Goal: Task Accomplishment & Management: Manage account settings

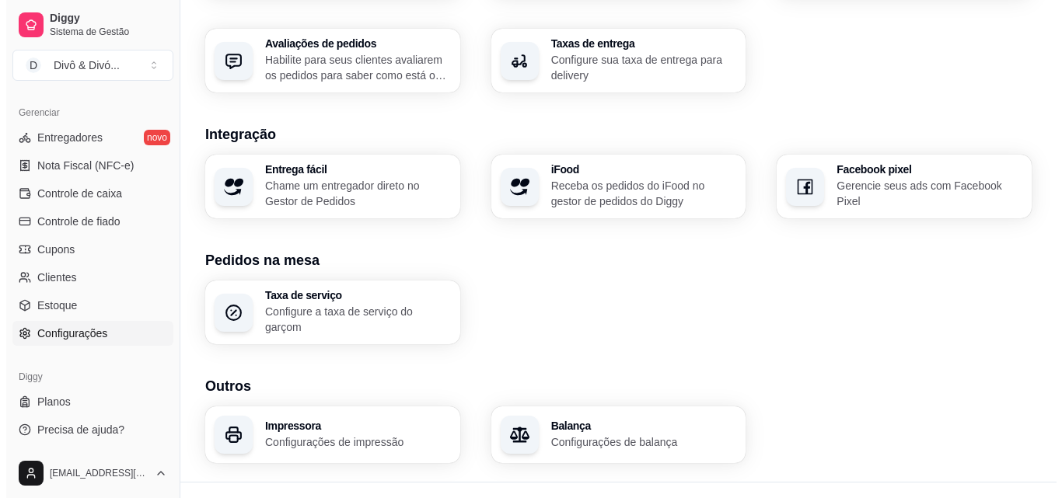
scroll to position [591, 0]
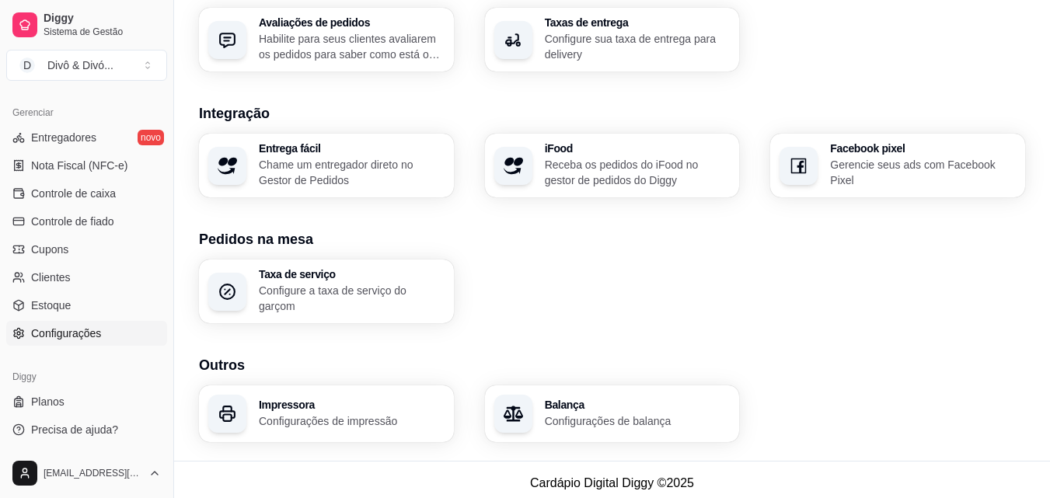
click at [375, 414] on p "Configurações de impressão" at bounding box center [352, 422] width 186 height 16
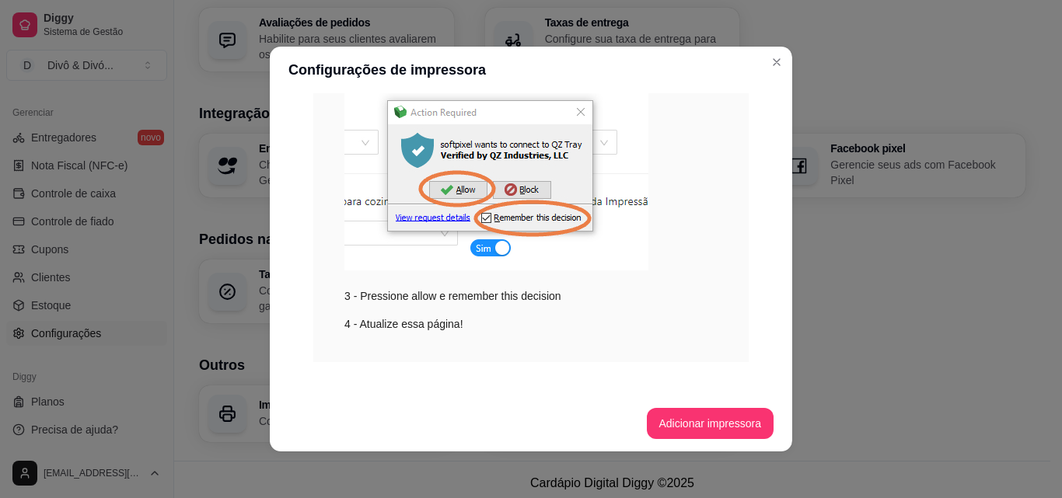
scroll to position [327, 0]
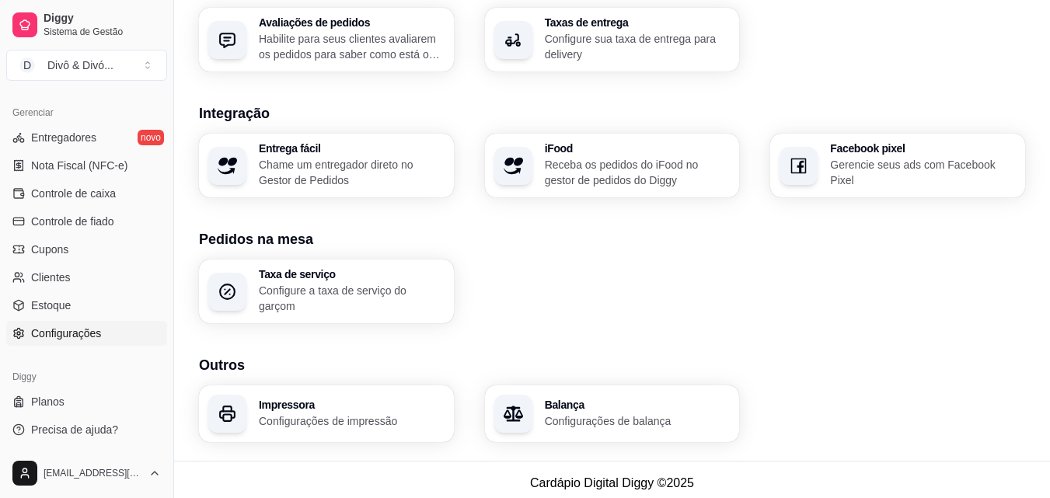
click at [417, 414] on p "Configurações de impressão" at bounding box center [352, 422] width 186 height 16
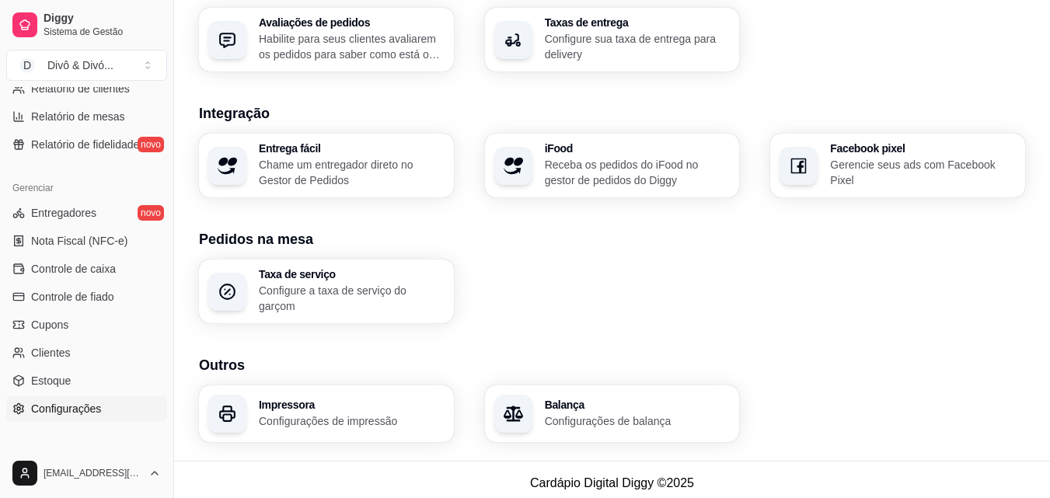
scroll to position [543, 0]
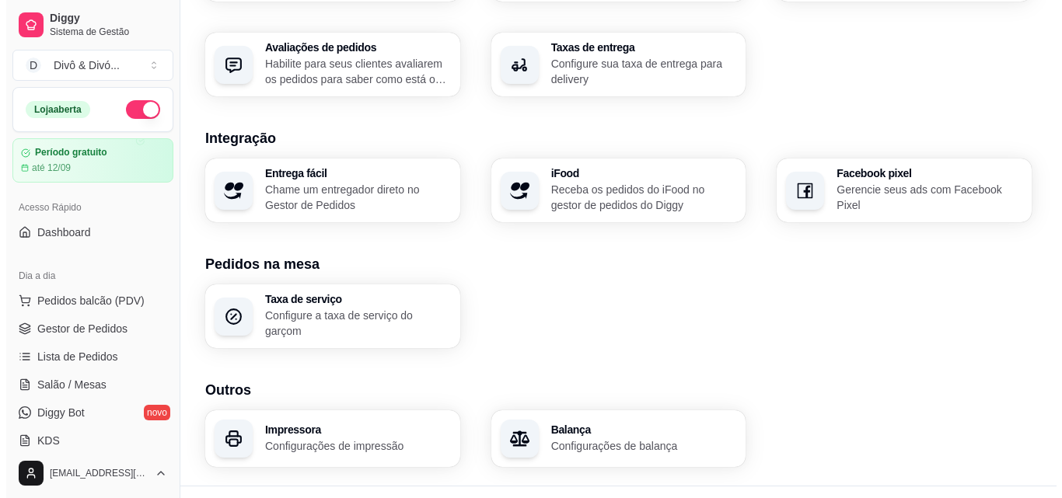
scroll to position [591, 0]
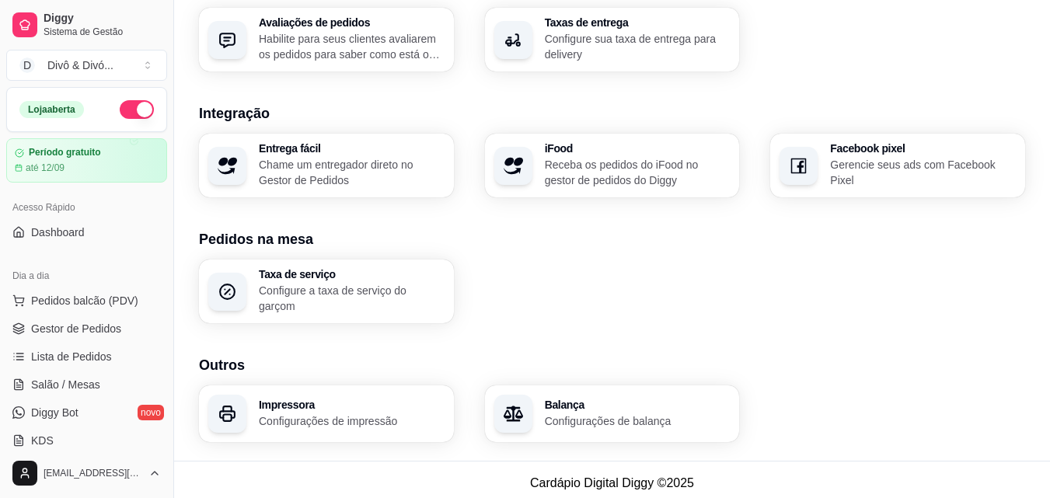
click at [350, 400] on h3 "Impressora" at bounding box center [352, 405] width 186 height 11
click at [302, 400] on h3 "Impressora" at bounding box center [351, 405] width 180 height 11
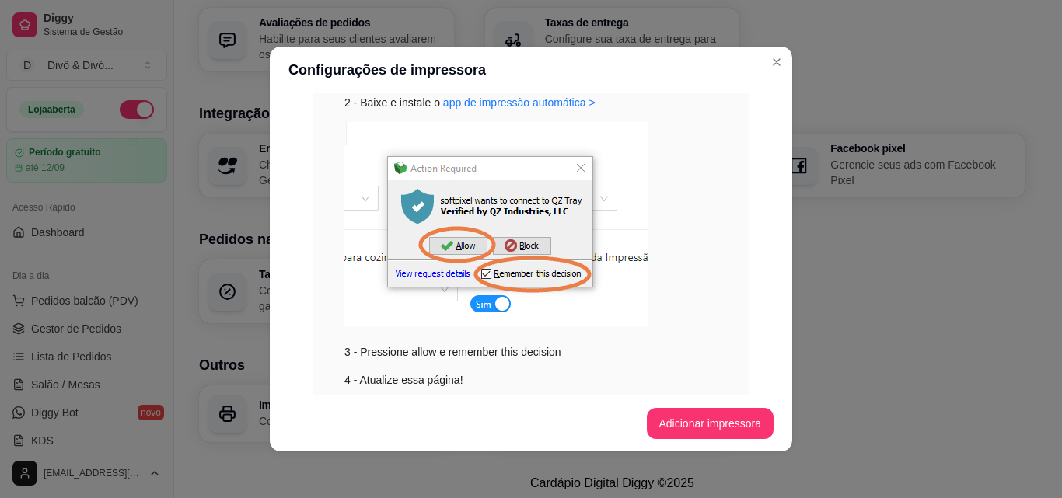
scroll to position [311, 0]
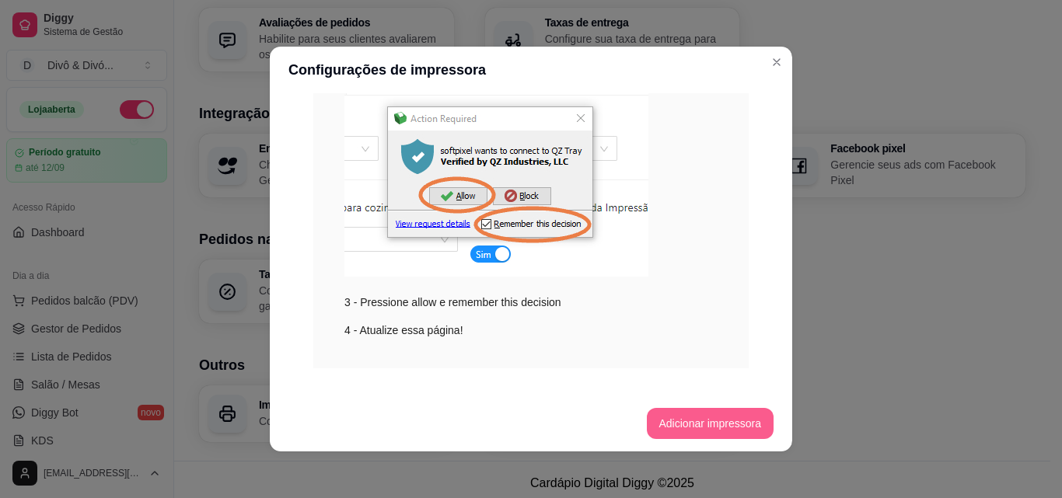
click at [694, 424] on button "Adicionar impressora" at bounding box center [710, 423] width 127 height 31
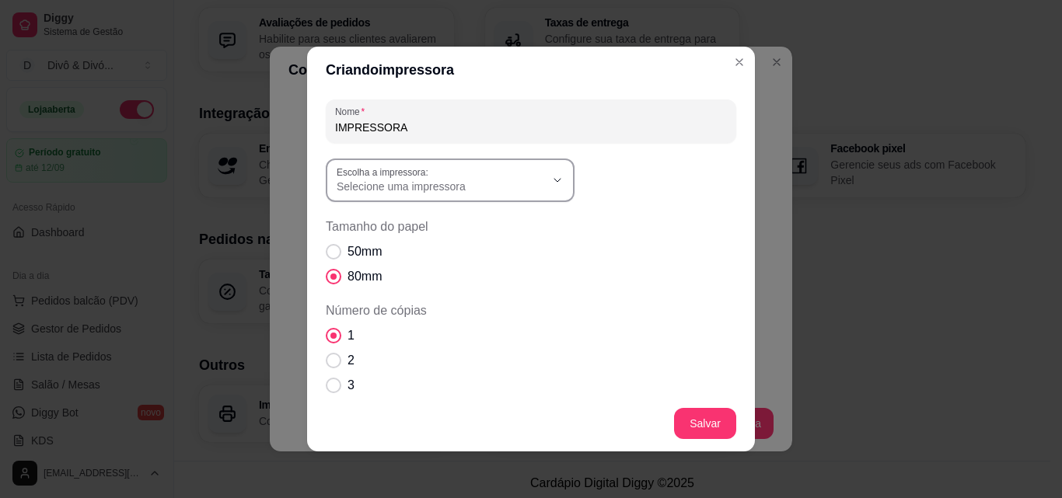
click at [466, 193] on span "Selecione uma impressora" at bounding box center [441, 187] width 208 height 16
click at [377, 254] on span "POS-80C" at bounding box center [437, 249] width 200 height 15
type input "POS-80C"
select select "POS-80C"
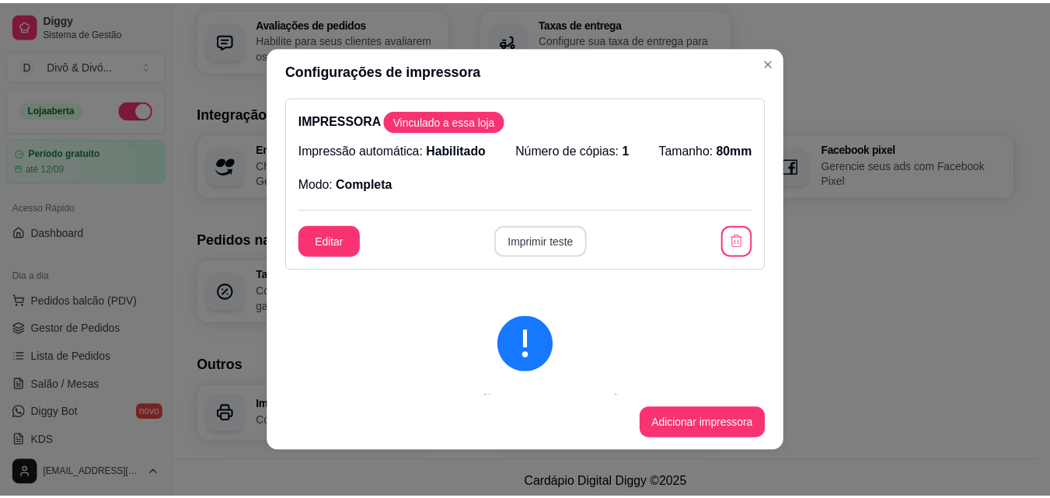
scroll to position [0, 0]
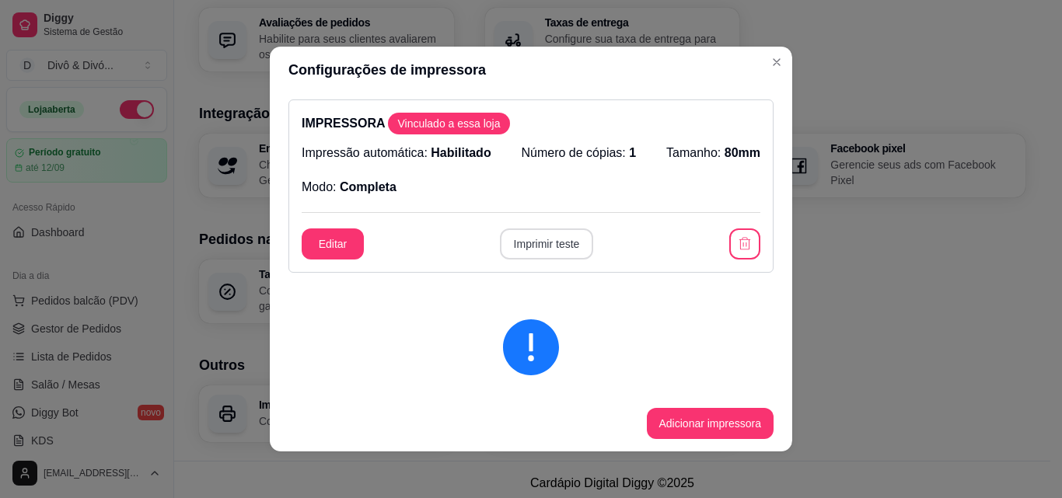
click at [536, 246] on button "Imprimir teste" at bounding box center [547, 244] width 94 height 31
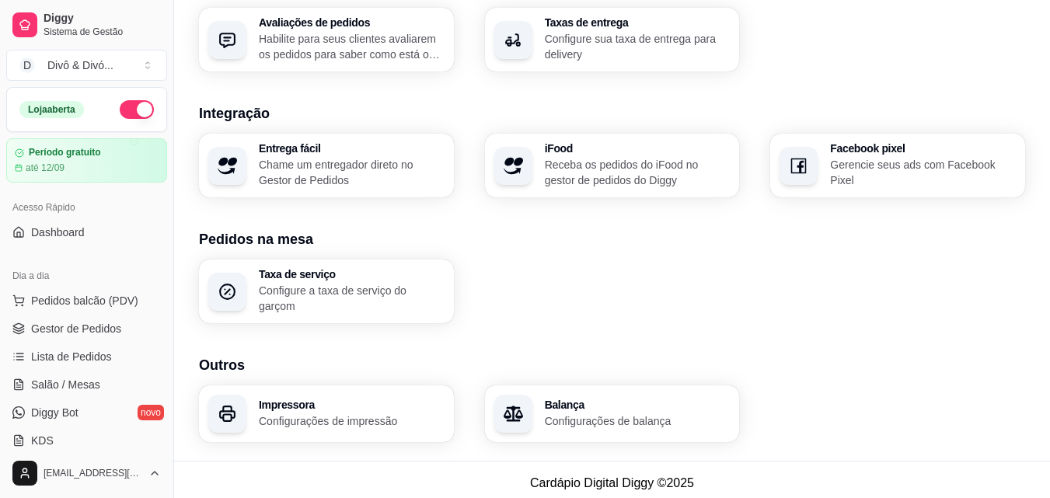
click at [752, 417] on div "Impressora Configurações de impressão Balança Configurações de balança" at bounding box center [612, 414] width 826 height 57
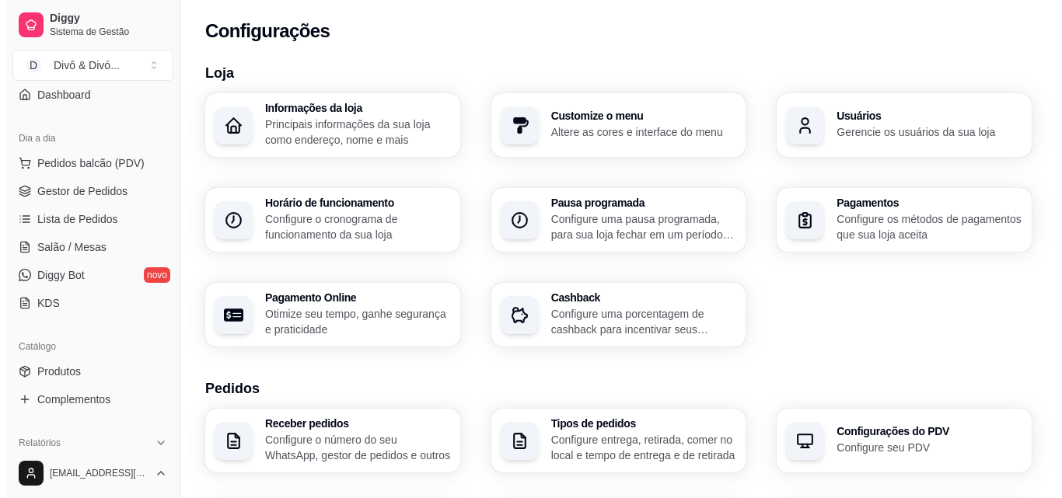
scroll to position [155, 0]
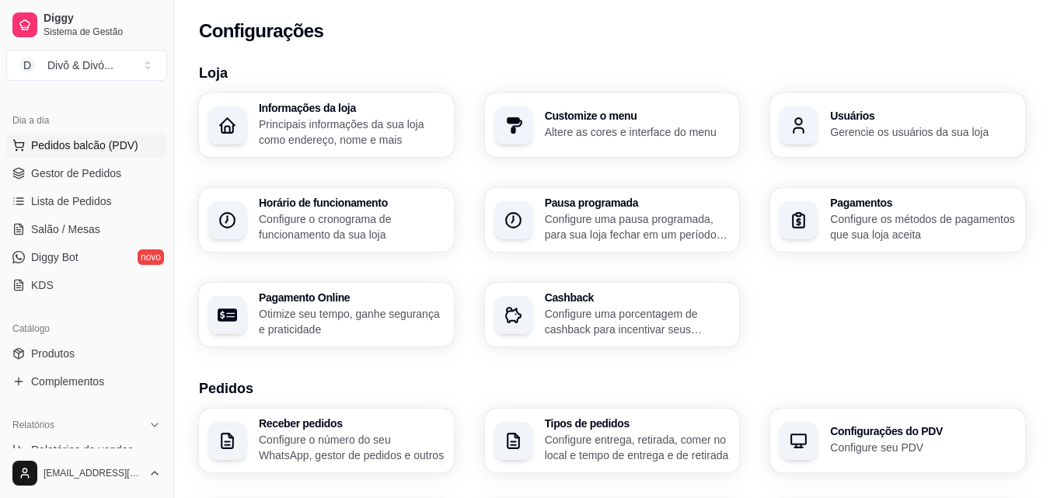
click at [109, 152] on span "Pedidos balcão (PDV)" at bounding box center [84, 146] width 107 height 16
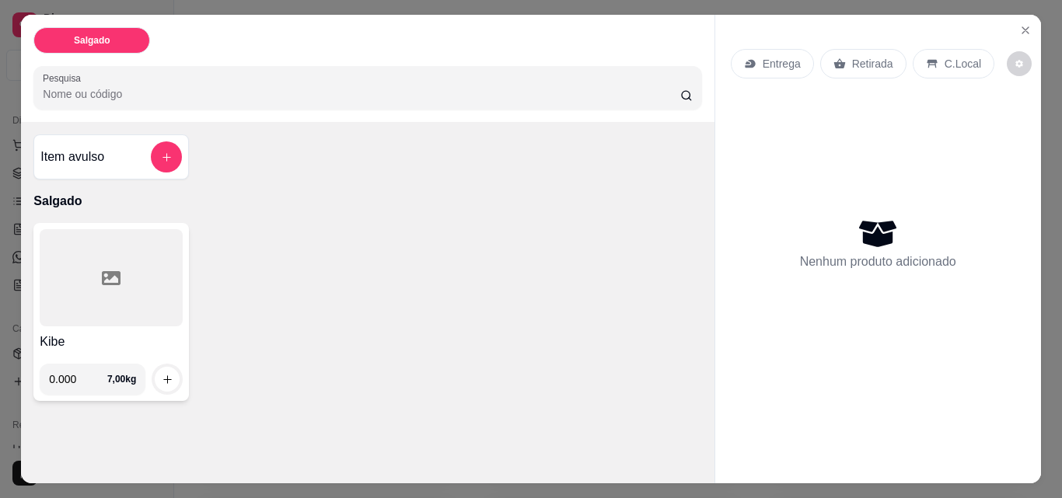
click at [137, 286] on div at bounding box center [111, 277] width 143 height 97
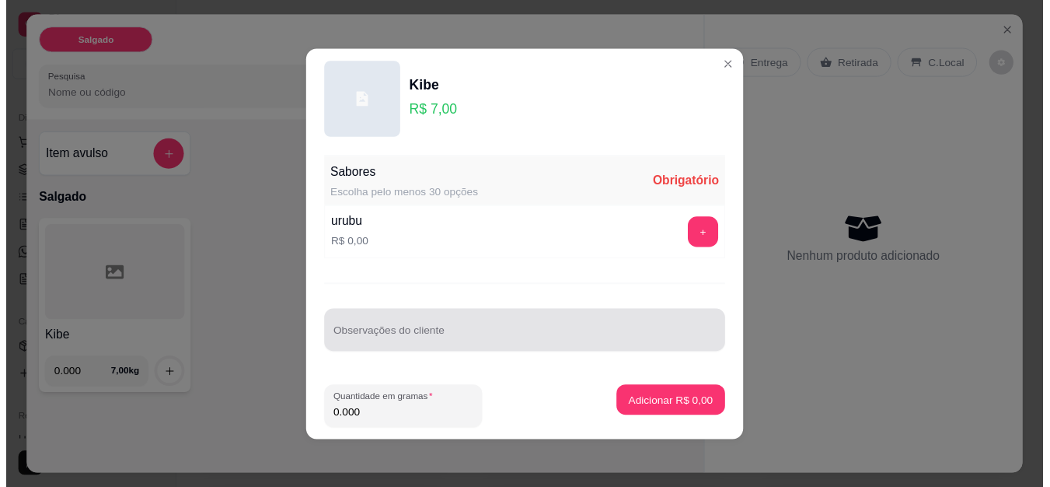
scroll to position [1, 0]
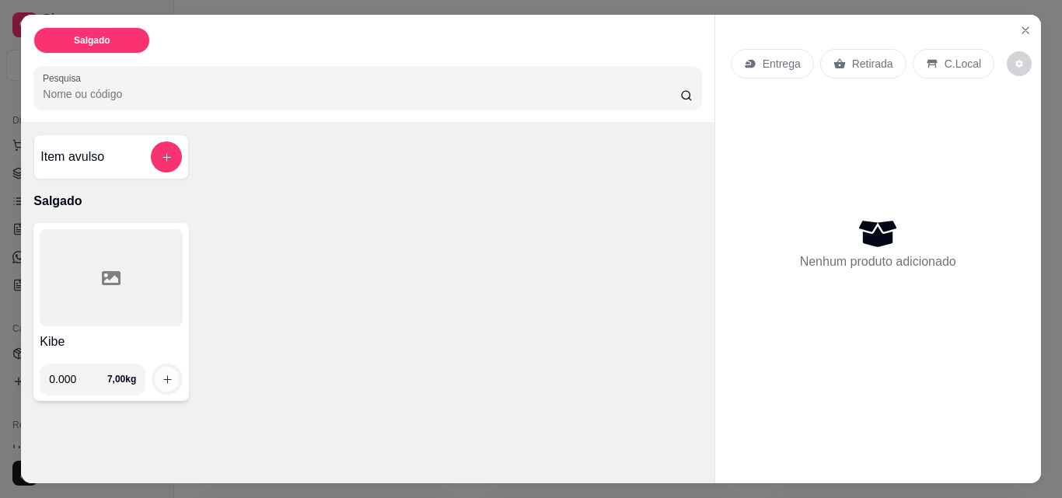
click at [167, 374] on icon "increase-product-quantity" at bounding box center [168, 380] width 12 height 12
click at [863, 59] on p "Retirada" at bounding box center [872, 64] width 41 height 16
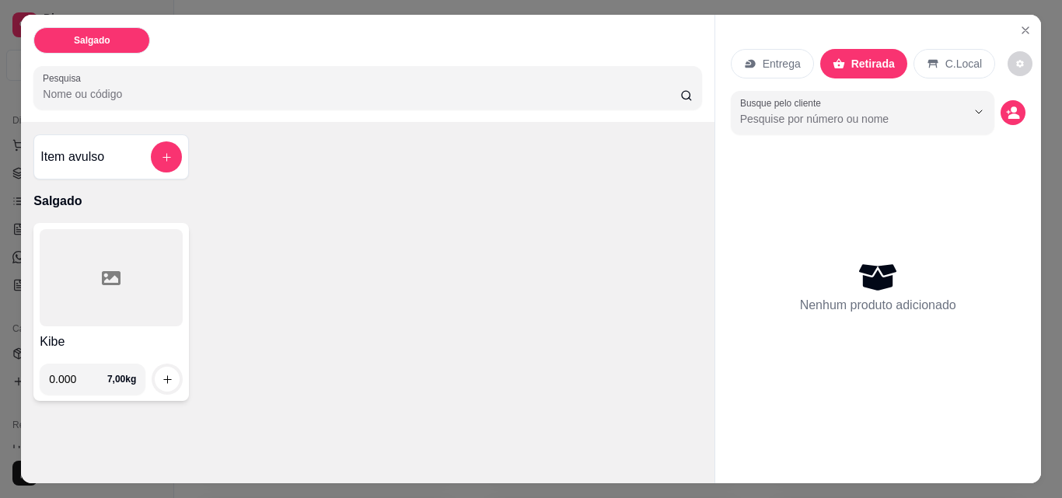
click at [945, 58] on p "C.Local" at bounding box center [963, 64] width 37 height 16
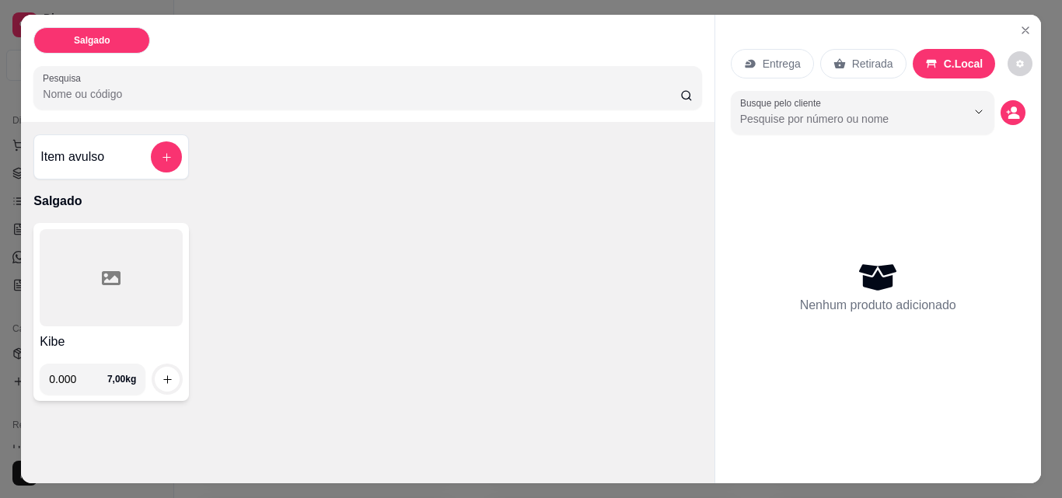
click at [731, 68] on div "Entrega" at bounding box center [772, 64] width 83 height 30
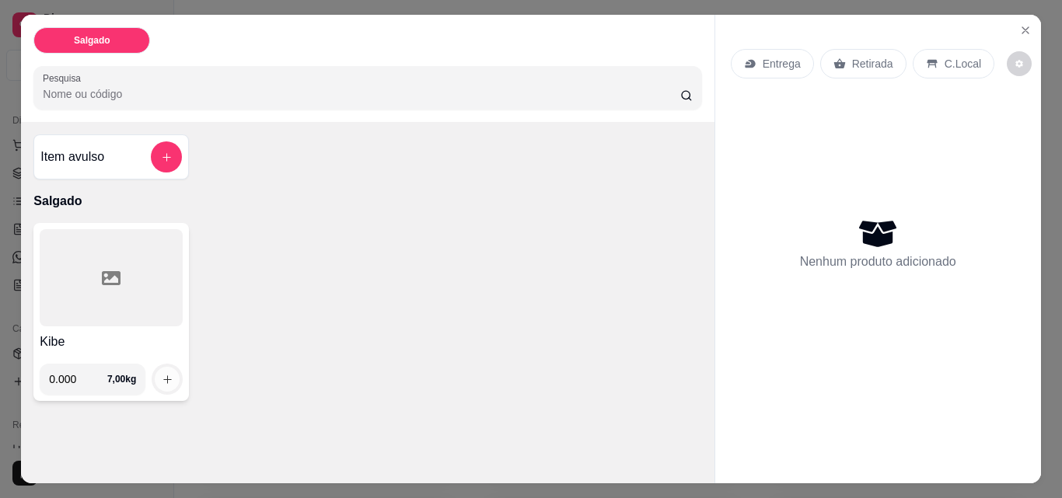
click at [166, 367] on button "increase-product-quantity" at bounding box center [167, 379] width 25 height 25
click at [1019, 24] on icon "Close" at bounding box center [1025, 30] width 12 height 12
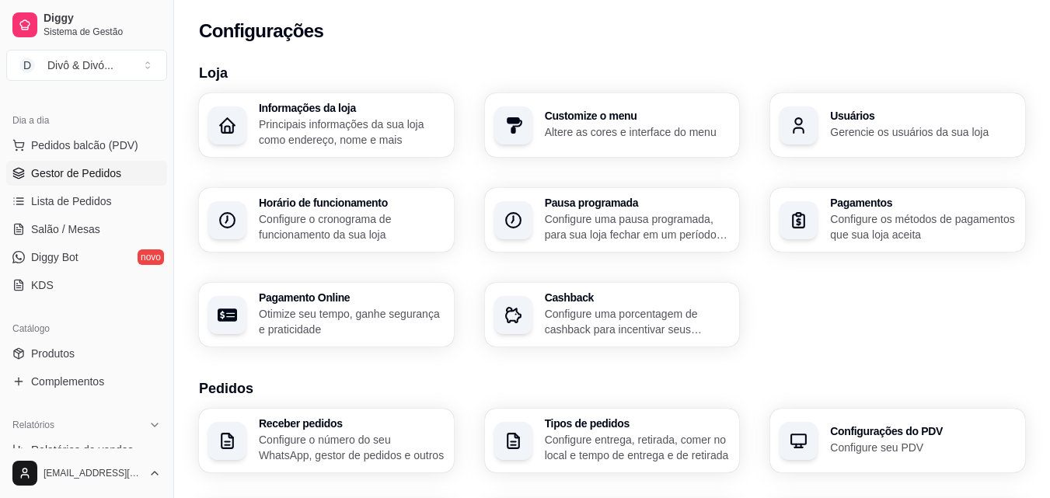
click at [100, 173] on span "Gestor de Pedidos" at bounding box center [76, 174] width 90 height 16
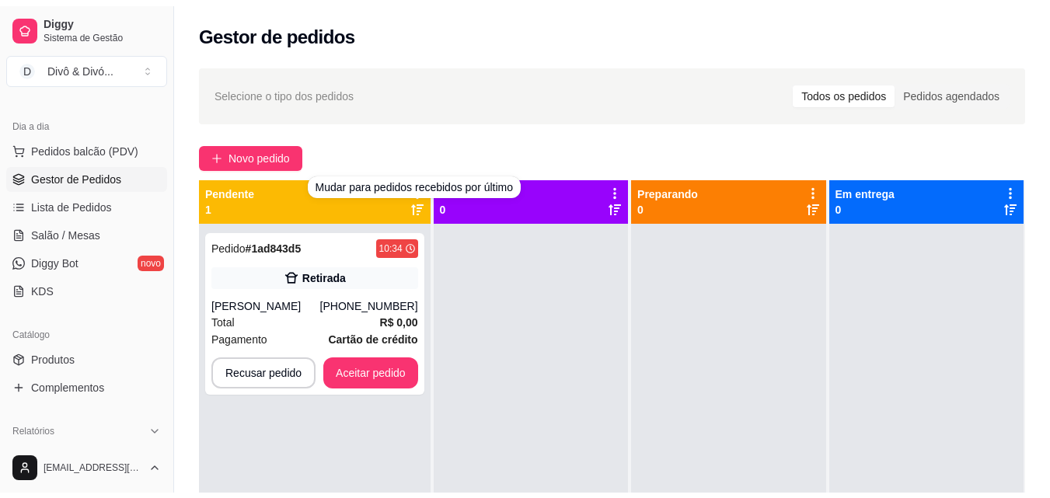
scroll to position [44, 0]
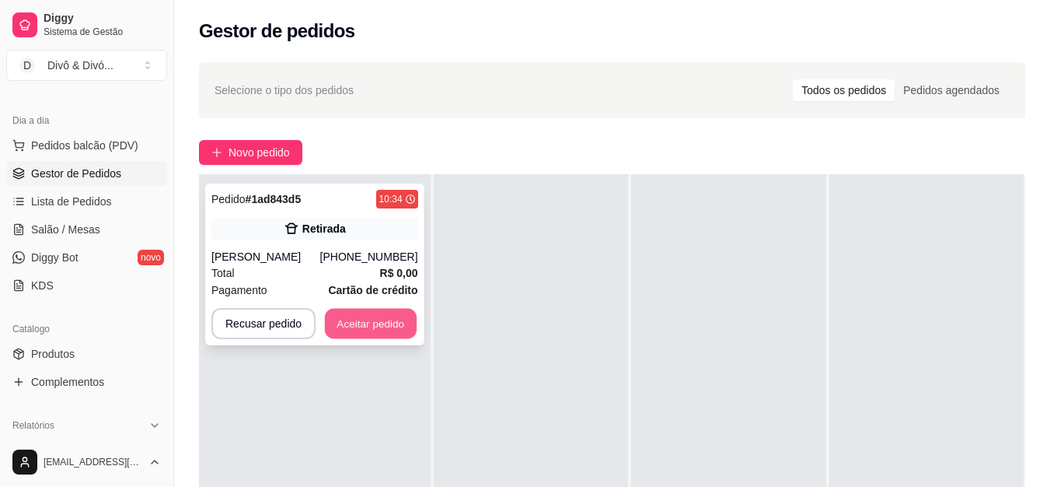
click at [384, 329] on button "Aceitar pedido" at bounding box center [371, 324] width 92 height 30
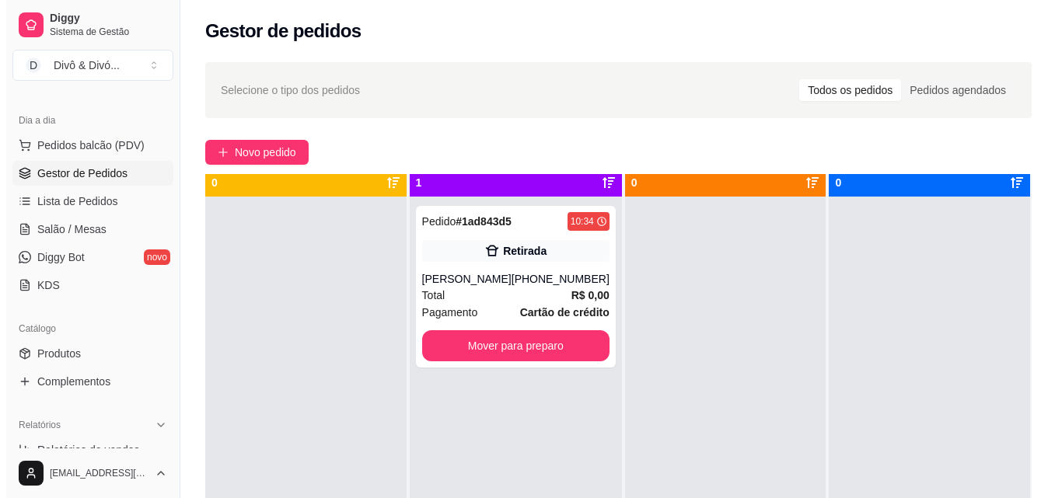
scroll to position [0, 0]
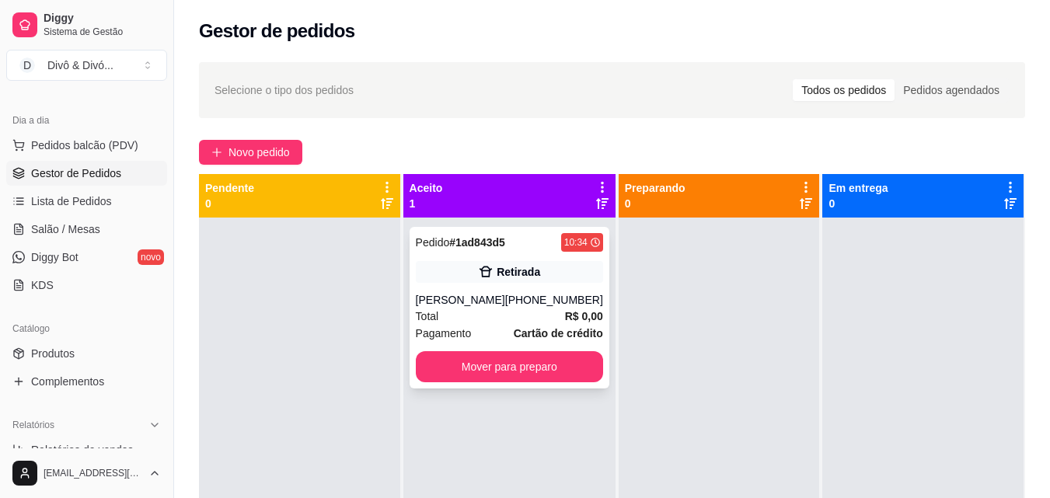
click at [479, 312] on div "Total R$ 0,00" at bounding box center [509, 316] width 187 height 17
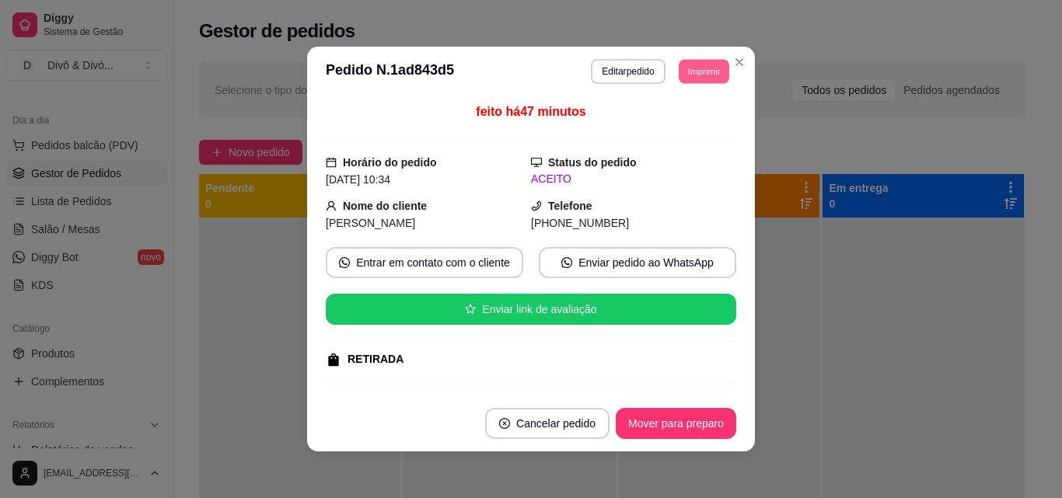
click at [704, 66] on button "Imprimir" at bounding box center [704, 71] width 51 height 24
click at [666, 129] on button "IMPRESSORA" at bounding box center [669, 125] width 113 height 25
click at [631, 70] on button "Editar pedido" at bounding box center [628, 71] width 72 height 24
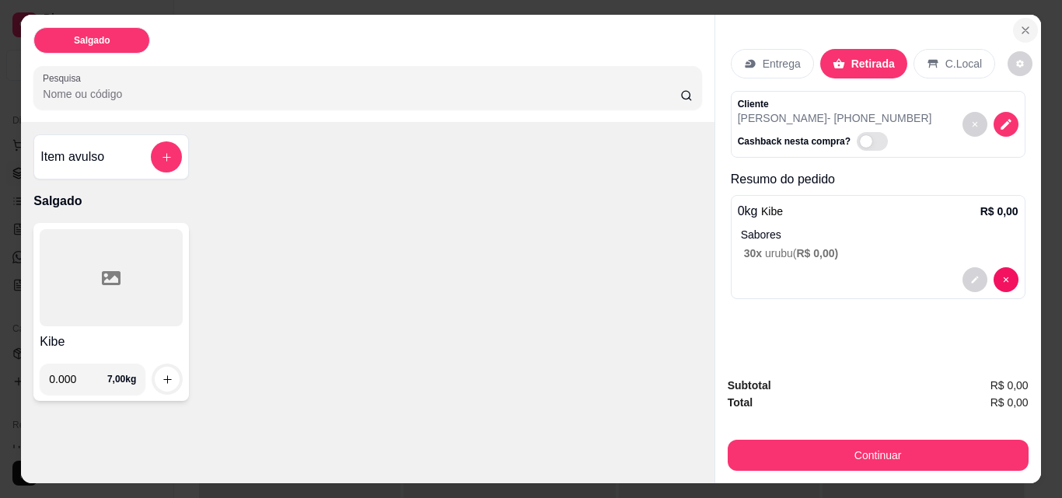
click at [1019, 24] on icon "Close" at bounding box center [1025, 30] width 12 height 12
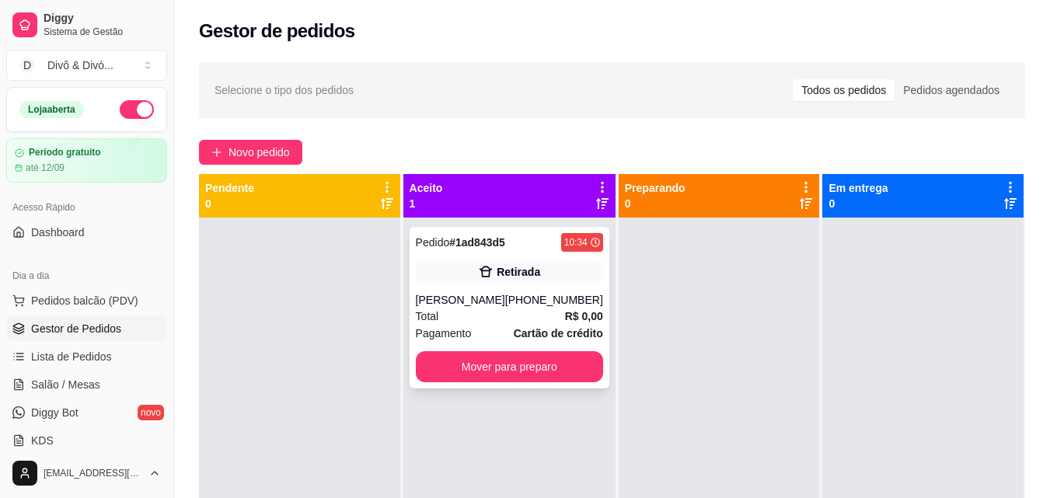
click at [477, 307] on div "Juan" at bounding box center [460, 300] width 89 height 16
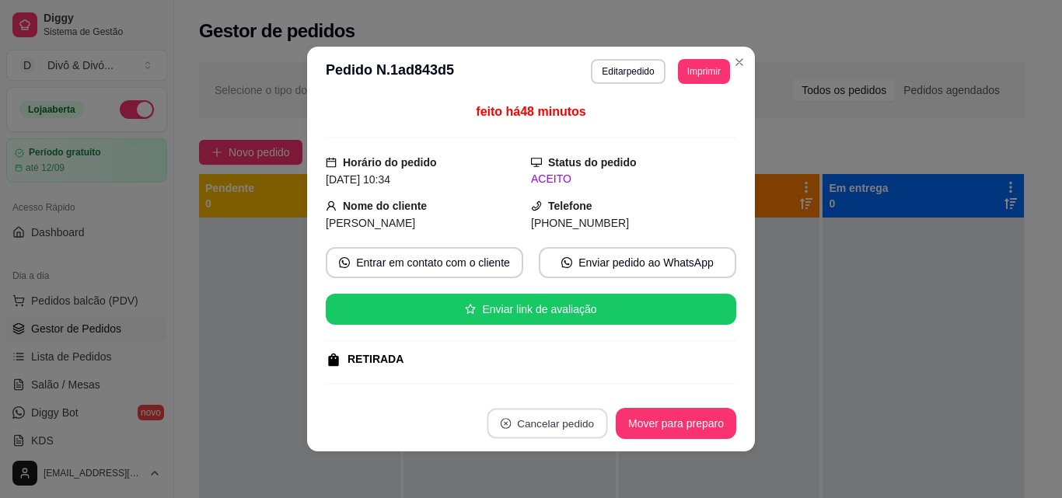
click at [552, 424] on button "Cancelar pedido" at bounding box center [547, 424] width 120 height 30
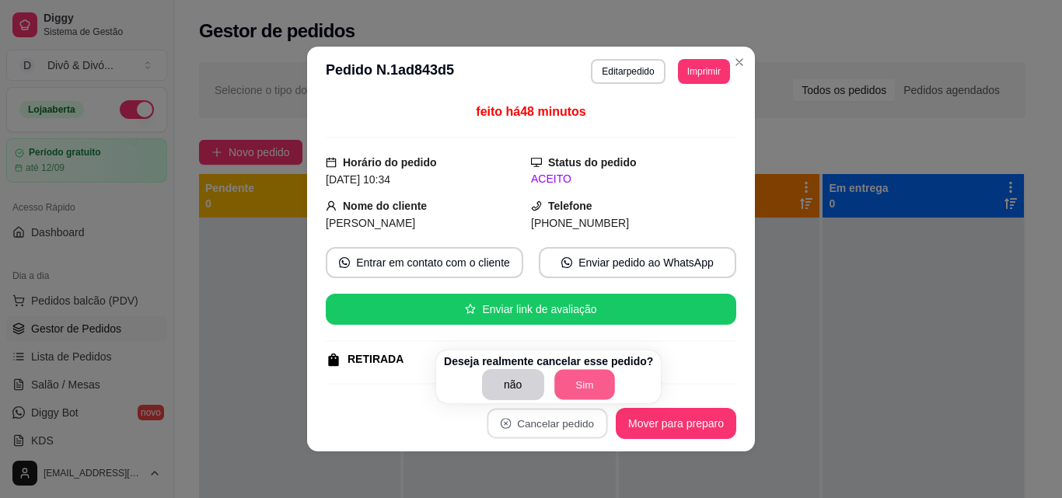
click at [575, 386] on button "Sim" at bounding box center [584, 385] width 61 height 30
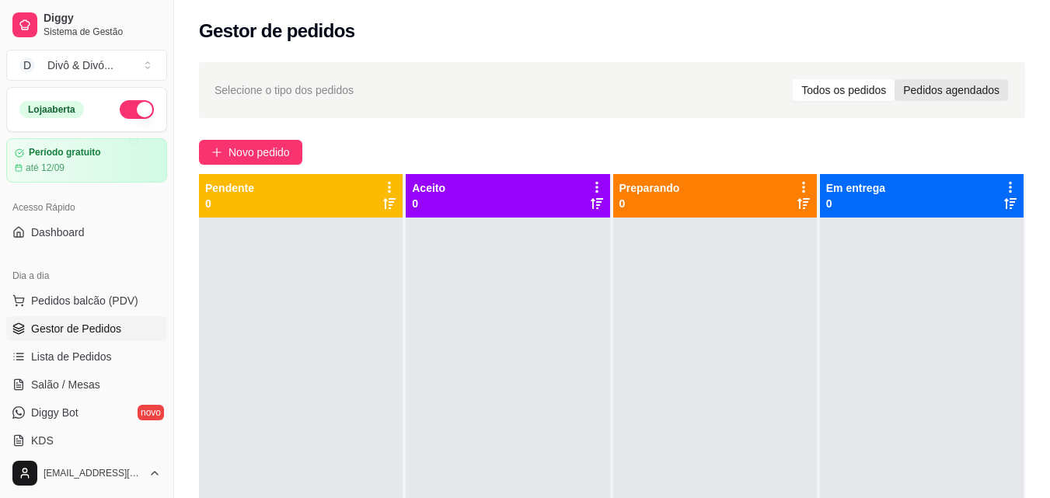
click at [932, 89] on div "Pedidos agendados" at bounding box center [951, 90] width 113 height 22
click at [895, 79] on input "Pedidos agendados" at bounding box center [895, 79] width 0 height 0
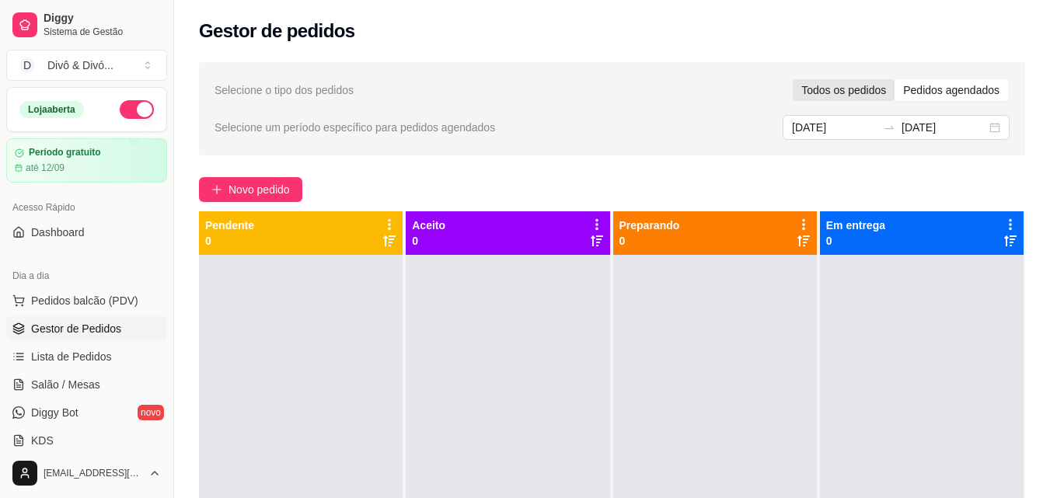
click at [876, 92] on div "Todos os pedidos" at bounding box center [844, 90] width 102 height 22
click at [793, 79] on input "Todos os pedidos" at bounding box center [793, 79] width 0 height 0
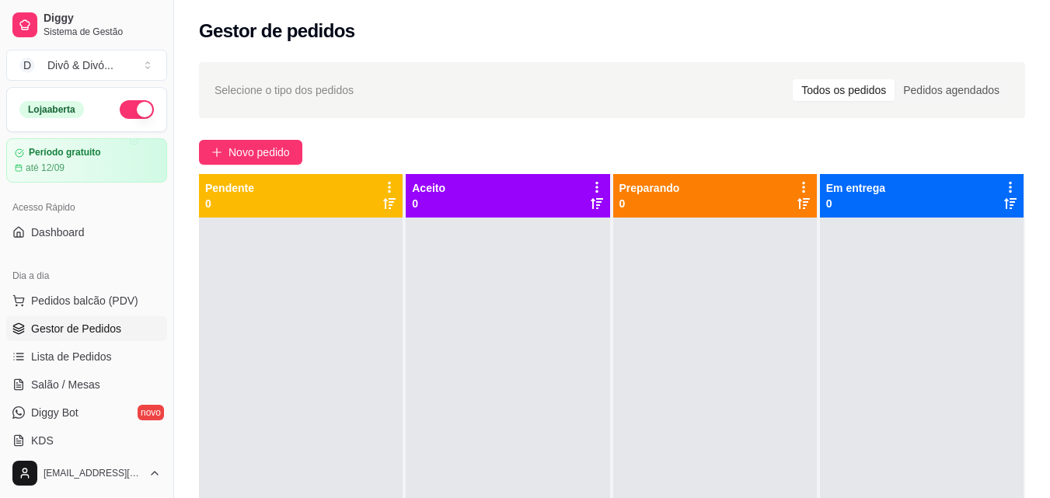
drag, startPoint x: 927, startPoint y: 83, endPoint x: 895, endPoint y: 94, distance: 33.7
click at [926, 84] on div "Pedidos agendados" at bounding box center [951, 90] width 113 height 22
click at [895, 79] on input "Pedidos agendados" at bounding box center [895, 79] width 0 height 0
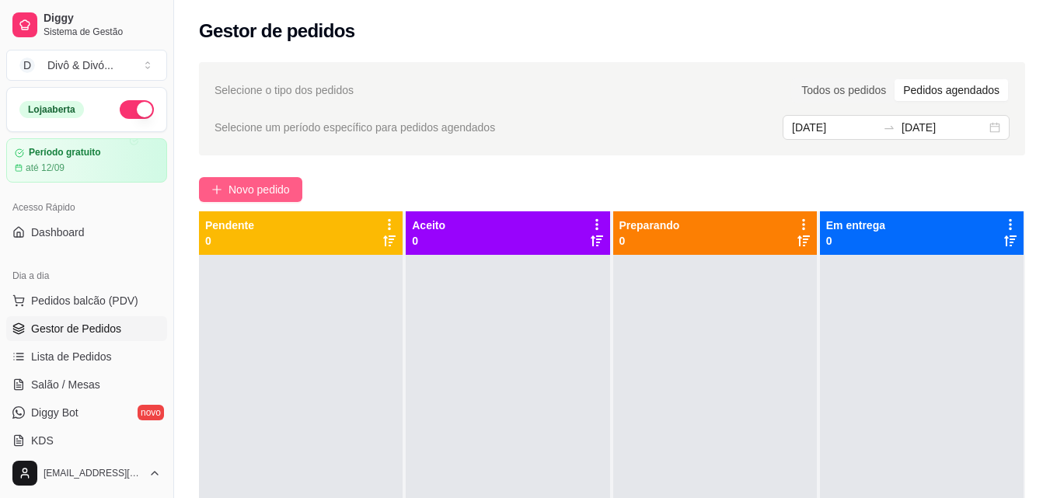
click at [263, 191] on span "Novo pedido" at bounding box center [259, 189] width 61 height 17
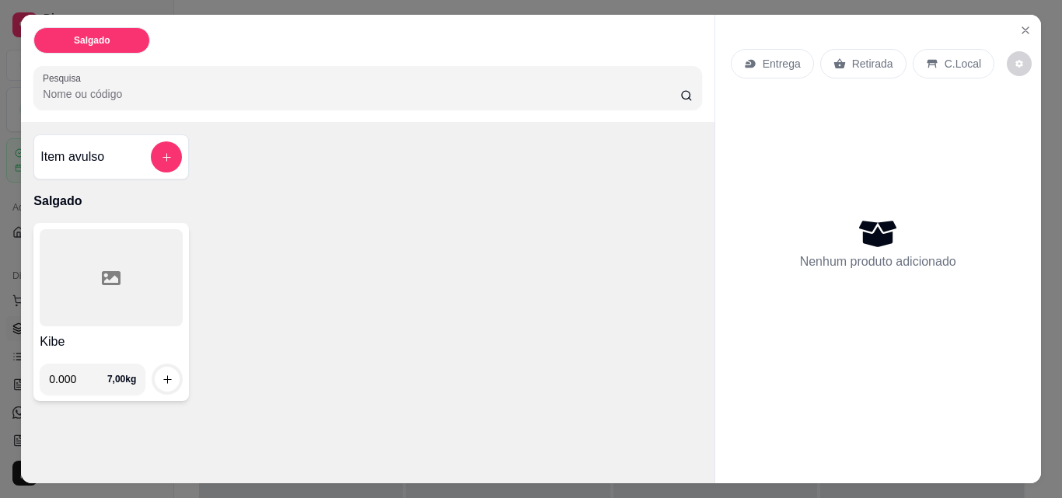
click at [154, 364] on div at bounding box center [167, 379] width 31 height 31
click at [162, 374] on icon "increase-product-quantity" at bounding box center [168, 380] width 12 height 12
click at [141, 281] on div at bounding box center [111, 277] width 143 height 97
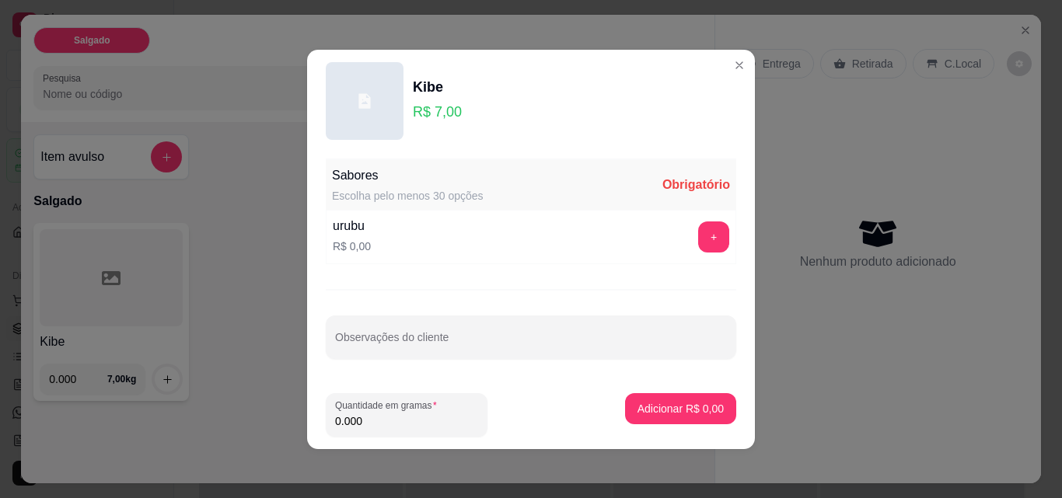
scroll to position [1, 0]
click at [698, 231] on button "+" at bounding box center [713, 236] width 31 height 31
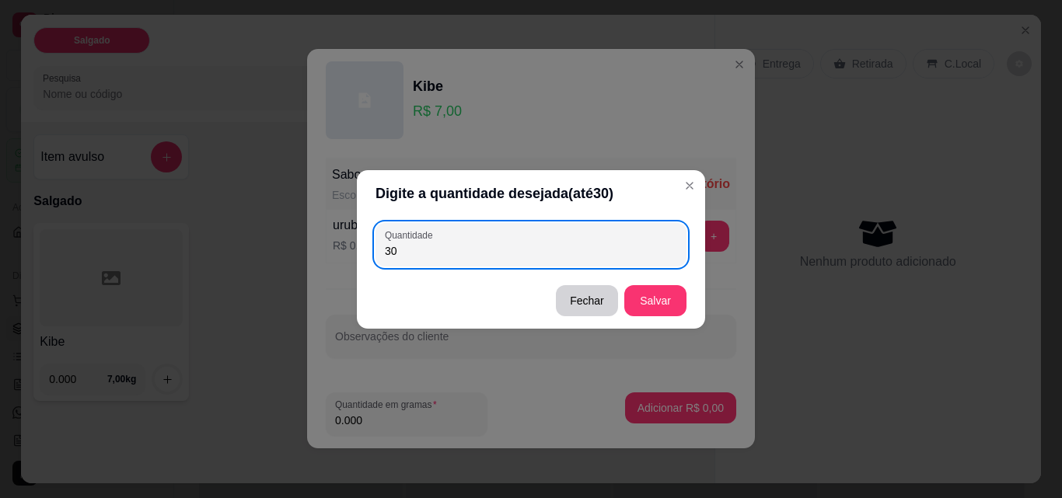
click at [582, 254] on input "30" at bounding box center [531, 251] width 292 height 16
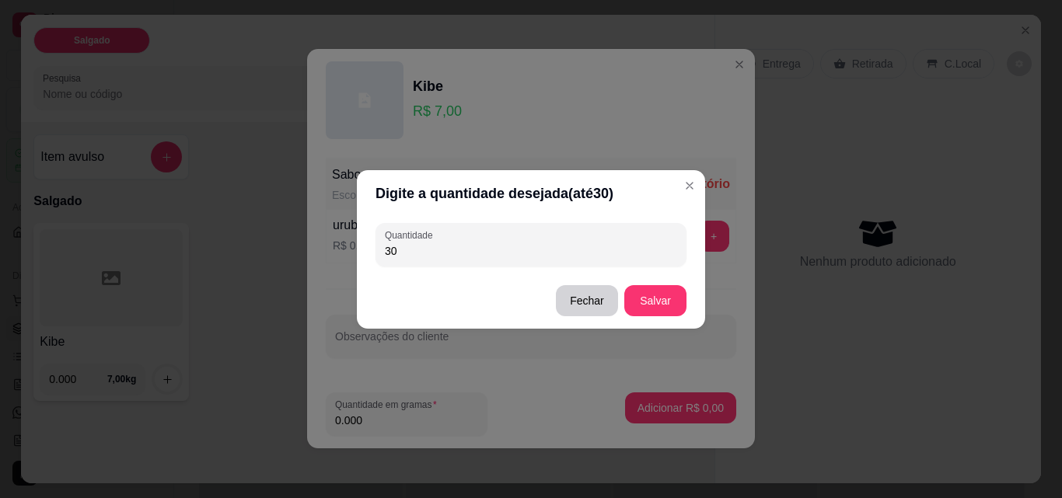
click at [582, 254] on input "30" at bounding box center [531, 251] width 292 height 16
type input "15"
click at [642, 301] on button "Salvar" at bounding box center [655, 300] width 62 height 31
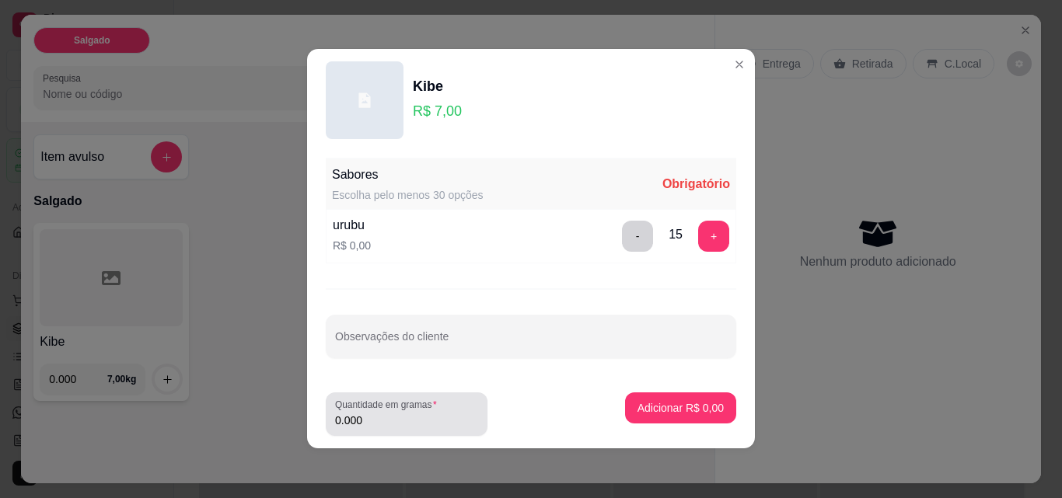
click at [385, 410] on label "Quantidade em gramas" at bounding box center [388, 404] width 107 height 13
click at [385, 413] on input "0.000" at bounding box center [406, 421] width 143 height 16
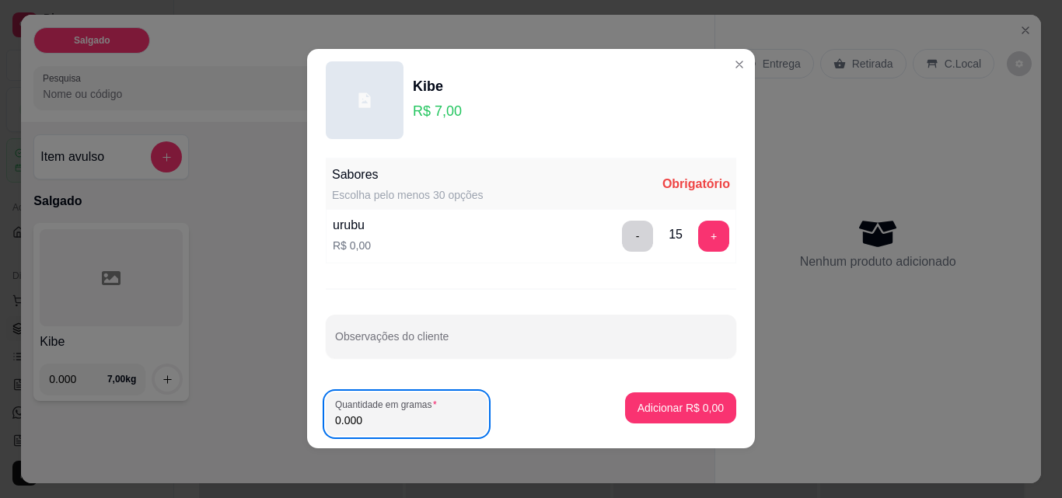
click at [472, 312] on div "Sabores Escolha pelo menos 30 opções Obrigatório urubu R$ 0,00 - 15 + Observaçõ…" at bounding box center [531, 266] width 448 height 229
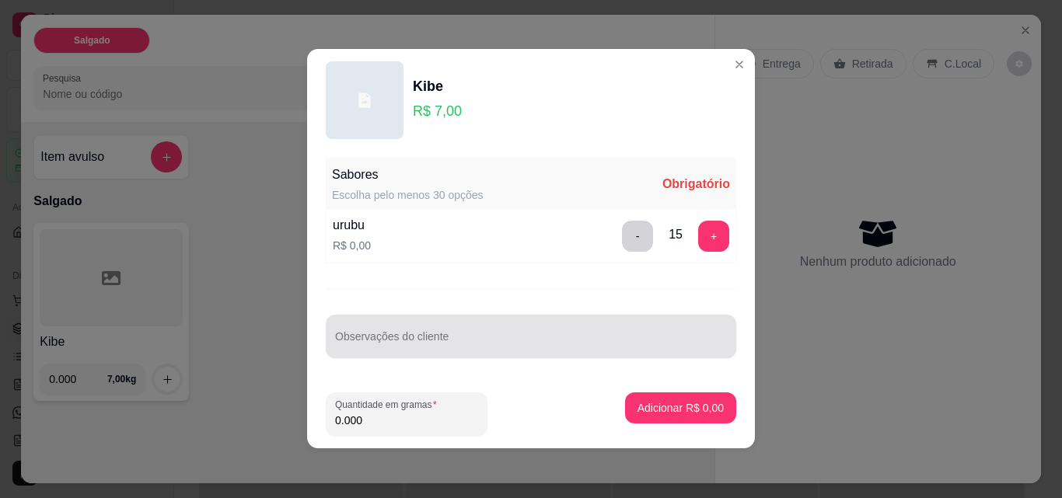
click at [469, 327] on div at bounding box center [531, 336] width 392 height 31
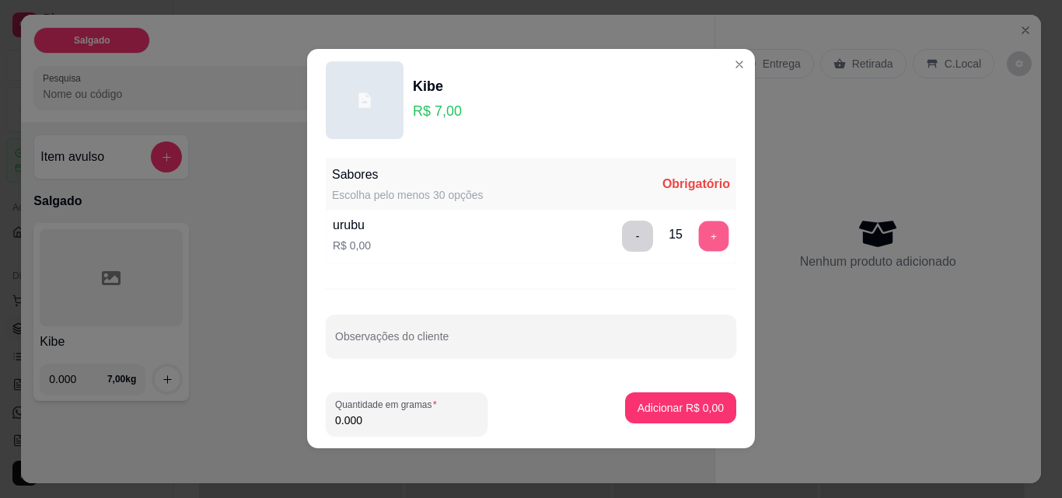
click at [699, 222] on button "+" at bounding box center [714, 236] width 30 height 30
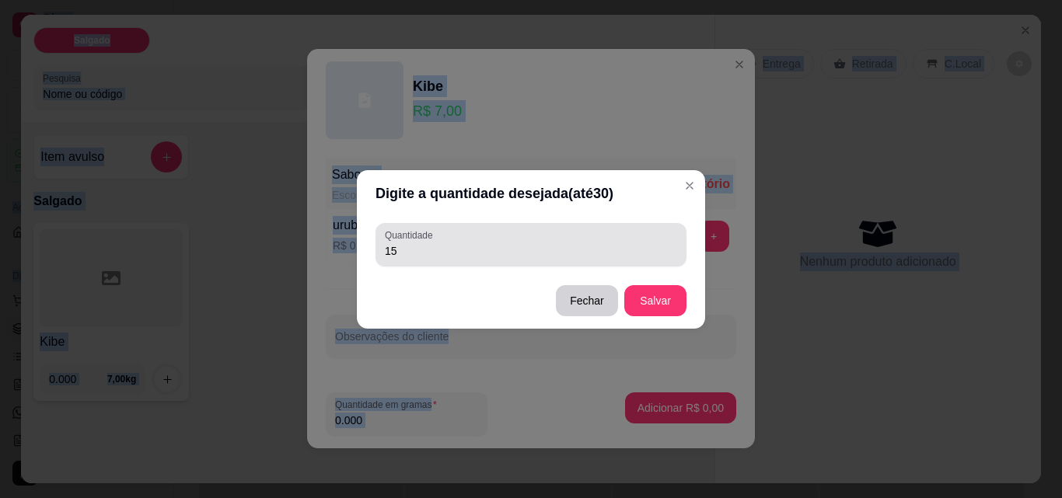
click at [630, 252] on input "15" at bounding box center [531, 251] width 292 height 16
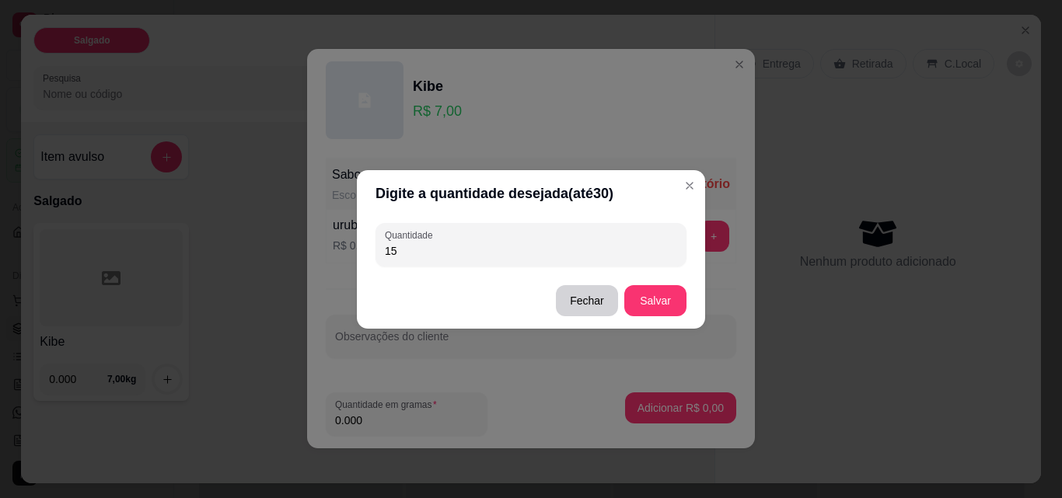
type input "1"
type input "30"
click at [670, 302] on button "Salvar" at bounding box center [655, 300] width 61 height 30
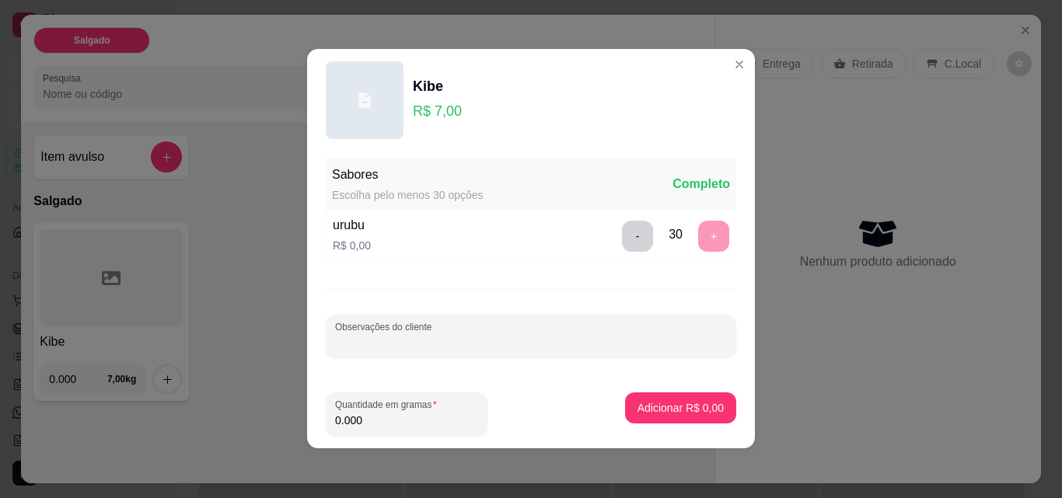
click at [482, 339] on input "Observações do cliente" at bounding box center [531, 343] width 392 height 16
click at [434, 417] on input "0.000" at bounding box center [406, 421] width 143 height 16
type input "0.001"
click at [637, 407] on p "Adicionar R$ 0,01" at bounding box center [680, 408] width 86 height 16
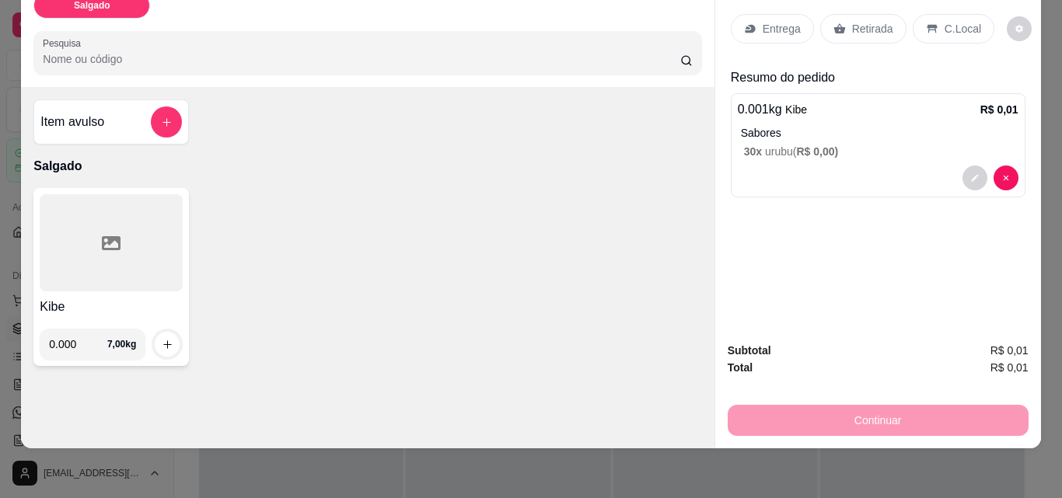
scroll to position [0, 0]
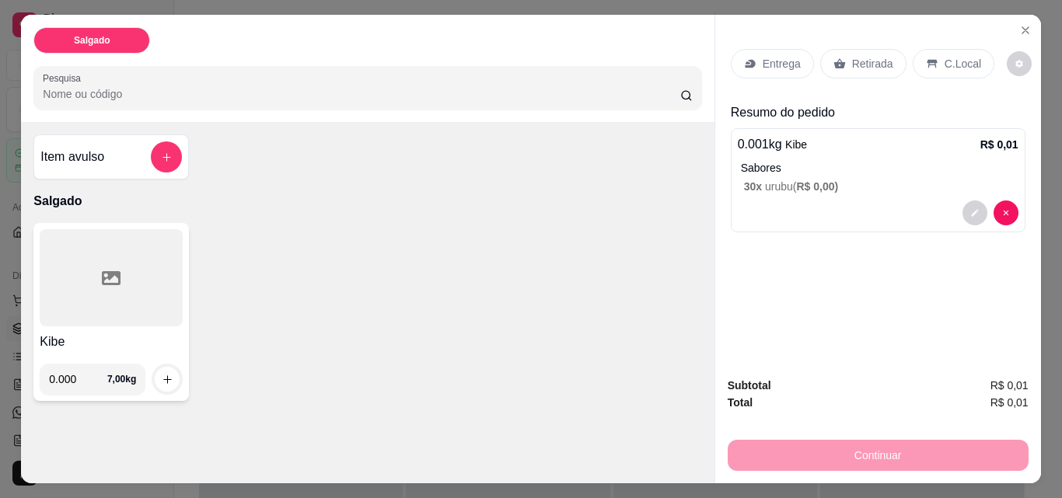
click at [853, 56] on p "Retirada" at bounding box center [872, 64] width 41 height 16
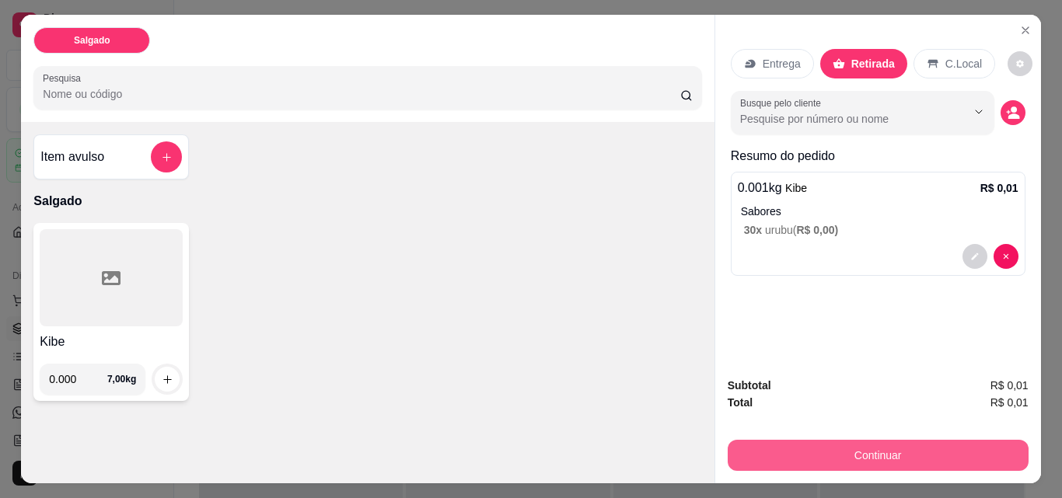
click at [878, 440] on button "Continuar" at bounding box center [878, 455] width 301 height 31
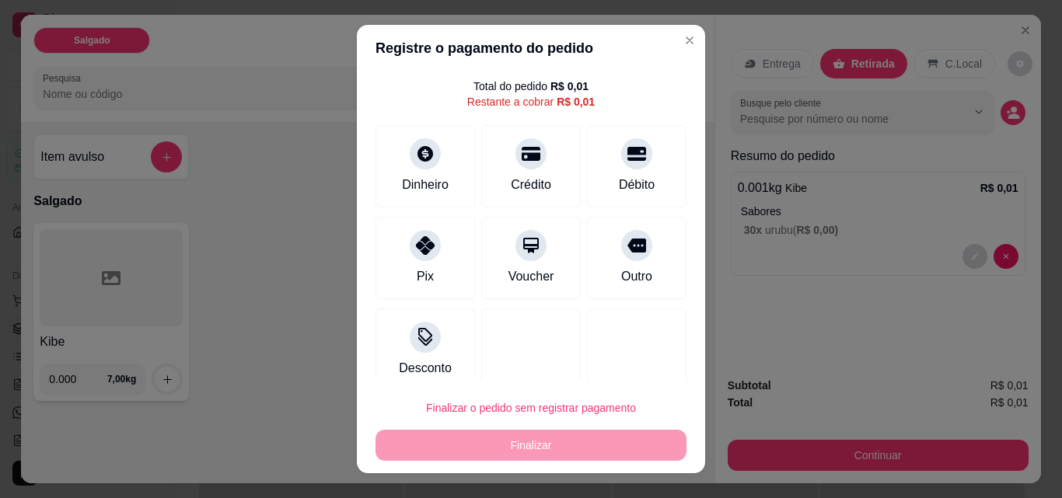
scroll to position [57, 0]
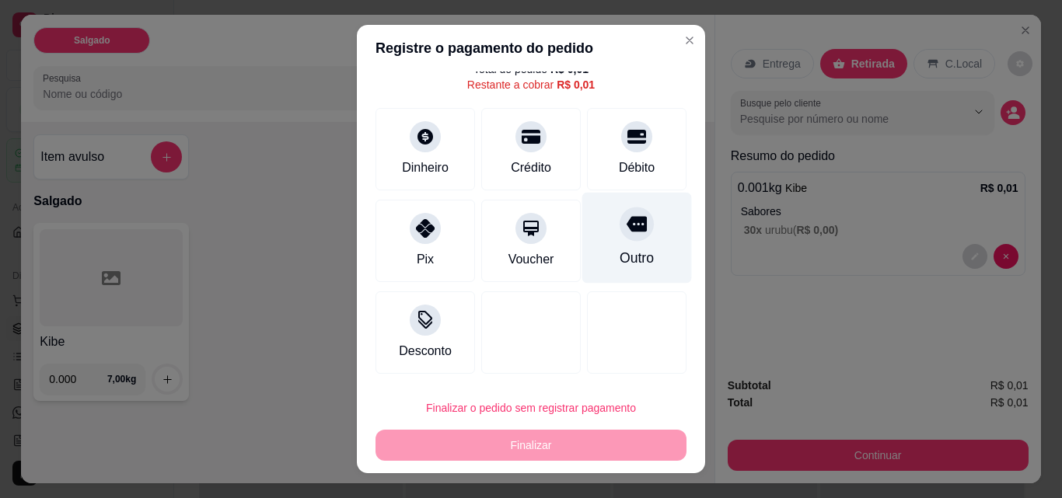
click at [636, 238] on div "Outro" at bounding box center [637, 238] width 110 height 91
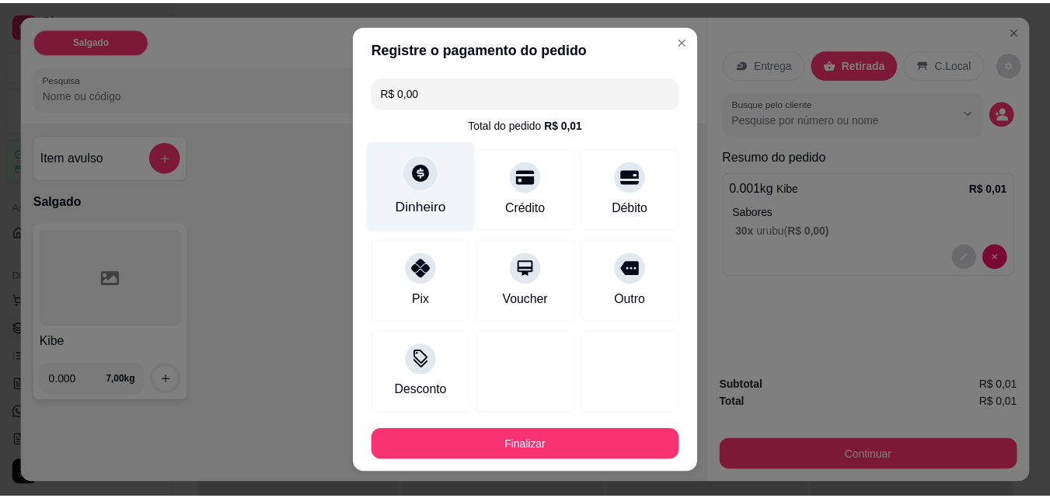
scroll to position [0, 0]
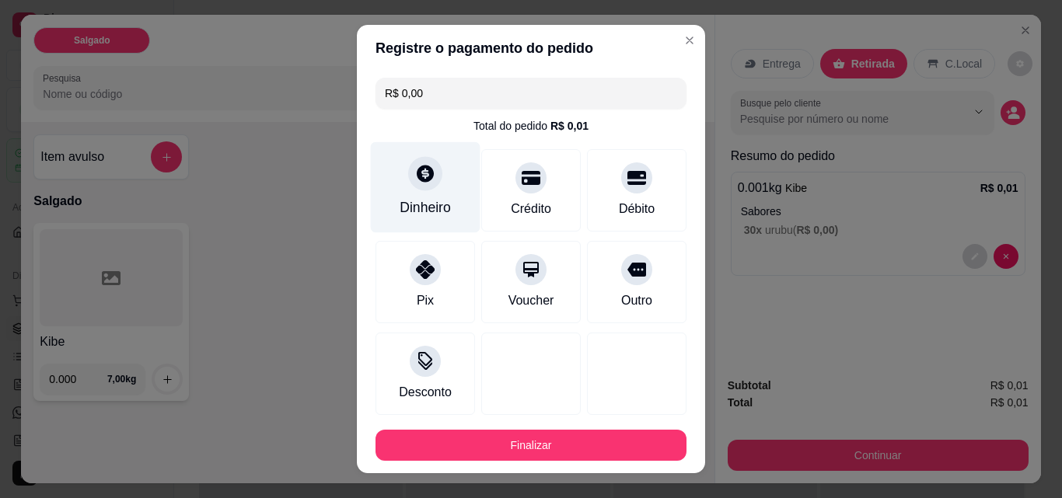
click at [438, 198] on div "Dinheiro" at bounding box center [425, 207] width 51 height 20
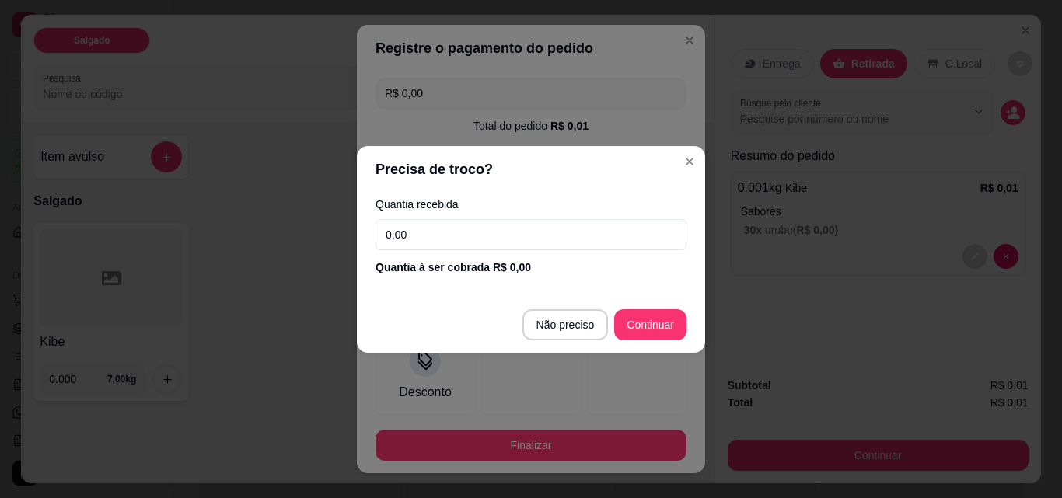
click at [501, 237] on input "0,00" at bounding box center [530, 234] width 311 height 31
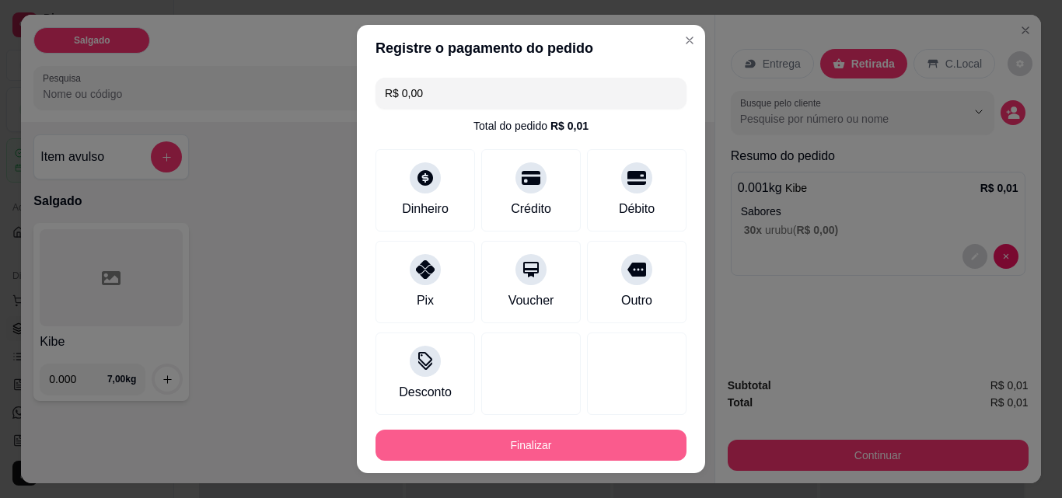
click at [537, 436] on button "Finalizar" at bounding box center [530, 445] width 311 height 31
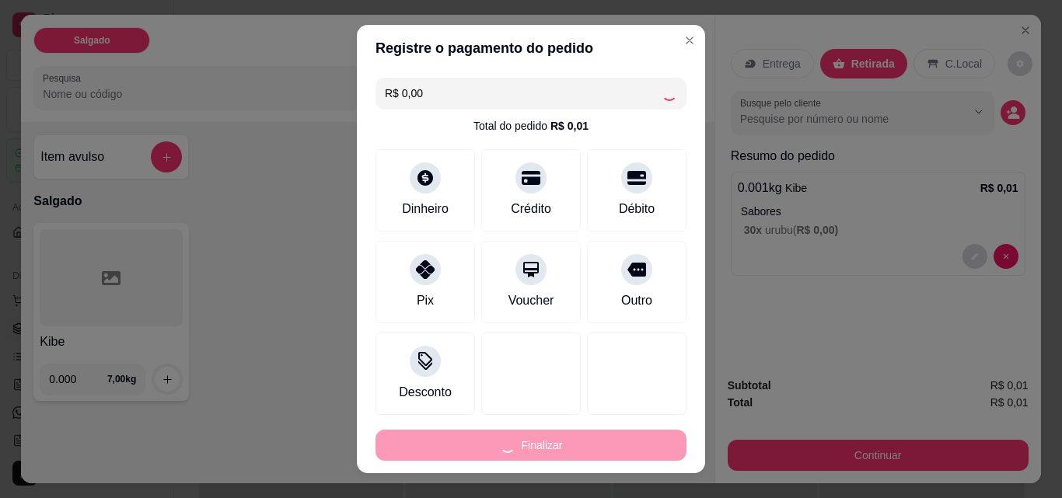
type input "-R$ 0,01"
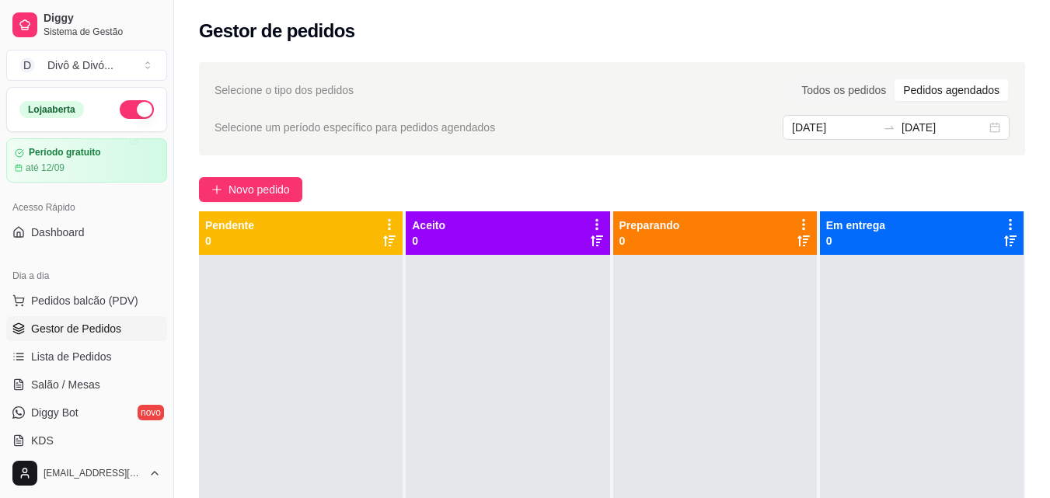
click at [671, 45] on div "Gestor de pedidos" at bounding box center [612, 26] width 876 height 53
click at [875, 91] on div "Todos os pedidos" at bounding box center [844, 90] width 102 height 22
click at [793, 79] on input "Todos os pedidos" at bounding box center [793, 79] width 0 height 0
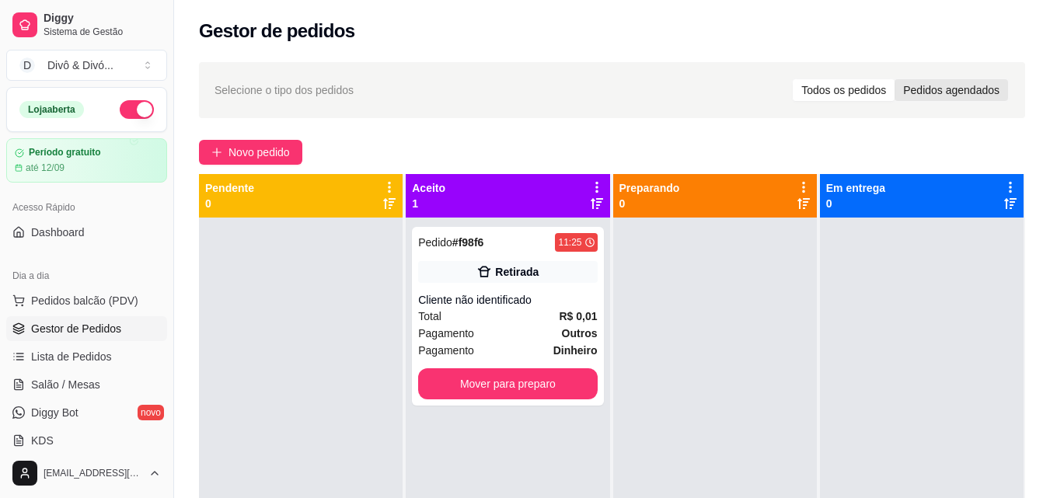
click at [916, 82] on div "Pedidos agendados" at bounding box center [951, 90] width 113 height 22
click at [895, 79] on input "Pedidos agendados" at bounding box center [895, 79] width 0 height 0
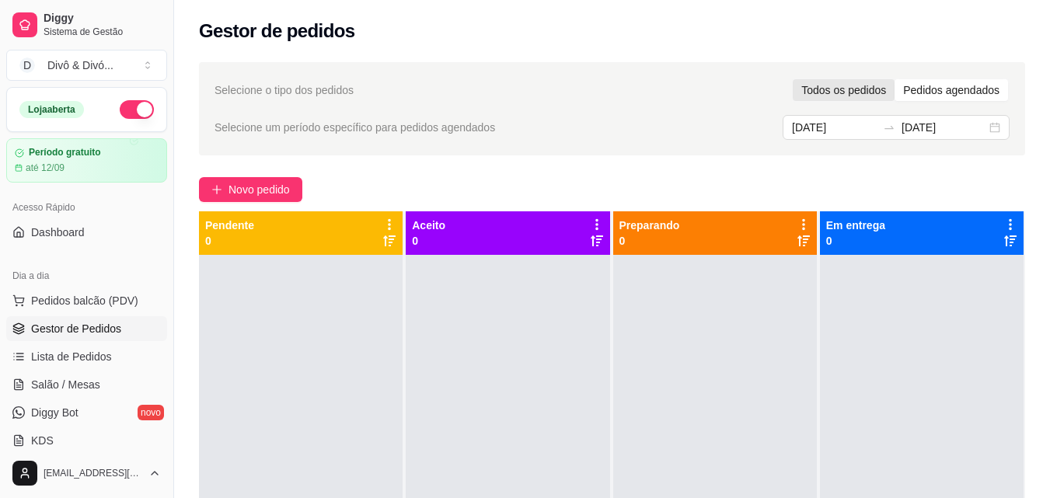
click at [868, 95] on div "Todos os pedidos" at bounding box center [844, 90] width 102 height 22
click at [793, 79] on input "Todos os pedidos" at bounding box center [793, 79] width 0 height 0
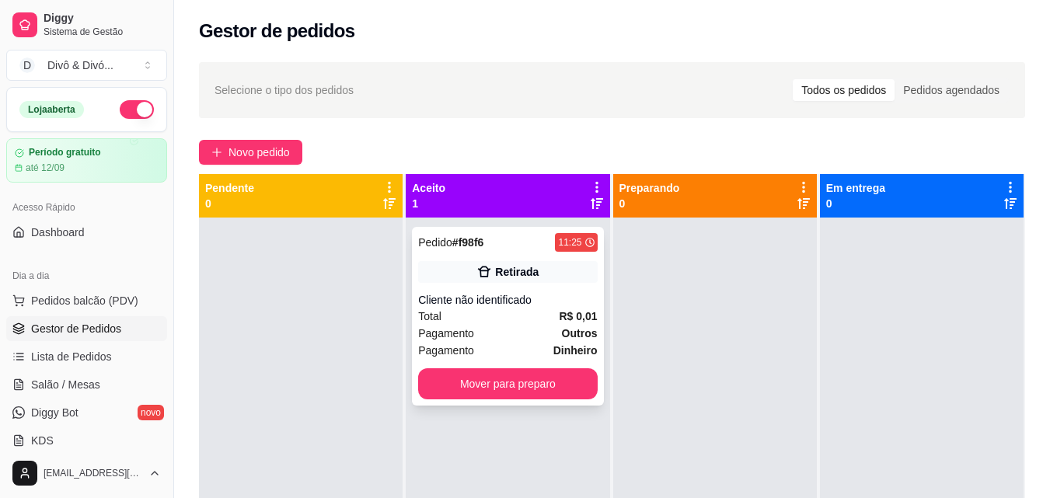
click at [537, 273] on div "Retirada" at bounding box center [507, 272] width 179 height 22
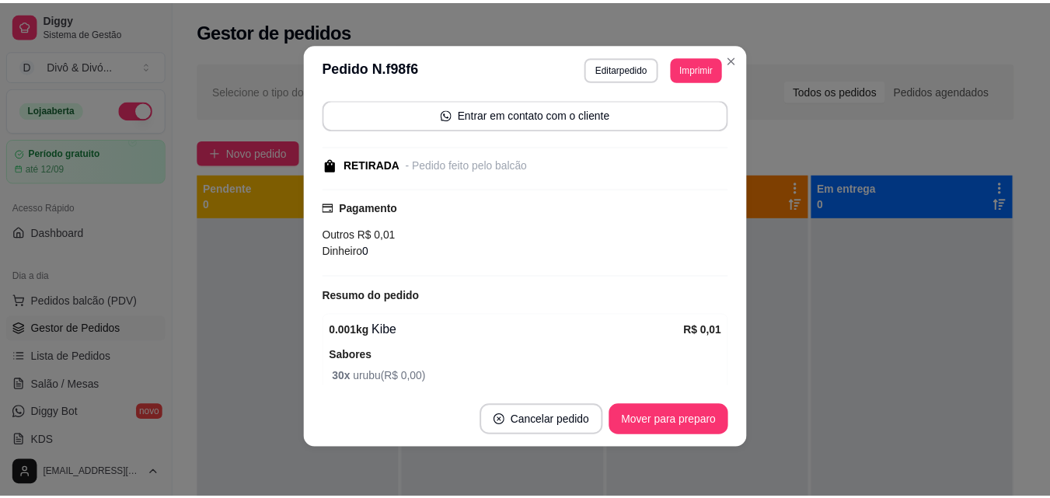
scroll to position [22, 0]
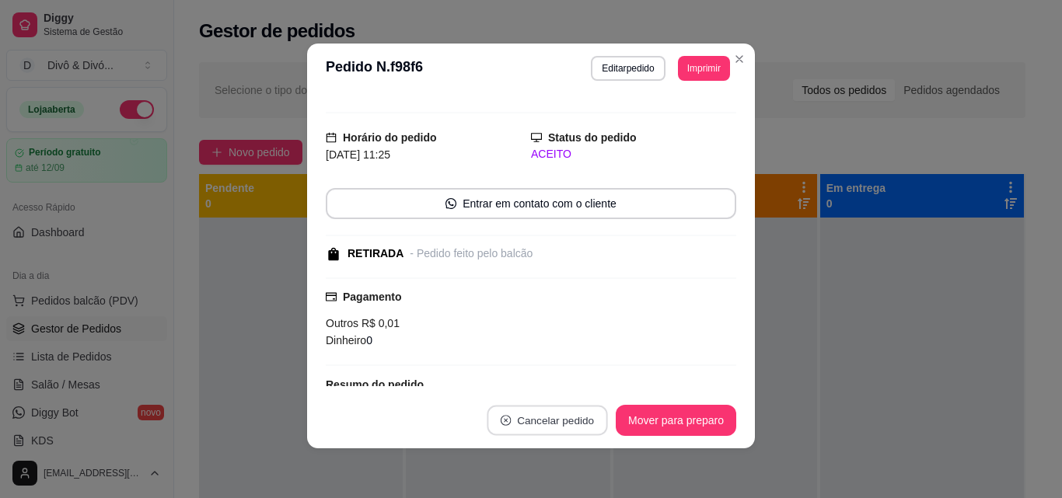
click at [546, 420] on button "Cancelar pedido" at bounding box center [547, 421] width 120 height 30
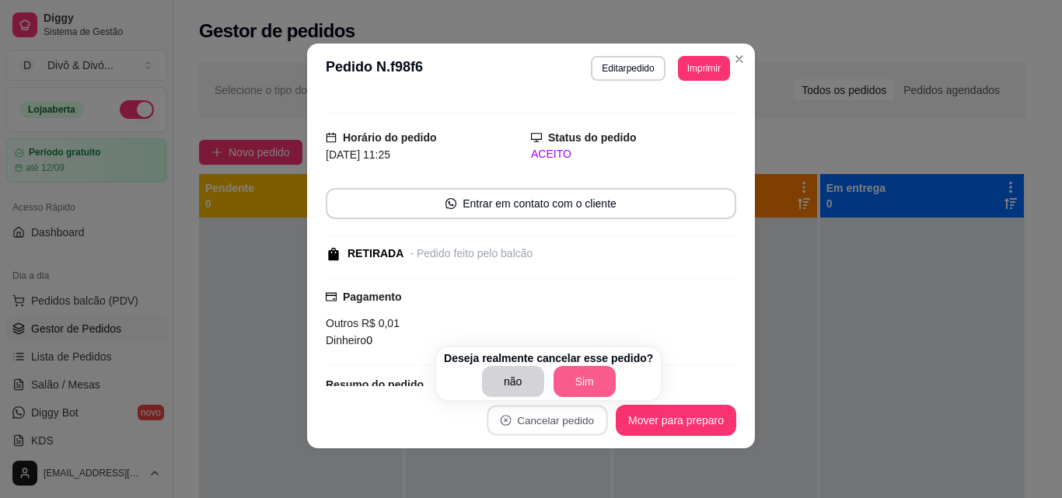
click at [573, 375] on button "Sim" at bounding box center [584, 381] width 62 height 31
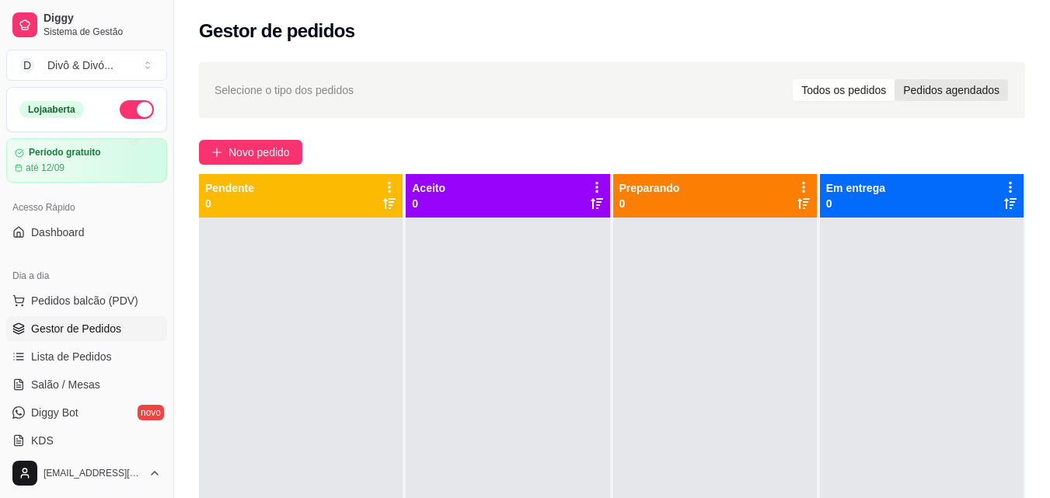
click at [980, 96] on div "Pedidos agendados" at bounding box center [951, 90] width 113 height 22
click at [895, 79] on input "Pedidos agendados" at bounding box center [895, 79] width 0 height 0
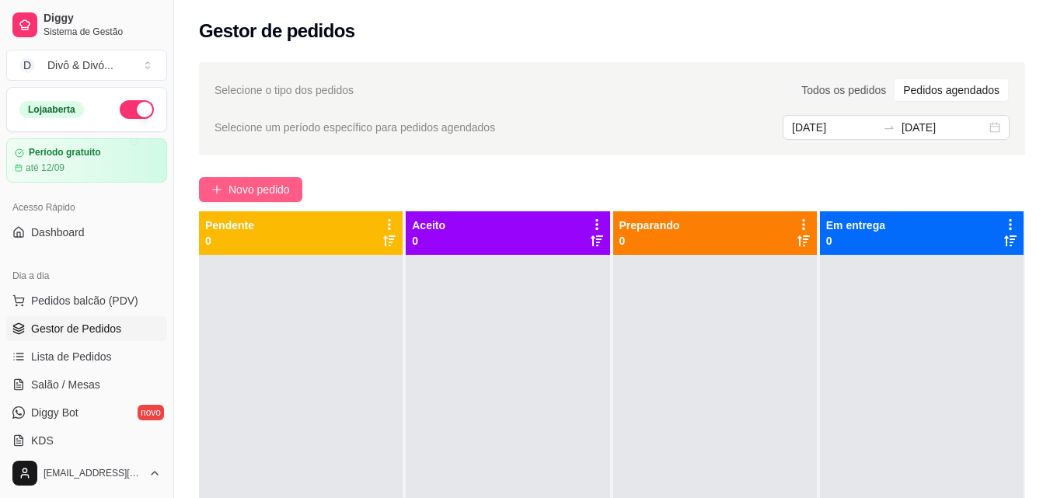
click at [262, 190] on span "Novo pedido" at bounding box center [259, 189] width 61 height 17
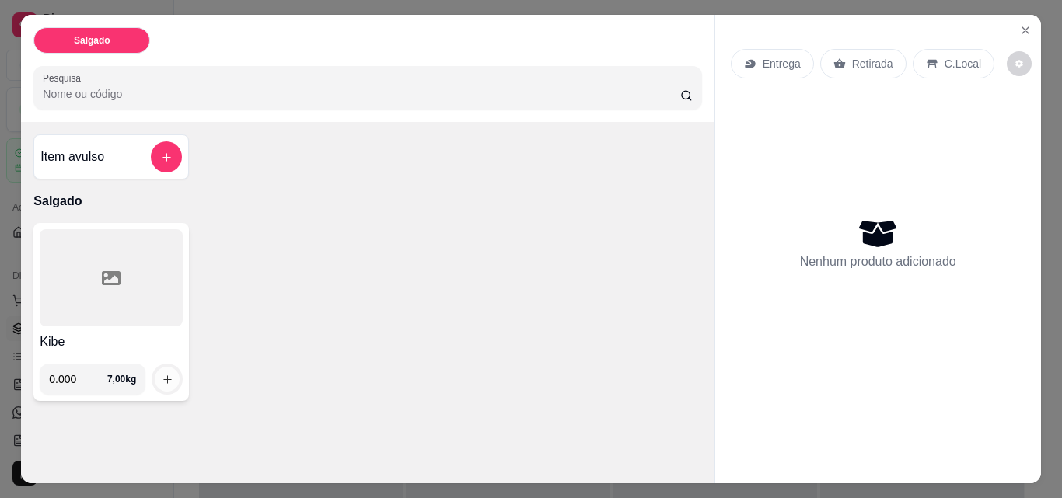
click at [163, 367] on button "increase-product-quantity" at bounding box center [167, 379] width 25 height 25
click at [159, 264] on div at bounding box center [111, 277] width 143 height 97
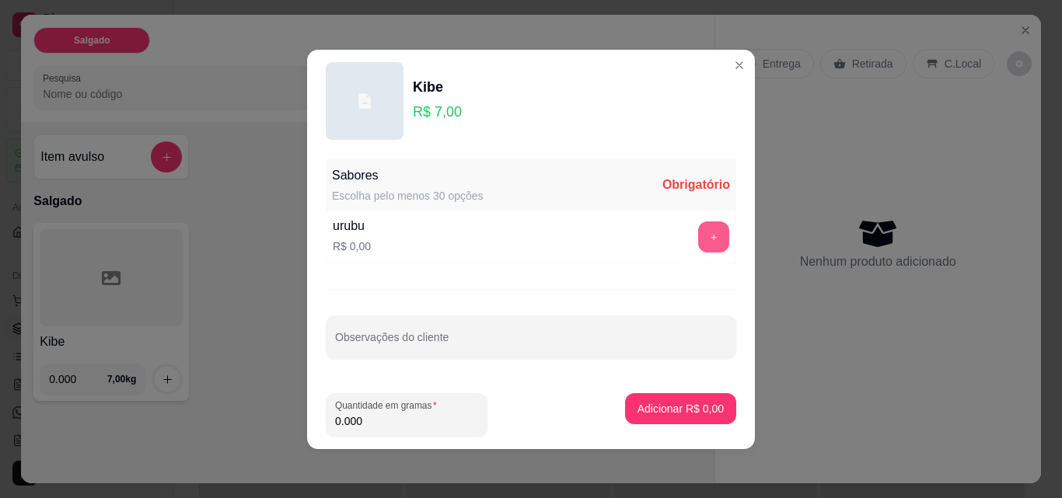
click at [706, 237] on button "+" at bounding box center [713, 237] width 31 height 31
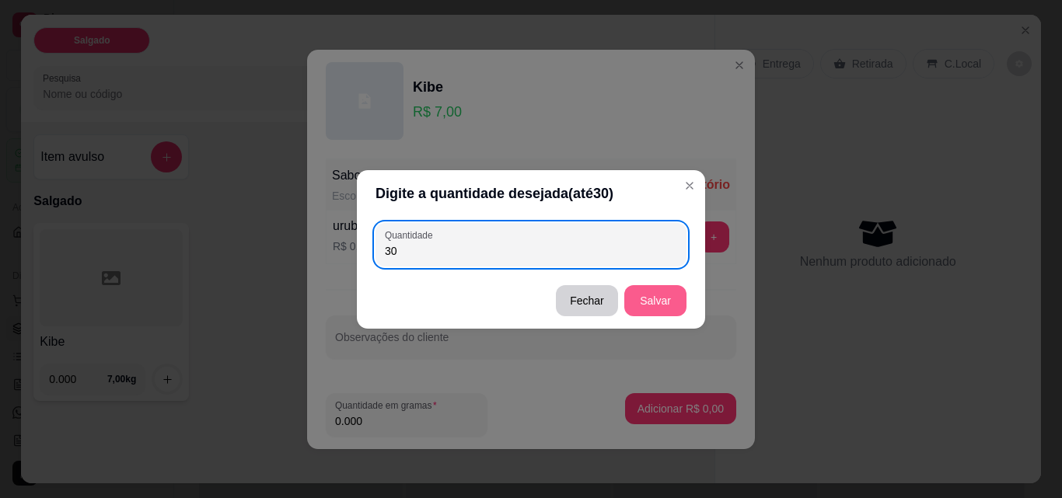
type input "30"
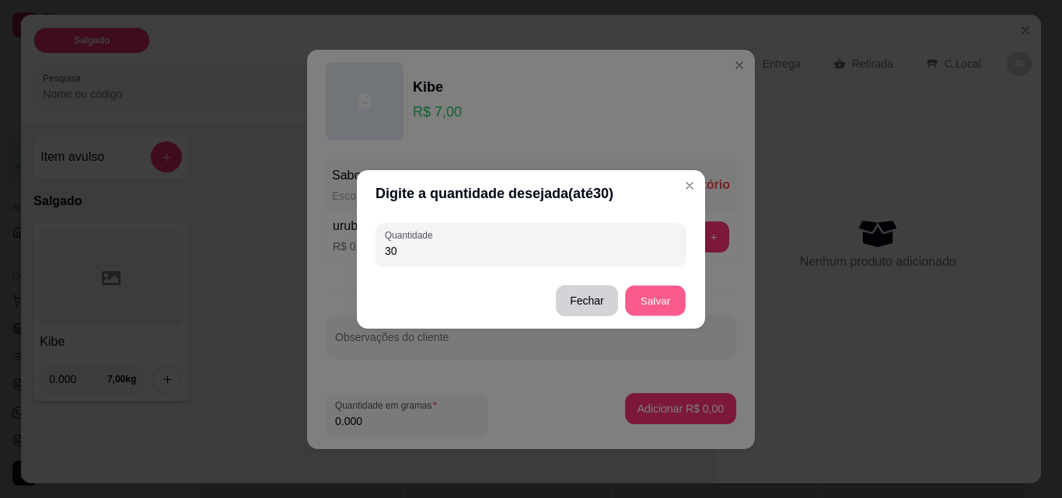
click at [650, 293] on button "Salvar" at bounding box center [655, 300] width 61 height 30
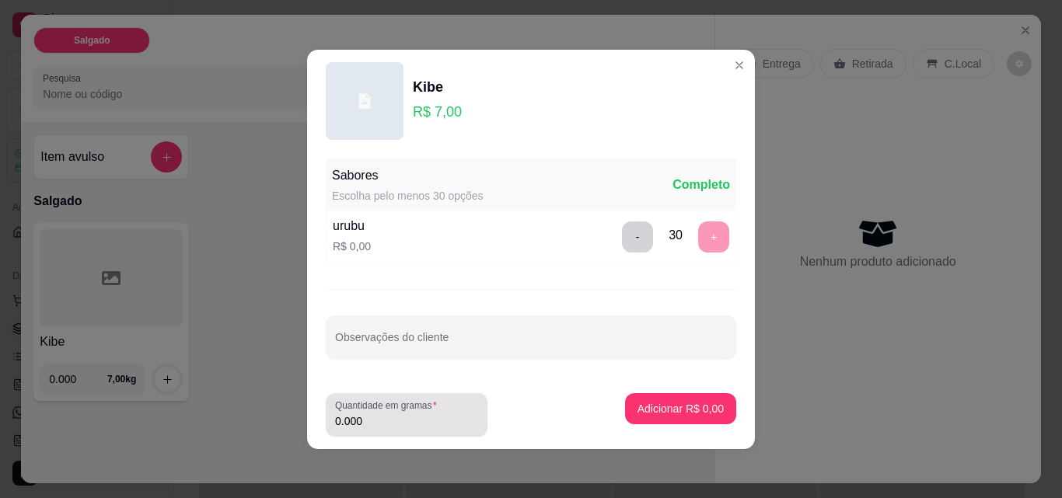
click at [396, 412] on div "0.000" at bounding box center [406, 415] width 143 height 31
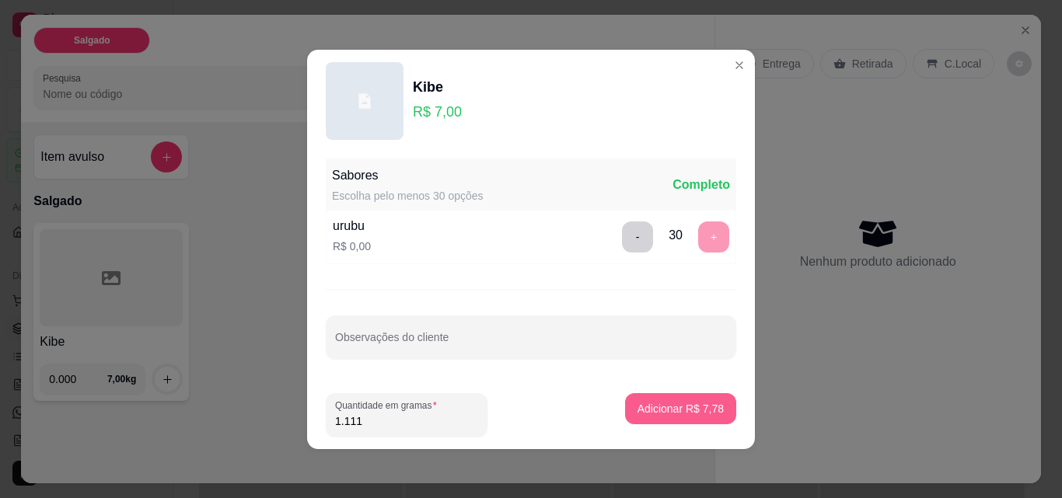
type input "1.111"
click at [656, 398] on button "Adicionar R$ 7,78" at bounding box center [680, 408] width 111 height 31
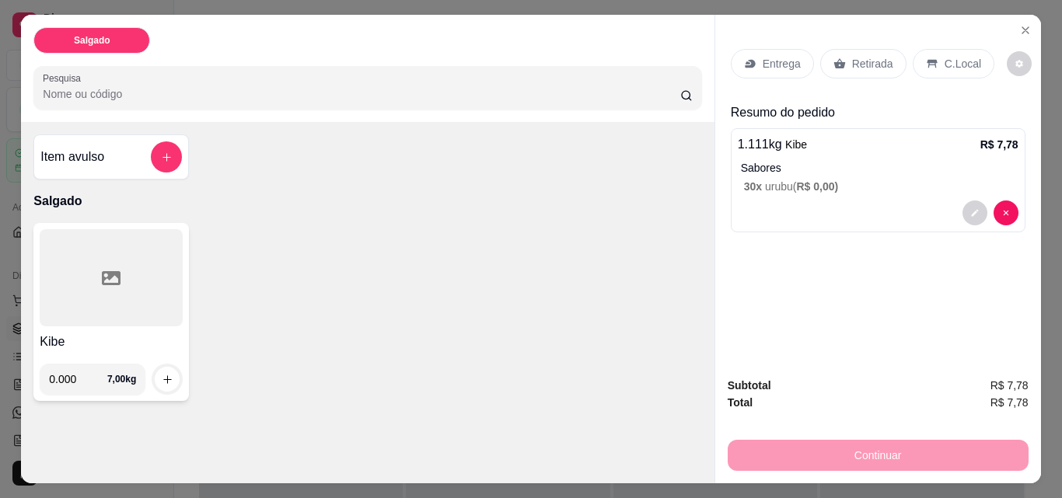
click at [860, 60] on p "Retirada" at bounding box center [872, 64] width 41 height 16
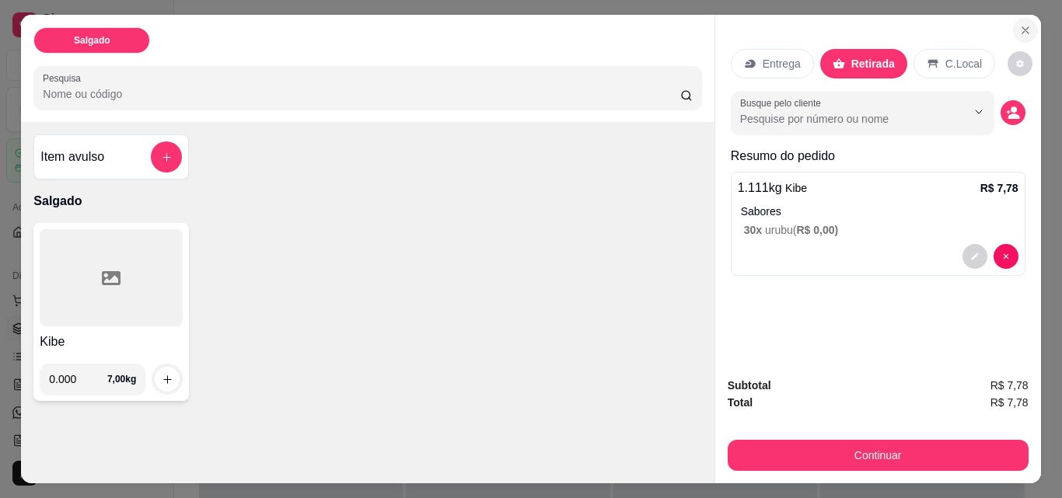
click at [1019, 24] on icon "Close" at bounding box center [1025, 30] width 12 height 12
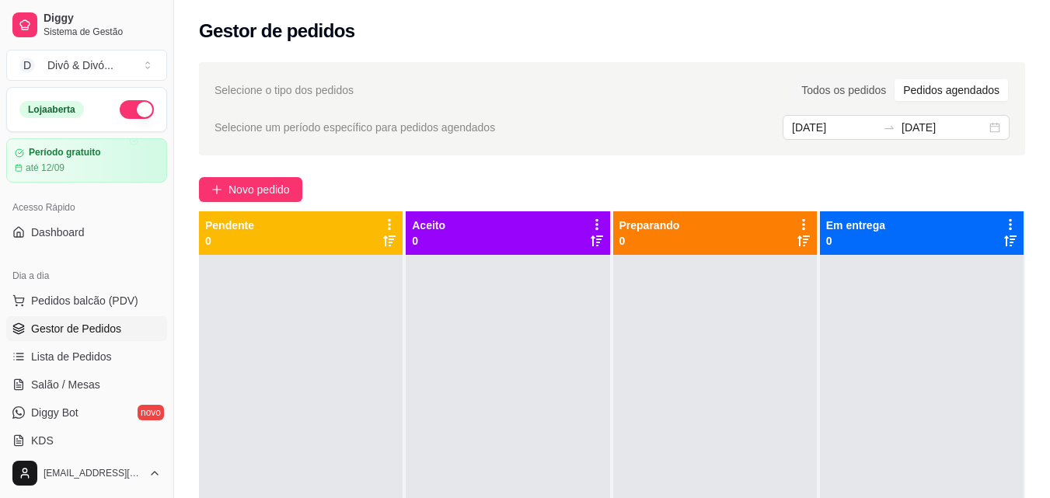
click at [721, 352] on div at bounding box center [715, 504] width 204 height 498
click at [85, 307] on span "Pedidos balcão (PDV)" at bounding box center [84, 301] width 107 height 16
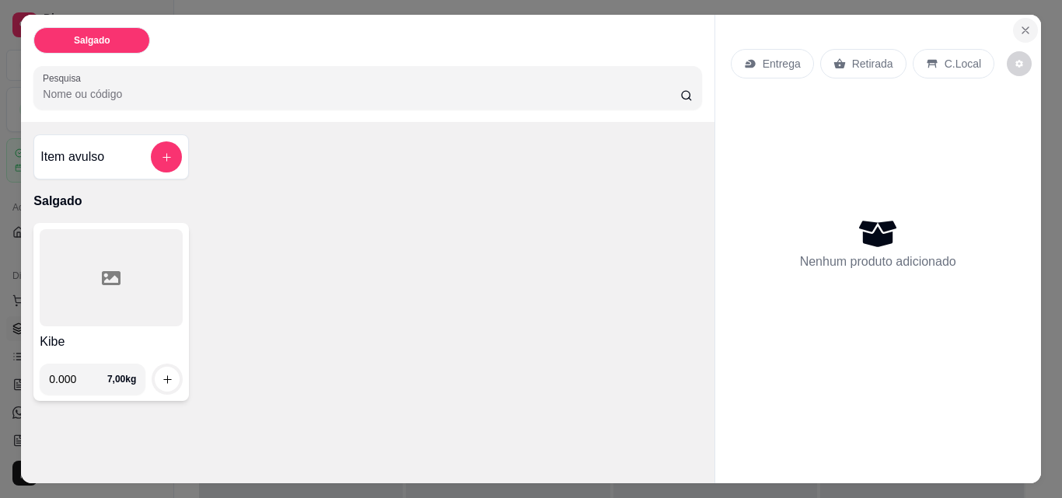
click at [1021, 33] on button "Close" at bounding box center [1025, 30] width 25 height 25
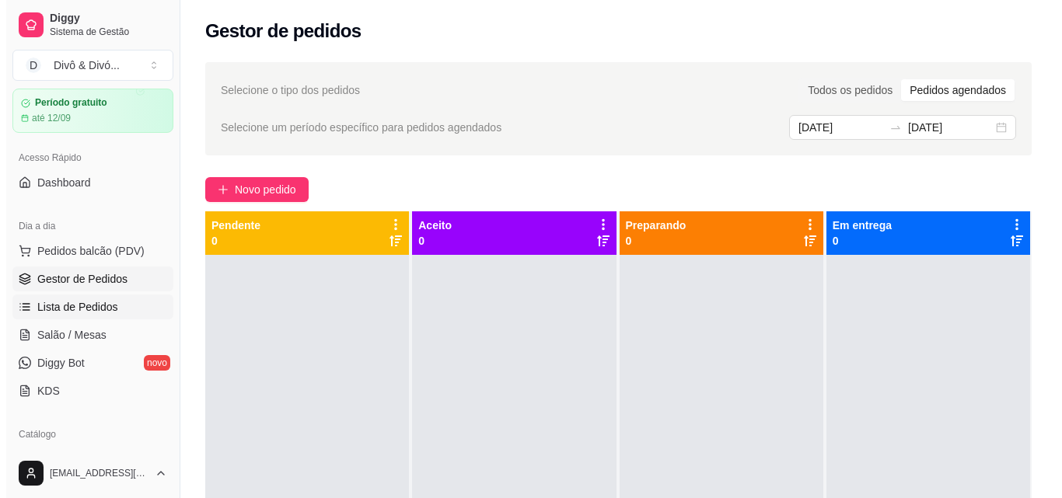
scroll to position [78, 0]
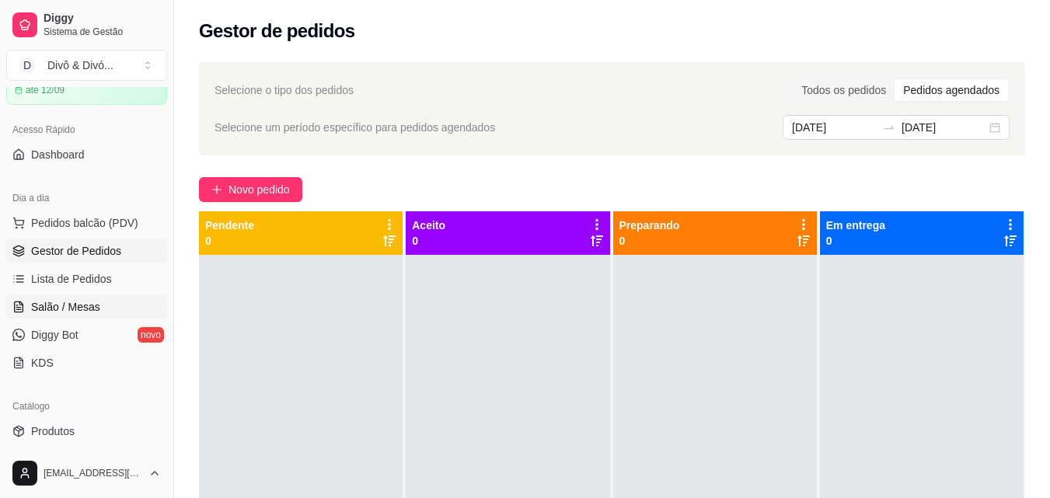
click at [104, 316] on link "Salão / Mesas" at bounding box center [86, 307] width 161 height 25
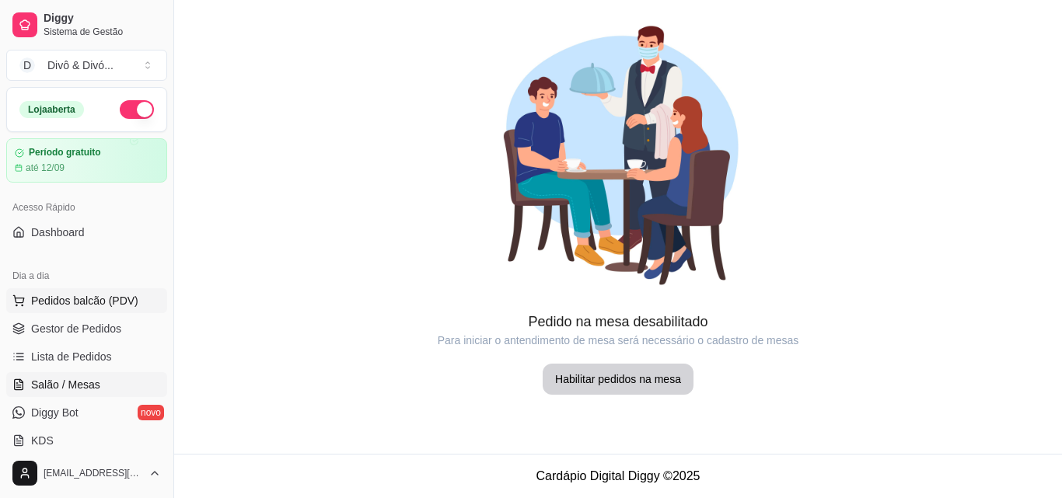
click at [86, 300] on span "Pedidos balcão (PDV)" at bounding box center [84, 301] width 107 height 16
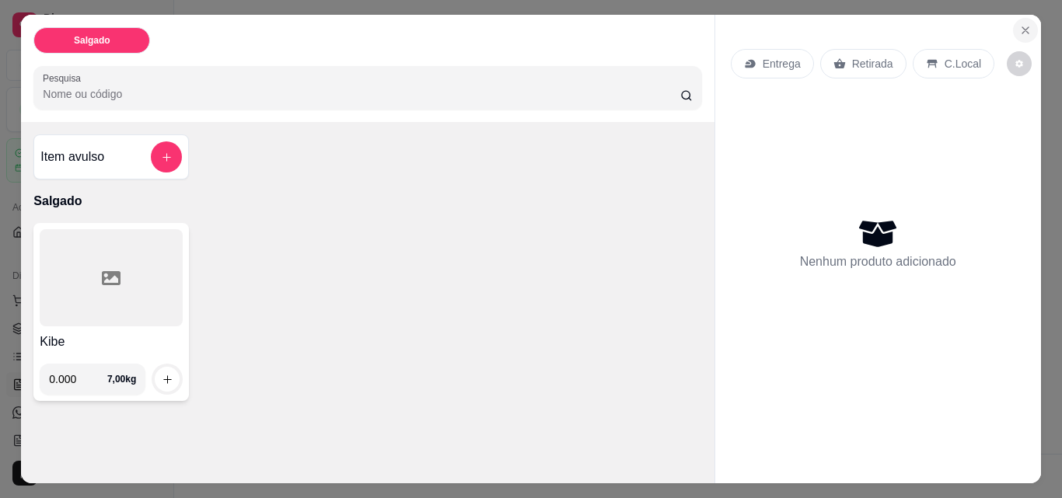
click at [1023, 31] on button "Close" at bounding box center [1025, 30] width 25 height 25
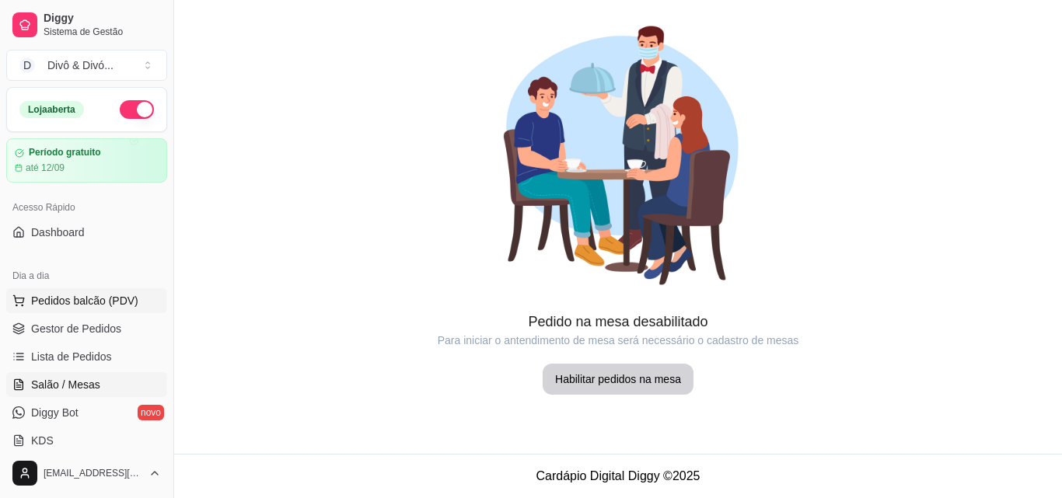
click at [59, 297] on span "Pedidos balcão (PDV)" at bounding box center [84, 301] width 107 height 16
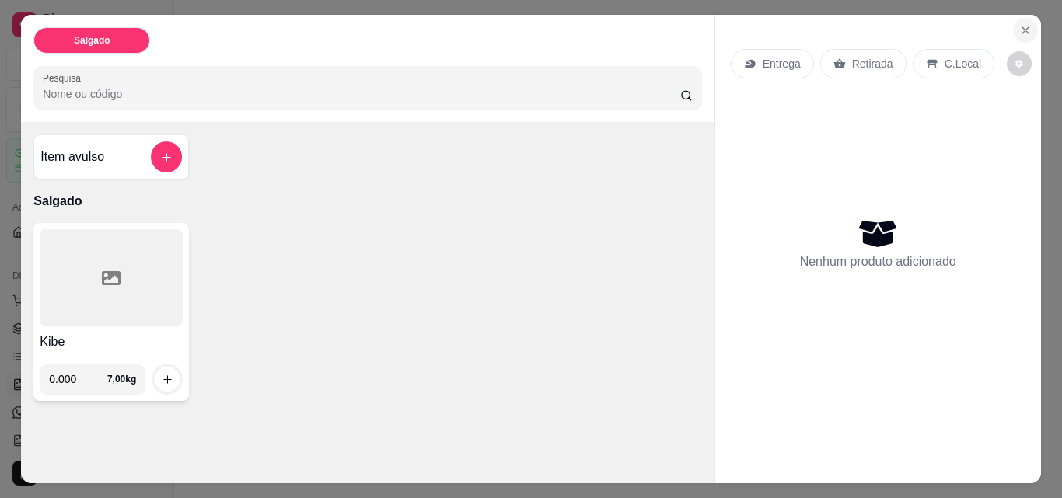
click at [1022, 27] on icon "Close" at bounding box center [1025, 30] width 6 height 6
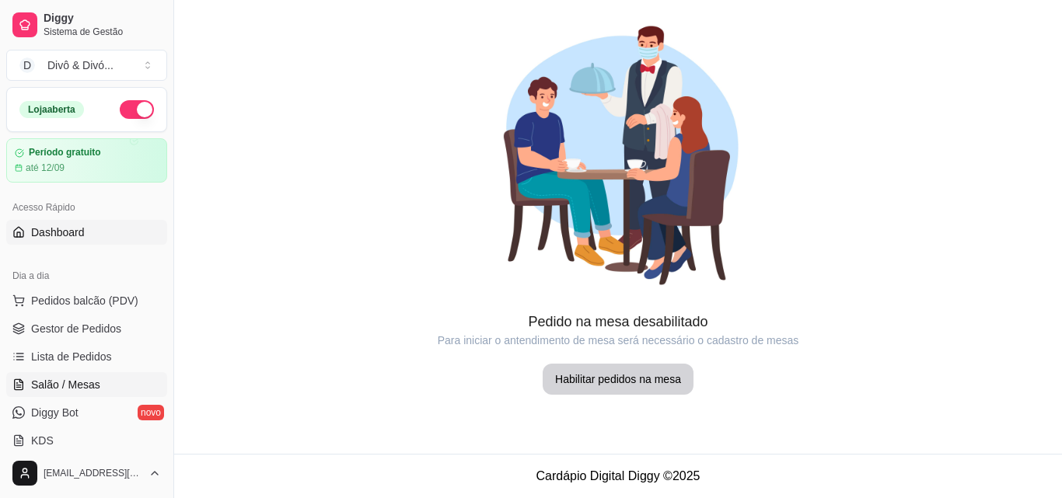
click at [72, 239] on span "Dashboard" at bounding box center [58, 233] width 54 height 16
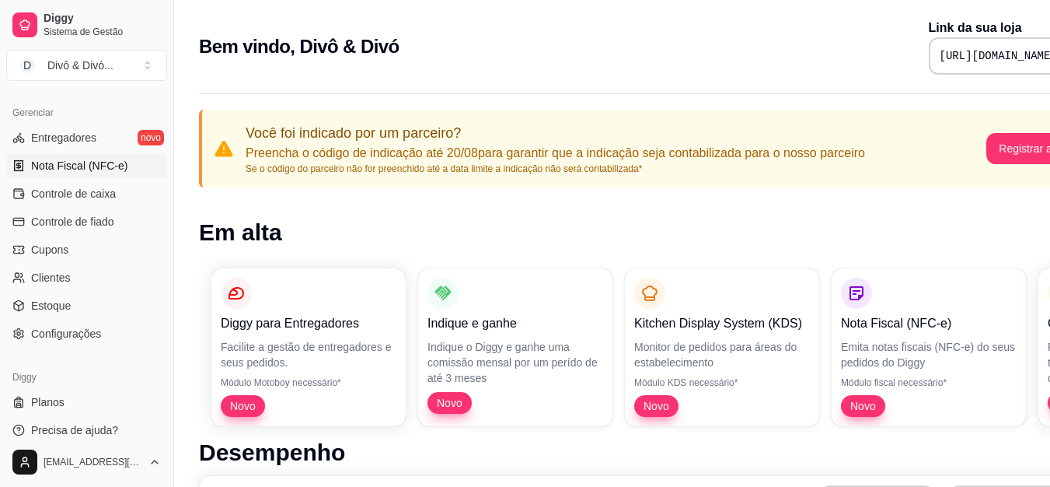
click at [103, 166] on span "Nota Fiscal (NFC-e)" at bounding box center [79, 166] width 96 height 16
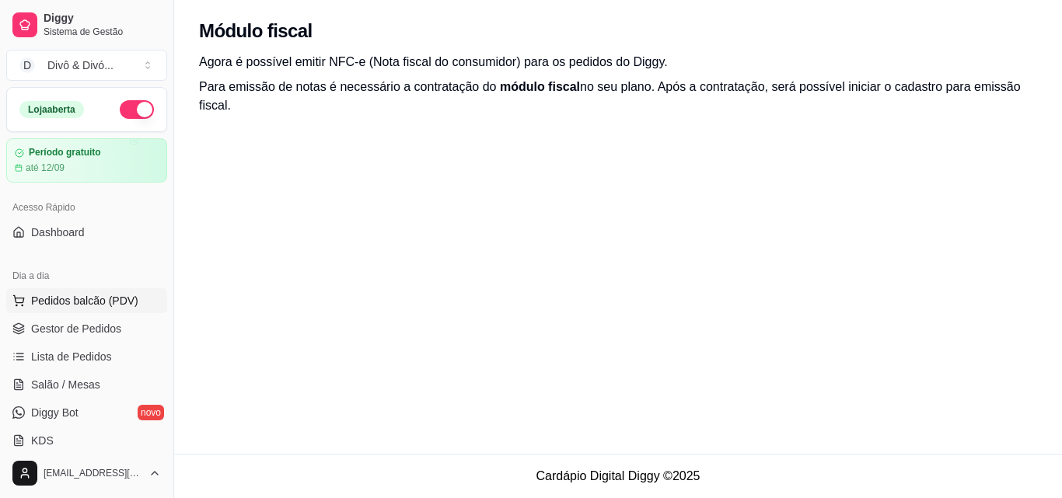
click at [103, 300] on span "Pedidos balcão (PDV)" at bounding box center [84, 301] width 107 height 16
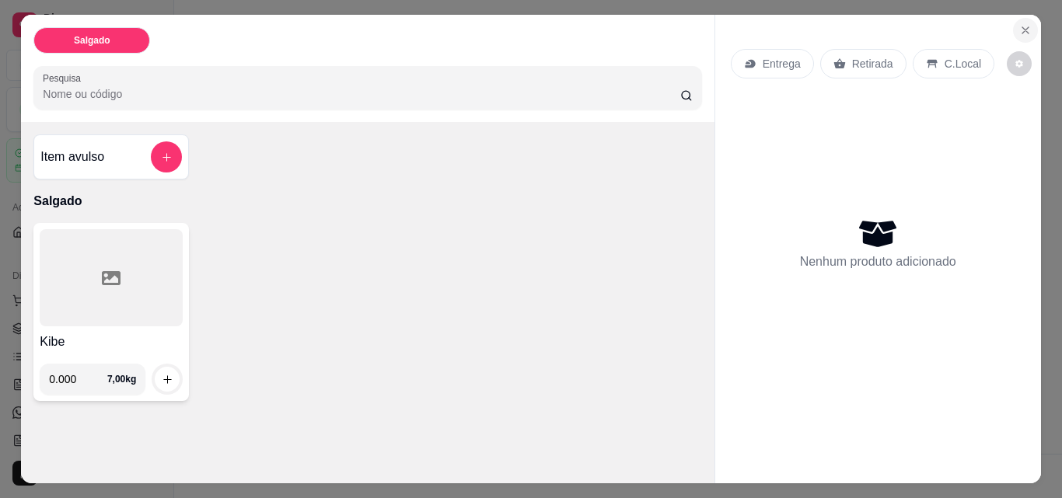
click at [1022, 25] on icon "Close" at bounding box center [1025, 30] width 12 height 12
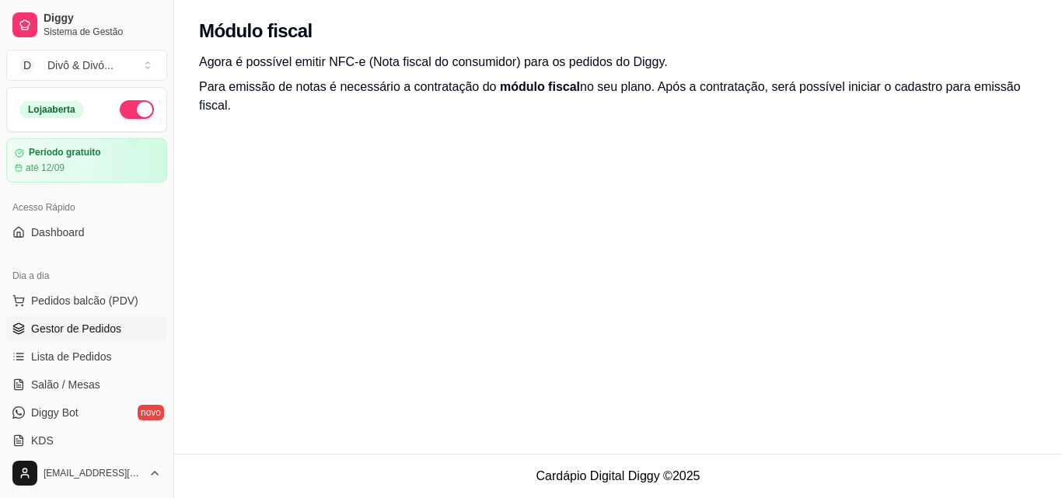
click at [105, 337] on link "Gestor de Pedidos" at bounding box center [86, 328] width 161 height 25
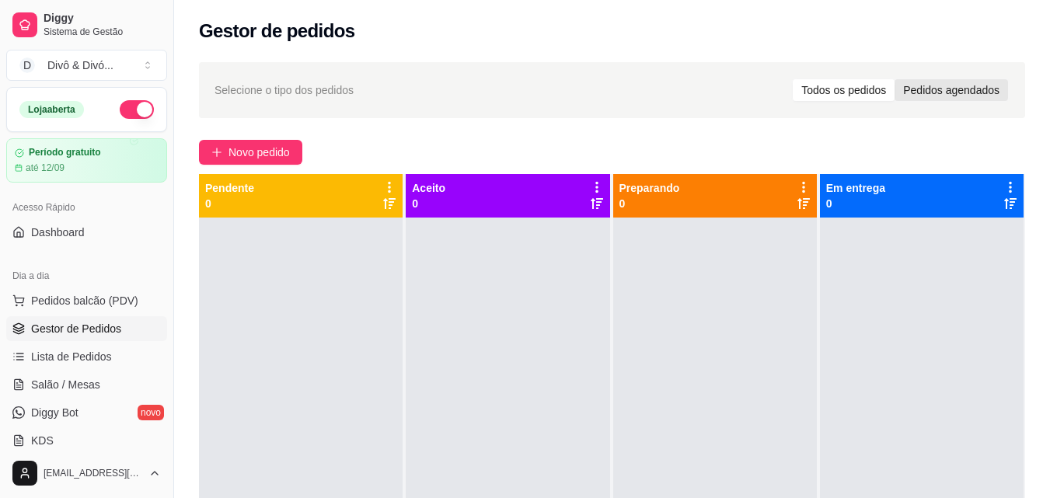
click at [948, 92] on div "Pedidos agendados" at bounding box center [951, 90] width 113 height 22
click at [895, 79] on input "Pedidos agendados" at bounding box center [895, 79] width 0 height 0
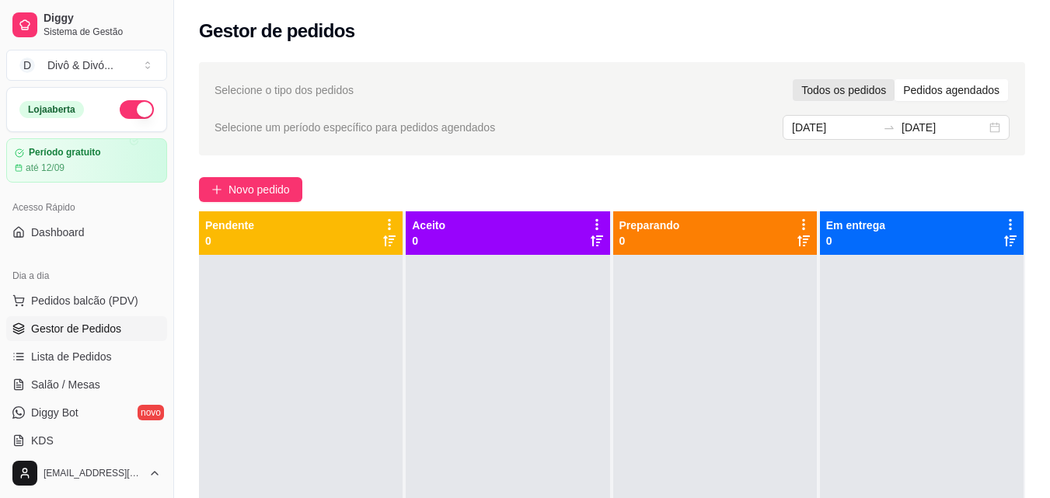
click at [851, 96] on div "Todos os pedidos" at bounding box center [844, 90] width 102 height 22
click at [793, 79] on input "Todos os pedidos" at bounding box center [793, 79] width 0 height 0
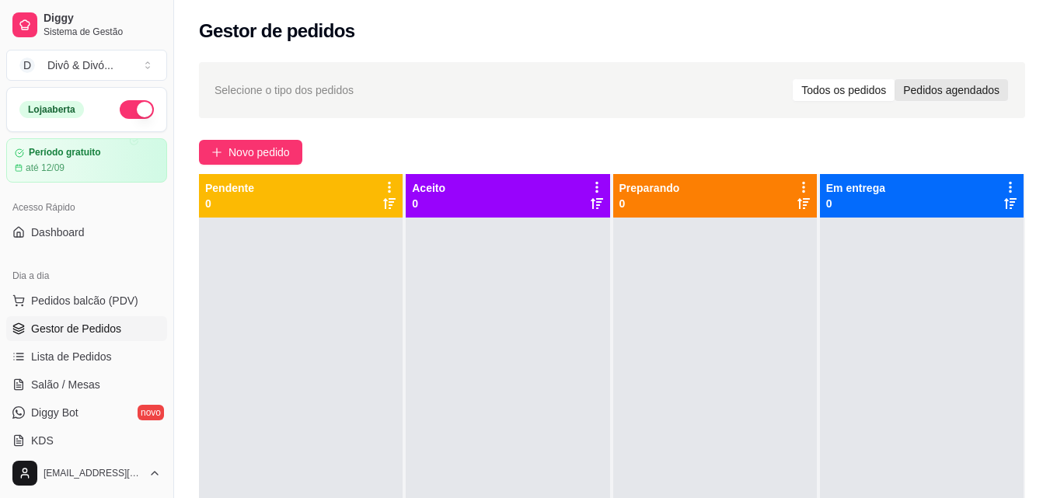
click at [944, 91] on div "Pedidos agendados" at bounding box center [951, 90] width 113 height 22
click at [895, 79] on input "Pedidos agendados" at bounding box center [895, 79] width 0 height 0
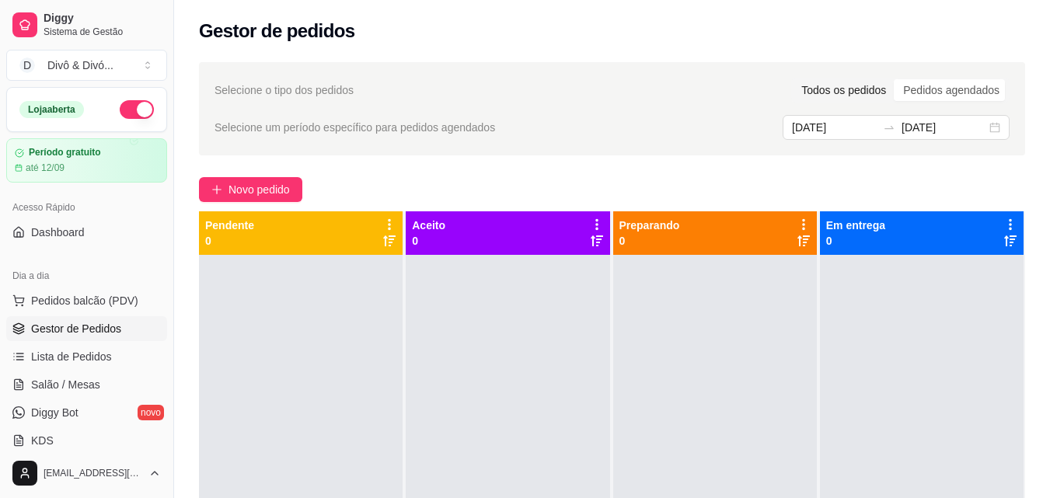
click at [871, 87] on div "Todos os pedidos" at bounding box center [844, 90] width 102 height 22
click at [793, 79] on input "Todos os pedidos" at bounding box center [793, 79] width 0 height 0
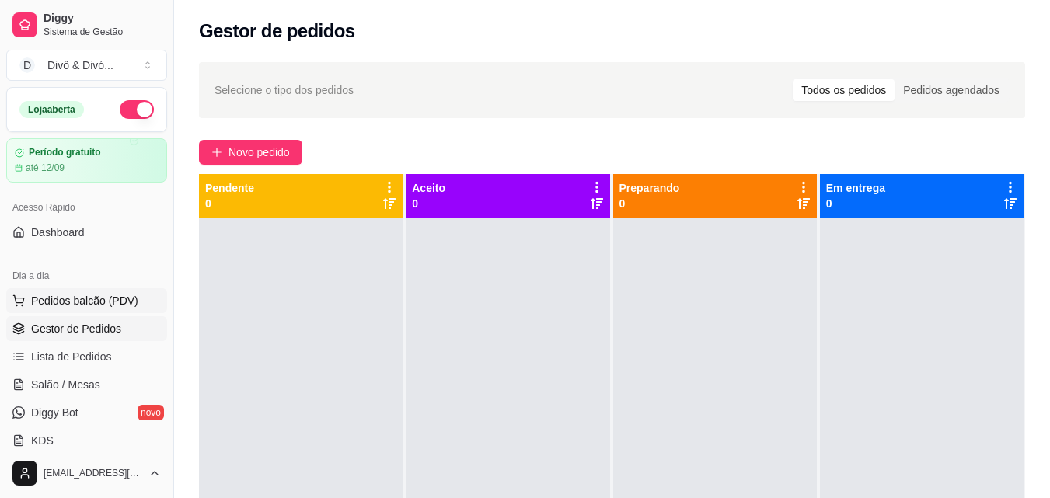
click at [95, 299] on span "Pedidos balcão (PDV)" at bounding box center [84, 301] width 107 height 16
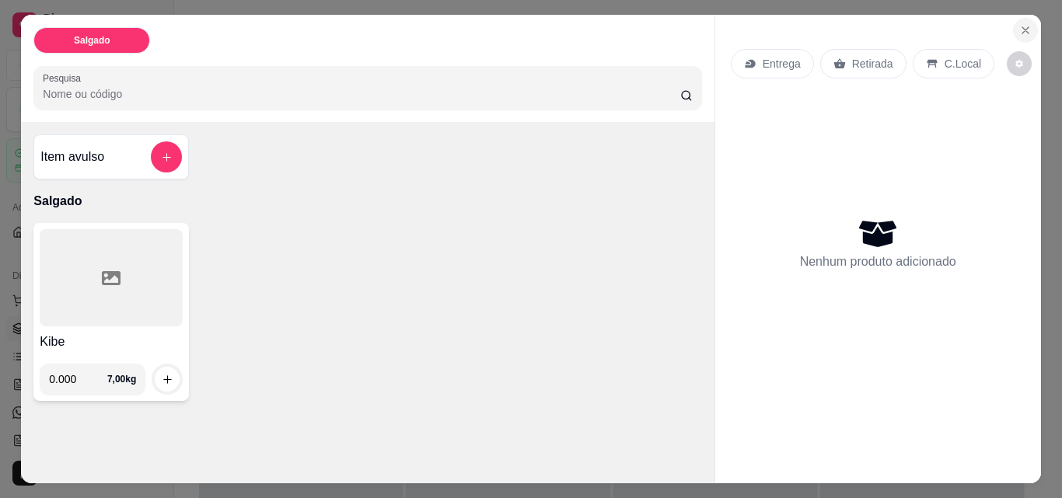
click at [1025, 25] on icon "Close" at bounding box center [1025, 30] width 12 height 12
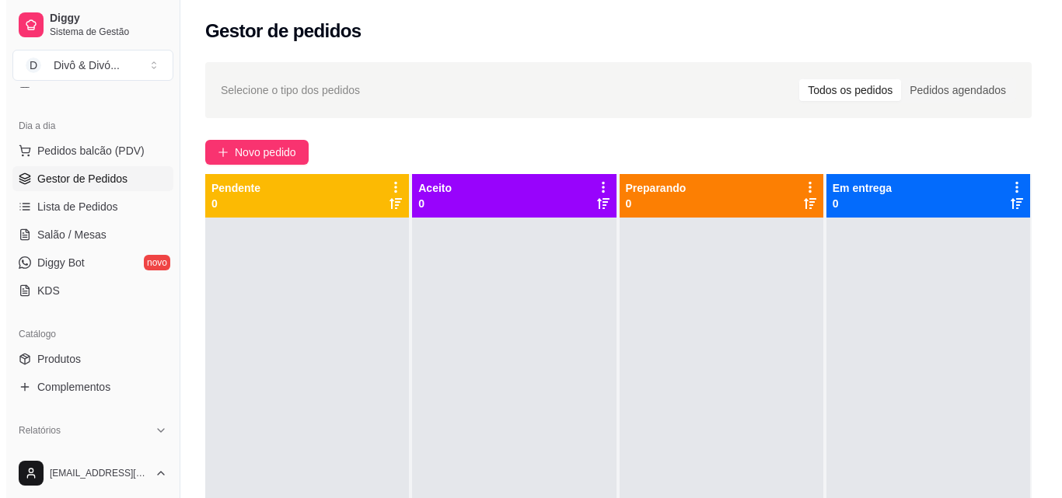
scroll to position [311, 0]
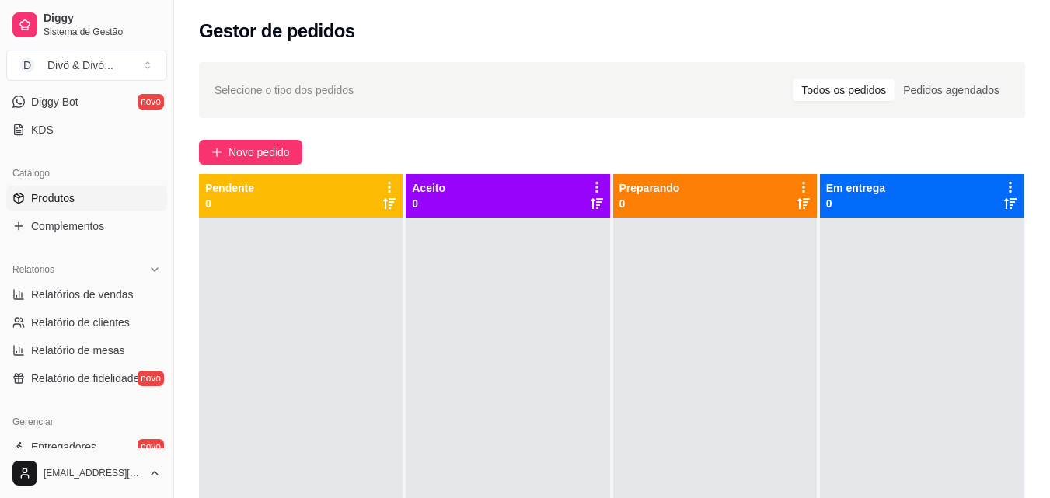
click at [83, 205] on link "Produtos" at bounding box center [86, 198] width 161 height 25
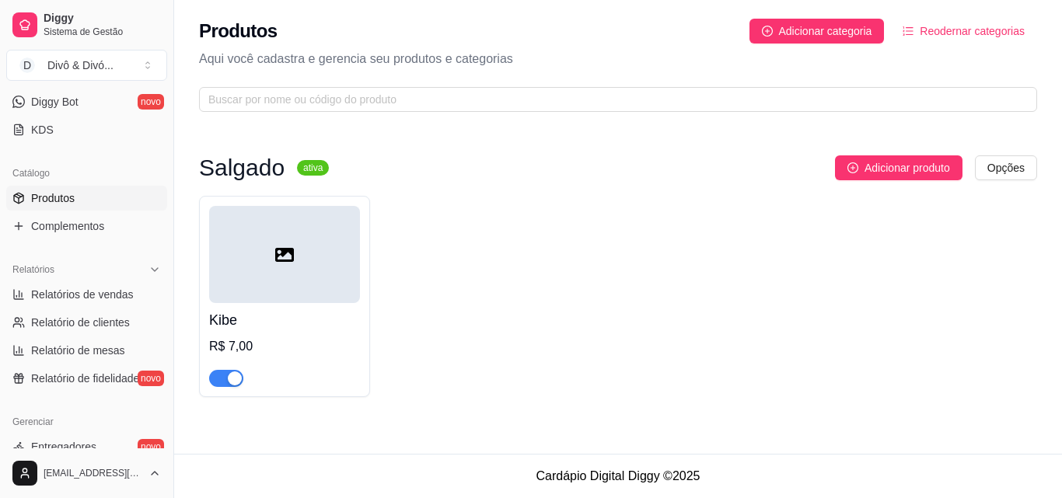
click at [291, 339] on div "R$ 7,00" at bounding box center [284, 346] width 151 height 19
click at [95, 225] on span "Complementos" at bounding box center [67, 226] width 73 height 16
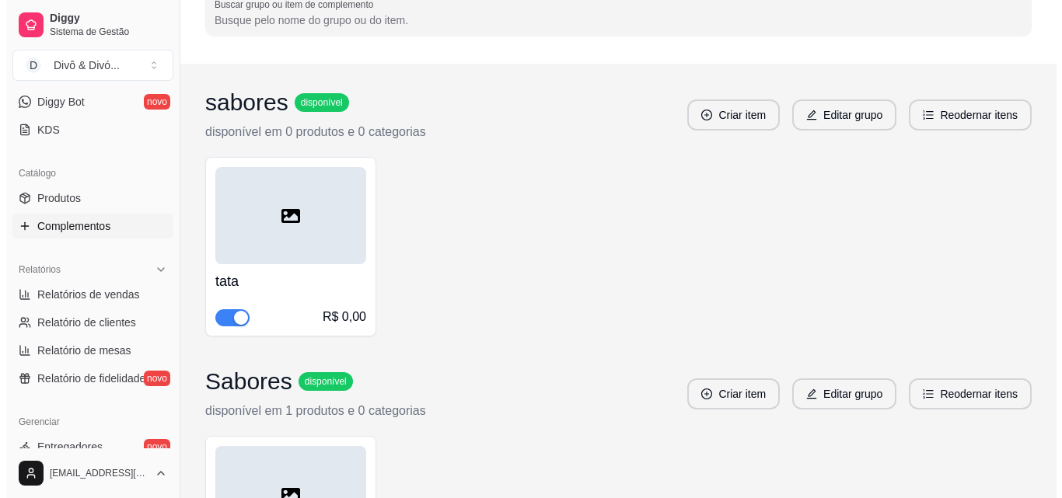
scroll to position [124, 0]
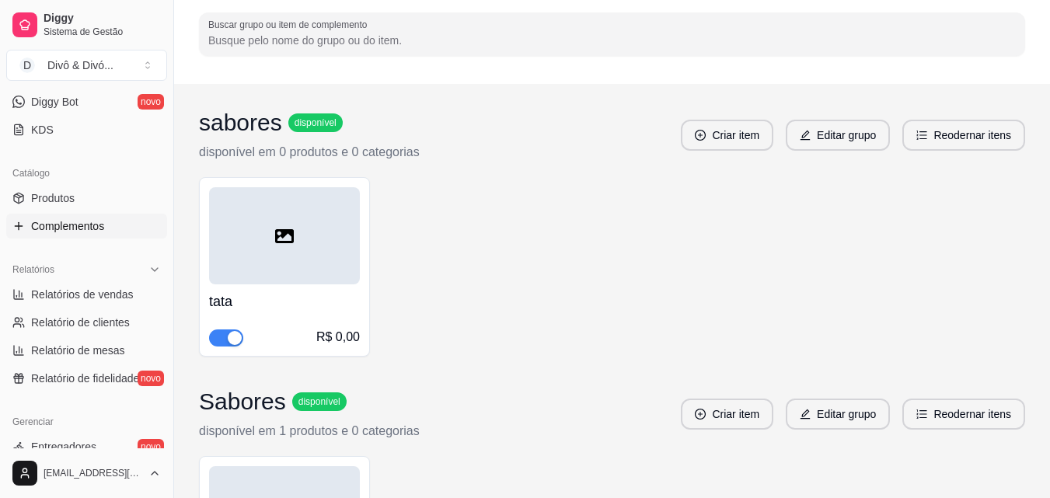
click at [289, 291] on h4 "tata" at bounding box center [284, 302] width 151 height 22
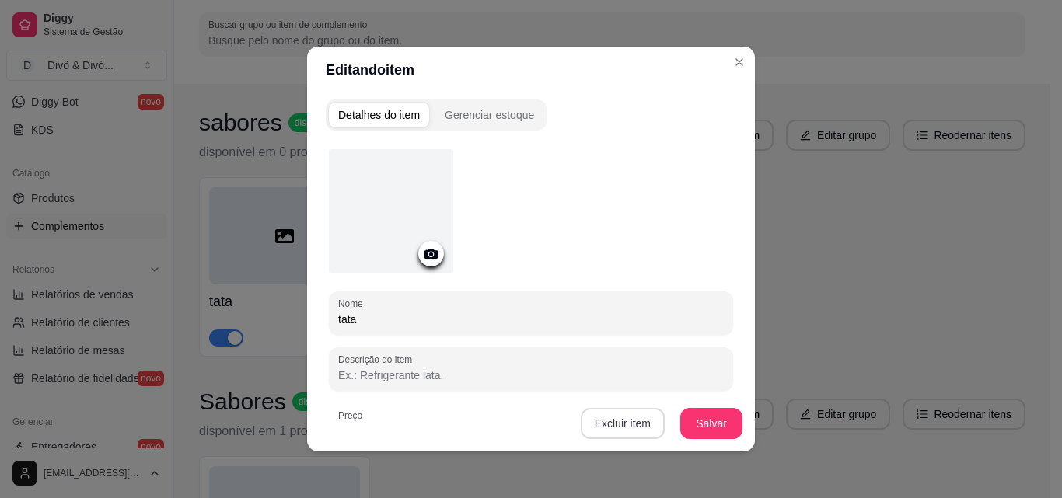
click at [619, 415] on button "Excluir item" at bounding box center [623, 423] width 84 height 31
click at [668, 389] on button "Sim" at bounding box center [680, 388] width 47 height 24
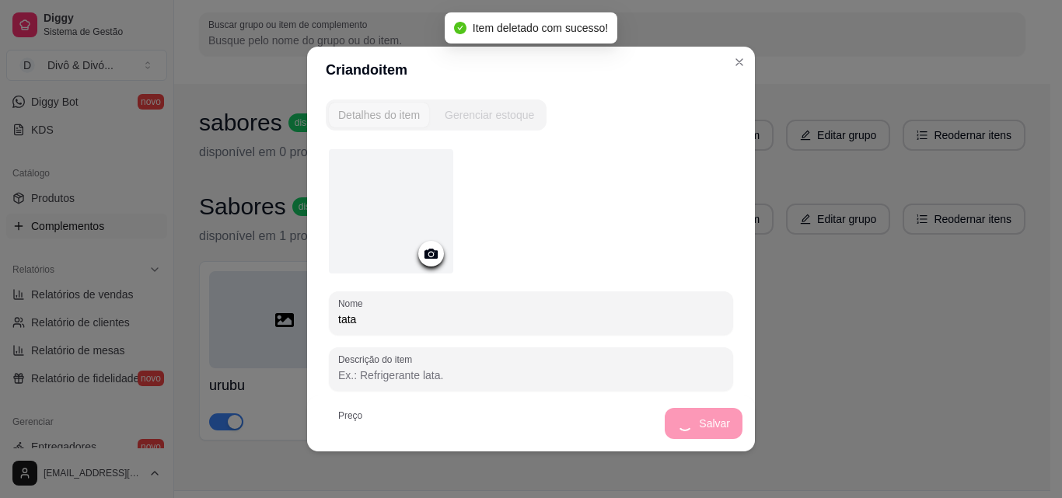
click at [801, 243] on div "Sabores disponível disponível em 1 produtos e 0 categorias Criar item Editar gr…" at bounding box center [612, 219] width 826 height 53
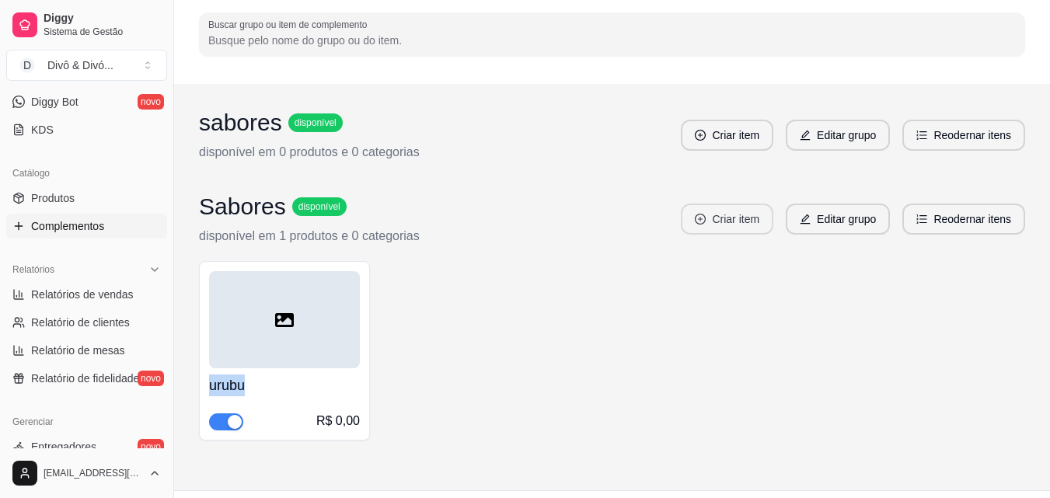
click at [751, 227] on button "Criar item" at bounding box center [727, 219] width 92 height 31
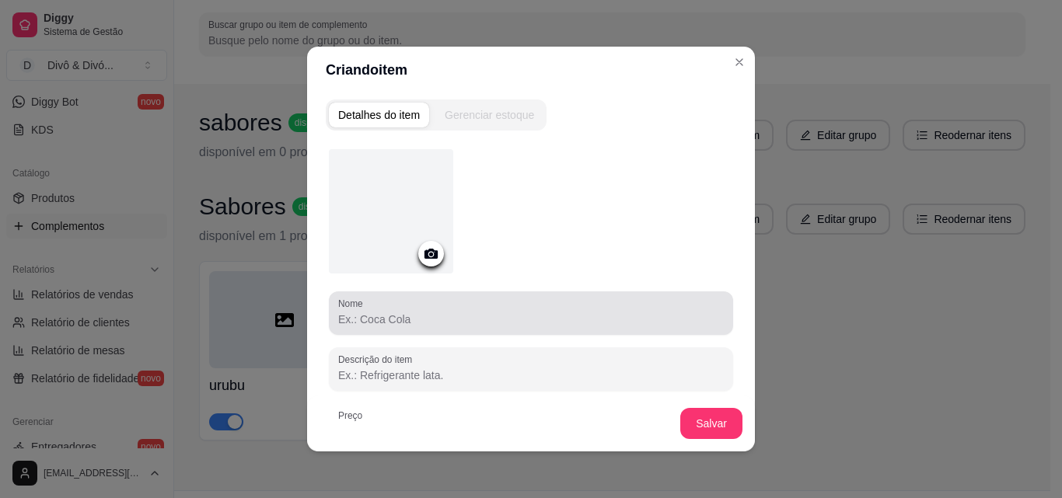
click at [437, 316] on input "Nome" at bounding box center [531, 320] width 386 height 16
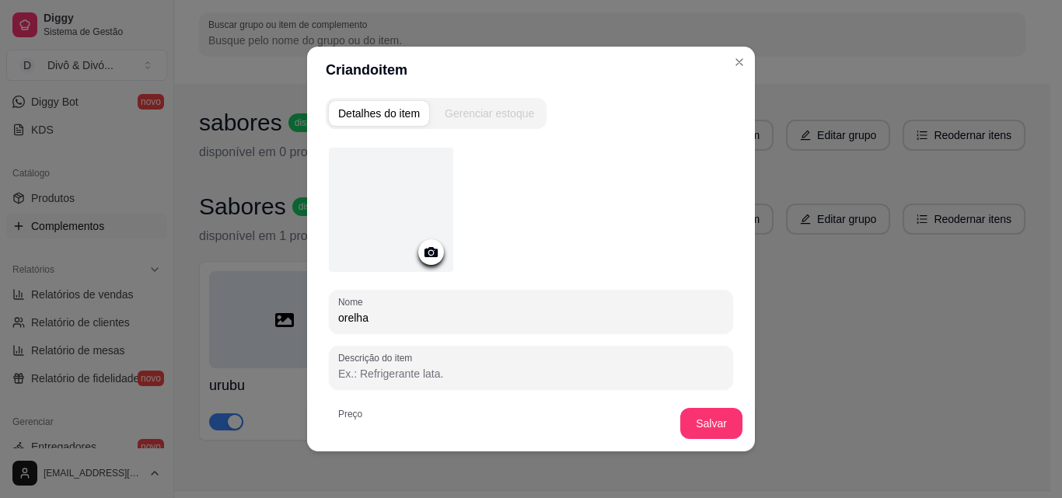
scroll to position [0, 0]
click at [485, 127] on button "Gerenciar estoque" at bounding box center [489, 115] width 108 height 25
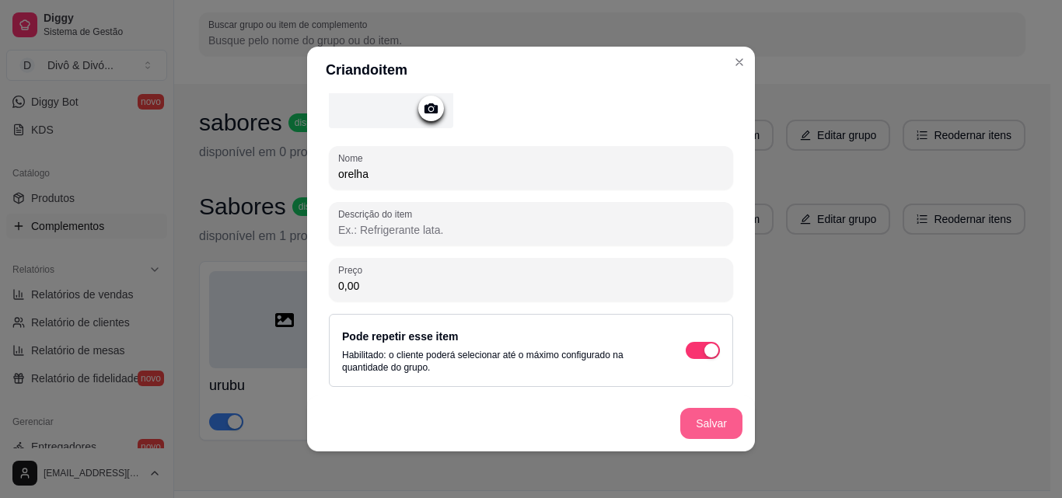
type input "orelha"
click at [690, 420] on button "Salvar" at bounding box center [711, 424] width 61 height 30
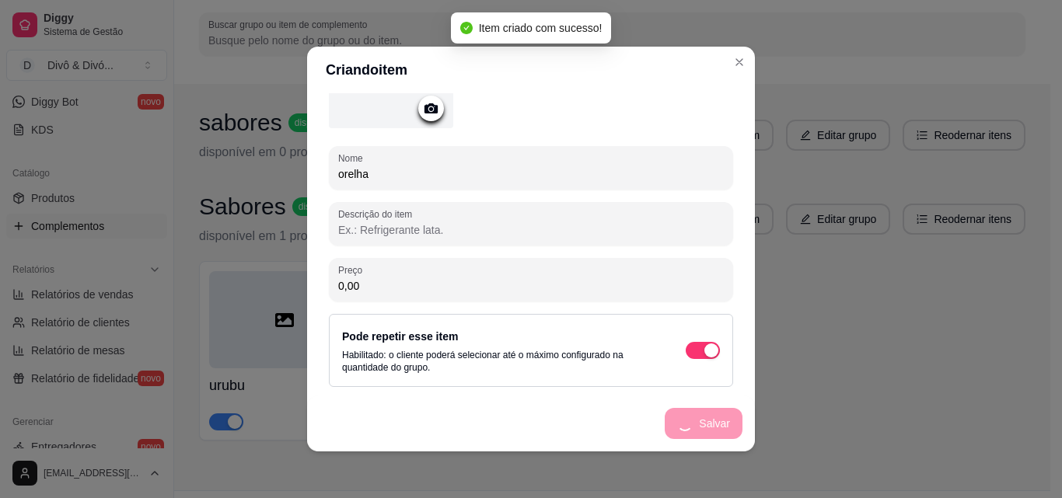
scroll to position [0, 0]
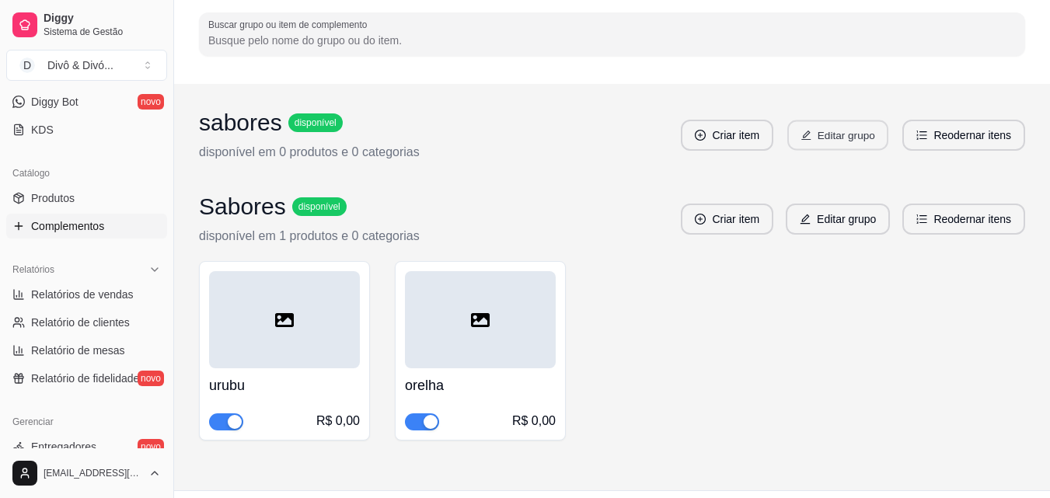
click at [802, 138] on icon "edit" at bounding box center [806, 135] width 11 height 11
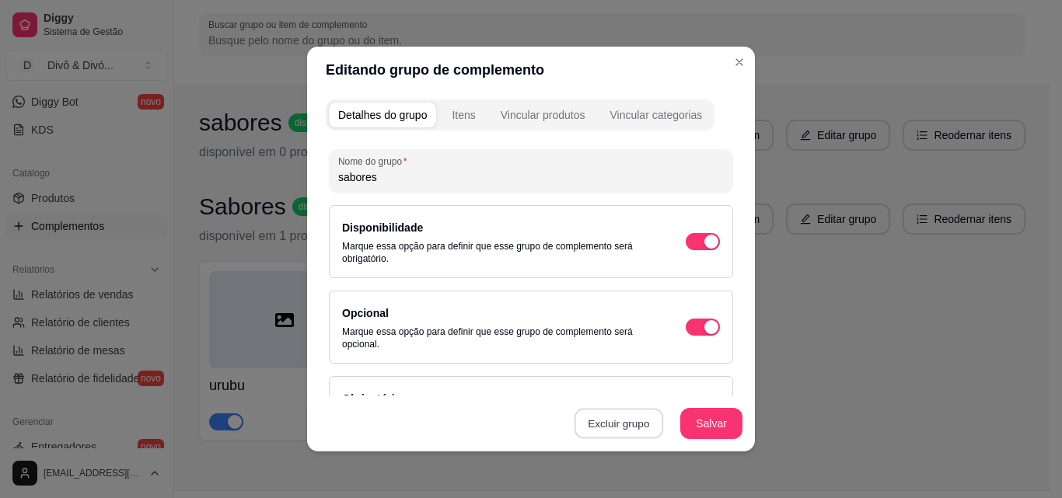
click at [625, 416] on button "Excluir grupo" at bounding box center [618, 424] width 89 height 30
click at [662, 390] on button "Sim" at bounding box center [679, 388] width 47 height 24
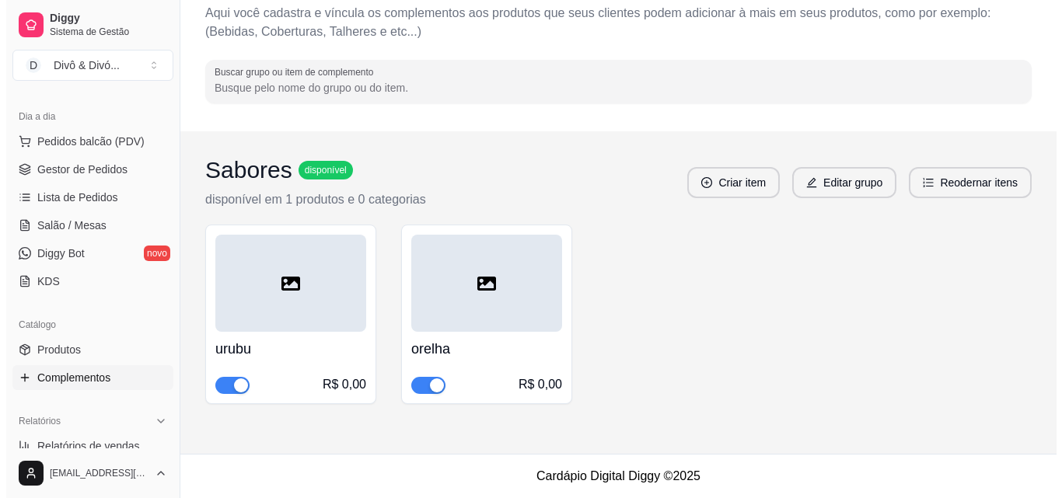
scroll to position [78, 0]
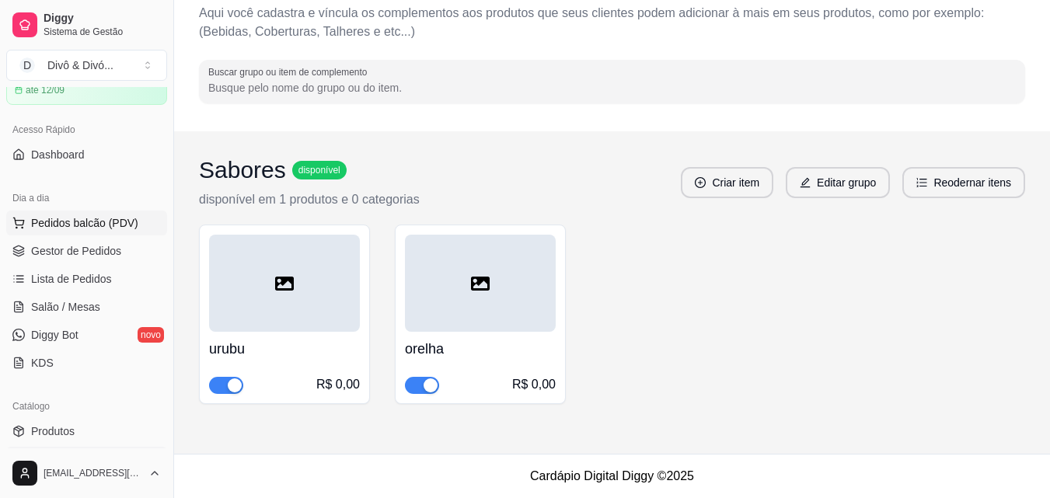
click at [113, 230] on span "Pedidos balcão (PDV)" at bounding box center [84, 223] width 107 height 16
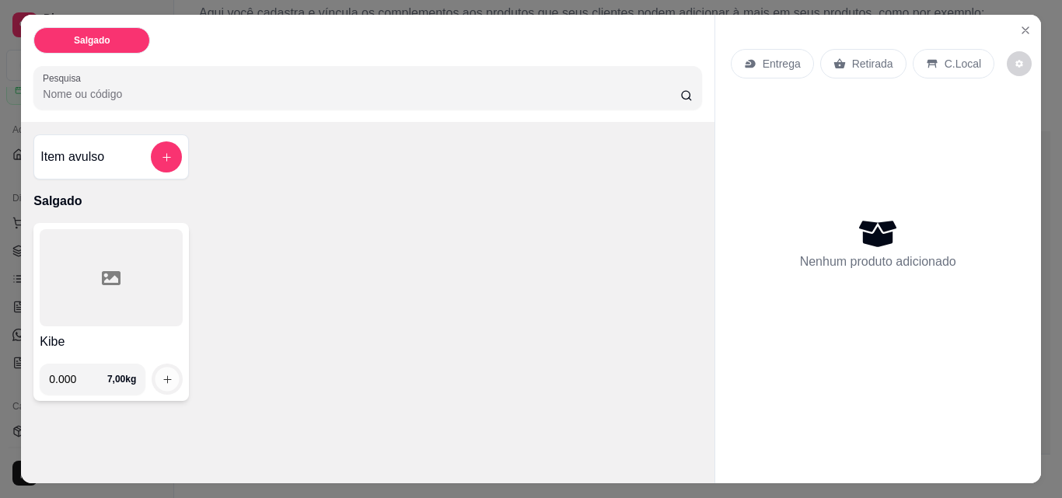
click at [162, 378] on icon "increase-product-quantity" at bounding box center [168, 380] width 12 height 12
click at [145, 316] on div at bounding box center [111, 277] width 143 height 97
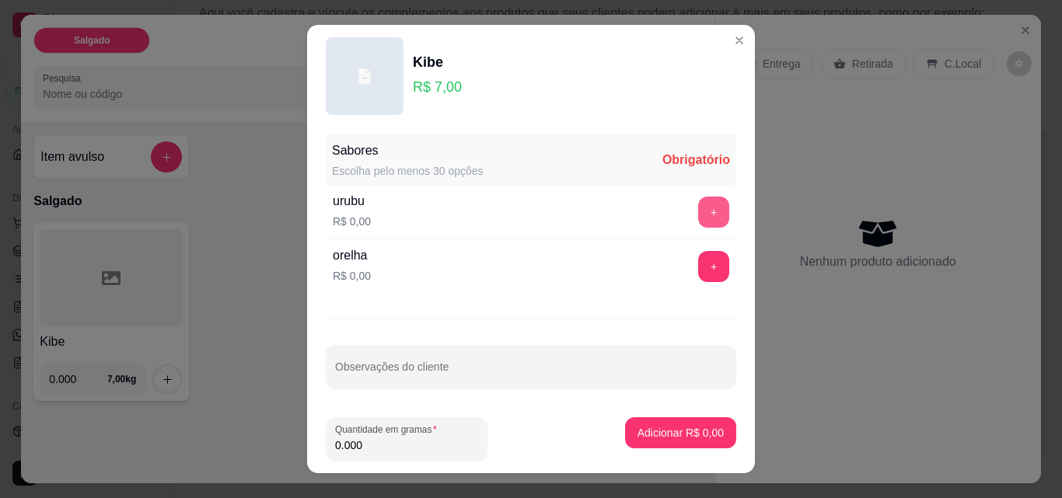
click at [698, 206] on button "+" at bounding box center [713, 212] width 31 height 31
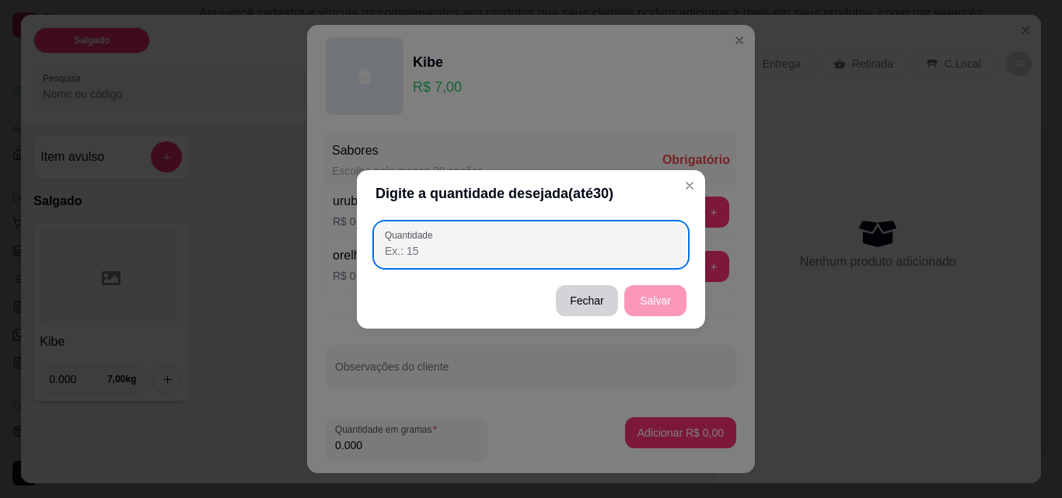
click at [656, 243] on input "Quantidade" at bounding box center [531, 251] width 292 height 16
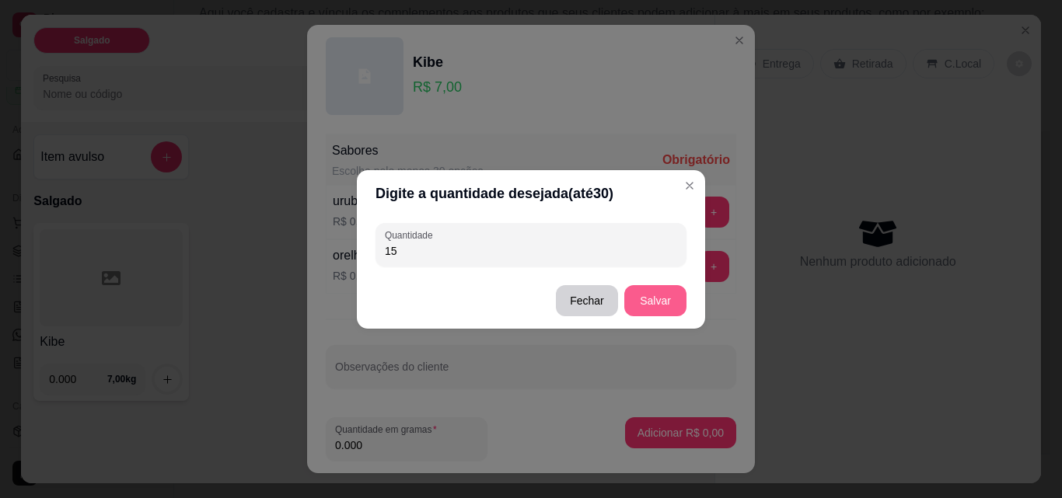
type input "15"
click at [665, 296] on button "Salvar" at bounding box center [655, 300] width 62 height 31
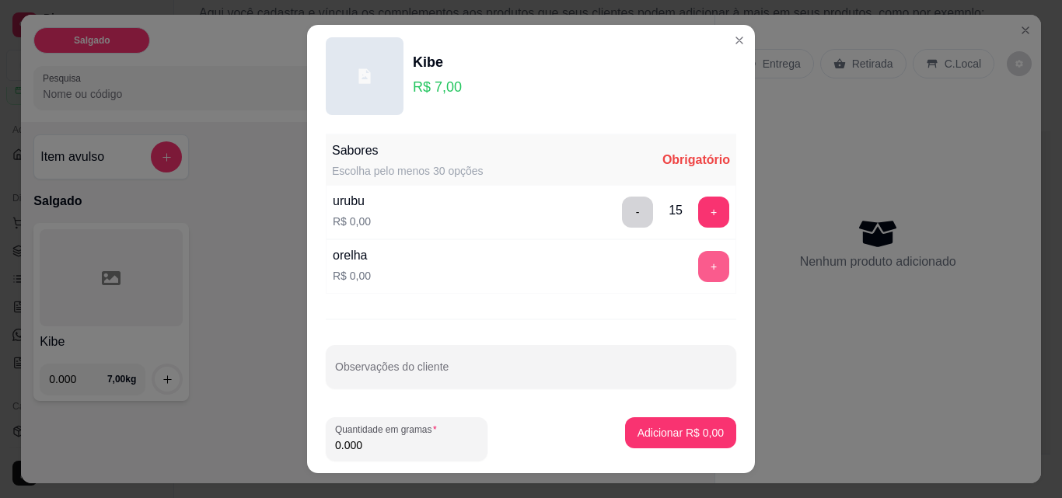
click at [698, 268] on button "+" at bounding box center [713, 266] width 31 height 31
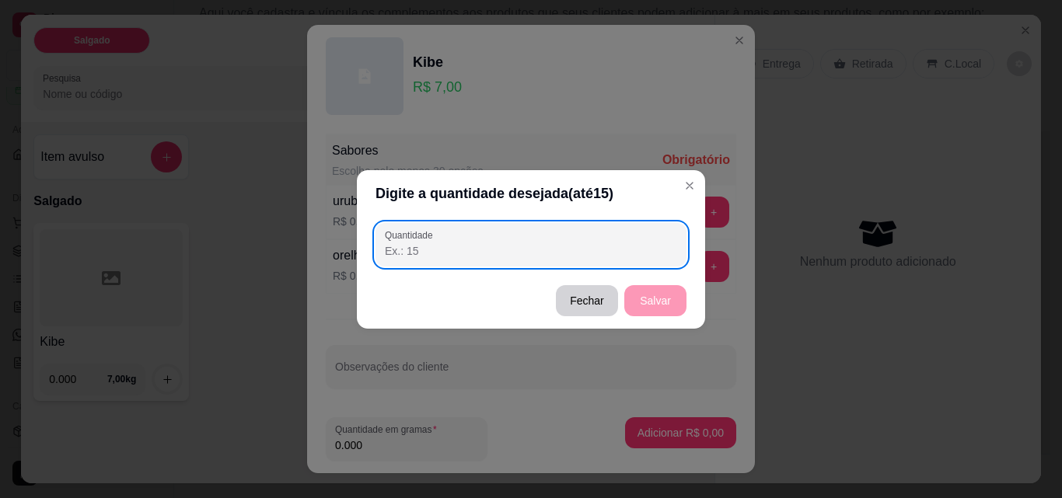
click at [581, 247] on input "Quantidade" at bounding box center [531, 251] width 292 height 16
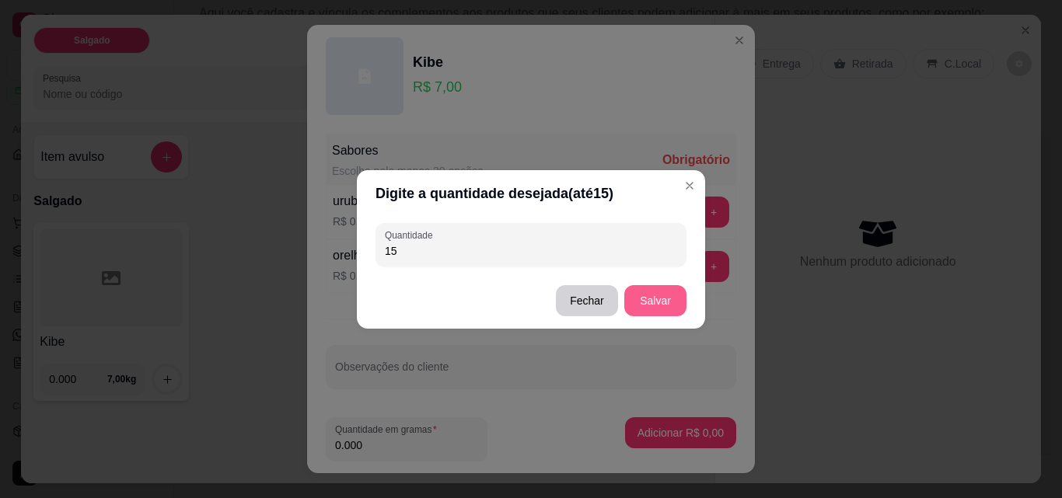
type input "15"
click at [658, 294] on button "Salvar" at bounding box center [655, 300] width 62 height 31
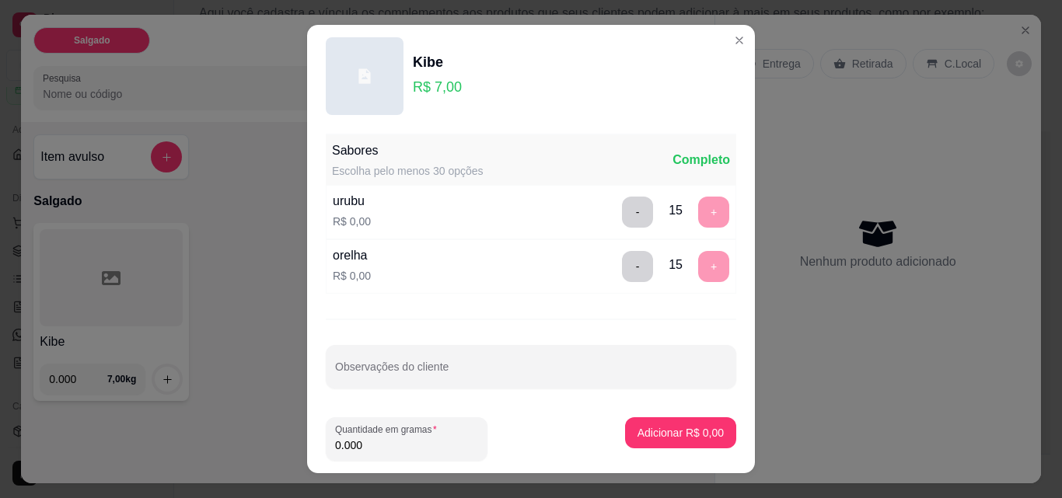
click at [413, 444] on input "0.000" at bounding box center [406, 446] width 143 height 16
type input "0.007"
click at [698, 403] on div "Sabores Escolha pelo menos 30 opções Completo urubu R$ 0,00 - 15 + orelha R$ 0,…" at bounding box center [531, 265] width 448 height 277
click at [697, 421] on button "Adicionar R$ 0,05" at bounding box center [680, 432] width 111 height 31
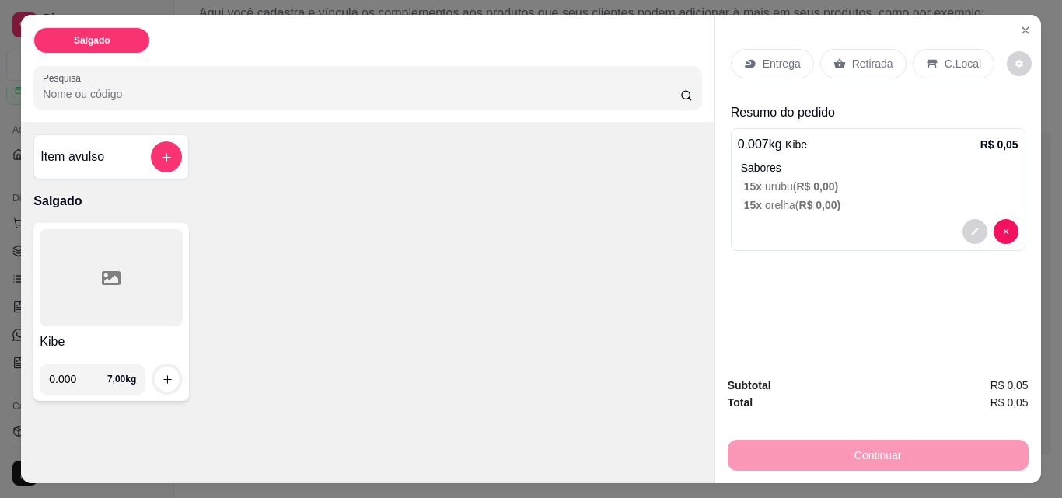
click at [934, 52] on div "C.Local" at bounding box center [954, 64] width 82 height 30
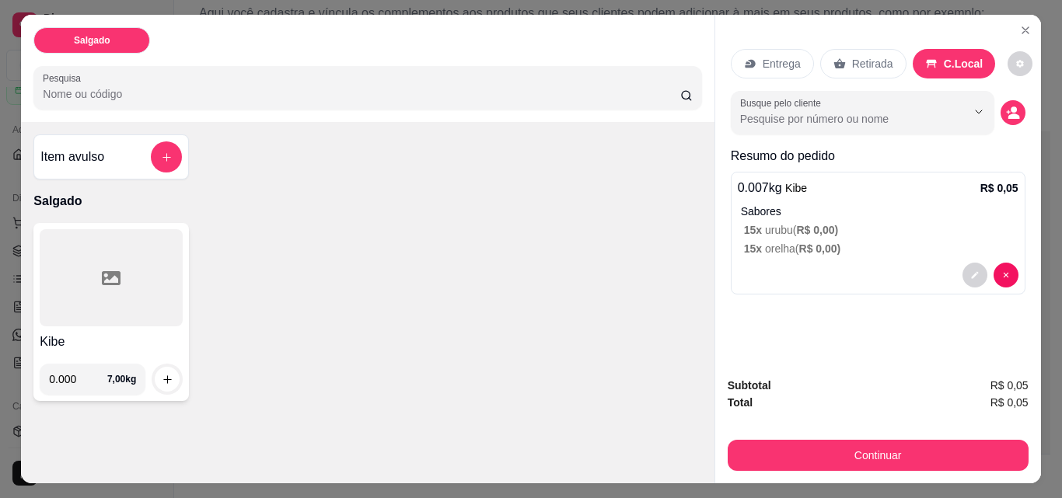
click at [852, 56] on p "Retirada" at bounding box center [872, 64] width 41 height 16
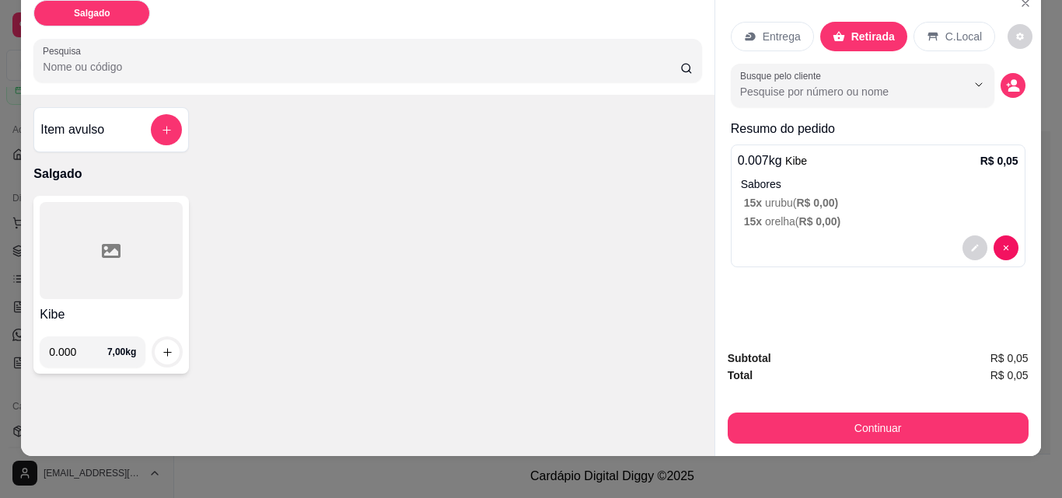
scroll to position [40, 0]
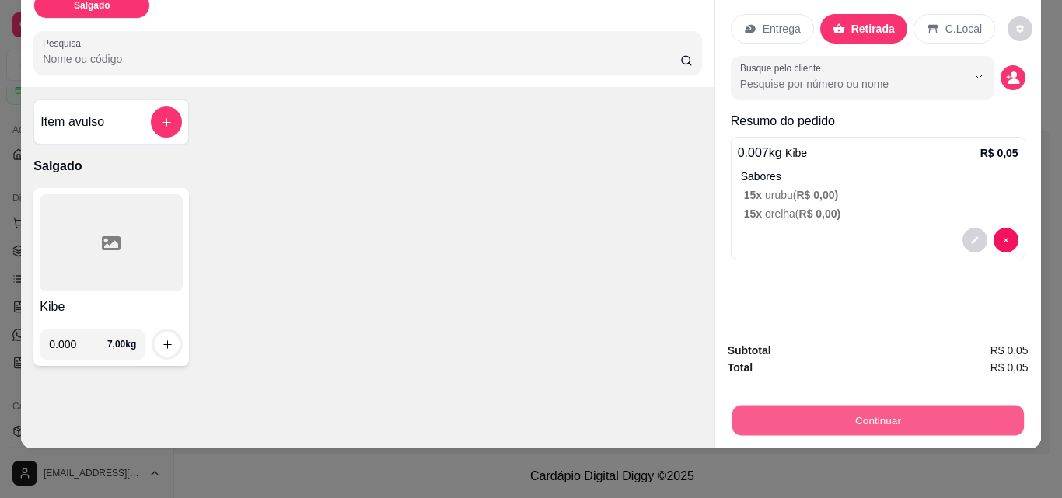
click at [896, 408] on button "Continuar" at bounding box center [876, 420] width 291 height 30
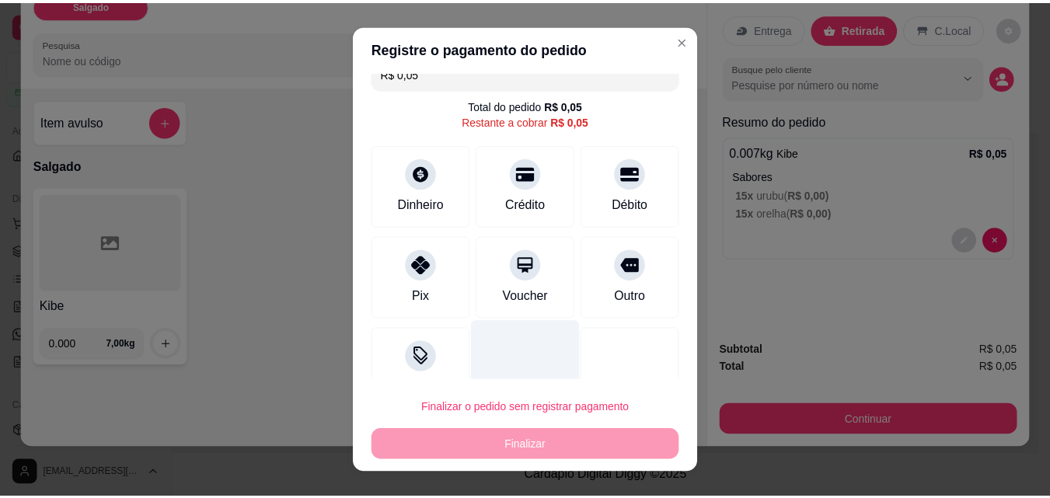
scroll to position [0, 0]
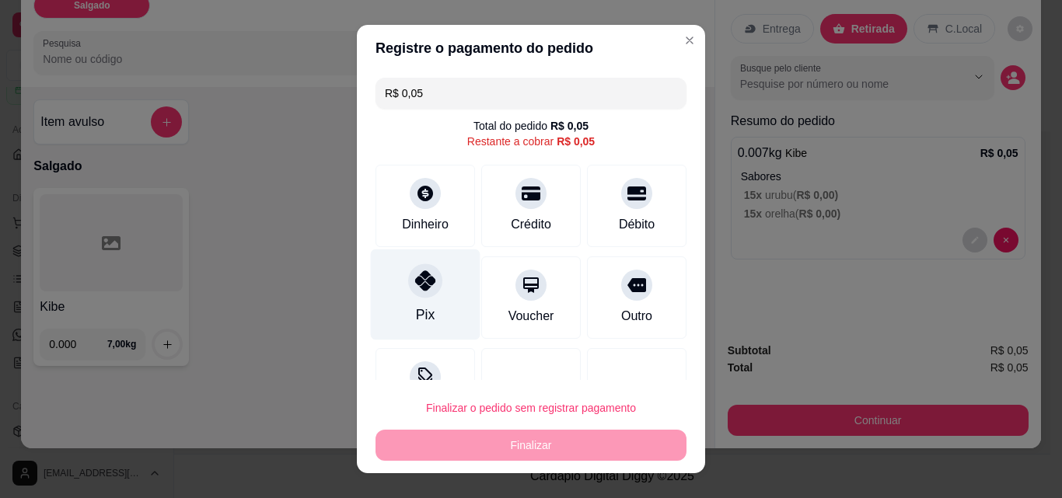
click at [407, 301] on div "Pix" at bounding box center [426, 295] width 110 height 91
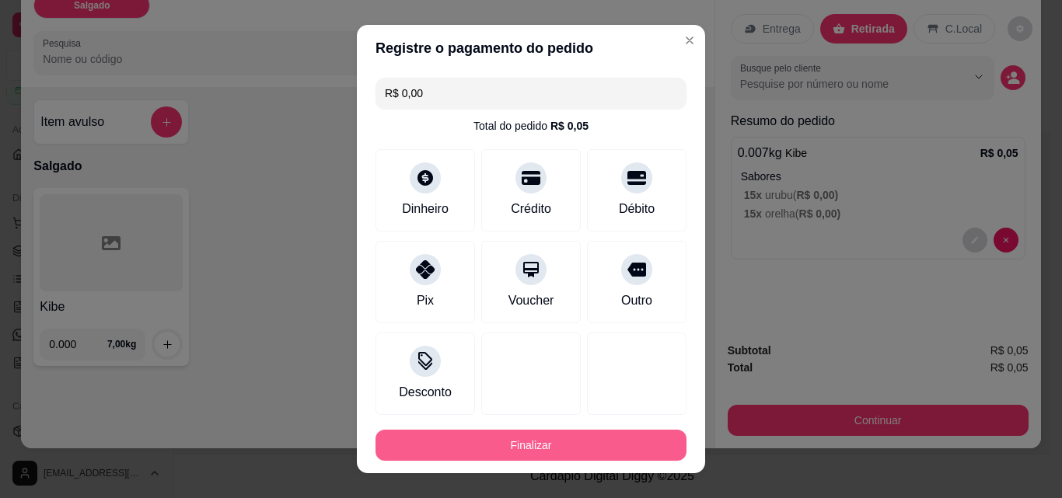
click at [553, 441] on button "Finalizar" at bounding box center [530, 445] width 311 height 31
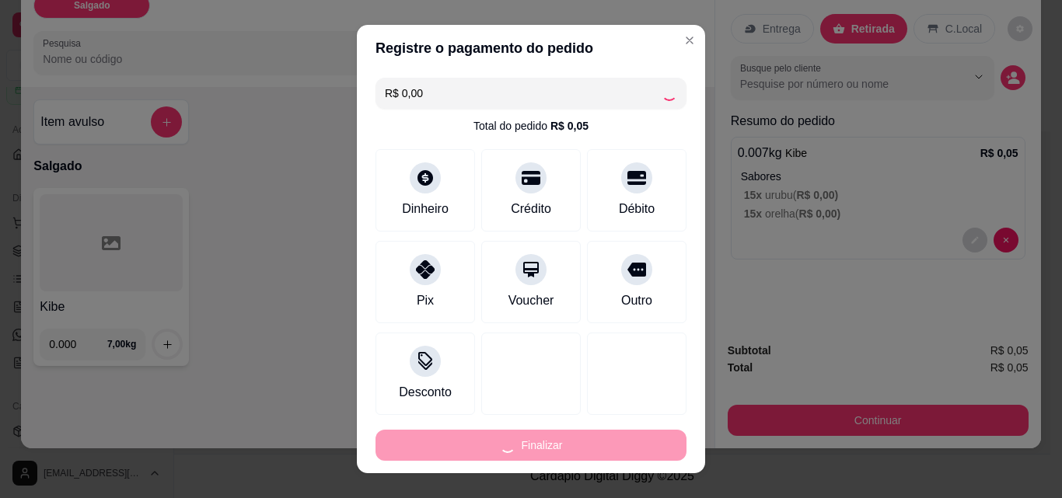
type input "-R$ 0,05"
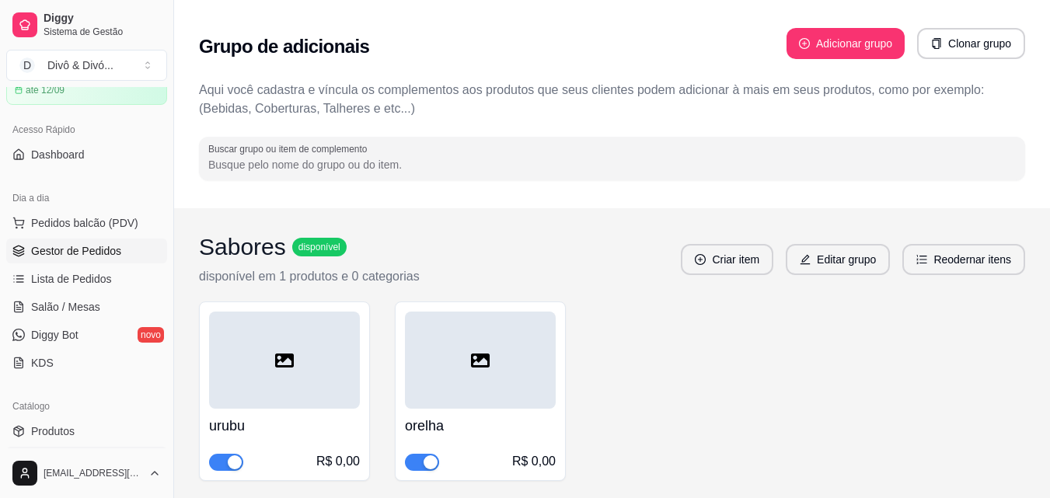
click at [89, 250] on span "Gestor de Pedidos" at bounding box center [76, 251] width 90 height 16
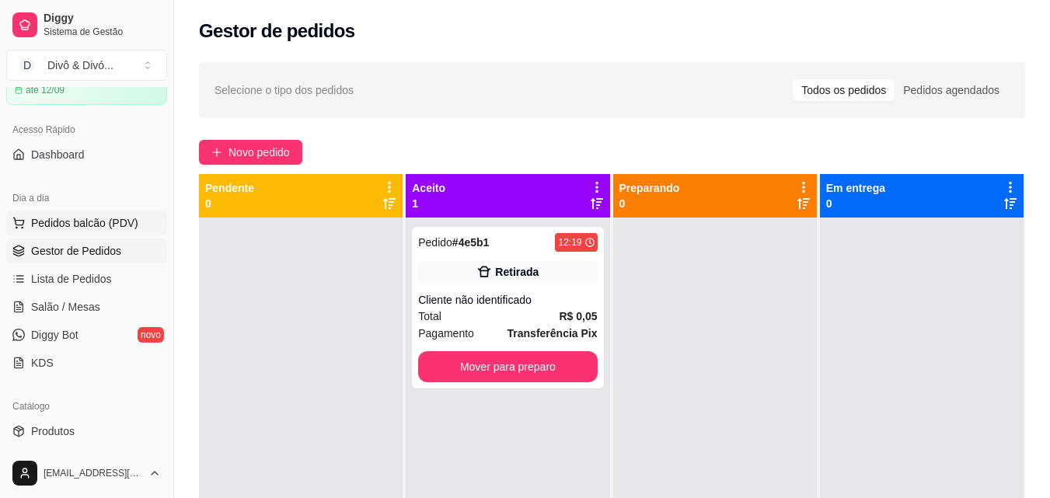
click at [94, 229] on span "Pedidos balcão (PDV)" at bounding box center [84, 223] width 107 height 16
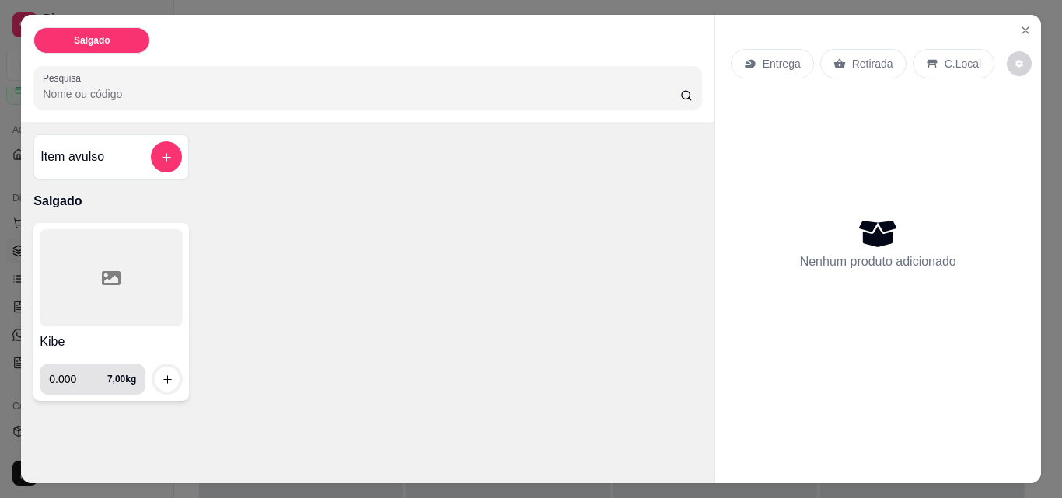
click at [502, 145] on div "Item avulso Salgado Kibe 0.000 7,00 kg" at bounding box center [367, 267] width 693 height 291
click at [1021, 27] on icon "Close" at bounding box center [1025, 30] width 12 height 12
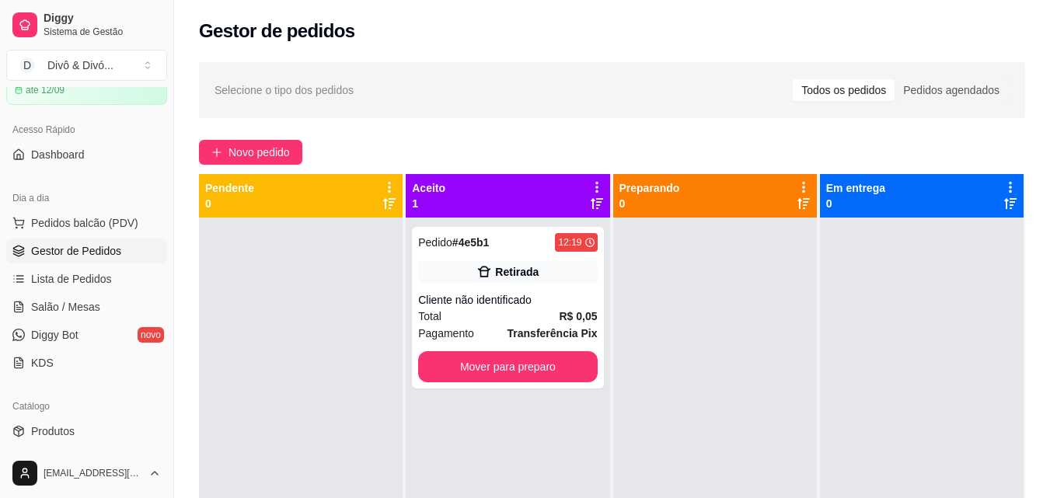
scroll to position [78, 0]
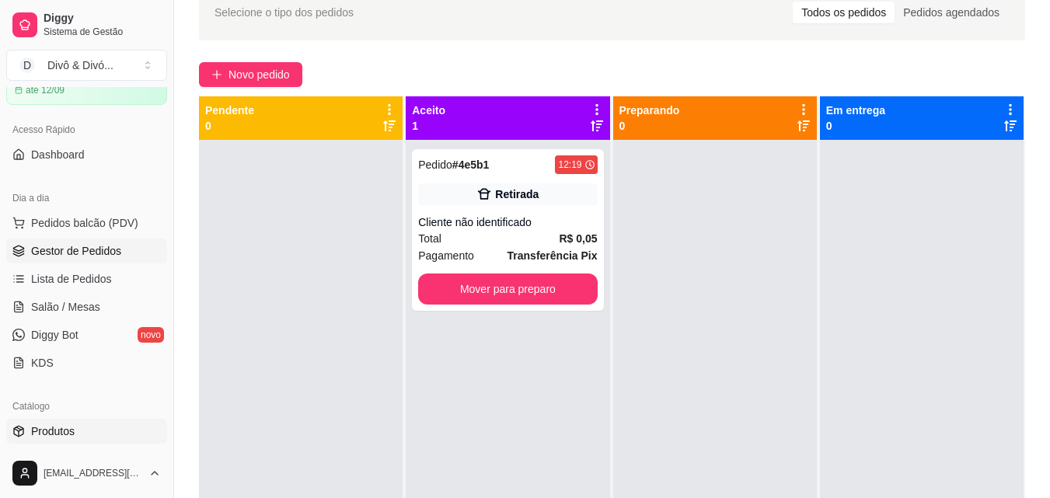
click at [70, 434] on span "Produtos" at bounding box center [53, 432] width 44 height 16
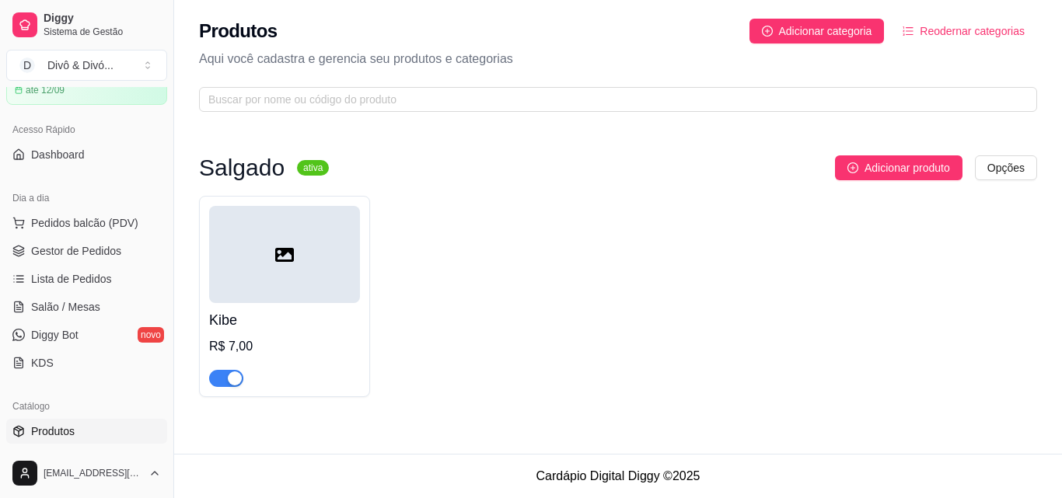
click at [286, 323] on h4 "Kibe" at bounding box center [284, 320] width 151 height 22
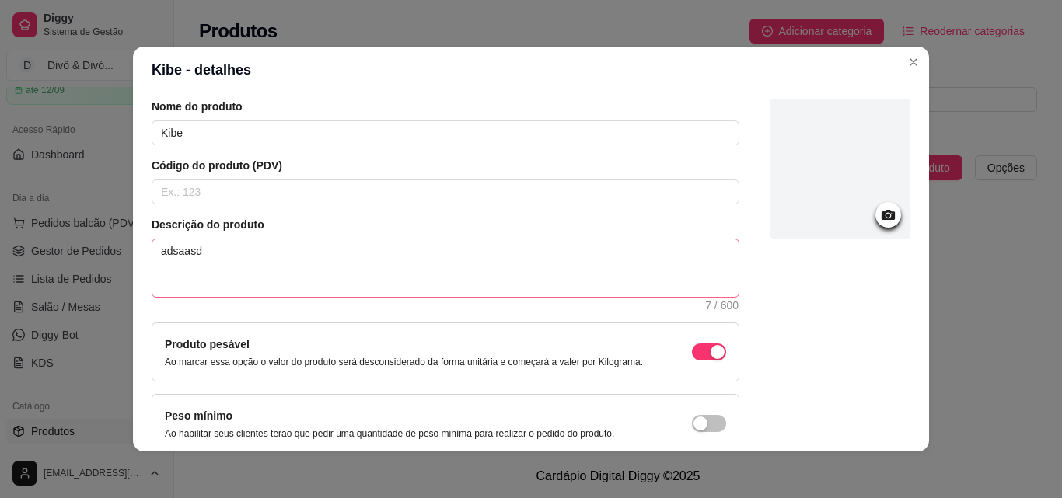
scroll to position [134, 0]
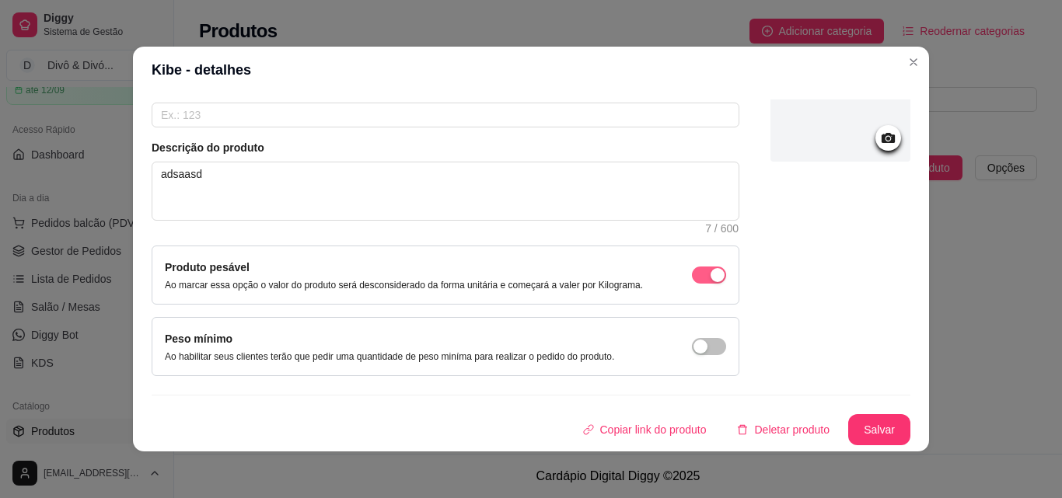
click at [710, 278] on div "button" at bounding box center [717, 275] width 14 height 14
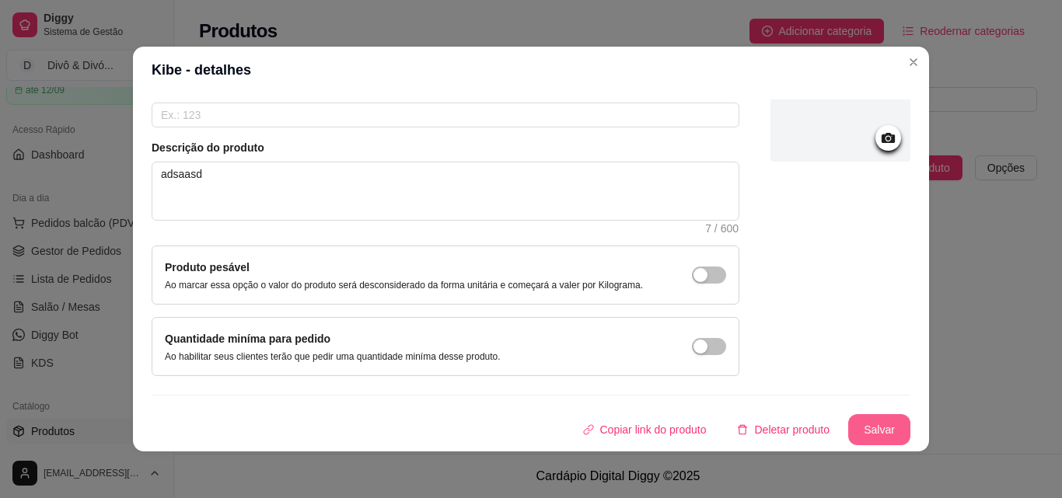
click at [875, 433] on button "Salvar" at bounding box center [879, 429] width 62 height 31
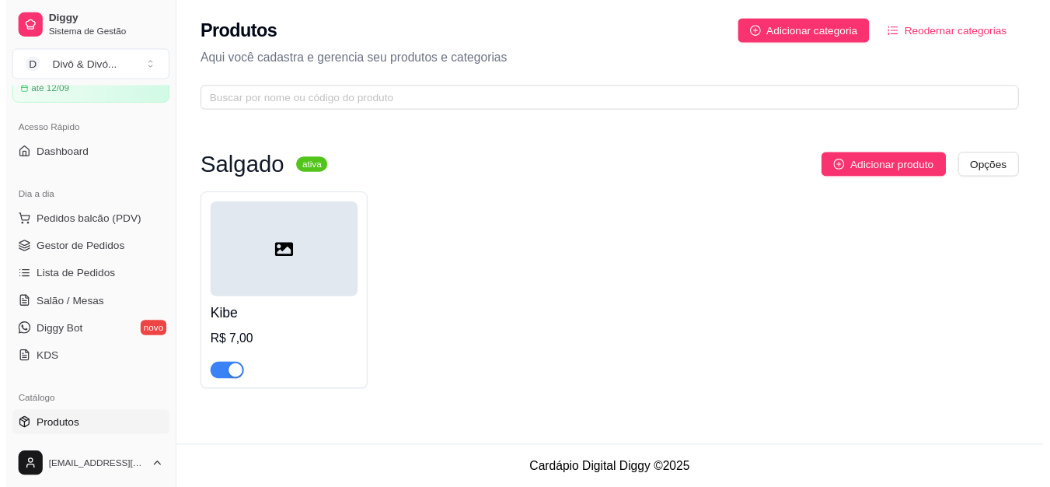
scroll to position [0, 0]
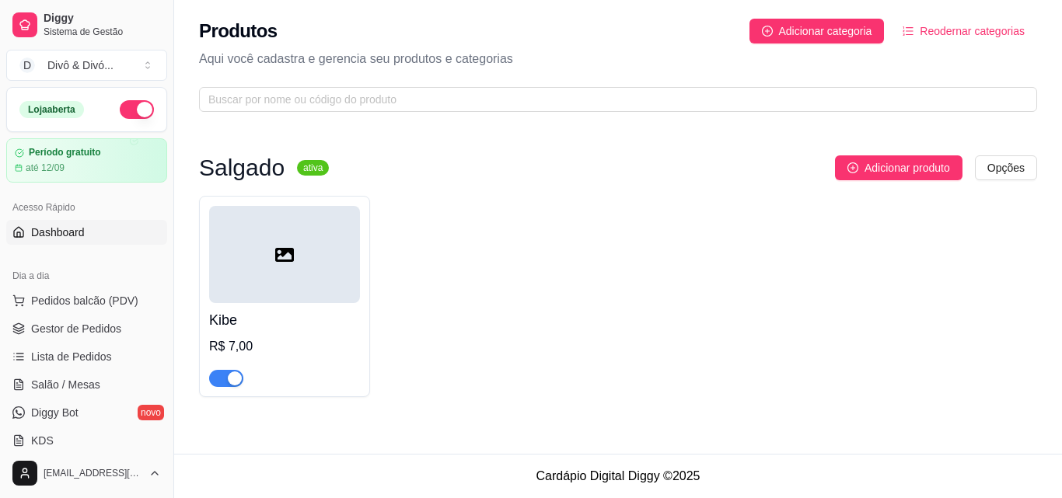
click at [79, 242] on link "Dashboard" at bounding box center [86, 232] width 161 height 25
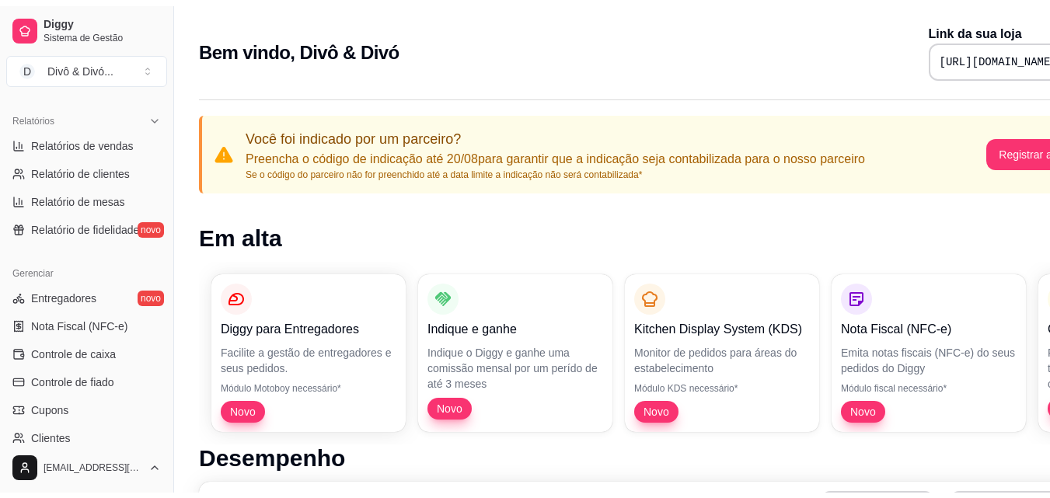
scroll to position [466, 0]
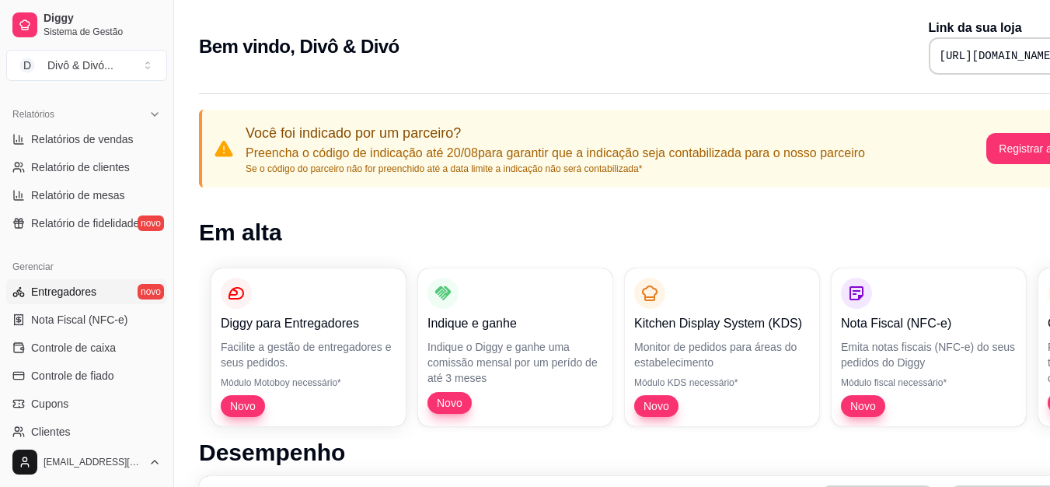
click at [97, 296] on link "Entregadores novo" at bounding box center [86, 291] width 161 height 25
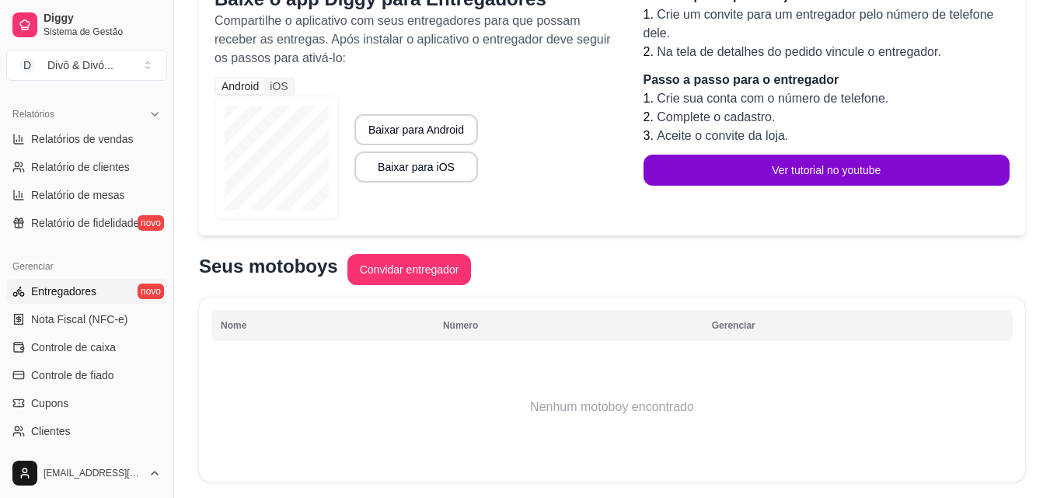
scroll to position [219, 0]
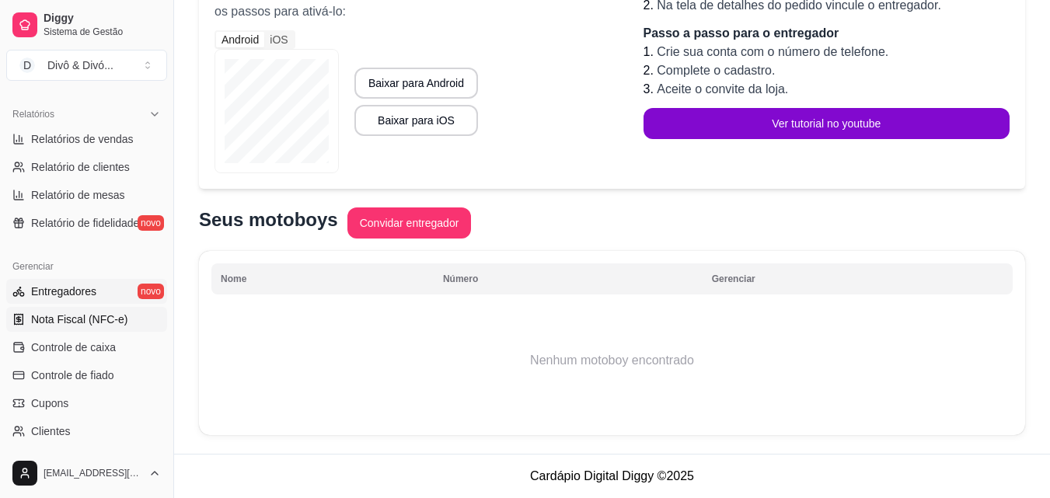
click at [131, 322] on link "Nota Fiscal (NFC-e)" at bounding box center [86, 319] width 161 height 25
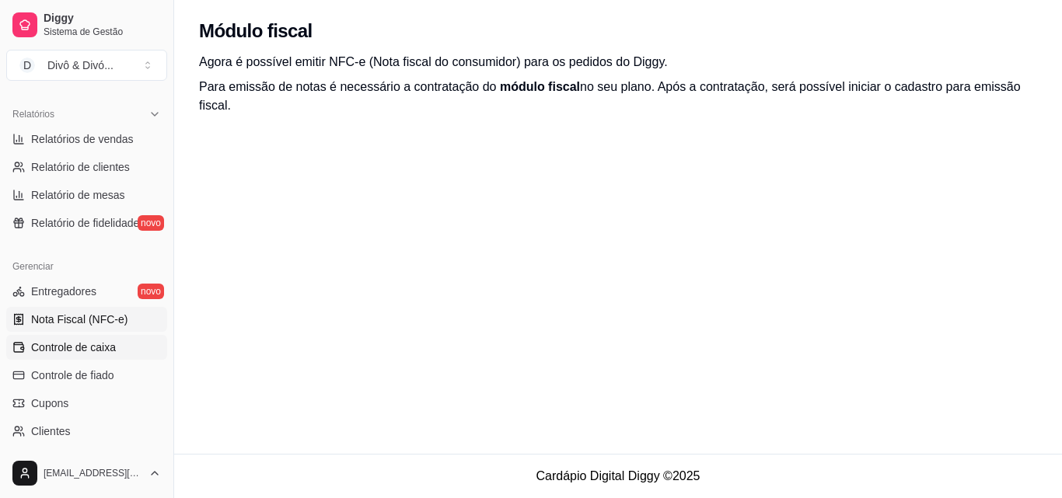
click at [130, 354] on link "Controle de caixa" at bounding box center [86, 347] width 161 height 25
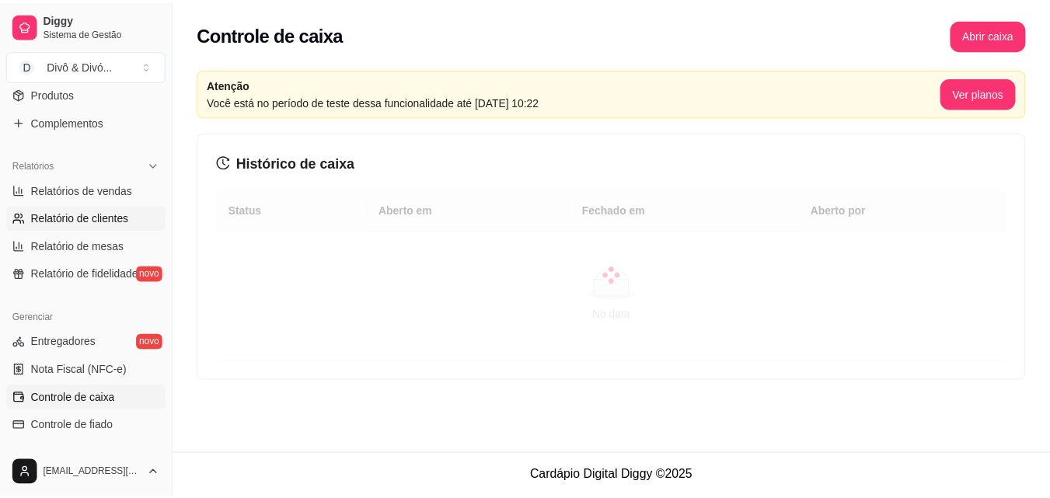
scroll to position [389, 0]
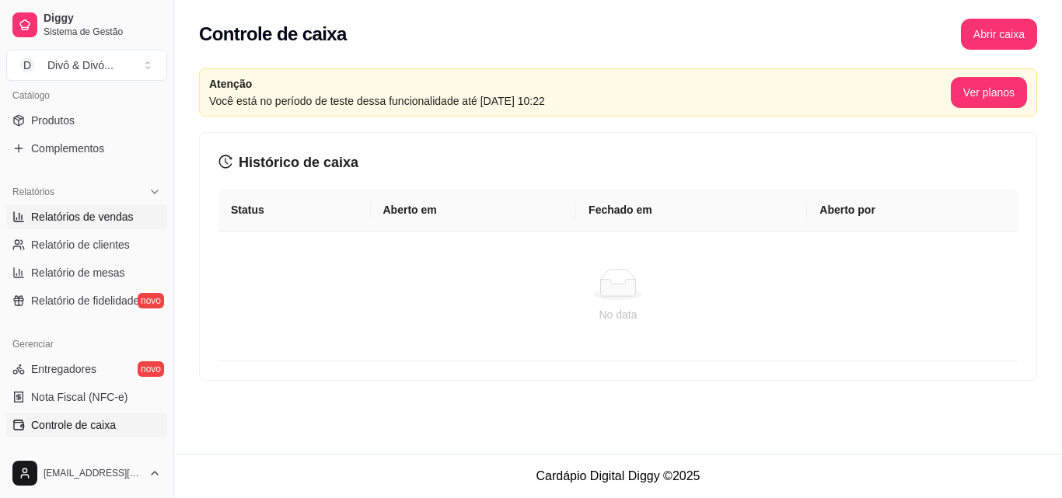
click at [103, 221] on span "Relatórios de vendas" at bounding box center [82, 217] width 103 height 16
select select "ALL"
select select "0"
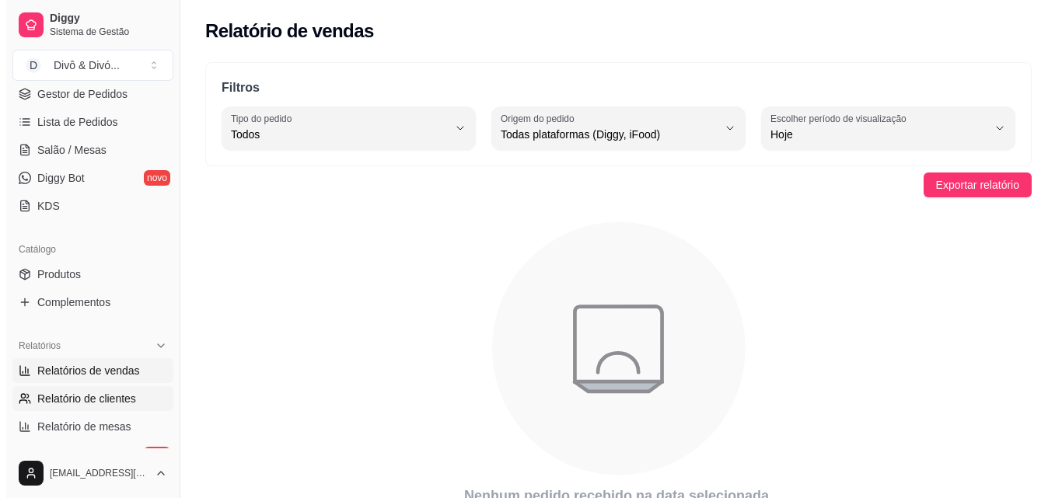
scroll to position [233, 0]
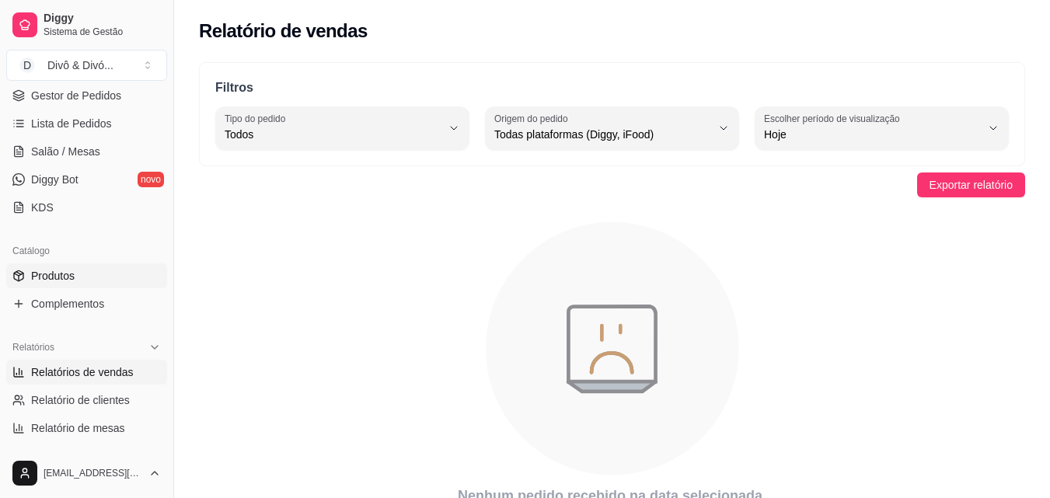
click at [81, 276] on link "Produtos" at bounding box center [86, 275] width 161 height 25
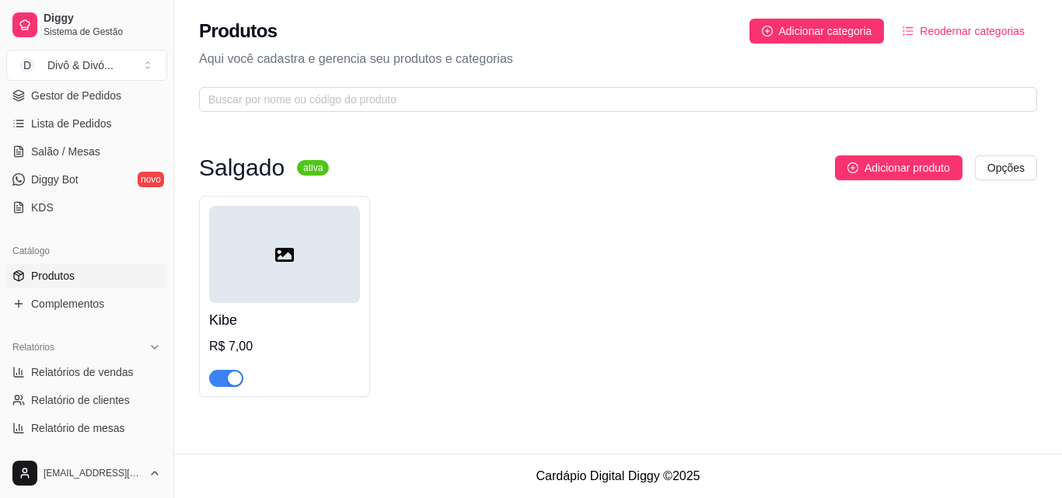
click at [324, 322] on h4 "Kibe" at bounding box center [284, 320] width 151 height 22
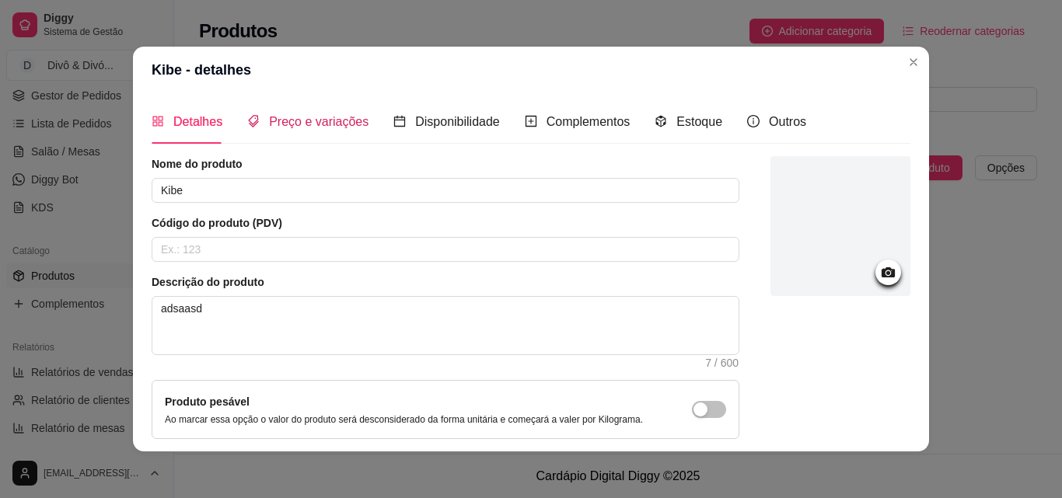
click at [318, 127] on span "Preço e variações" at bounding box center [318, 121] width 99 height 13
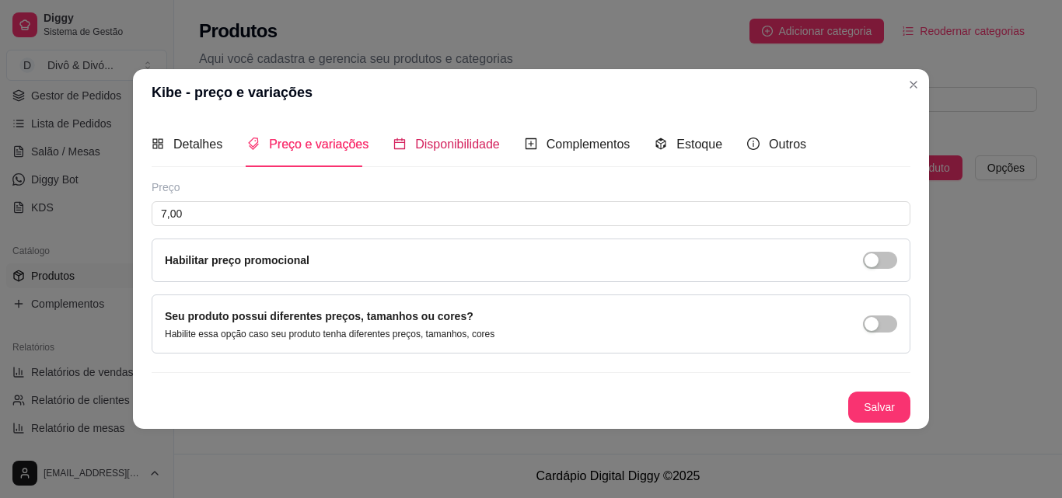
click at [459, 138] on span "Disponibilidade" at bounding box center [457, 144] width 85 height 13
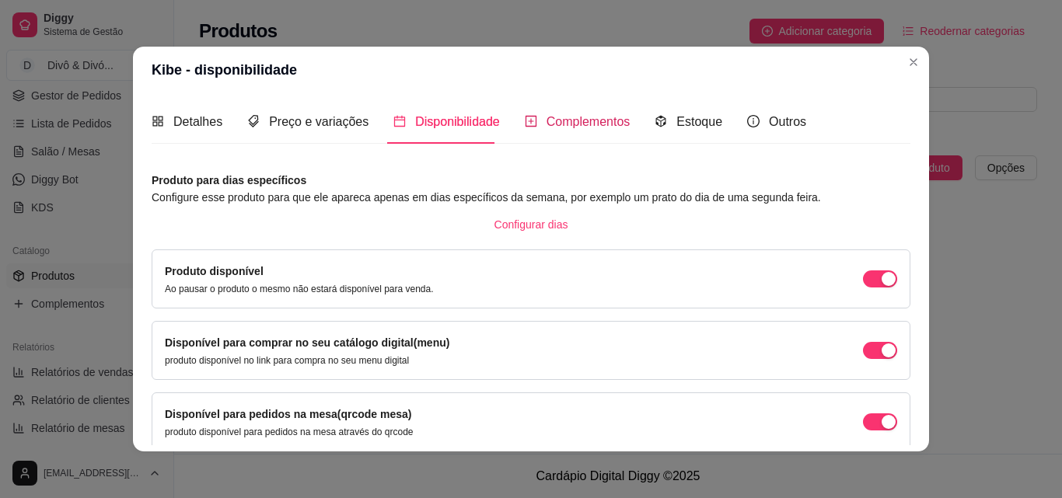
click at [591, 127] on span "Complementos" at bounding box center [588, 121] width 84 height 13
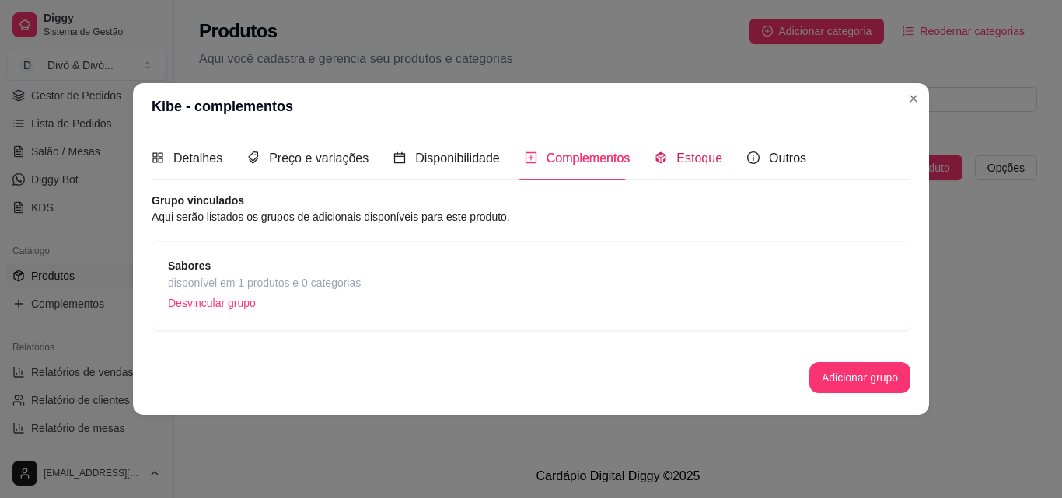
click at [686, 152] on span "Estoque" at bounding box center [699, 158] width 46 height 13
click at [686, 130] on header "Kibe - complementos" at bounding box center [531, 106] width 796 height 47
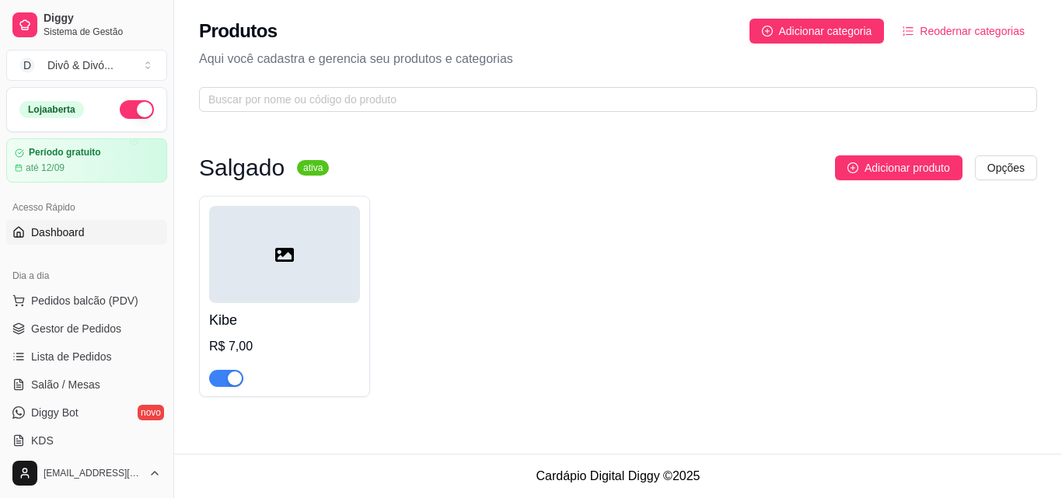
click at [87, 228] on link "Dashboard" at bounding box center [86, 232] width 161 height 25
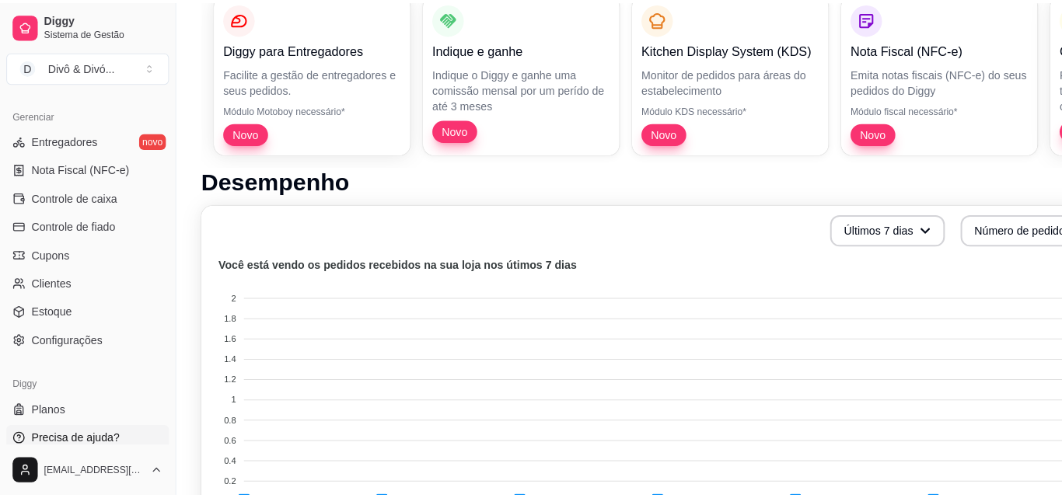
scroll to position [466, 0]
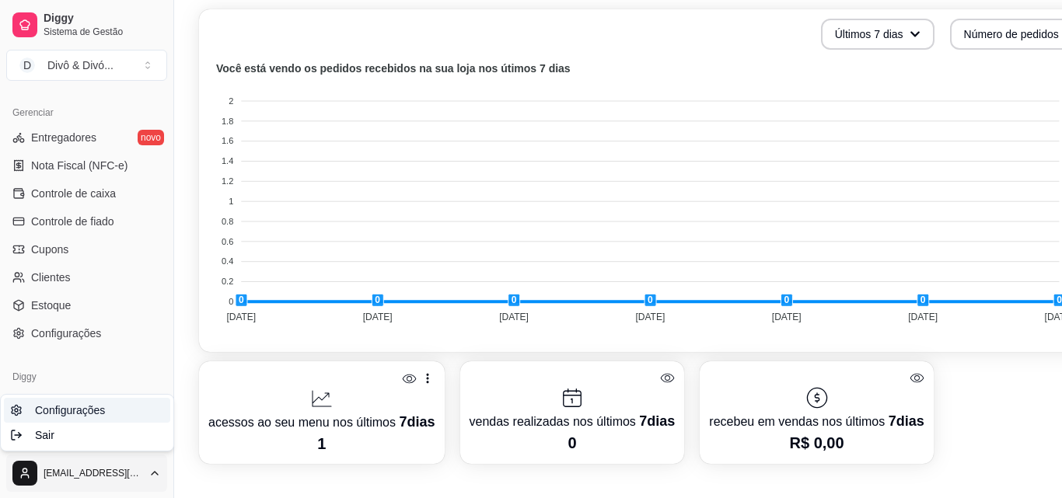
click at [102, 412] on span "Configurações" at bounding box center [70, 411] width 70 height 16
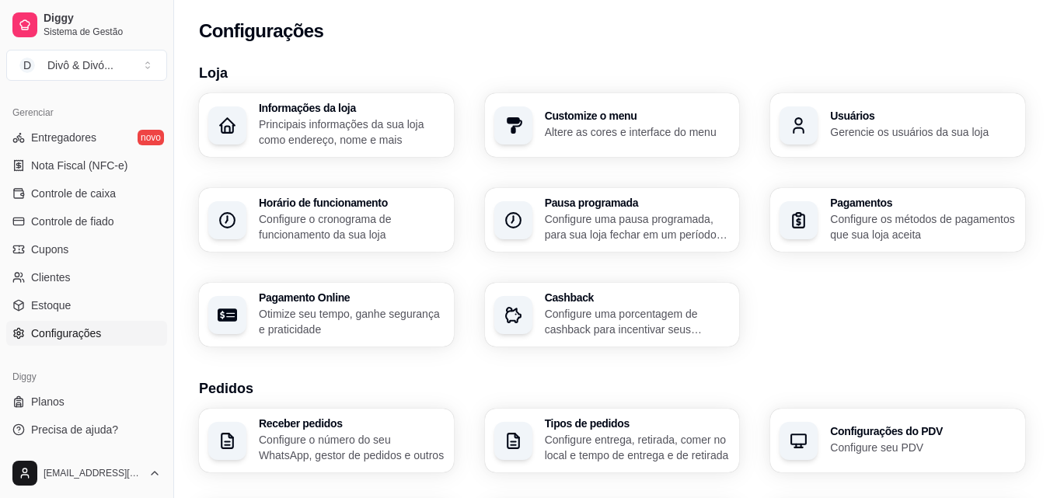
click at [914, 137] on p "Gerencie os usuários da sua loja" at bounding box center [923, 132] width 186 height 16
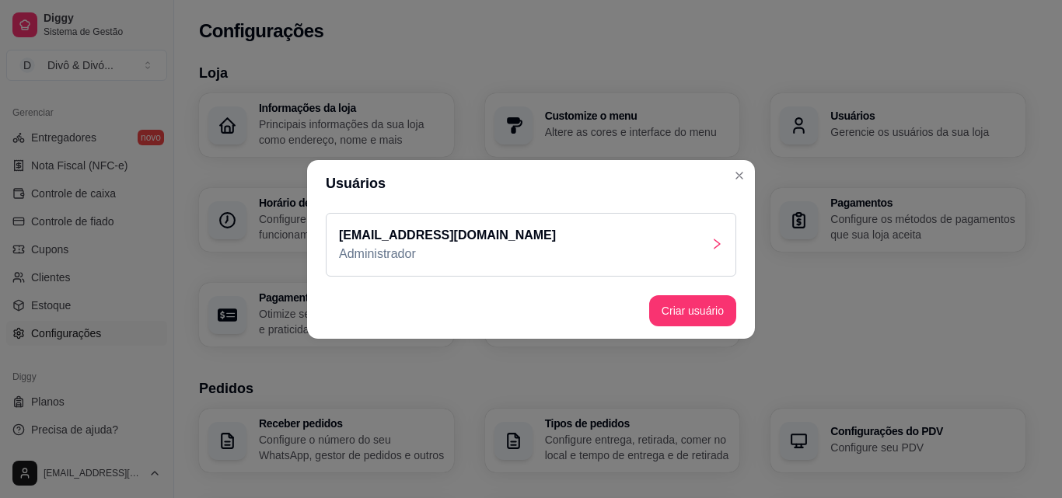
click at [700, 251] on div "[EMAIL_ADDRESS][DOMAIN_NAME] Administrador" at bounding box center [531, 245] width 410 height 64
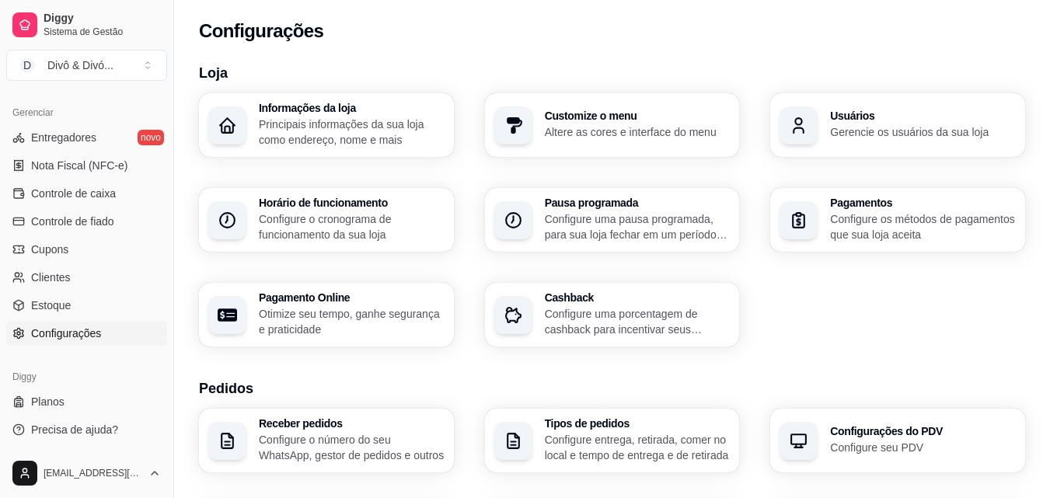
click at [365, 127] on p "Principais informações da sua loja como endereço, nome e mais" at bounding box center [352, 132] width 186 height 31
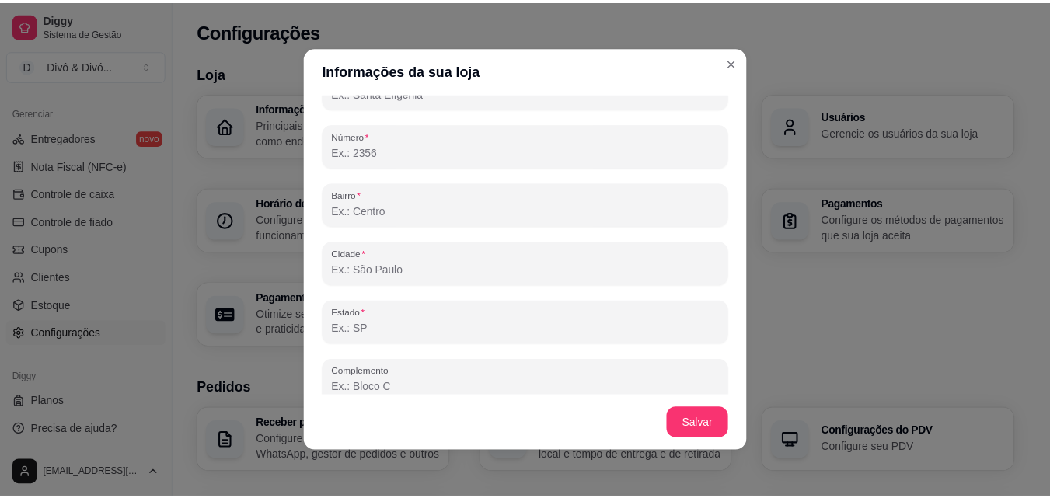
scroll to position [997, 0]
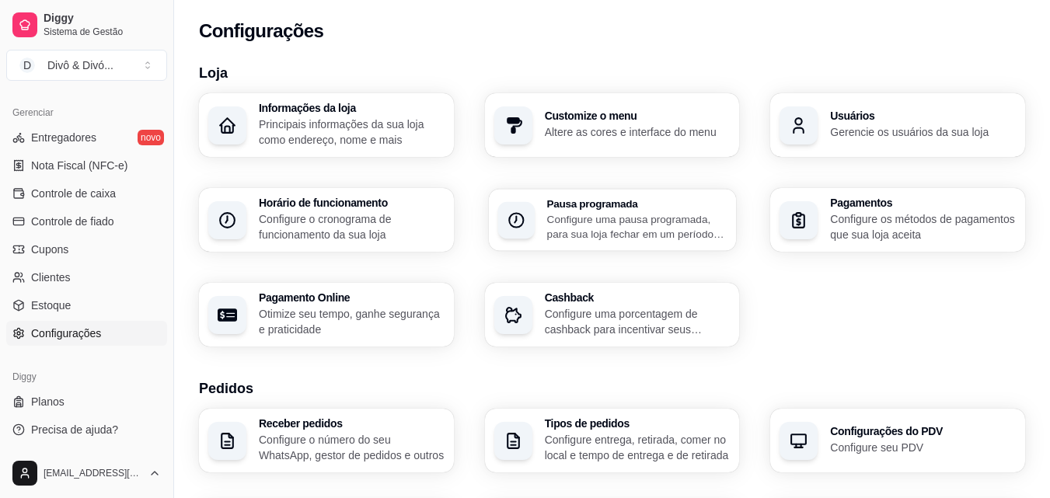
click at [598, 213] on p "Configure uma pausa programada, para sua loja fechar em um período específico" at bounding box center [636, 226] width 180 height 30
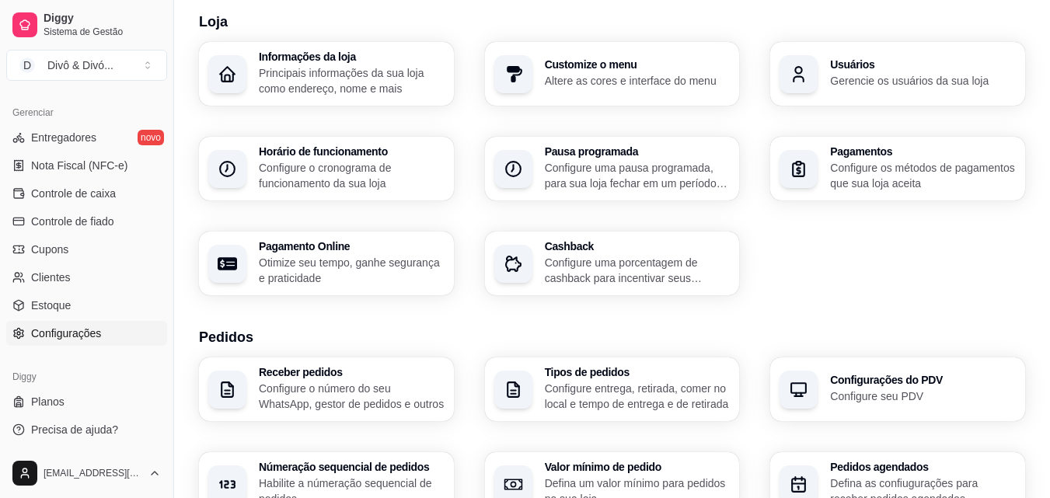
scroll to position [0, 0]
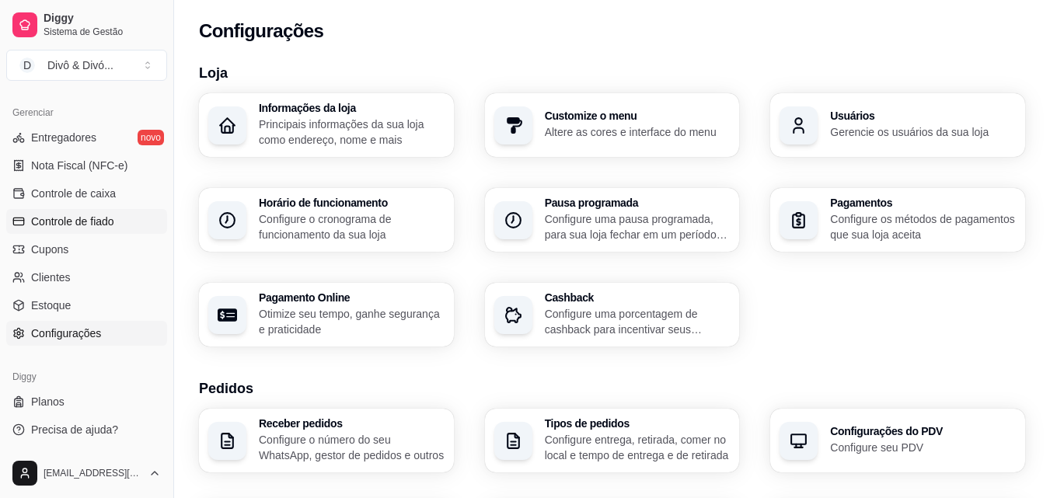
click at [107, 226] on span "Controle de fiado" at bounding box center [72, 222] width 83 height 16
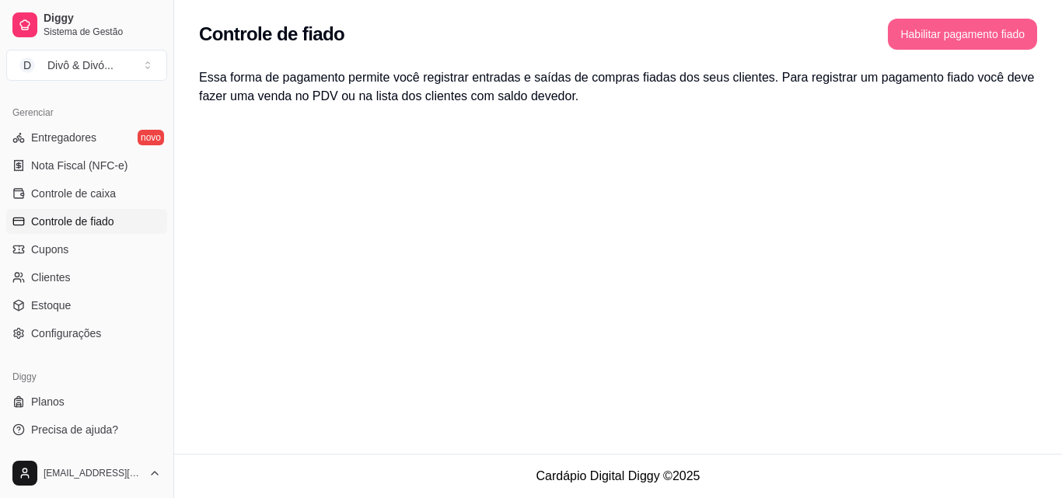
click at [973, 36] on button "Habilitar pagamento fiado" at bounding box center [962, 34] width 149 height 31
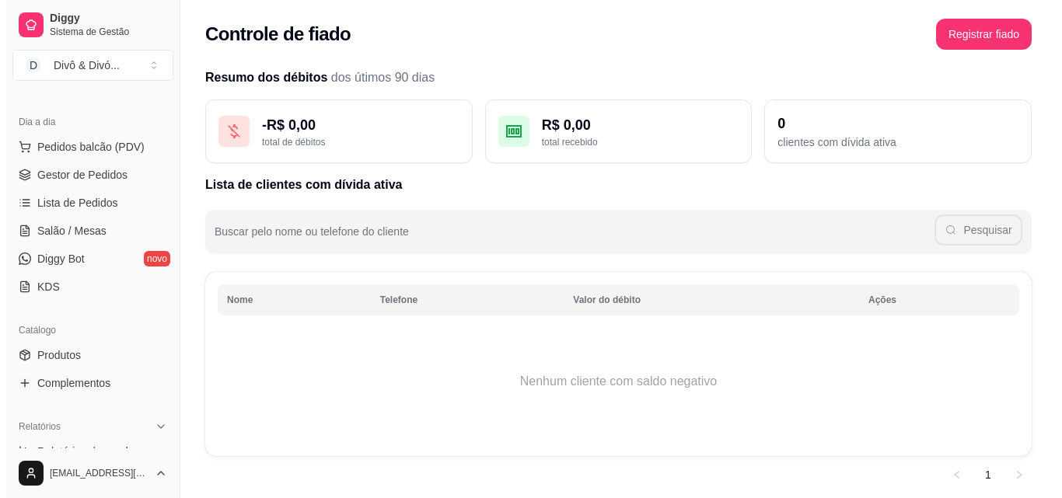
scroll to position [76, 0]
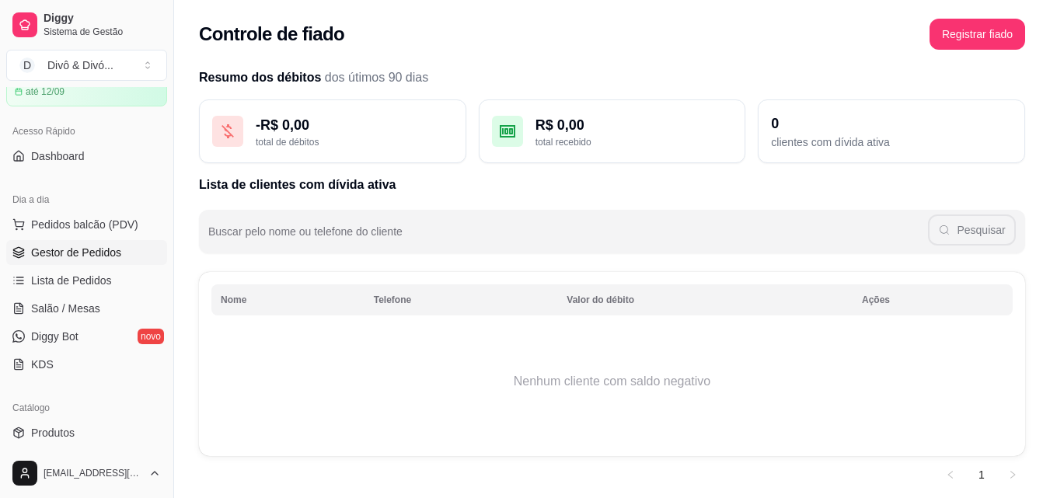
click at [103, 260] on span "Gestor de Pedidos" at bounding box center [76, 253] width 90 height 16
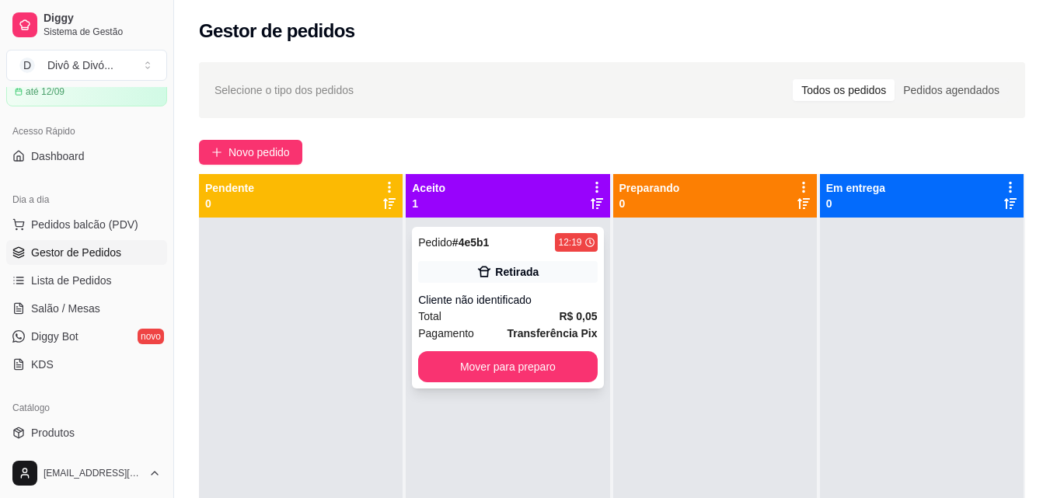
click at [562, 298] on div "Cliente não identificado" at bounding box center [507, 300] width 179 height 16
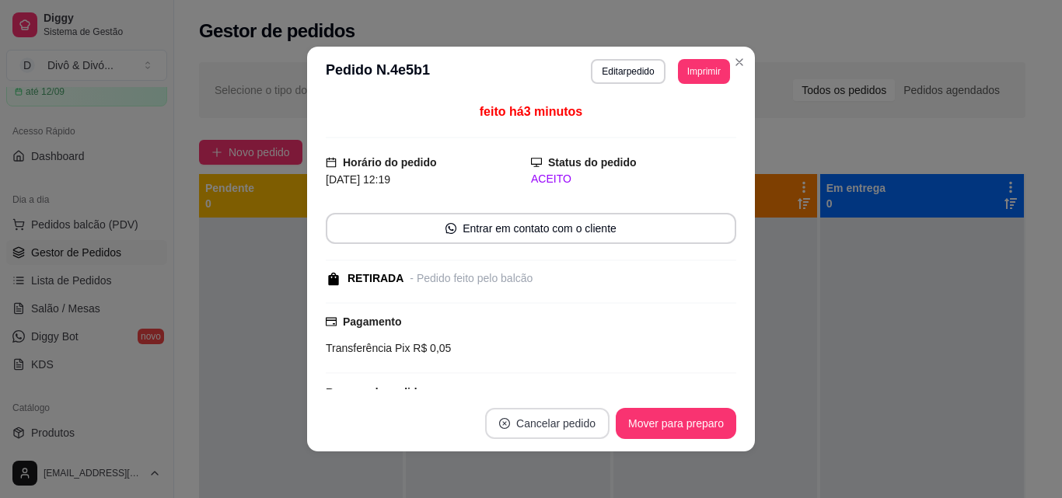
click at [561, 412] on button "Cancelar pedido" at bounding box center [547, 423] width 124 height 31
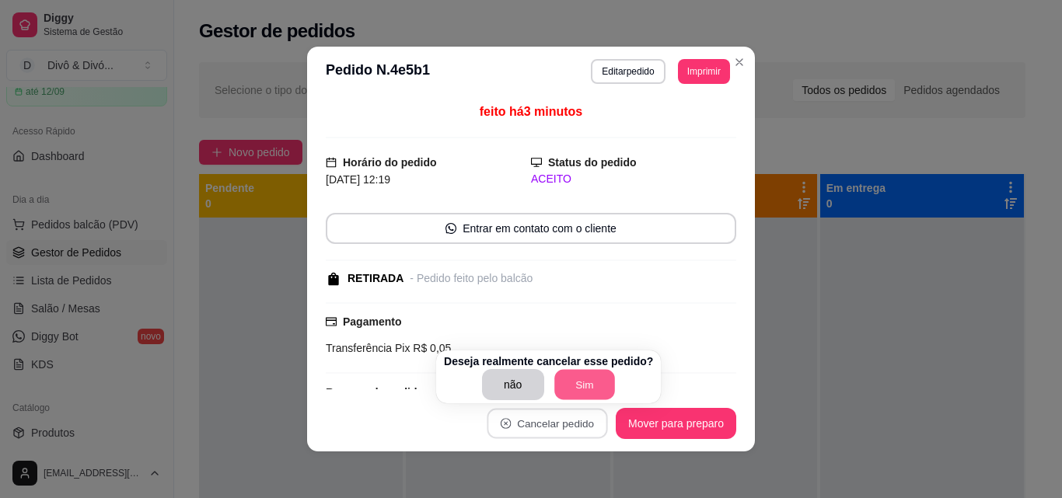
click at [582, 389] on button "Sim" at bounding box center [584, 385] width 61 height 30
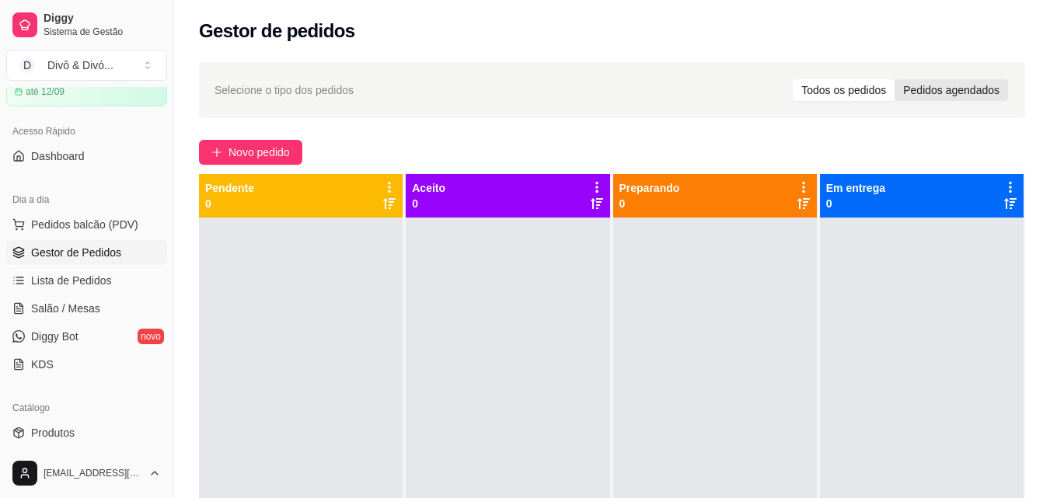
click at [968, 90] on div "Pedidos agendados" at bounding box center [951, 90] width 113 height 22
click at [895, 79] on input "Pedidos agendados" at bounding box center [895, 79] width 0 height 0
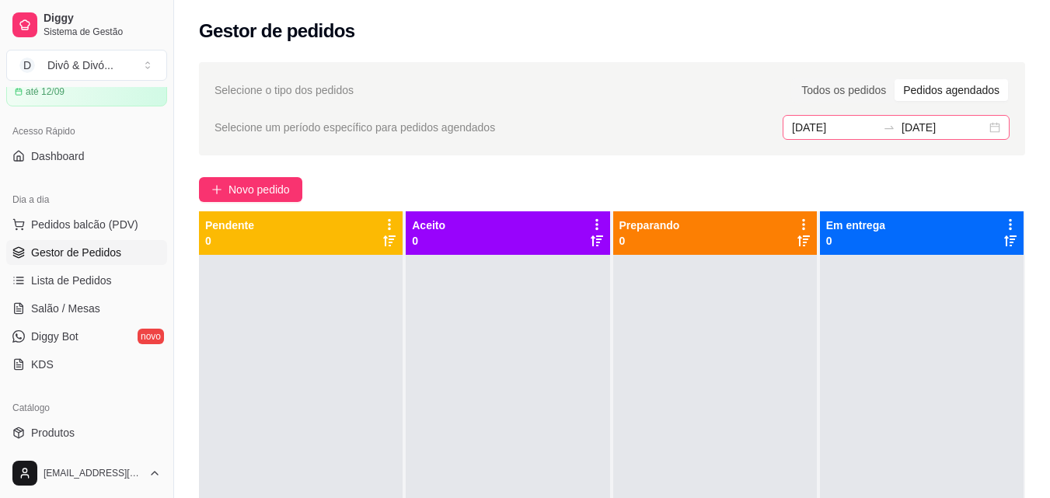
click at [899, 126] on div at bounding box center [889, 127] width 25 height 12
click at [633, 141] on div "Selecione o tipo dos pedidos Todos os pedidos Pedidos agendados Selecione um pe…" at bounding box center [612, 108] width 826 height 93
click at [53, 281] on span "Lista de Pedidos" at bounding box center [71, 281] width 81 height 16
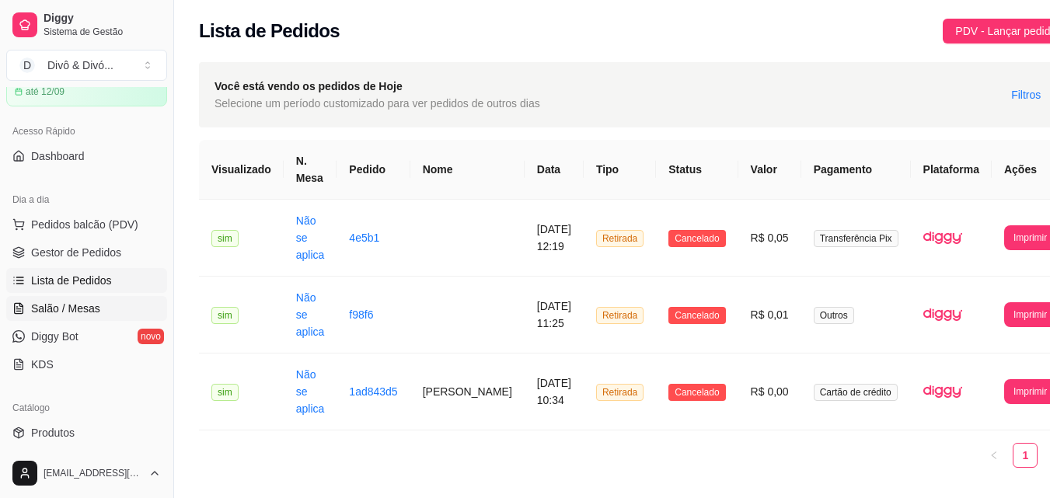
click at [68, 311] on span "Salão / Mesas" at bounding box center [65, 309] width 69 height 16
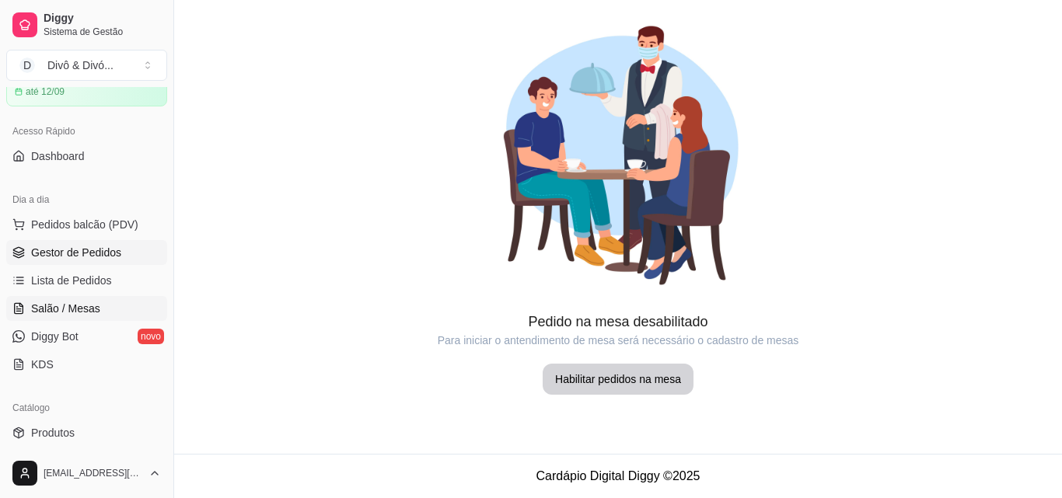
click at [86, 253] on span "Gestor de Pedidos" at bounding box center [76, 253] width 90 height 16
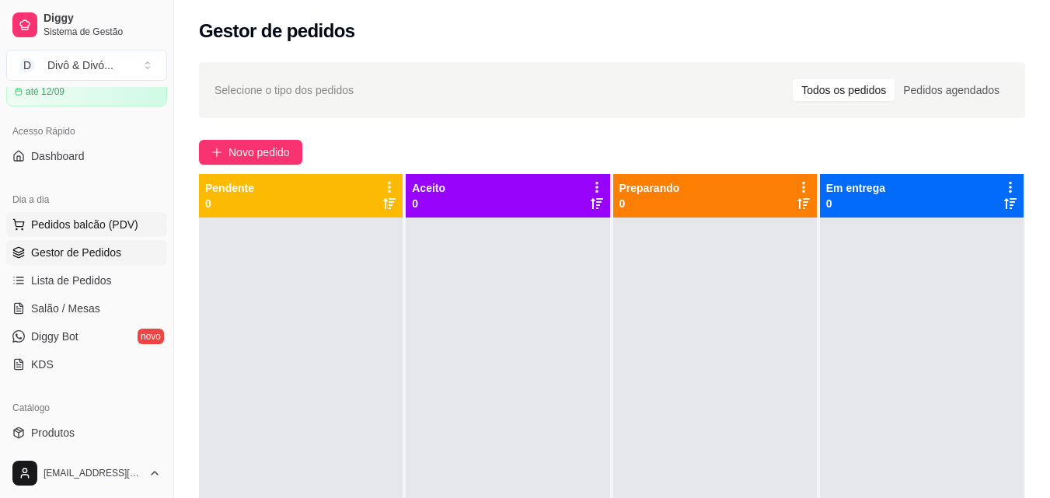
click at [99, 230] on span "Pedidos balcão (PDV)" at bounding box center [84, 225] width 107 height 16
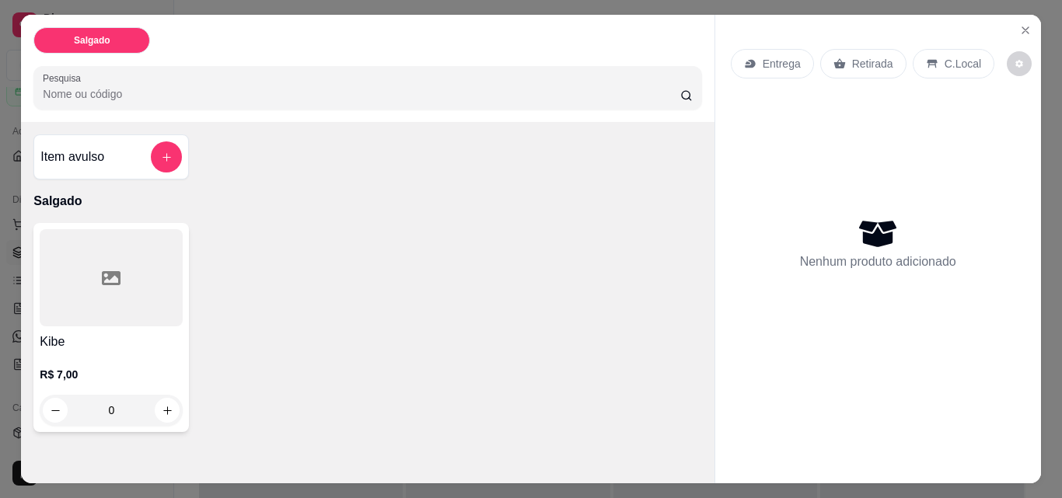
scroll to position [40, 0]
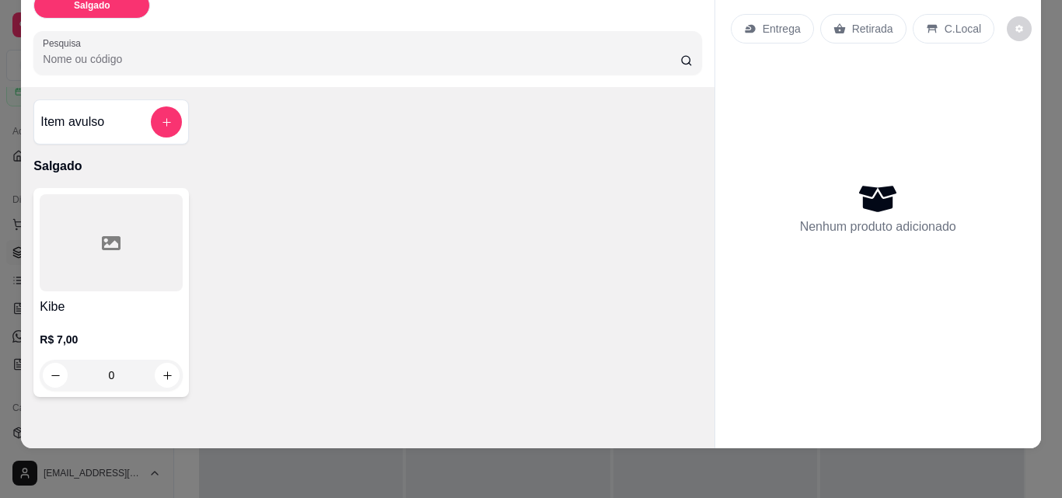
click at [368, 226] on div "Kibe R$ 7,00 0" at bounding box center [367, 292] width 668 height 209
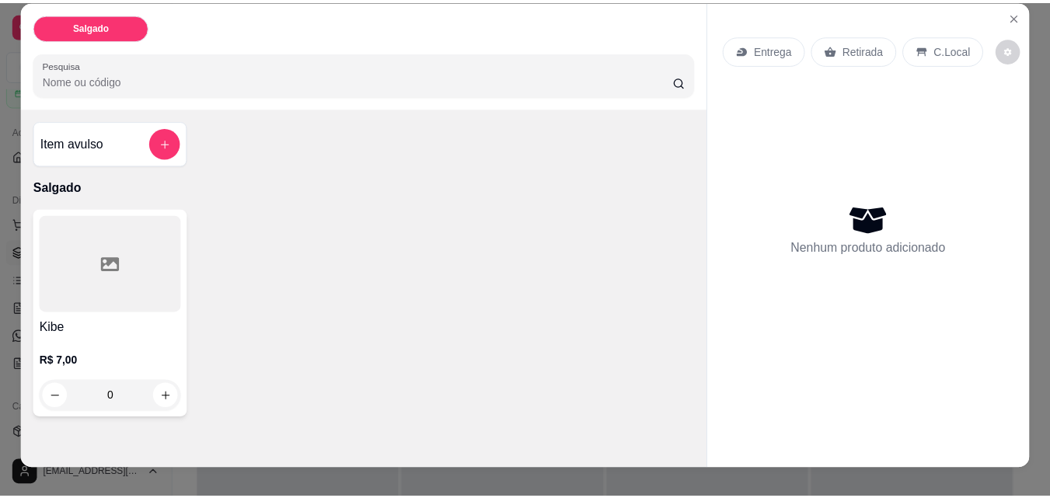
scroll to position [0, 0]
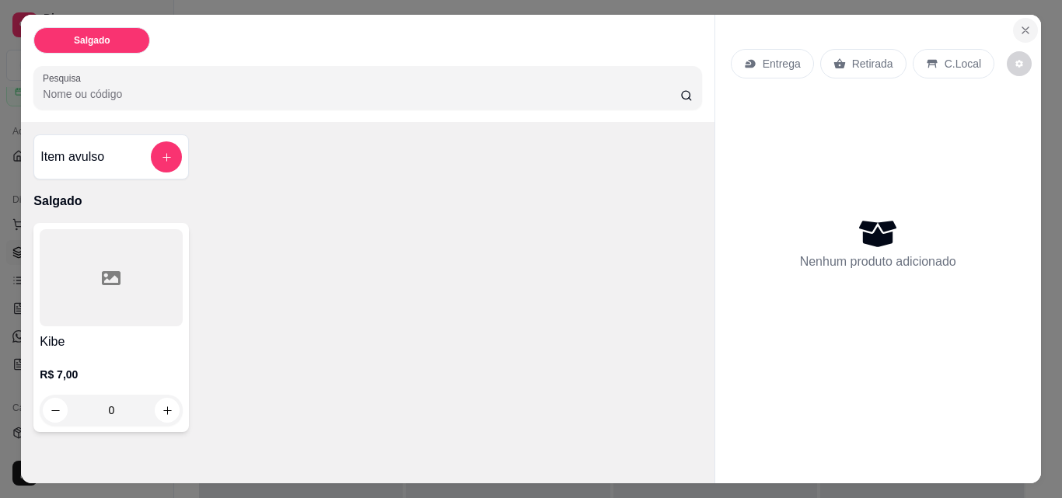
click at [1020, 29] on icon "Close" at bounding box center [1025, 30] width 12 height 12
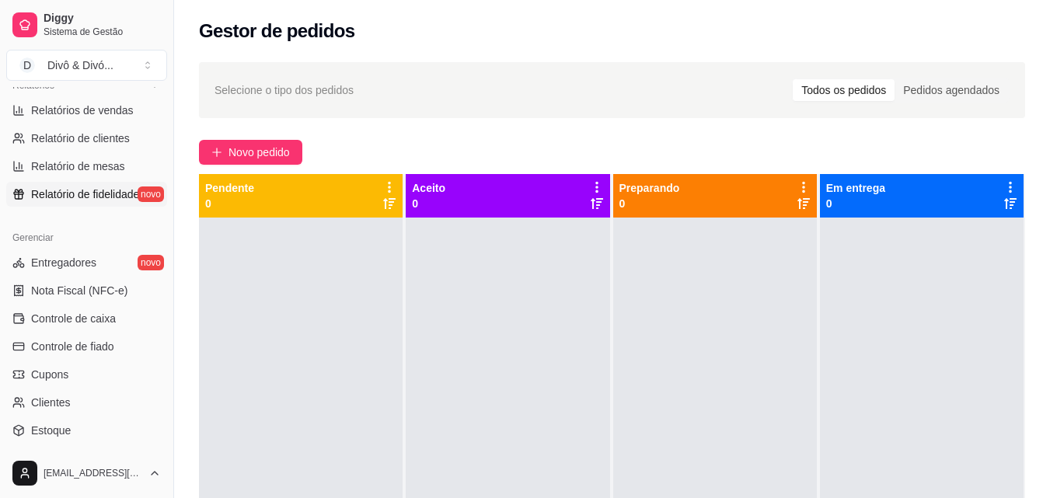
scroll to position [543, 0]
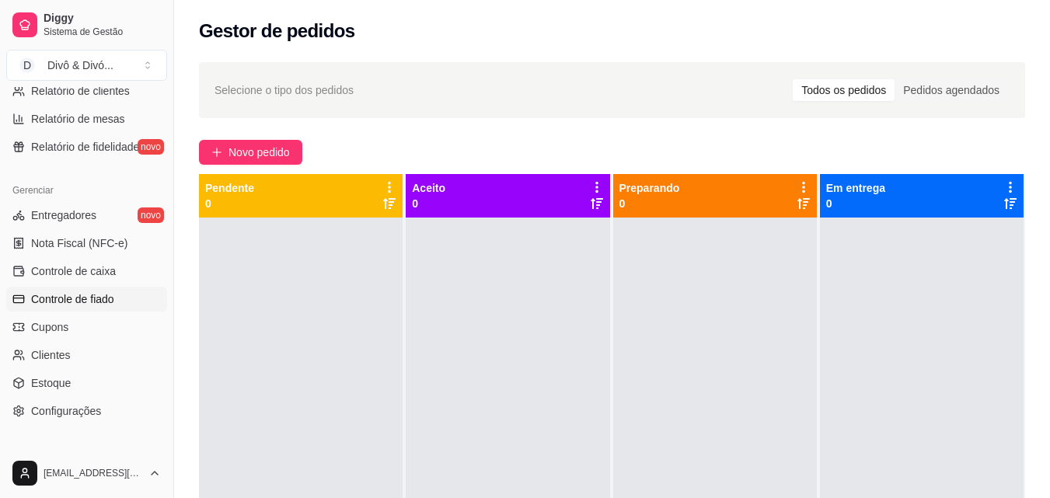
click at [87, 297] on span "Controle de fiado" at bounding box center [72, 299] width 83 height 16
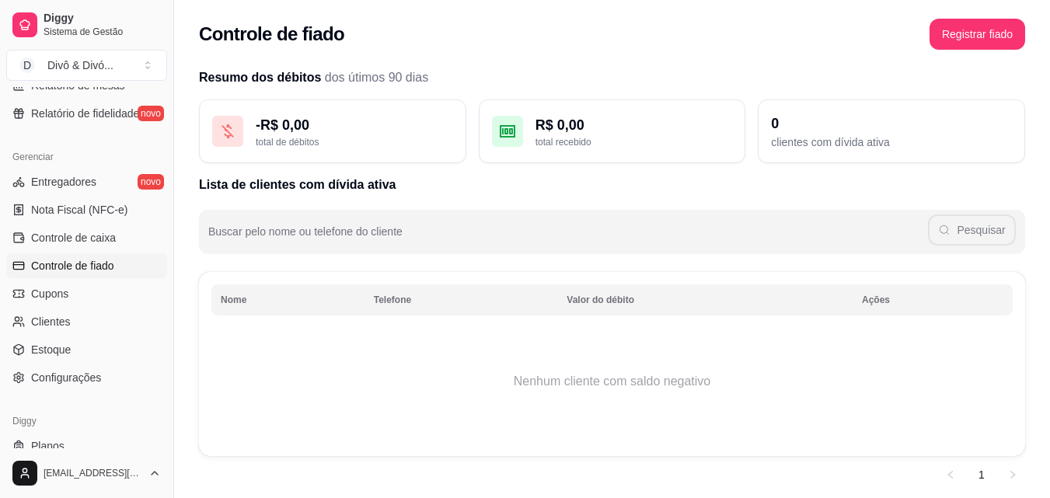
scroll to position [620, 0]
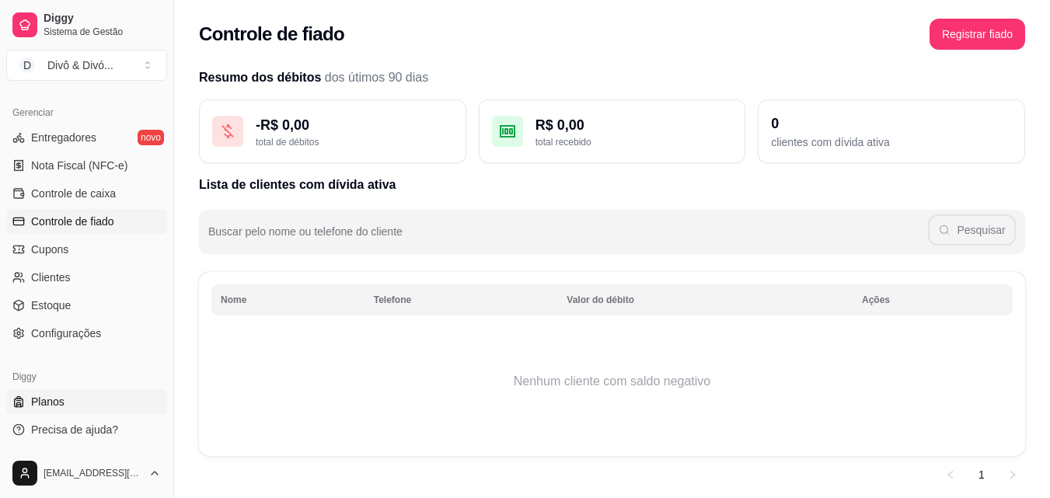
click at [66, 400] on link "Planos" at bounding box center [86, 401] width 161 height 25
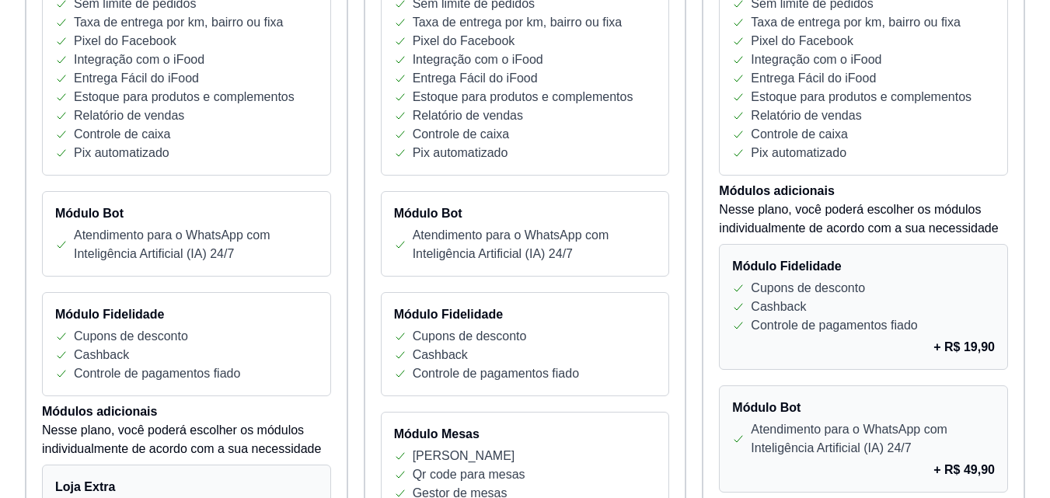
scroll to position [544, 0]
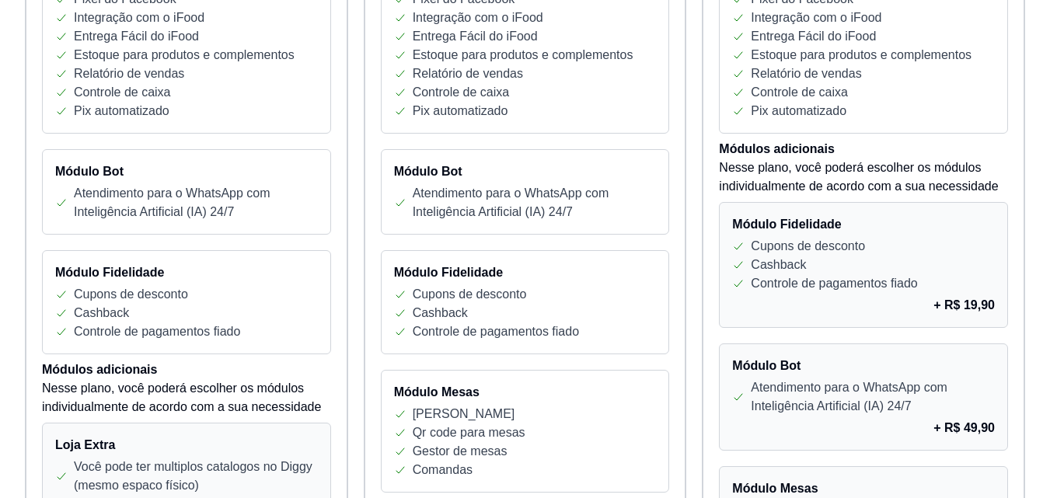
click at [892, 246] on div "Cupons de desconto" at bounding box center [863, 246] width 263 height 19
click at [985, 307] on p "+ R$ 19,90" at bounding box center [964, 305] width 61 height 19
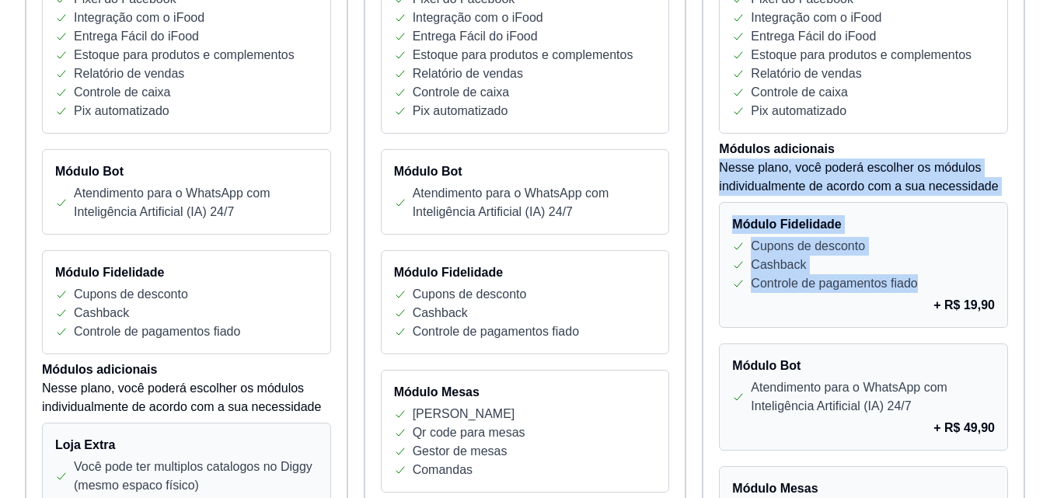
drag, startPoint x: 930, startPoint y: 285, endPoint x: 909, endPoint y: 178, distance: 109.2
click at [924, 236] on div "Módulo Fidelidade Cupons de desconto Cashback Controle de pagamentos fiado + R$…" at bounding box center [863, 265] width 289 height 126
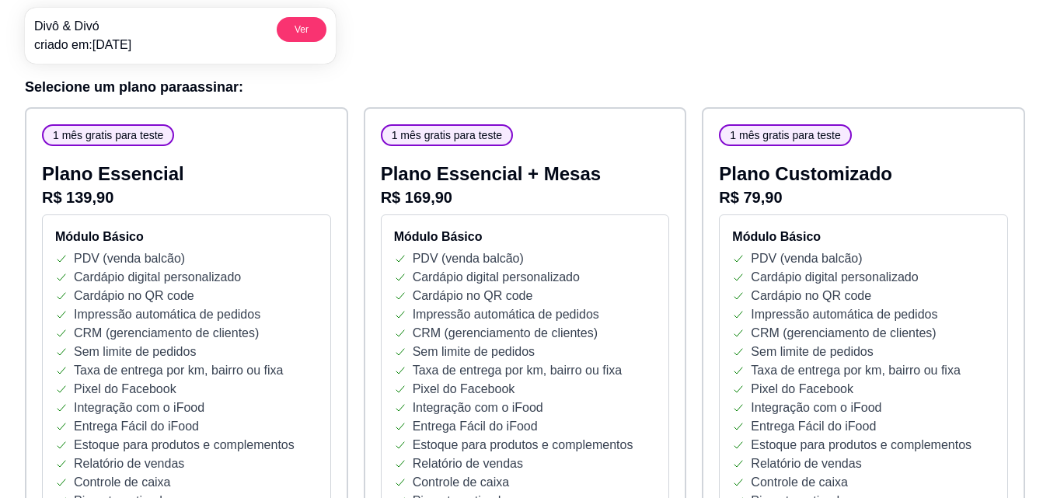
scroll to position [0, 0]
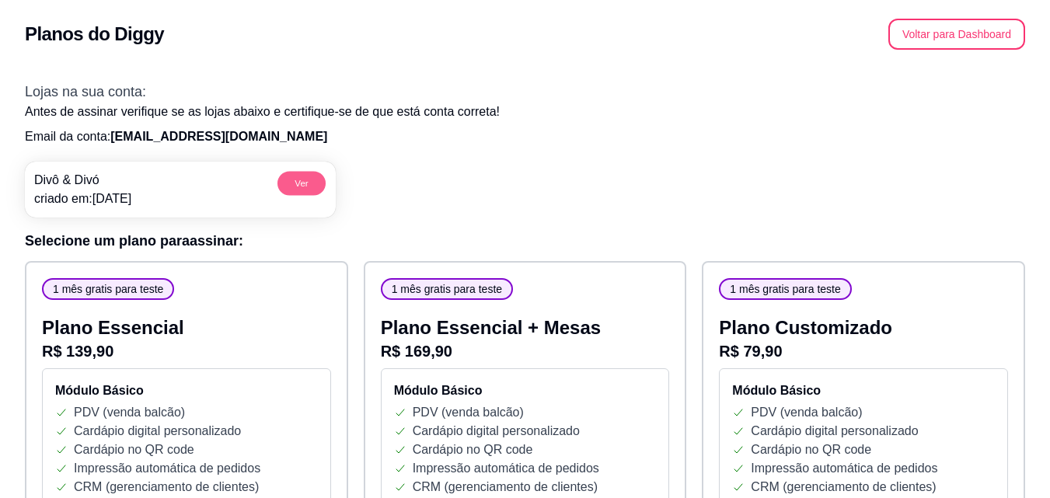
click at [314, 180] on button "Ver" at bounding box center [301, 183] width 48 height 24
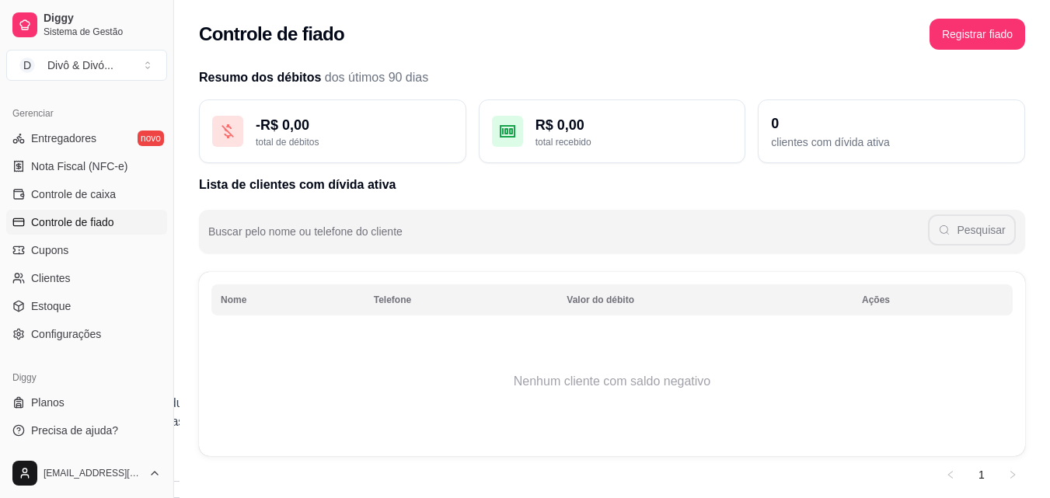
scroll to position [620, 0]
click at [97, 332] on span "Configurações" at bounding box center [66, 334] width 70 height 16
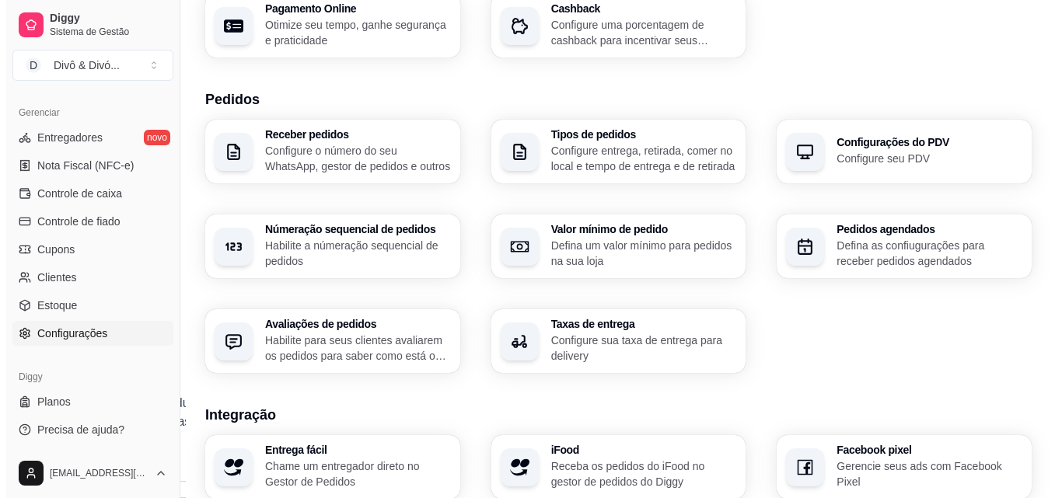
scroll to position [311, 0]
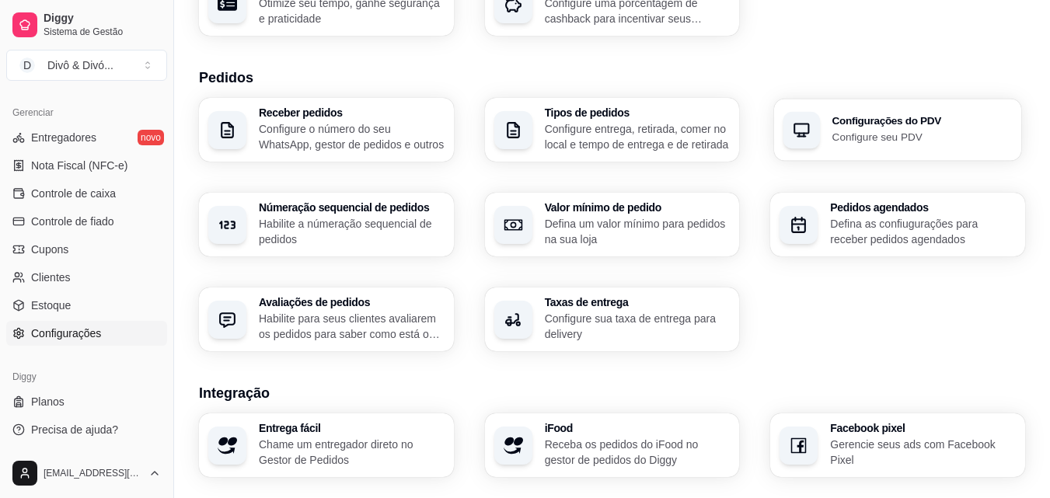
click at [933, 123] on h3 "Configurações do PDV" at bounding box center [922, 121] width 180 height 11
click at [810, 233] on div "button" at bounding box center [799, 225] width 38 height 38
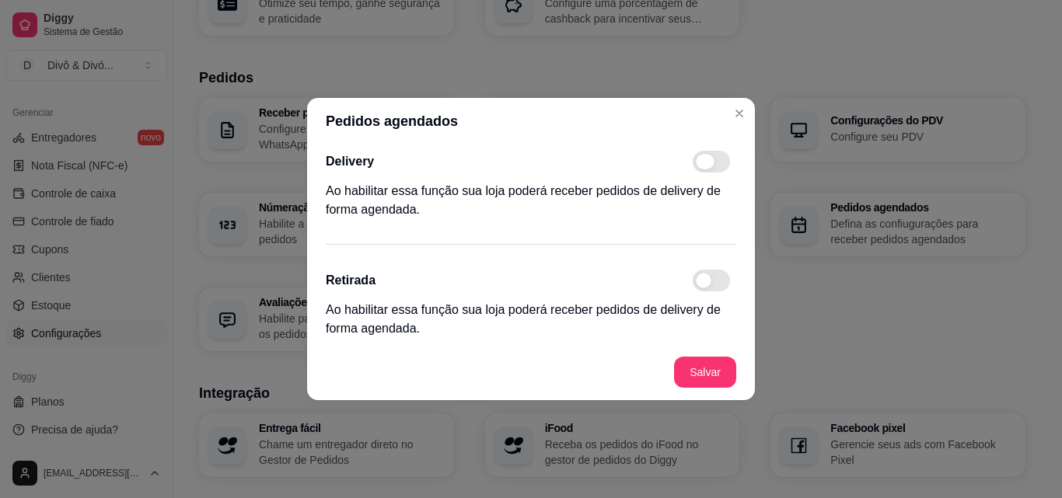
click at [714, 159] on span at bounding box center [711, 162] width 37 height 22
click at [702, 165] on input "checkbox" at bounding box center [697, 170] width 10 height 10
checkbox input "true"
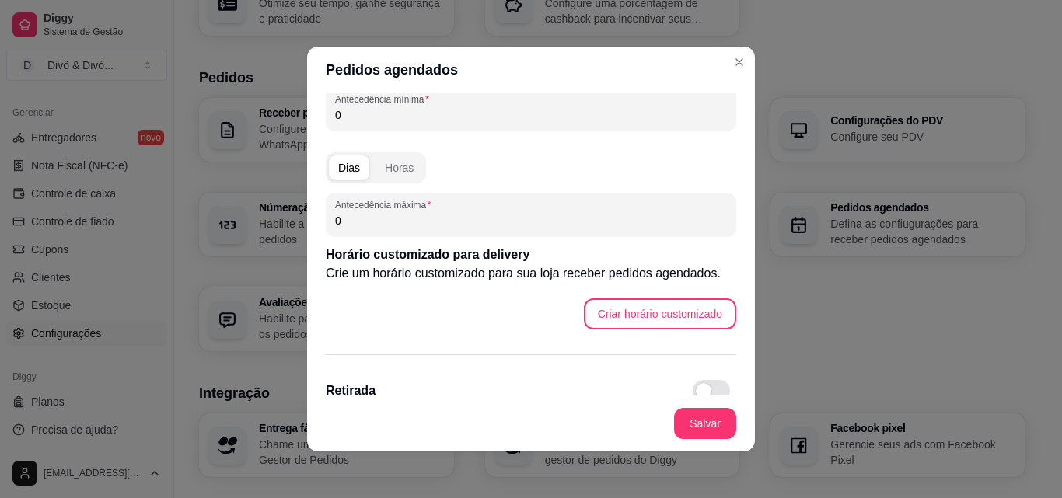
scroll to position [155, 0]
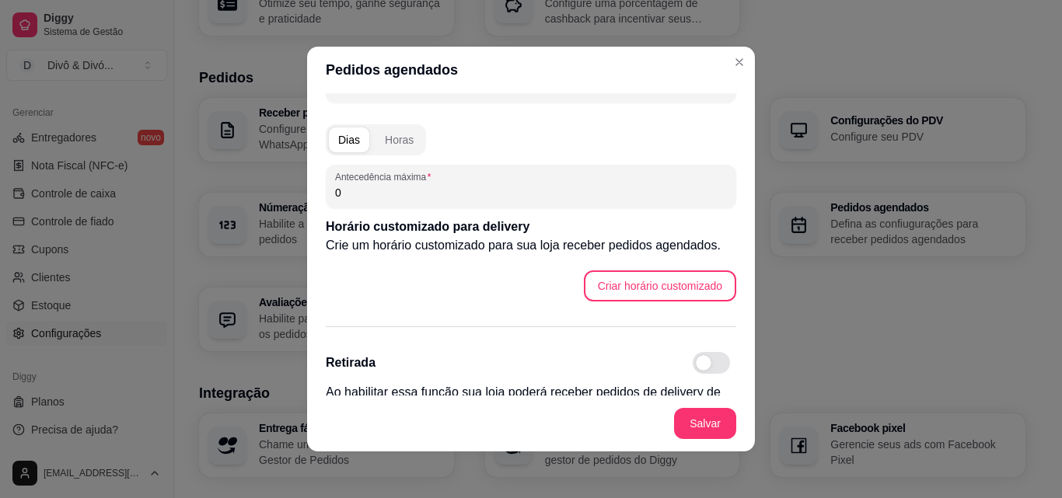
click at [694, 363] on span at bounding box center [711, 363] width 37 height 22
click at [694, 366] on input "checkbox" at bounding box center [697, 371] width 10 height 10
checkbox input "true"
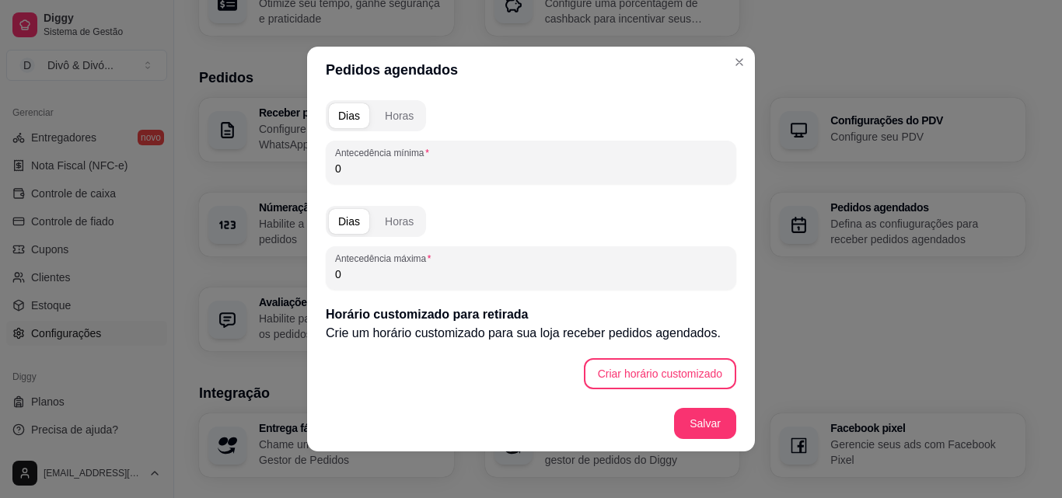
scroll to position [93, 0]
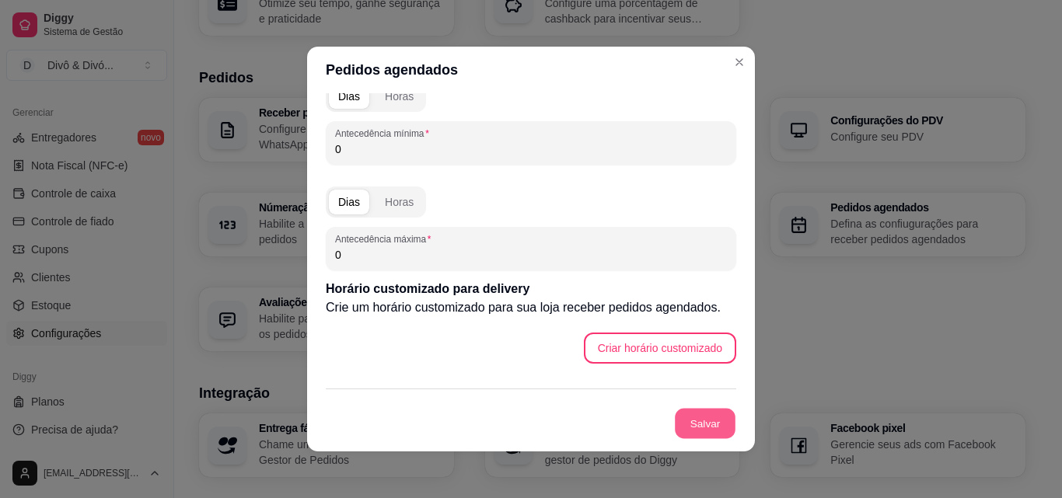
click at [704, 422] on button "Salvar" at bounding box center [705, 424] width 61 height 30
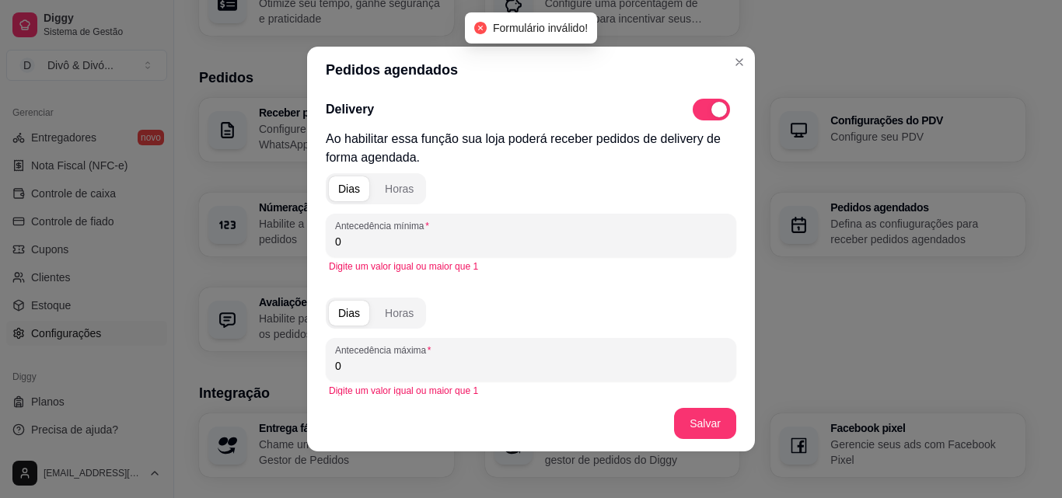
scroll to position [0, 0]
click at [448, 247] on input "0" at bounding box center [531, 243] width 392 height 16
click at [393, 316] on div "Horas" at bounding box center [399, 314] width 29 height 16
click at [430, 241] on input "0" at bounding box center [531, 243] width 392 height 16
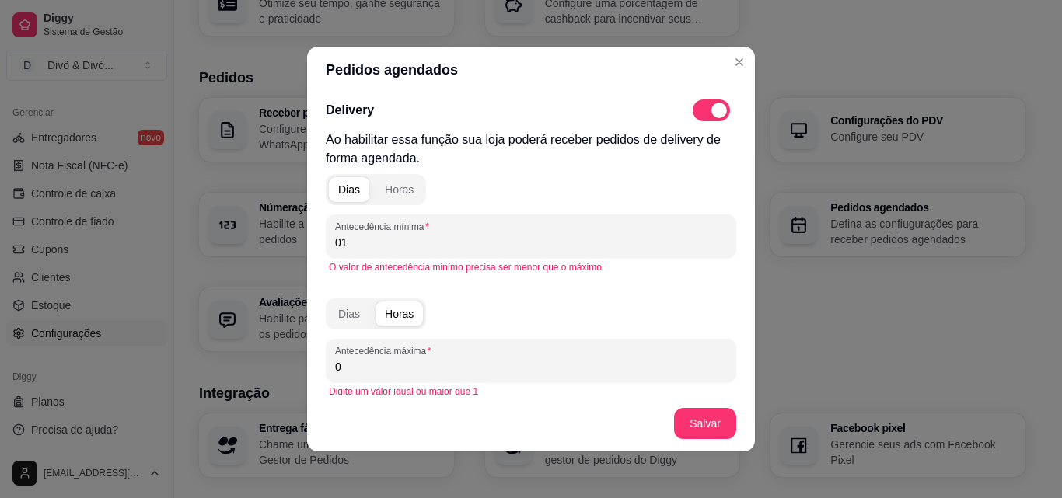
click at [424, 243] on input "01" at bounding box center [531, 243] width 392 height 16
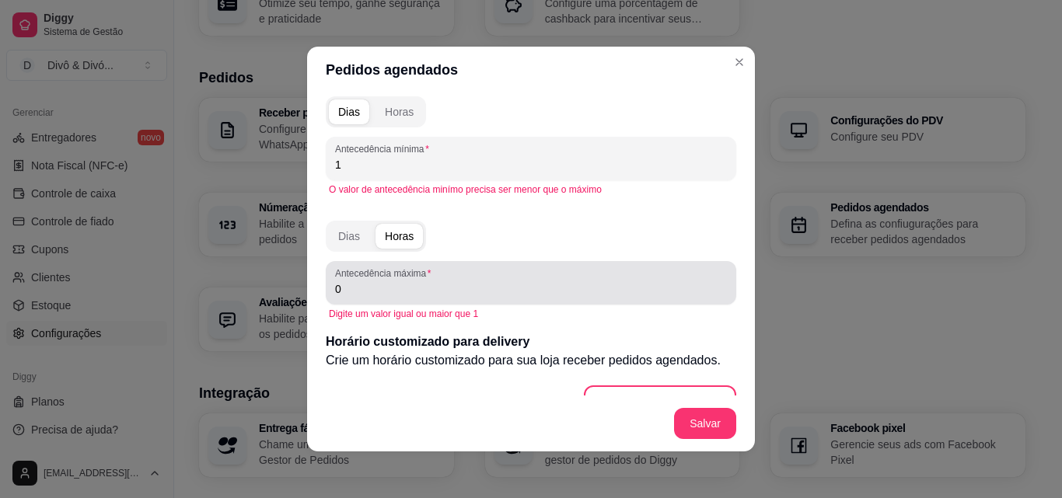
type input "1"
click at [416, 288] on input "0" at bounding box center [531, 289] width 392 height 16
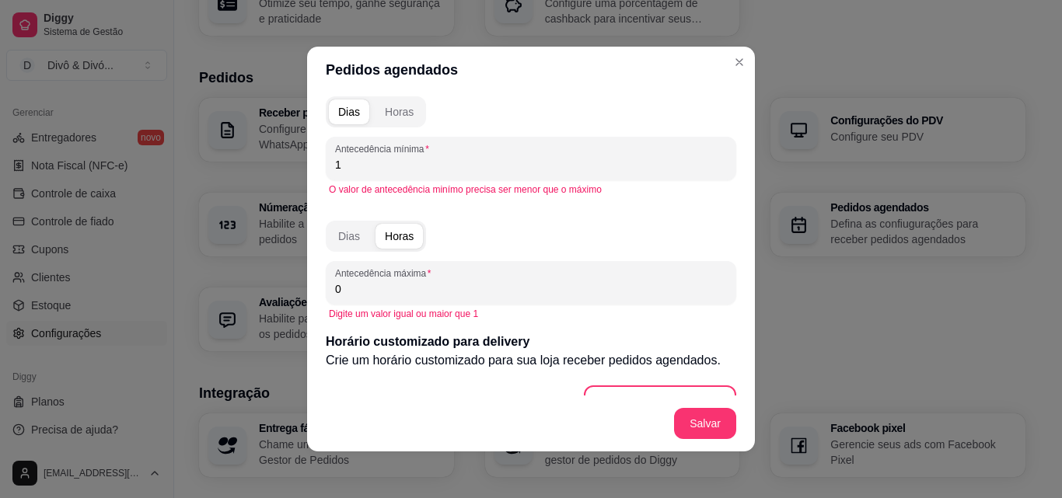
click at [416, 288] on input "0" at bounding box center [531, 289] width 392 height 16
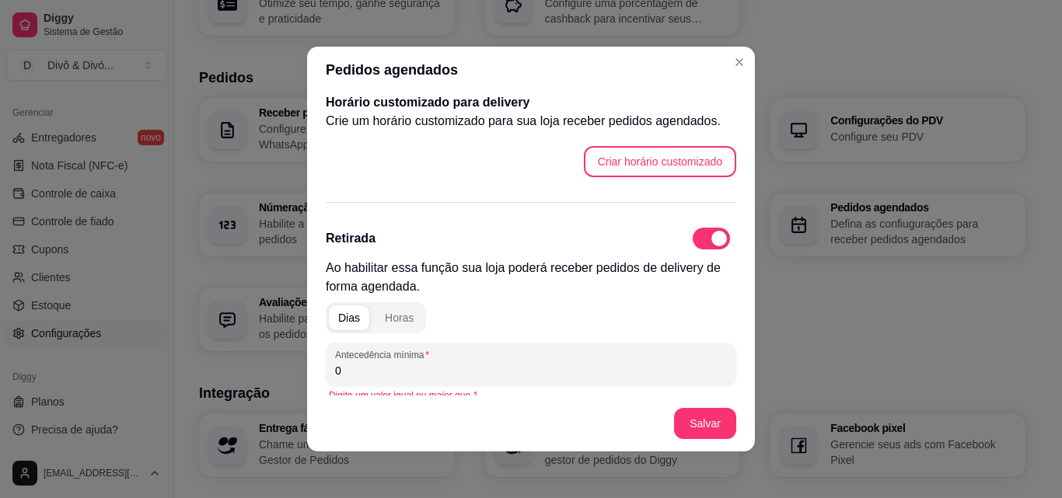
scroll to position [311, 0]
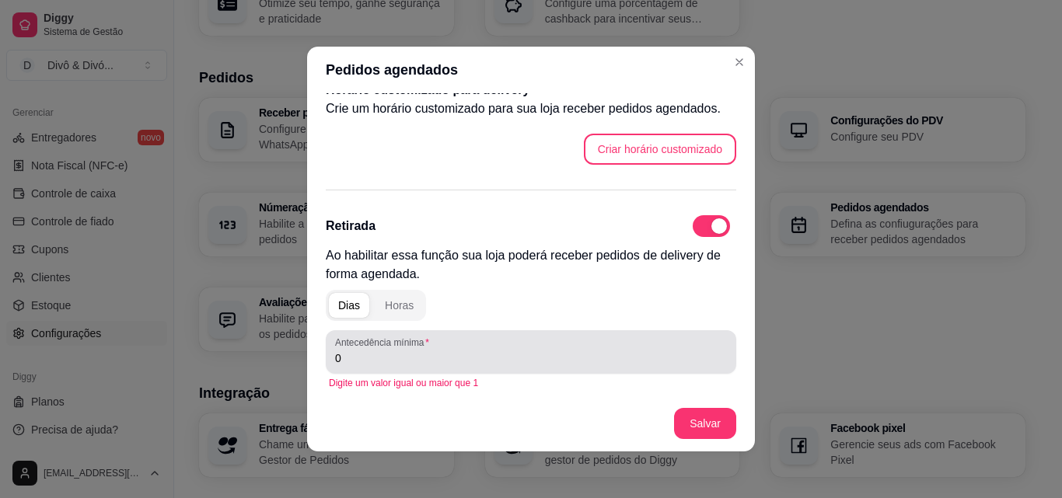
type input "1"
click at [409, 360] on input "0" at bounding box center [531, 359] width 392 height 16
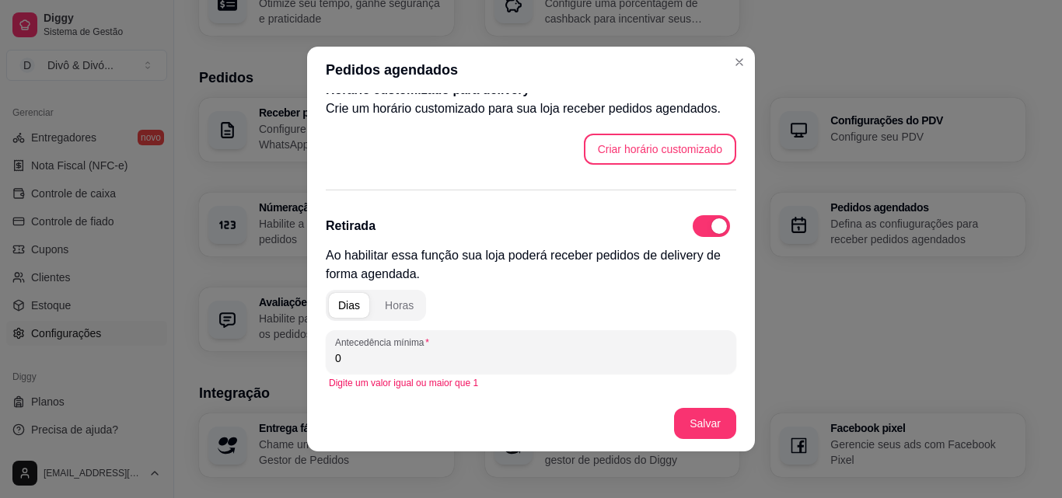
click at [409, 360] on input "0" at bounding box center [531, 359] width 392 height 16
type input "1"
click at [397, 302] on div "Horas" at bounding box center [399, 306] width 29 height 16
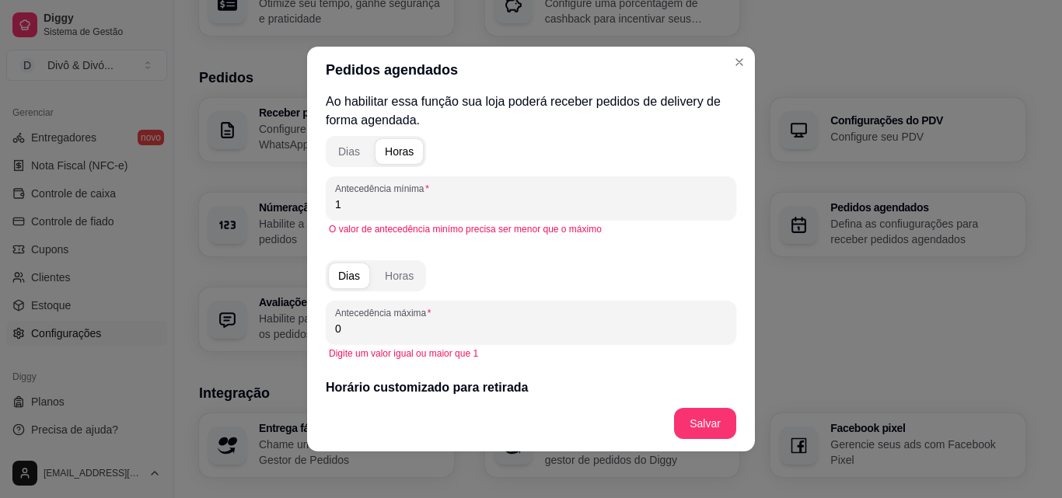
scroll to position [466, 0]
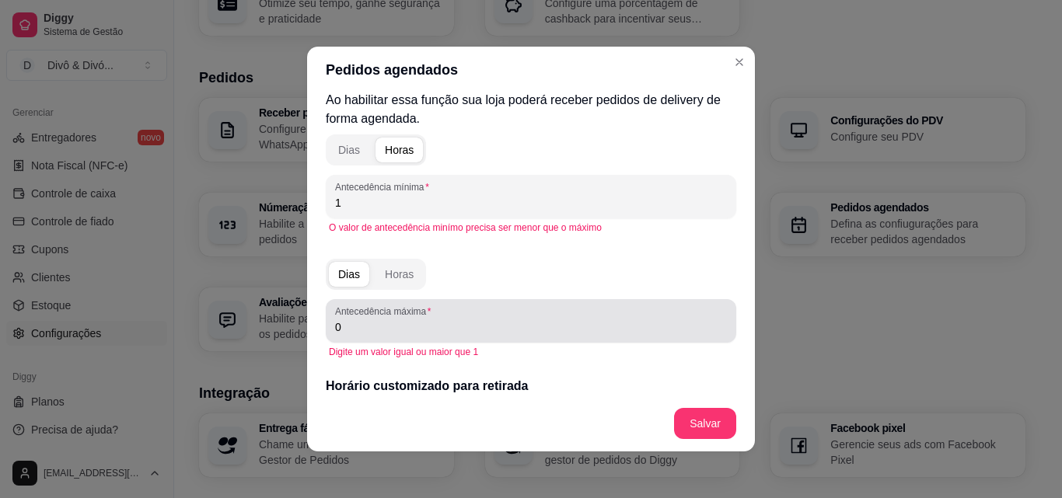
click at [403, 339] on div "Antecedência máxima 0" at bounding box center [531, 321] width 410 height 44
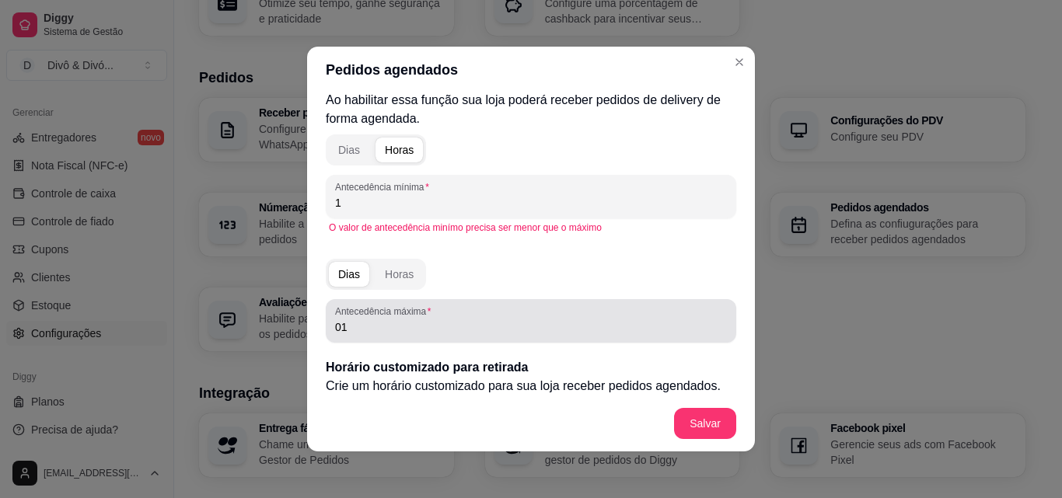
click at [403, 339] on div "Antecedência máxima 01" at bounding box center [531, 321] width 410 height 44
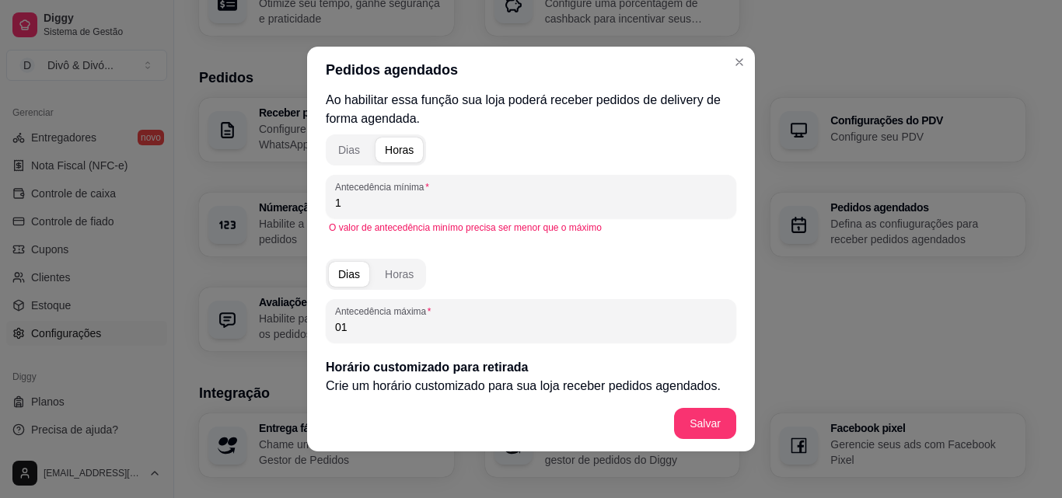
click at [403, 339] on div "Antecedência máxima 01" at bounding box center [531, 321] width 410 height 44
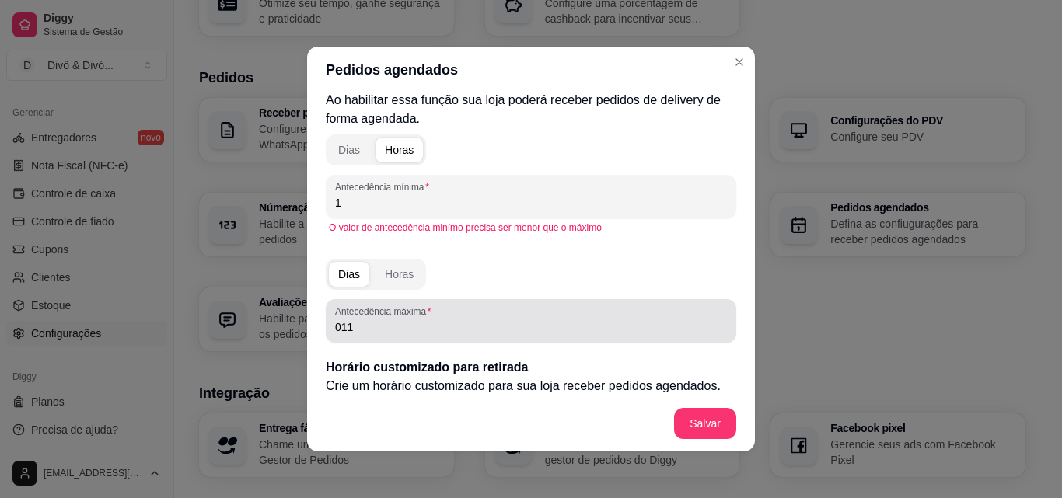
click at [403, 339] on div "Antecedência máxima 011" at bounding box center [531, 321] width 410 height 44
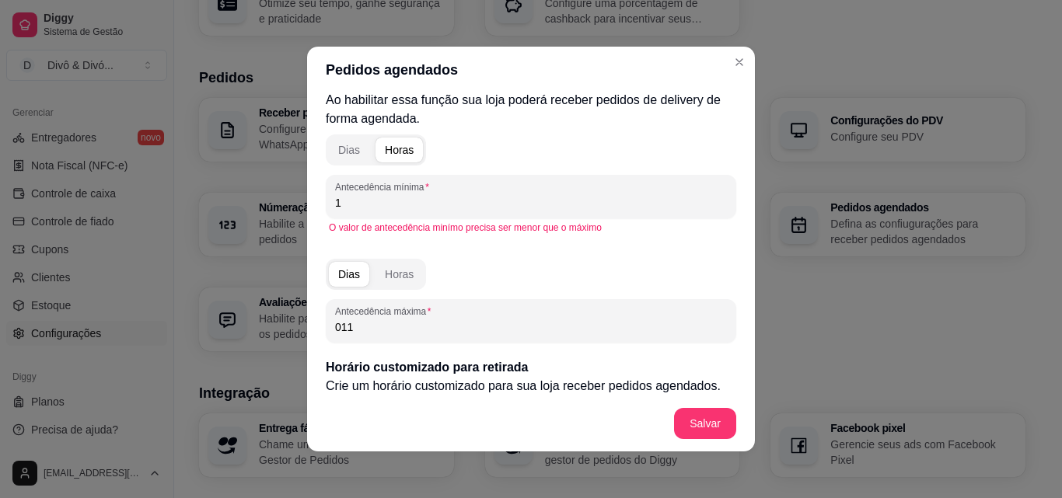
click at [403, 339] on div "Antecedência máxima 011" at bounding box center [531, 321] width 410 height 44
drag, startPoint x: 338, startPoint y: 323, endPoint x: 310, endPoint y: 323, distance: 28.0
click at [310, 323] on div "Delivery Ao habilitar essa função sua loja poderá receber pedidos de delivery d…" at bounding box center [531, 244] width 448 height 302
type input "4"
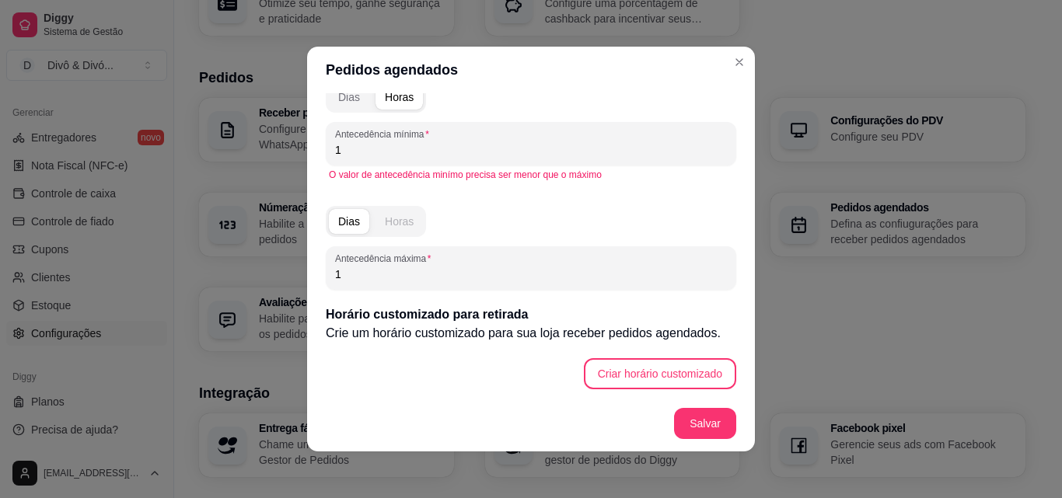
scroll to position [3, 0]
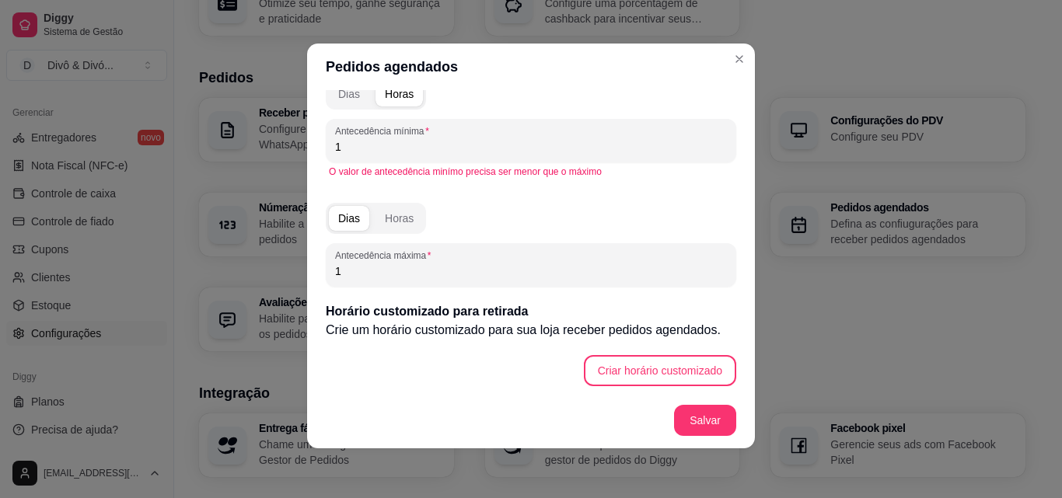
click at [372, 271] on input "1" at bounding box center [531, 271] width 392 height 16
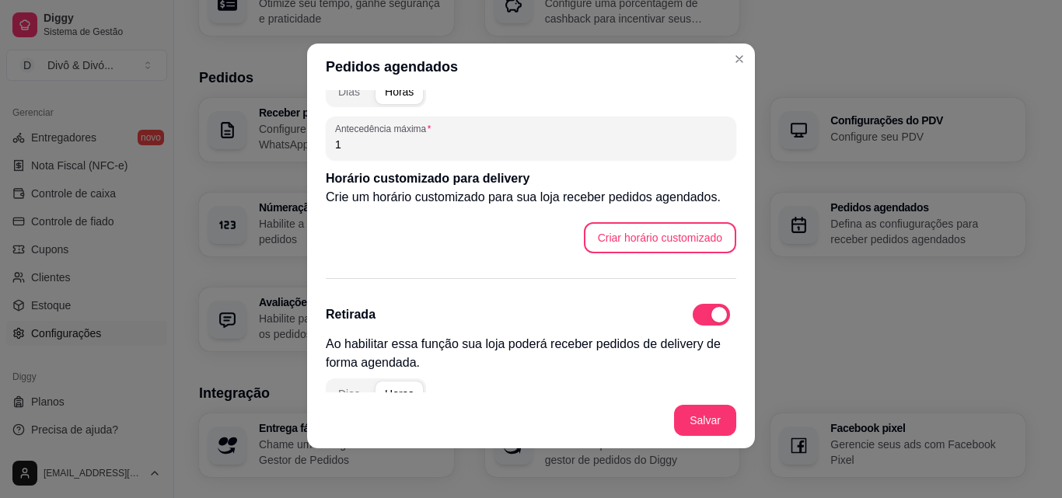
scroll to position [131, 0]
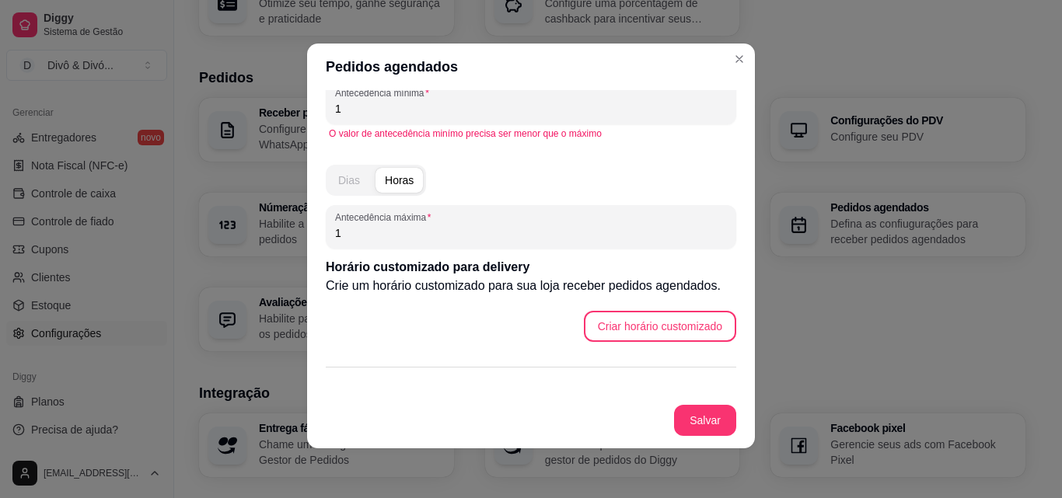
type input "30"
click at [352, 189] on button "Dias" at bounding box center [349, 180] width 40 height 25
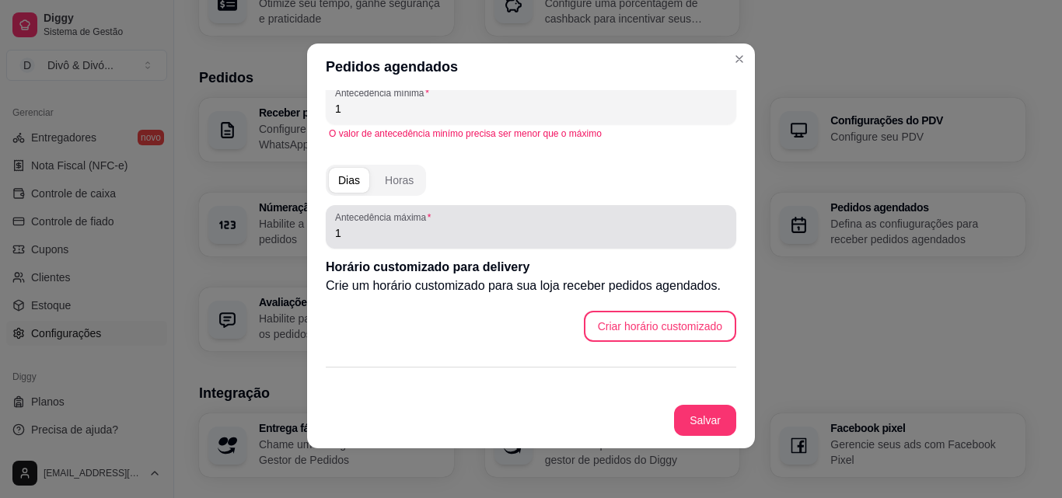
click at [356, 241] on div "1" at bounding box center [531, 226] width 392 height 31
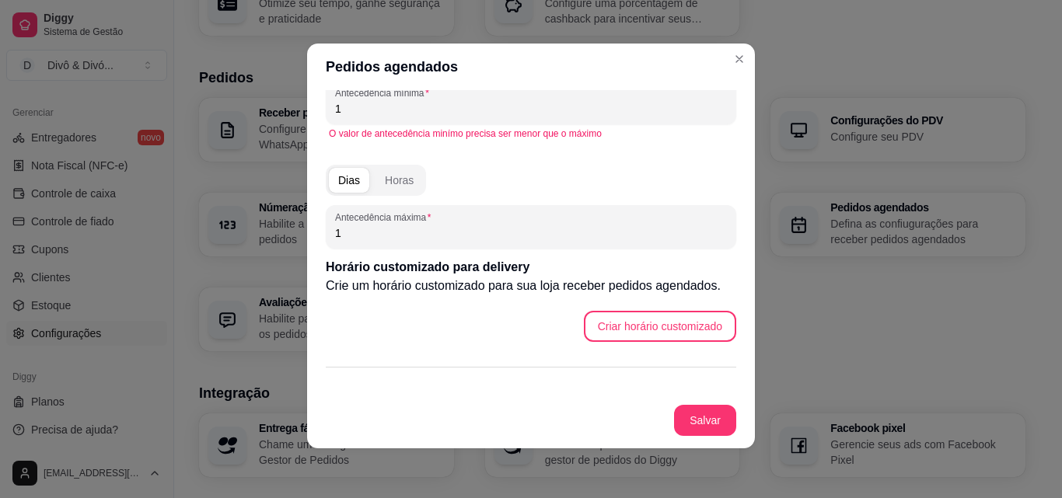
click at [356, 241] on div "1" at bounding box center [531, 226] width 392 height 31
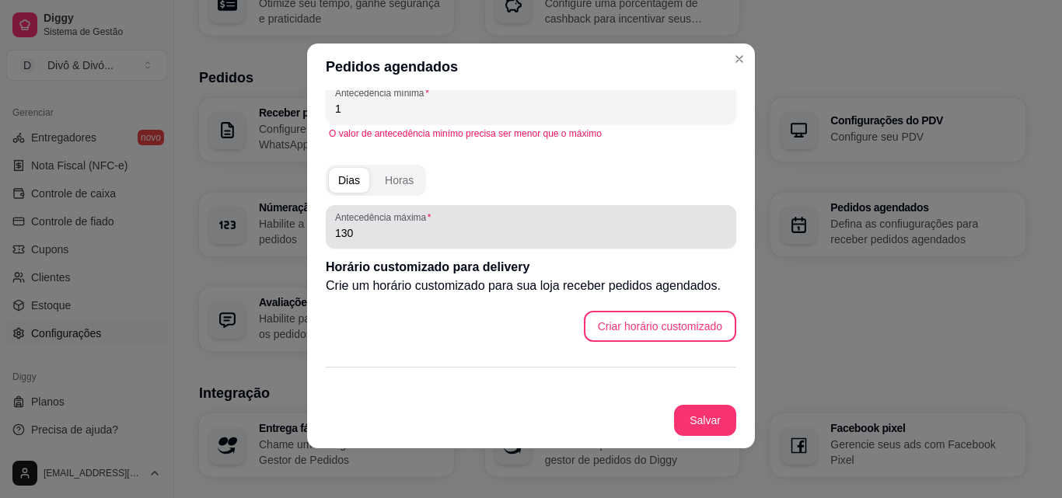
click at [356, 241] on div "130" at bounding box center [531, 226] width 392 height 31
drag, startPoint x: 356, startPoint y: 242, endPoint x: 302, endPoint y: 239, distance: 54.5
click at [307, 239] on div "Delivery Ao habilitar essa função sua loja poderá receber pedidos de delivery d…" at bounding box center [531, 241] width 448 height 302
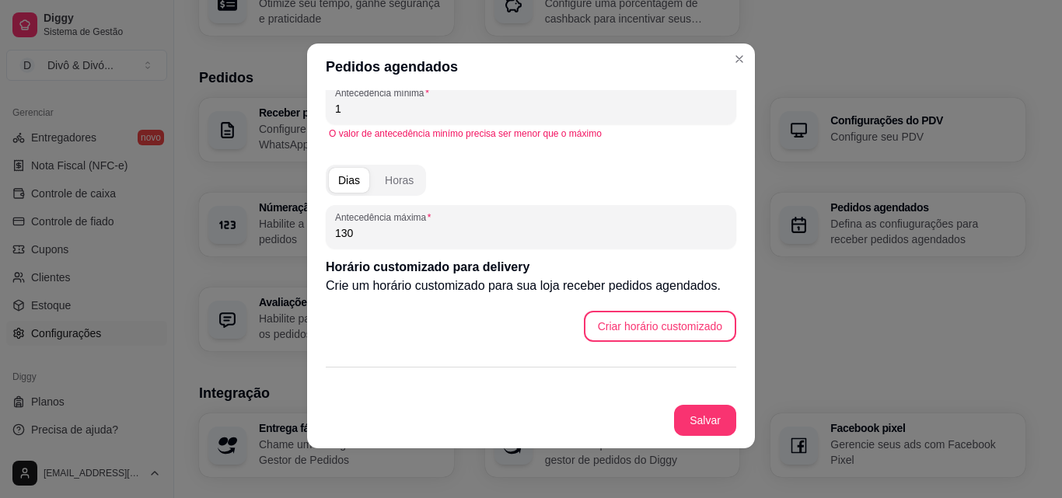
drag, startPoint x: 344, startPoint y: 227, endPoint x: 325, endPoint y: 230, distance: 19.7
click at [326, 230] on div "Antecedência máxima 130" at bounding box center [531, 227] width 410 height 44
drag, startPoint x: 358, startPoint y: 231, endPoint x: 317, endPoint y: 234, distance: 41.3
click at [317, 234] on div "Delivery Ao habilitar essa função sua loja poderá receber pedidos de delivery d…" at bounding box center [531, 241] width 448 height 302
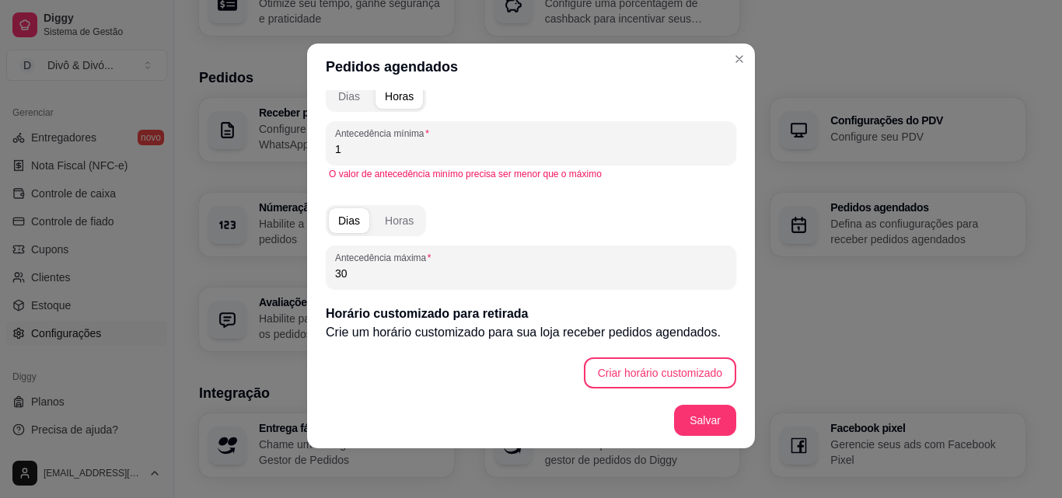
scroll to position [519, 0]
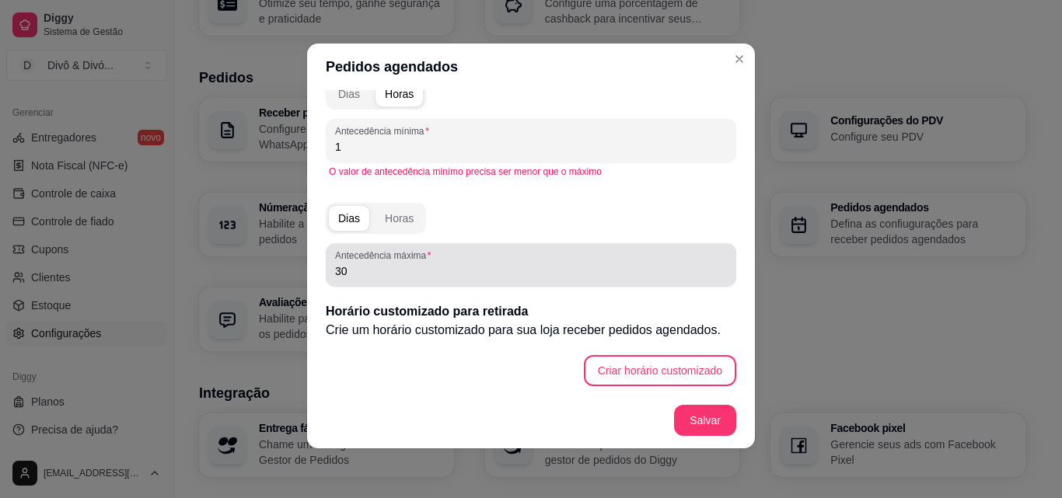
type input "90"
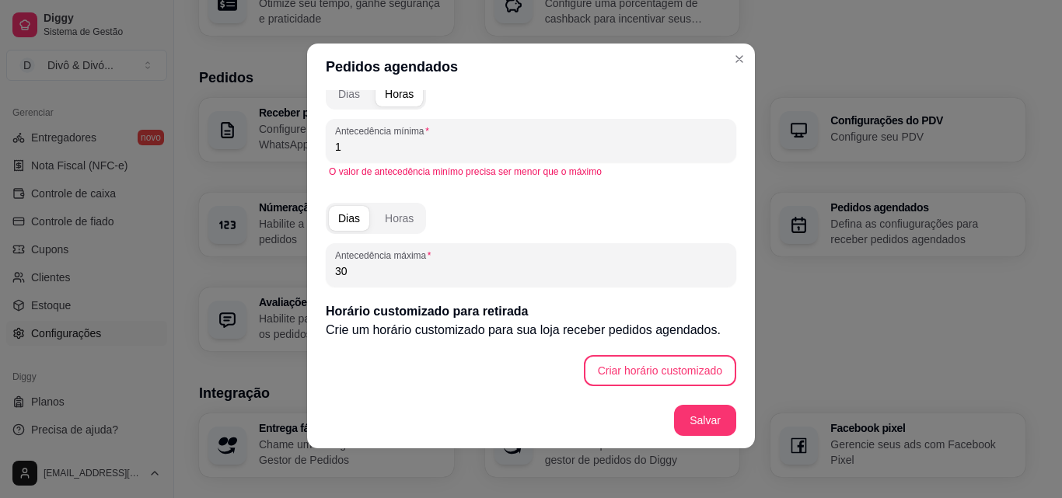
drag, startPoint x: 371, startPoint y: 275, endPoint x: 323, endPoint y: 275, distance: 47.4
click at [326, 275] on div "Antecedência máxima 30" at bounding box center [531, 265] width 410 height 44
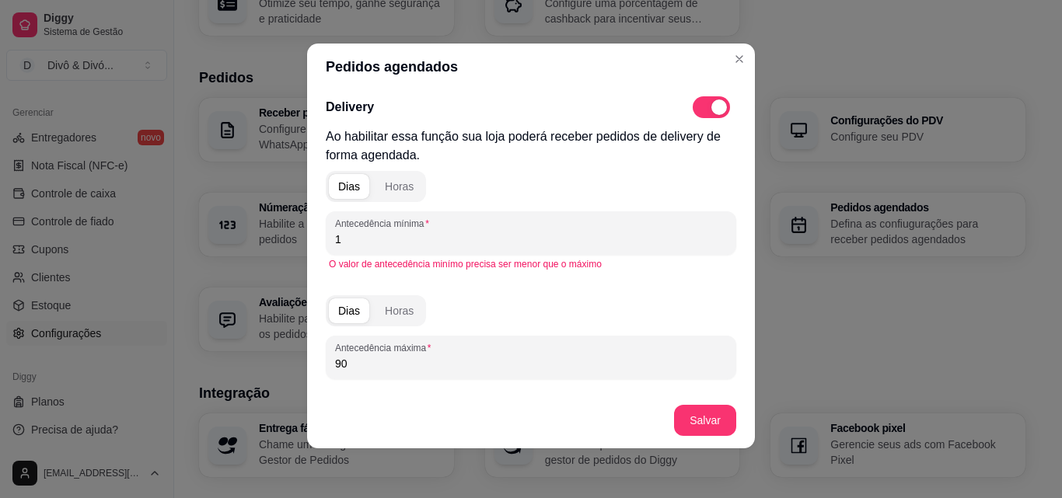
scroll to position [0, 0]
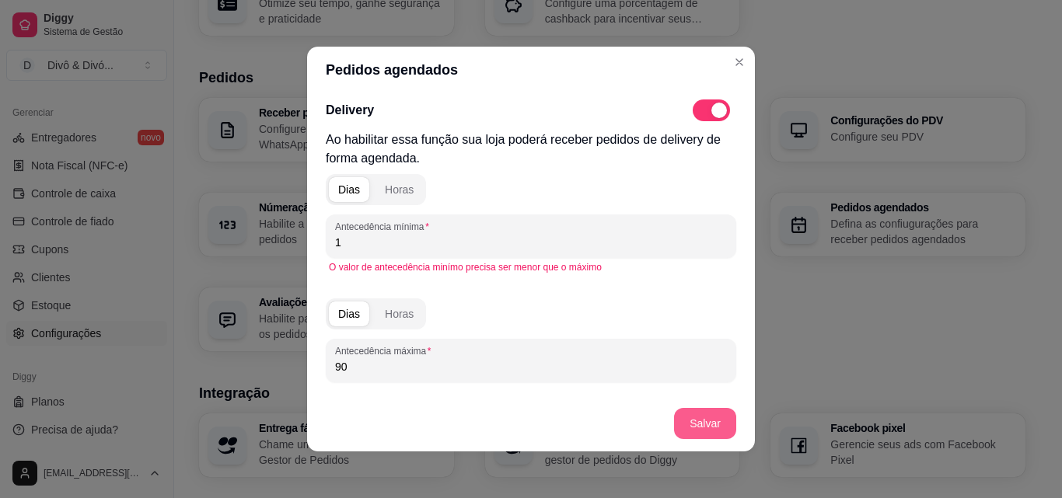
type input "90"
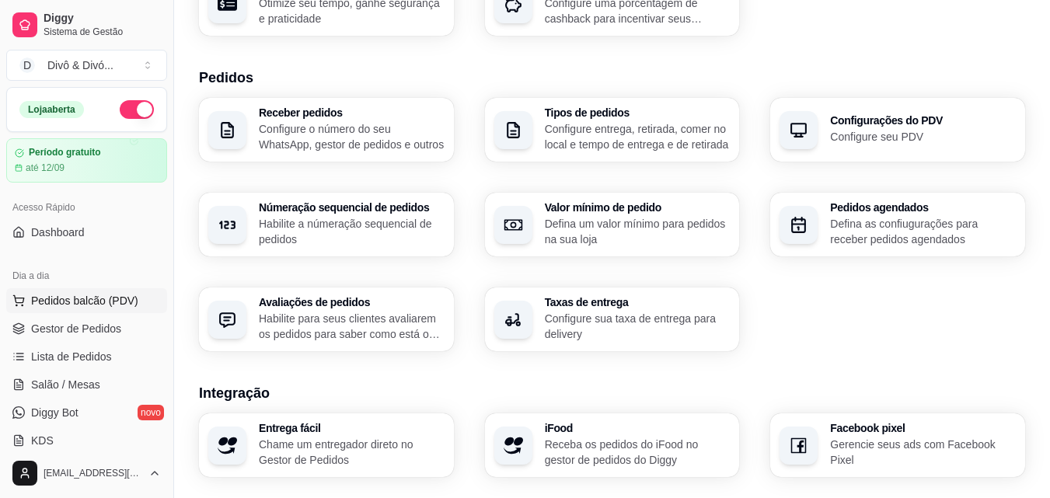
click at [90, 304] on span "Pedidos balcão (PDV)" at bounding box center [84, 301] width 107 height 16
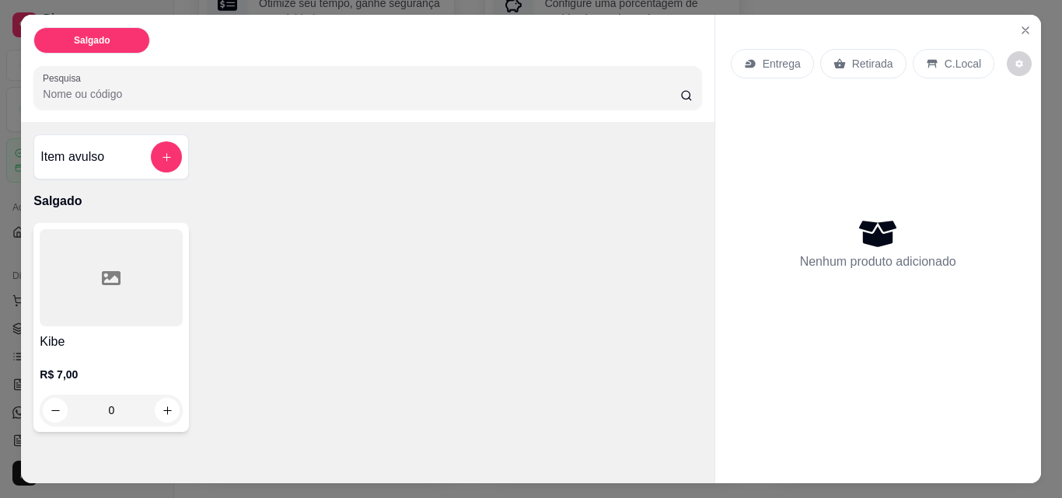
click at [166, 367] on p "R$ 7,00" at bounding box center [111, 375] width 143 height 16
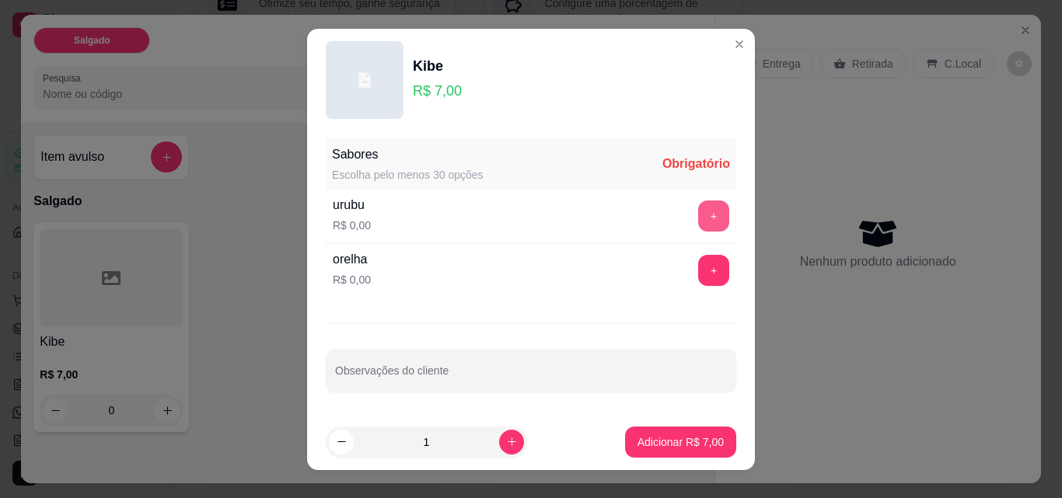
click at [703, 218] on button "+" at bounding box center [713, 216] width 31 height 31
click at [644, 250] on input "Quantidade" at bounding box center [531, 251] width 292 height 16
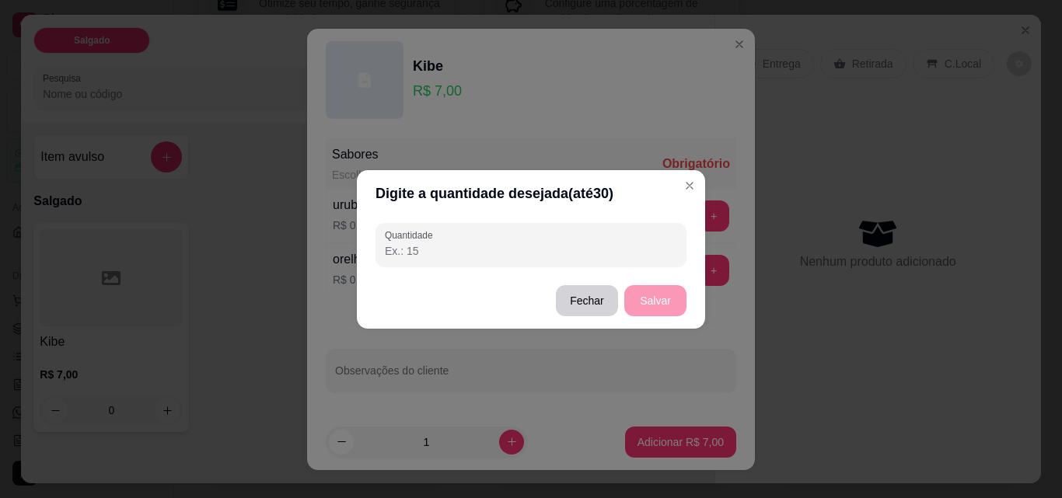
click at [644, 250] on input "Quantidade" at bounding box center [531, 251] width 292 height 16
type input "15"
click at [656, 317] on footer "Fechar Salvar" at bounding box center [531, 301] width 348 height 56
click at [659, 306] on button "Salvar" at bounding box center [655, 300] width 62 height 31
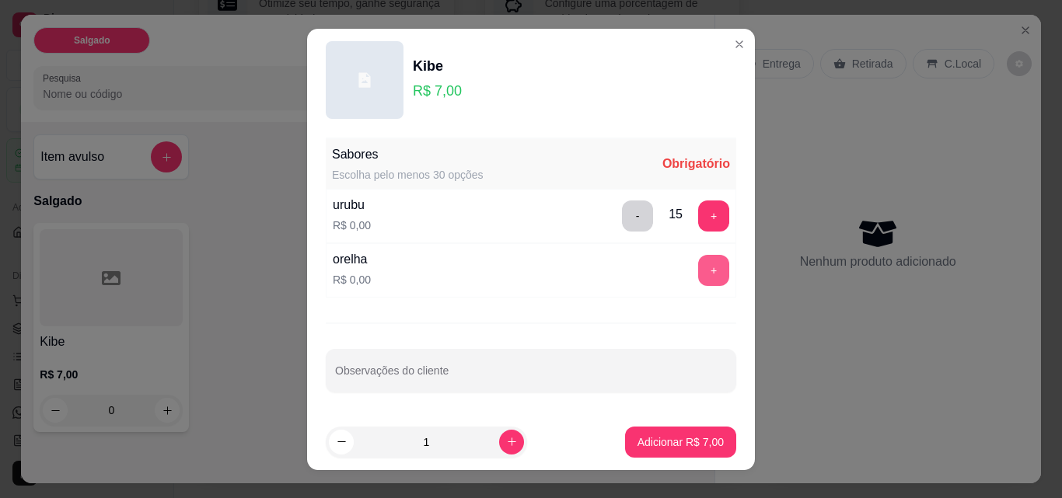
click at [698, 274] on button "+" at bounding box center [713, 270] width 31 height 31
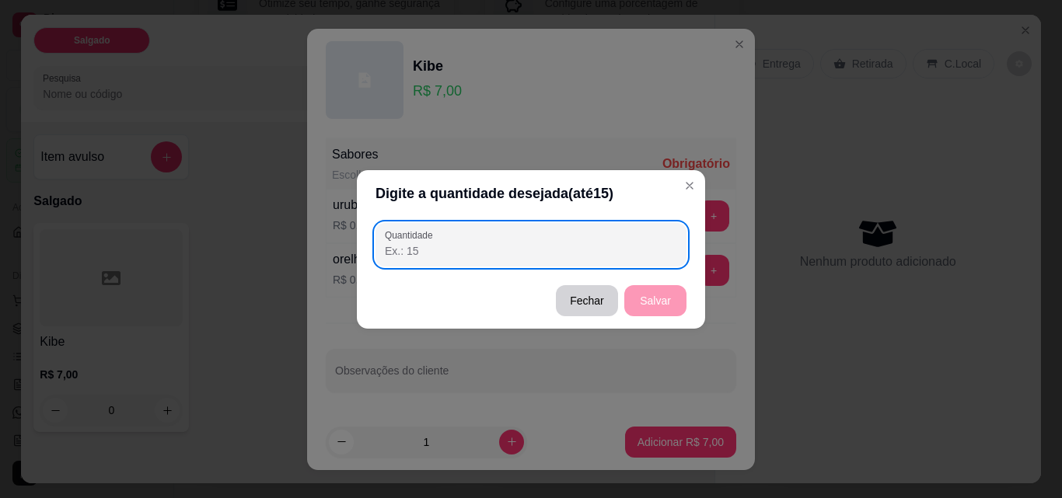
click at [619, 252] on input "Quantidade" at bounding box center [531, 251] width 292 height 16
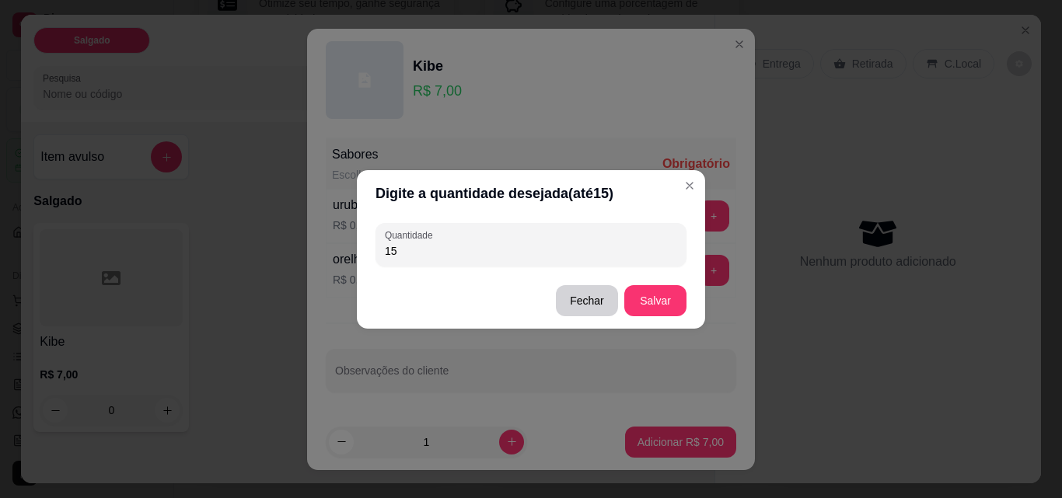
type input "15"
click at [654, 295] on button "Salvar" at bounding box center [655, 300] width 61 height 30
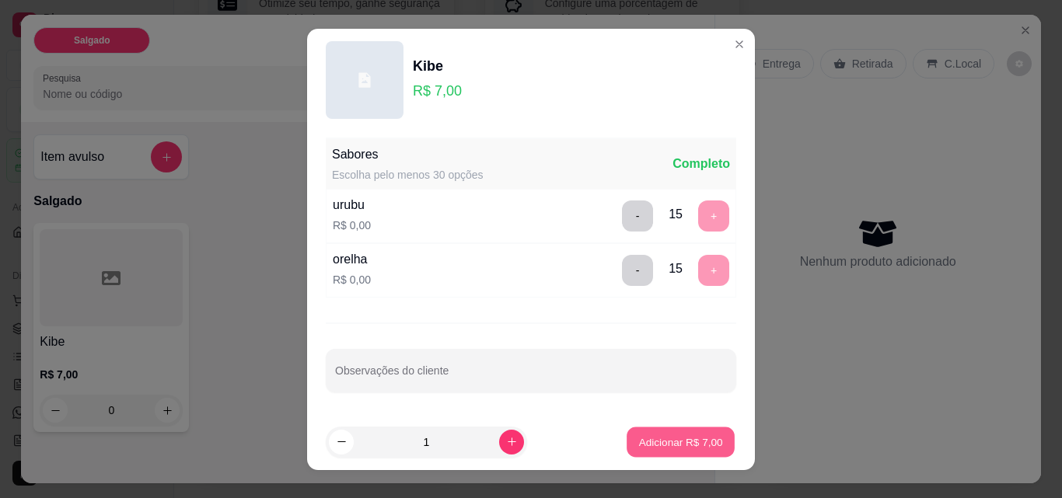
click at [668, 436] on p "Adicionar R$ 7,00" at bounding box center [680, 441] width 84 height 15
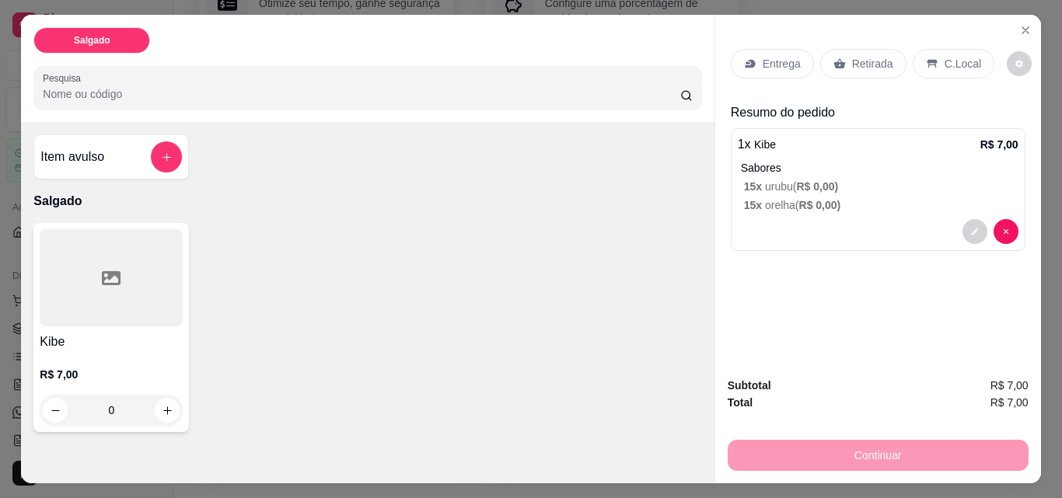
click at [944, 62] on p "C.Local" at bounding box center [962, 64] width 37 height 16
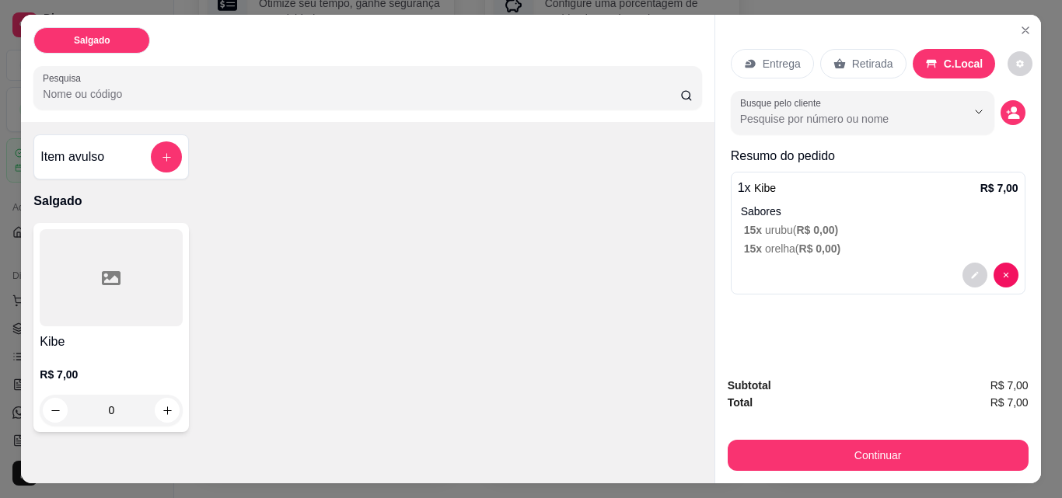
click at [876, 56] on p "Retirada" at bounding box center [872, 64] width 41 height 16
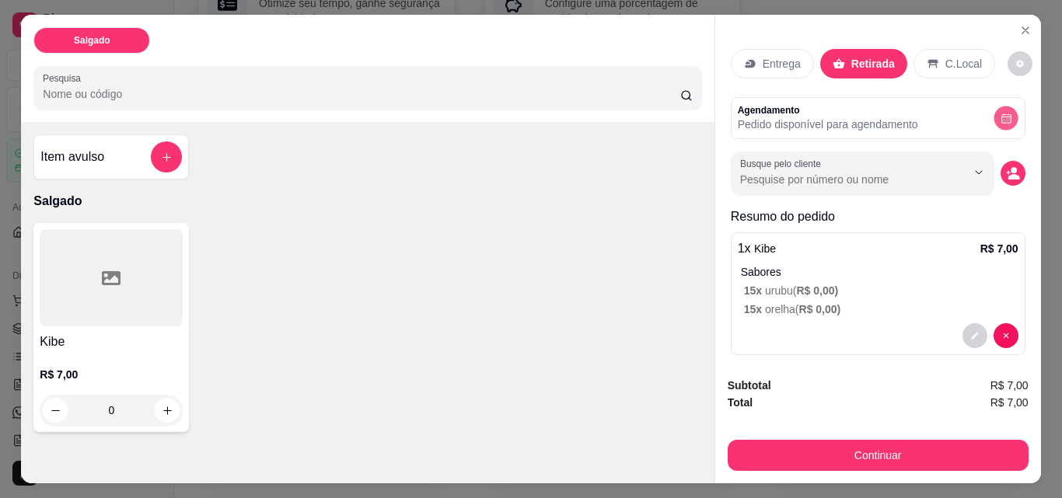
click at [1000, 115] on icon "decrease-product-quantity" at bounding box center [1006, 119] width 12 height 12
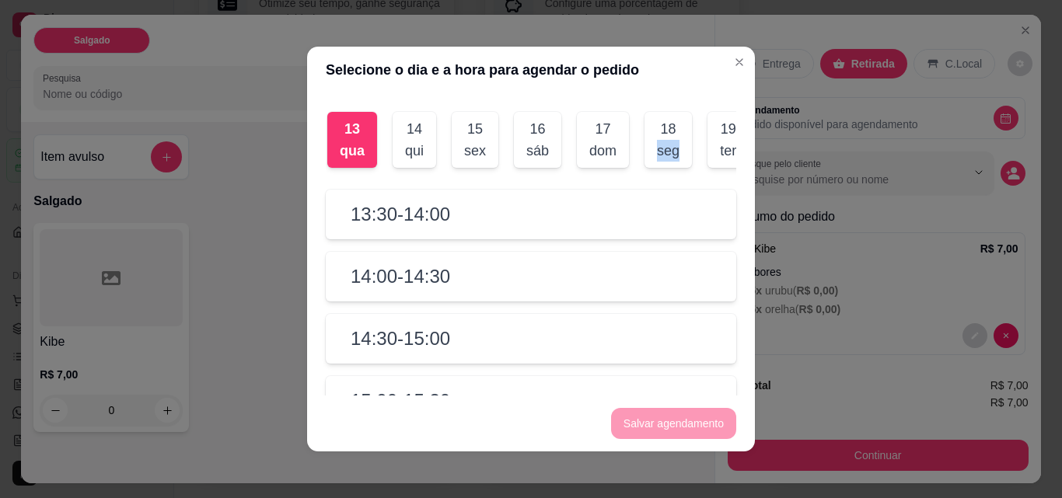
drag, startPoint x: 690, startPoint y: 143, endPoint x: 653, endPoint y: 157, distance: 39.8
click at [641, 156] on div "13 qua 14 qui 15 sex 16 sáb 17 dom 18 seg 19 ter 20 qua 21 qui 22 sex 23 sáb 24…" at bounding box center [531, 139] width 410 height 81
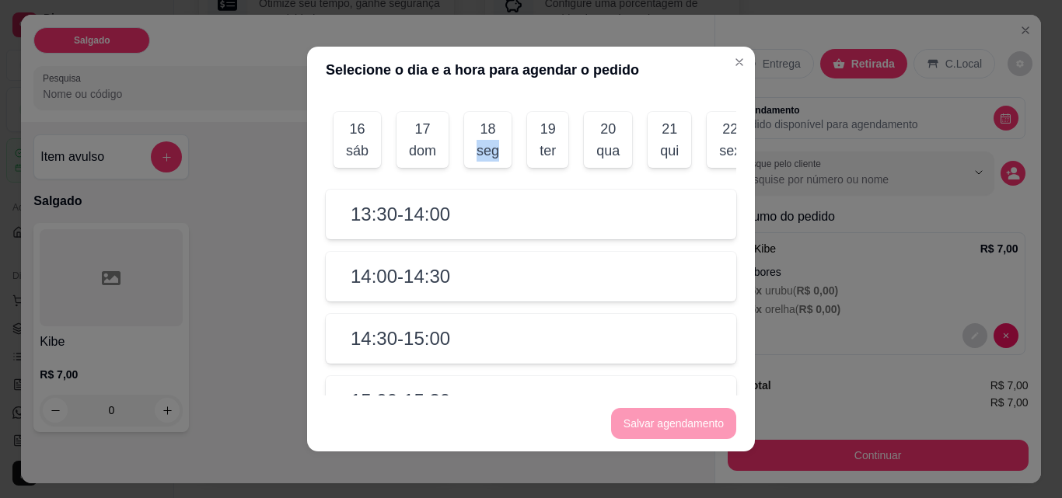
scroll to position [0, 187]
click at [596, 134] on div "20" at bounding box center [601, 129] width 23 height 22
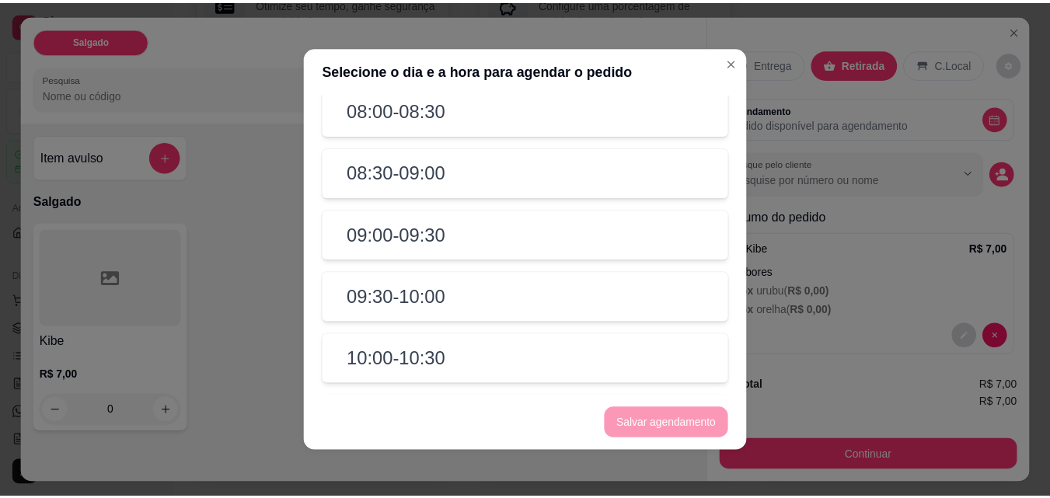
scroll to position [1244, 0]
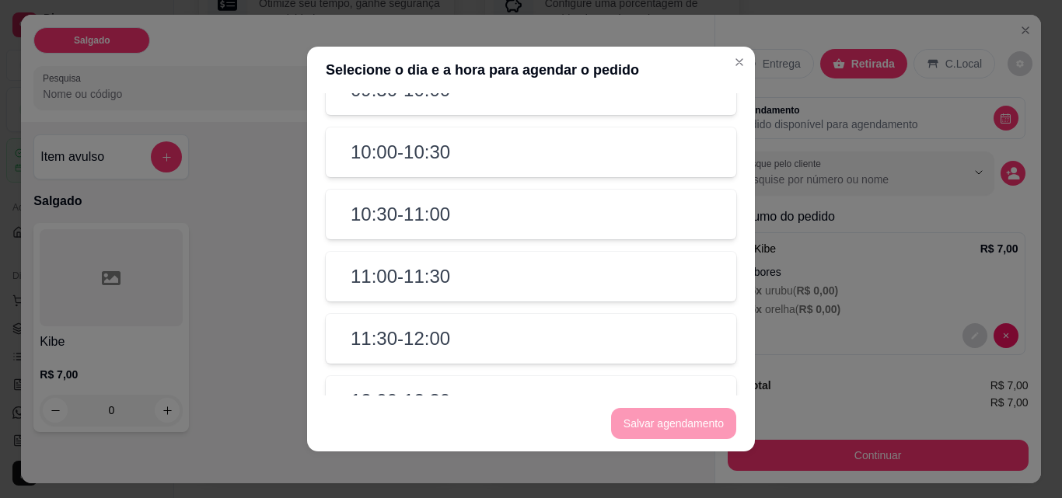
click at [487, 302] on div "11:00 - 11:30" at bounding box center [531, 277] width 410 height 50
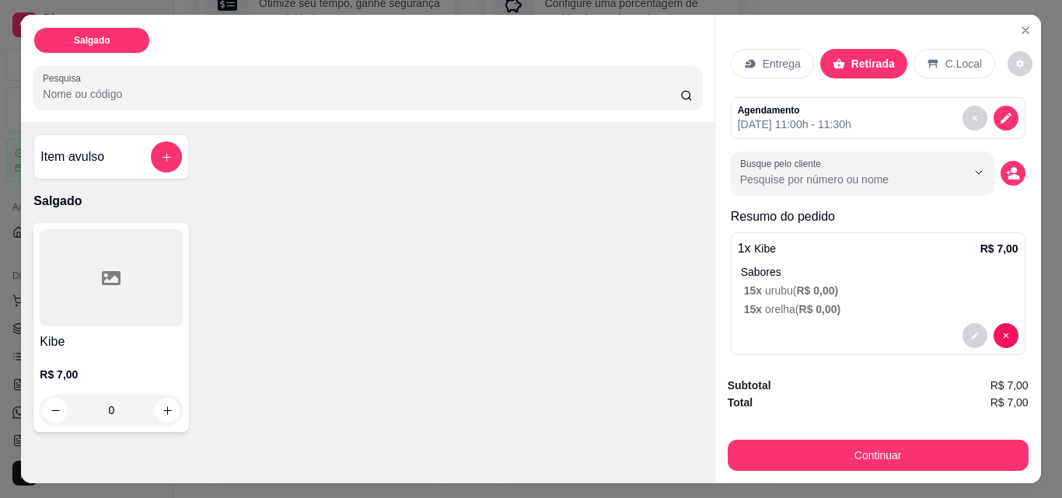
click at [820, 436] on div "Continuar" at bounding box center [878, 453] width 301 height 35
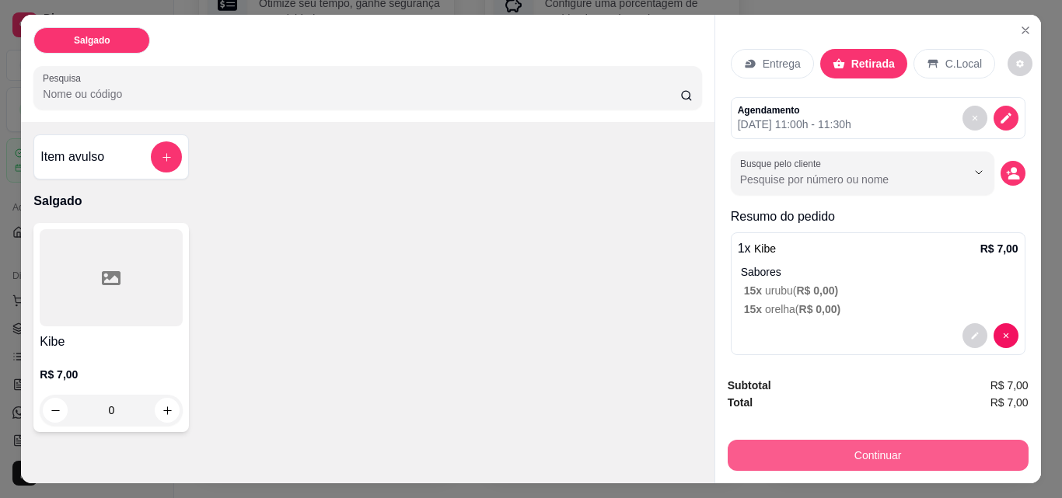
click at [899, 447] on button "Continuar" at bounding box center [878, 455] width 301 height 31
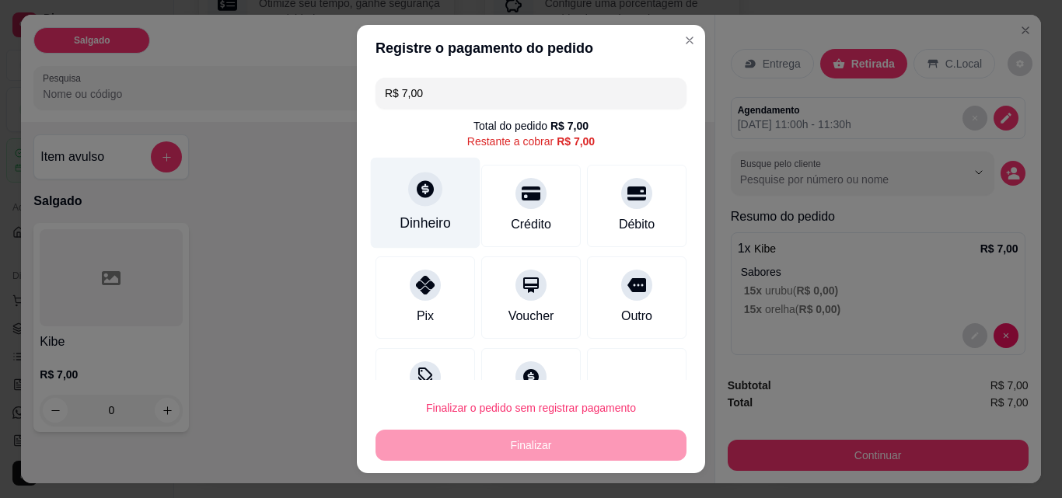
click at [422, 227] on div "Dinheiro" at bounding box center [425, 223] width 51 height 20
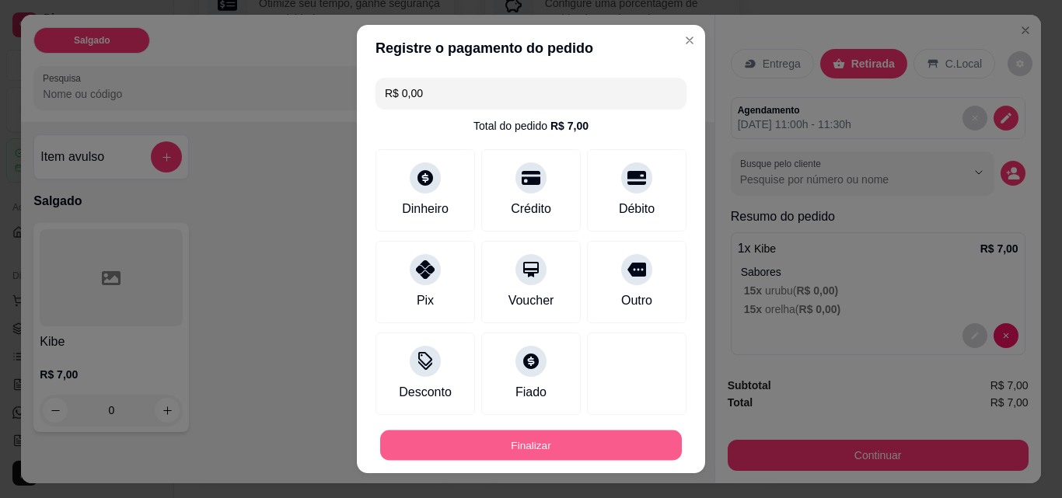
click at [529, 448] on button "Finalizar" at bounding box center [531, 446] width 302 height 30
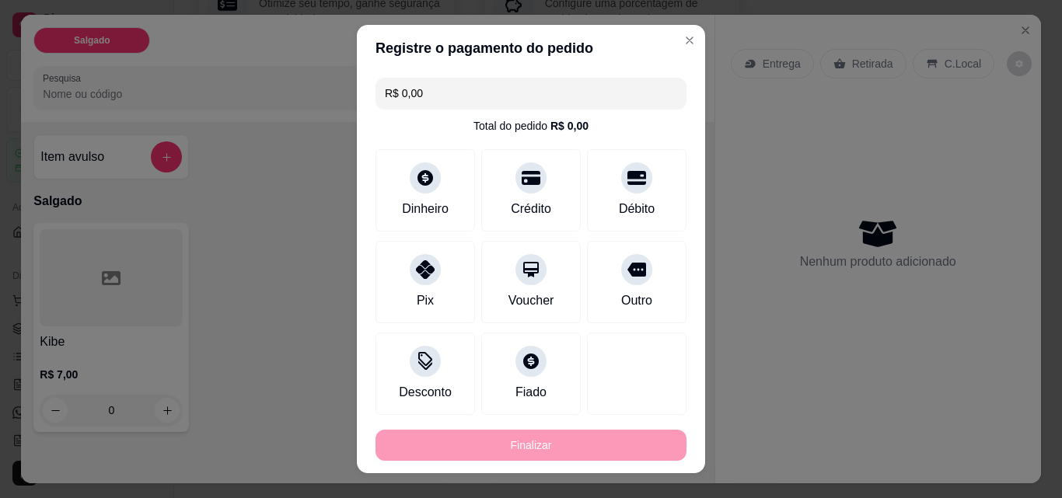
type input "-R$ 7,00"
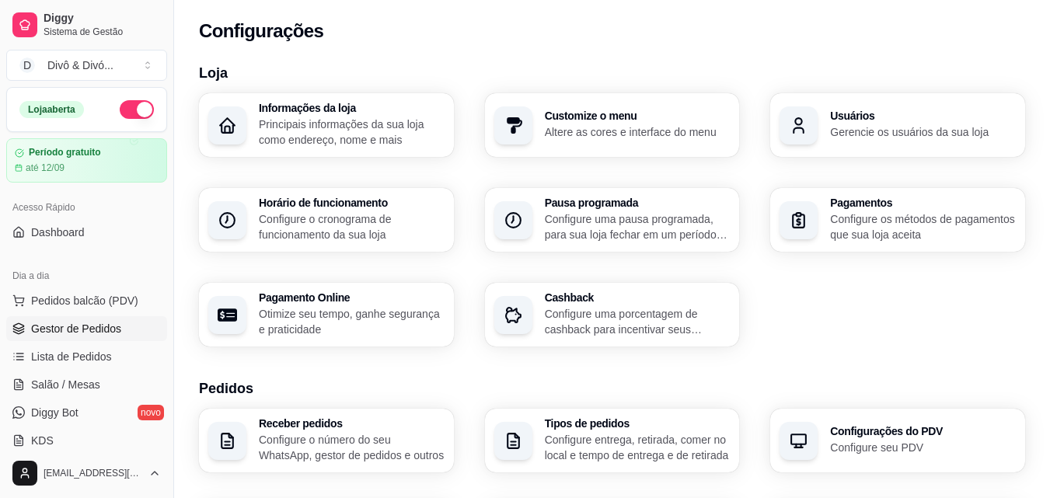
click at [89, 333] on span "Gestor de Pedidos" at bounding box center [76, 329] width 90 height 16
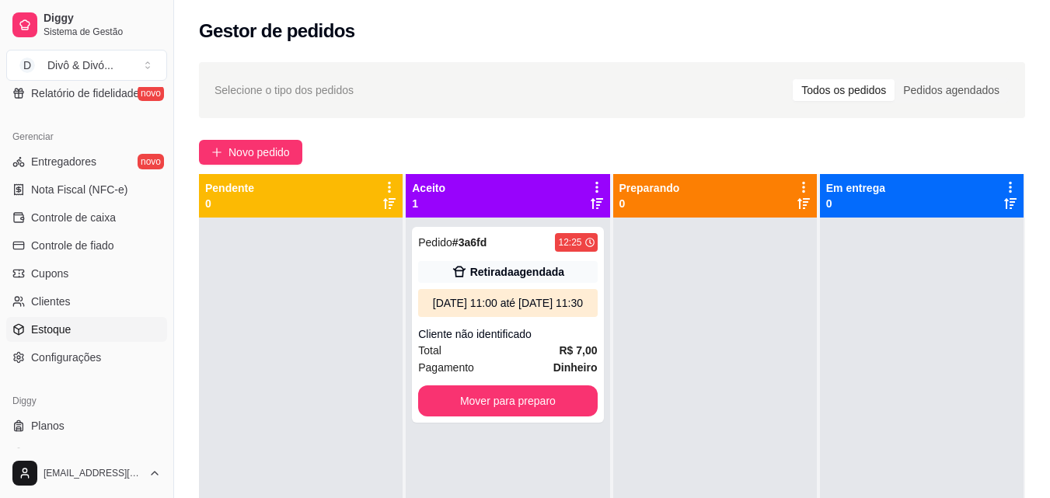
scroll to position [620, 0]
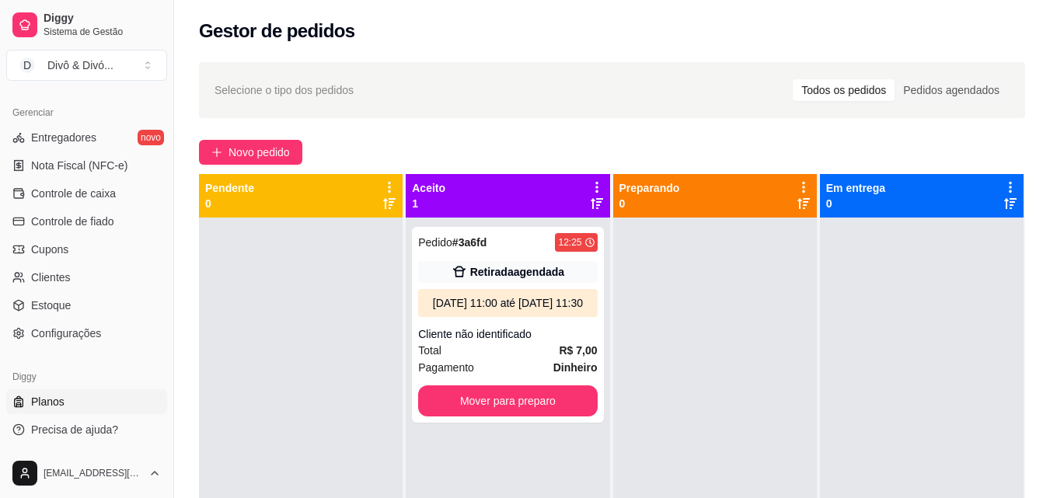
click at [71, 400] on link "Planos" at bounding box center [86, 401] width 161 height 25
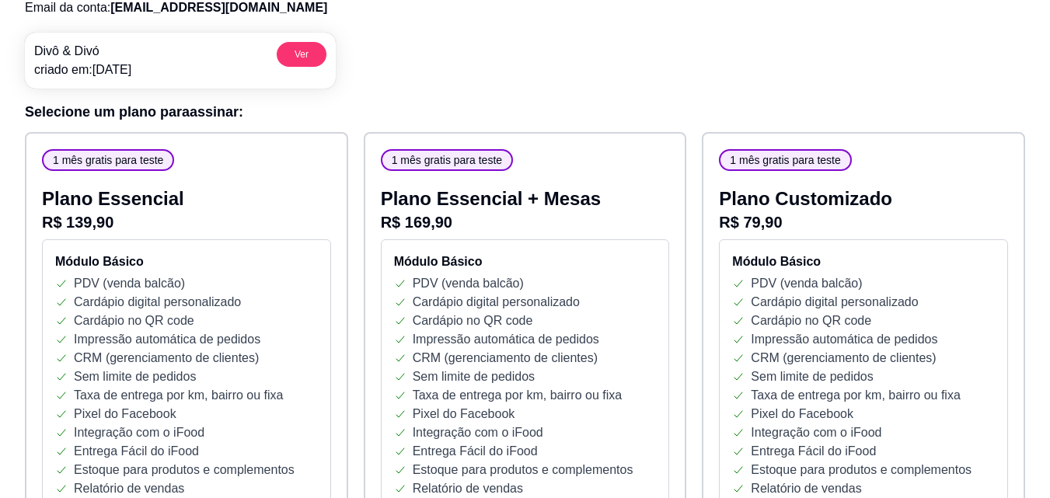
scroll to position [155, 0]
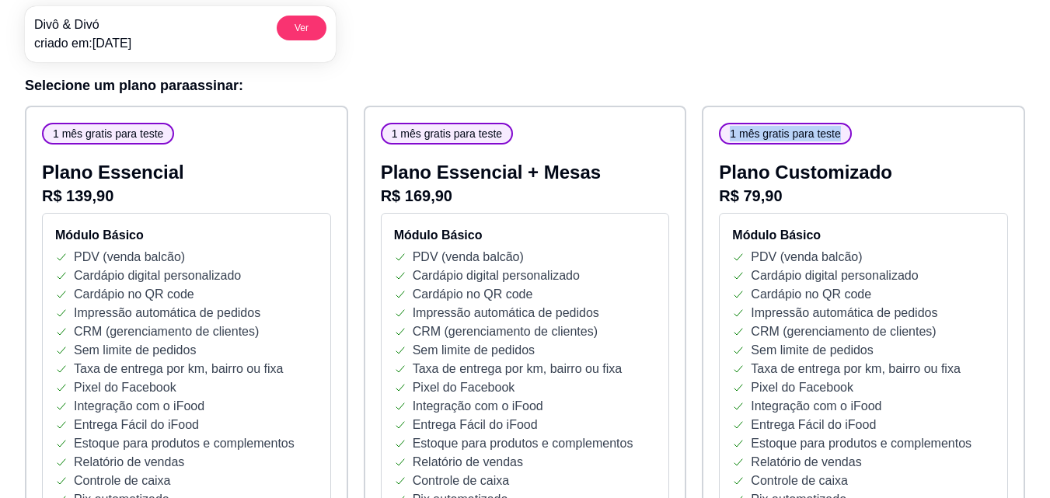
drag, startPoint x: 719, startPoint y: 158, endPoint x: 904, endPoint y: 159, distance: 185.0
click at [846, 172] on p "Plano Customizado" at bounding box center [863, 172] width 289 height 25
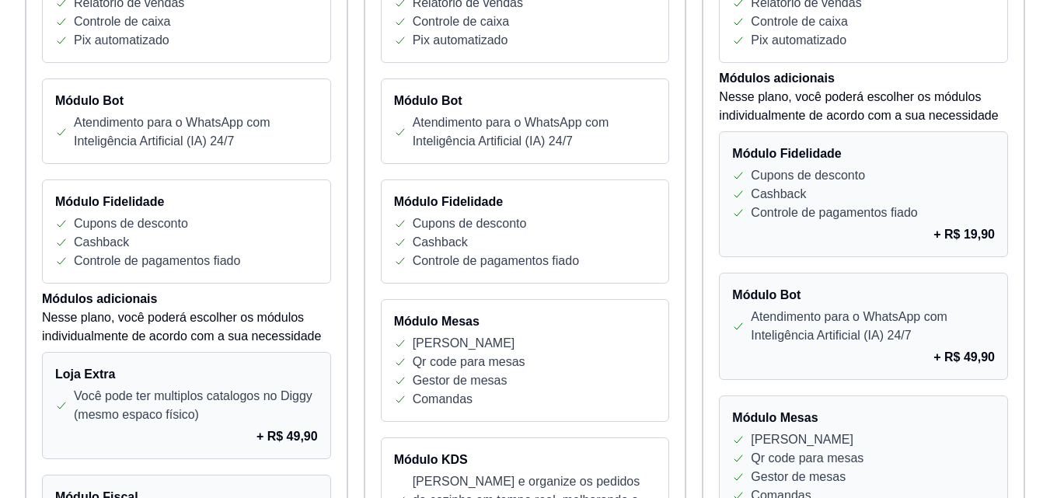
scroll to position [622, 0]
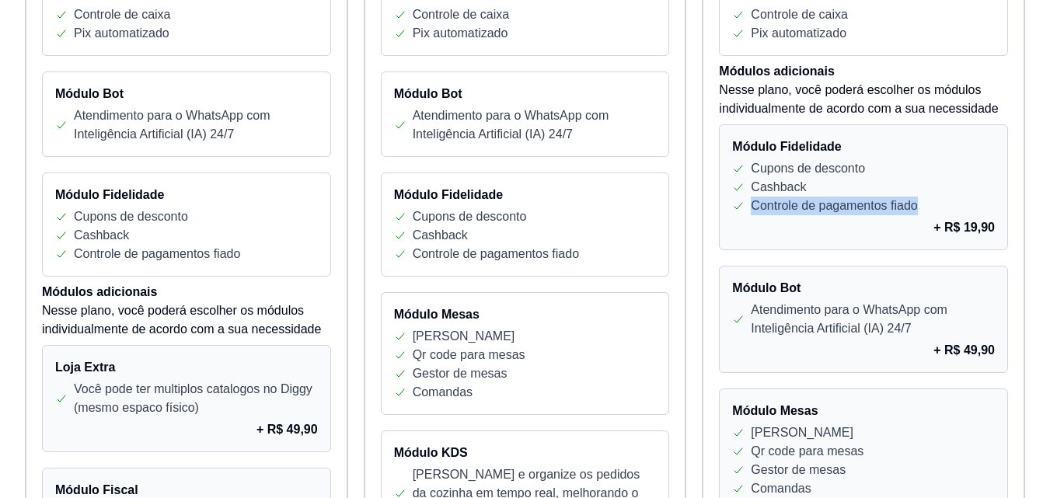
drag, startPoint x: 745, startPoint y: 208, endPoint x: 965, endPoint y: 213, distance: 220.8
click at [965, 213] on div "Controle de pagamentos fiado" at bounding box center [863, 206] width 263 height 19
click at [943, 228] on p "+ R$ 19,90" at bounding box center [964, 227] width 61 height 19
drag, startPoint x: 963, startPoint y: 231, endPoint x: 1005, endPoint y: 234, distance: 42.1
click at [1005, 234] on div "Módulo Fidelidade Cupons de desconto Cashback Controle de pagamentos fiado + R$…" at bounding box center [863, 187] width 289 height 126
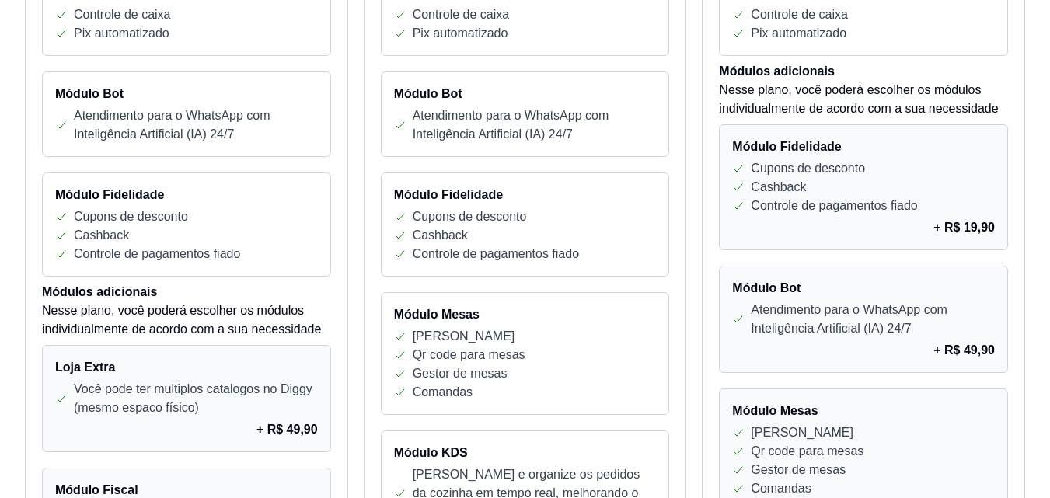
click at [932, 201] on div "Controle de pagamentos fiado" at bounding box center [863, 206] width 263 height 19
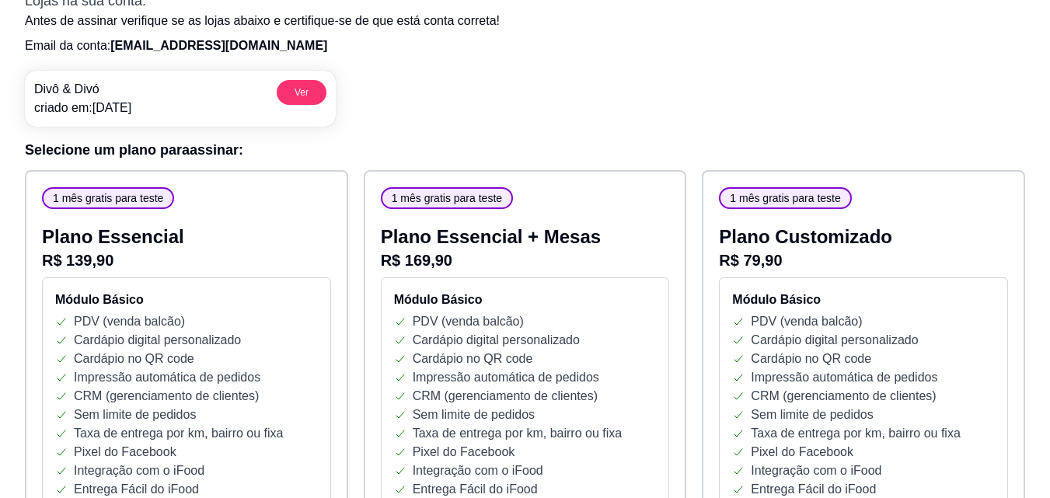
scroll to position [233, 0]
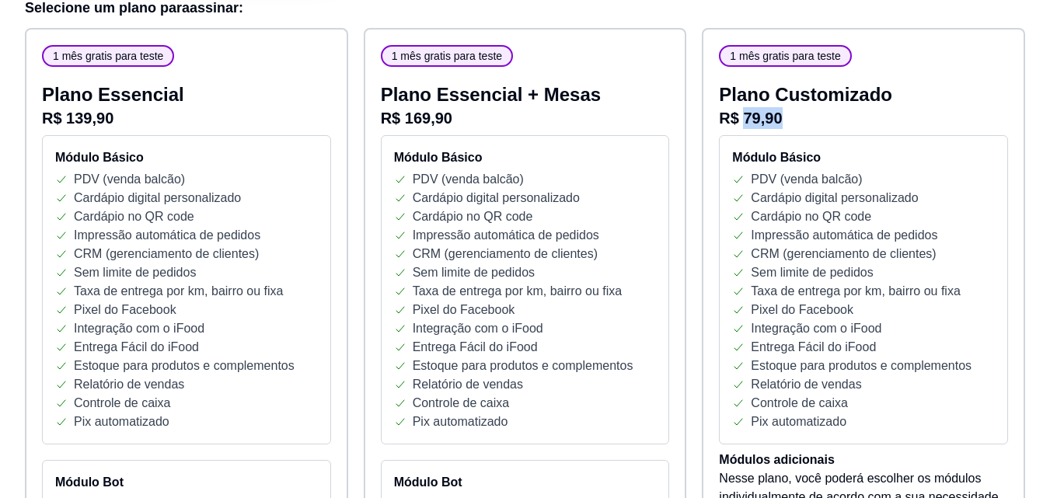
drag, startPoint x: 745, startPoint y: 113, endPoint x: 780, endPoint y: 124, distance: 37.2
click at [780, 124] on p "R$ 79,90" at bounding box center [863, 118] width 289 height 22
click at [788, 122] on p "R$ 79,90" at bounding box center [863, 118] width 289 height 22
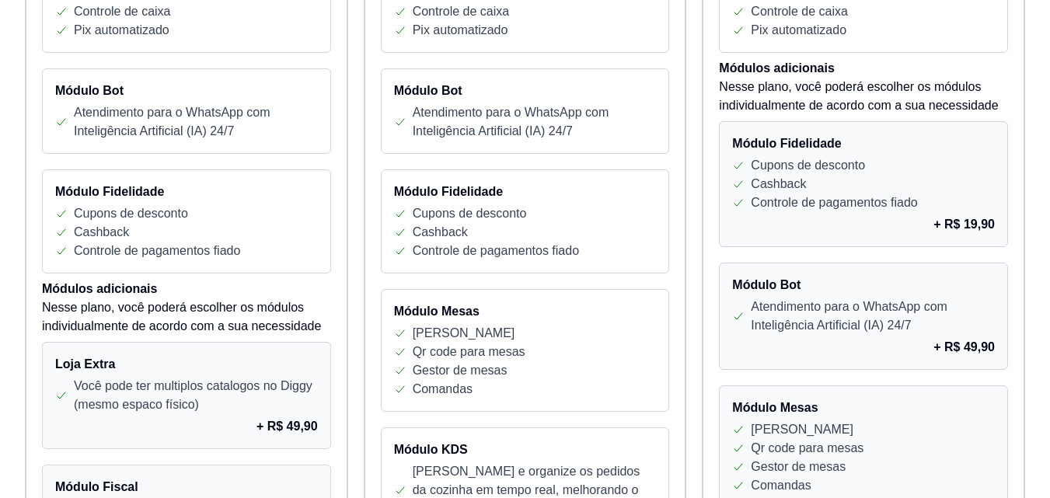
scroll to position [622, 0]
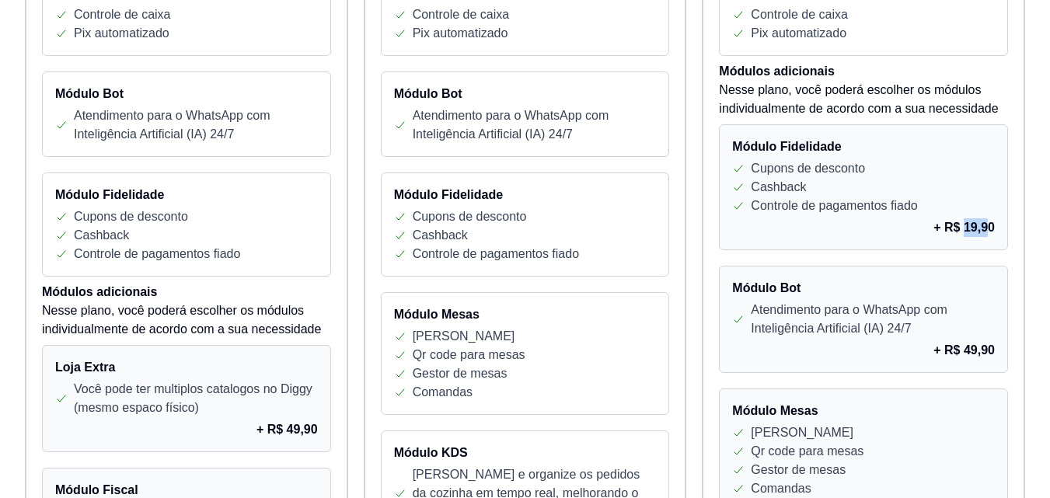
drag, startPoint x: 965, startPoint y: 223, endPoint x: 989, endPoint y: 226, distance: 24.3
click at [989, 226] on p "+ R$ 19,90" at bounding box center [964, 227] width 61 height 19
click at [991, 226] on p "+ R$ 19,90" at bounding box center [964, 227] width 61 height 19
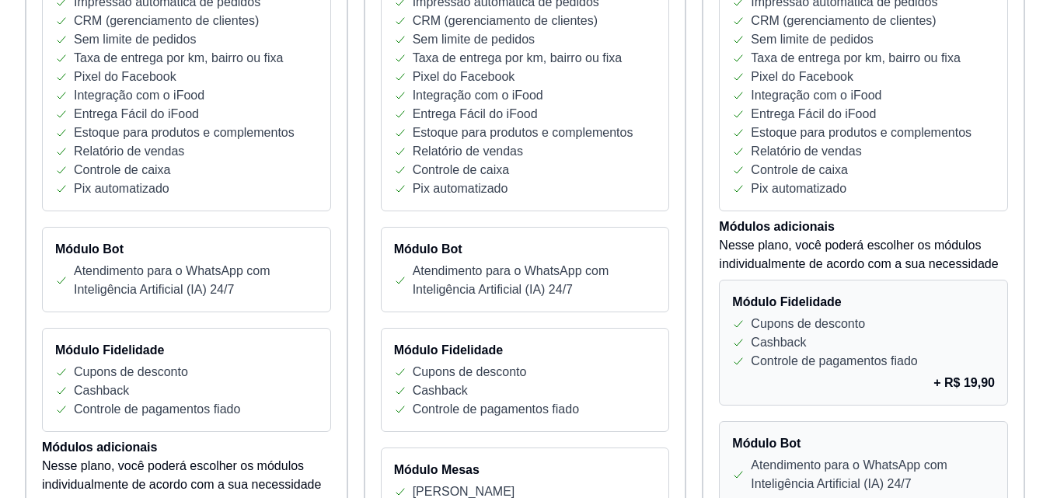
scroll to position [311, 0]
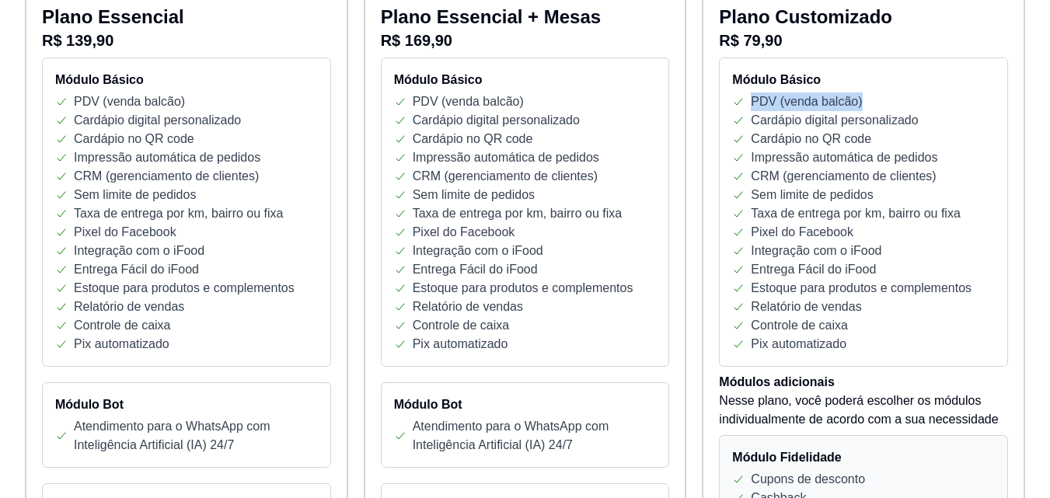
drag, startPoint x: 754, startPoint y: 98, endPoint x: 860, endPoint y: 106, distance: 106.0
click at [860, 106] on div "PDV (venda balcão)" at bounding box center [863, 101] width 263 height 19
drag, startPoint x: 750, startPoint y: 120, endPoint x: 927, endPoint y: 123, distance: 177.2
click at [927, 123] on div "Cardápio digital personalizado" at bounding box center [863, 120] width 263 height 19
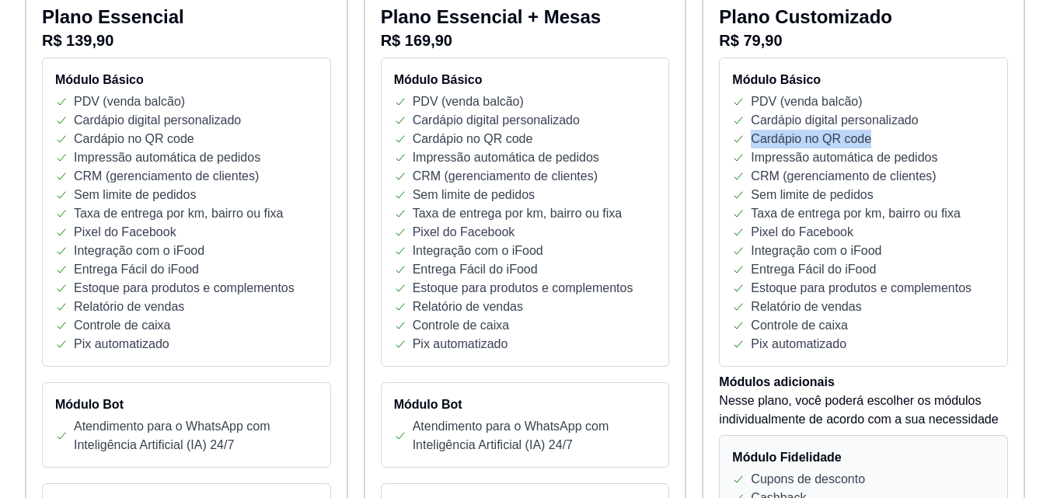
drag, startPoint x: 752, startPoint y: 138, endPoint x: 874, endPoint y: 131, distance: 121.5
click at [874, 131] on div "Cardápio no QR code" at bounding box center [863, 139] width 263 height 19
click at [874, 129] on p "Cardápio digital personalizado" at bounding box center [834, 120] width 167 height 19
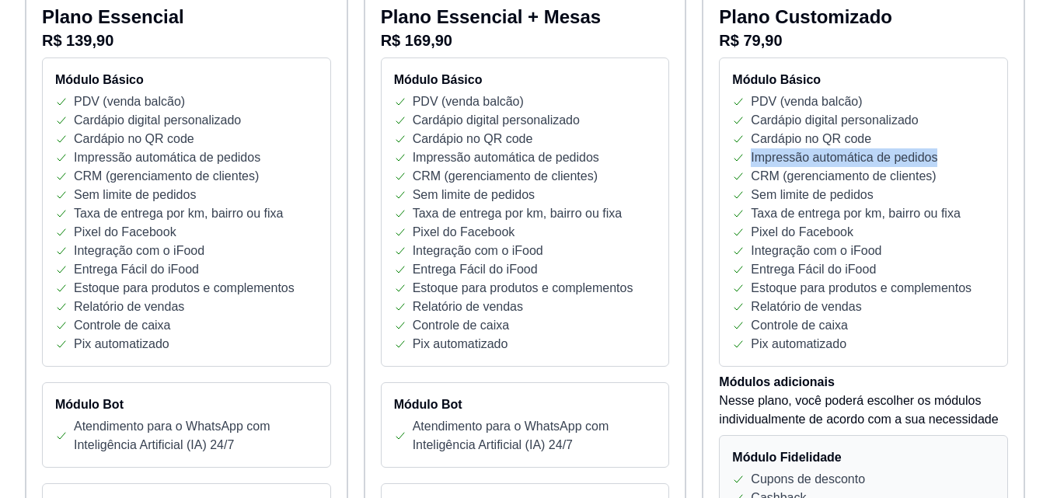
drag, startPoint x: 751, startPoint y: 159, endPoint x: 936, endPoint y: 156, distance: 185.0
click at [936, 156] on p "Impressão automática de pedidos" at bounding box center [844, 157] width 187 height 19
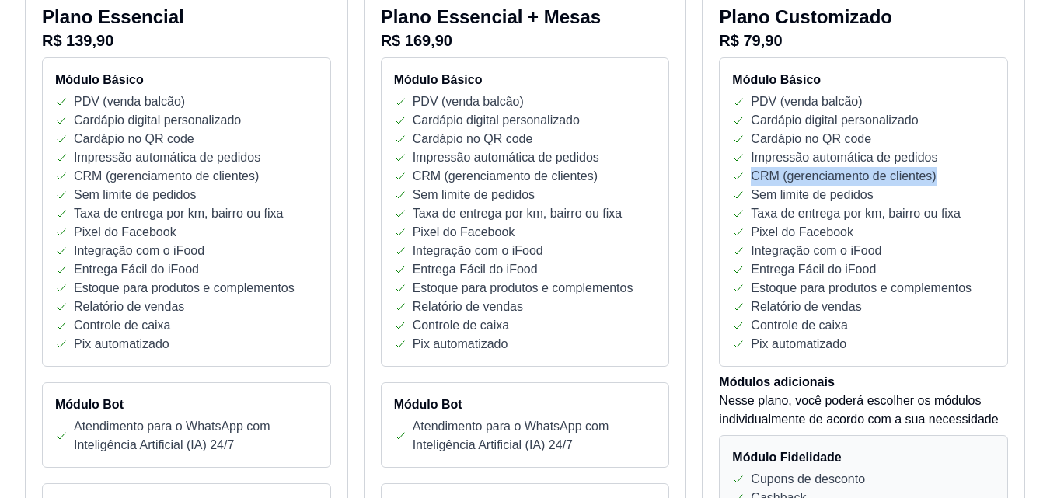
drag, startPoint x: 752, startPoint y: 178, endPoint x: 934, endPoint y: 176, distance: 181.9
click at [934, 176] on div "CRM (gerenciamento de clientes)" at bounding box center [863, 176] width 263 height 19
drag, startPoint x: 752, startPoint y: 195, endPoint x: 859, endPoint y: 197, distance: 107.3
click at [859, 197] on p "Sem limite de pedidos" at bounding box center [812, 195] width 122 height 19
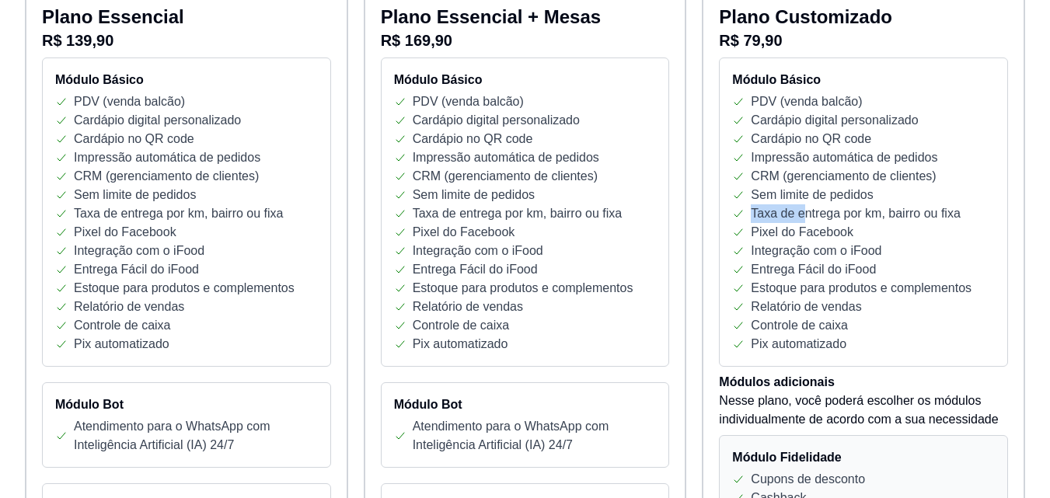
drag, startPoint x: 749, startPoint y: 214, endPoint x: 801, endPoint y: 215, distance: 52.1
click at [800, 215] on div "Taxa de entrega por km, bairro ou fixa" at bounding box center [863, 213] width 263 height 19
drag, startPoint x: 757, startPoint y: 231, endPoint x: 856, endPoint y: 229, distance: 98.7
click at [856, 229] on div "Pixel do Facebook" at bounding box center [863, 232] width 263 height 19
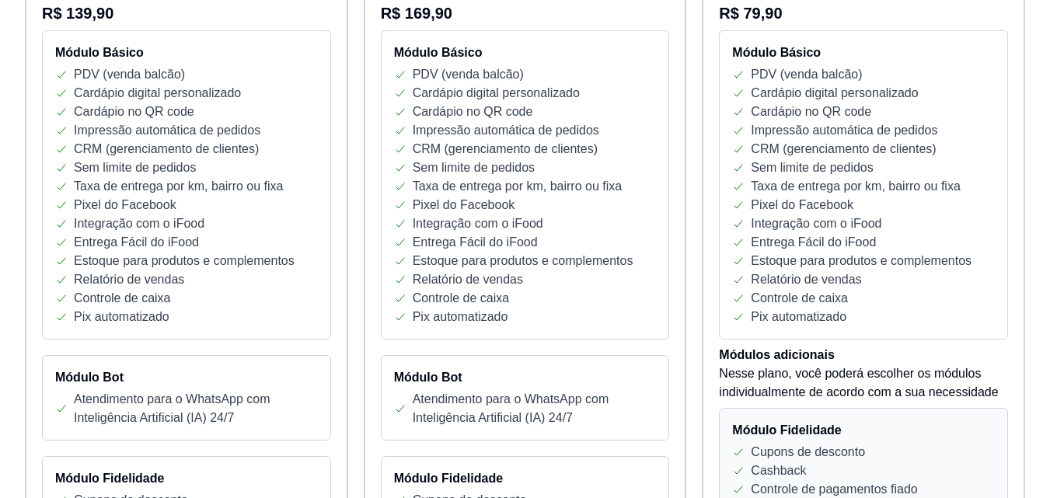
scroll to position [299, 0]
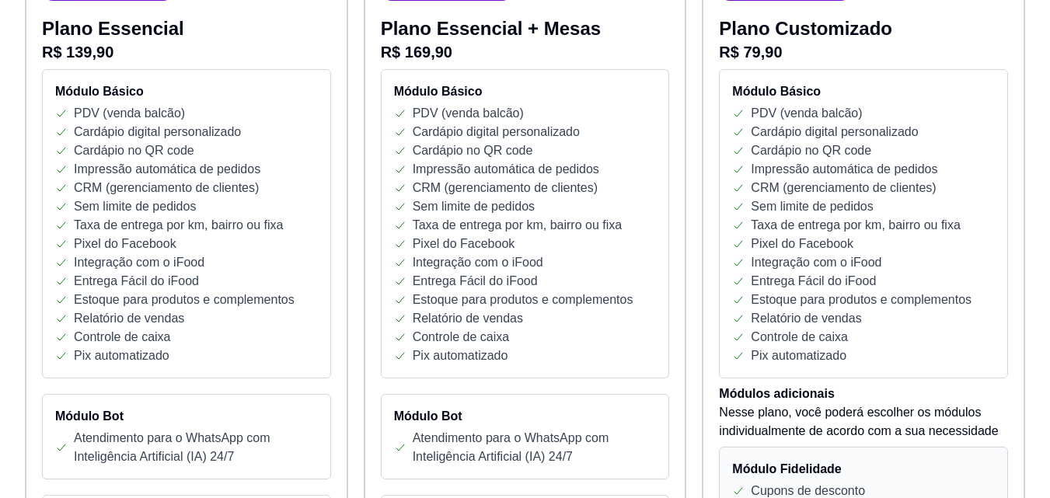
click at [829, 258] on p "Integração com o iFood" at bounding box center [816, 262] width 131 height 19
drag, startPoint x: 790, startPoint y: 284, endPoint x: 841, endPoint y: 284, distance: 50.5
click at [841, 284] on p "Entrega Fácil do iFood" at bounding box center [813, 281] width 125 height 19
drag, startPoint x: 766, startPoint y: 298, endPoint x: 930, endPoint y: 301, distance: 164.0
click at [930, 301] on p "Estoque para produtos e complementos" at bounding box center [861, 300] width 221 height 19
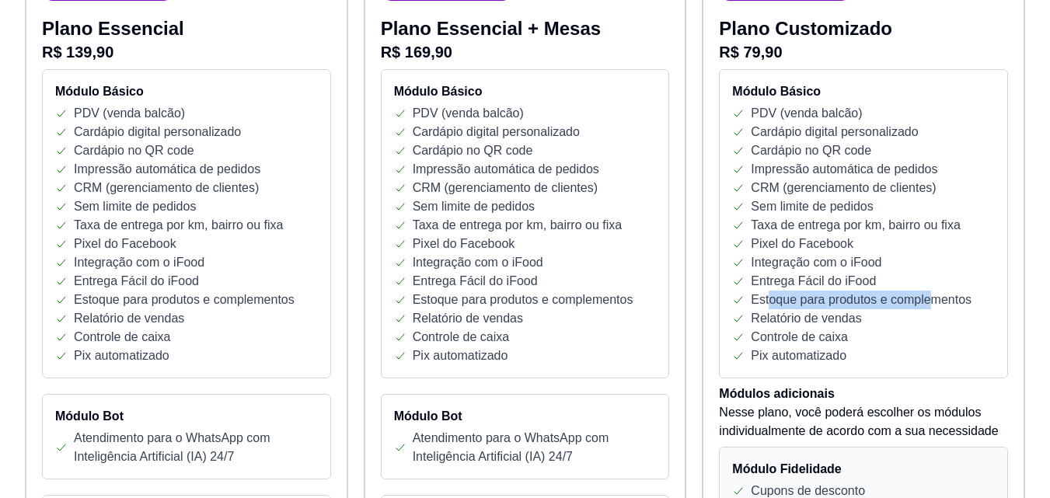
click at [930, 301] on p "Estoque para produtos e complementos" at bounding box center [861, 300] width 221 height 19
drag, startPoint x: 774, startPoint y: 316, endPoint x: 885, endPoint y: 318, distance: 110.4
click at [885, 318] on div "Relatório de vendas" at bounding box center [863, 318] width 263 height 19
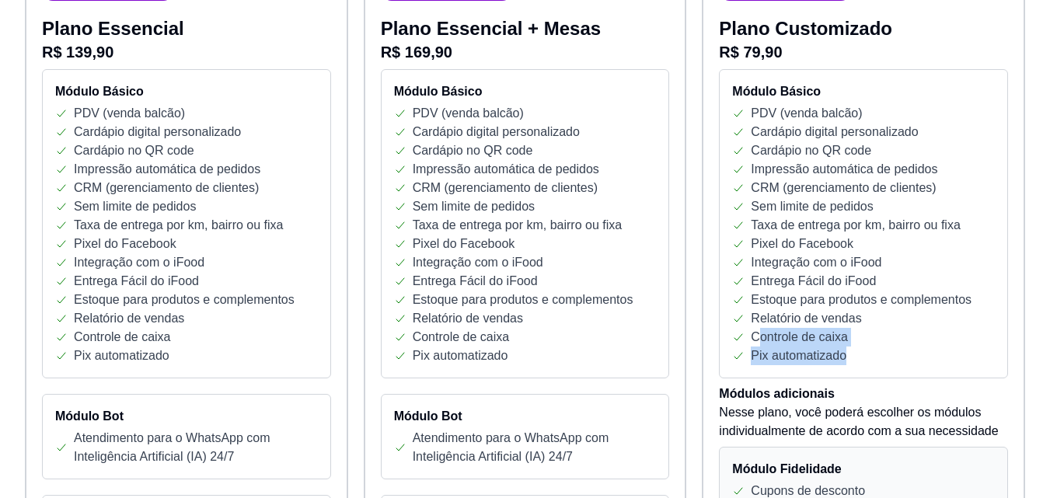
drag, startPoint x: 760, startPoint y: 337, endPoint x: 858, endPoint y: 347, distance: 98.4
click at [858, 347] on div "Módulo Básico PDV (venda balcão) Cardápio digital personalizado Cardápio no QR …" at bounding box center [863, 223] width 289 height 309
click at [851, 330] on div "Controle de caixa" at bounding box center [863, 337] width 263 height 19
drag, startPoint x: 843, startPoint y: 336, endPoint x: 773, endPoint y: 341, distance: 70.2
click at [773, 341] on p "Controle de caixa" at bounding box center [799, 337] width 97 height 19
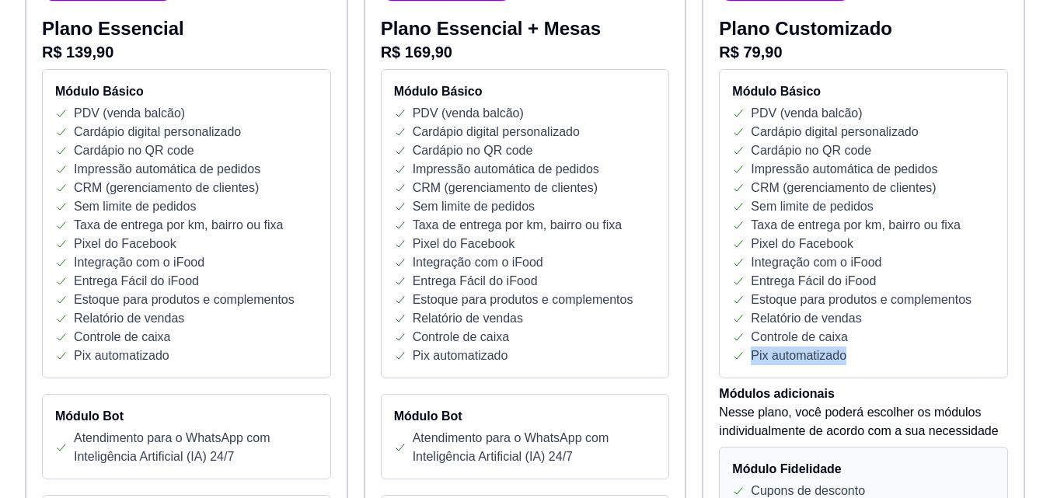
drag, startPoint x: 750, startPoint y: 357, endPoint x: 913, endPoint y: 359, distance: 163.2
click at [913, 359] on div "Pix automatizado" at bounding box center [863, 356] width 263 height 19
click at [898, 349] on div "Pix automatizado" at bounding box center [863, 356] width 263 height 19
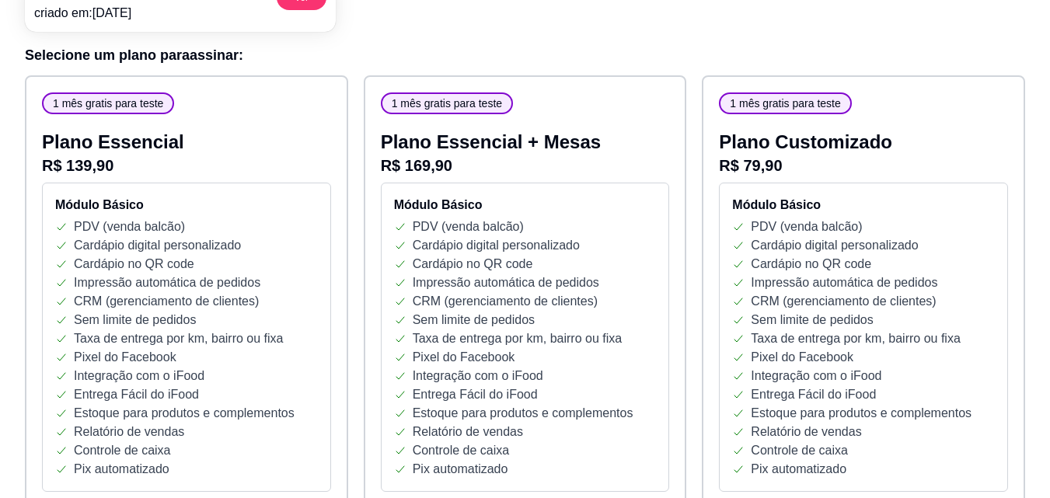
scroll to position [0, 0]
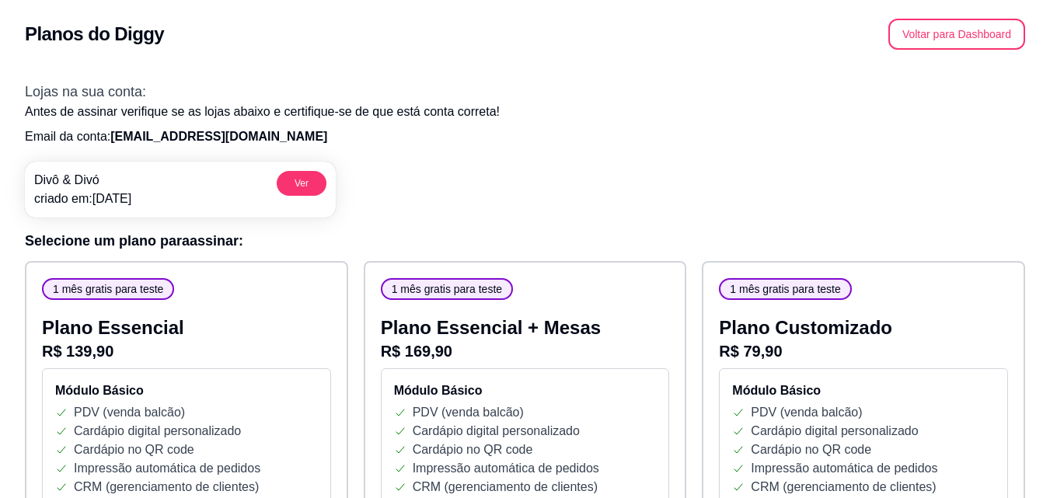
click at [942, 37] on button "Voltar para Dashboard" at bounding box center [956, 34] width 137 height 31
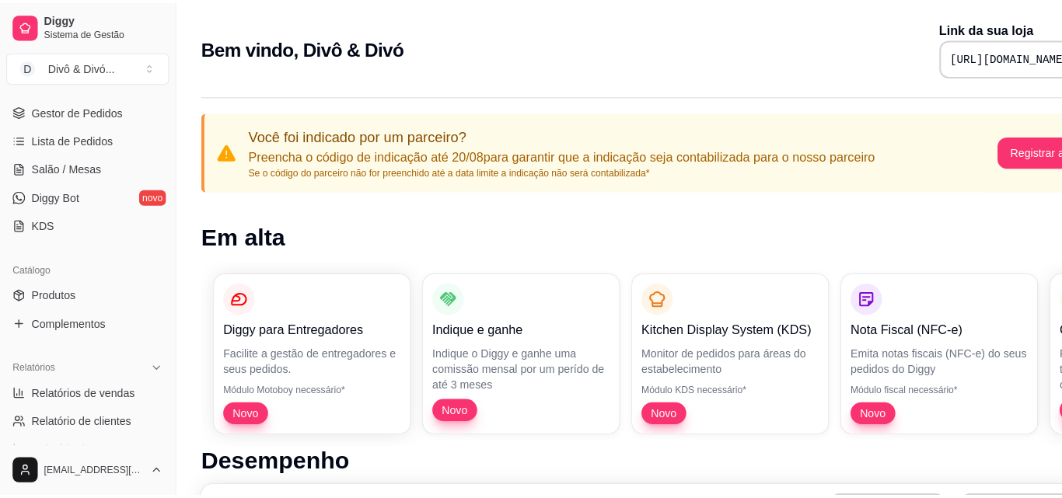
scroll to position [233, 0]
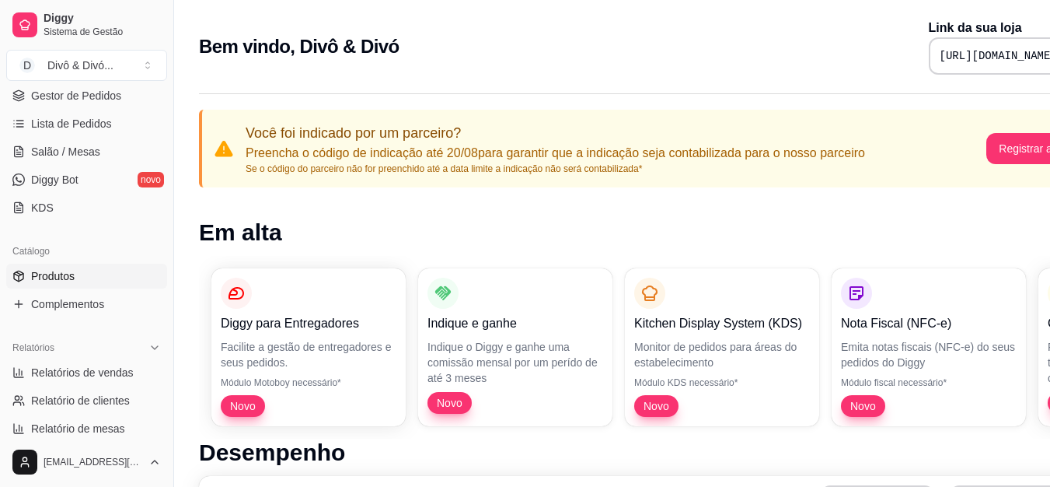
click at [92, 281] on link "Produtos" at bounding box center [86, 275] width 161 height 25
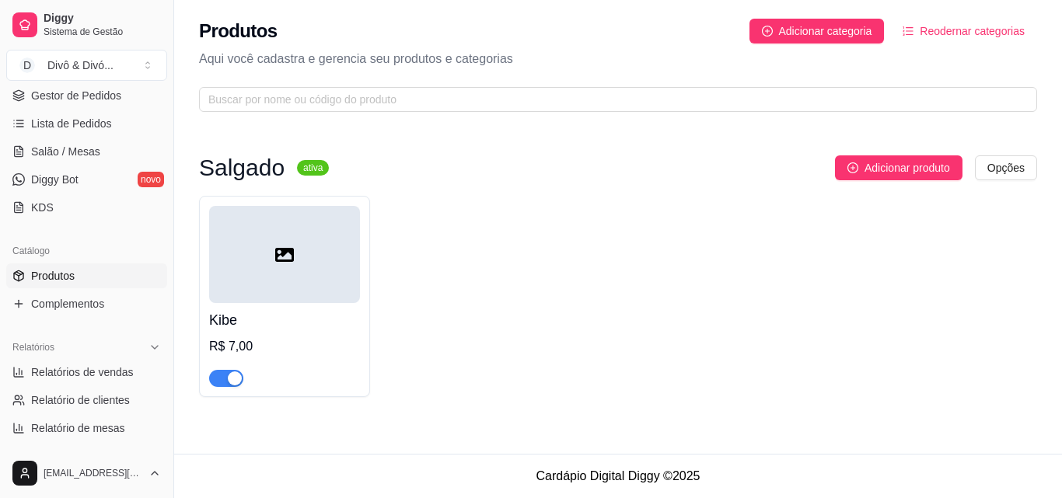
click at [263, 333] on div "Kibe R$ 7,00" at bounding box center [284, 345] width 151 height 84
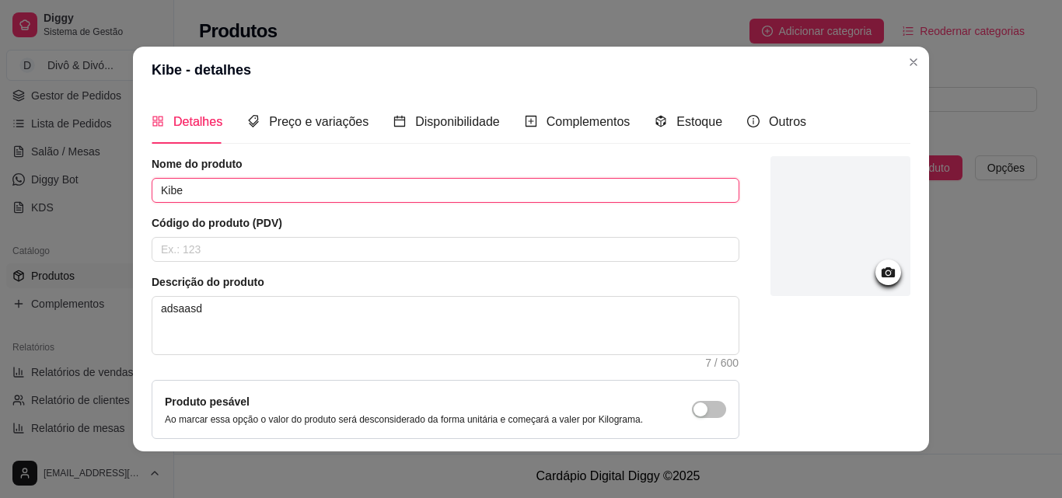
click at [224, 186] on input "Kibe" at bounding box center [446, 190] width 588 height 25
type input "6"
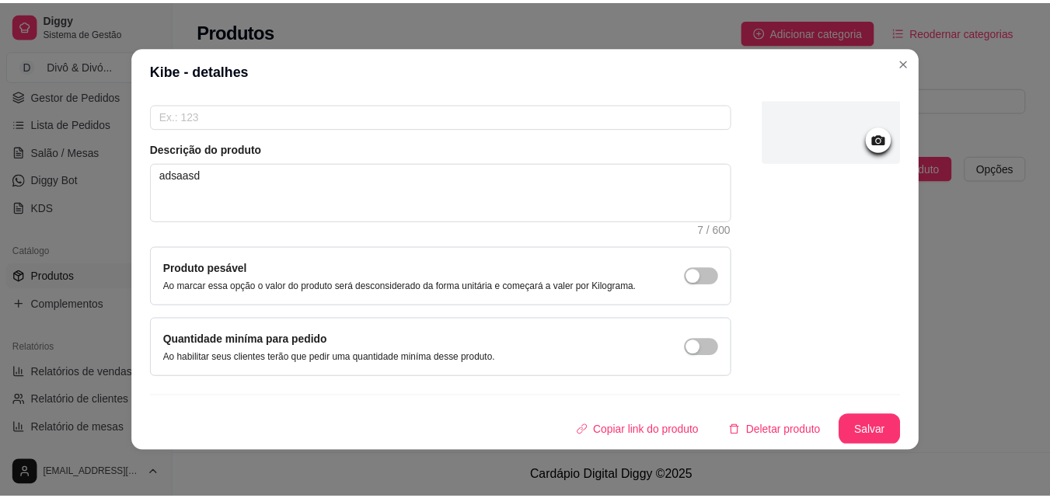
scroll to position [134, 0]
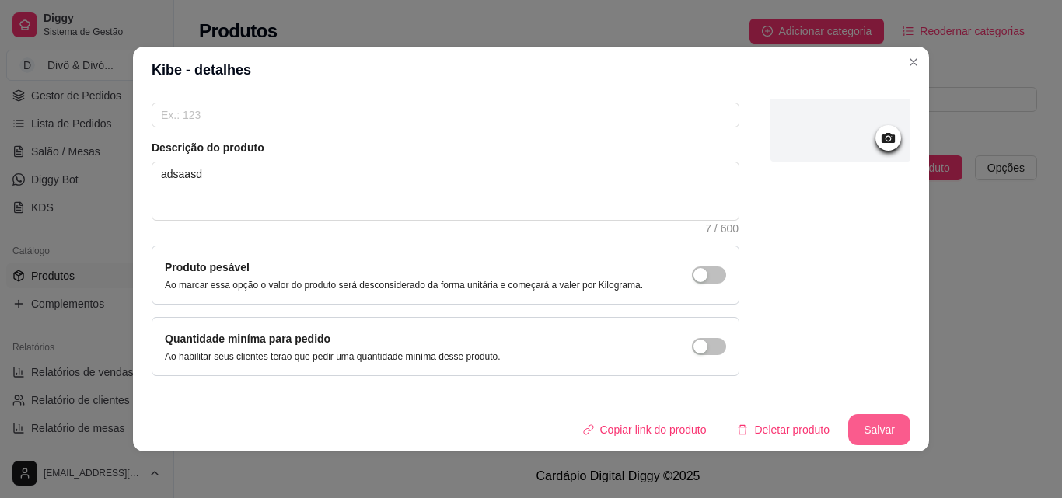
type input "30un"
click at [857, 431] on button "Salvar" at bounding box center [879, 429] width 62 height 31
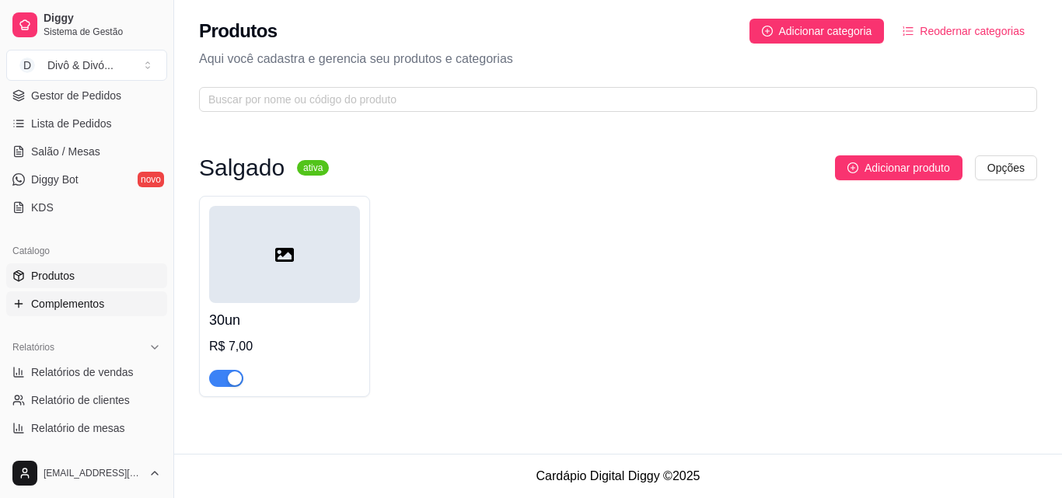
click at [88, 301] on span "Complementos" at bounding box center [67, 304] width 73 height 16
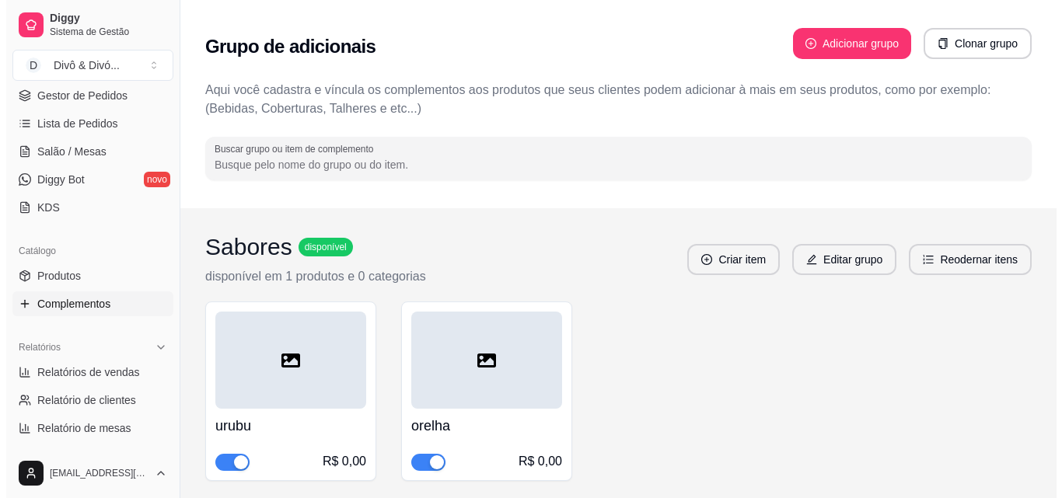
scroll to position [78, 0]
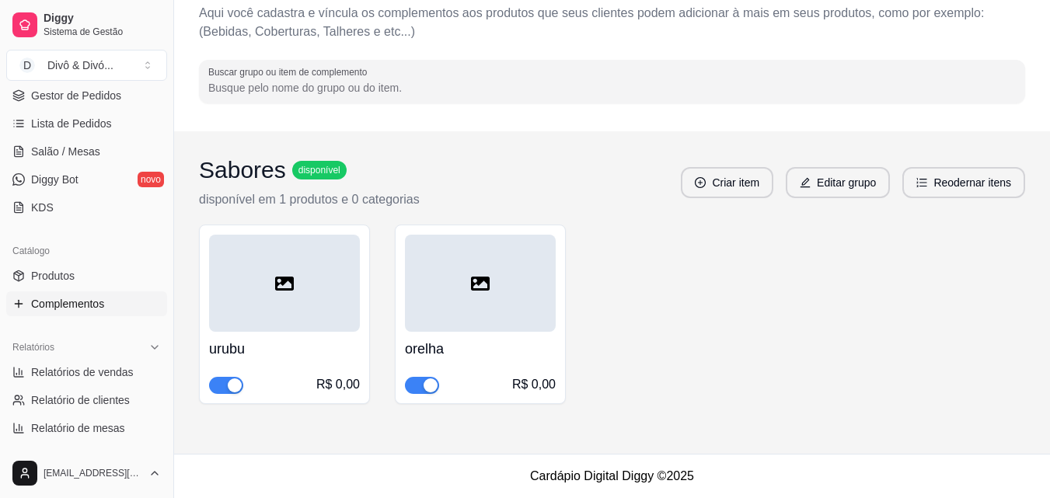
click at [269, 345] on h4 "urubu" at bounding box center [284, 349] width 151 height 22
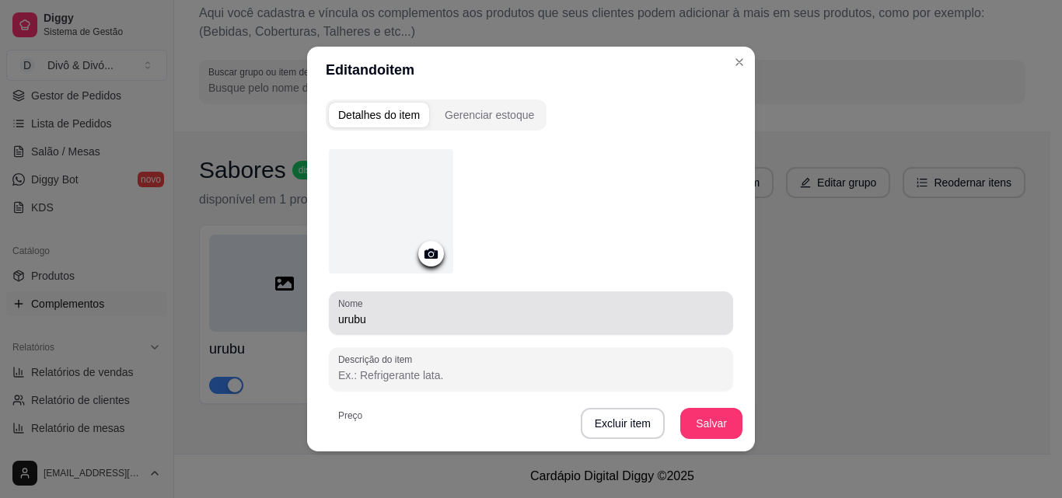
click at [391, 323] on input "urubu" at bounding box center [531, 320] width 386 height 16
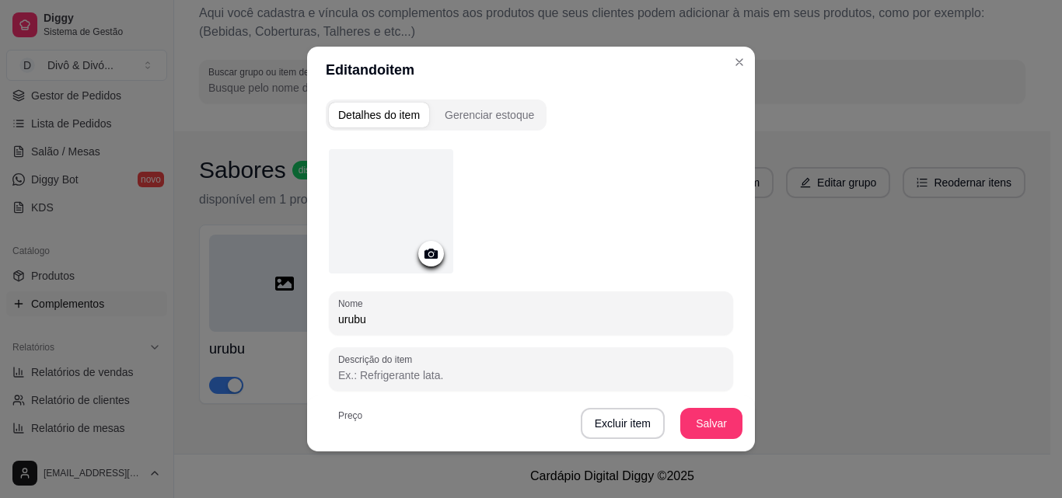
click at [390, 323] on input "urubu" at bounding box center [531, 320] width 386 height 16
type input "kibe"
click at [702, 410] on button "Salvar" at bounding box center [711, 424] width 61 height 30
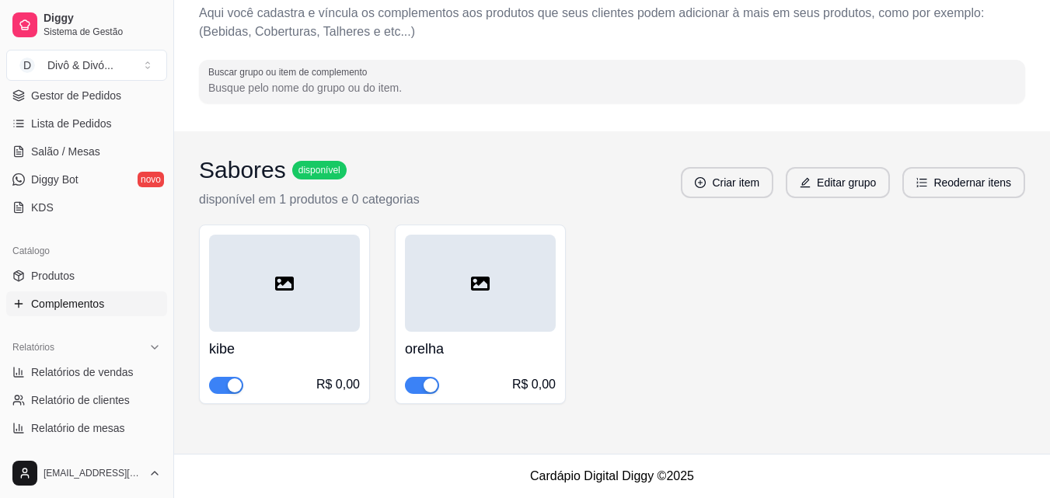
click at [442, 354] on h4 "orelha" at bounding box center [480, 349] width 151 height 22
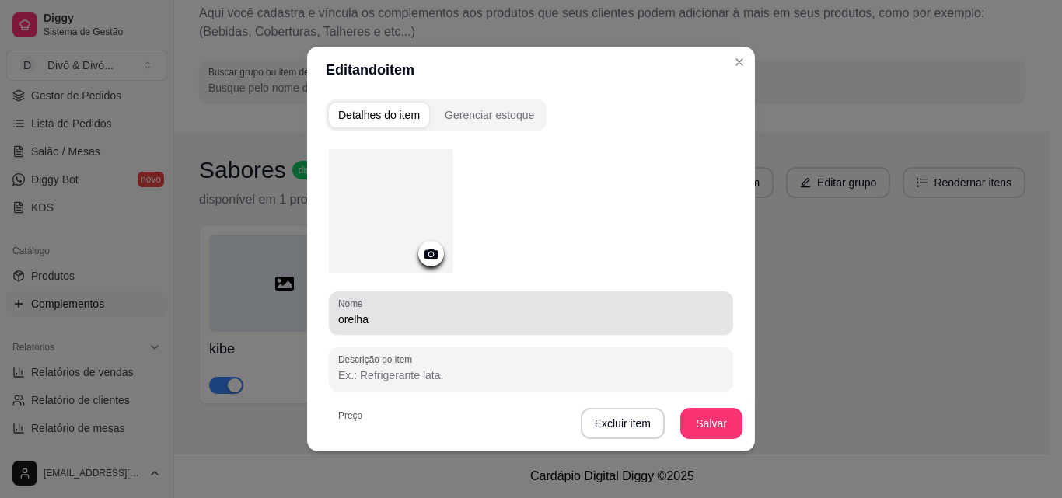
click at [423, 326] on input "orelha" at bounding box center [531, 320] width 386 height 16
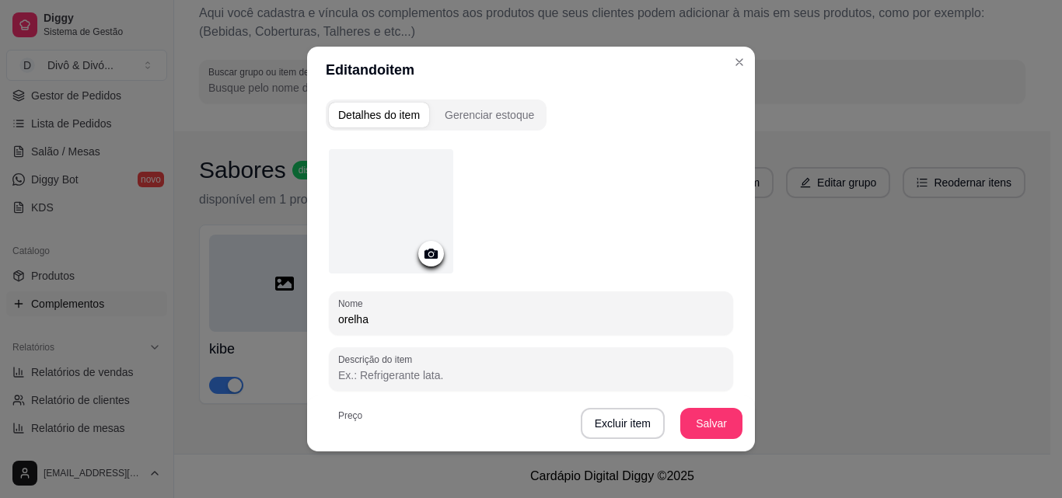
click at [423, 326] on input "orelha" at bounding box center [531, 320] width 386 height 16
type input "coxinha"
click at [704, 426] on button "Salvar" at bounding box center [711, 423] width 62 height 31
click at [714, 412] on button "Salvar" at bounding box center [711, 424] width 61 height 30
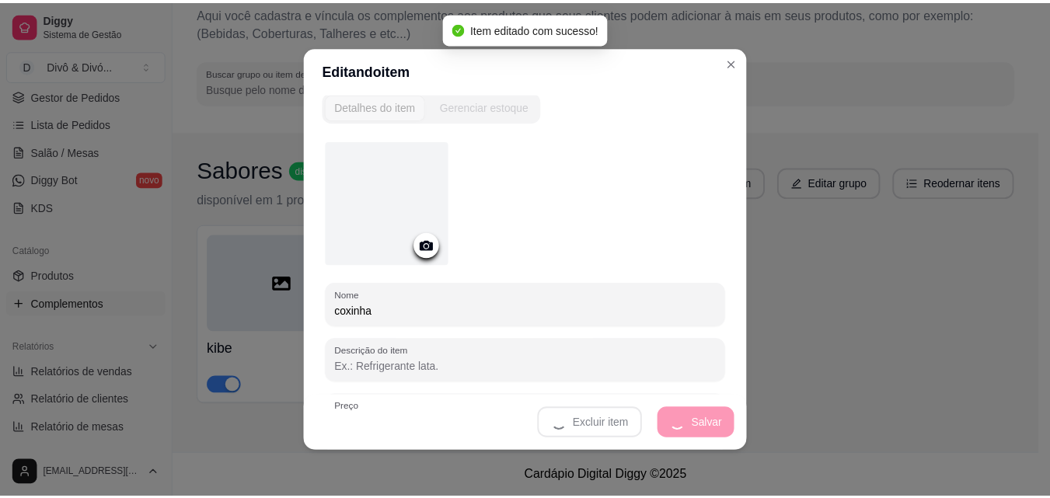
scroll to position [0, 0]
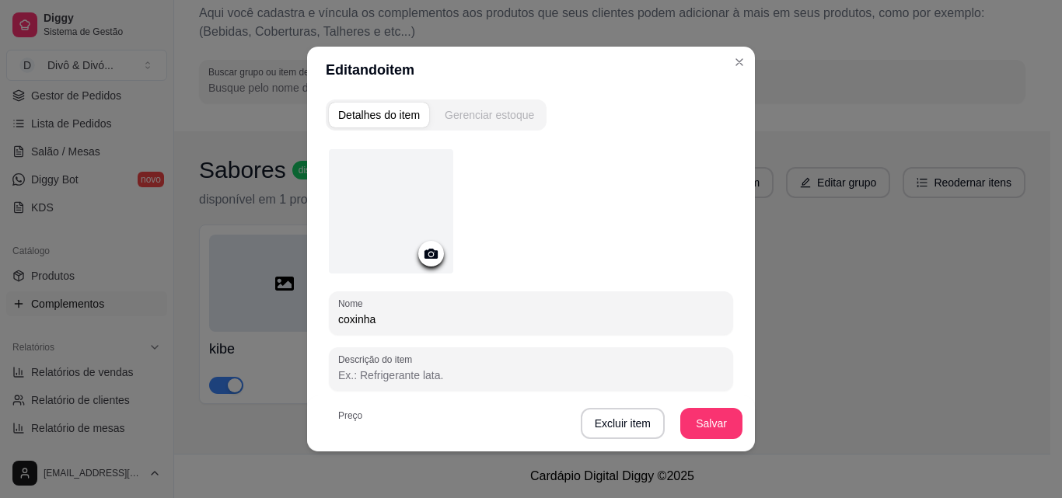
click at [514, 124] on button "Gerenciar estoque" at bounding box center [489, 115] width 108 height 25
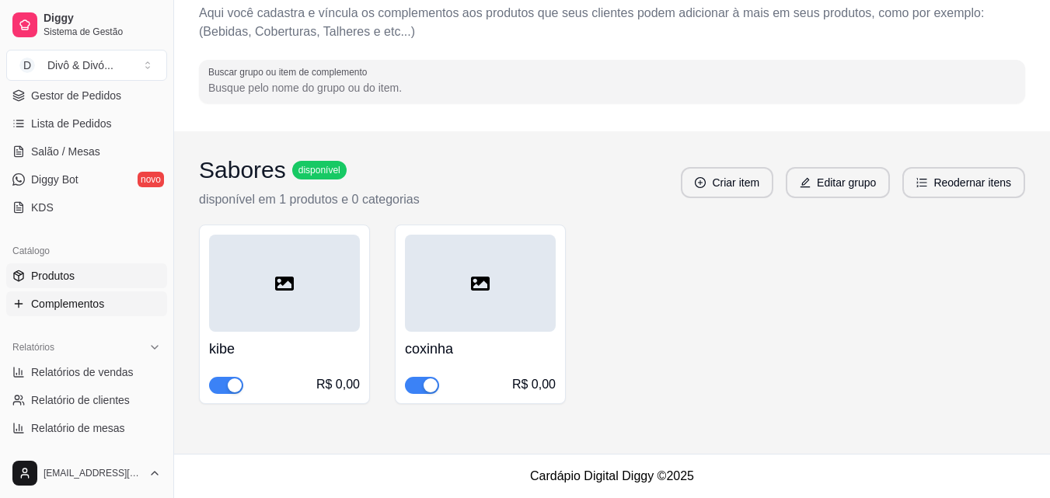
click at [32, 281] on span "Produtos" at bounding box center [53, 276] width 44 height 16
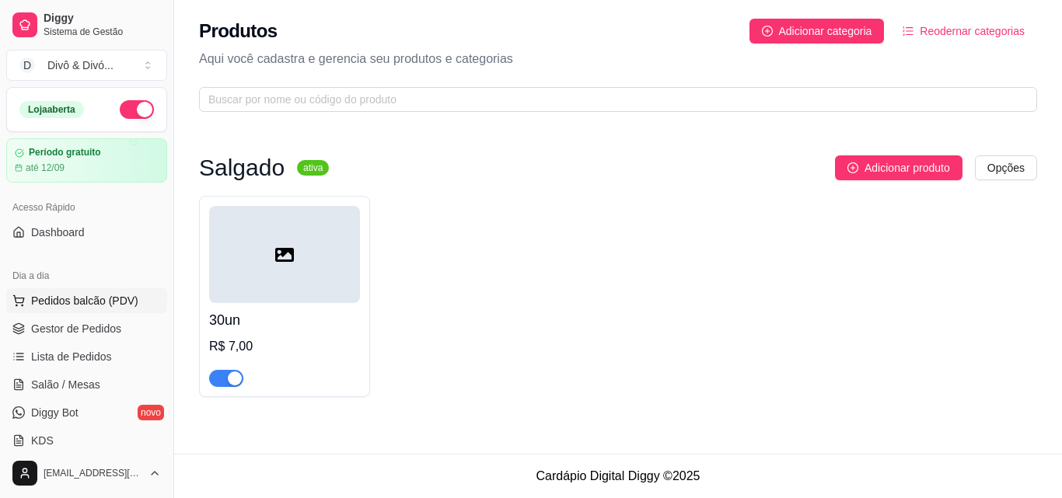
click at [85, 301] on span "Pedidos balcão (PDV)" at bounding box center [84, 301] width 107 height 16
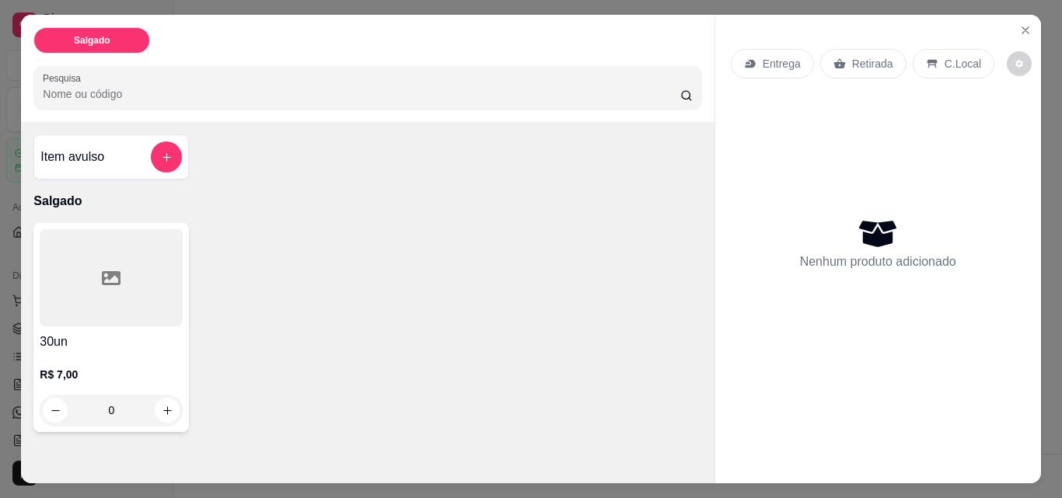
click at [118, 312] on div at bounding box center [111, 277] width 143 height 97
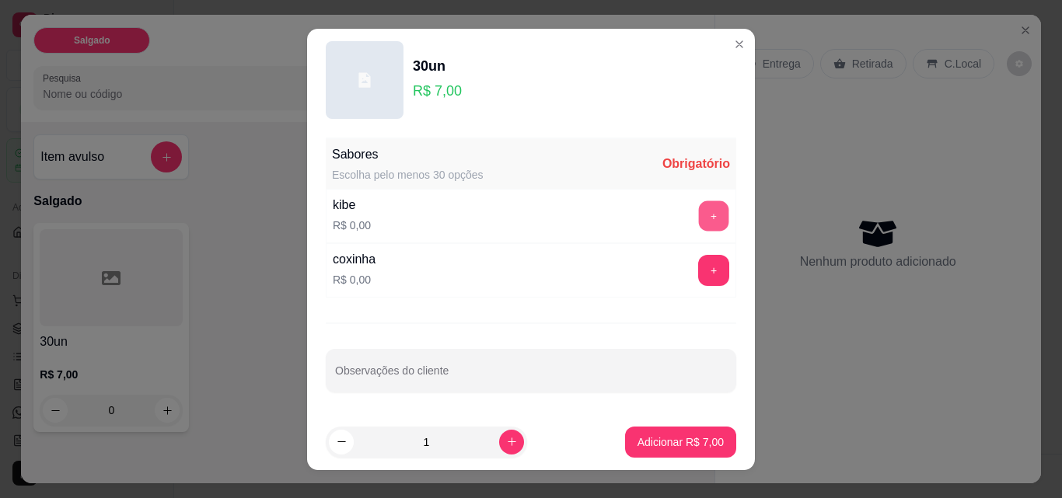
click at [699, 221] on button "+" at bounding box center [714, 216] width 30 height 30
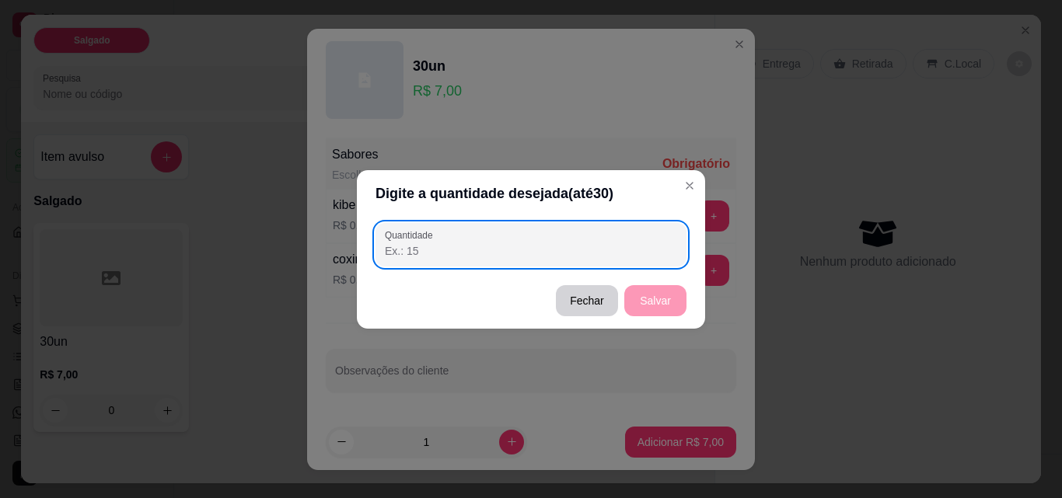
click at [647, 247] on input "Quantidade" at bounding box center [531, 251] width 292 height 16
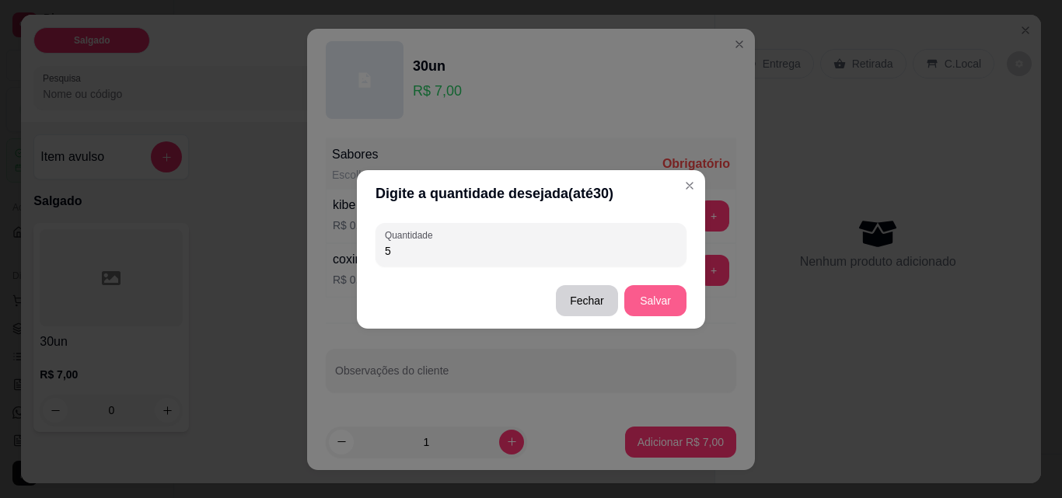
type input "5"
click at [671, 303] on button "Salvar" at bounding box center [655, 300] width 62 height 31
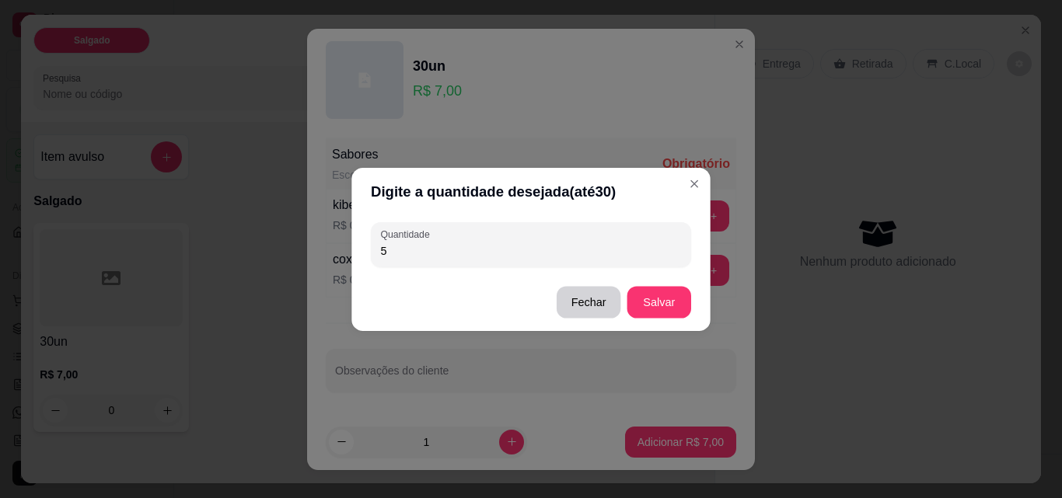
click at [698, 268] on button "+" at bounding box center [713, 270] width 31 height 31
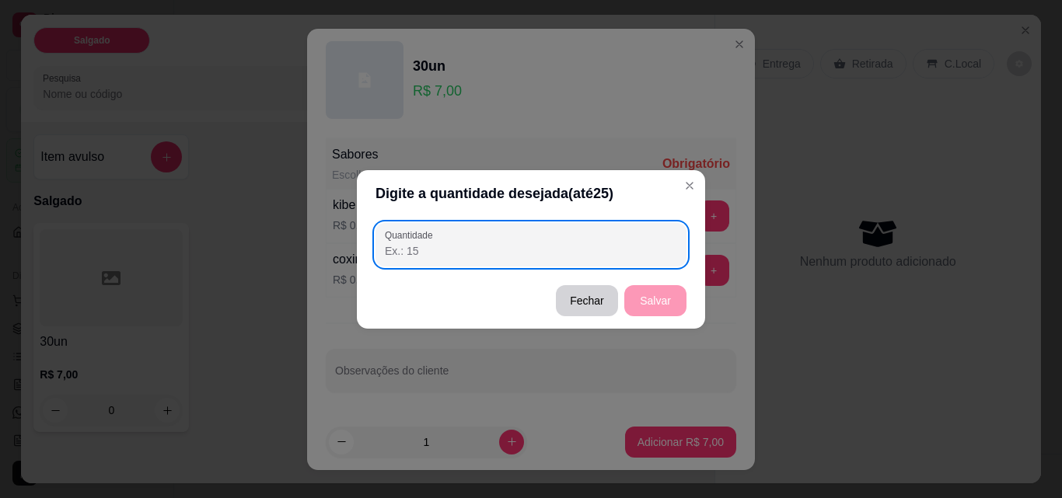
click at [578, 258] on input "Quantidade" at bounding box center [531, 251] width 292 height 16
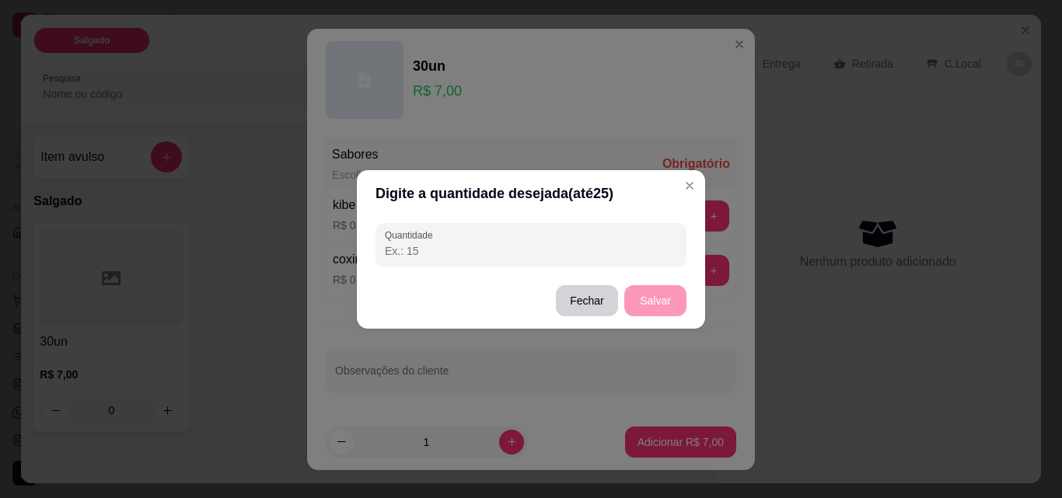
click at [578, 258] on input "Quantidade" at bounding box center [531, 251] width 292 height 16
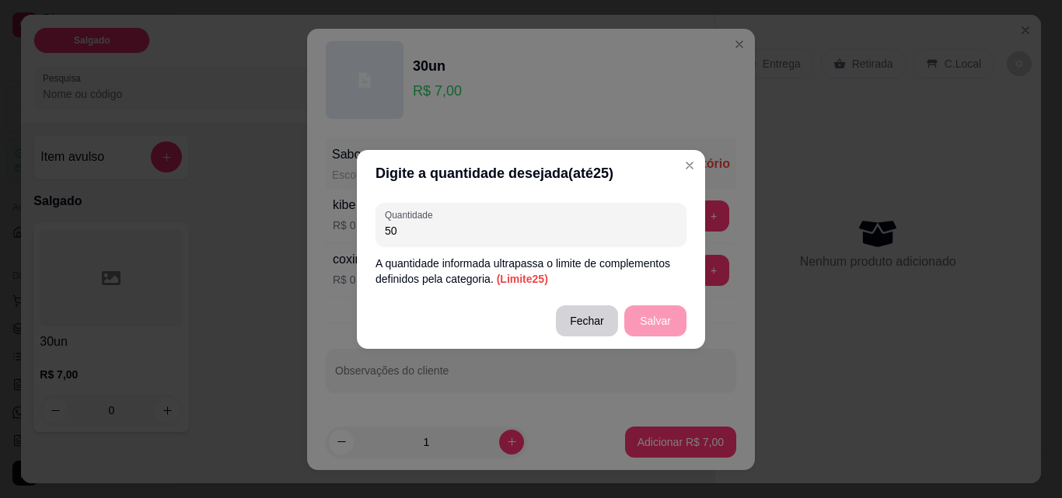
click at [595, 228] on input "50" at bounding box center [531, 231] width 292 height 16
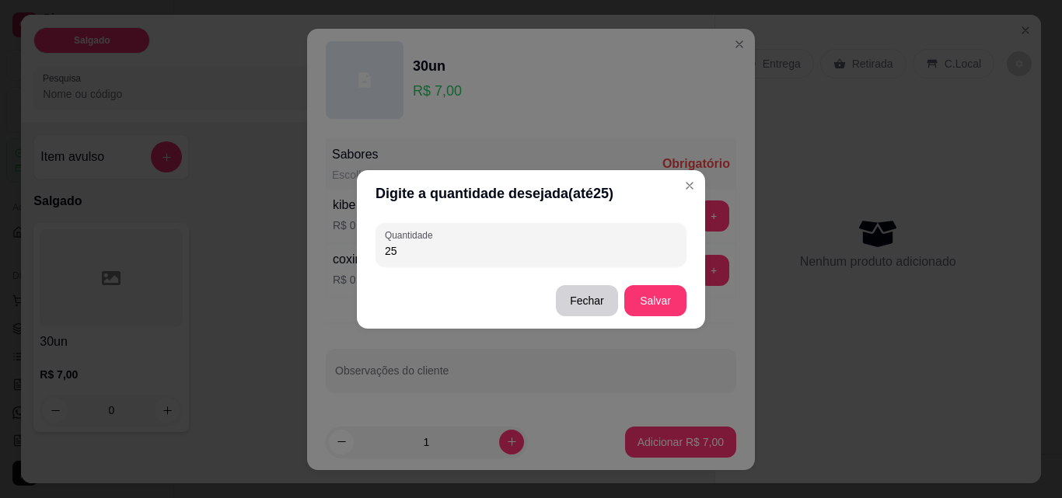
type input "25"
click at [659, 287] on button "Salvar" at bounding box center [655, 300] width 61 height 30
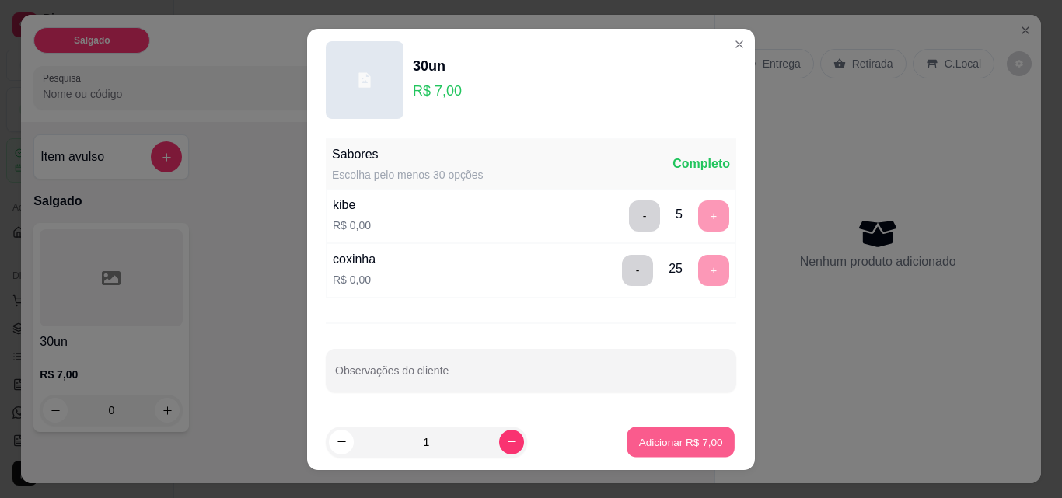
click at [666, 441] on p "Adicionar R$ 7,00" at bounding box center [680, 441] width 84 height 15
click at [666, 441] on div "Salgado Pesquisa Item avulso Salgado 30un R$ 7,00 0" at bounding box center [367, 249] width 693 height 469
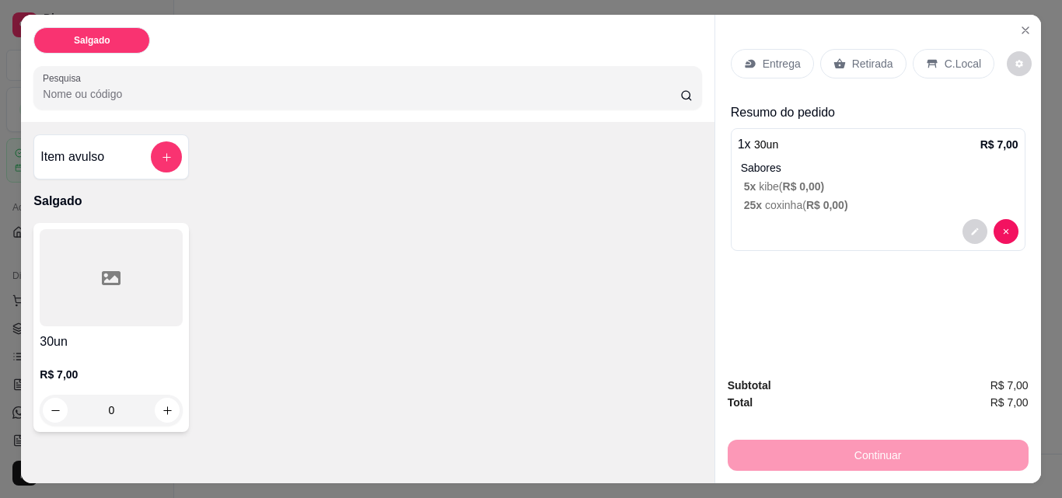
click at [773, 302] on div "Entrega Retirada C.Local Resumo do pedido 1 x 30un R$ 7,00 Sabores 5 x kibe ( R…" at bounding box center [878, 190] width 326 height 350
click at [853, 61] on p "Retirada" at bounding box center [872, 64] width 41 height 16
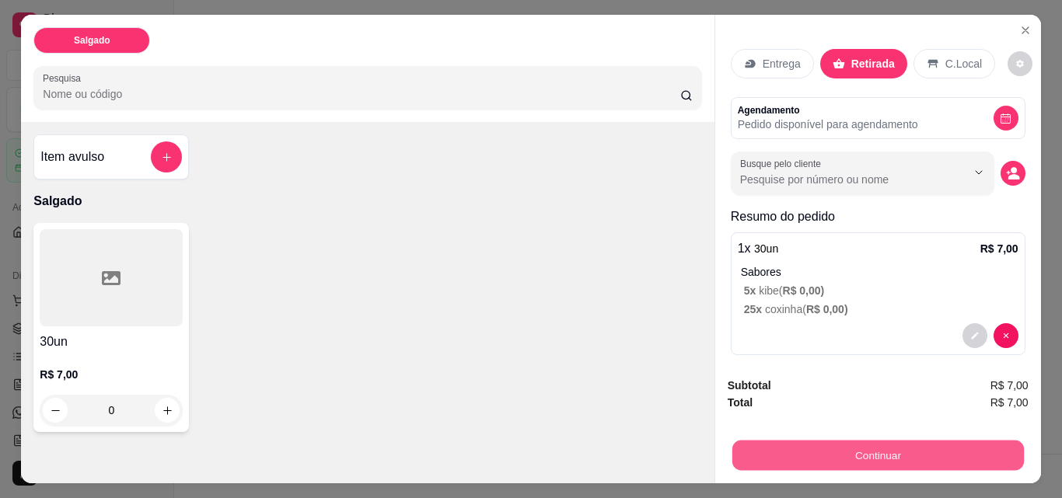
click at [853, 448] on button "Continuar" at bounding box center [876, 455] width 291 height 30
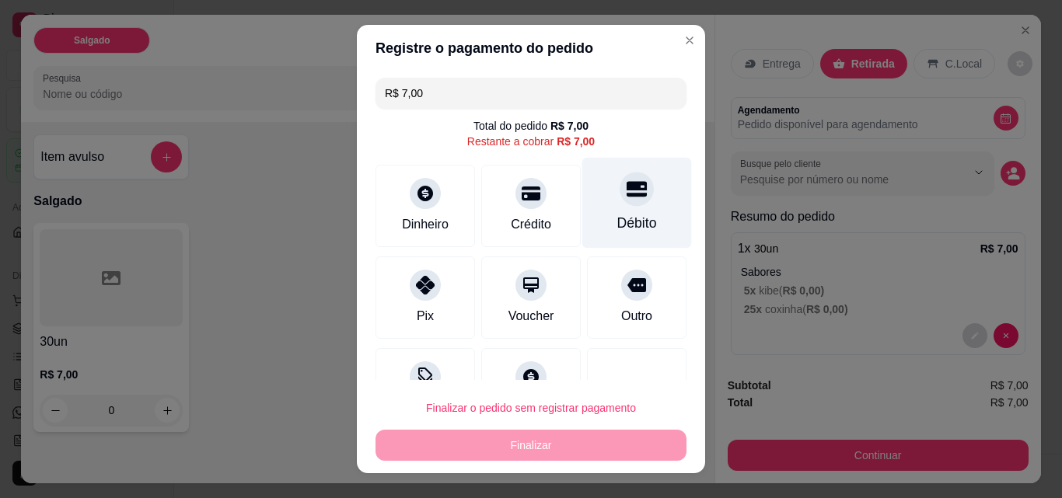
click at [626, 195] on icon at bounding box center [636, 189] width 20 height 20
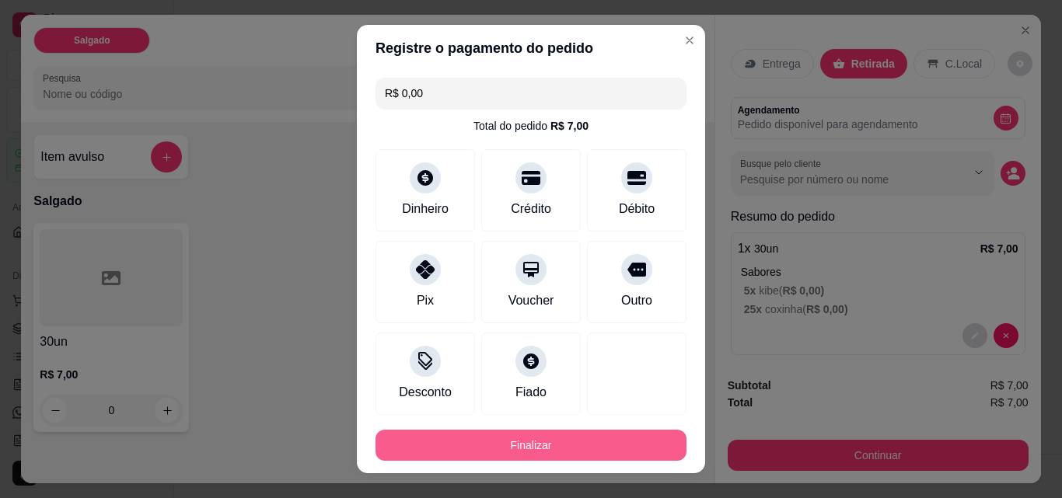
click at [533, 448] on button "Finalizar" at bounding box center [530, 445] width 311 height 31
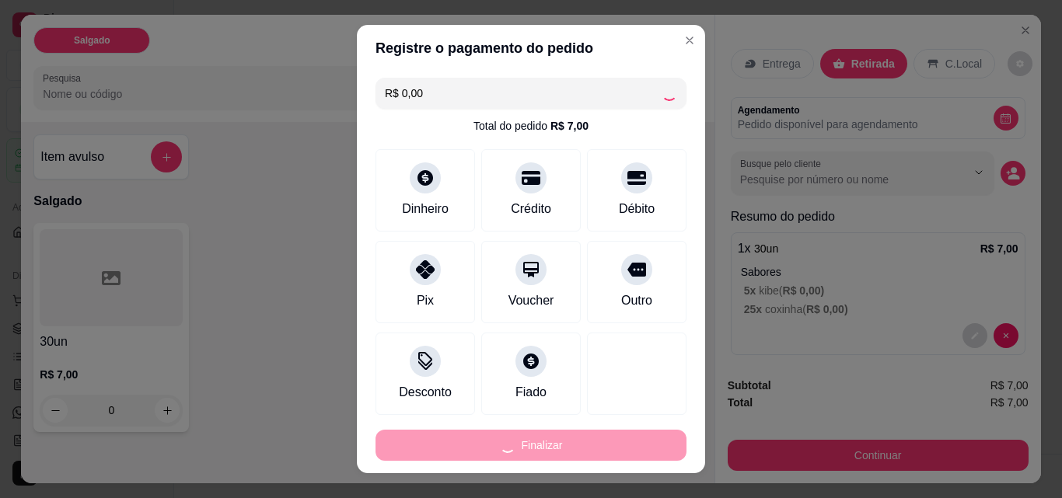
type input "-R$ 7,00"
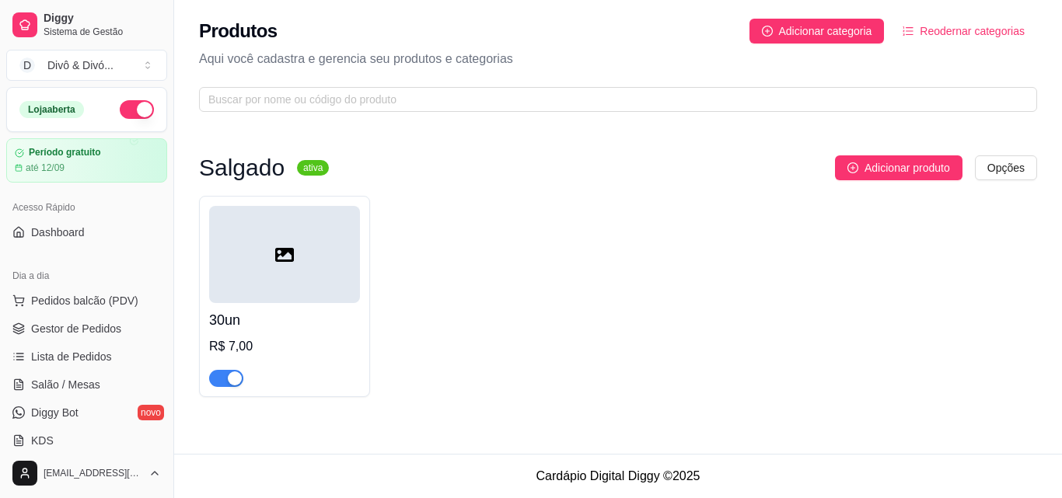
click at [81, 314] on ul "Pedidos balcão (PDV) Gestor de Pedidos Lista de Pedidos Salão / Mesas Diggy Bot…" at bounding box center [86, 370] width 161 height 165
click at [84, 305] on span "Pedidos balcão (PDV)" at bounding box center [84, 301] width 107 height 16
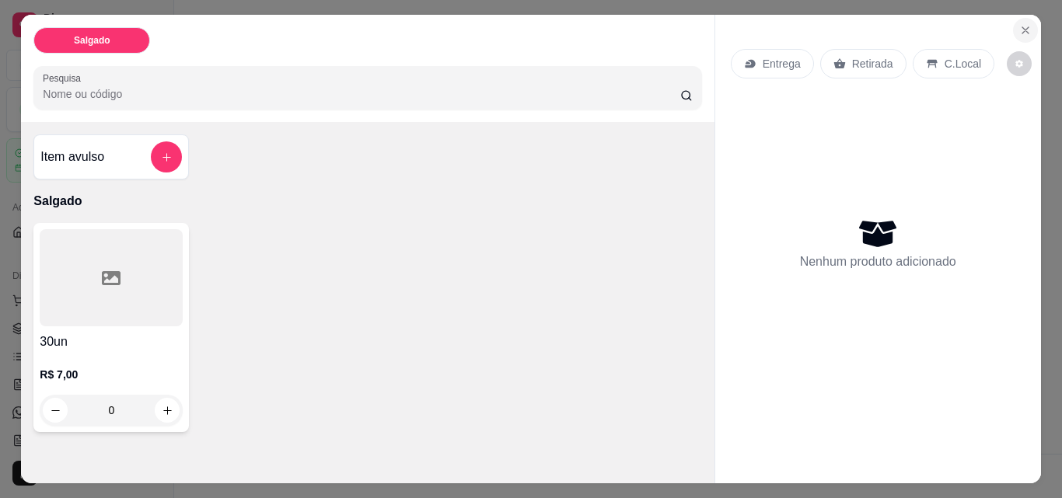
click at [1022, 33] on button "Close" at bounding box center [1025, 30] width 25 height 25
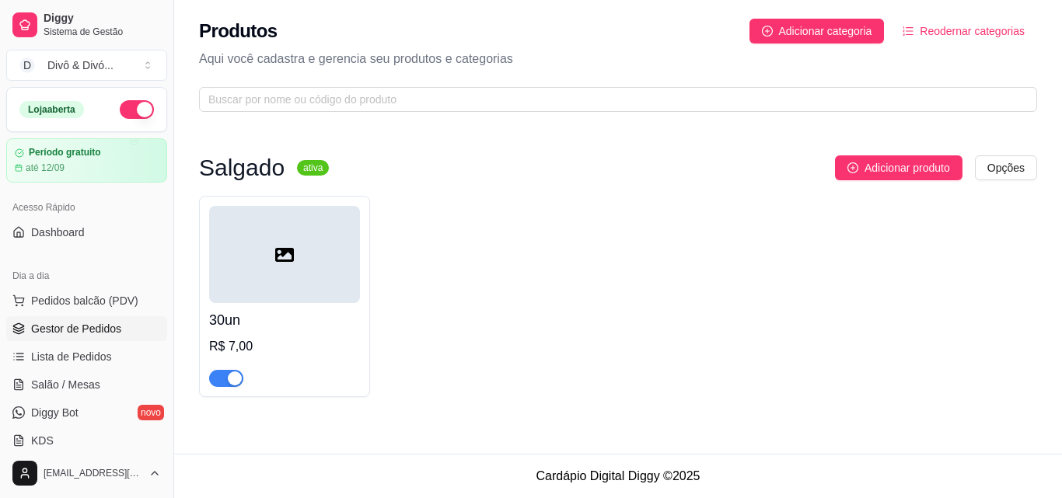
click at [68, 336] on span "Gestor de Pedidos" at bounding box center [76, 329] width 90 height 16
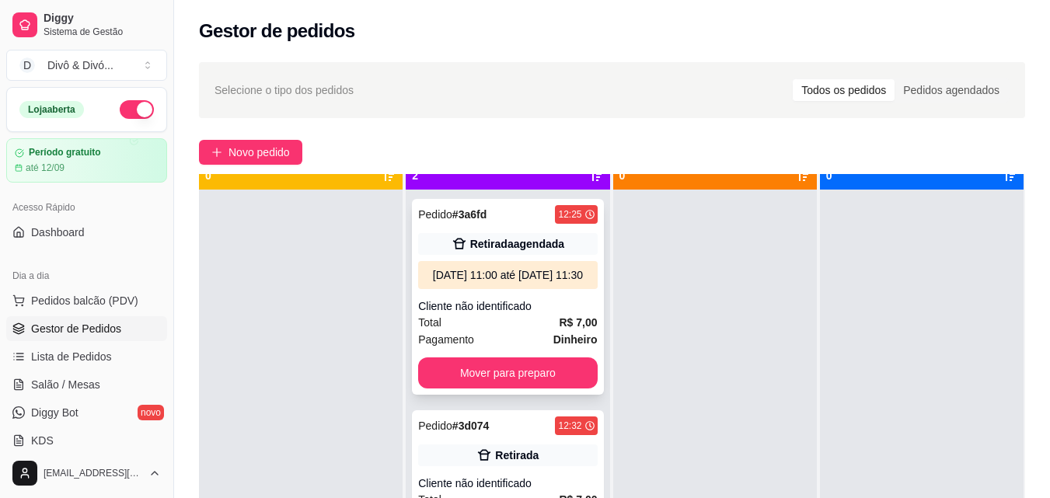
scroll to position [44, 0]
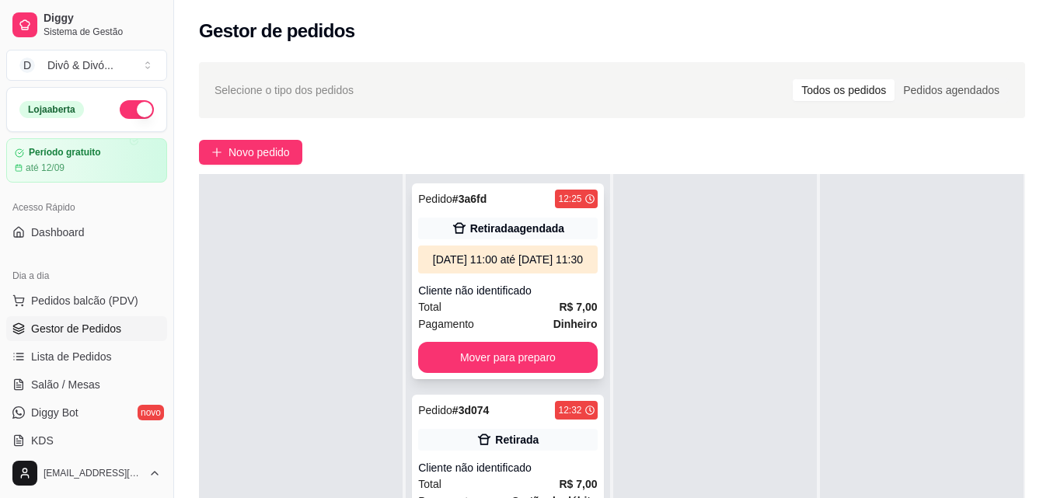
click at [523, 316] on div "Total R$ 7,00" at bounding box center [507, 306] width 179 height 17
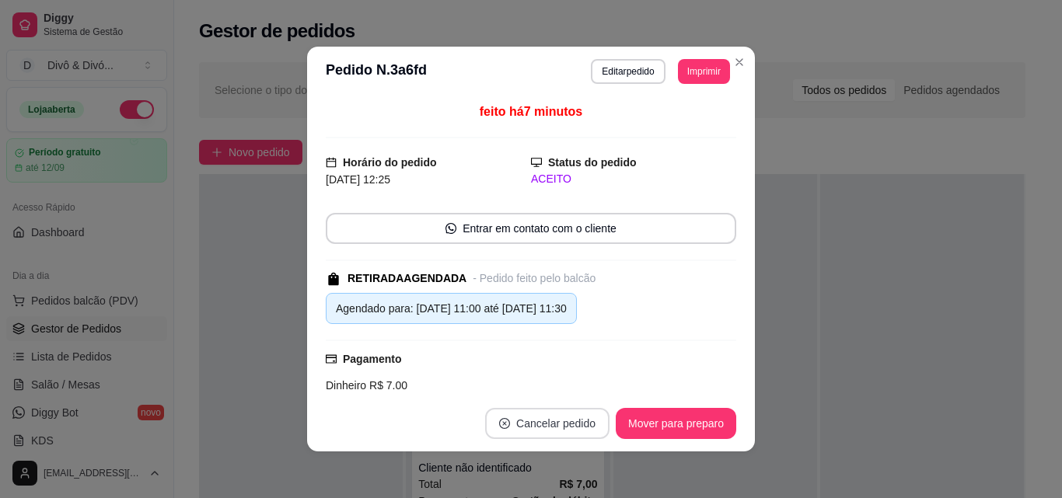
click at [571, 419] on button "Cancelar pedido" at bounding box center [547, 423] width 124 height 31
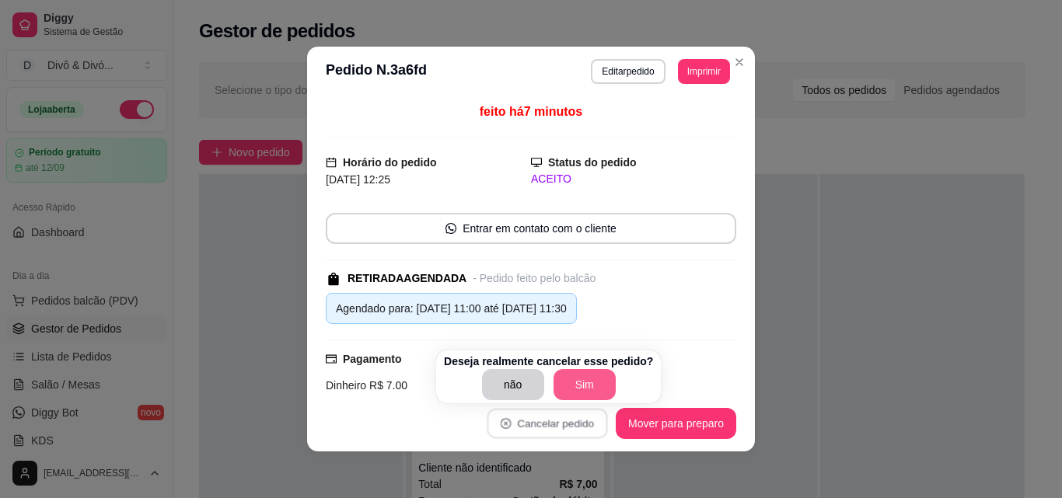
click at [567, 373] on button "Sim" at bounding box center [584, 384] width 62 height 31
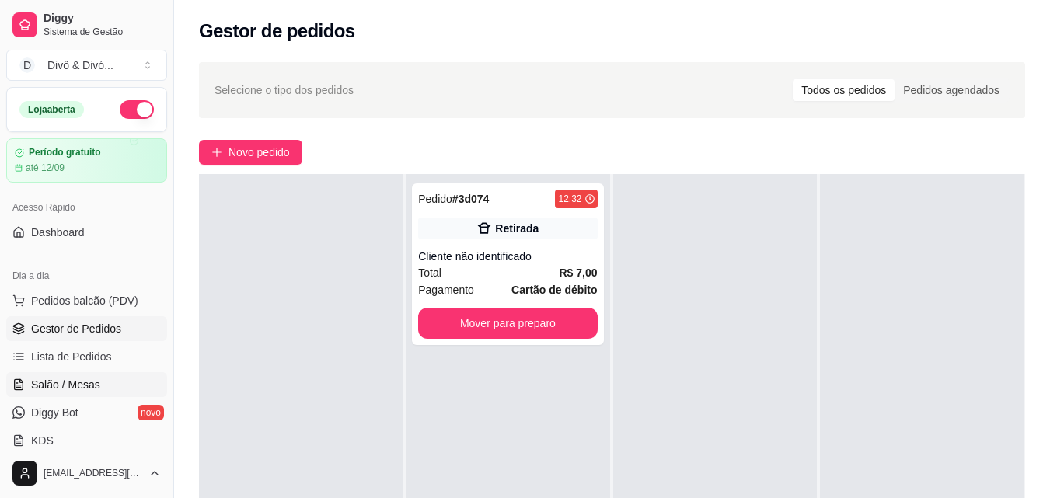
scroll to position [78, 0]
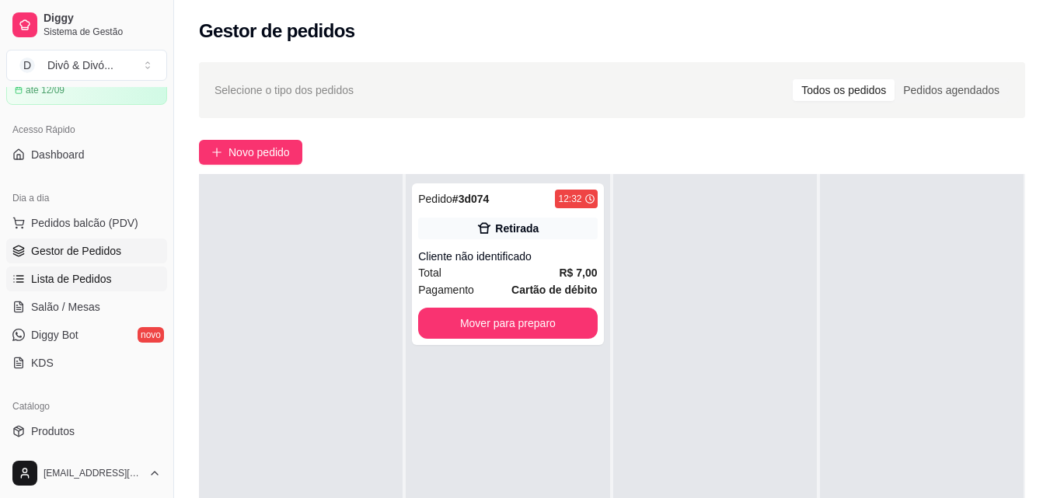
click at [102, 279] on span "Lista de Pedidos" at bounding box center [71, 279] width 81 height 16
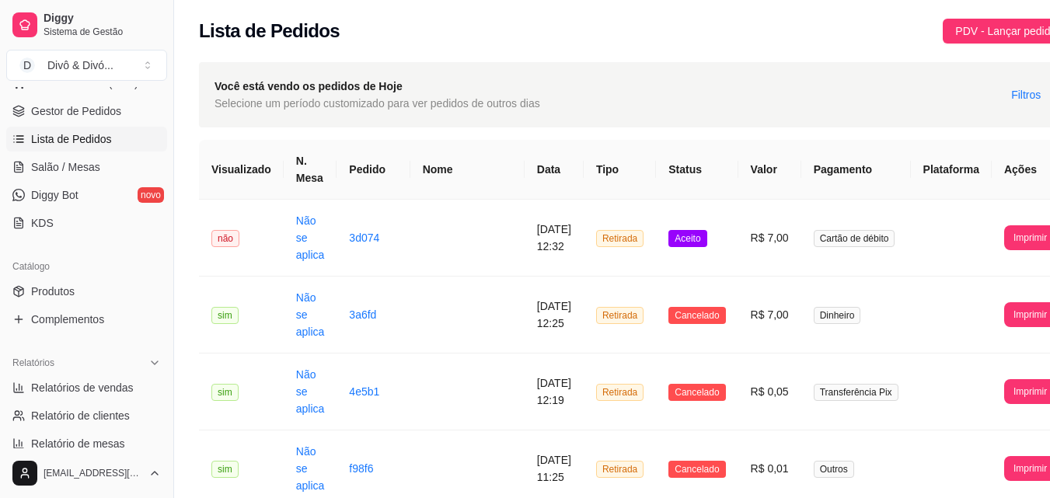
scroll to position [233, 0]
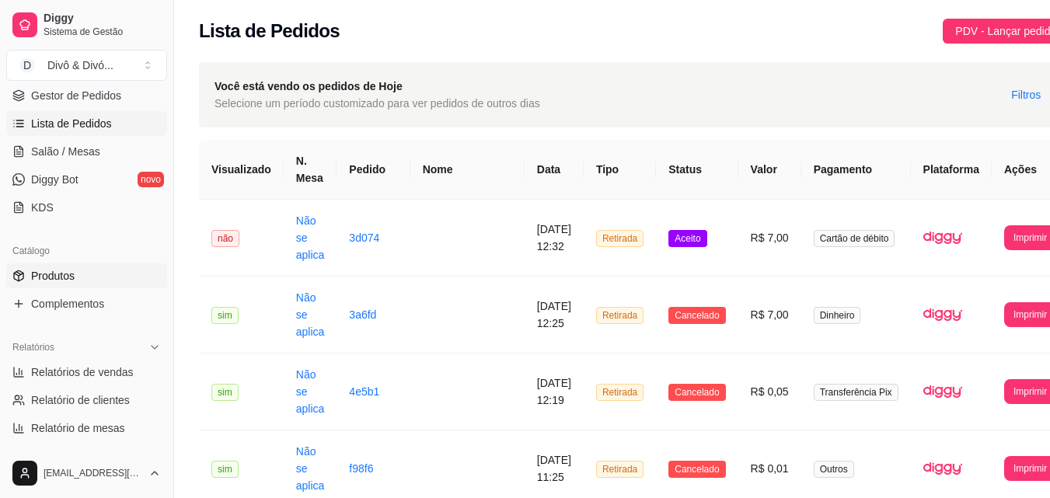
click at [76, 273] on link "Produtos" at bounding box center [86, 275] width 161 height 25
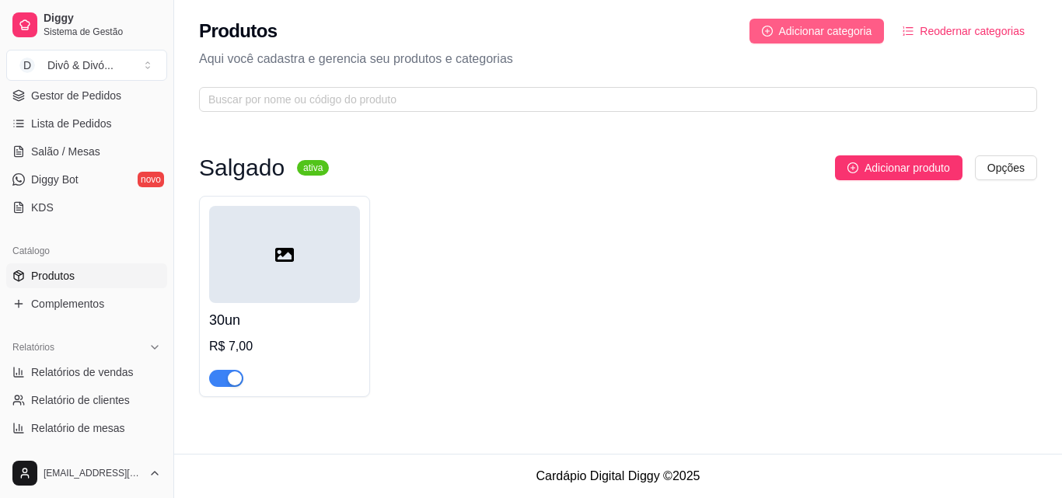
click at [853, 41] on button "Adicionar categoria" at bounding box center [816, 31] width 135 height 25
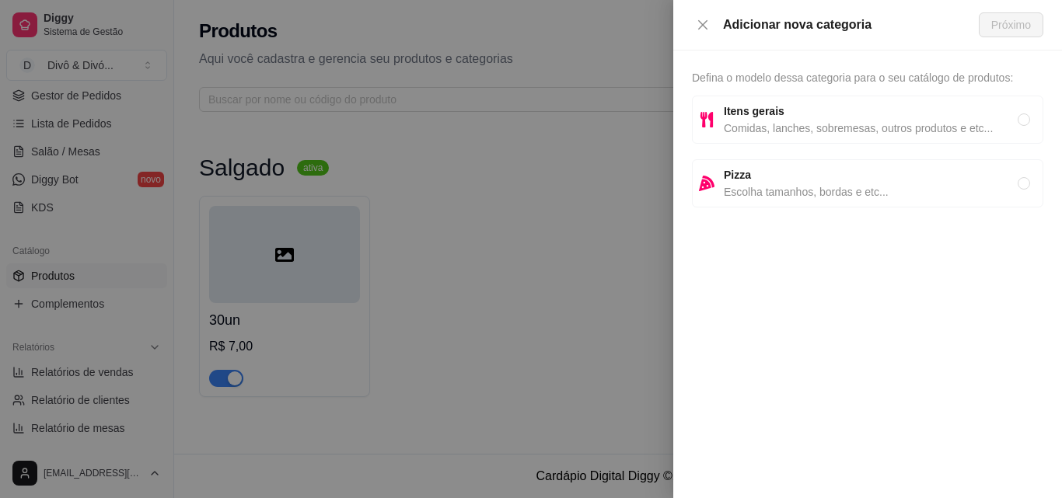
click at [897, 120] on span "Comidas, lanches, sobremesas, outros produtos e etc..." at bounding box center [871, 128] width 294 height 17
radio input "true"
click at [1026, 33] on button "Próximo" at bounding box center [1011, 24] width 65 height 25
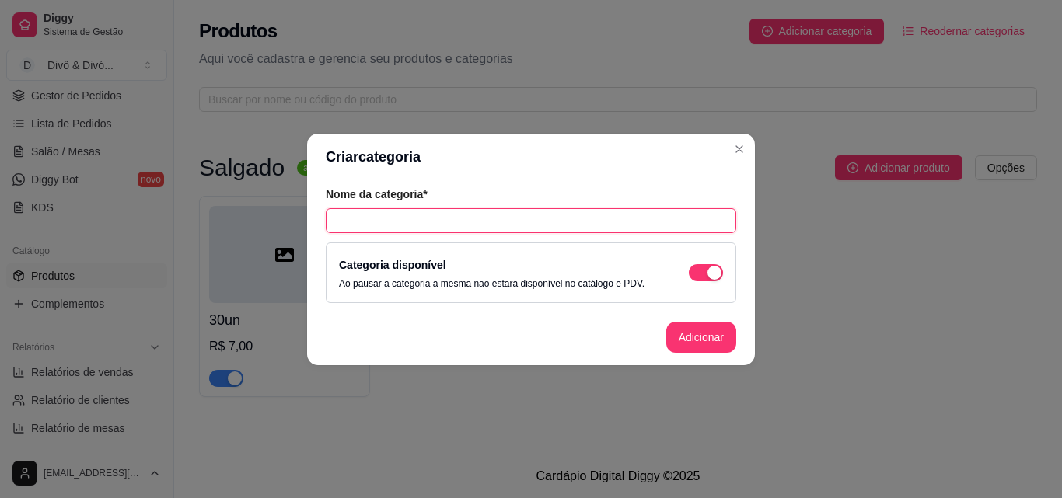
click at [479, 222] on input "text" at bounding box center [531, 220] width 410 height 25
type input "V"
type input "Combos"
click at [712, 341] on button "Adicionar" at bounding box center [701, 337] width 70 height 31
click at [712, 341] on footer "Adicionar" at bounding box center [531, 337] width 448 height 56
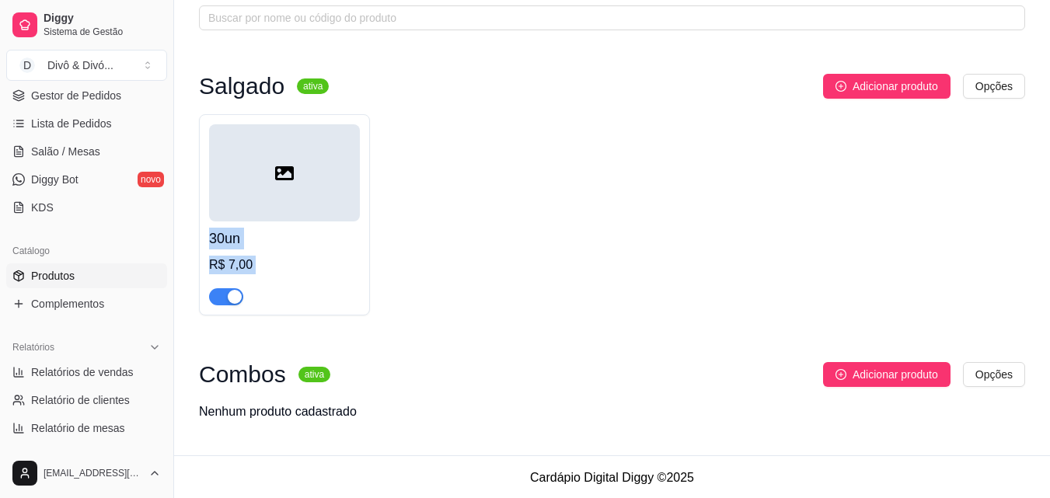
drag, startPoint x: 334, startPoint y: 274, endPoint x: 382, endPoint y: 337, distance: 79.9
click at [382, 337] on div "Salgado ativa Adicionar produto Opções 30un R$ 7,00 Combos ativa Adicionar prod…" at bounding box center [612, 255] width 826 height 363
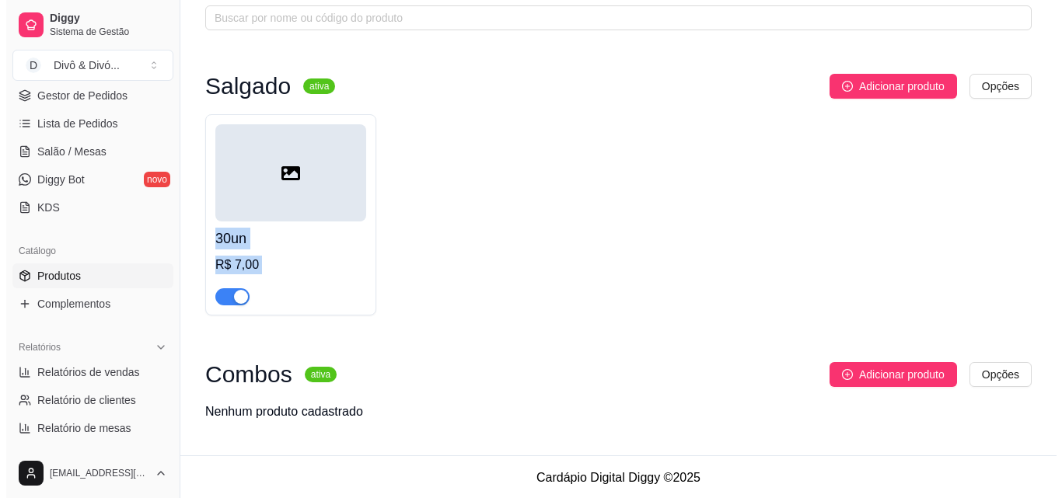
scroll to position [84, 0]
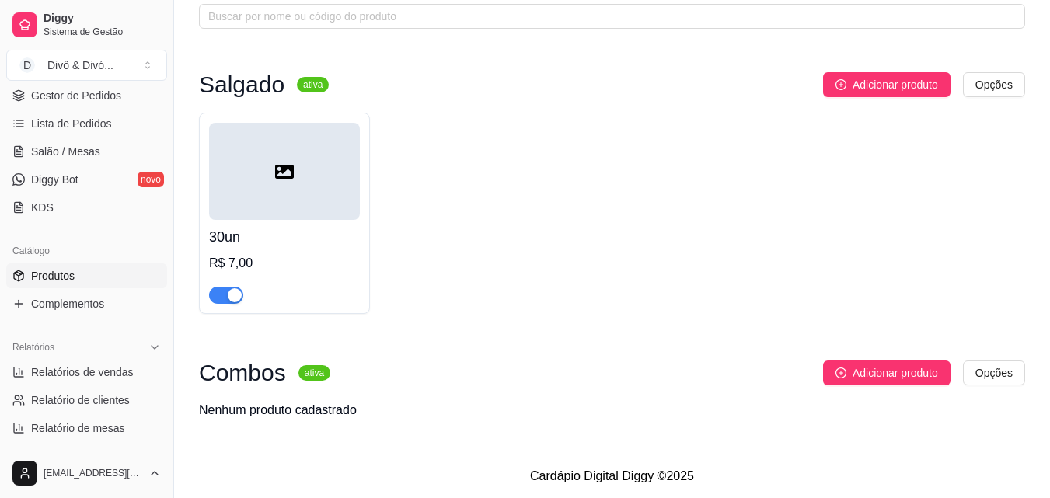
click at [323, 191] on div at bounding box center [284, 171] width 151 height 97
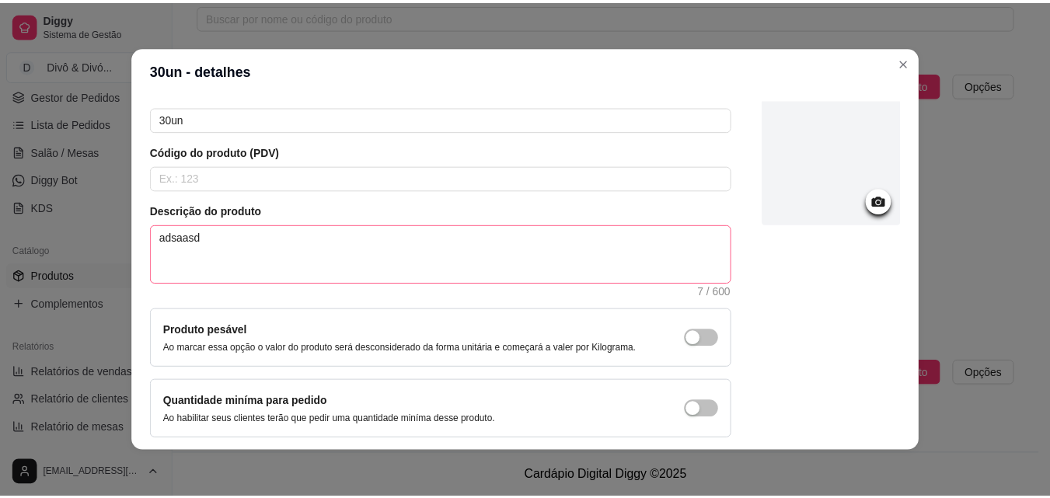
scroll to position [0, 0]
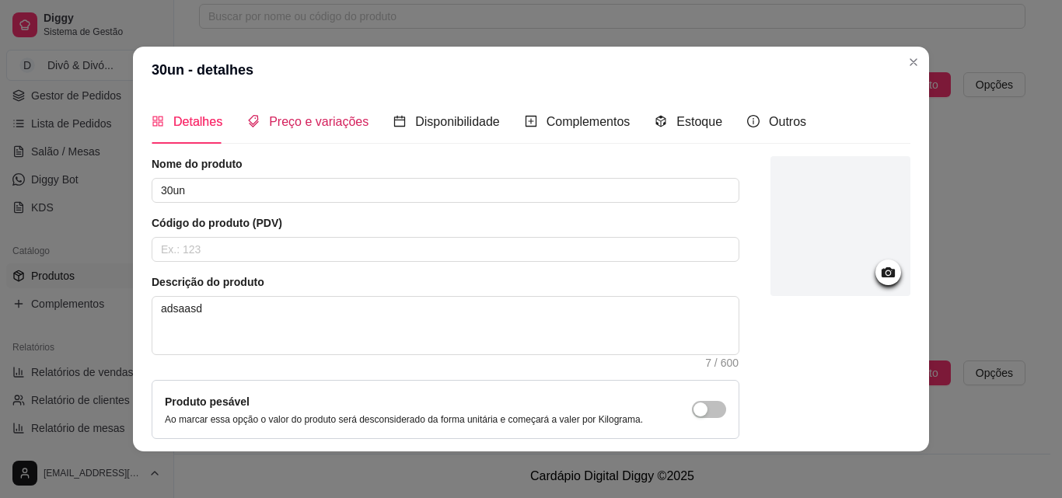
click at [302, 124] on span "Preço e variações" at bounding box center [318, 121] width 99 height 13
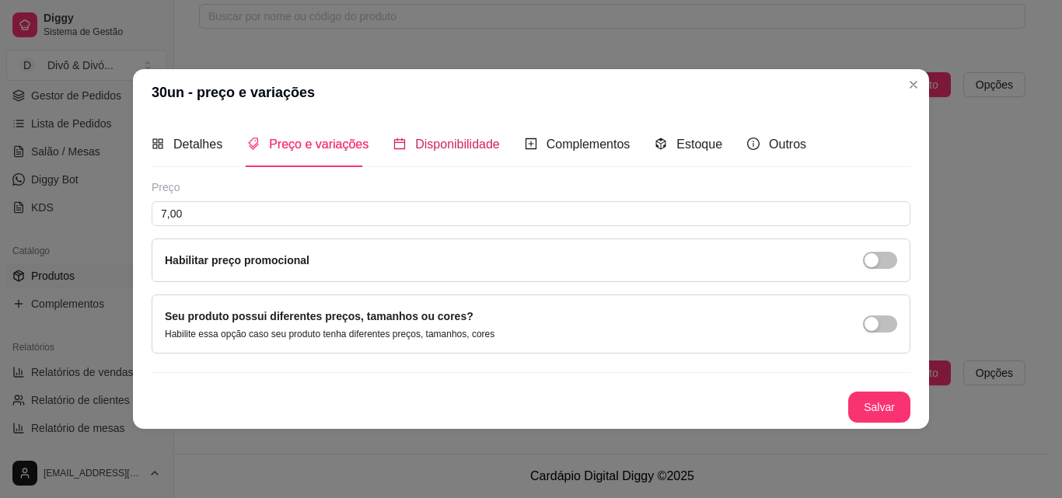
click at [423, 149] on span "Disponibilidade" at bounding box center [457, 144] width 85 height 13
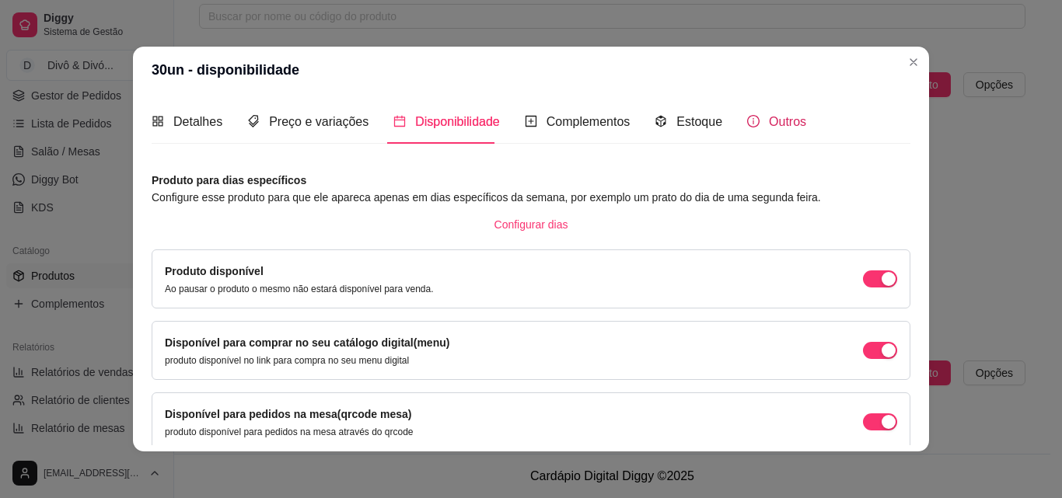
click at [770, 115] on span "Outros" at bounding box center [787, 121] width 37 height 13
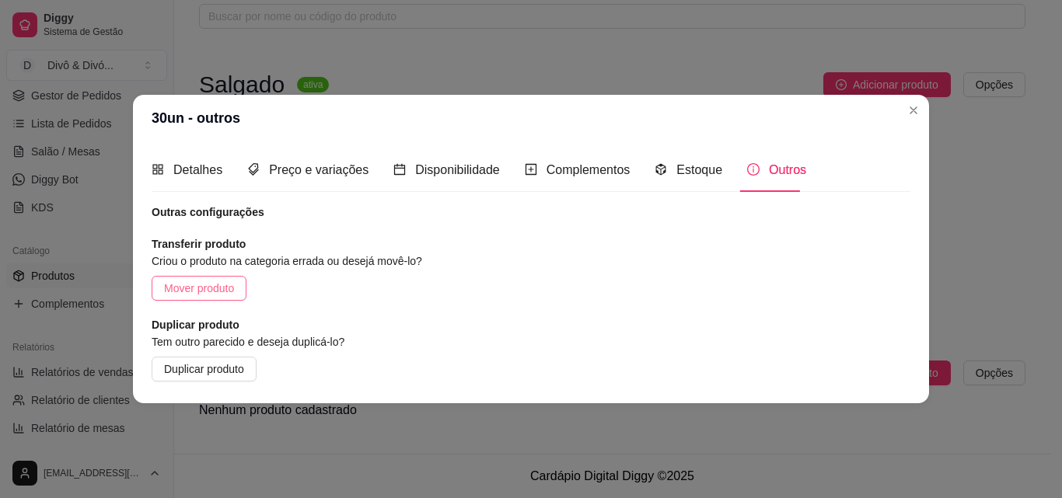
click at [215, 295] on span "Mover produto" at bounding box center [199, 288] width 70 height 17
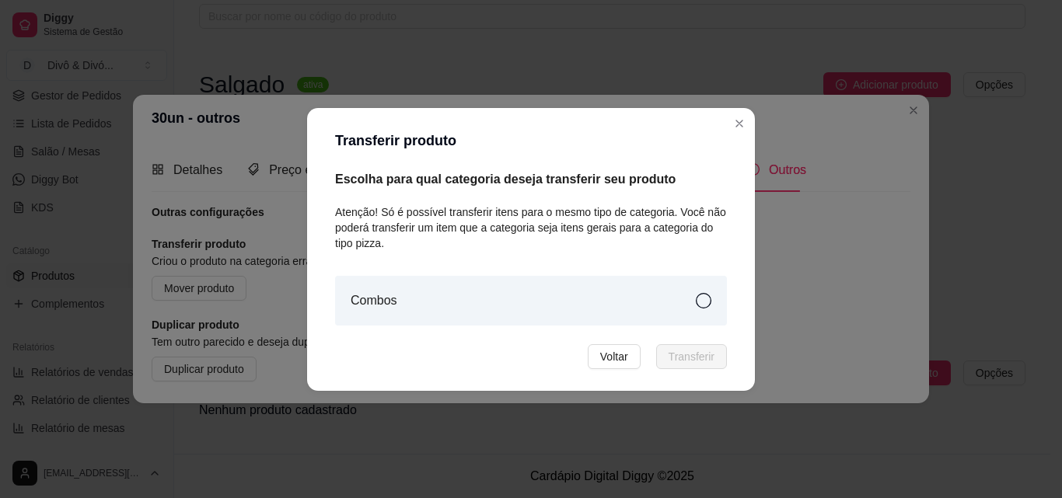
click at [682, 304] on div "Combos" at bounding box center [531, 301] width 392 height 50
click at [683, 341] on footer "Voltar Transferir" at bounding box center [530, 357] width 429 height 50
click at [685, 363] on span "Transferir" at bounding box center [691, 356] width 46 height 17
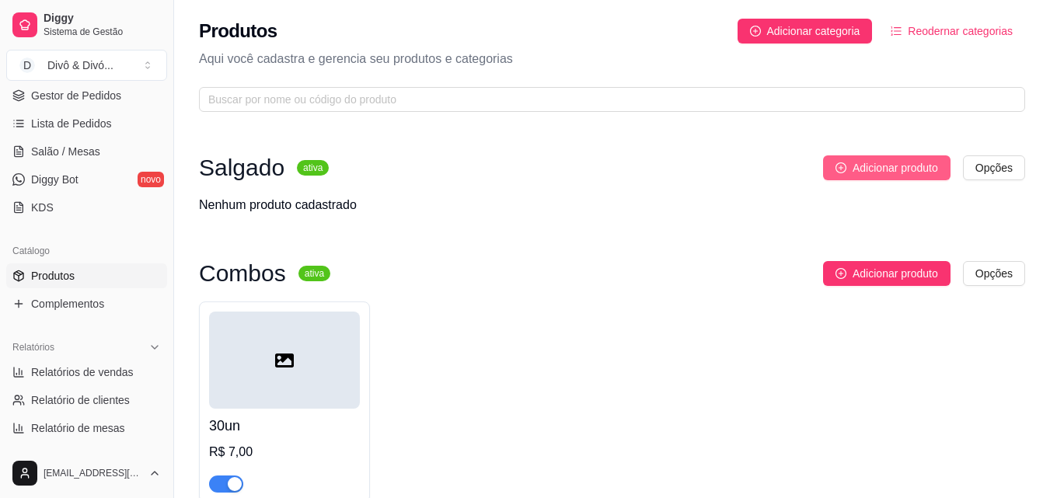
click at [911, 179] on button "Adicionar produto" at bounding box center [886, 167] width 127 height 25
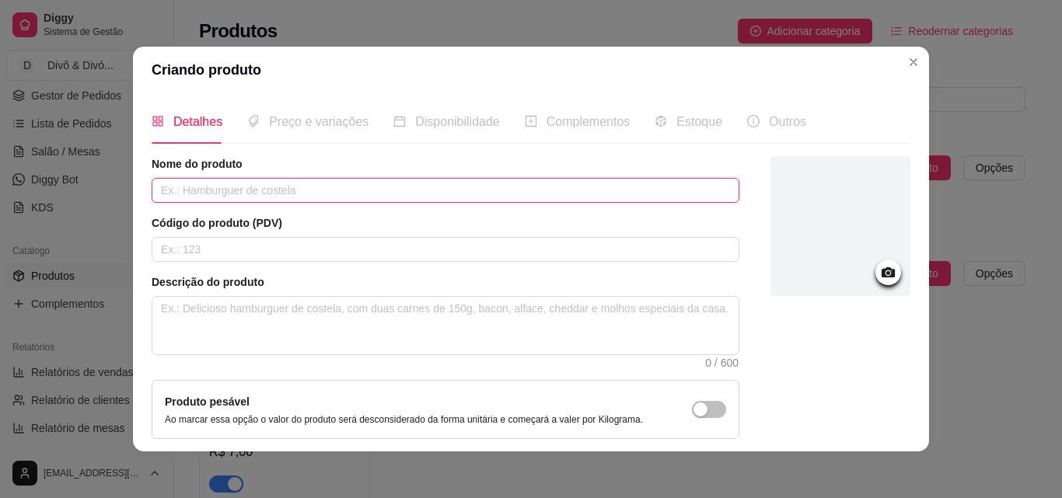
click at [281, 193] on input "text" at bounding box center [446, 190] width 588 height 25
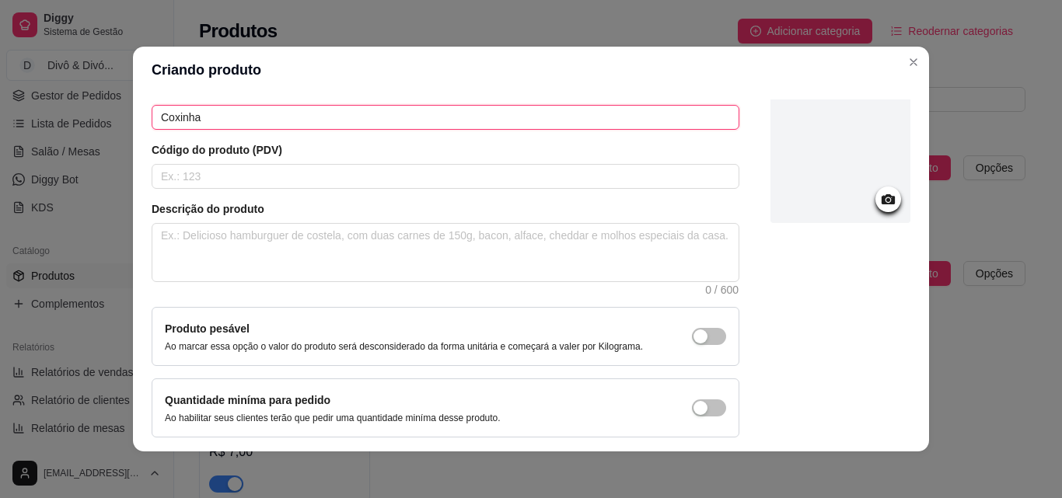
scroll to position [134, 0]
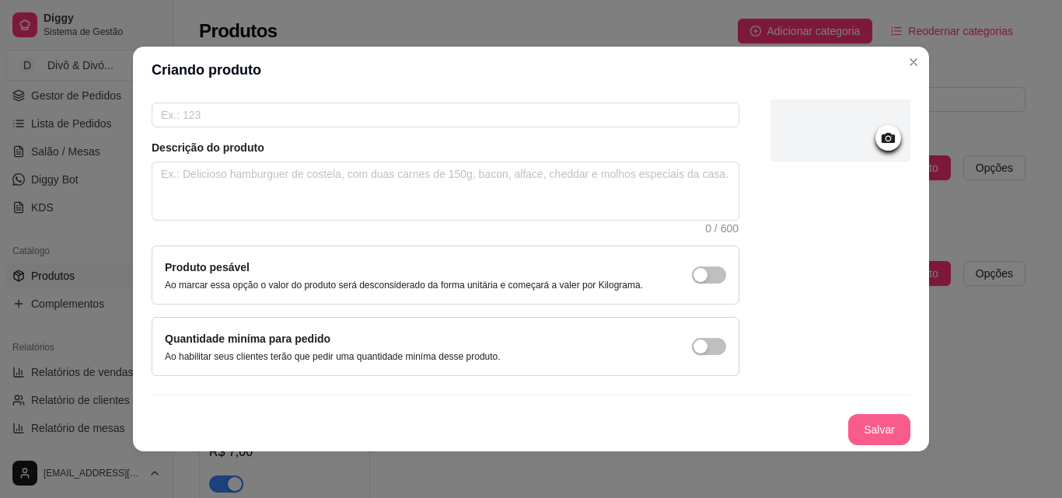
type input "Coxinha"
click at [851, 429] on button "Salvar" at bounding box center [879, 429] width 62 height 31
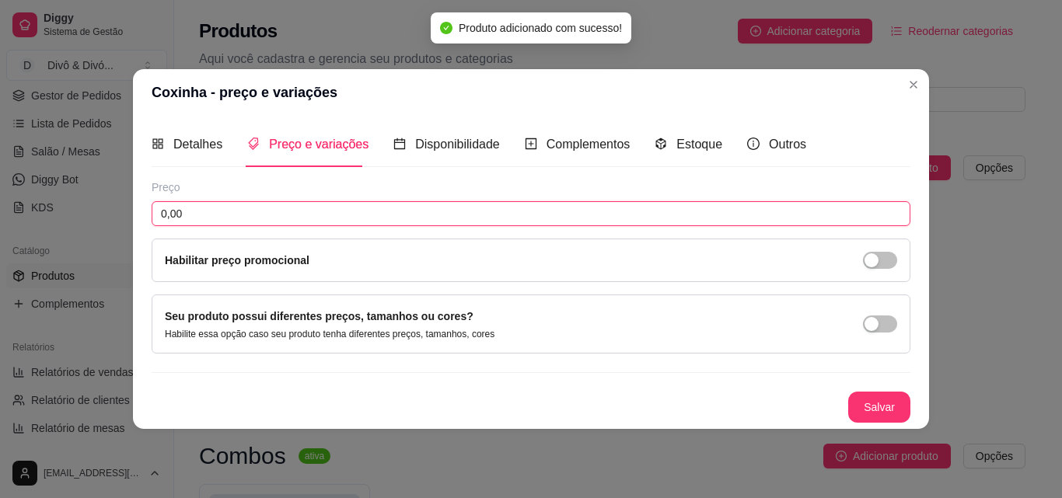
click at [319, 211] on input "0,00" at bounding box center [531, 213] width 759 height 25
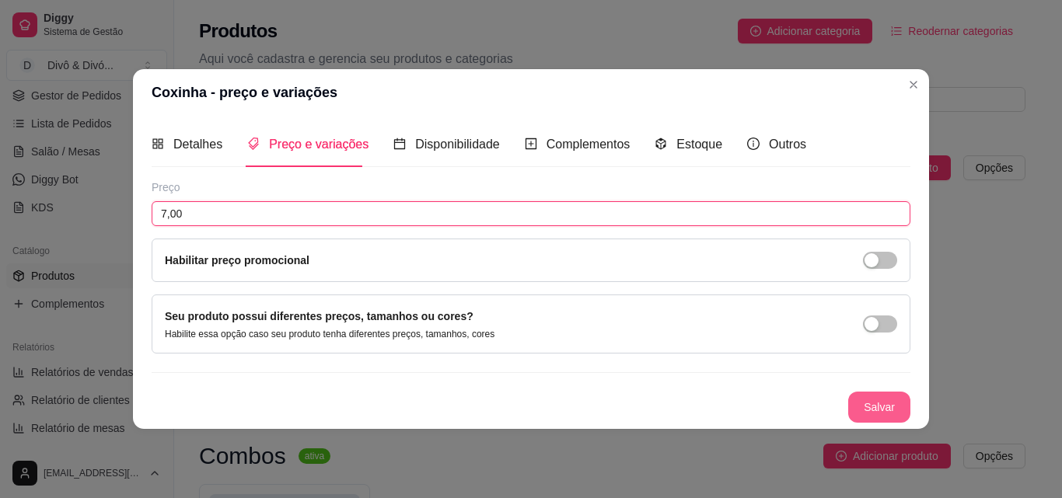
type input "7,00"
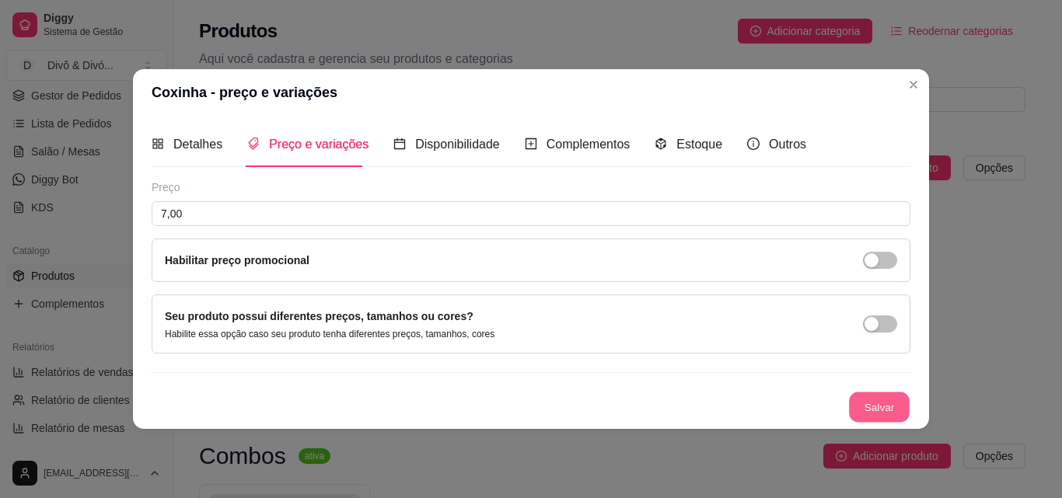
click at [874, 410] on button "Salvar" at bounding box center [879, 407] width 61 height 30
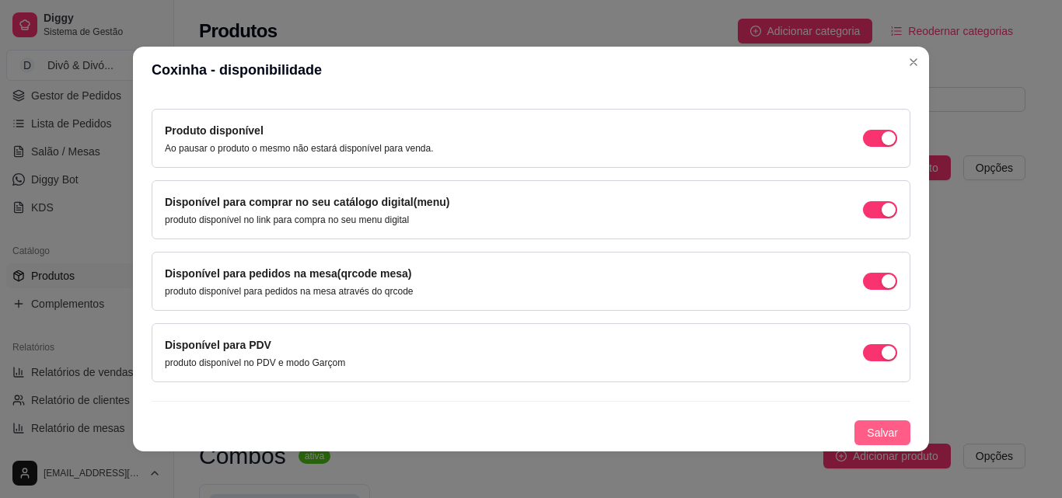
click at [854, 421] on button "Salvar" at bounding box center [882, 433] width 56 height 25
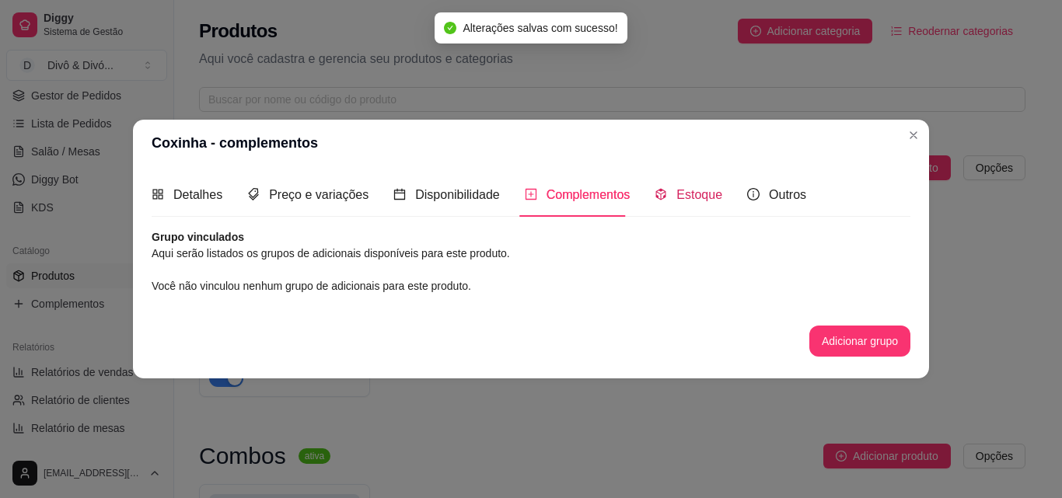
click at [676, 193] on span "Estoque" at bounding box center [699, 194] width 46 height 13
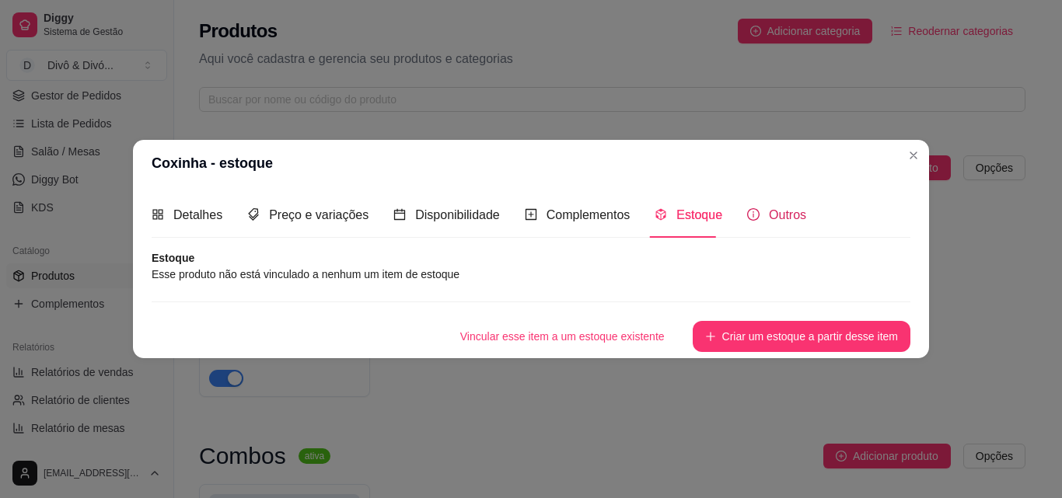
click at [775, 218] on span "Outros" at bounding box center [787, 214] width 37 height 13
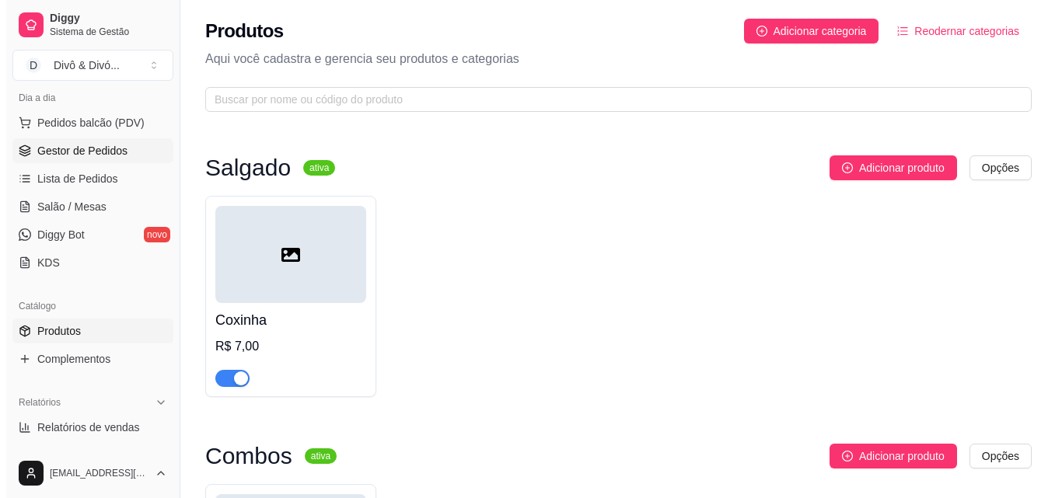
scroll to position [78, 0]
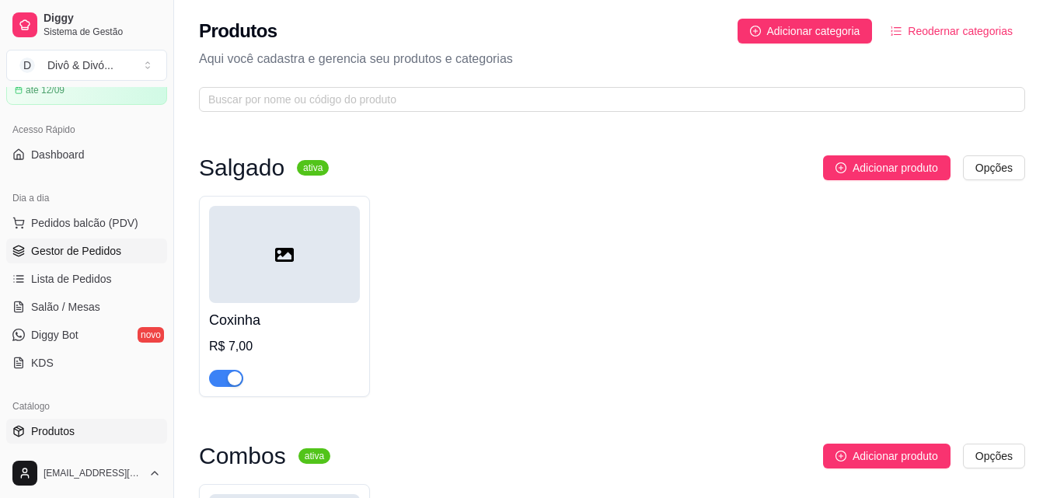
click at [75, 240] on link "Gestor de Pedidos" at bounding box center [86, 251] width 161 height 25
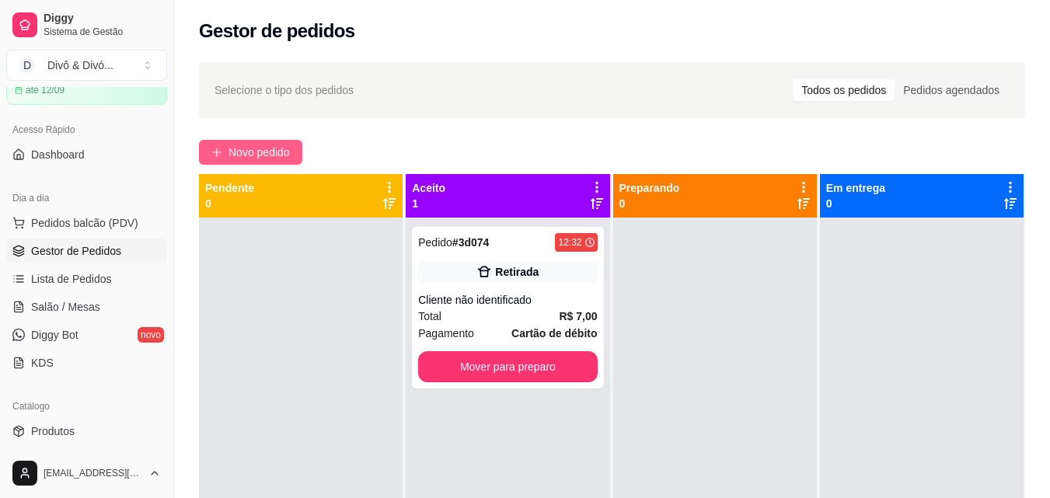
click at [275, 150] on span "Novo pedido" at bounding box center [259, 152] width 61 height 17
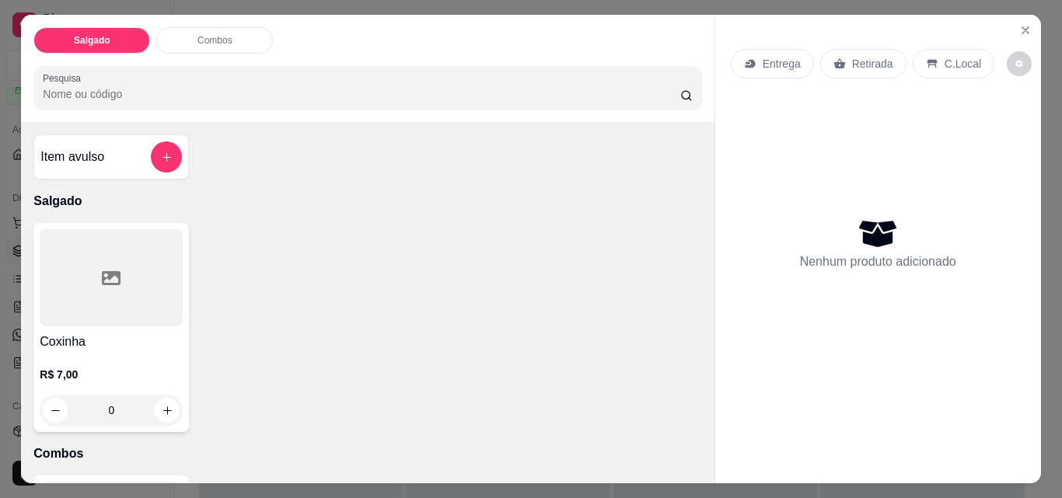
click at [159, 344] on h4 "Coxinha" at bounding box center [111, 342] width 143 height 19
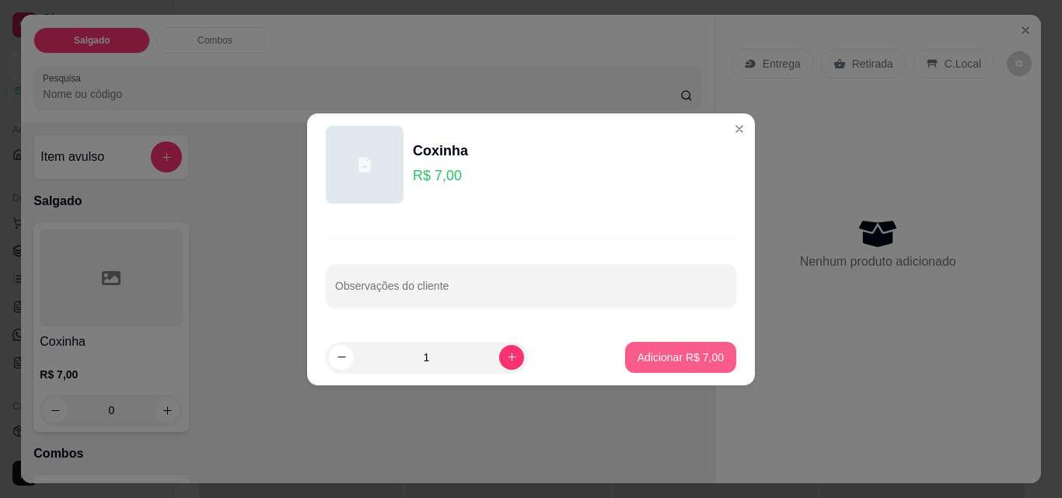
click at [686, 352] on p "Adicionar R$ 7,00" at bounding box center [680, 358] width 86 height 16
type input "1"
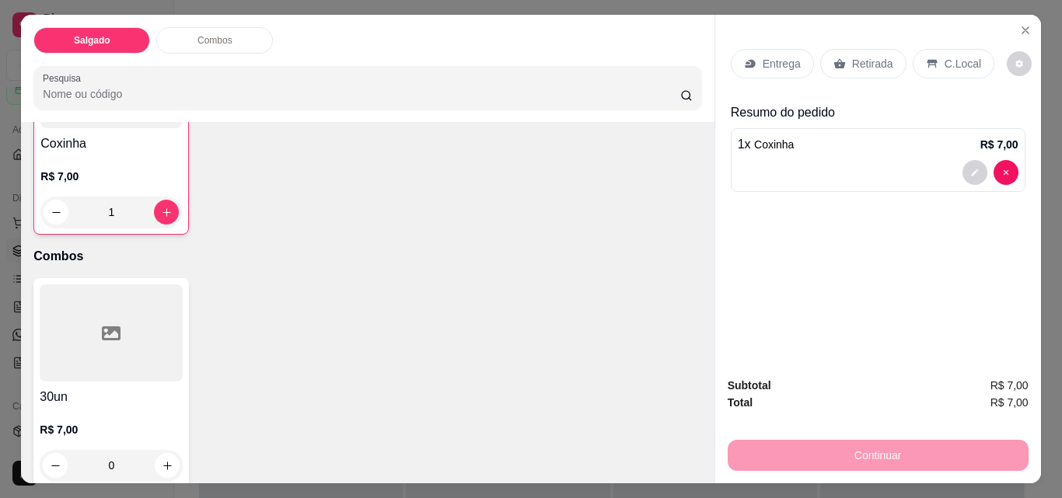
scroll to position [215, 0]
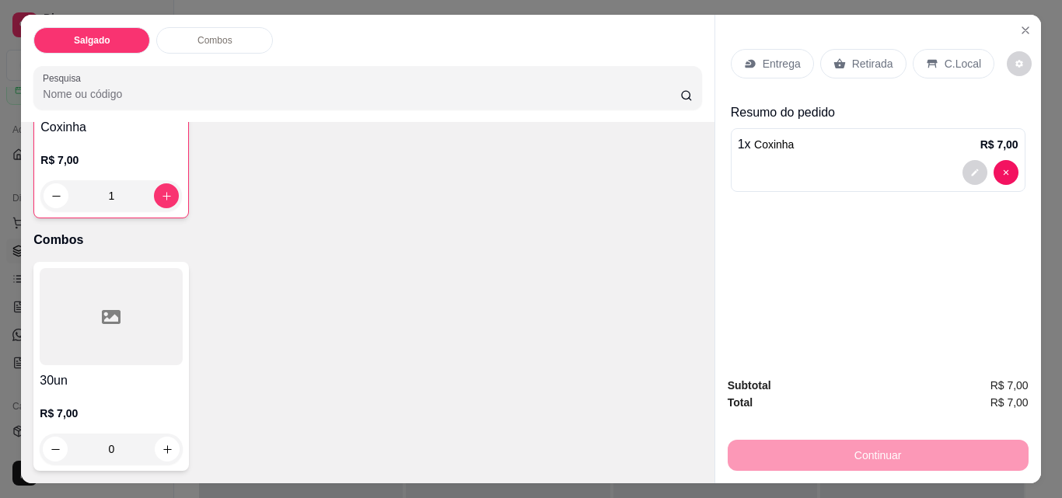
click at [155, 406] on p "R$ 7,00" at bounding box center [111, 414] width 143 height 16
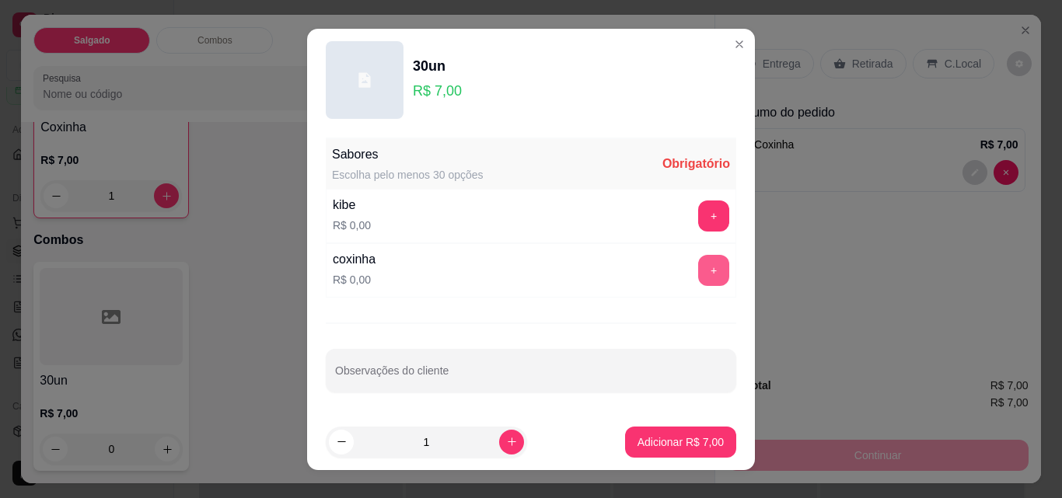
click at [708, 265] on button "+" at bounding box center [713, 270] width 31 height 31
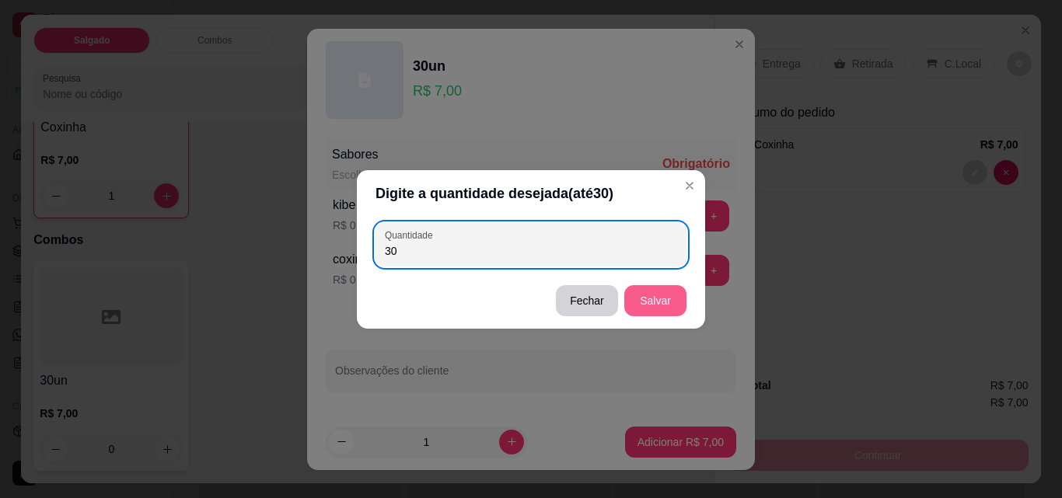
type input "30"
click at [661, 288] on button "Salvar" at bounding box center [655, 300] width 62 height 31
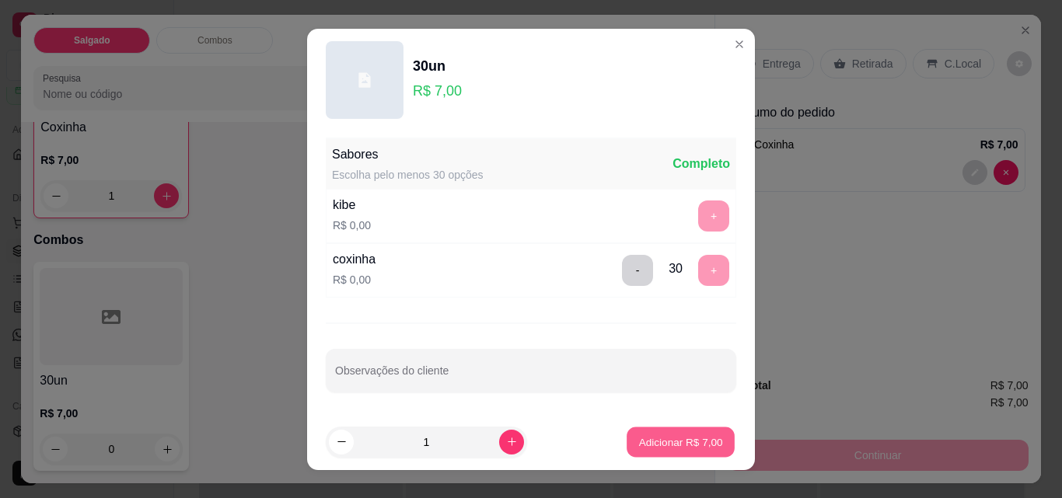
click at [678, 431] on button "Adicionar R$ 7,00" at bounding box center [680, 442] width 108 height 30
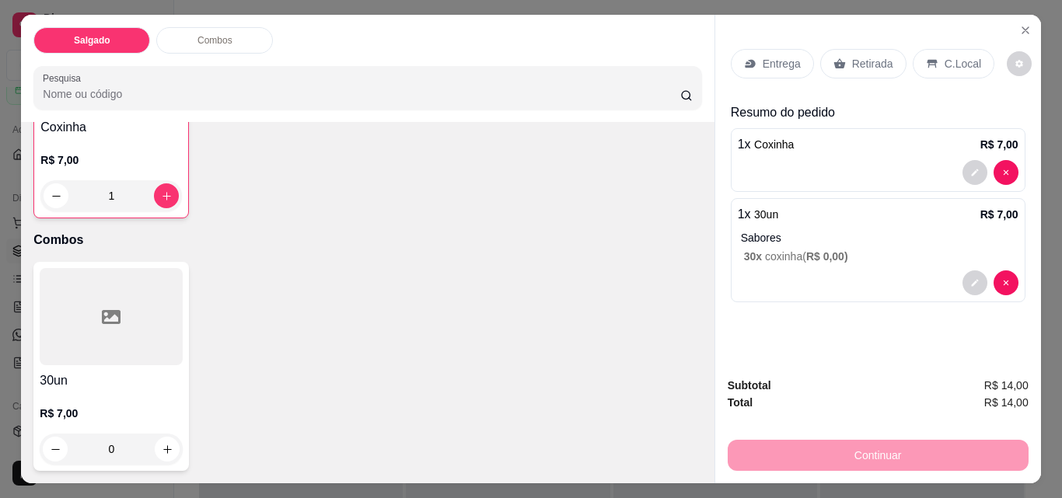
click at [777, 49] on div "Entrega" at bounding box center [772, 64] width 83 height 30
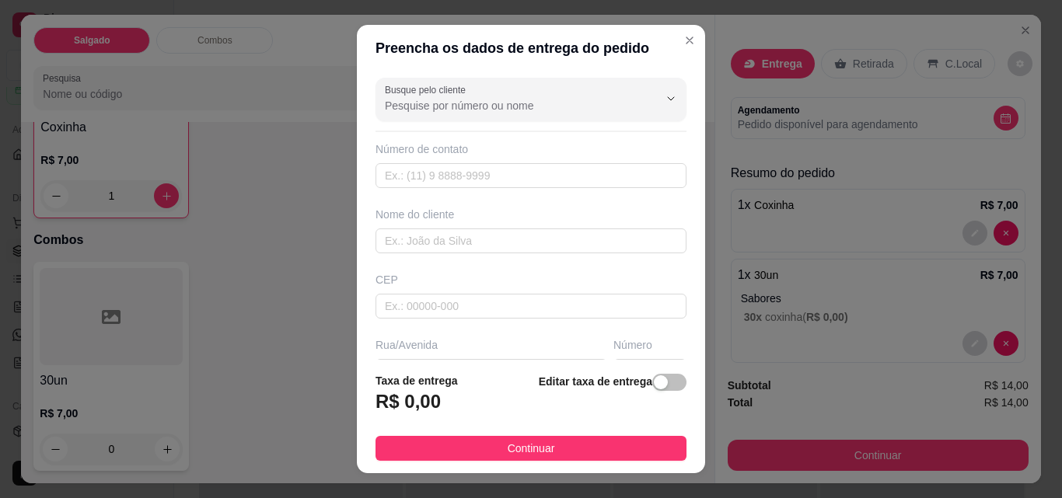
click at [663, 51] on header "Preencha os dados de entrega do pedido" at bounding box center [531, 48] width 348 height 47
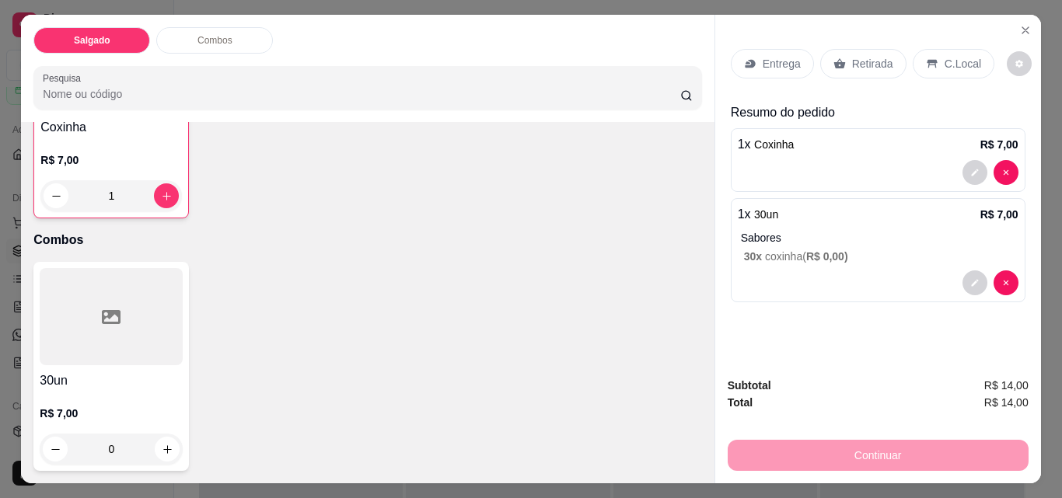
click at [867, 60] on p "Retirada" at bounding box center [872, 64] width 41 height 16
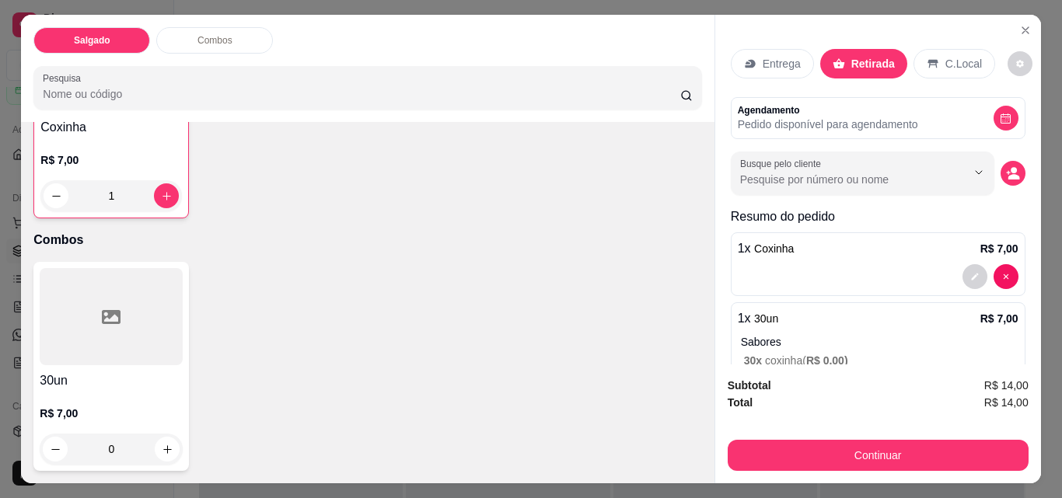
click at [857, 108] on p "Agendamento" at bounding box center [828, 110] width 180 height 12
click at [1000, 113] on icon "decrease-product-quantity" at bounding box center [1006, 119] width 12 height 12
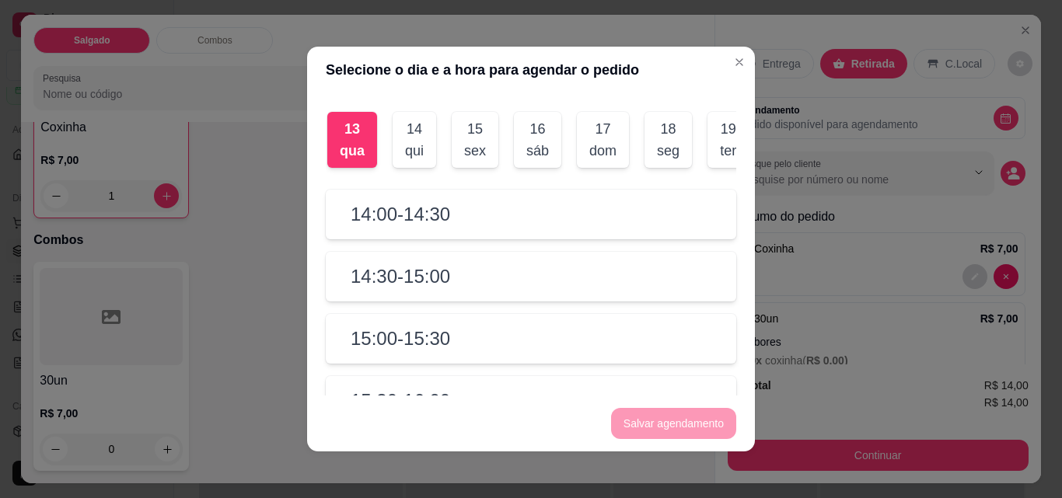
click at [660, 132] on div "18" at bounding box center [668, 129] width 23 height 22
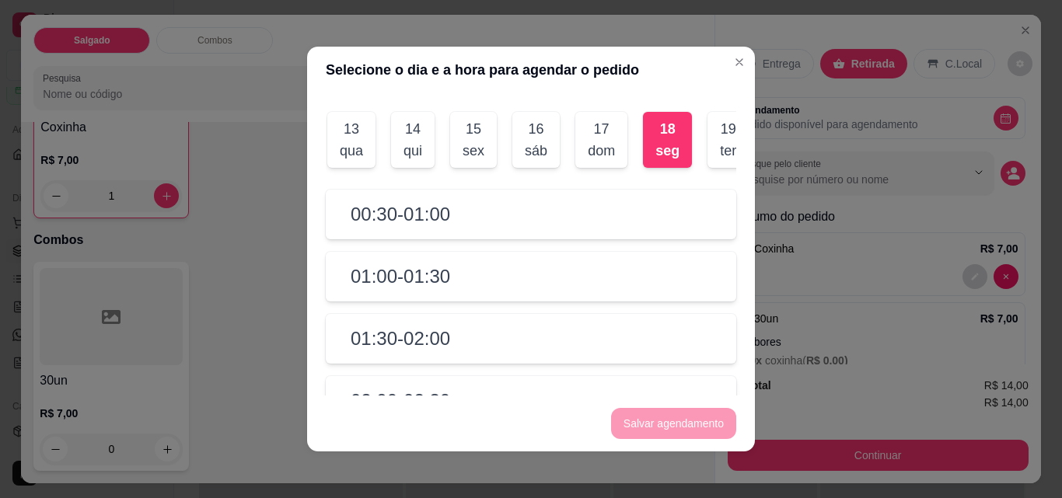
click at [557, 348] on div "01:30 - 02:00" at bounding box center [531, 339] width 410 height 50
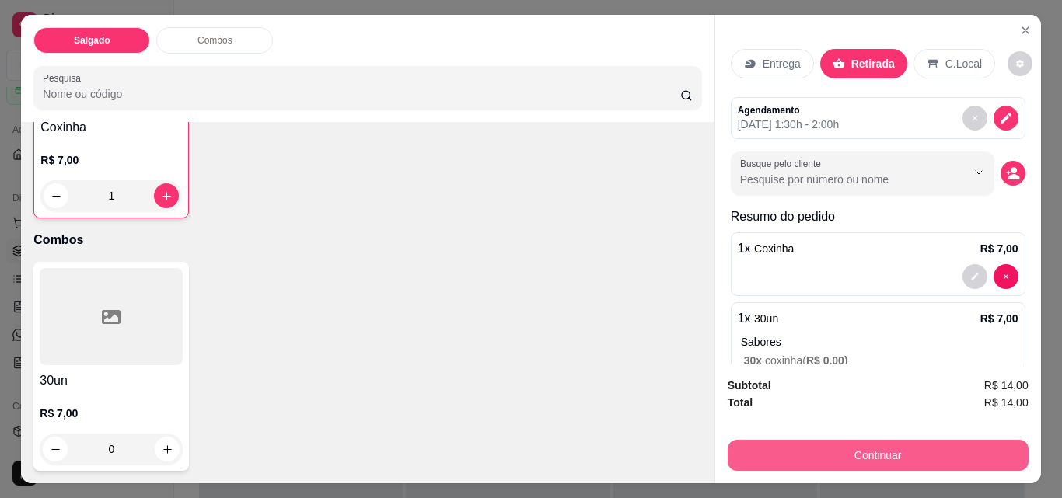
click at [886, 459] on button "Continuar" at bounding box center [878, 455] width 301 height 31
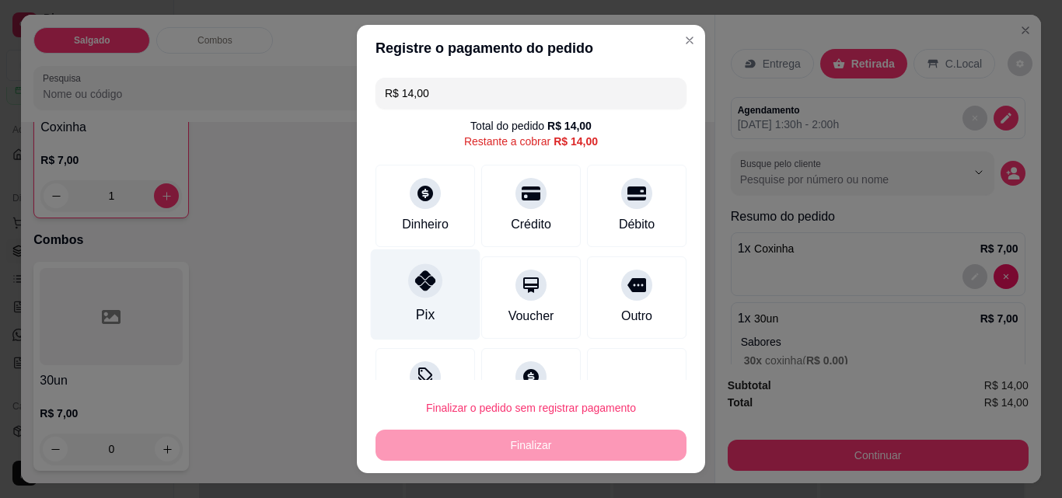
click at [440, 291] on div "Pix" at bounding box center [426, 295] width 110 height 91
type input "R$ 0,00"
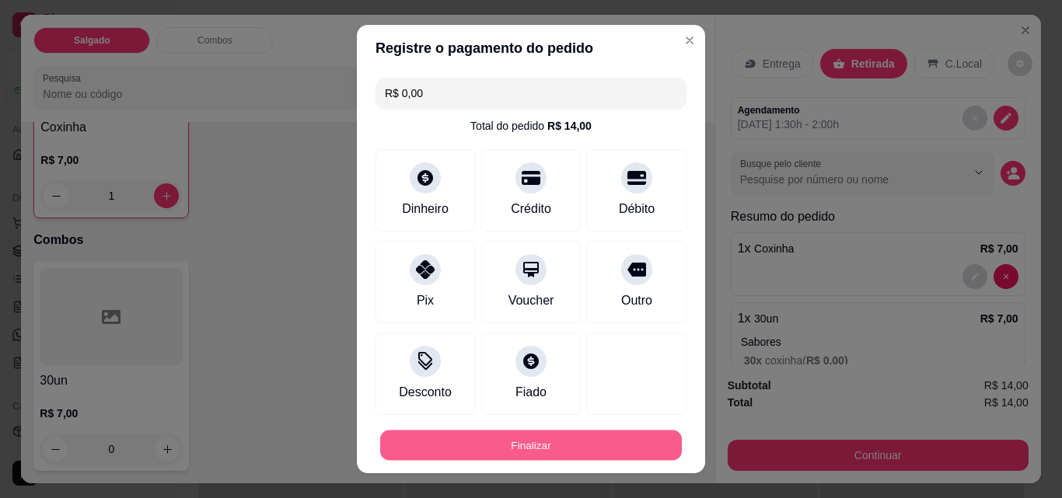
click at [522, 454] on button "Finalizar" at bounding box center [531, 446] width 302 height 30
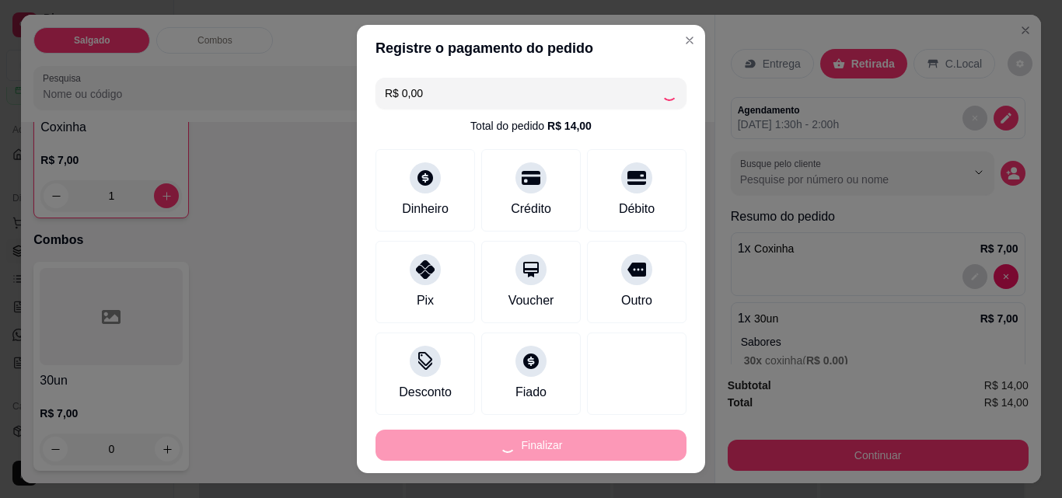
type input "0"
type input "-R$ 14,00"
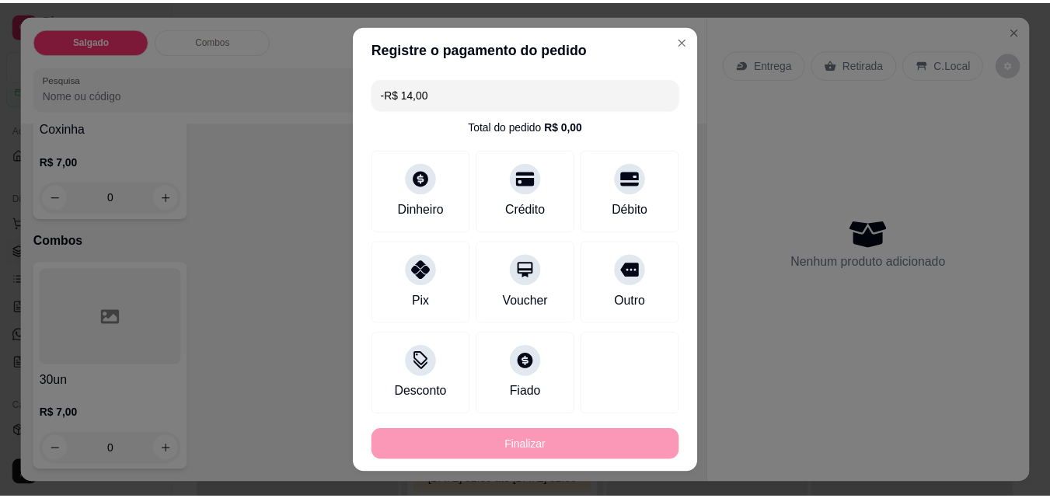
scroll to position [214, 0]
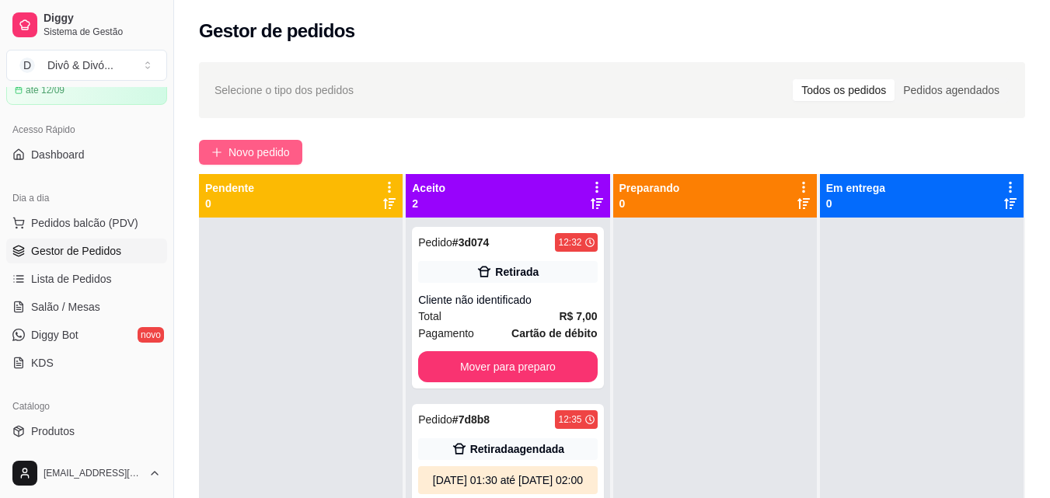
click at [273, 151] on span "Novo pedido" at bounding box center [259, 152] width 61 height 17
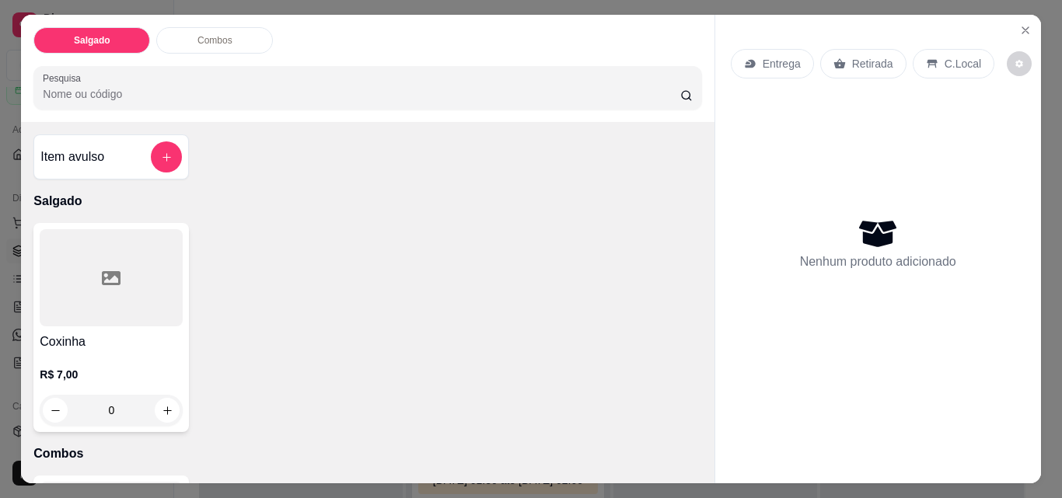
click at [858, 79] on div "Entrega Retirada C.Local" at bounding box center [878, 64] width 295 height 54
click at [859, 58] on p "Retirada" at bounding box center [872, 64] width 41 height 16
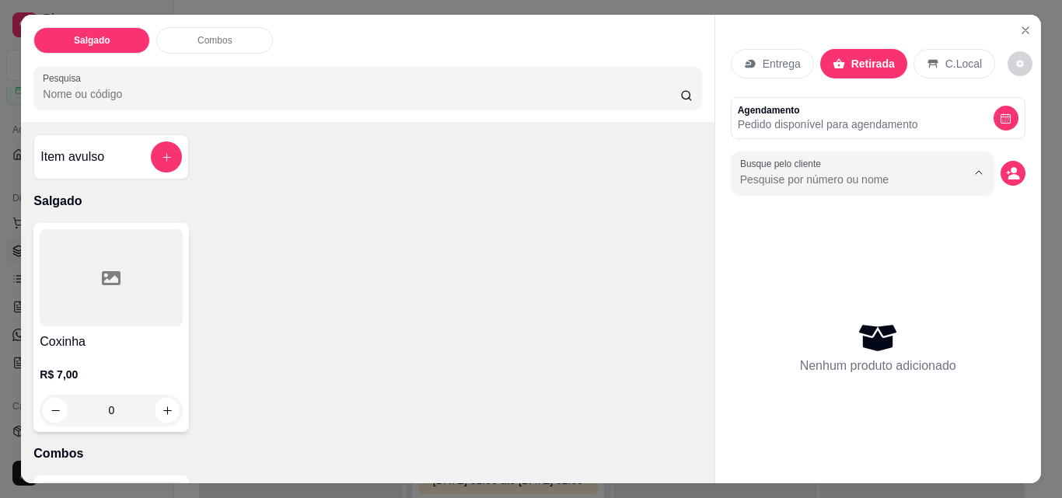
click at [885, 176] on input "Busque pelo cliente" at bounding box center [840, 180] width 201 height 16
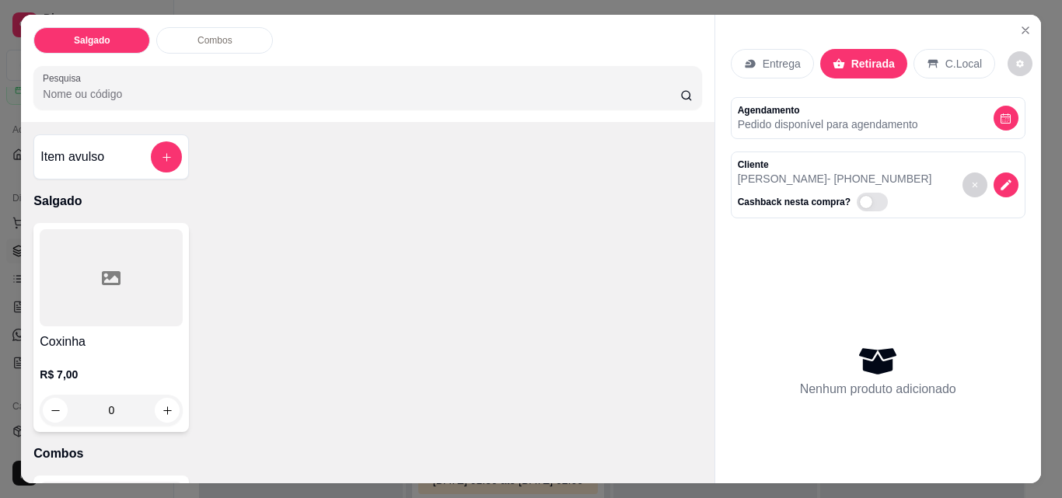
click at [102, 377] on div "R$ 7,00 0" at bounding box center [111, 396] width 143 height 59
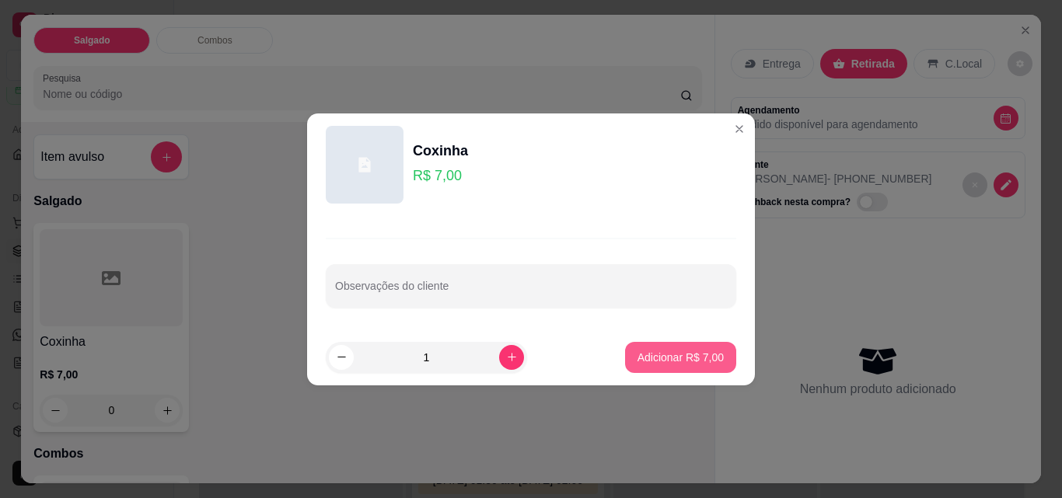
click at [676, 366] on button "Adicionar R$ 7,00" at bounding box center [680, 357] width 111 height 31
type input "1"
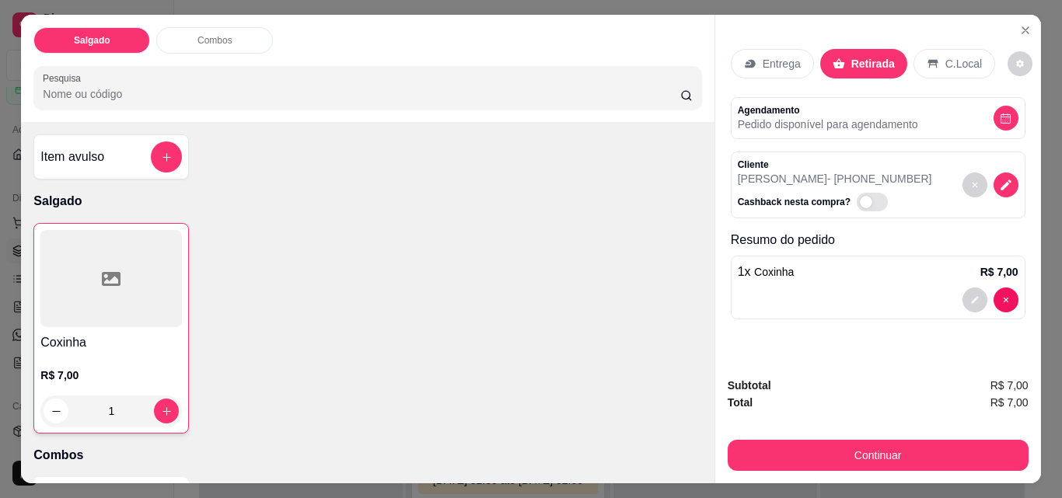
click at [863, 196] on span "Automatic updates" at bounding box center [872, 202] width 31 height 19
click at [863, 205] on input "Automatic updates" at bounding box center [861, 210] width 10 height 10
click at [872, 196] on span "Automatic updates" at bounding box center [878, 202] width 12 height 12
click at [863, 205] on input "Automatic updates" at bounding box center [861, 210] width 10 height 10
checkbox input "false"
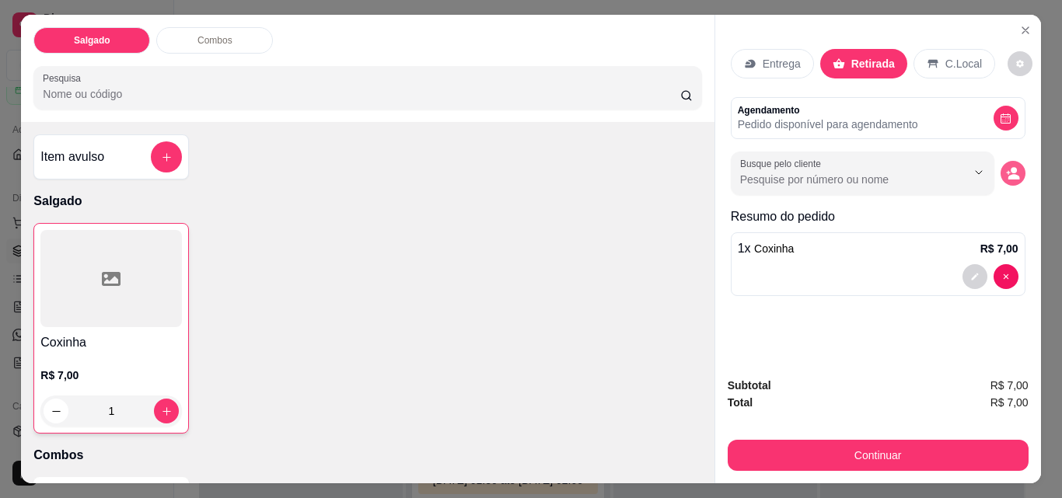
click at [1006, 166] on icon "decrease-product-quantity" at bounding box center [1013, 173] width 14 height 14
click at [1013, 18] on button "Close" at bounding box center [1025, 30] width 25 height 25
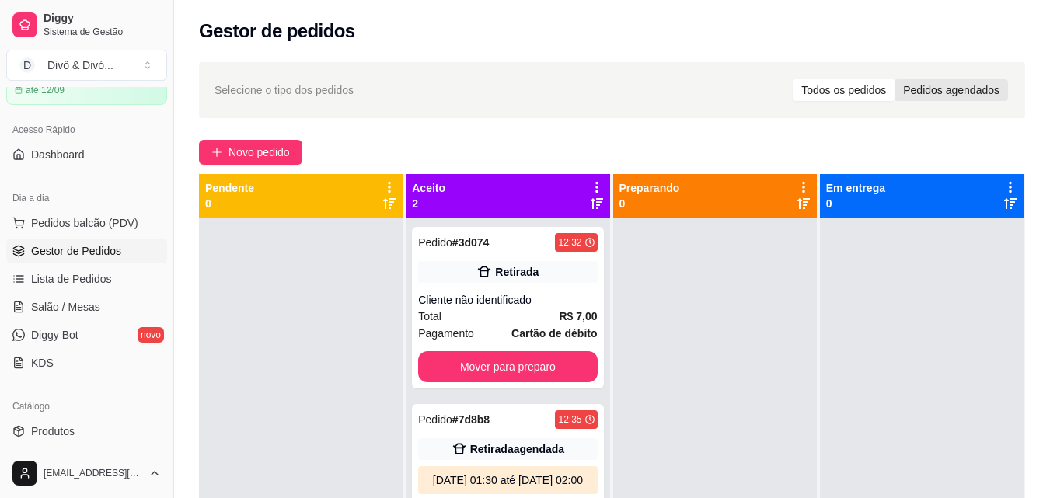
click at [937, 90] on div "Pedidos agendados" at bounding box center [951, 90] width 113 height 22
click at [895, 79] on input "Pedidos agendados" at bounding box center [895, 79] width 0 height 0
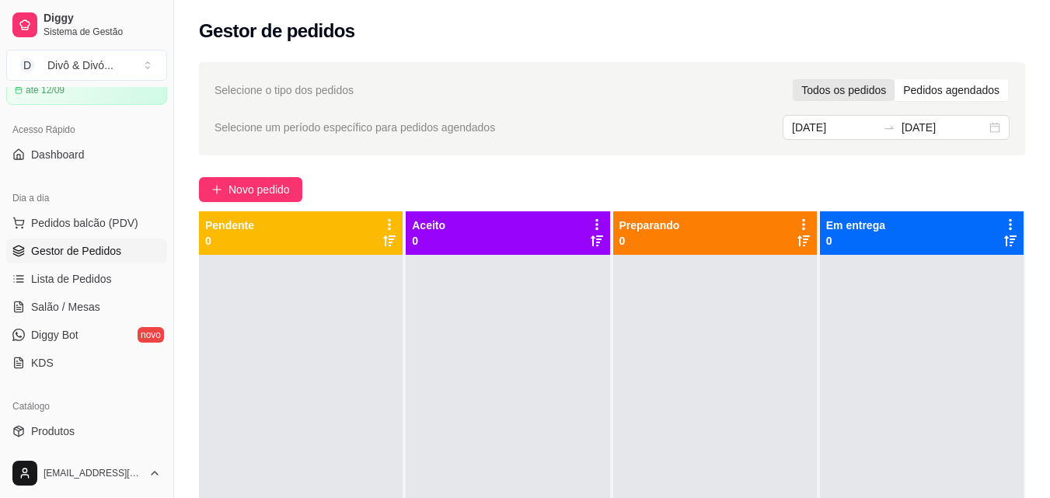
click at [875, 92] on div "Todos os pedidos" at bounding box center [844, 90] width 102 height 22
click at [793, 79] on input "Todos os pedidos" at bounding box center [793, 79] width 0 height 0
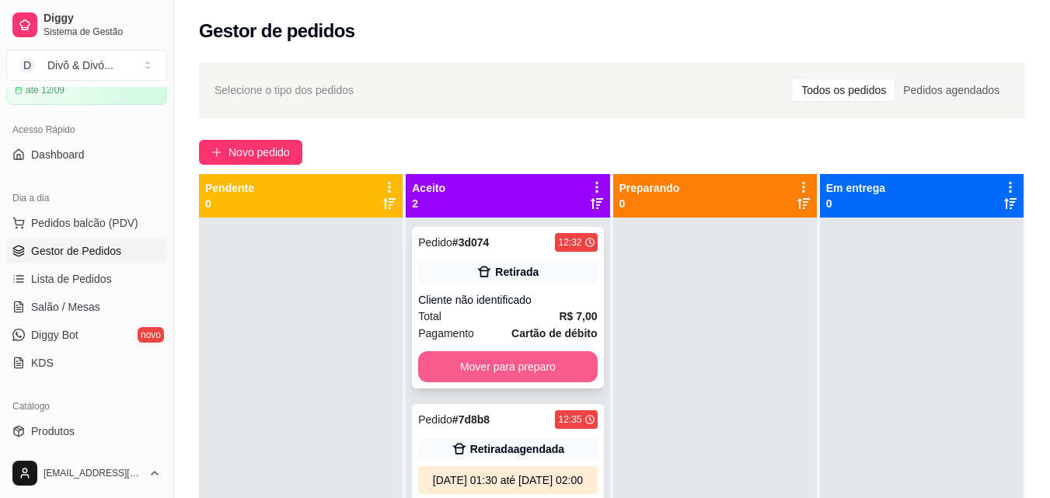
click at [521, 372] on button "Mover para preparo" at bounding box center [507, 366] width 179 height 31
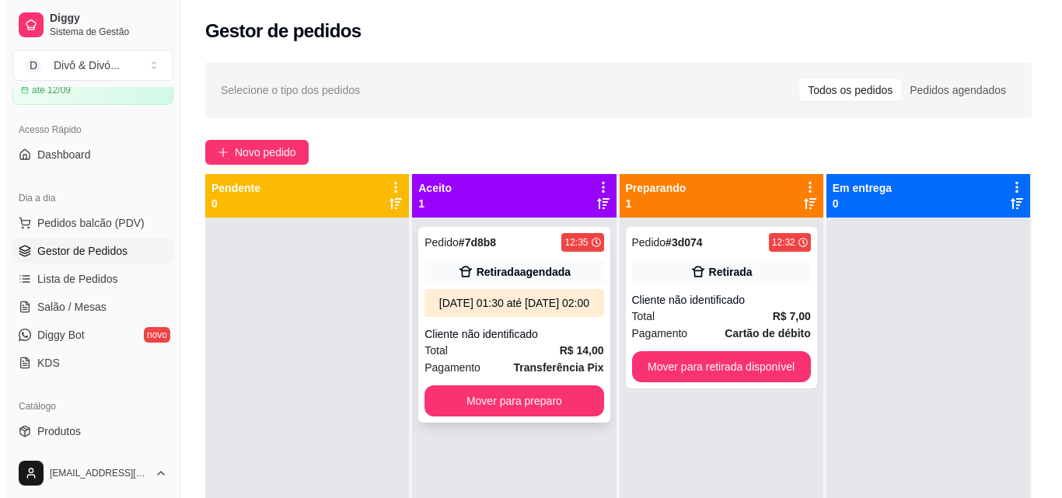
scroll to position [44, 0]
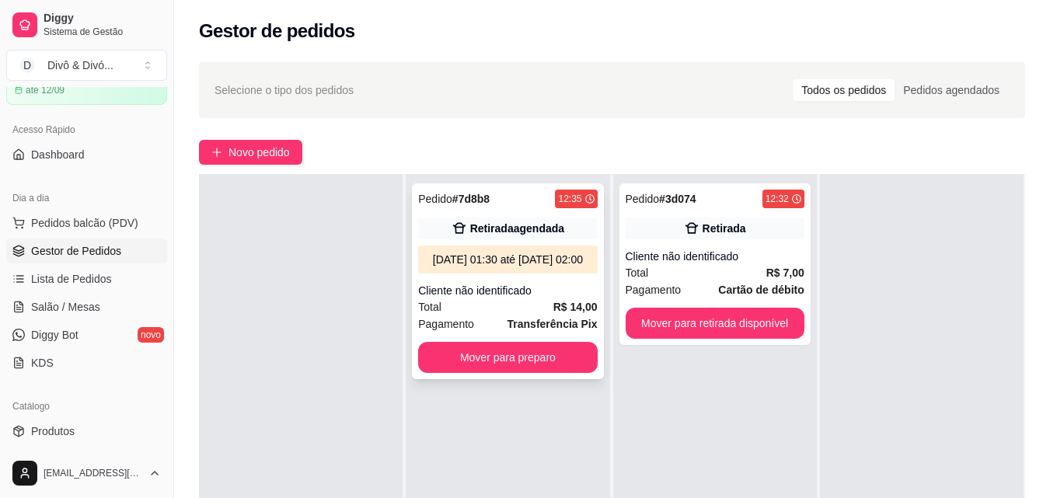
click at [546, 267] on div "18/08/25 às 01:30 até 18/08/25 às 02:00" at bounding box center [507, 260] width 166 height 16
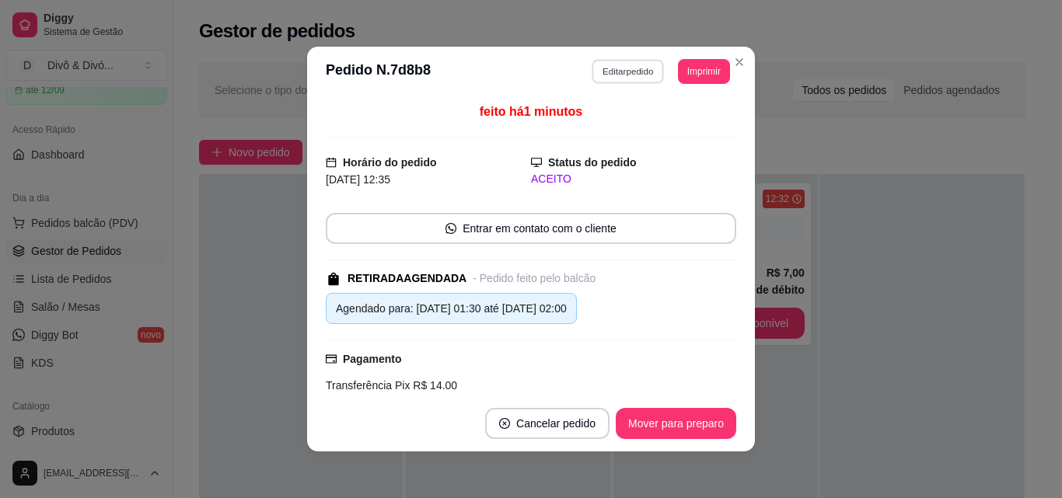
click at [627, 77] on button "Editar pedido" at bounding box center [628, 71] width 72 height 24
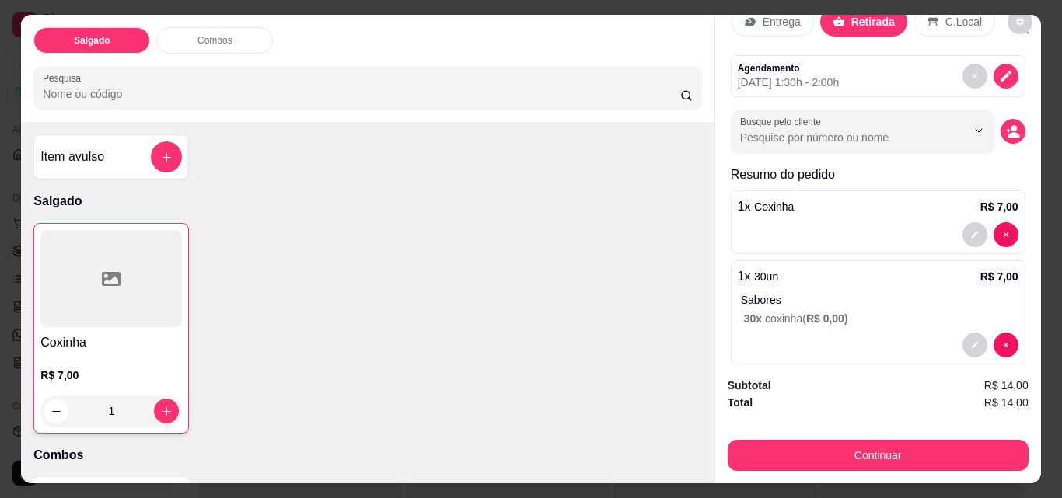
scroll to position [64, 0]
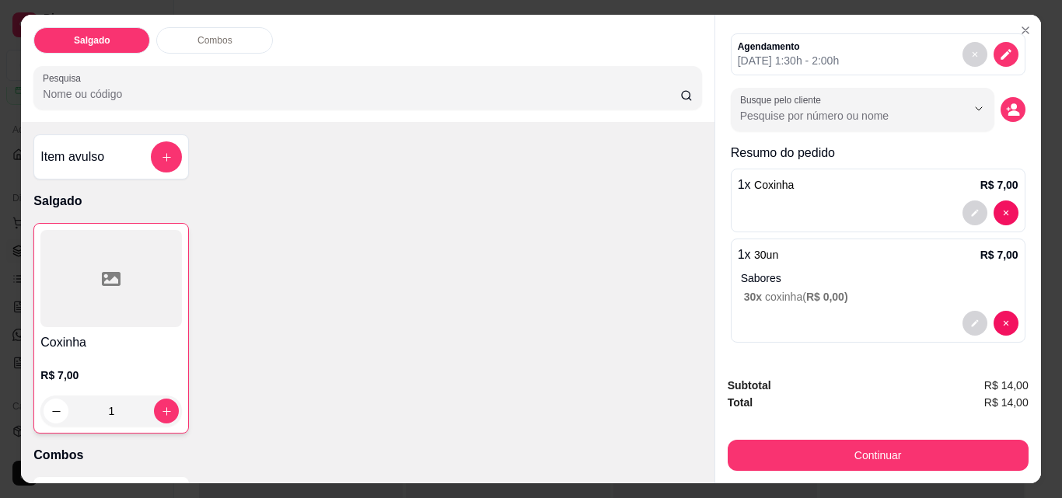
click at [839, 270] on p "Sabores" at bounding box center [879, 278] width 277 height 16
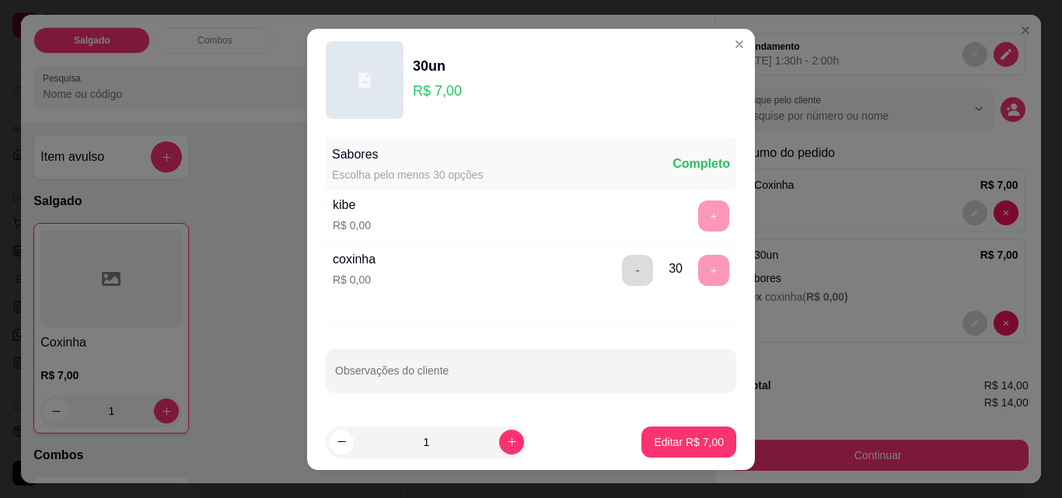
click at [622, 267] on button "-" at bounding box center [637, 270] width 31 height 31
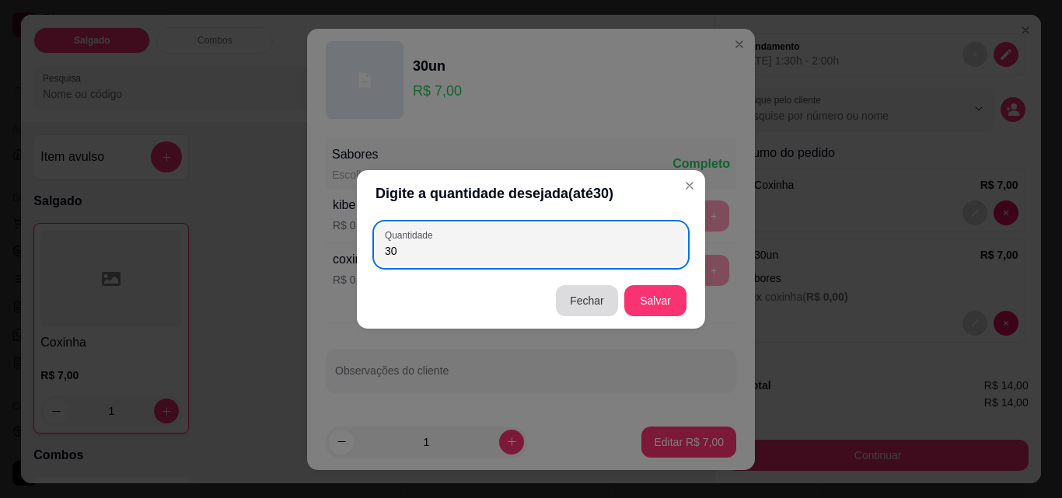
click at [595, 295] on button "Fechar" at bounding box center [587, 300] width 62 height 31
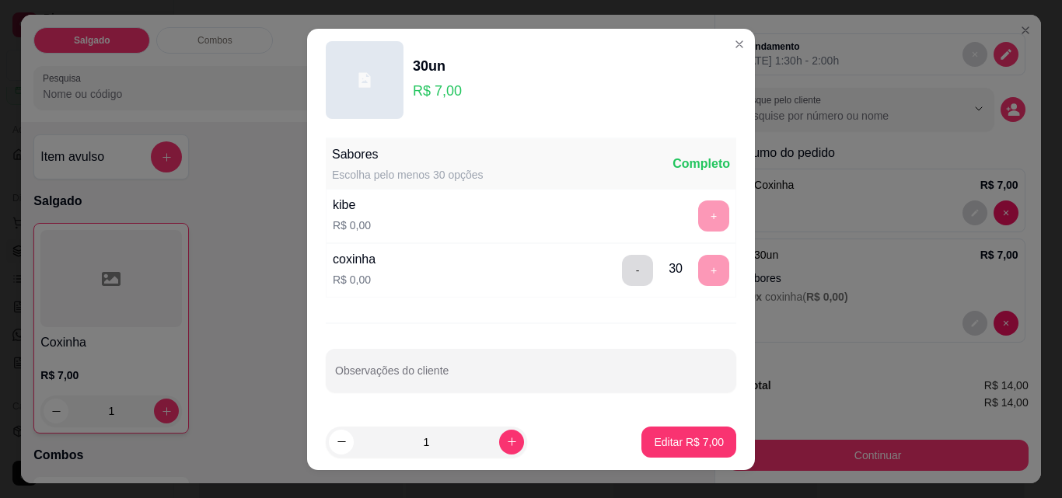
click at [623, 269] on button "-" at bounding box center [637, 270] width 31 height 31
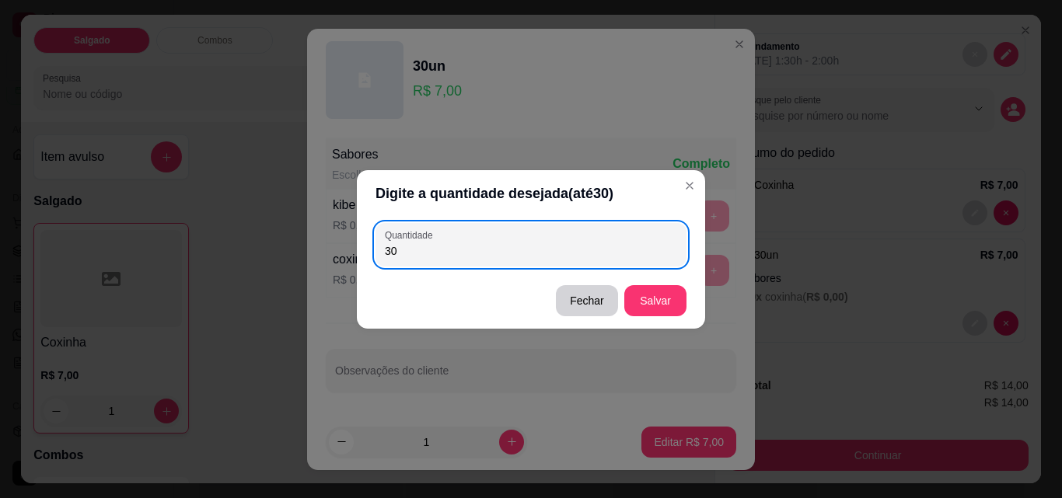
type input "3"
type input "29"
click at [675, 293] on button "Salvar" at bounding box center [655, 300] width 62 height 31
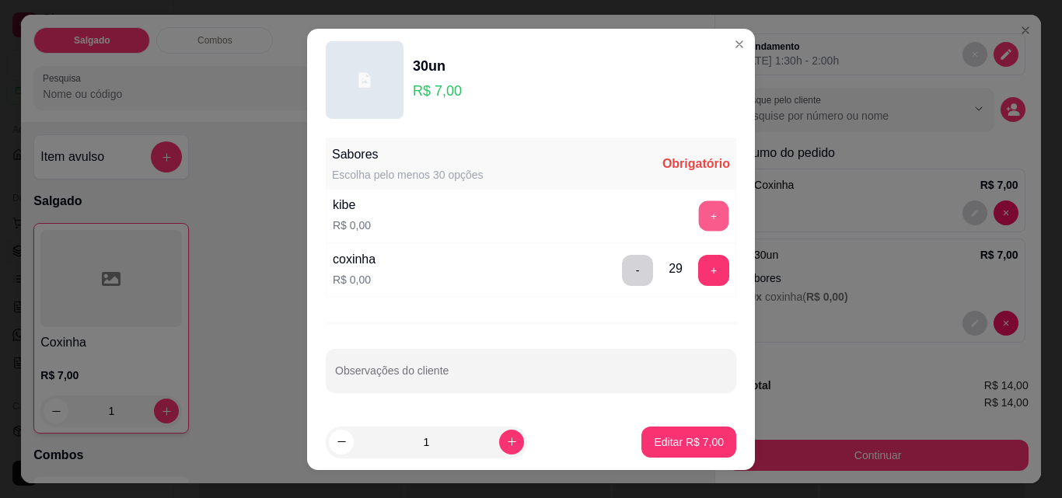
click at [705, 207] on button "+" at bounding box center [714, 216] width 30 height 30
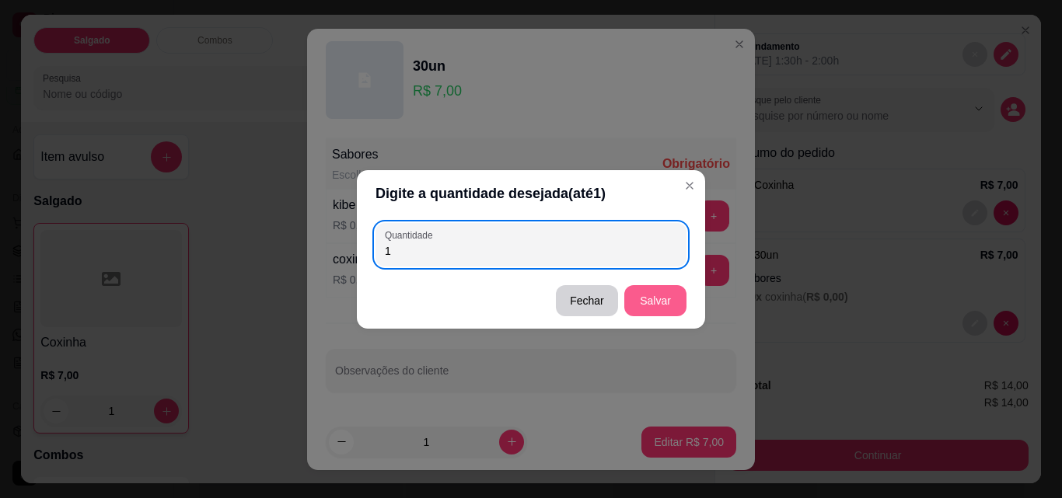
type input "1"
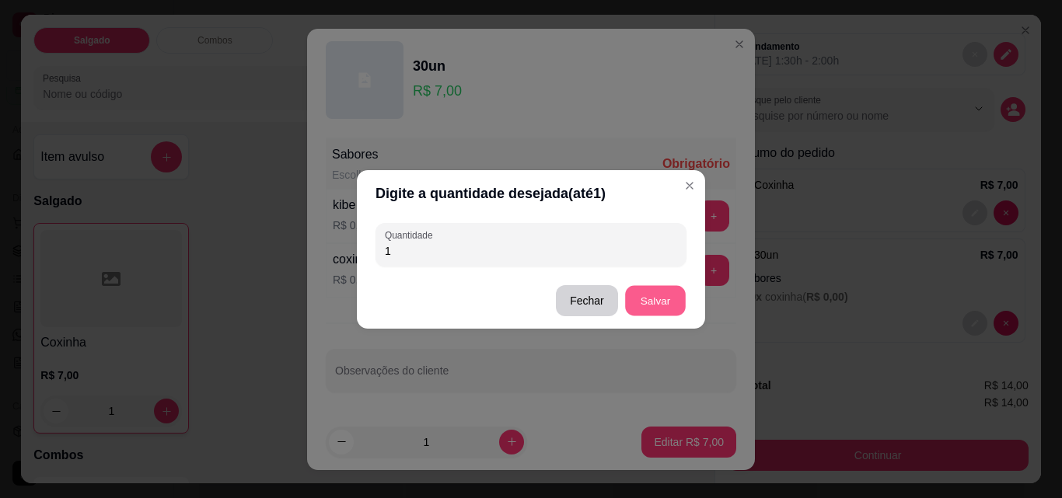
click at [641, 293] on button "Salvar" at bounding box center [655, 300] width 61 height 30
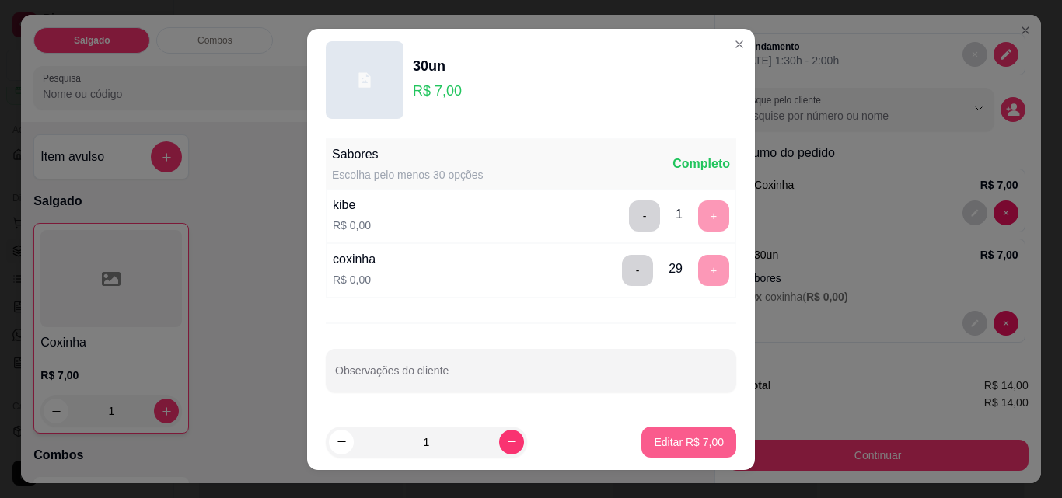
click at [664, 434] on button "Editar R$ 7,00" at bounding box center [688, 442] width 95 height 31
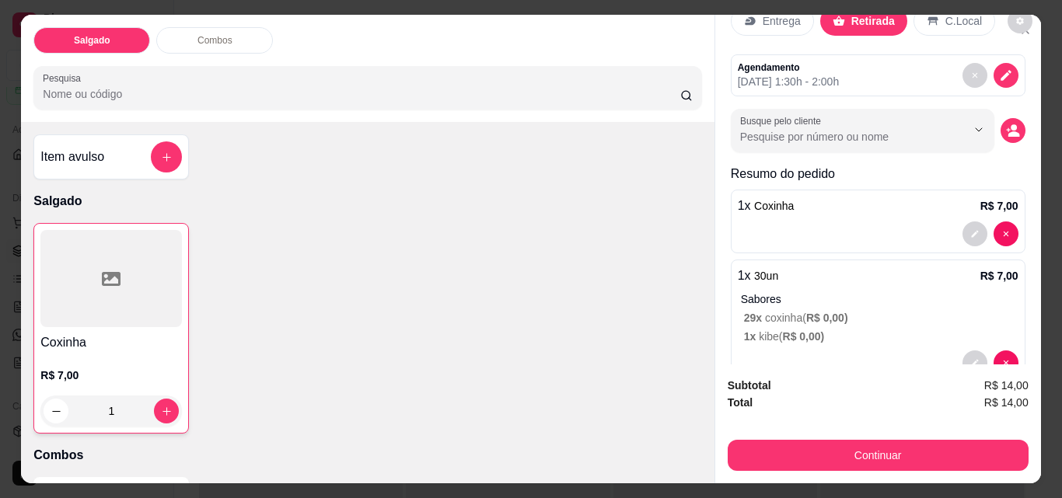
scroll to position [82, 0]
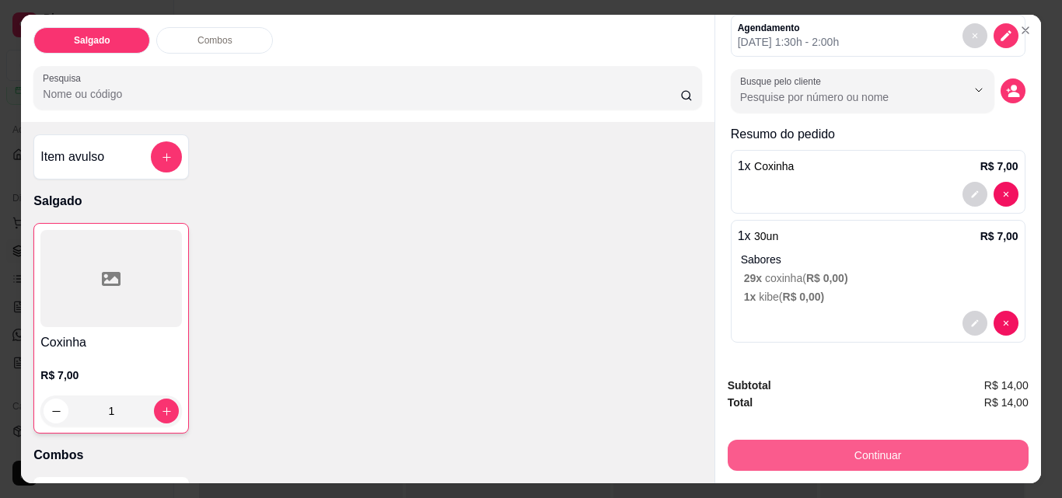
click at [879, 452] on button "Continuar" at bounding box center [878, 455] width 301 height 31
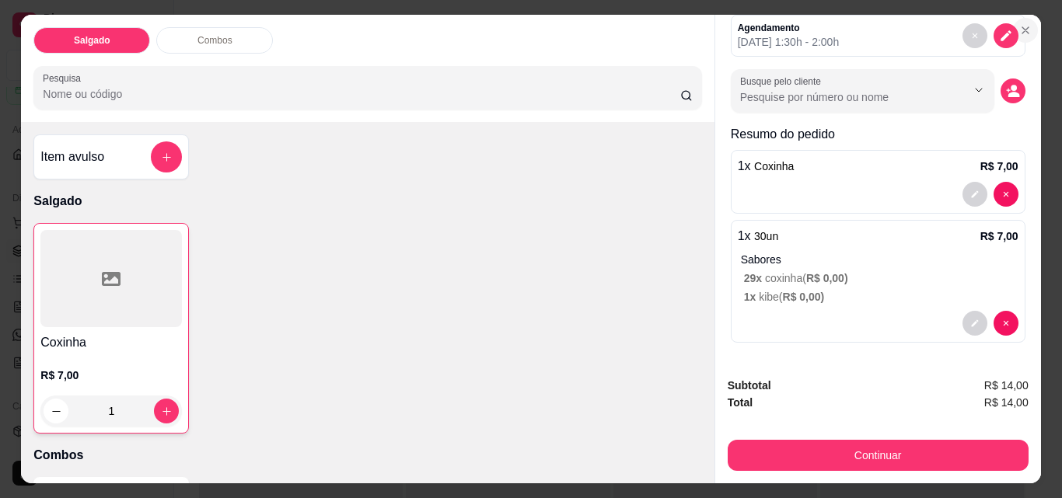
click at [1019, 24] on icon "Close" at bounding box center [1025, 30] width 12 height 12
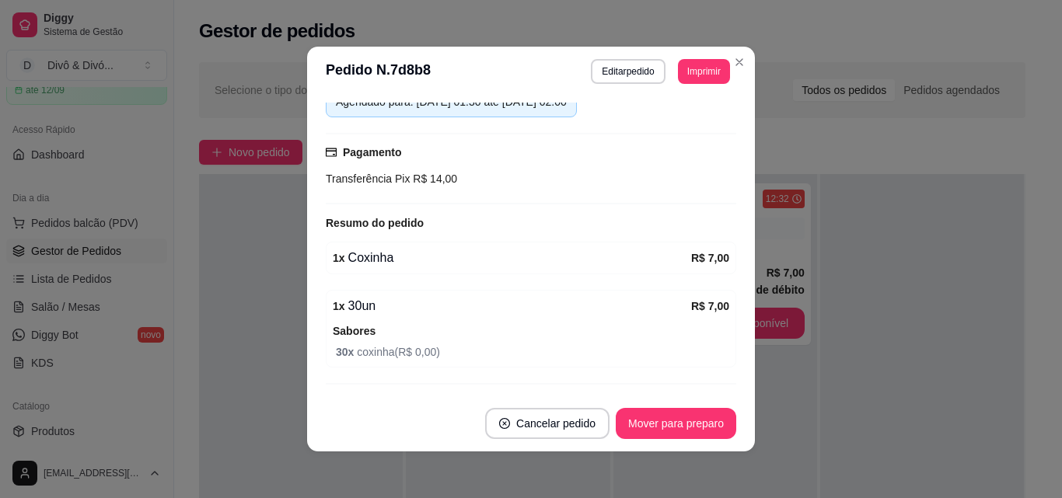
scroll to position [246, 0]
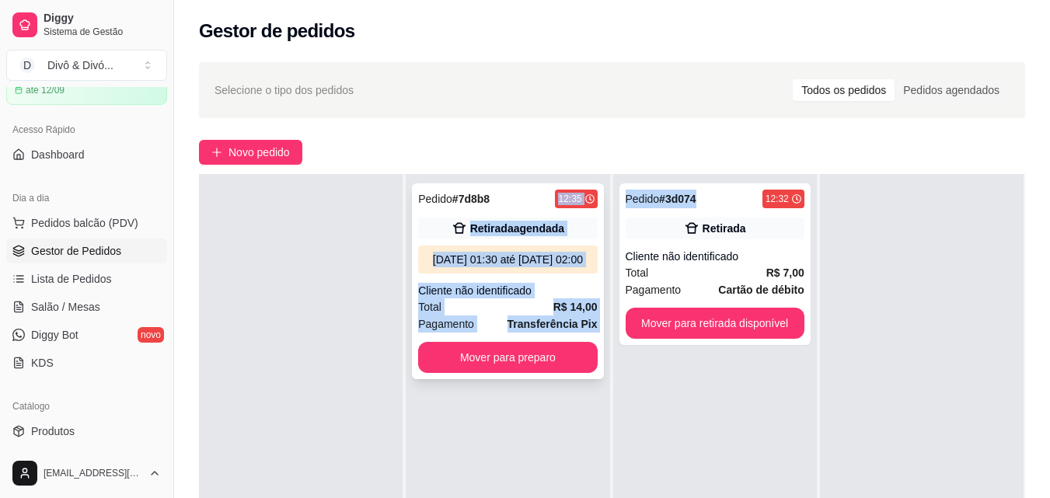
drag, startPoint x: 697, startPoint y: 203, endPoint x: 515, endPoint y: 201, distance: 181.9
click at [515, 201] on div "Pendente 0 Aceito 1 Pedido # 7d8b8 12:35 Retirada agendada 18/08/25 às 01:30 at…" at bounding box center [612, 423] width 826 height 498
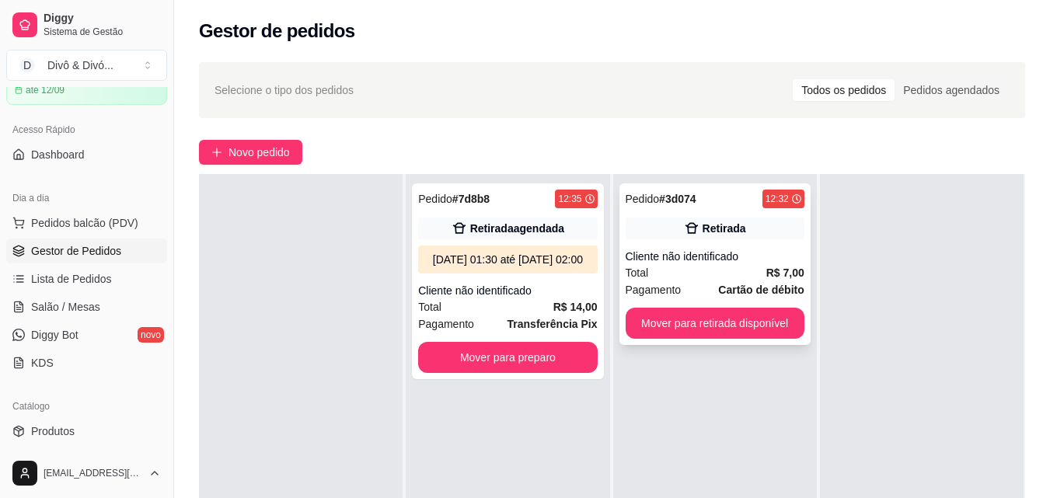
click at [724, 191] on div "Pedido # 3d074 12:32" at bounding box center [715, 199] width 179 height 19
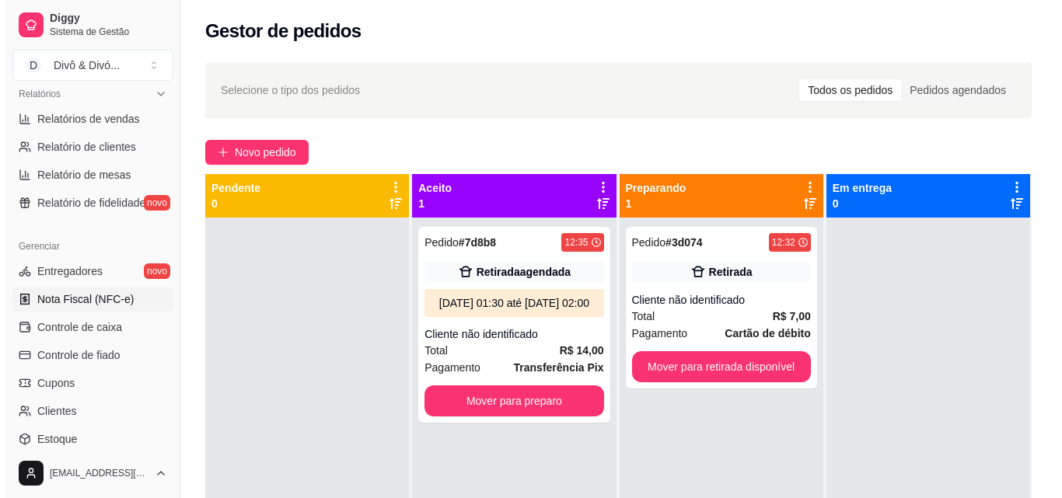
scroll to position [620, 0]
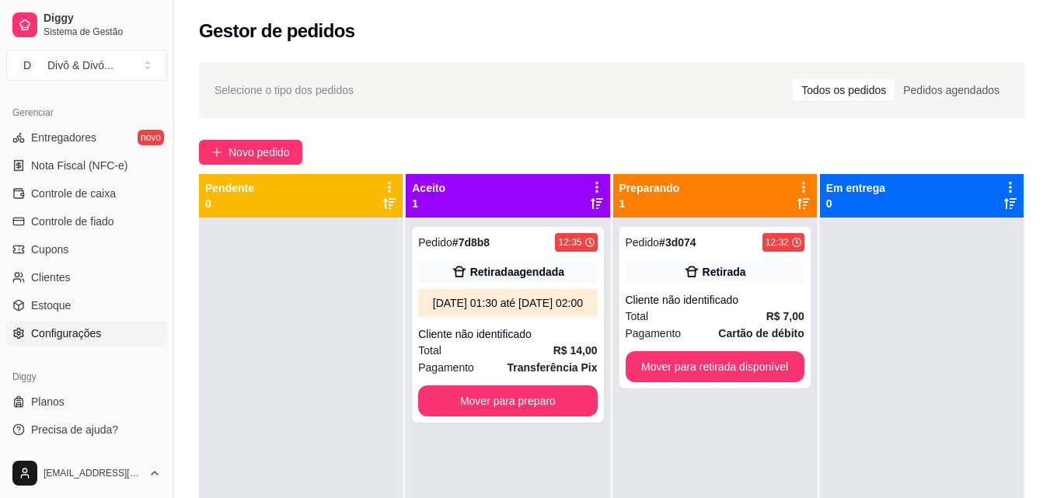
click at [91, 326] on span "Configurações" at bounding box center [66, 334] width 70 height 16
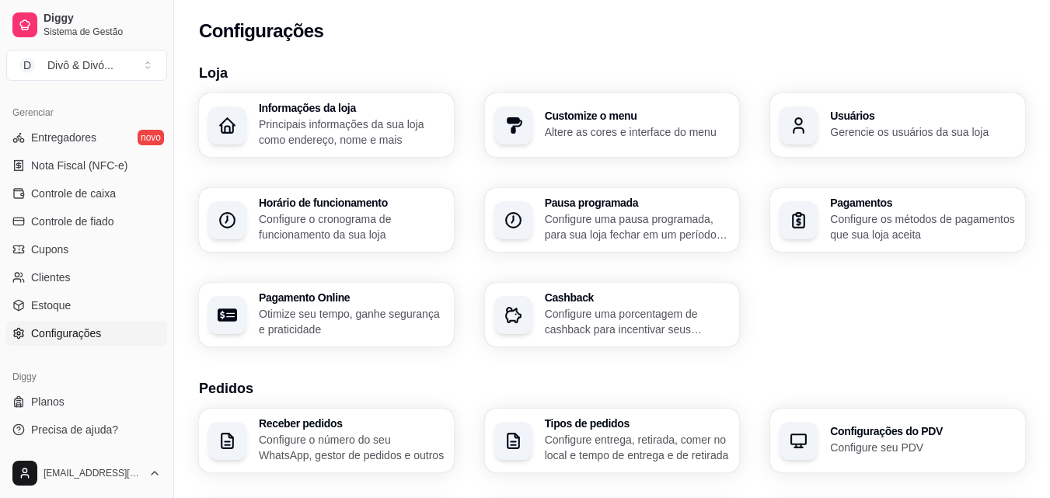
click at [928, 138] on p "Gerencie os usuários da sua loja" at bounding box center [923, 132] width 186 height 16
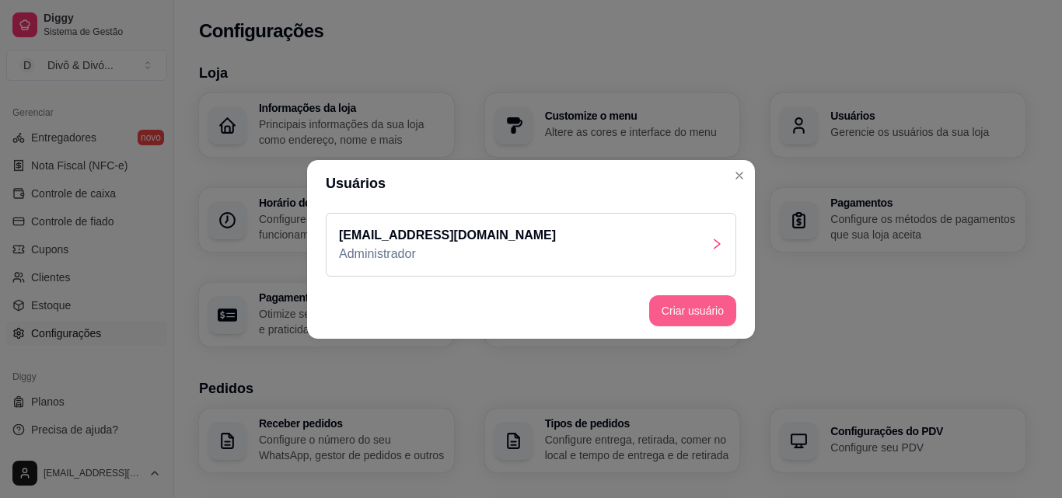
click at [682, 312] on button "Criar usuário" at bounding box center [692, 310] width 87 height 31
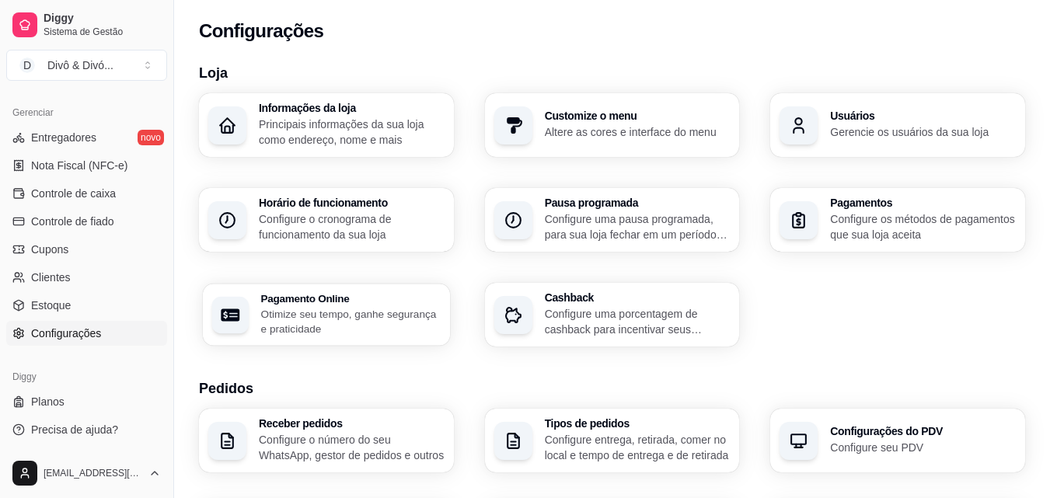
click at [354, 316] on p "Otimize seu tempo, ganhe segurança e praticidade" at bounding box center [351, 321] width 180 height 30
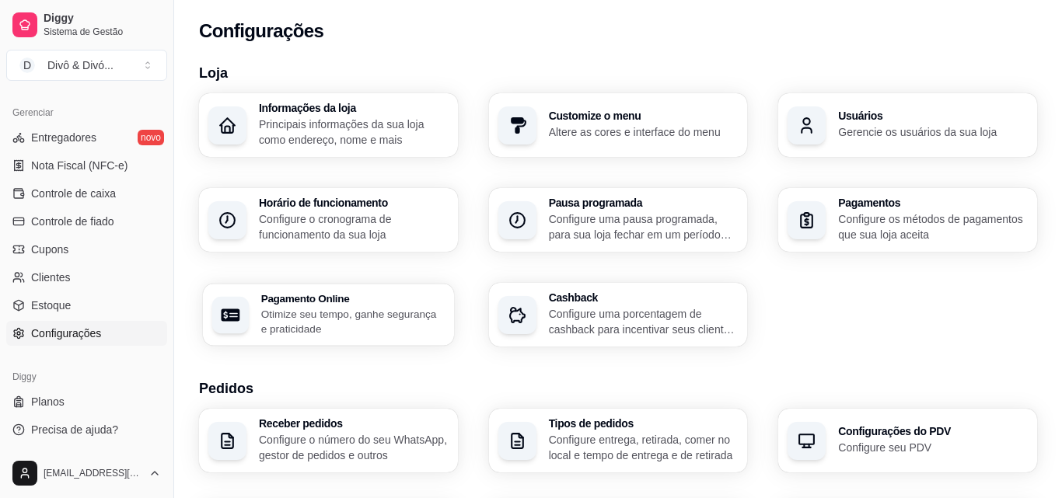
select select "4.98"
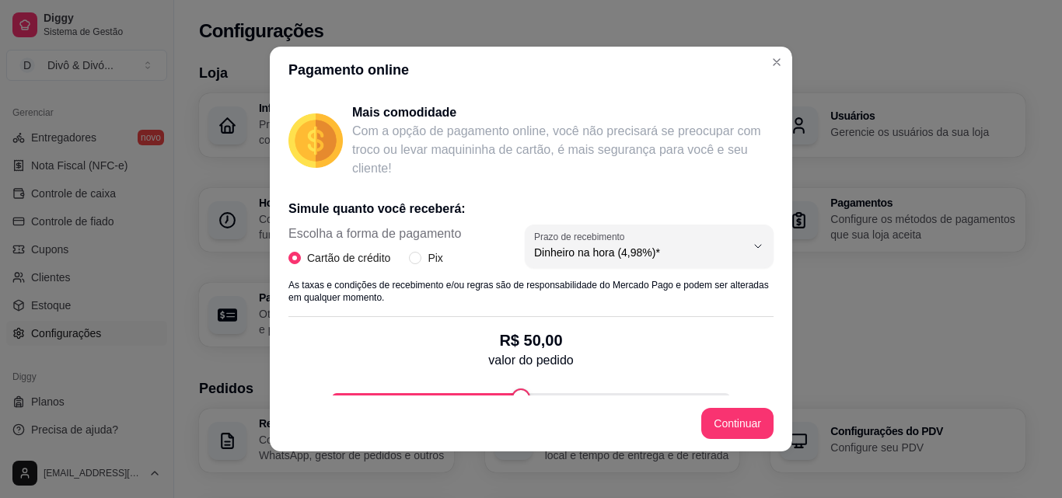
scroll to position [168, 0]
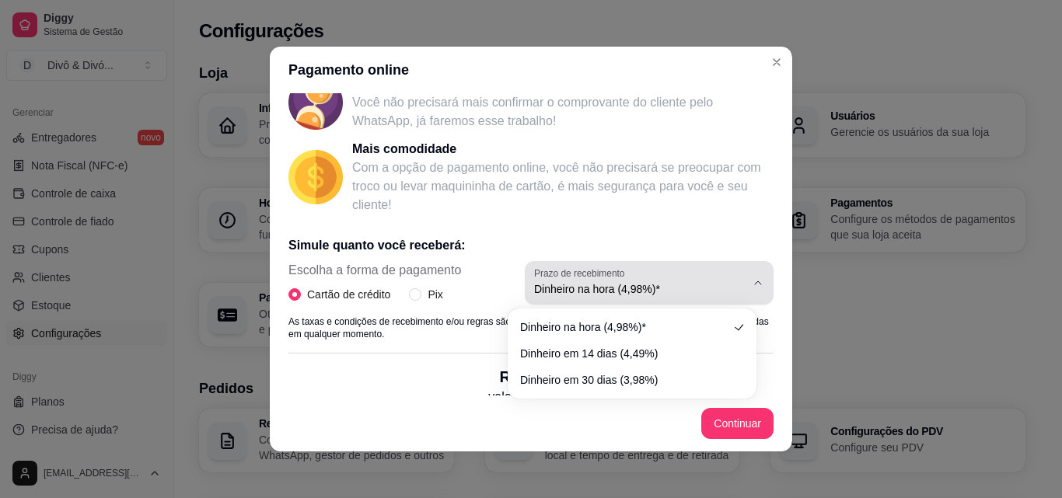
click at [663, 295] on span "Dinheiro na hora (4,98%)*" at bounding box center [639, 289] width 211 height 16
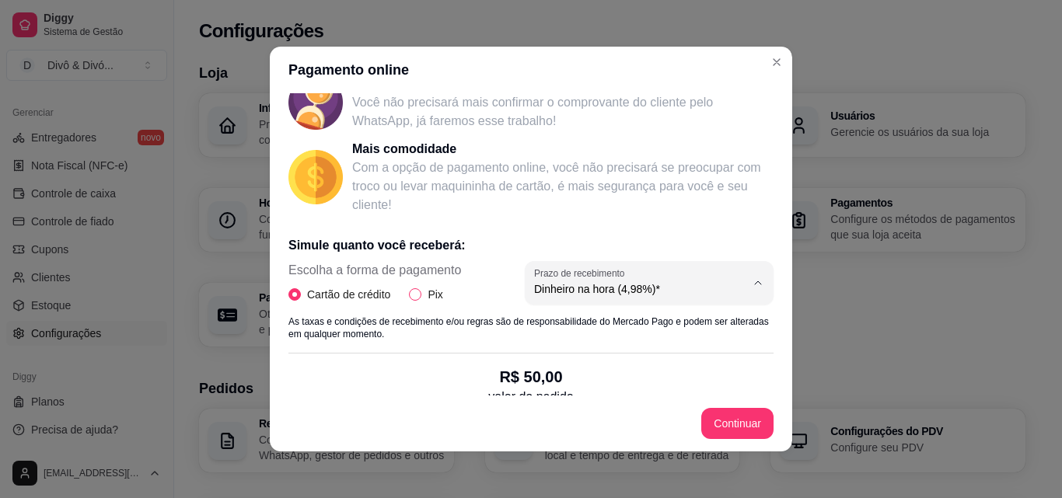
click at [409, 296] on input "Pix" at bounding box center [415, 294] width 12 height 12
radio input "true"
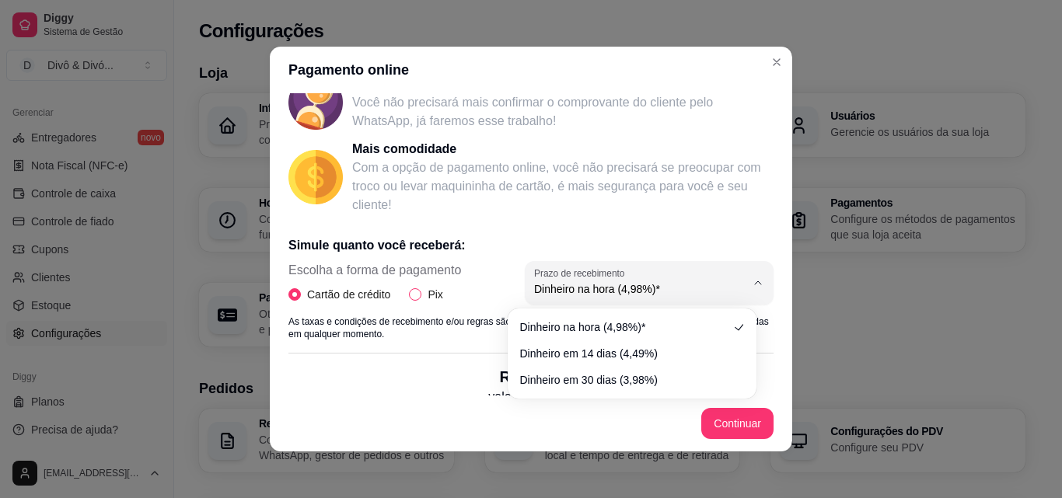
radio input "false"
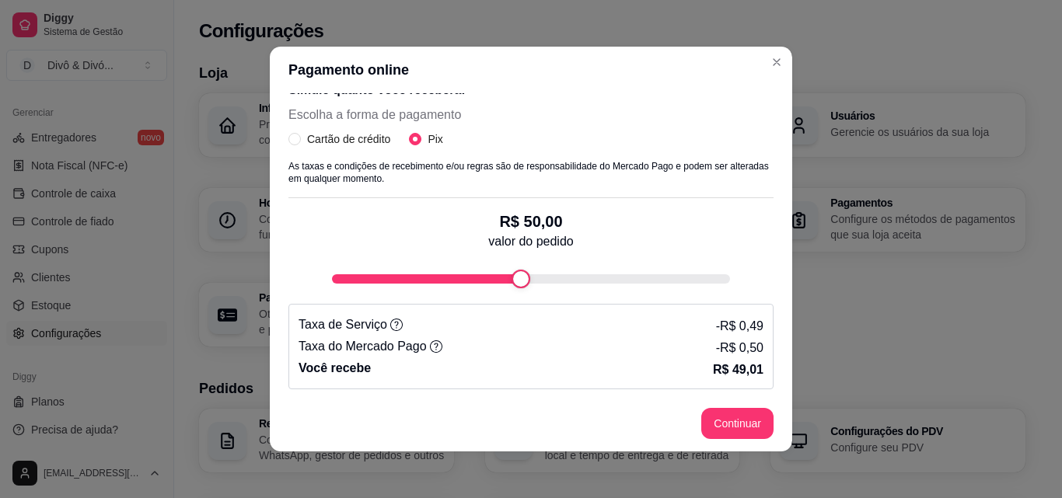
scroll to position [3, 0]
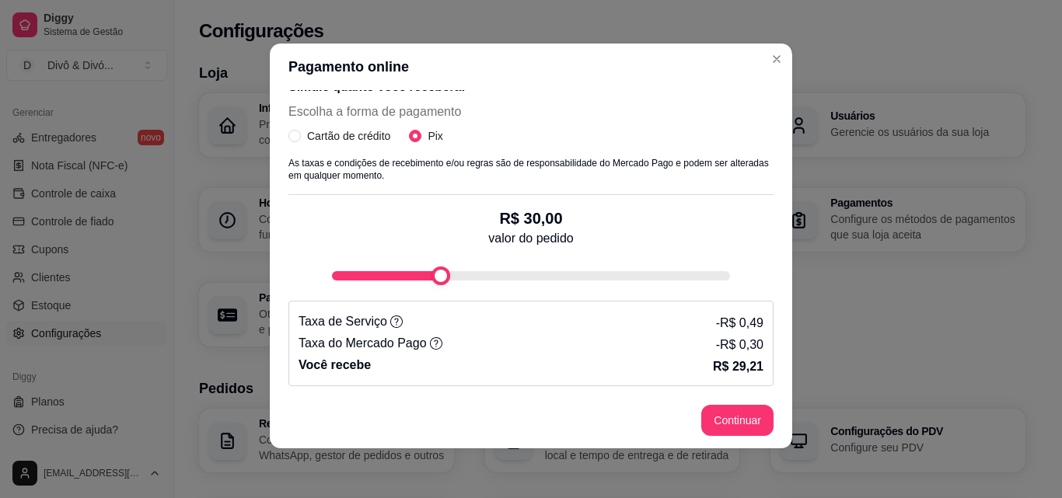
click at [441, 269] on div "fee-calculator" at bounding box center [440, 276] width 19 height 19
drag, startPoint x: 629, startPoint y: 270, endPoint x: 537, endPoint y: 277, distance: 92.0
click at [537, 277] on div "fee-calculator" at bounding box center [531, 276] width 398 height 19
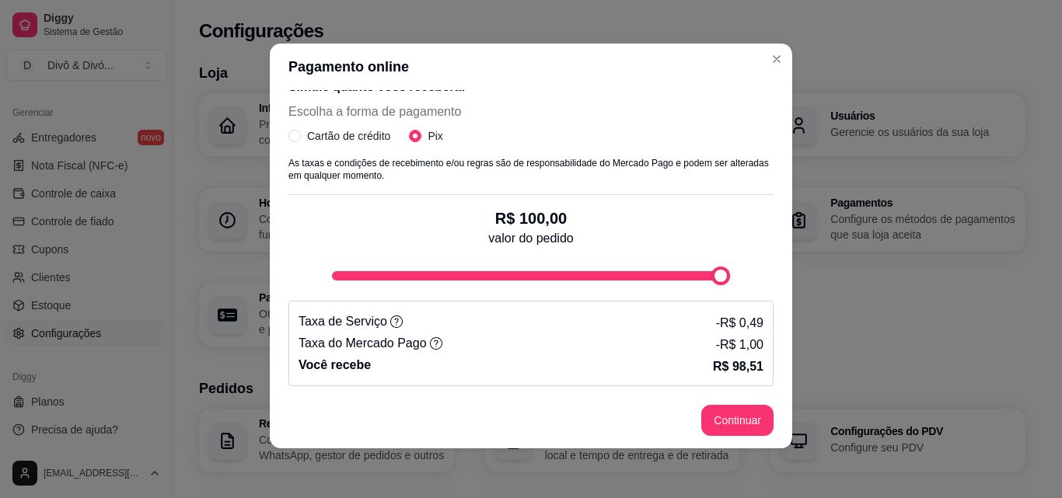
click at [744, 269] on div "R$ 100,00 valor do pedido" at bounding box center [530, 240] width 485 height 90
type input "51"
click at [519, 267] on div "fee-calculator" at bounding box center [528, 276] width 19 height 19
click at [301, 131] on span "Cartão de crédito" at bounding box center [349, 135] width 96 height 17
click at [295, 131] on input "Cartão de crédito" at bounding box center [294, 136] width 12 height 12
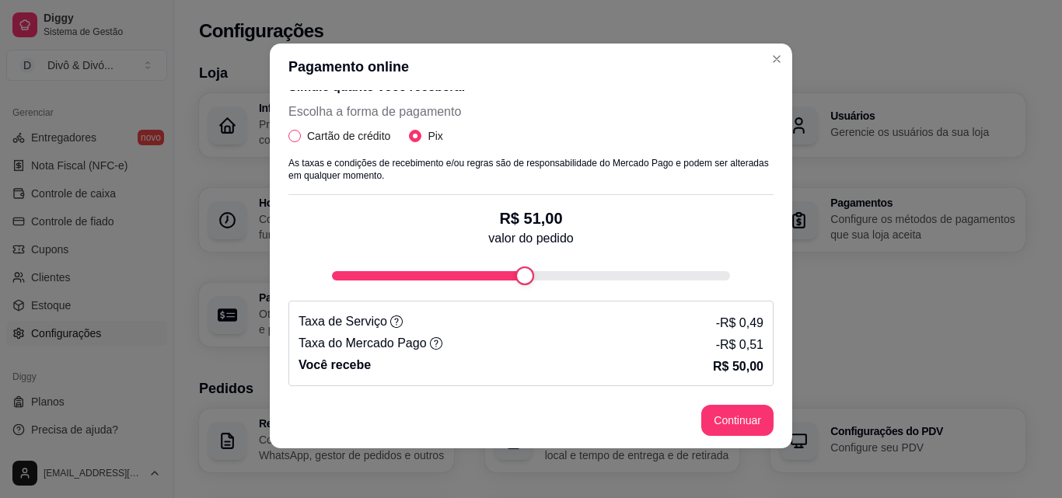
radio input "true"
radio input "false"
select select "4.98"
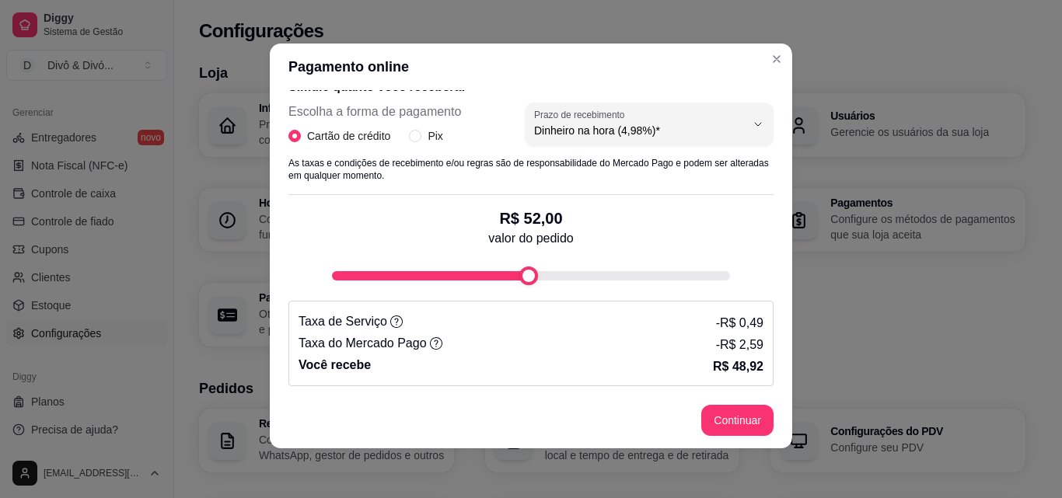
type input "50"
click at [511, 275] on div "fee-calculator" at bounding box center [520, 276] width 19 height 19
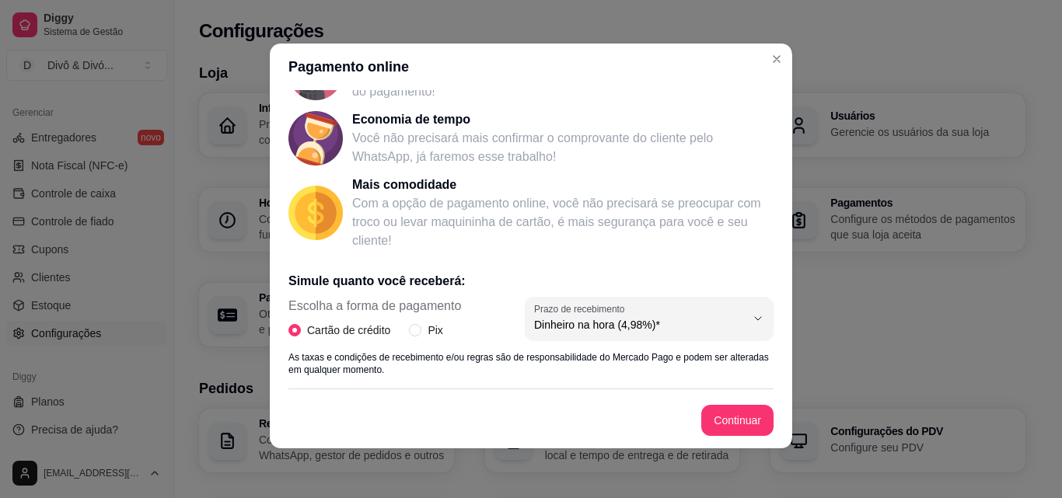
scroll to position [323, 0]
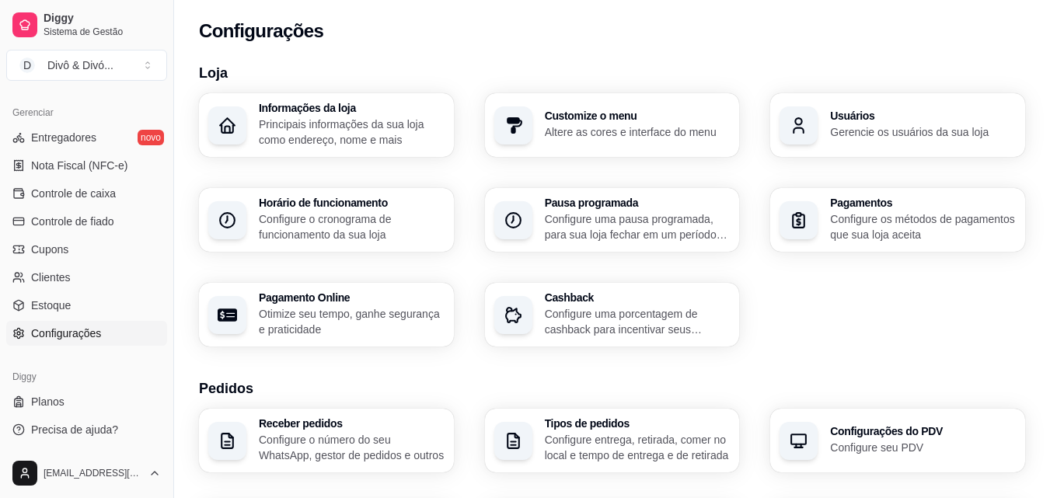
click at [613, 330] on p "Configure uma porcentagem de cashback para incentivar seus clientes a comprarem…" at bounding box center [638, 321] width 186 height 31
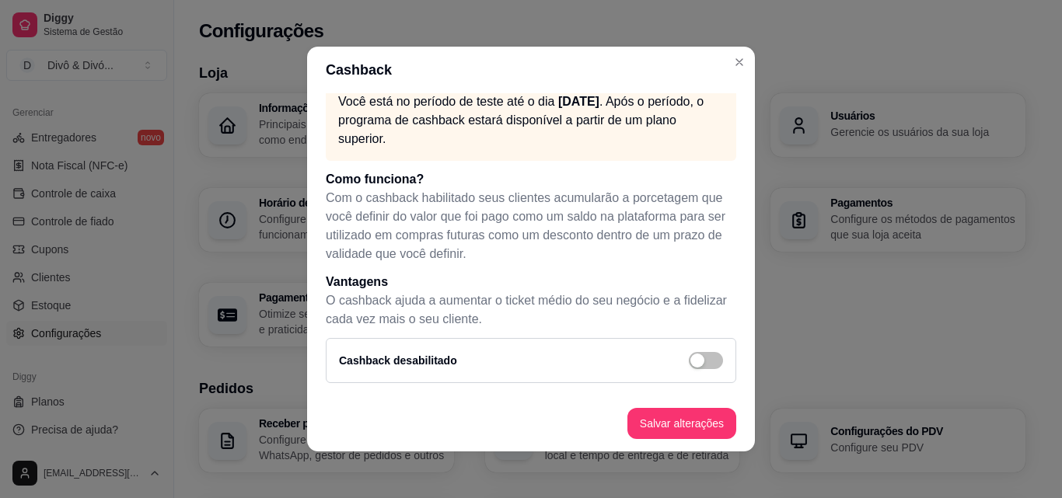
scroll to position [0, 0]
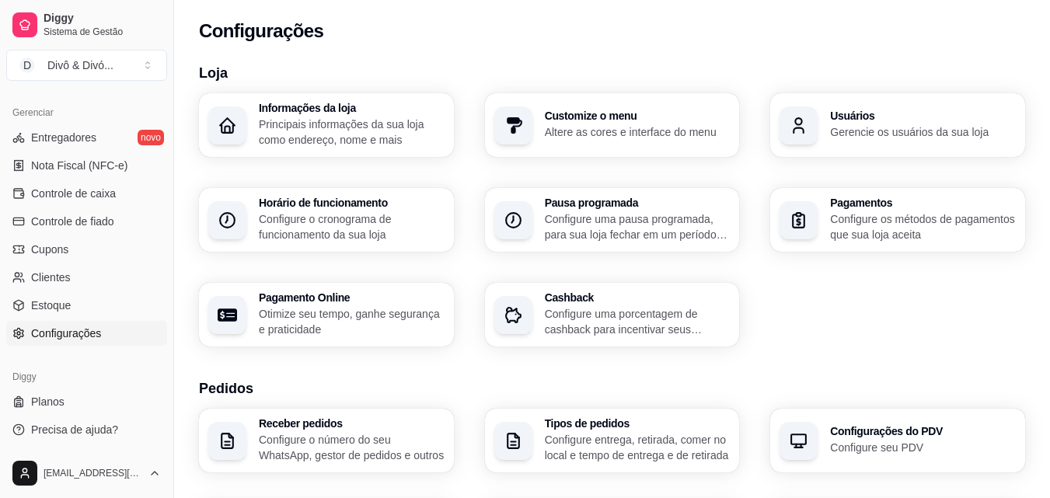
click at [379, 119] on p "Principais informações da sua loja como endereço, nome e mais" at bounding box center [352, 132] width 186 height 31
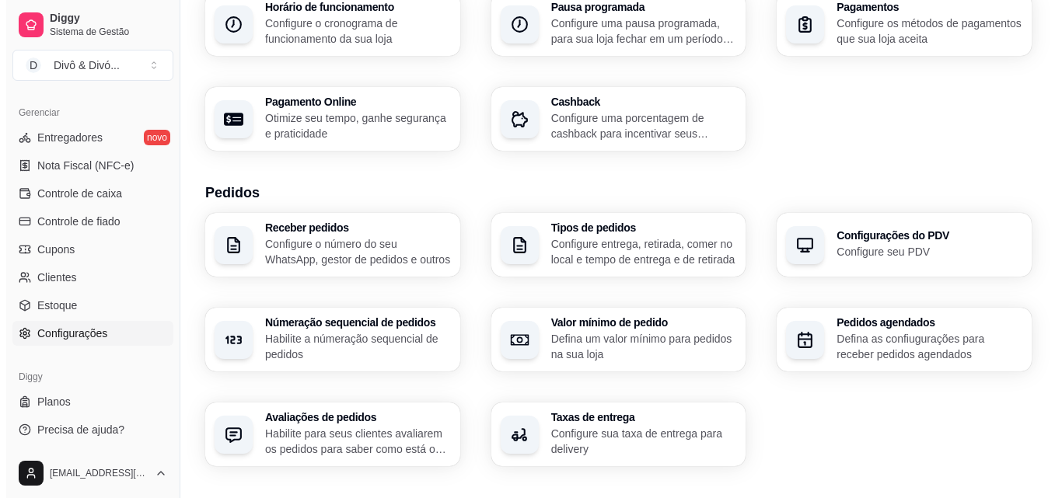
scroll to position [233, 0]
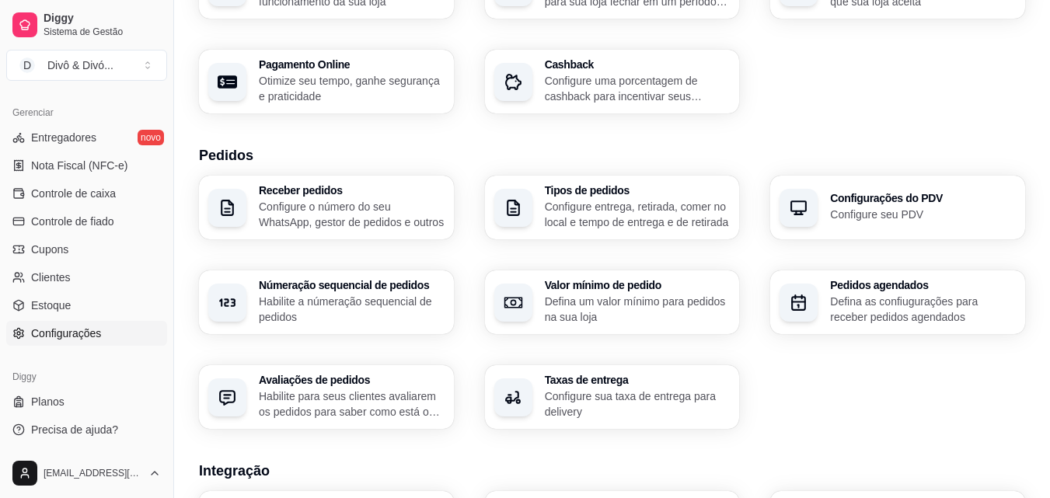
click at [919, 206] on div "Configurações do PDV Configure seu PDV" at bounding box center [923, 208] width 186 height 30
click at [651, 206] on p "Configure entrega, retirada, comer no local e tempo de entrega e de retirada" at bounding box center [638, 214] width 186 height 31
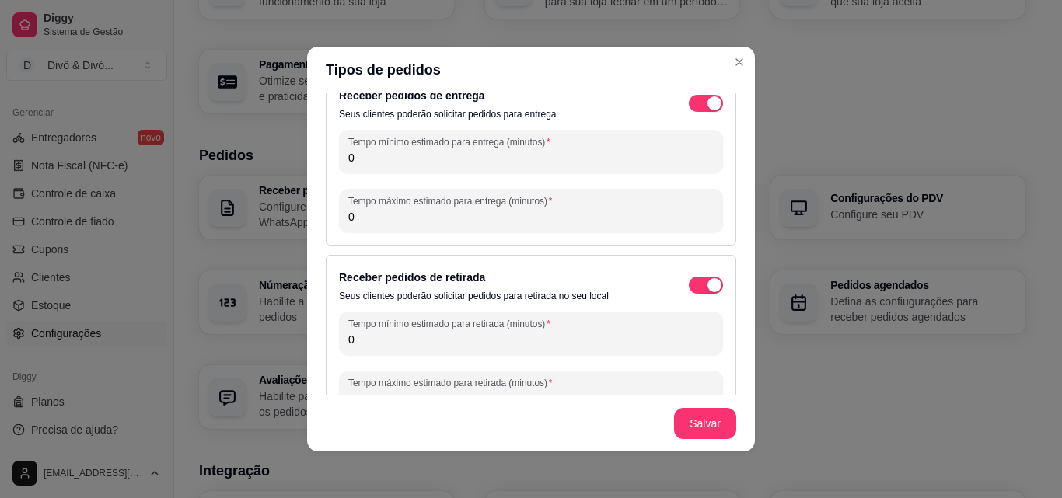
scroll to position [0, 0]
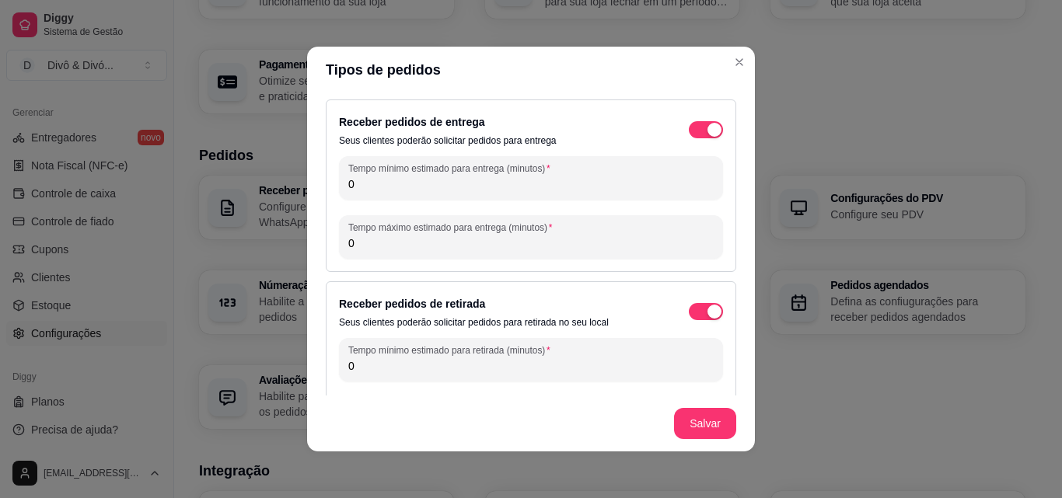
click at [431, 191] on input "0" at bounding box center [530, 184] width 365 height 16
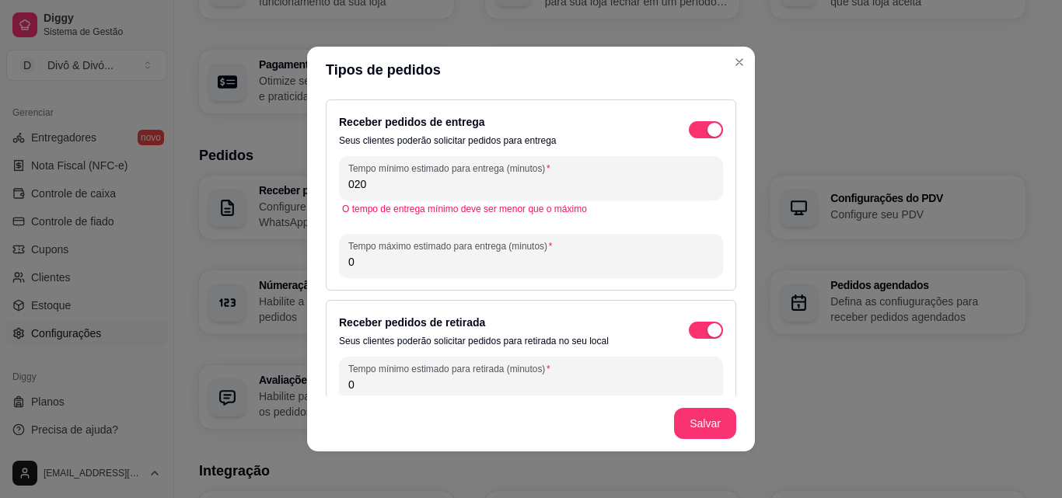
click at [403, 194] on div "Tempo mínimo estimado para entrega (minutos) 020" at bounding box center [531, 178] width 384 height 44
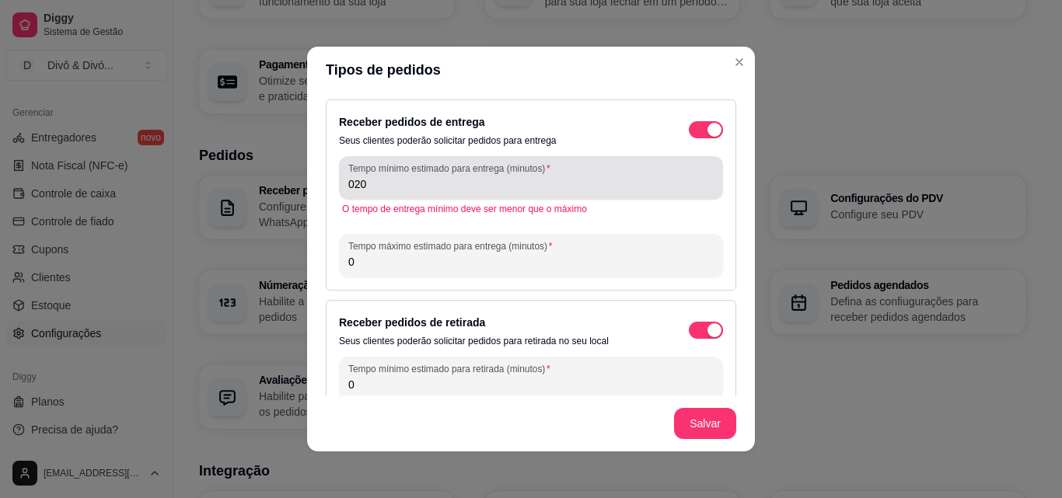
click at [403, 194] on div "Tempo mínimo estimado para entrega (minutos) 020" at bounding box center [531, 178] width 384 height 44
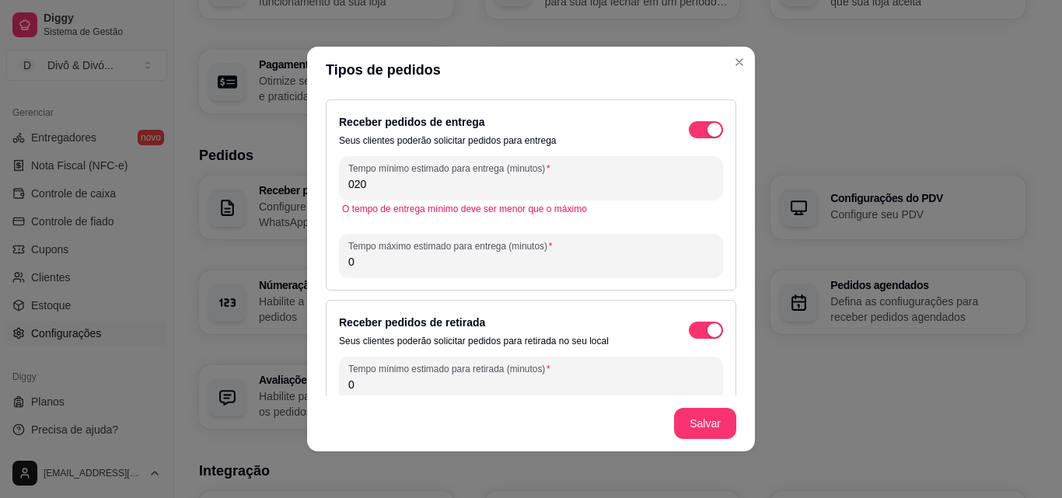
drag, startPoint x: 387, startPoint y: 189, endPoint x: 331, endPoint y: 191, distance: 56.0
click at [331, 191] on div "Receber pedidos de entrega Seus clientes poderão solicitar pedidos para entrega…" at bounding box center [531, 194] width 410 height 191
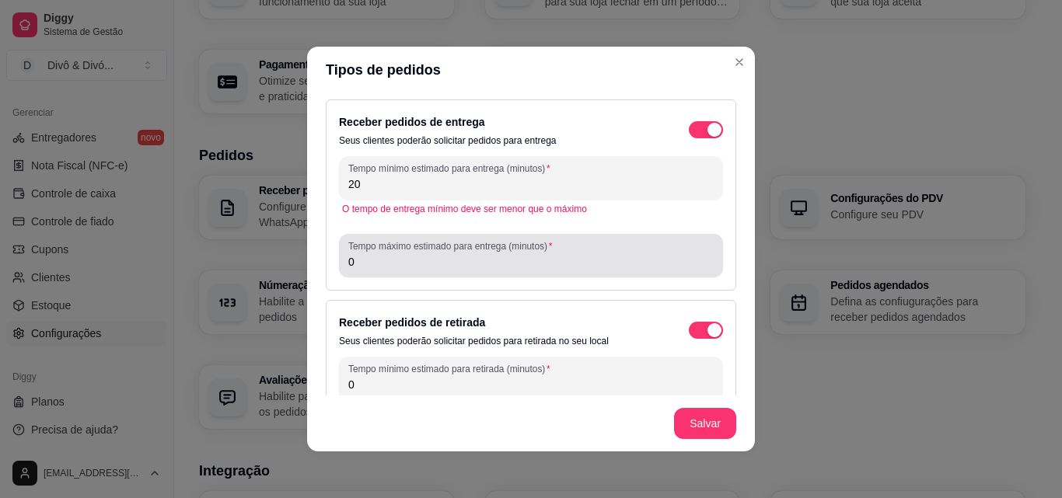
type input "20"
click at [373, 269] on input "0" at bounding box center [530, 262] width 365 height 16
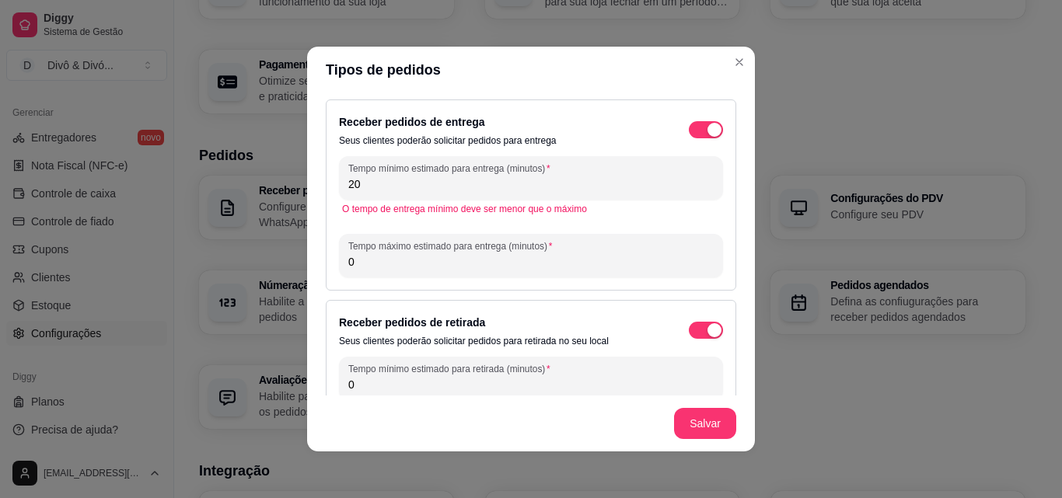
click at [373, 269] on input "0" at bounding box center [530, 262] width 365 height 16
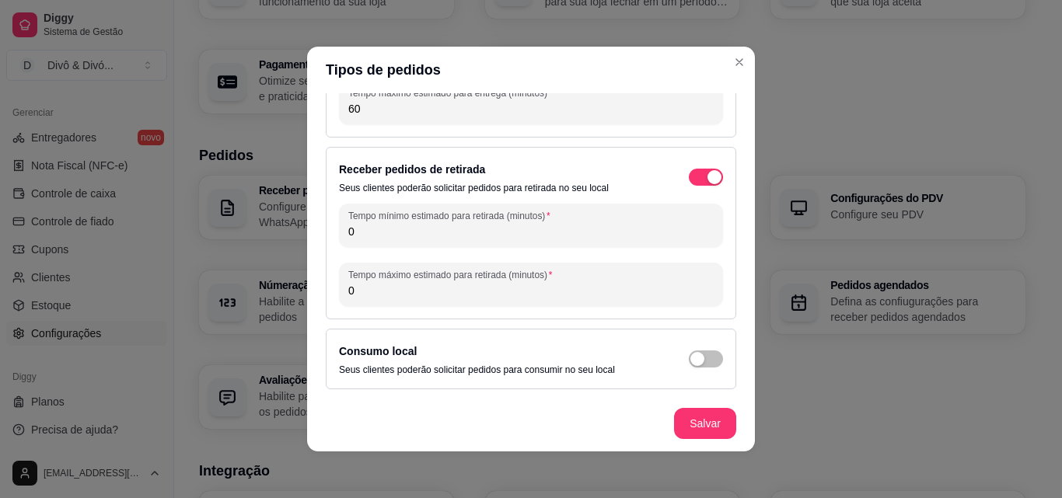
type input "60"
click at [374, 247] on div "Tempo mínimo estimado para retirada (minutos) 0 Tempo máximo estimado para reti…" at bounding box center [531, 255] width 384 height 103
click at [380, 237] on input "0" at bounding box center [530, 232] width 365 height 16
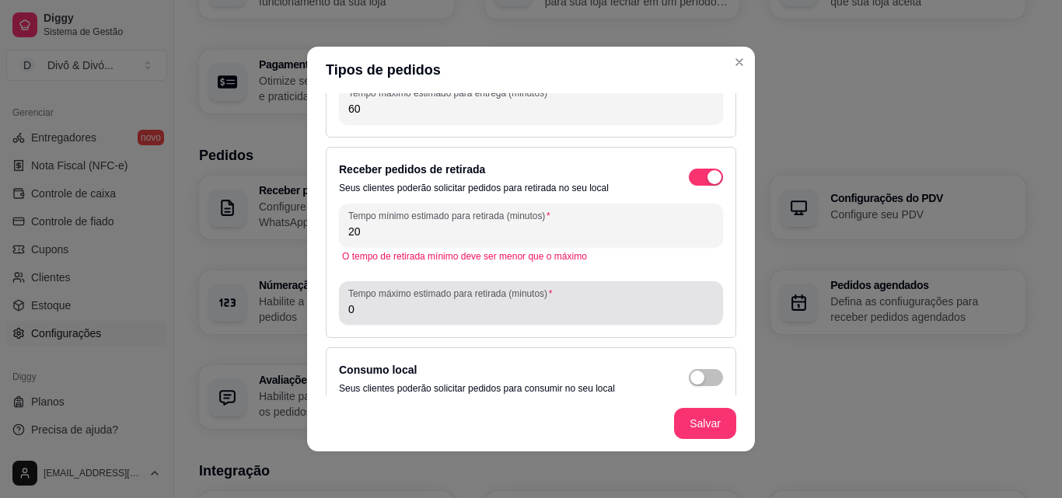
type input "20"
click at [373, 311] on input "0" at bounding box center [530, 310] width 365 height 16
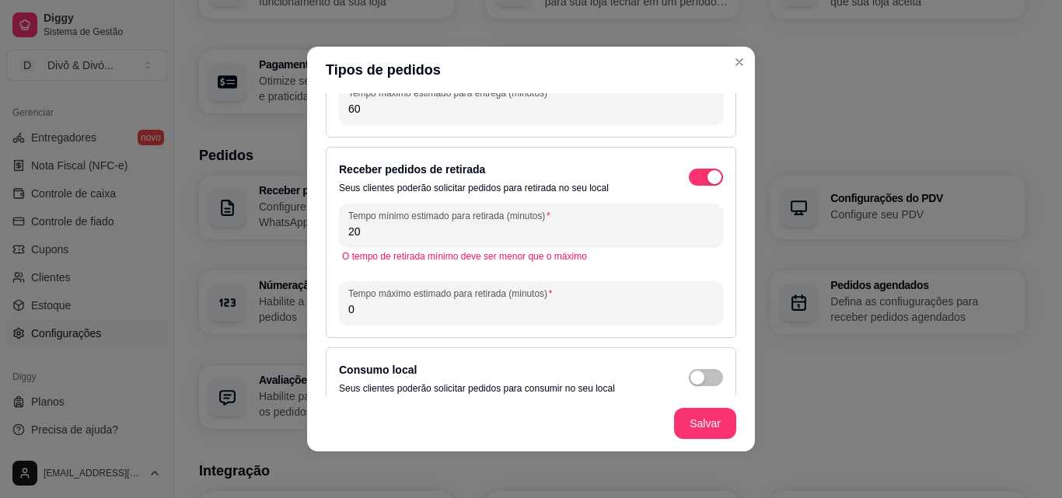
click at [373, 311] on input "0" at bounding box center [530, 310] width 365 height 16
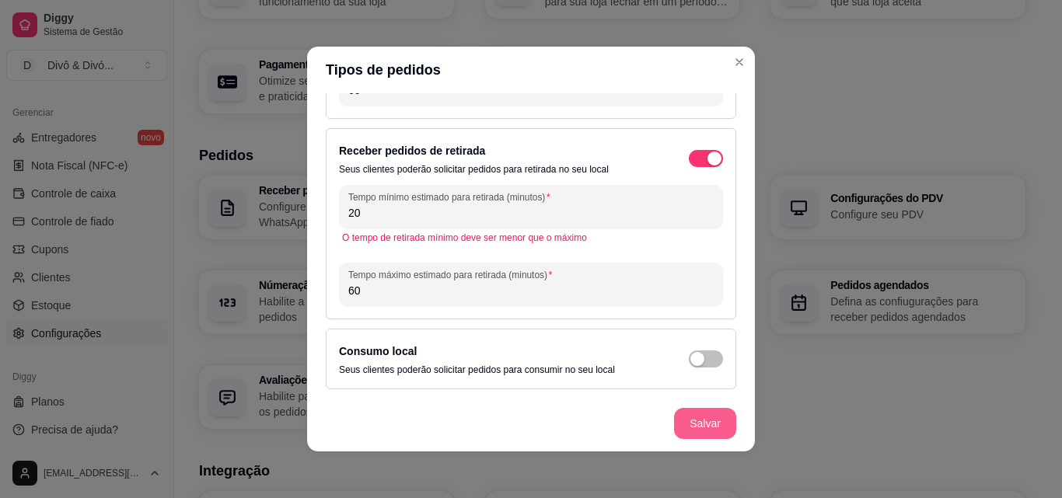
type input "60"
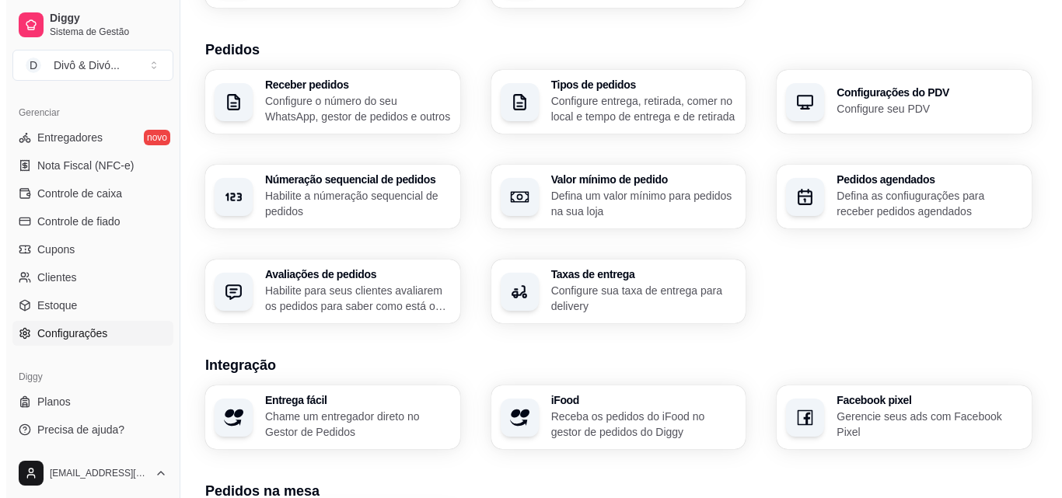
scroll to position [311, 0]
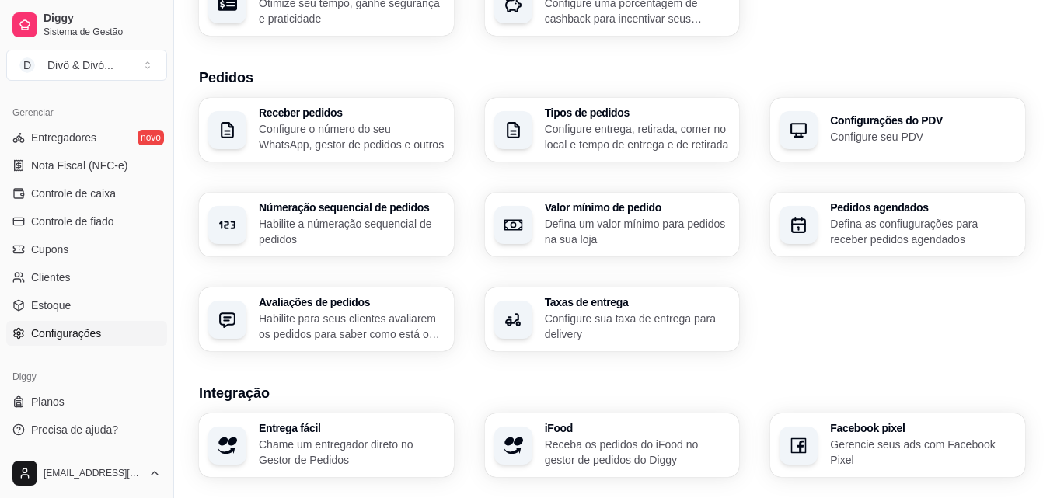
click at [365, 218] on p "Habilite a númeração sequencial de pedidos" at bounding box center [352, 231] width 186 height 31
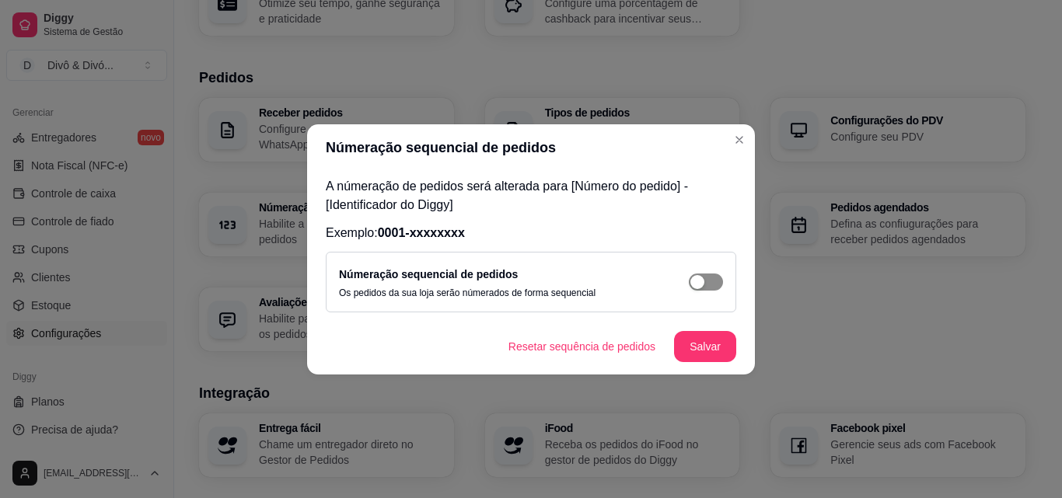
click at [697, 288] on div "button" at bounding box center [697, 282] width 14 height 14
click at [712, 345] on button "Salvar" at bounding box center [705, 346] width 62 height 31
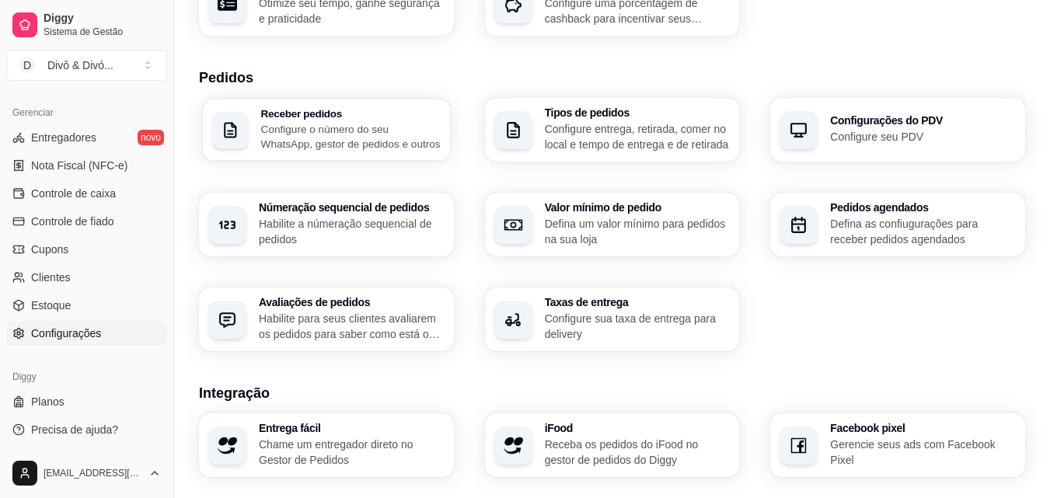
click at [301, 113] on h3 "Receber pedidos" at bounding box center [351, 113] width 180 height 11
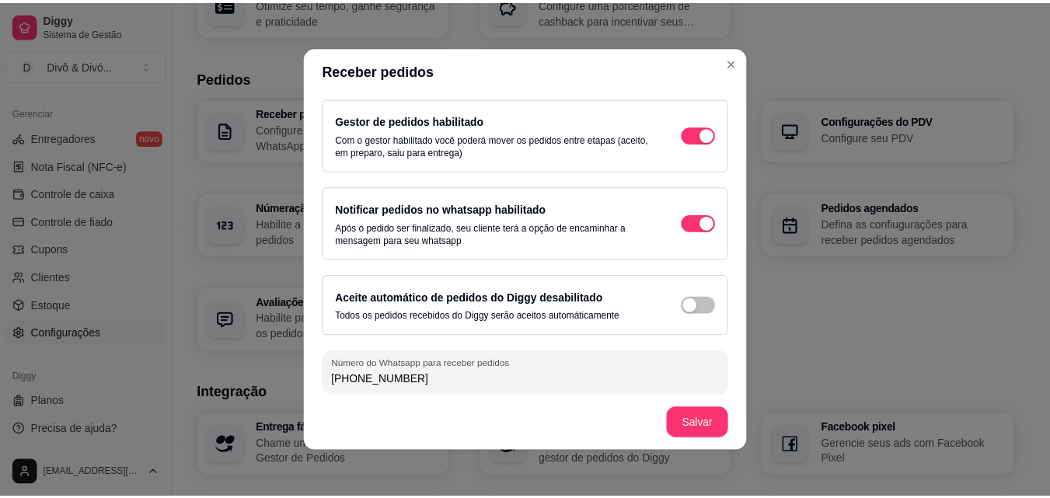
scroll to position [83, 0]
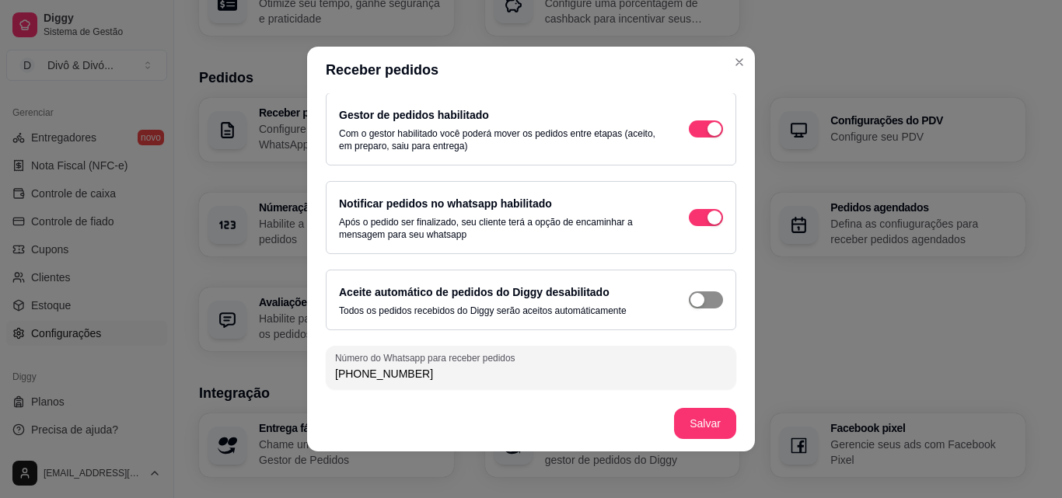
click at [707, 54] on div "button" at bounding box center [714, 47] width 14 height 14
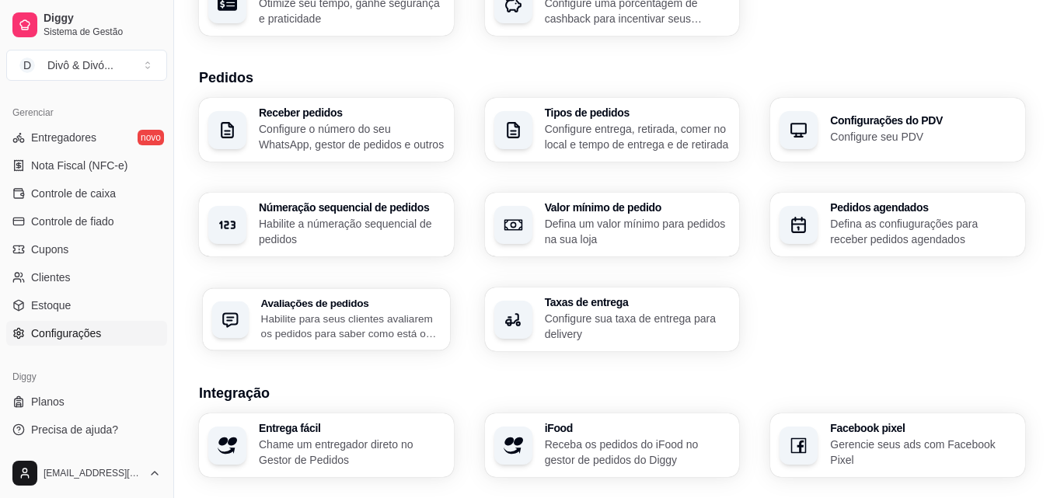
click at [414, 324] on p "Habilite para seus clientes avaliarem os pedidos para saber como está o feedbac…" at bounding box center [351, 326] width 180 height 30
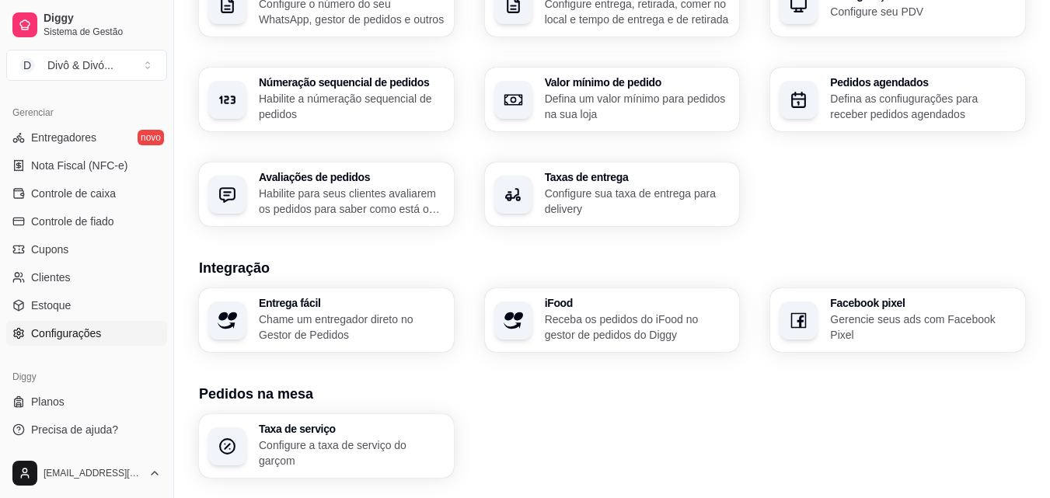
scroll to position [466, 0]
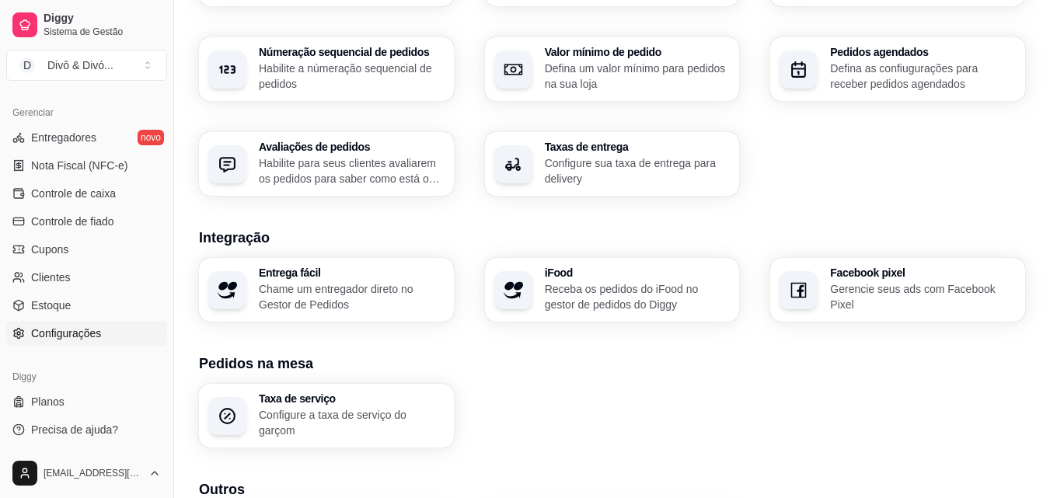
click at [873, 302] on p "Gerencie seus ads com Facebook Pixel" at bounding box center [923, 296] width 186 height 31
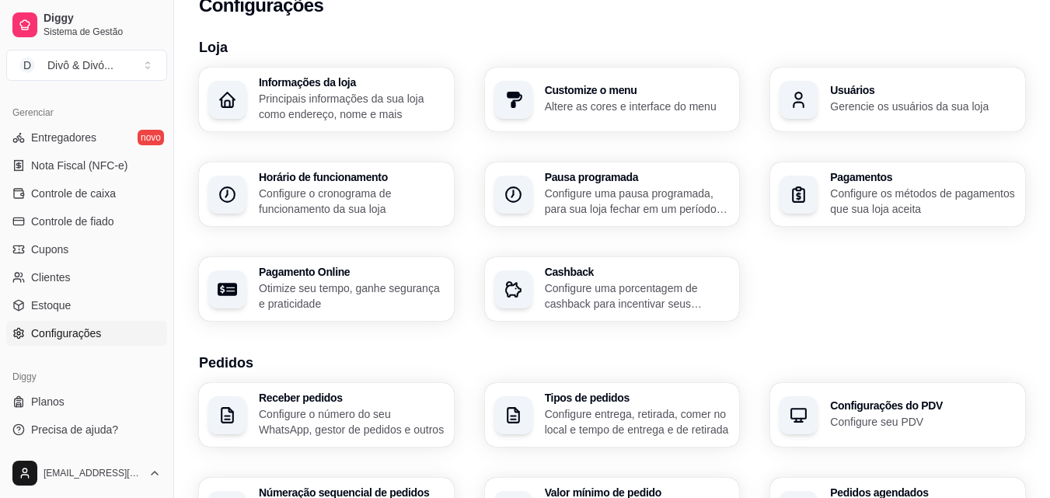
scroll to position [0, 0]
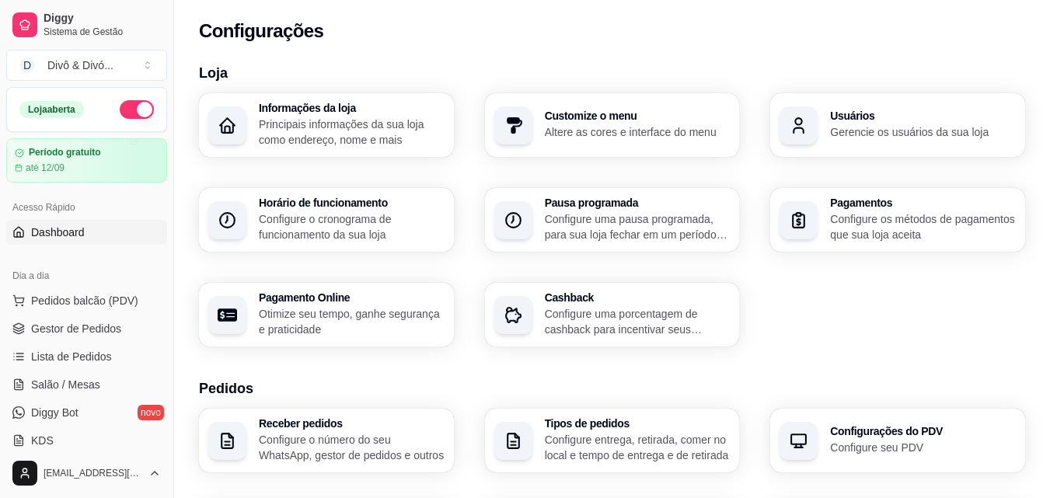
click at [86, 229] on link "Dashboard" at bounding box center [86, 232] width 161 height 25
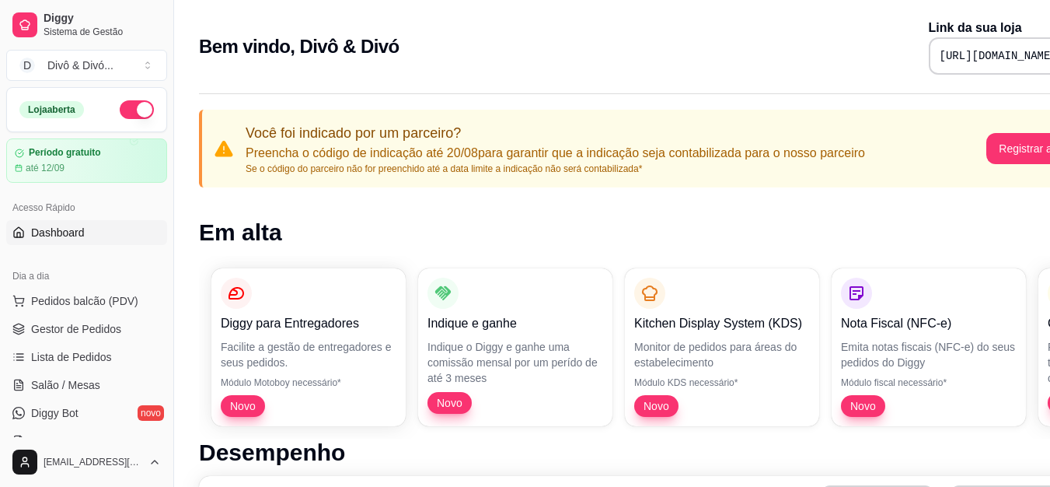
click at [92, 236] on link "Dashboard" at bounding box center [86, 232] width 161 height 25
click at [132, 286] on div "Dia a dia" at bounding box center [86, 275] width 161 height 25
click at [132, 296] on span "Pedidos balcão (PDV)" at bounding box center [84, 301] width 107 height 16
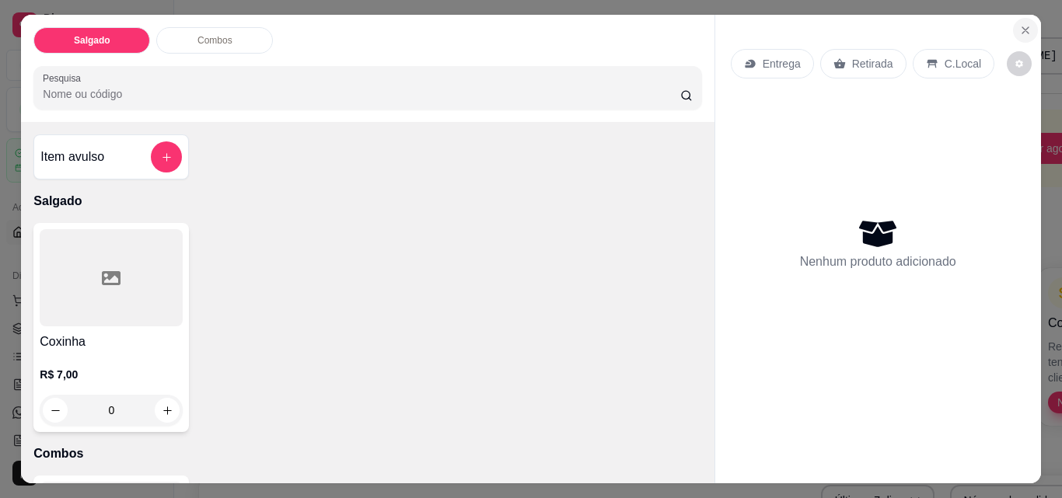
click at [1024, 24] on icon "Close" at bounding box center [1025, 30] width 12 height 12
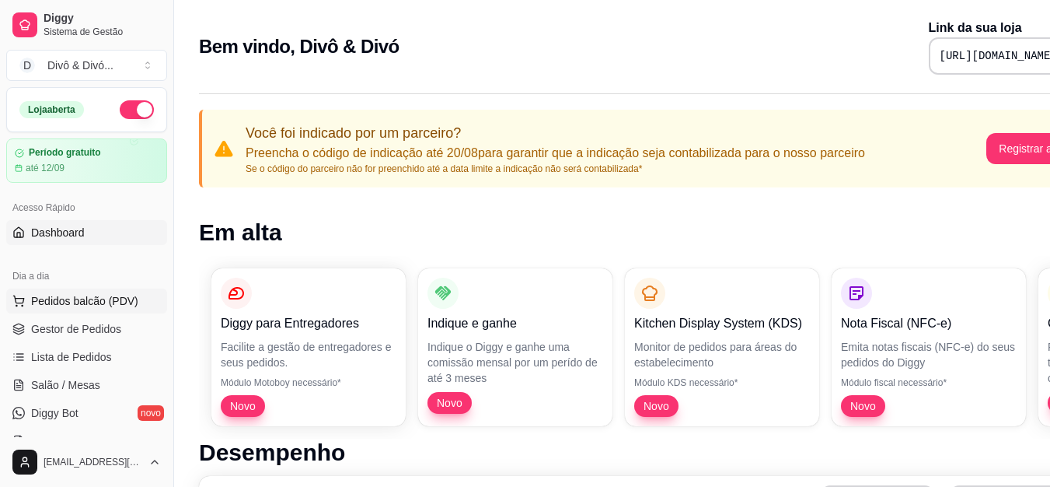
click at [117, 299] on span "Pedidos balcão (PDV)" at bounding box center [84, 301] width 107 height 16
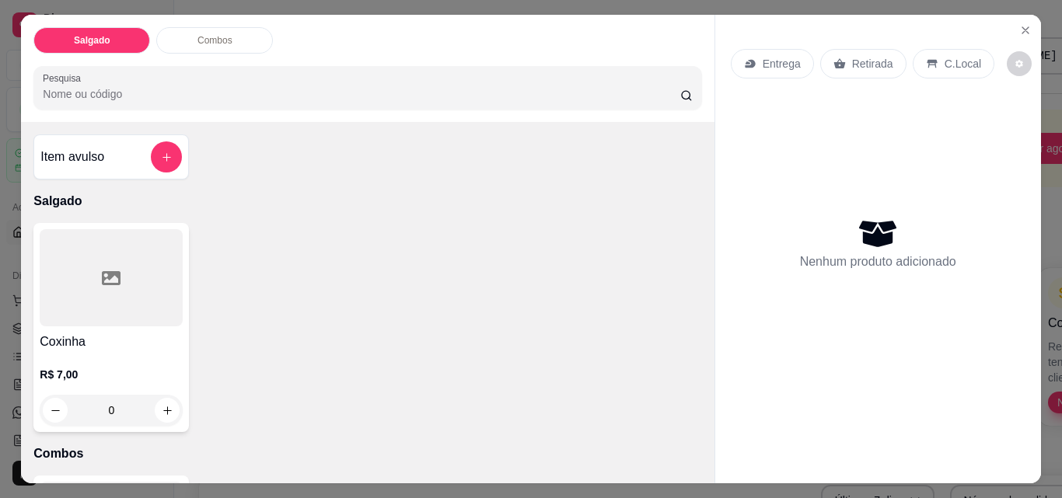
click at [204, 39] on p "Combos" at bounding box center [214, 40] width 35 height 12
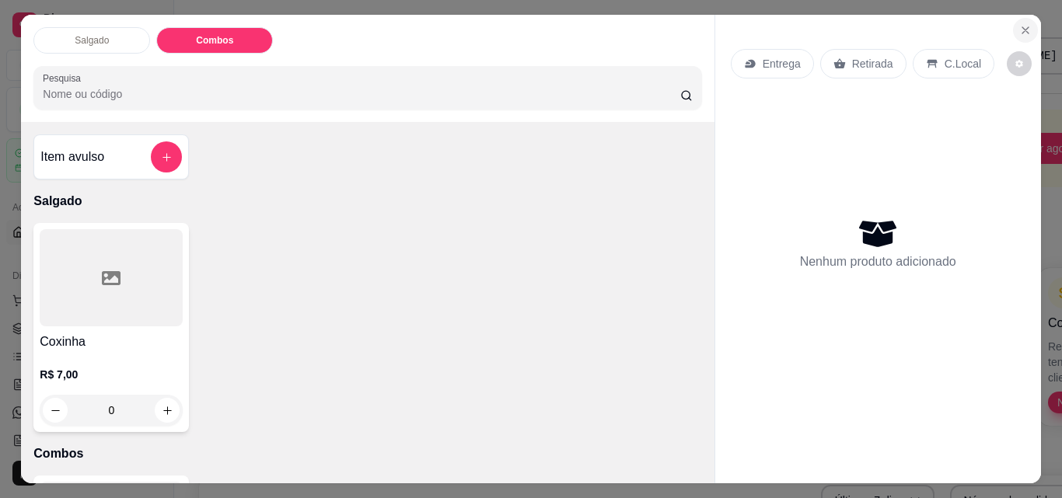
click at [1019, 26] on icon "Close" at bounding box center [1025, 30] width 12 height 12
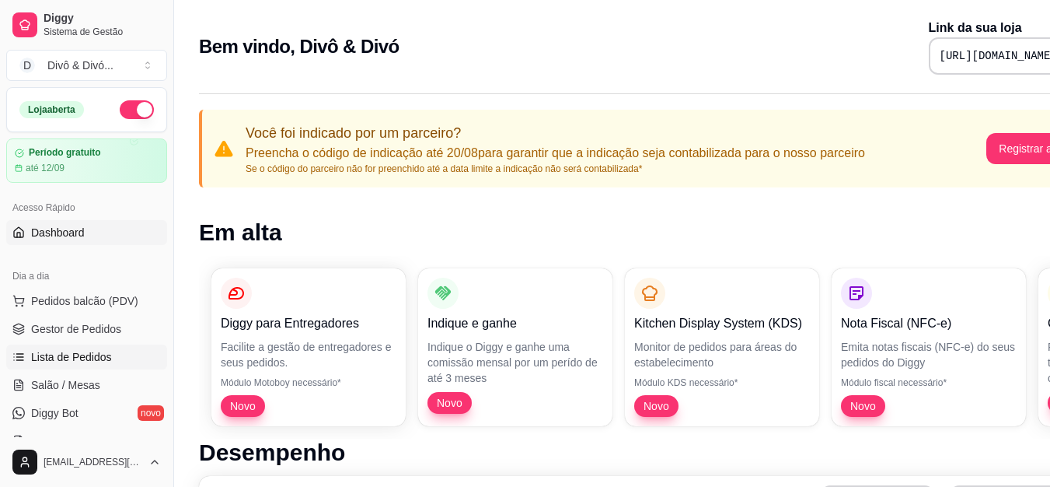
click at [99, 353] on span "Lista de Pedidos" at bounding box center [71, 357] width 81 height 16
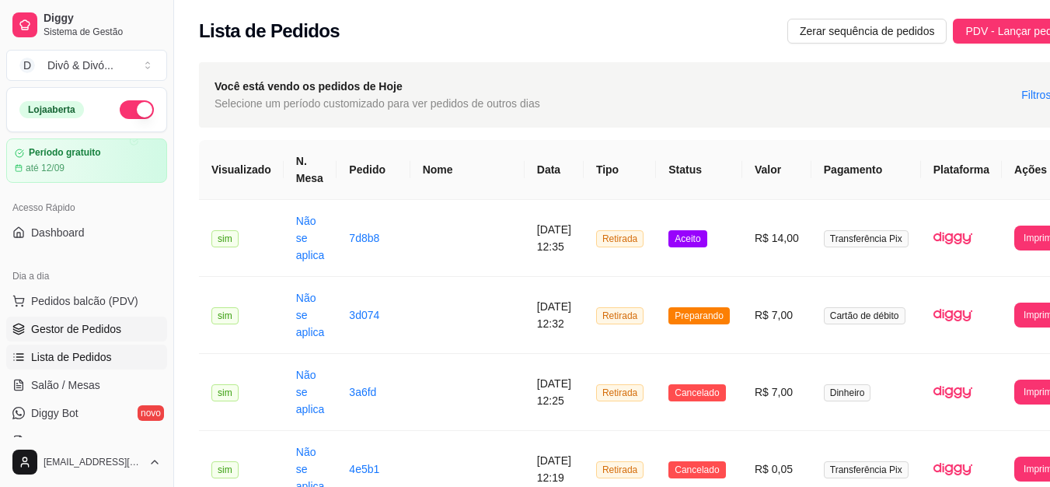
click at [99, 334] on span "Gestor de Pedidos" at bounding box center [76, 329] width 90 height 16
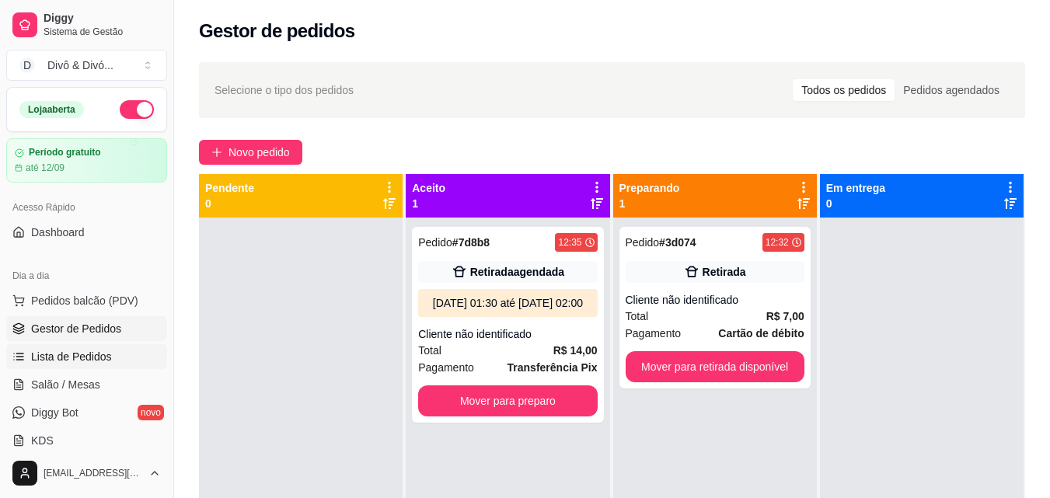
click at [95, 348] on link "Lista de Pedidos" at bounding box center [86, 356] width 161 height 25
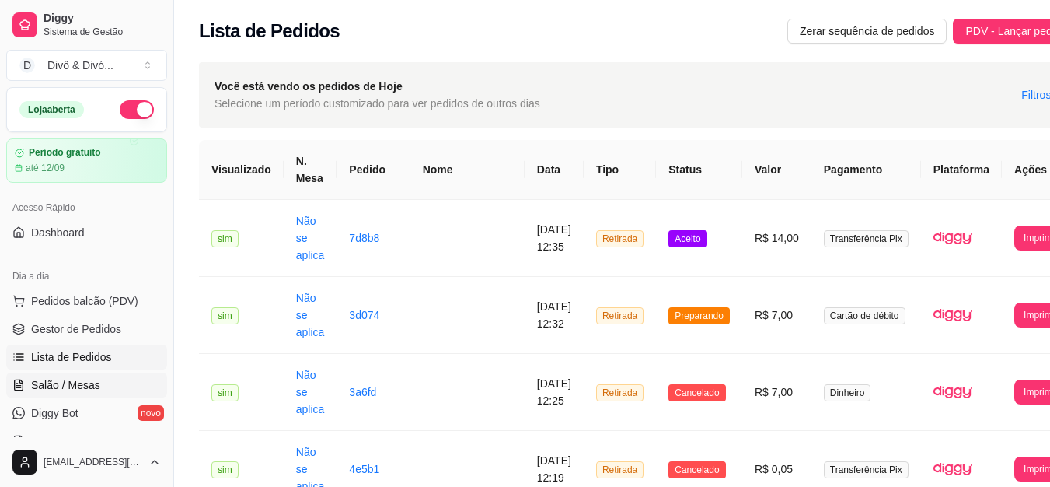
click at [106, 383] on link "Salão / Mesas" at bounding box center [86, 384] width 161 height 25
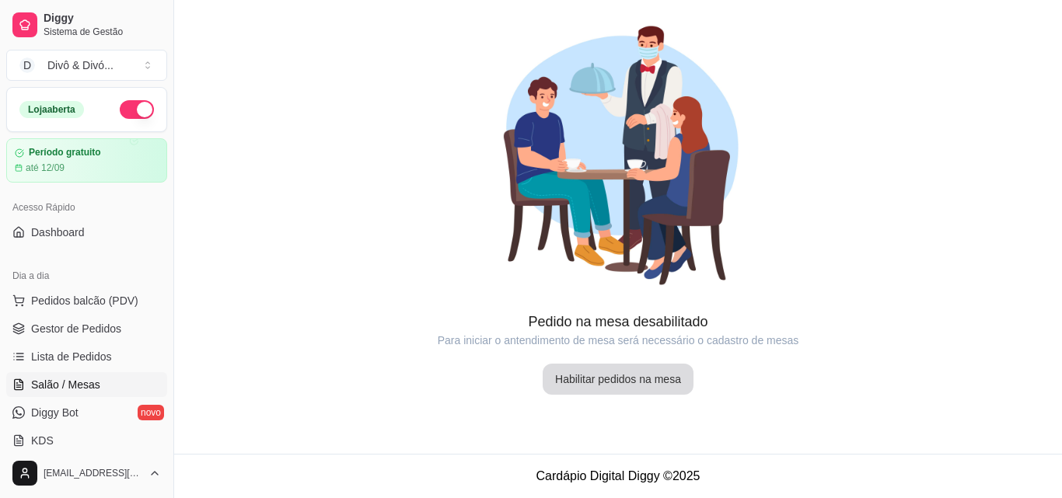
click at [656, 372] on button "Habilitar pedidos na mesa" at bounding box center [618, 379] width 151 height 31
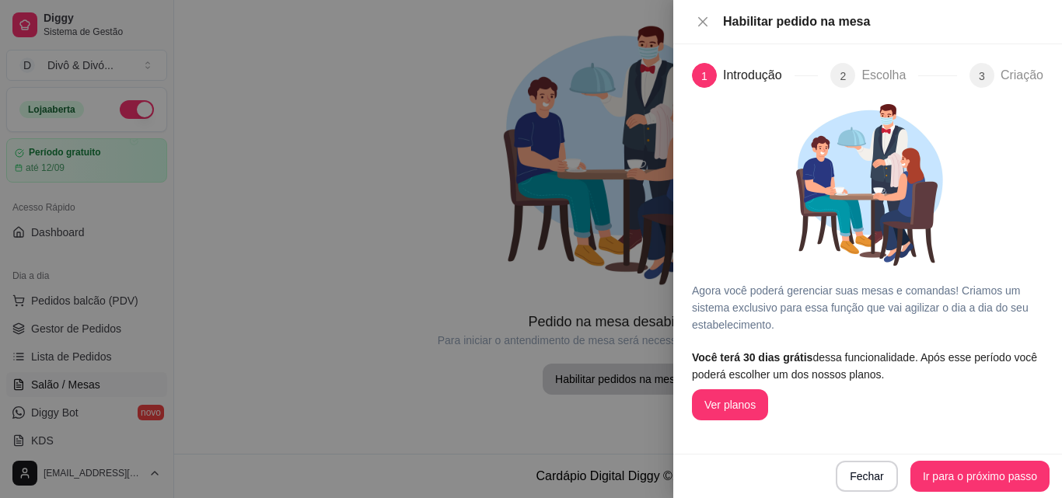
click at [639, 318] on div at bounding box center [531, 249] width 1062 height 498
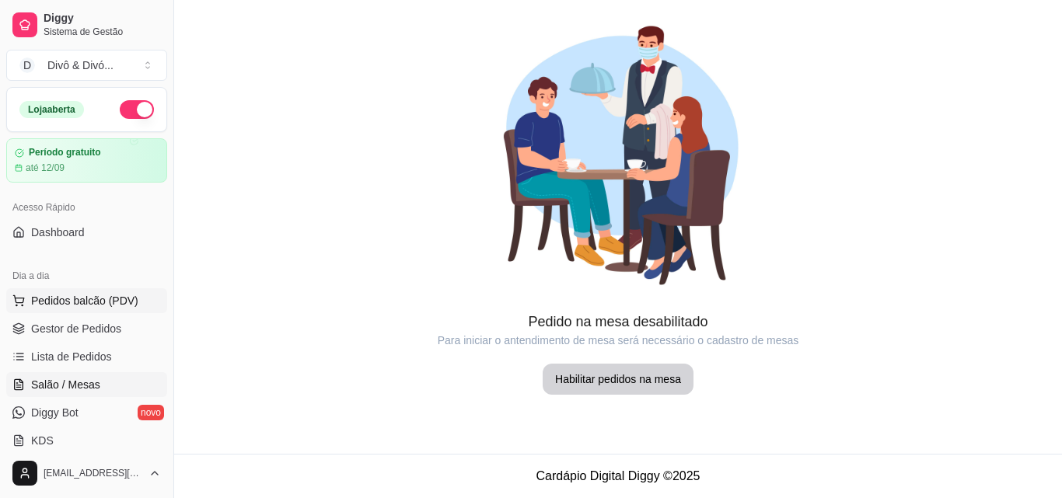
click at [107, 304] on span "Pedidos balcão (PDV)" at bounding box center [84, 301] width 107 height 16
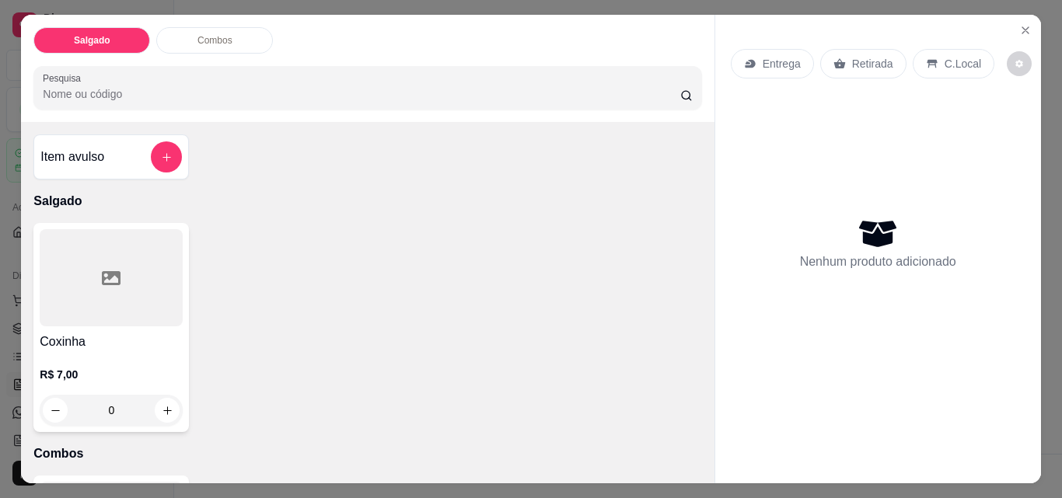
drag, startPoint x: 358, startPoint y: 110, endPoint x: 323, endPoint y: 66, distance: 55.8
click at [358, 105] on div "Salgado Combos Pesquisa" at bounding box center [367, 68] width 693 height 107
click at [1022, 27] on icon "Close" at bounding box center [1025, 30] width 6 height 6
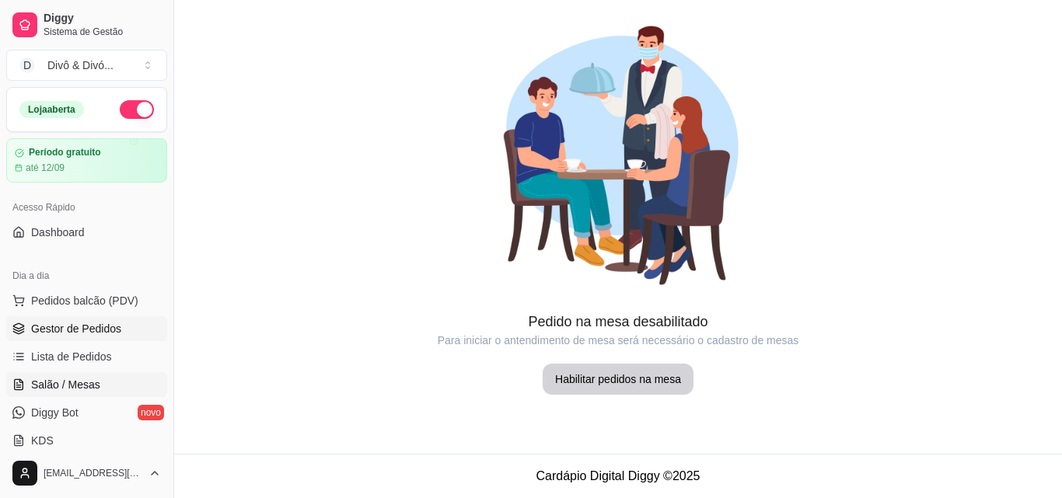
click at [98, 326] on span "Gestor de Pedidos" at bounding box center [76, 329] width 90 height 16
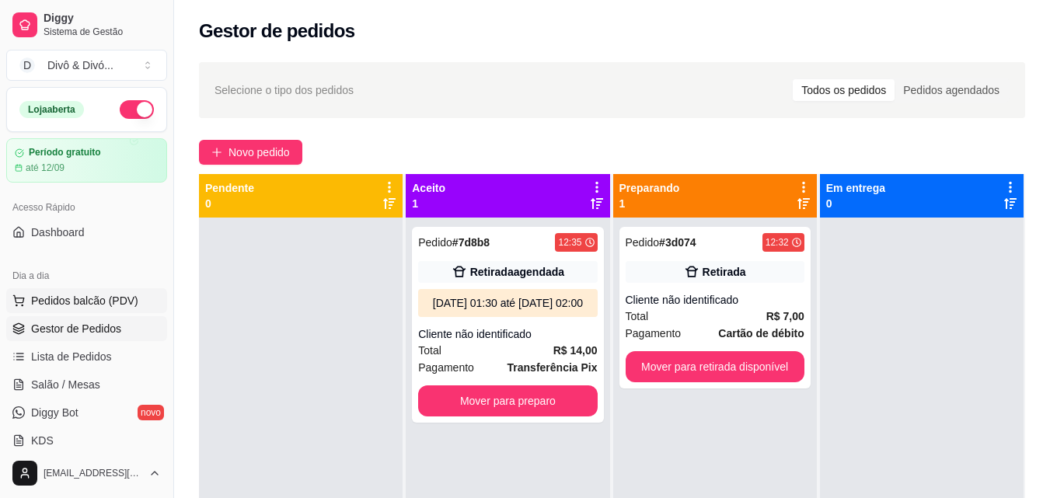
click at [124, 303] on span "Pedidos balcão (PDV)" at bounding box center [84, 301] width 107 height 16
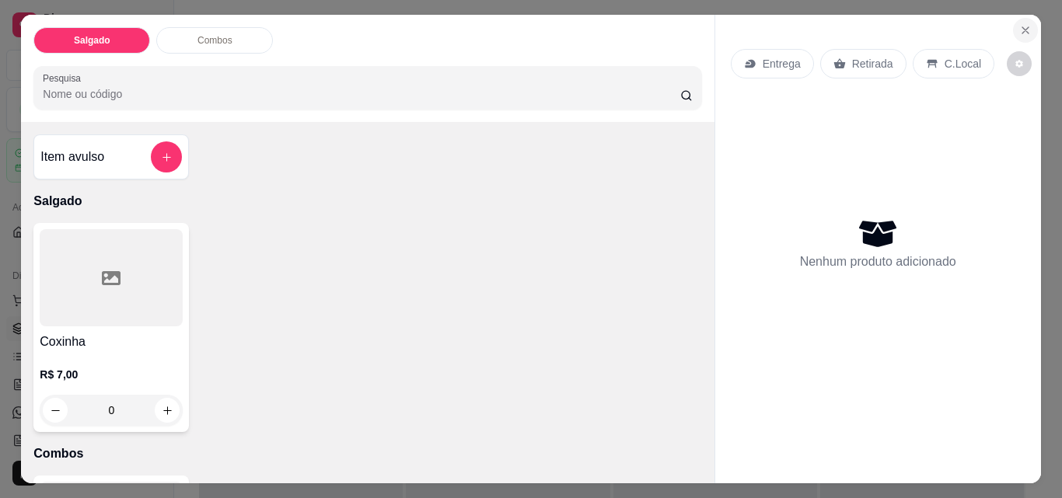
click at [1027, 26] on button "Close" at bounding box center [1025, 30] width 25 height 25
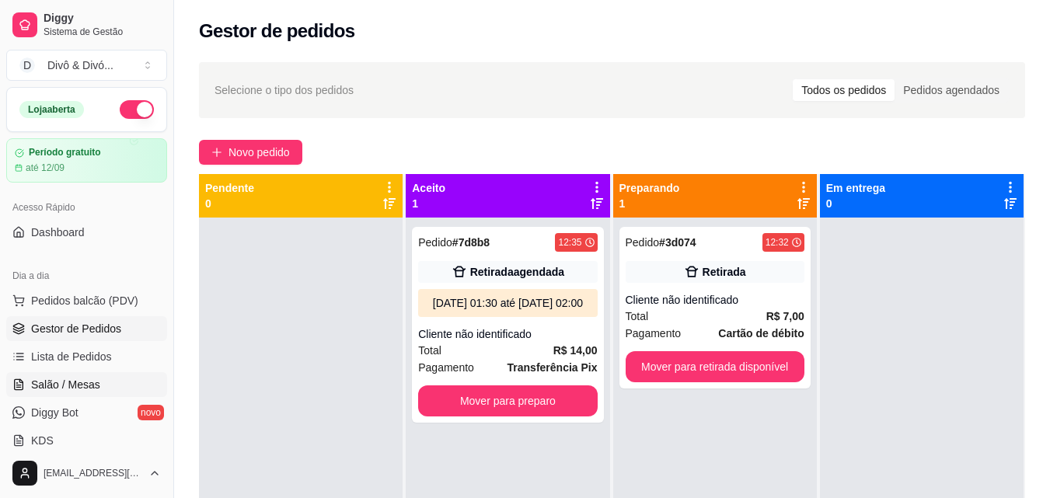
click at [87, 393] on link "Salão / Mesas" at bounding box center [86, 384] width 161 height 25
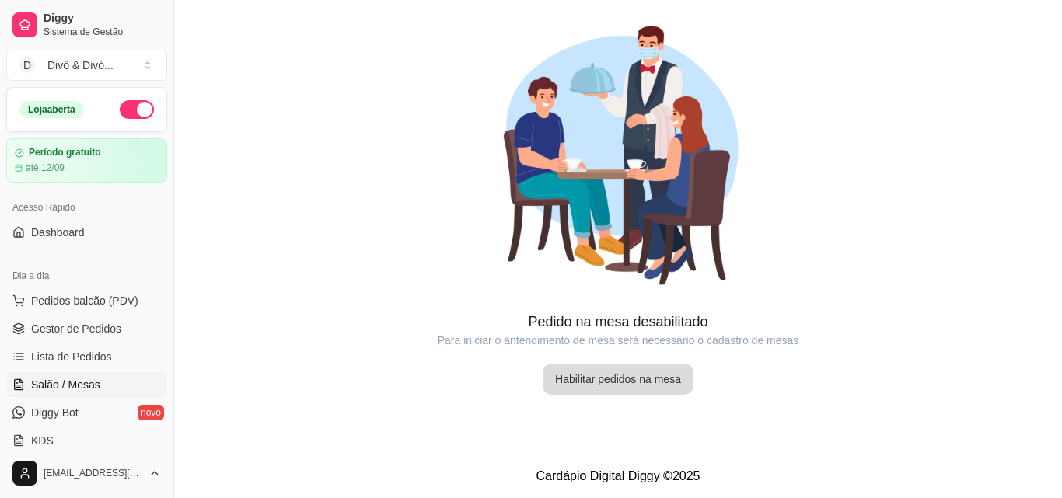
click at [553, 381] on button "Habilitar pedidos na mesa" at bounding box center [618, 379] width 151 height 31
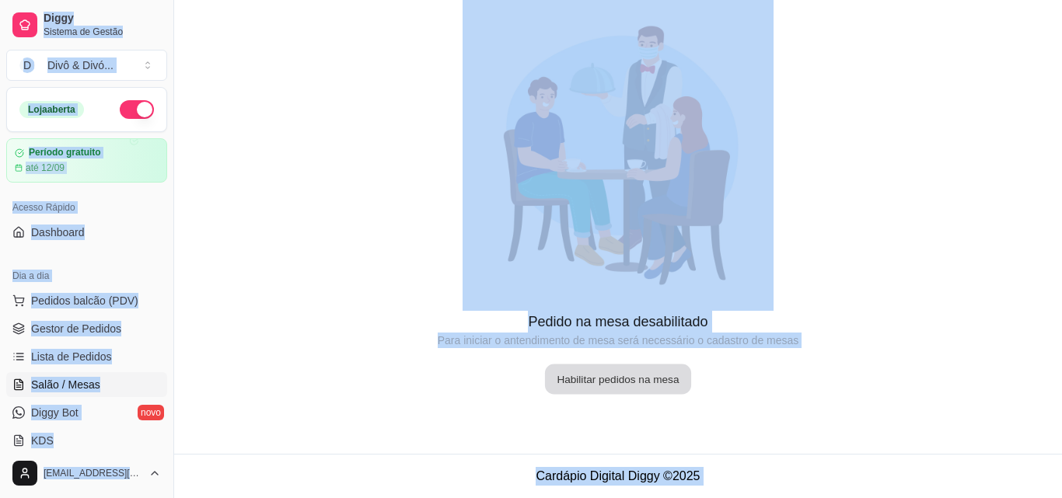
click at [554, 381] on button "Habilitar pedidos na mesa" at bounding box center [618, 380] width 146 height 30
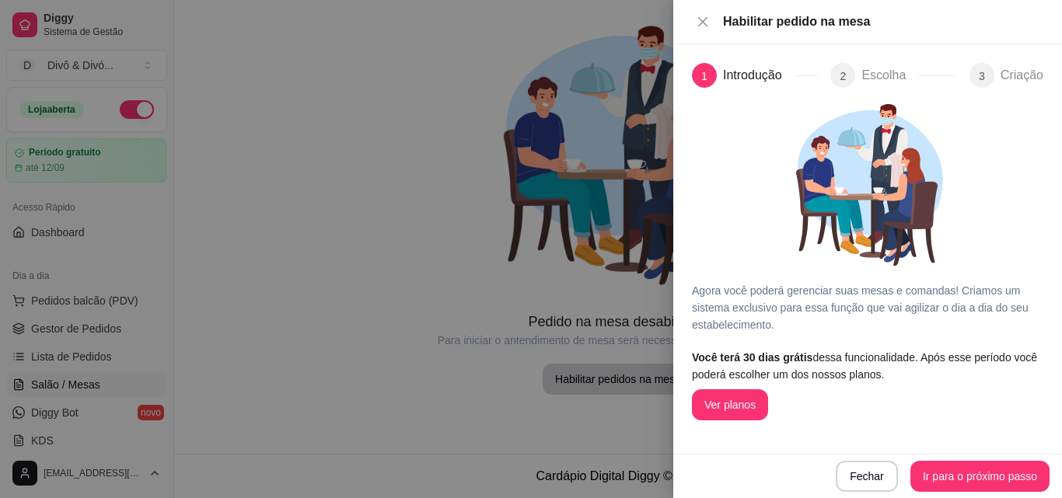
click at [543, 260] on div at bounding box center [531, 249] width 1062 height 498
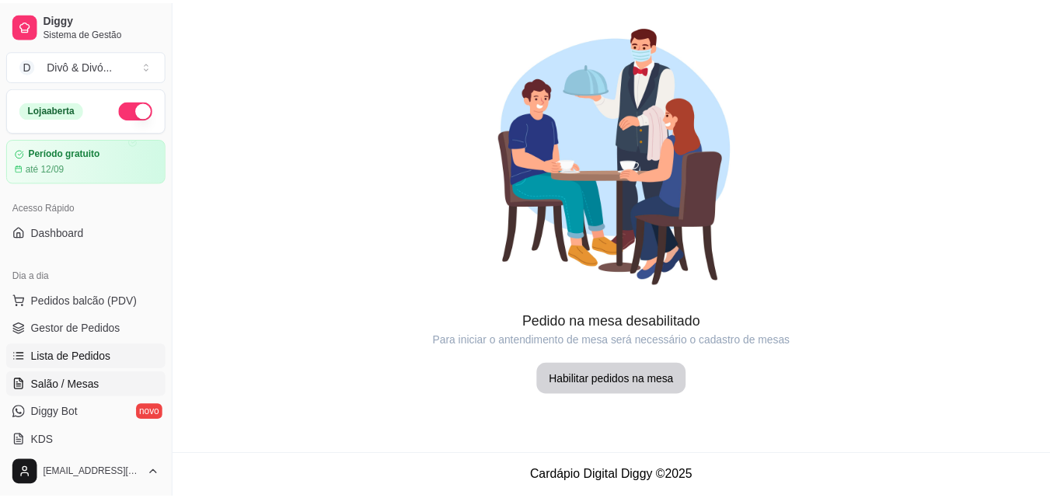
scroll to position [78, 0]
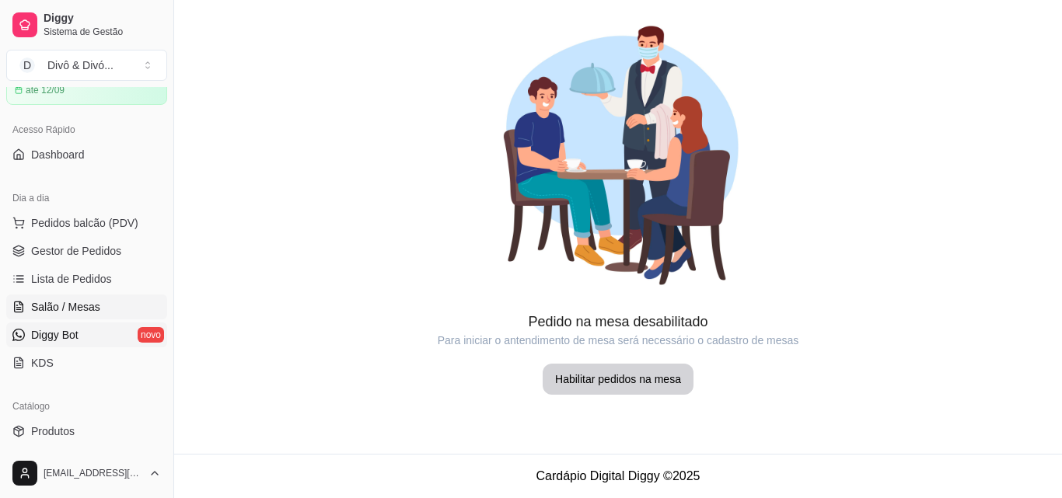
click at [99, 341] on link "Diggy Bot novo" at bounding box center [86, 335] width 161 height 25
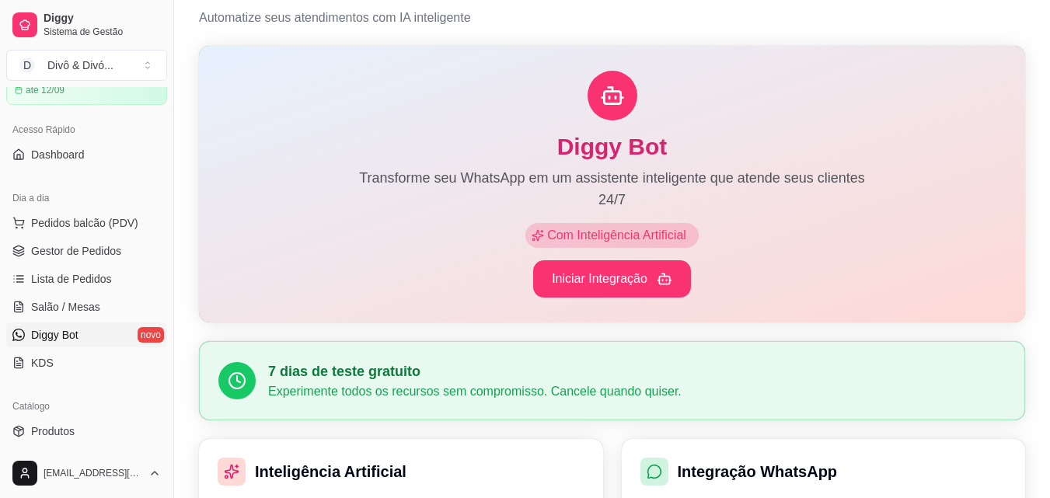
scroll to position [40, 0]
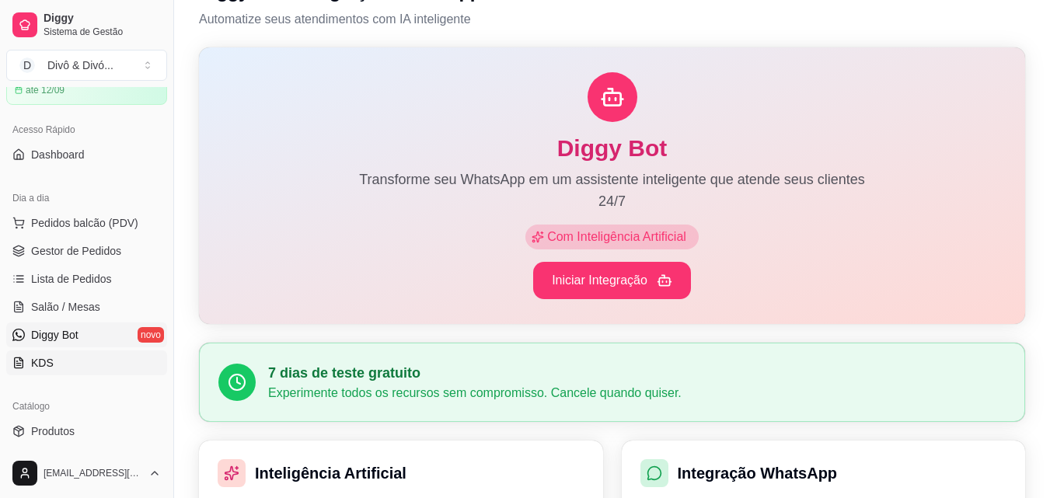
click at [81, 365] on link "KDS" at bounding box center [86, 363] width 161 height 25
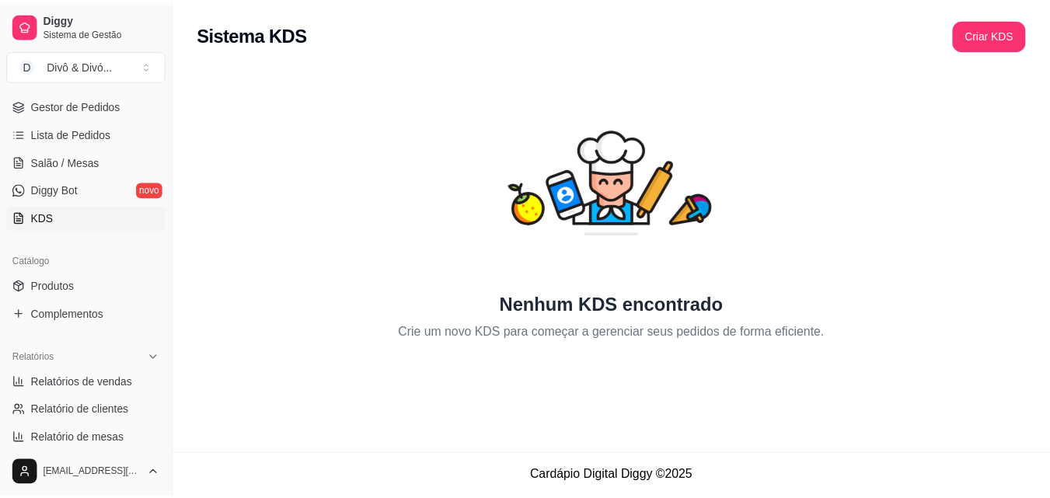
scroll to position [233, 0]
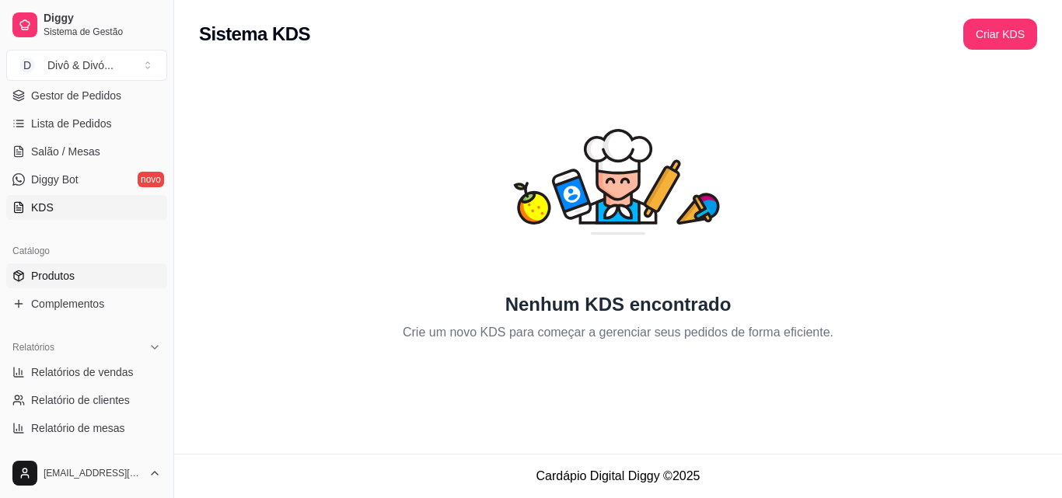
click at [92, 283] on link "Produtos" at bounding box center [86, 275] width 161 height 25
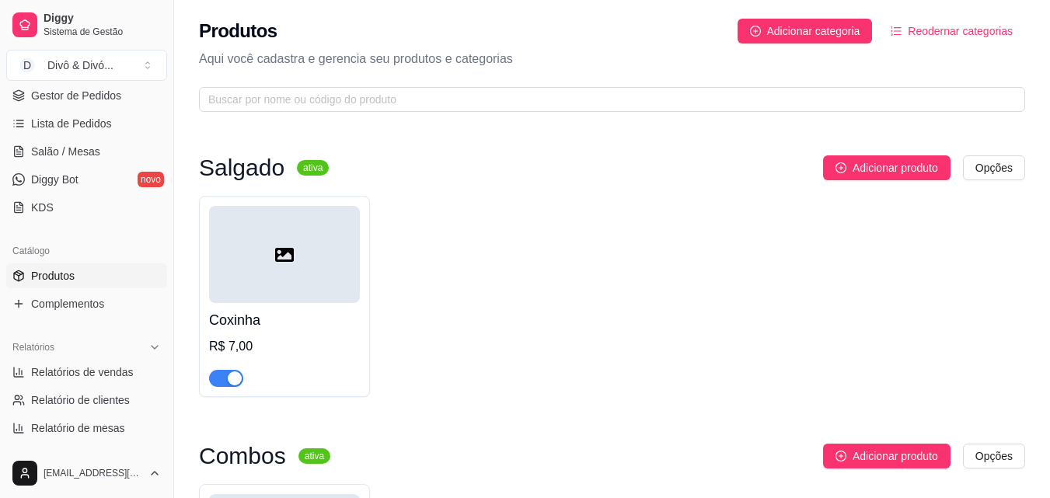
click at [951, 34] on span "Reodernar categorias" at bounding box center [960, 31] width 105 height 17
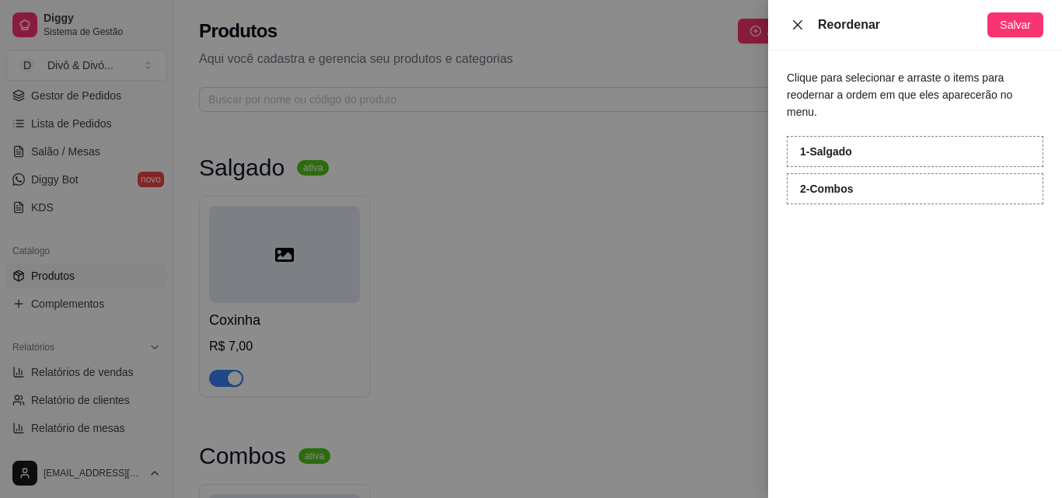
click at [804, 29] on button "Close" at bounding box center [798, 25] width 22 height 15
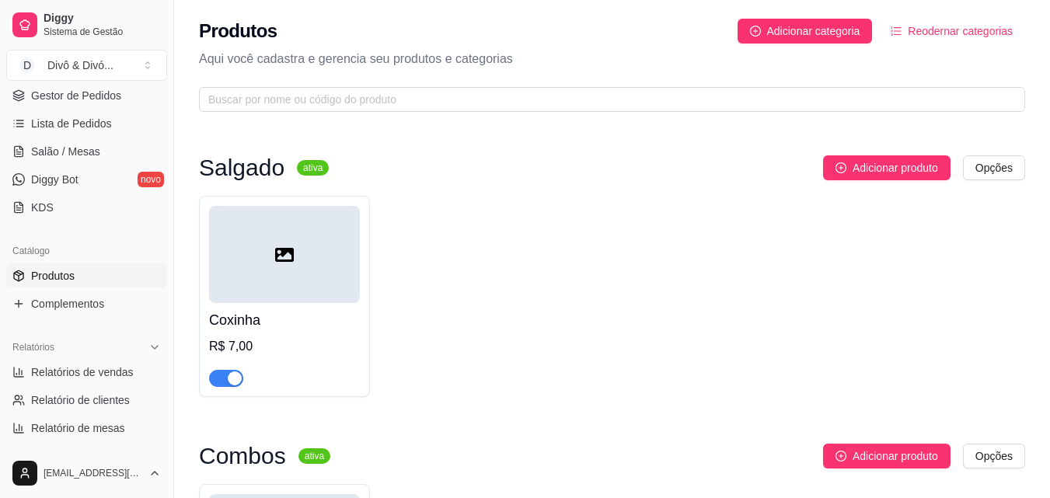
click at [358, 301] on div at bounding box center [284, 254] width 151 height 97
click at [113, 92] on span "Gestor de Pedidos" at bounding box center [76, 96] width 90 height 16
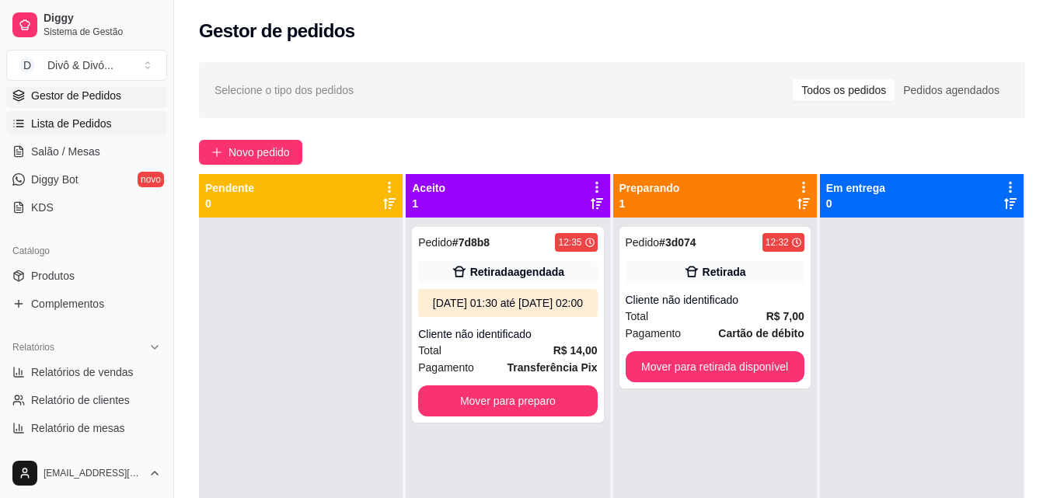
click at [111, 115] on link "Lista de Pedidos" at bounding box center [86, 123] width 161 height 25
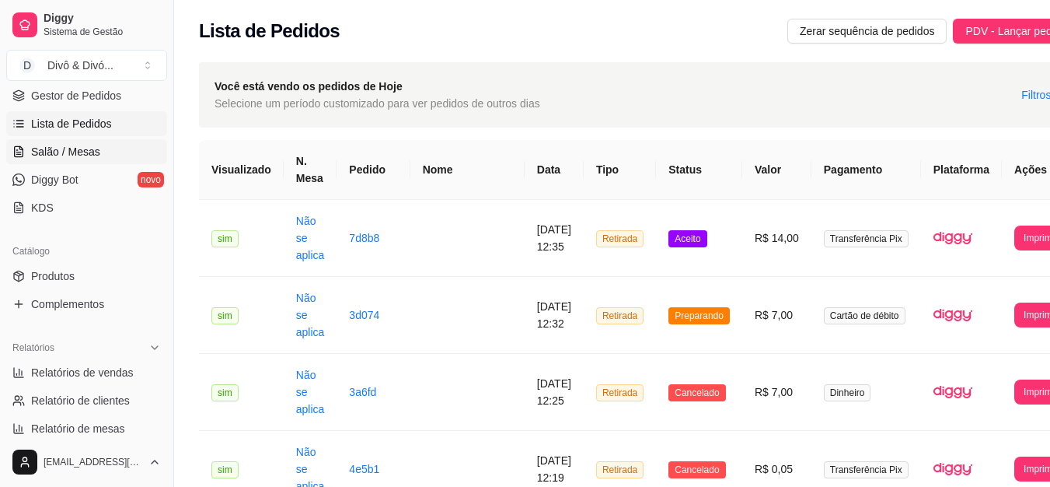
click at [99, 151] on link "Salão / Mesas" at bounding box center [86, 151] width 161 height 25
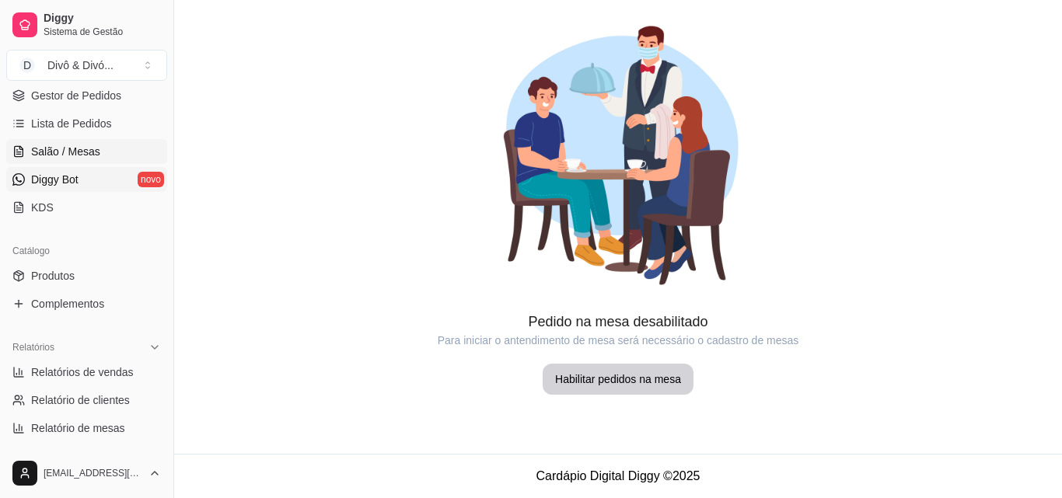
click at [98, 177] on link "Diggy Bot novo" at bounding box center [86, 179] width 161 height 25
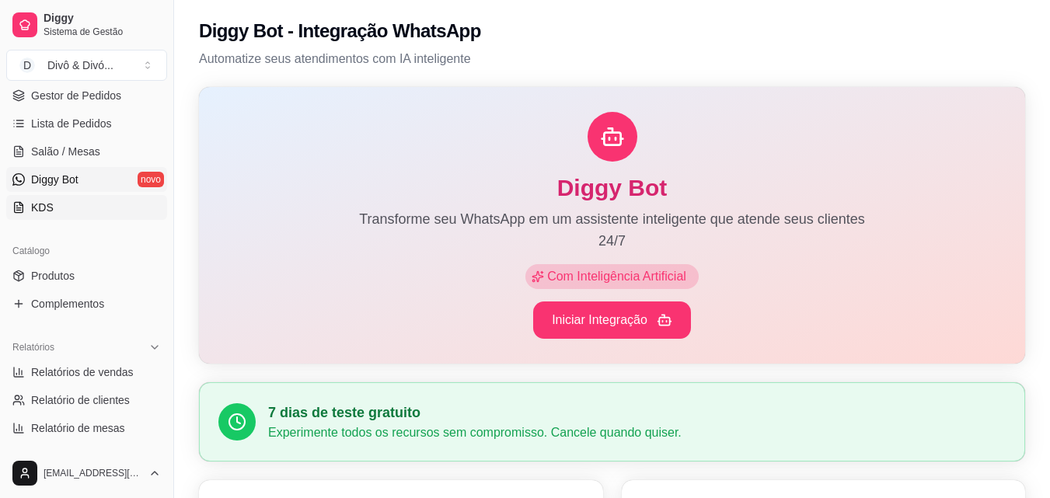
click at [92, 195] on link "KDS" at bounding box center [86, 207] width 161 height 25
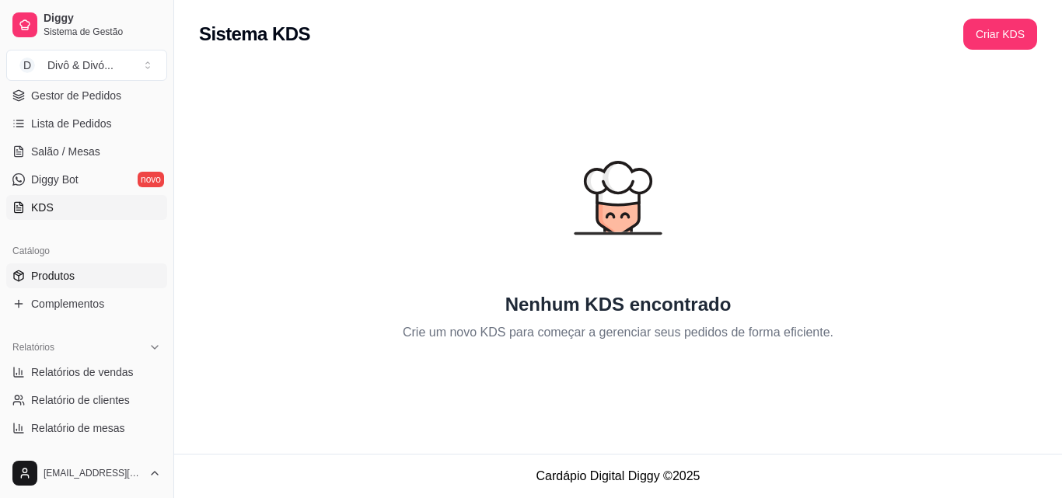
click at [86, 273] on link "Produtos" at bounding box center [86, 275] width 161 height 25
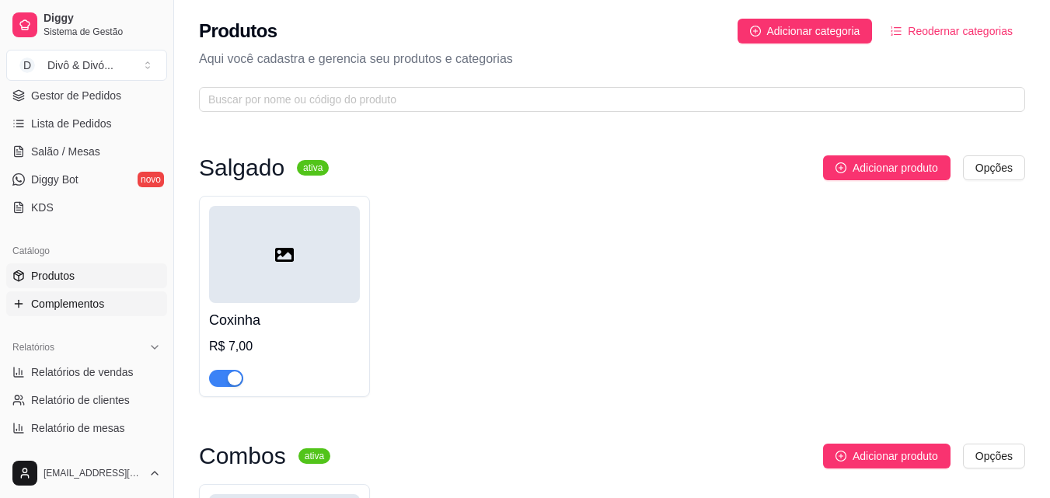
click at [89, 302] on span "Complementos" at bounding box center [67, 304] width 73 height 16
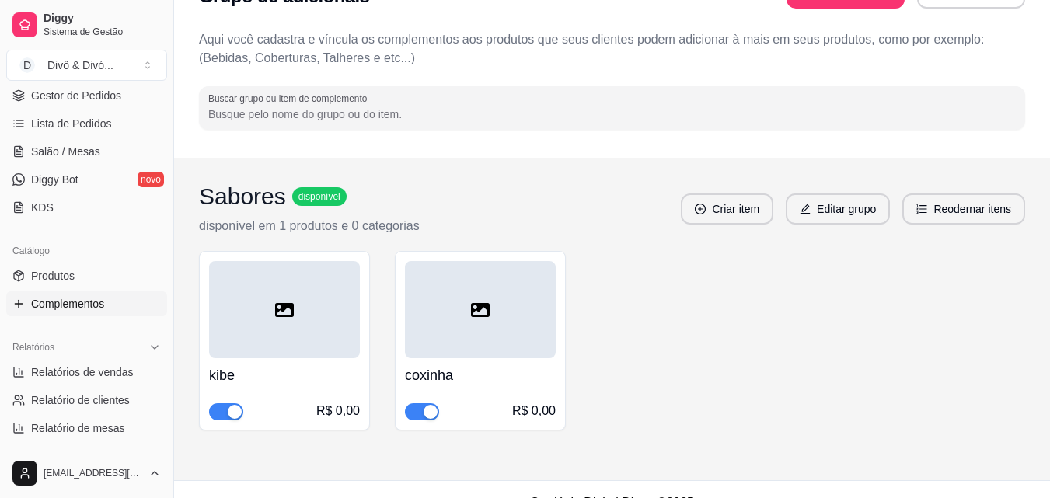
scroll to position [78, 0]
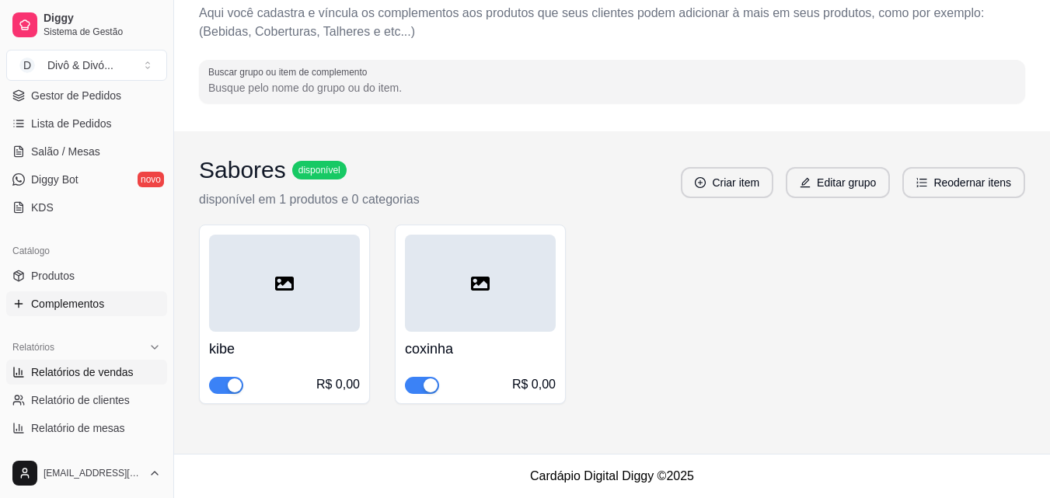
click at [105, 368] on span "Relatórios de vendas" at bounding box center [82, 373] width 103 height 16
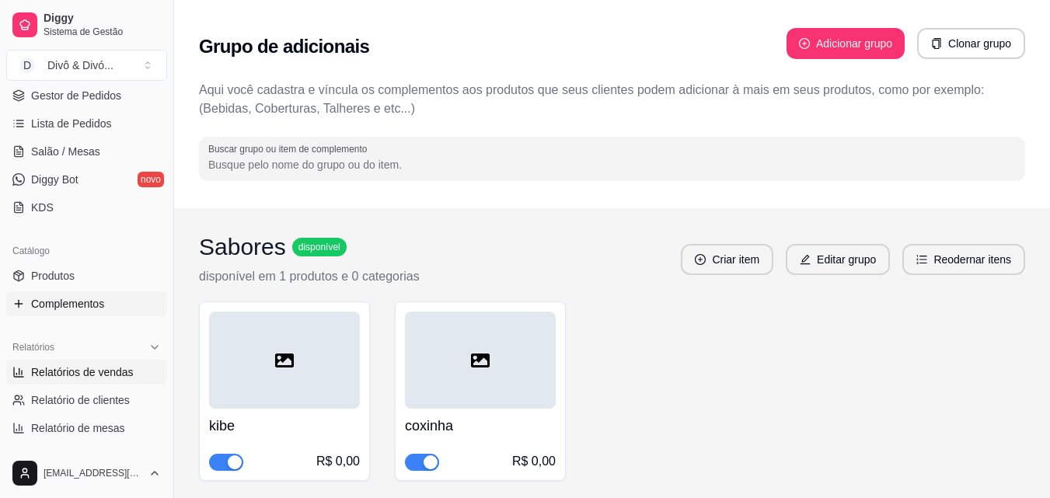
select select "ALL"
select select "0"
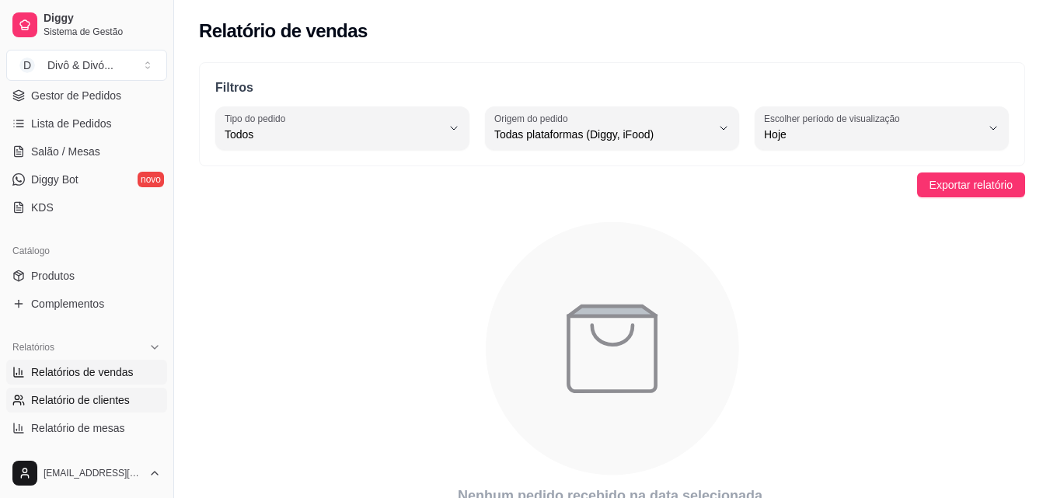
click at [122, 412] on link "Relatório de clientes" at bounding box center [86, 400] width 161 height 25
select select "30"
select select "HIGHEST_TOTAL_SPENT_WITH_ORDERS"
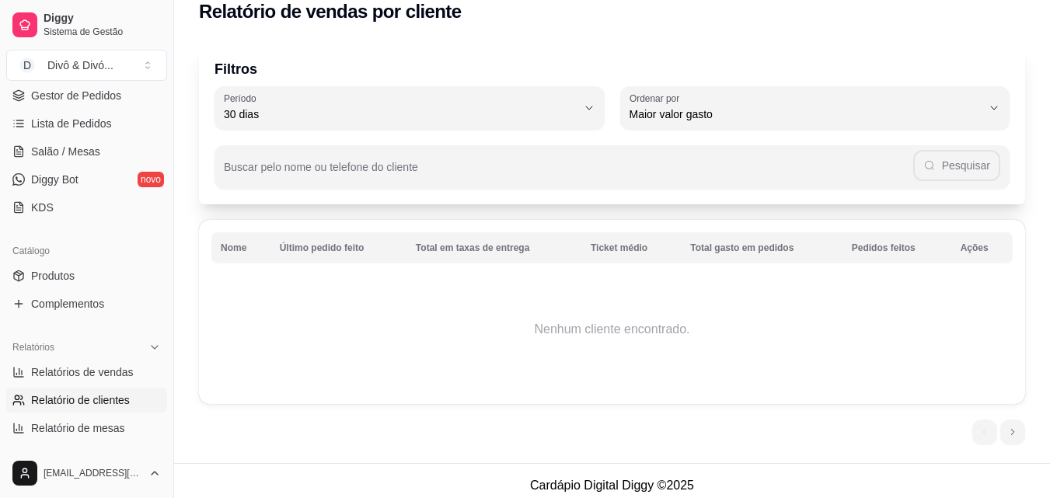
scroll to position [29, 0]
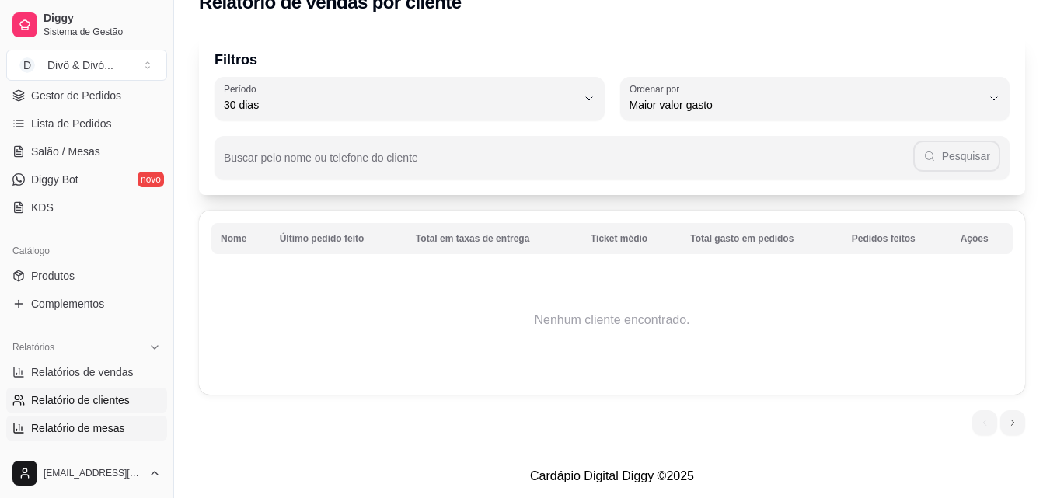
click at [100, 431] on span "Relatório de mesas" at bounding box center [78, 429] width 94 height 16
select select "TOTAL_OF_ORDERS"
select select "7"
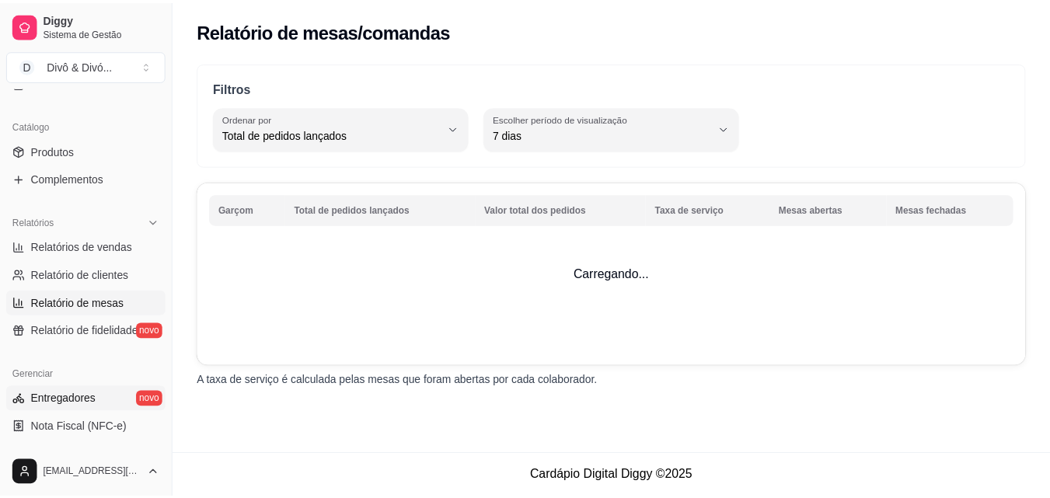
scroll to position [389, 0]
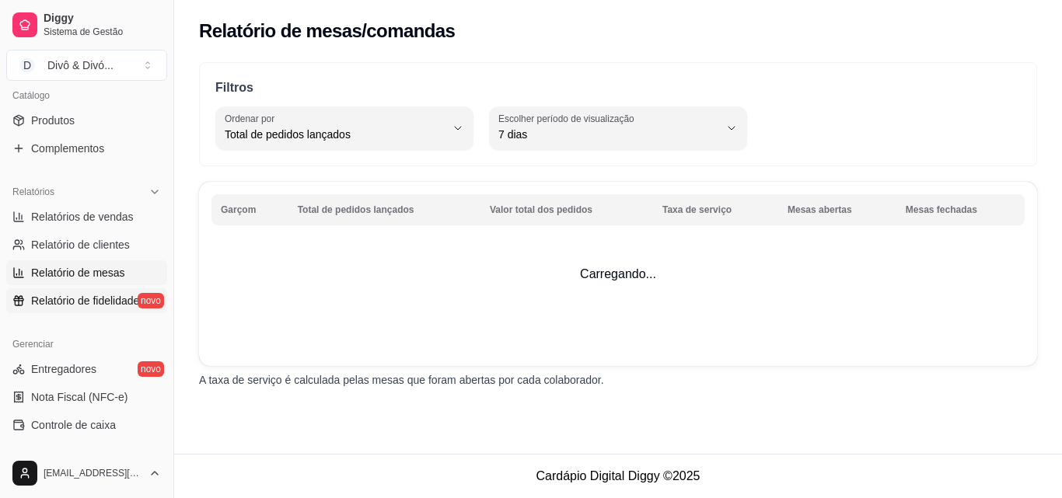
click at [97, 307] on span "Relatório de fidelidade" at bounding box center [85, 301] width 108 height 16
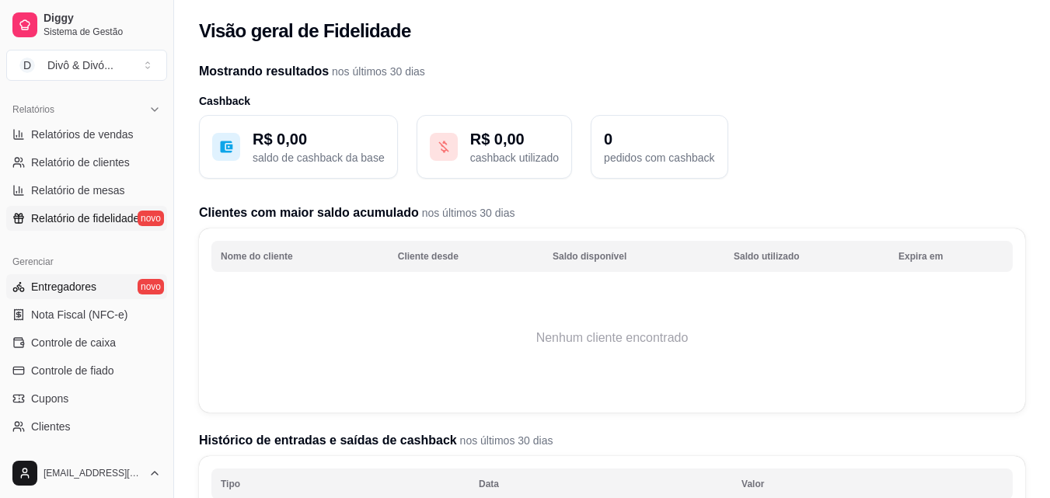
scroll to position [544, 0]
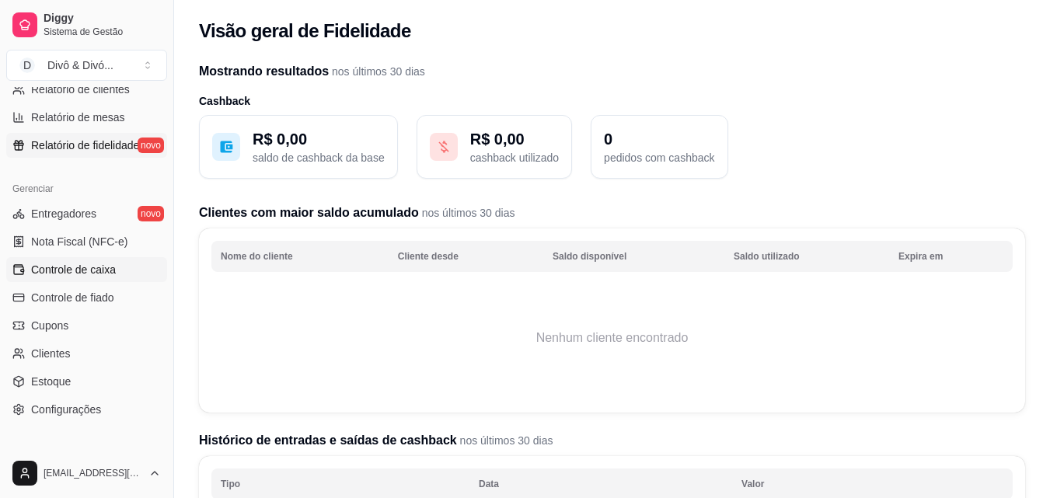
click at [102, 271] on span "Controle de caixa" at bounding box center [73, 270] width 85 height 16
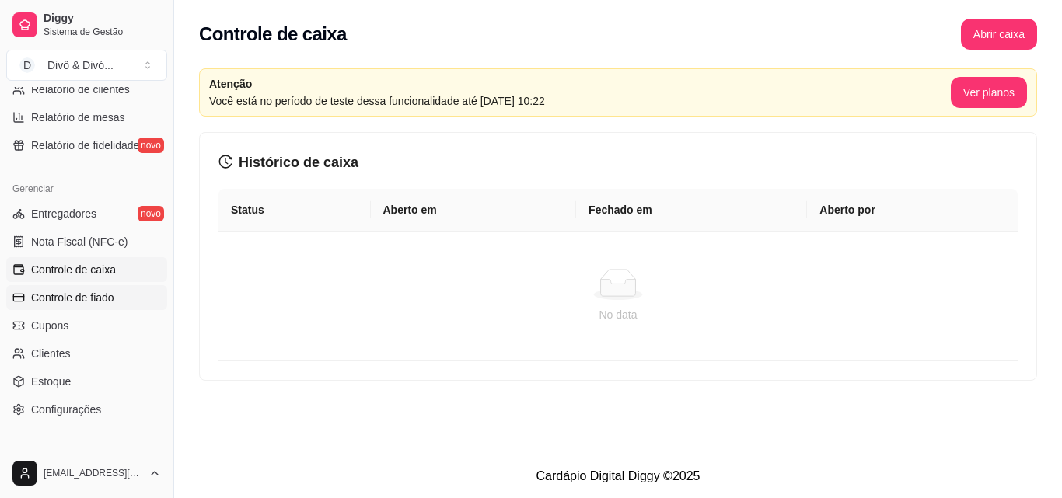
click at [86, 305] on span "Controle de fiado" at bounding box center [72, 298] width 83 height 16
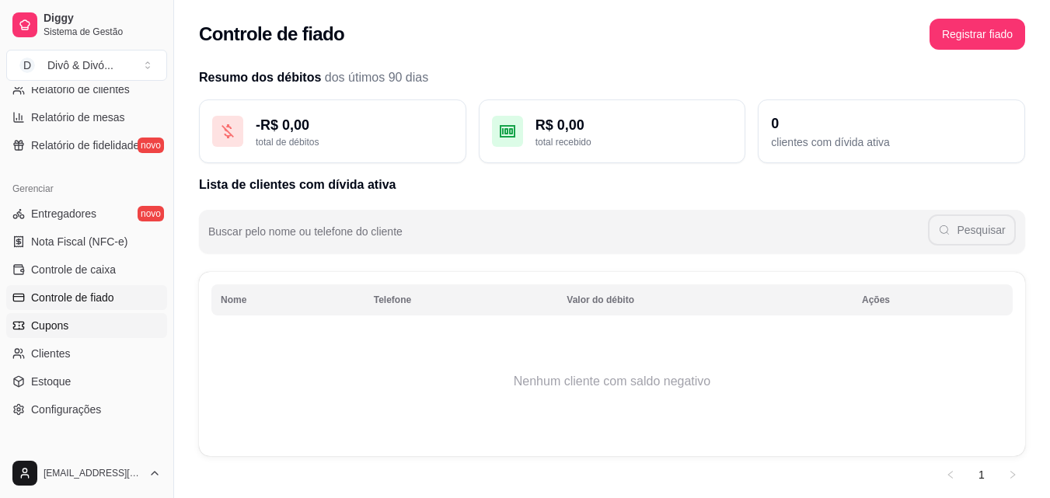
click at [74, 323] on link "Cupons" at bounding box center [86, 325] width 161 height 25
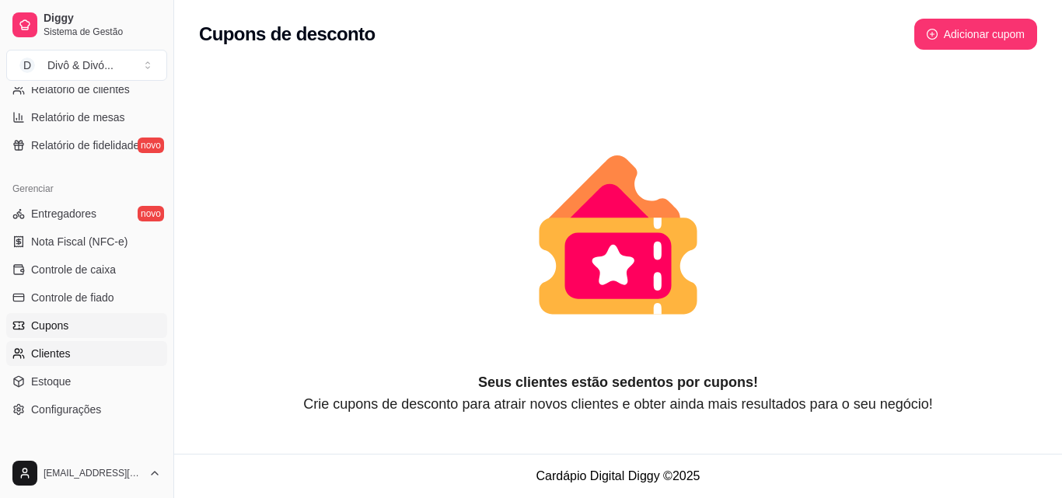
click at [75, 346] on link "Clientes" at bounding box center [86, 353] width 161 height 25
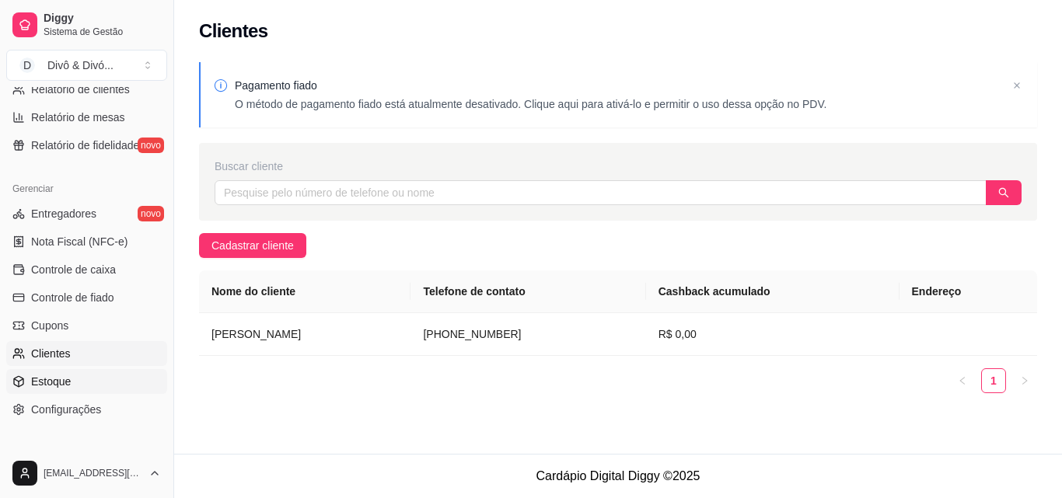
click at [106, 389] on link "Estoque" at bounding box center [86, 381] width 161 height 25
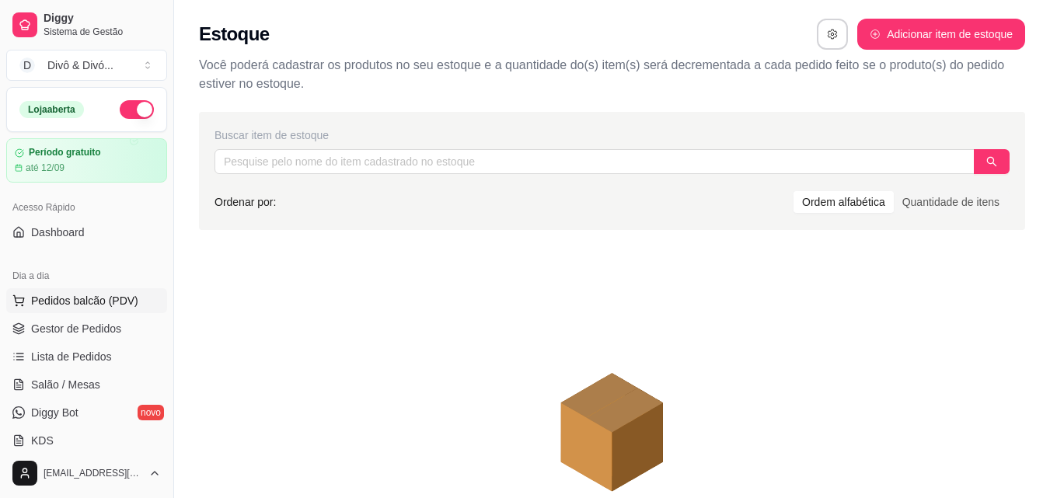
click at [112, 295] on span "Pedidos balcão (PDV)" at bounding box center [84, 301] width 107 height 16
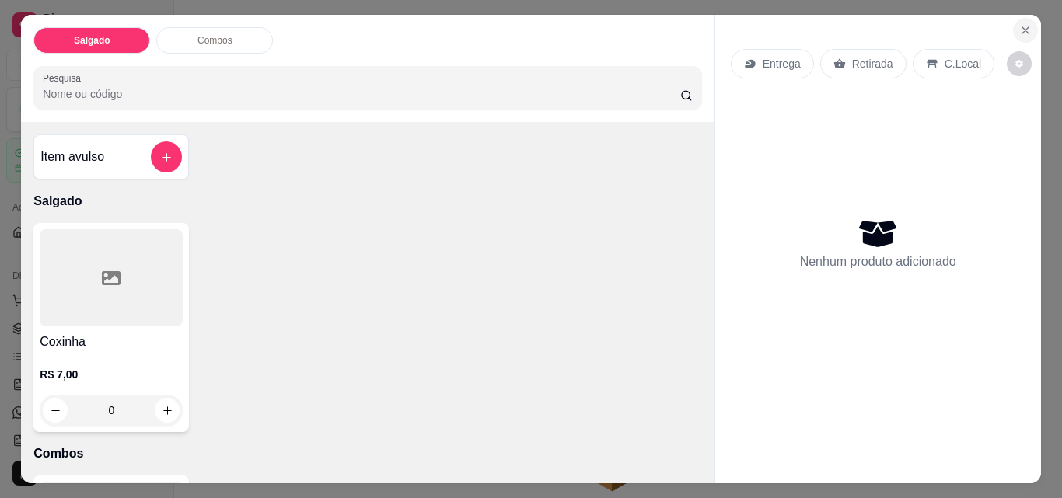
click at [1019, 24] on icon "Close" at bounding box center [1025, 30] width 12 height 12
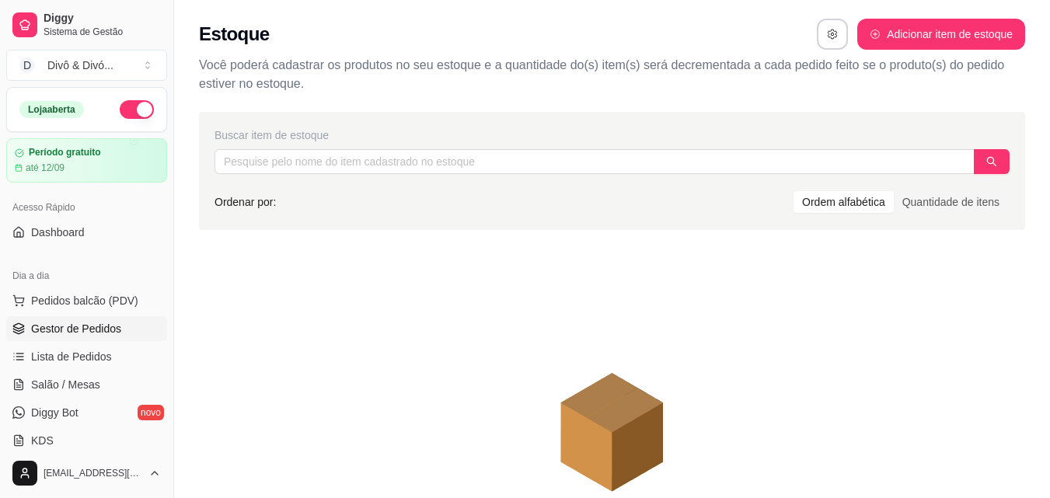
click at [93, 333] on span "Gestor de Pedidos" at bounding box center [76, 329] width 90 height 16
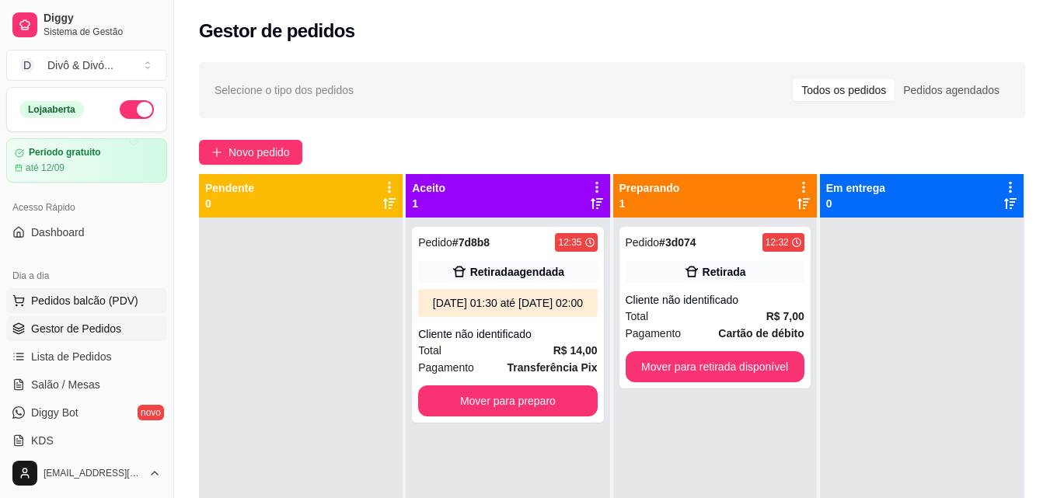
click at [82, 306] on span "Pedidos balcão (PDV)" at bounding box center [84, 301] width 107 height 16
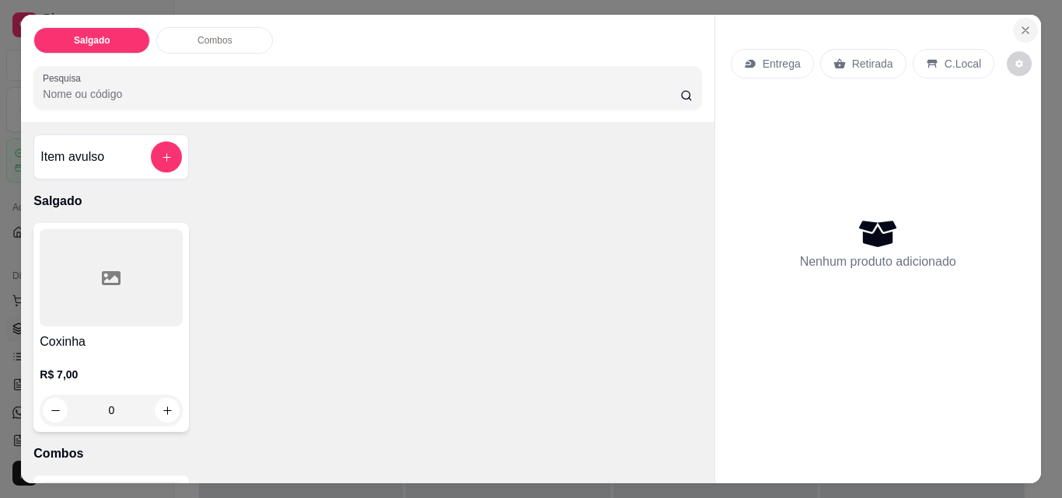
click at [1022, 24] on icon "Close" at bounding box center [1025, 30] width 12 height 12
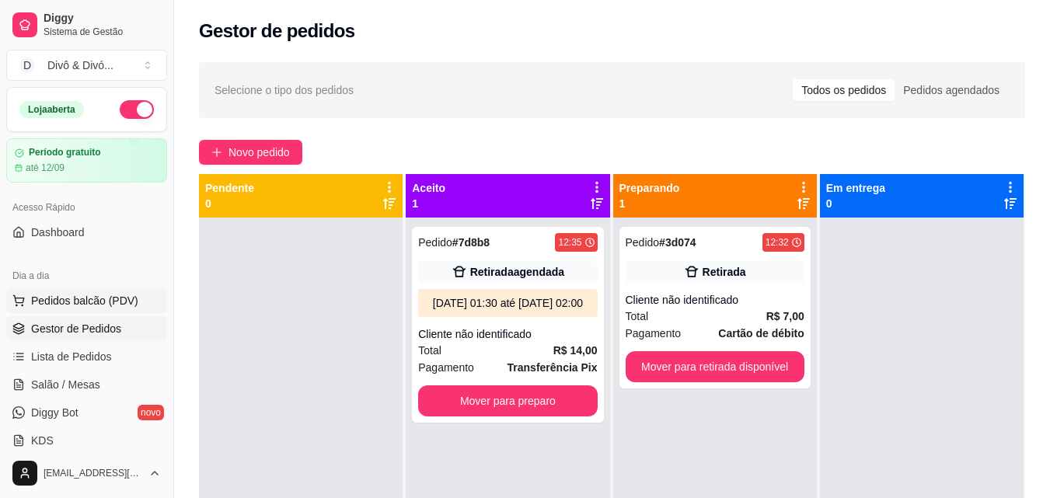
click at [112, 301] on span "Pedidos balcão (PDV)" at bounding box center [84, 301] width 107 height 16
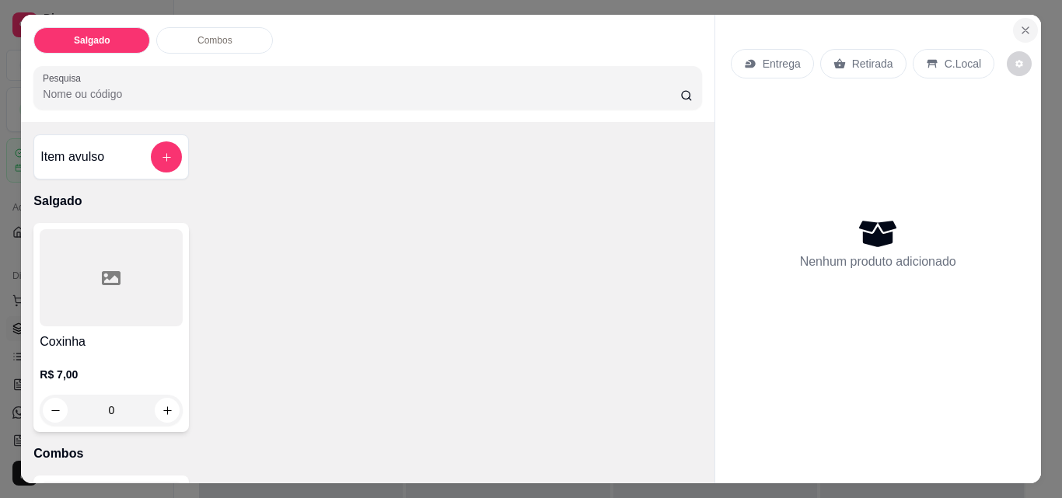
click at [1019, 24] on icon "Close" at bounding box center [1025, 30] width 12 height 12
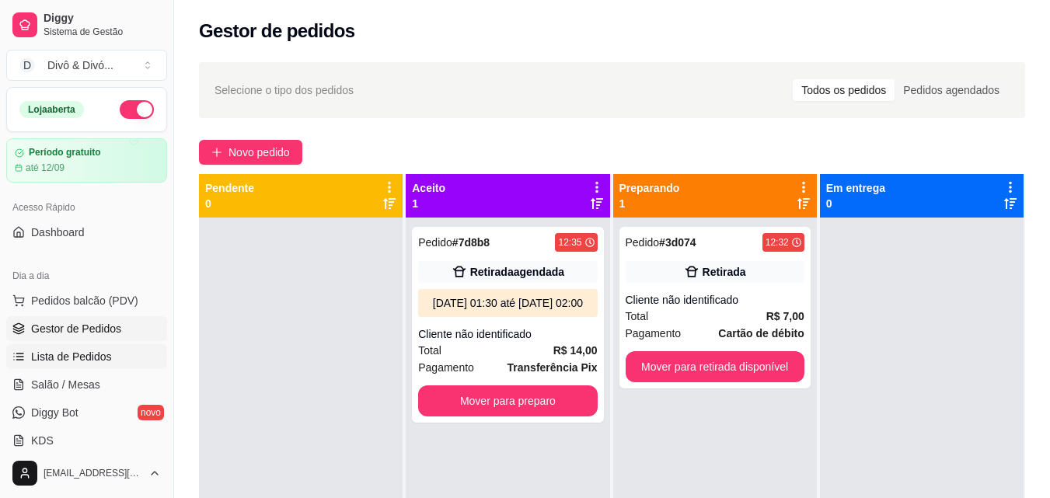
click at [89, 357] on span "Lista de Pedidos" at bounding box center [71, 357] width 81 height 16
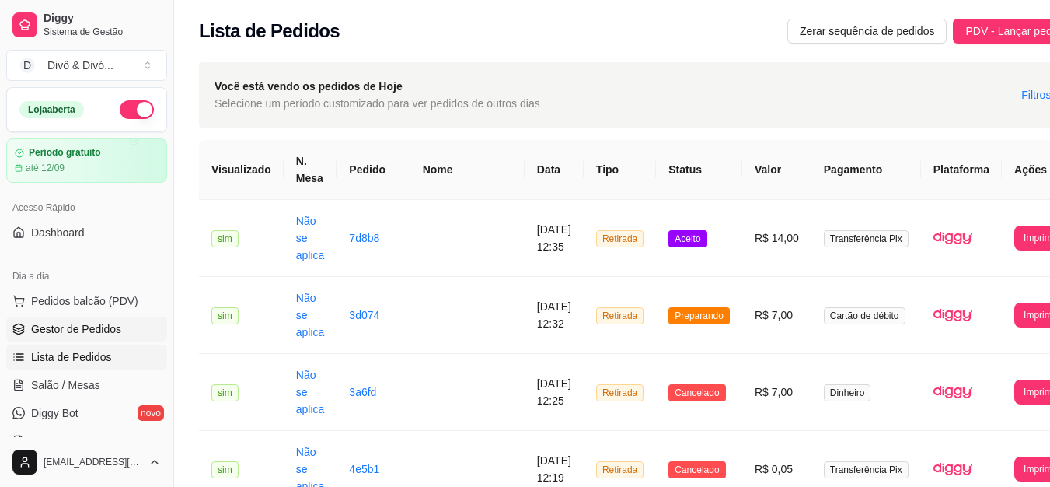
click at [96, 326] on span "Gestor de Pedidos" at bounding box center [76, 329] width 90 height 16
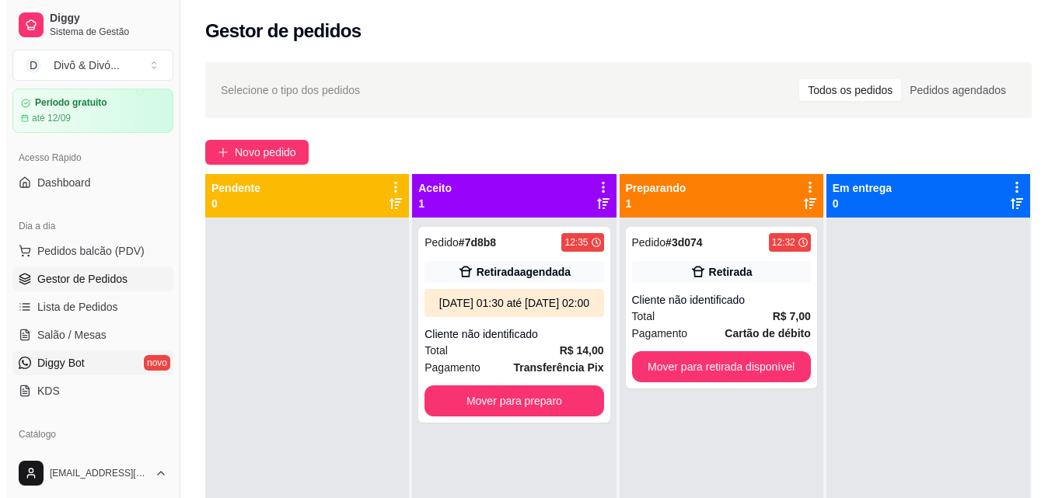
scroll to position [78, 0]
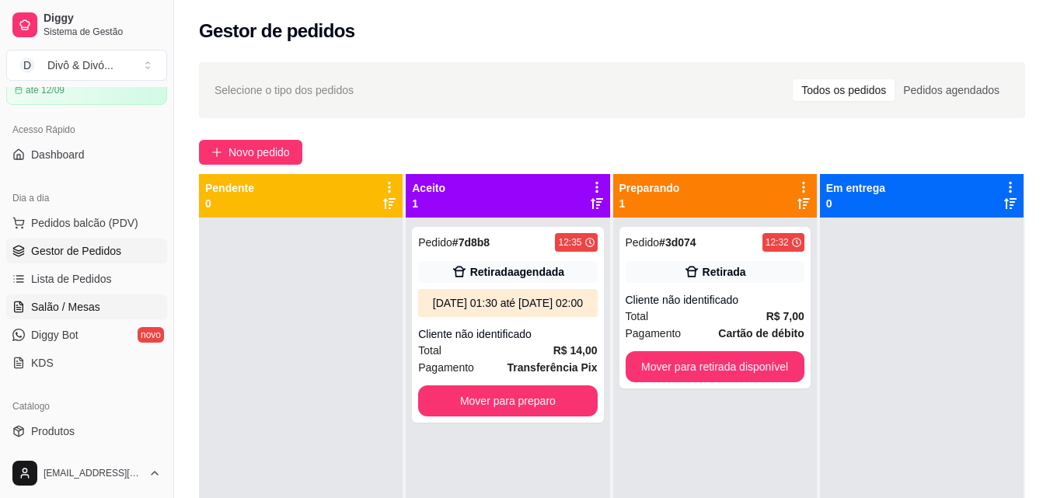
click at [97, 311] on span "Salão / Mesas" at bounding box center [65, 307] width 69 height 16
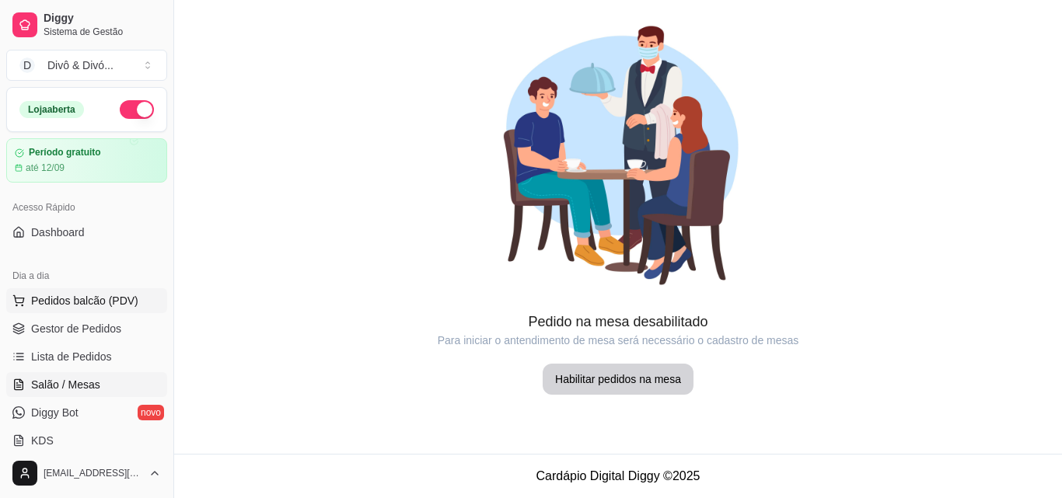
click at [101, 303] on span "Pedidos balcão (PDV)" at bounding box center [84, 301] width 107 height 16
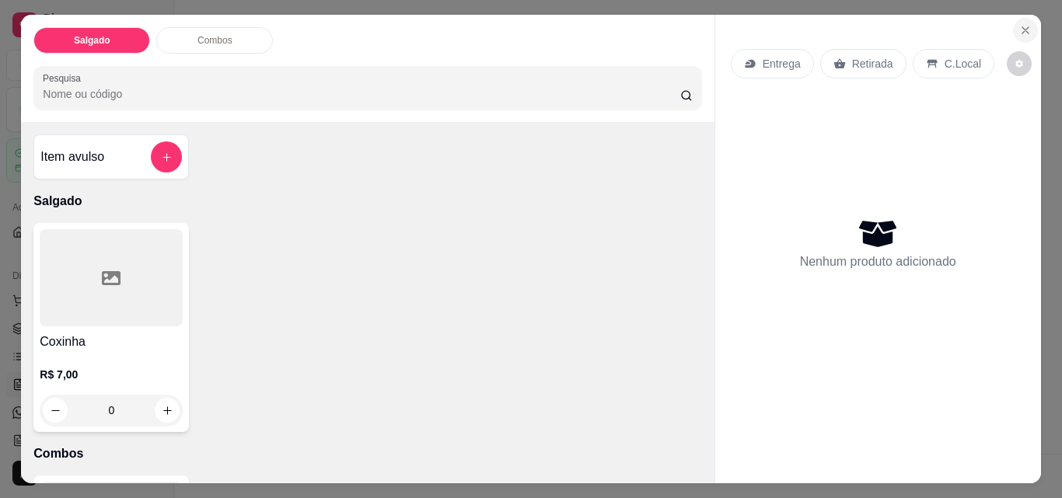
click at [1013, 24] on button "Close" at bounding box center [1025, 30] width 25 height 25
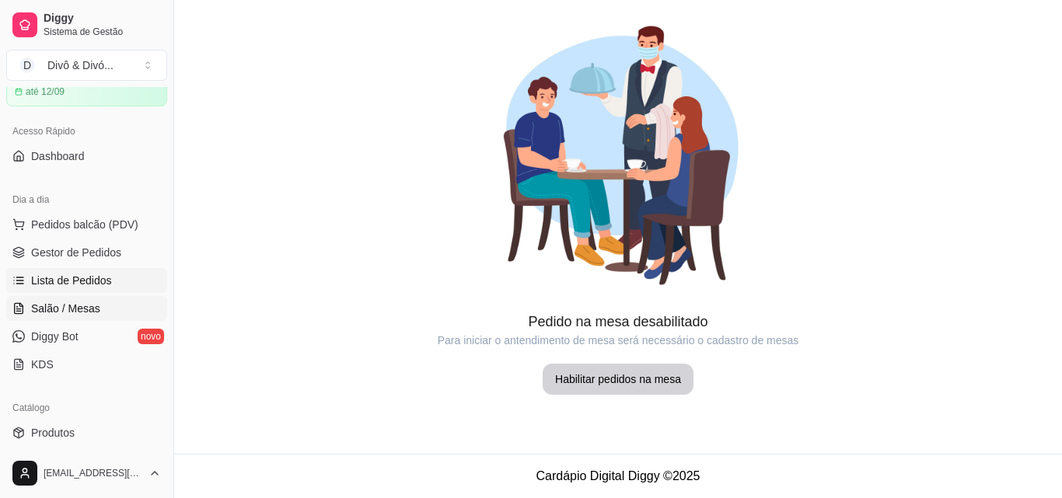
scroll to position [233, 0]
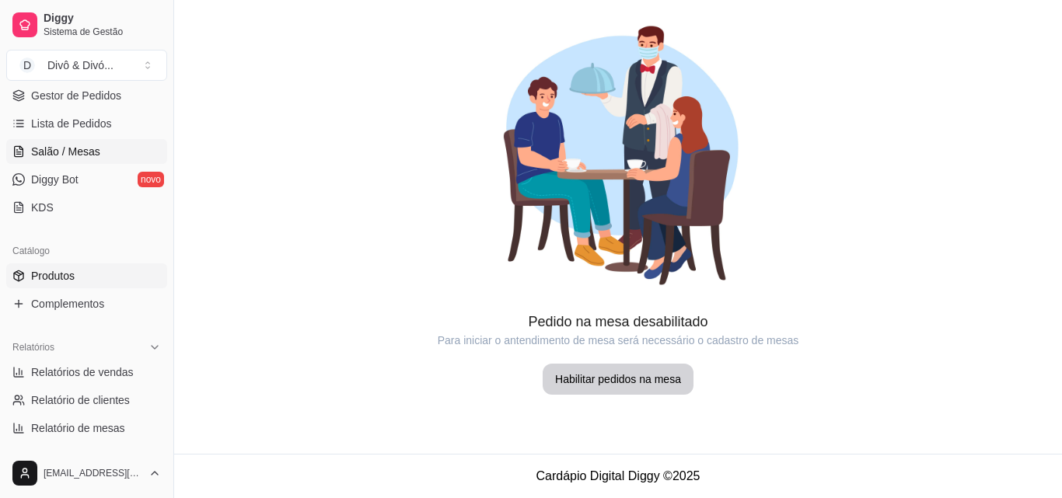
click at [94, 277] on link "Produtos" at bounding box center [86, 275] width 161 height 25
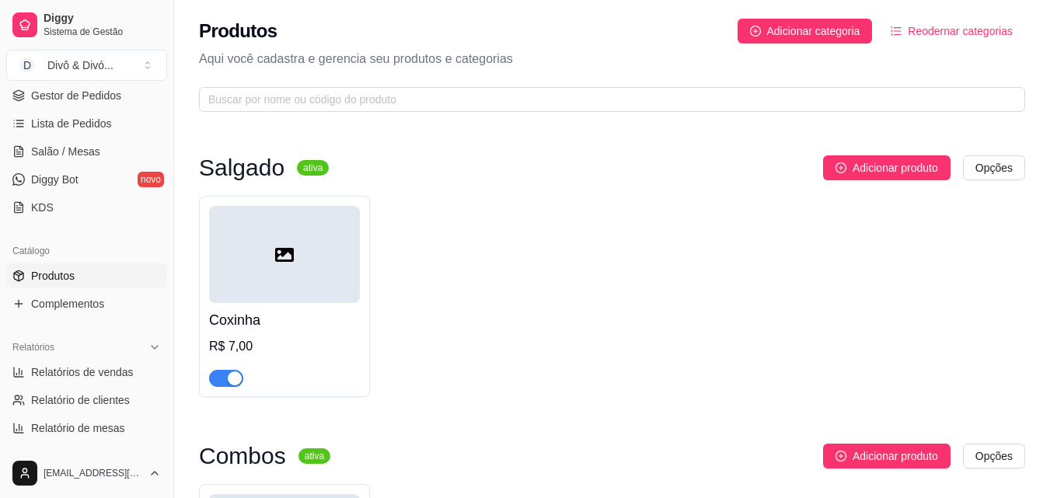
click at [309, 273] on div at bounding box center [284, 254] width 151 height 97
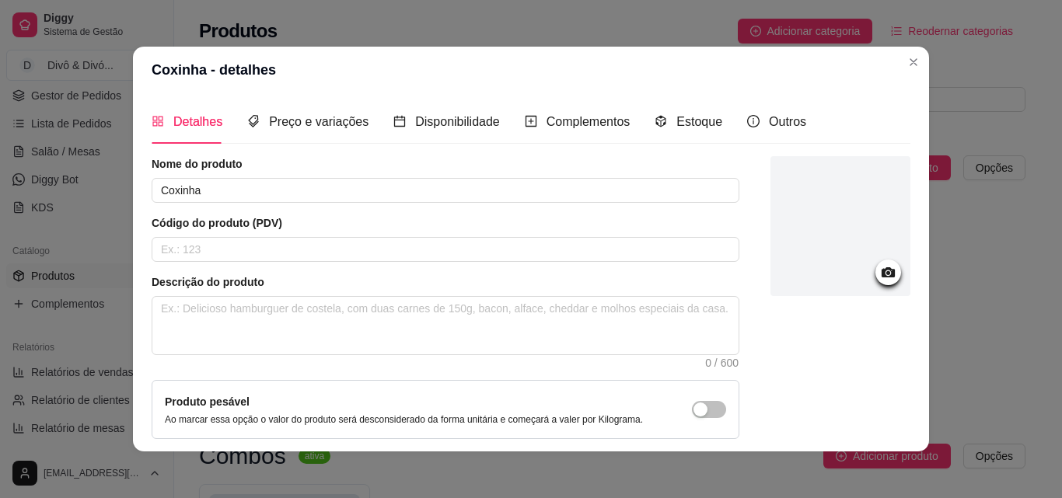
click at [881, 274] on icon at bounding box center [887, 272] width 13 height 10
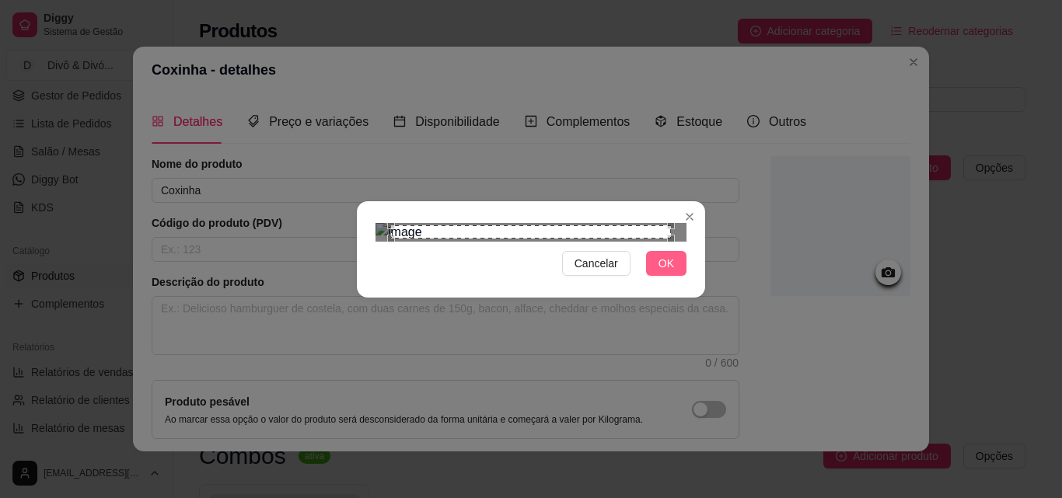
click at [658, 272] on span "OK" at bounding box center [666, 263] width 16 height 17
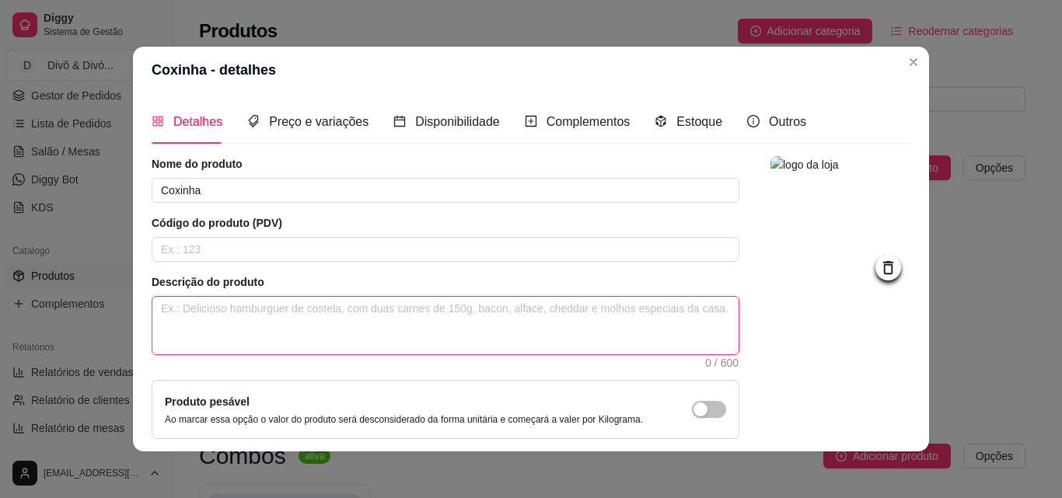
click at [239, 316] on textarea at bounding box center [445, 326] width 586 height 58
paste textarea "A queridinha do Brasil em uma versão generosa! Nossa coxinha de 150g é feita co…"
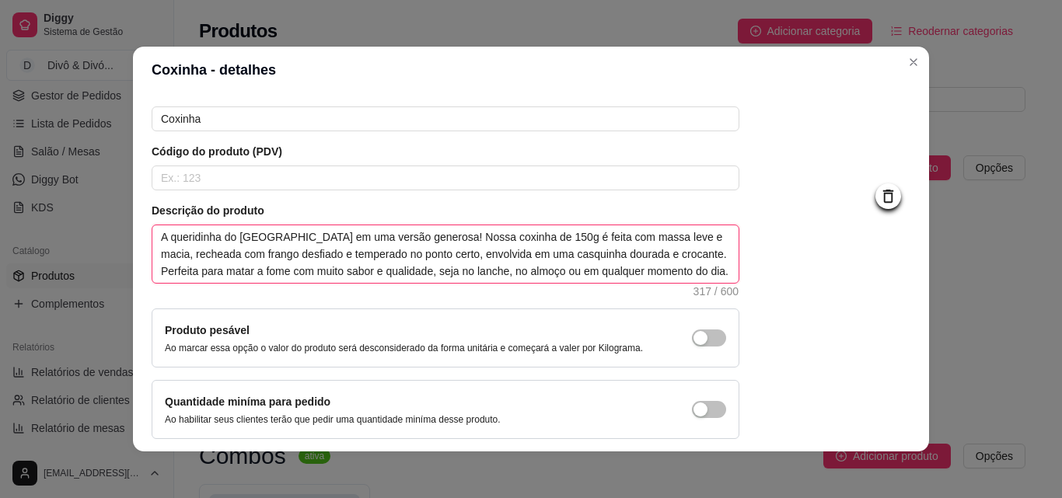
scroll to position [134, 0]
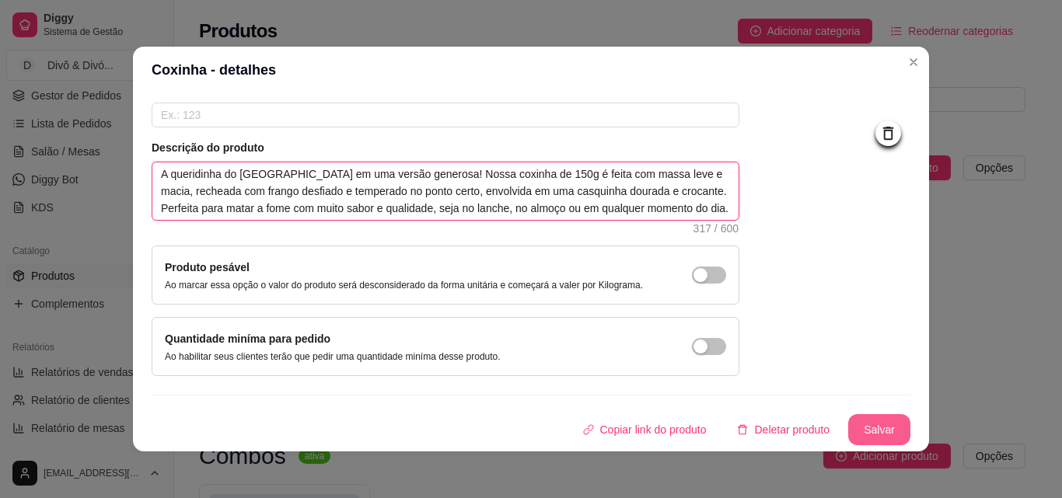
type textarea "A queridinha do Brasil em uma versão generosa! Nossa coxinha de 150g é feita co…"
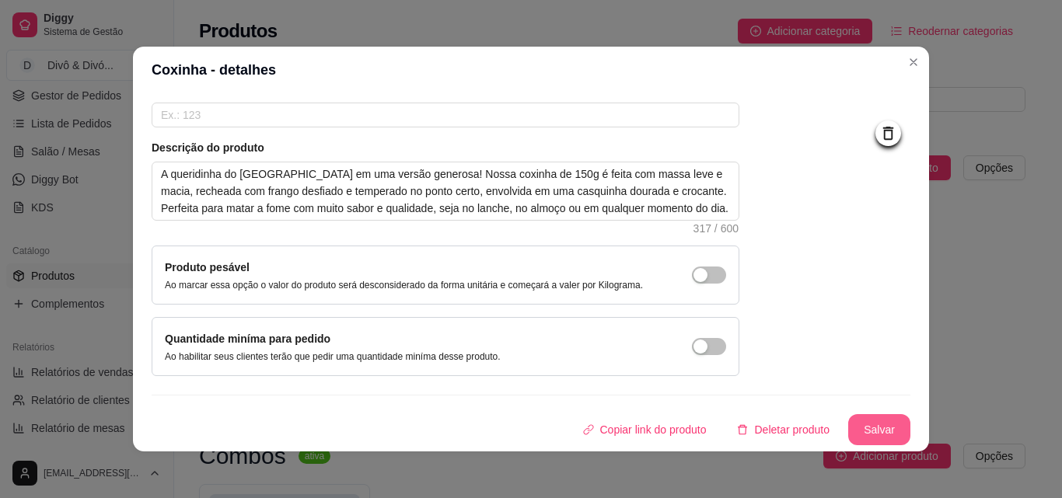
click at [865, 429] on button "Salvar" at bounding box center [879, 429] width 62 height 31
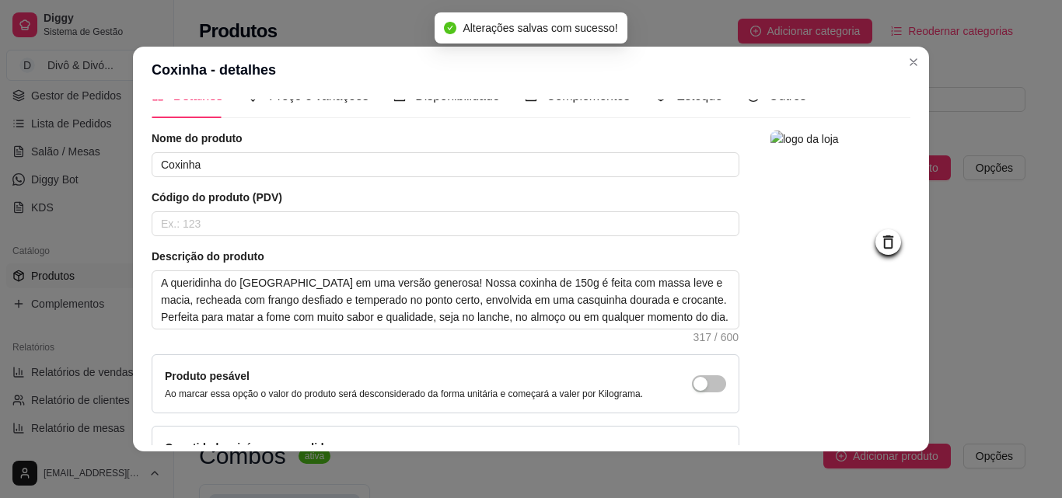
scroll to position [0, 0]
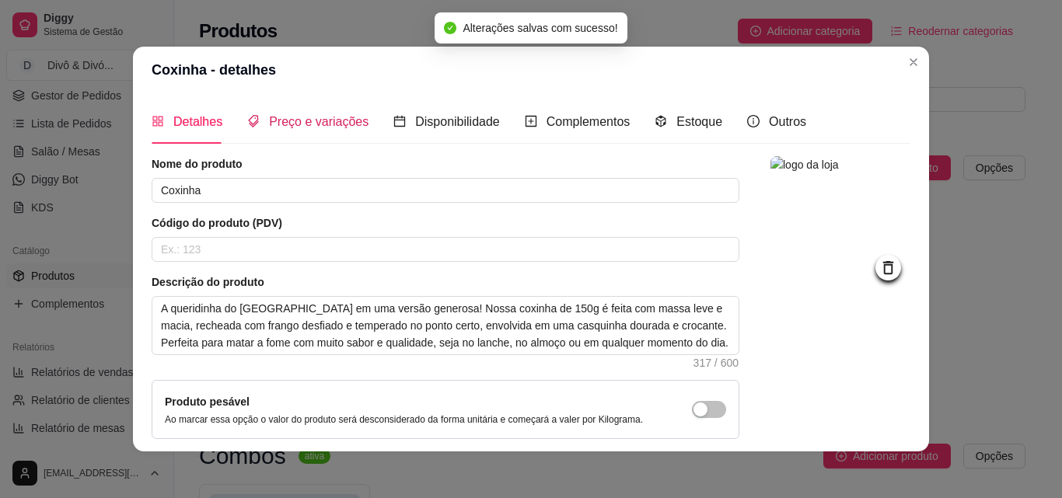
click at [316, 125] on span "Preço e variações" at bounding box center [318, 121] width 99 height 13
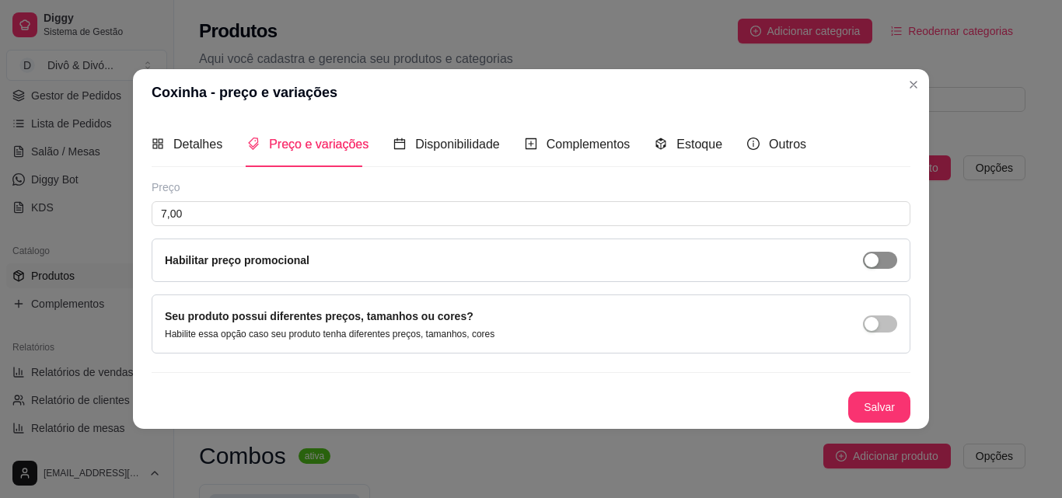
click at [880, 266] on span "button" at bounding box center [880, 260] width 34 height 17
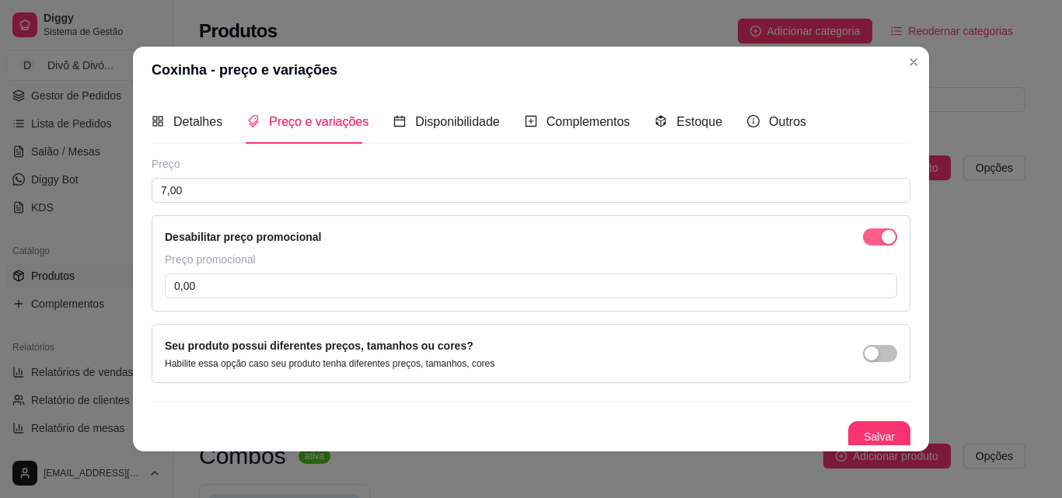
click at [863, 238] on span "button" at bounding box center [880, 237] width 34 height 17
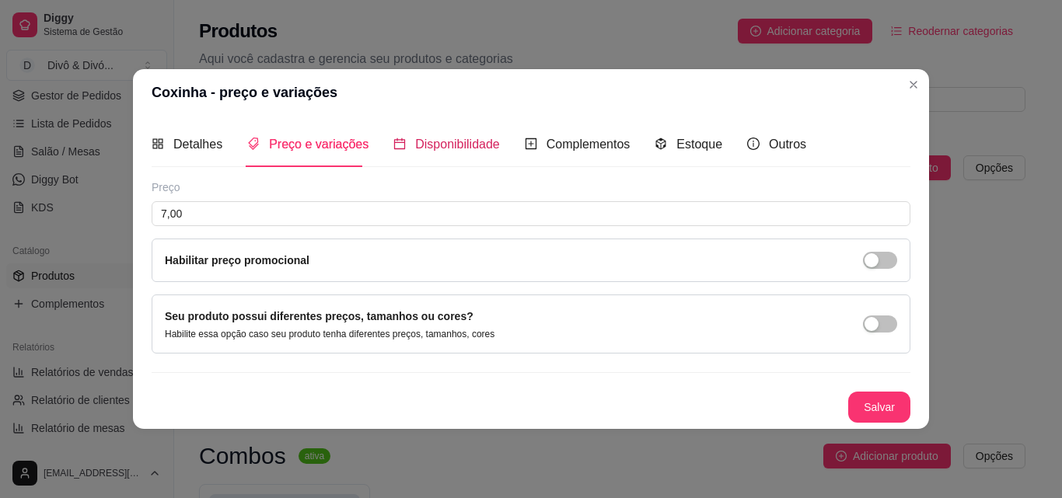
click at [452, 154] on div "Disponibilidade" at bounding box center [446, 143] width 106 height 19
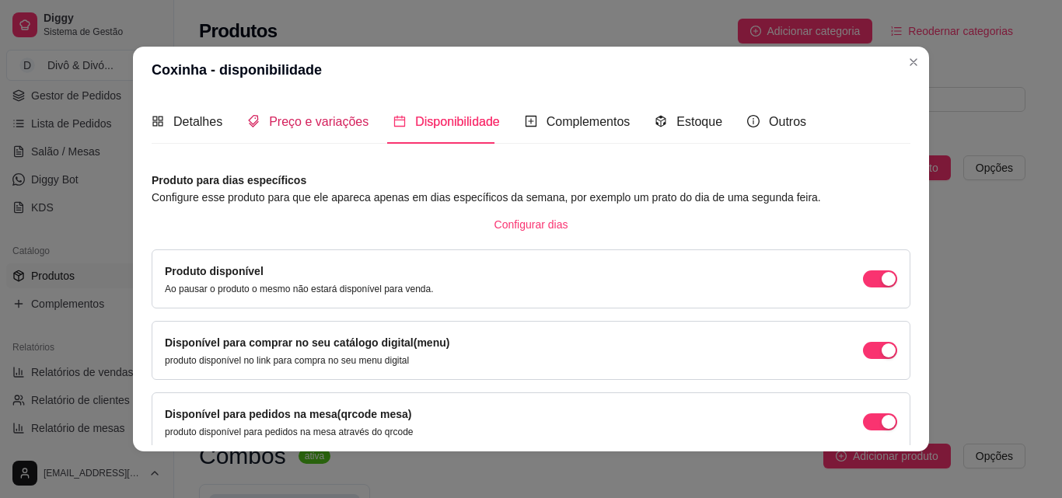
click at [338, 126] on span "Preço e variações" at bounding box center [318, 121] width 99 height 13
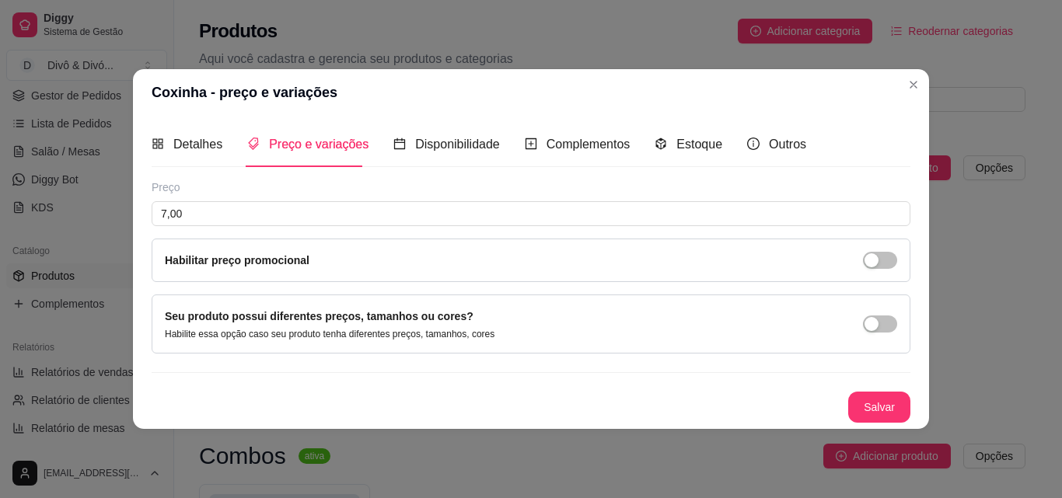
click at [880, 340] on div "Seu produto possui diferentes preços, tamanhos ou cores? Habilite essa opção ca…" at bounding box center [531, 324] width 732 height 33
click at [881, 324] on span "button" at bounding box center [880, 324] width 34 height 17
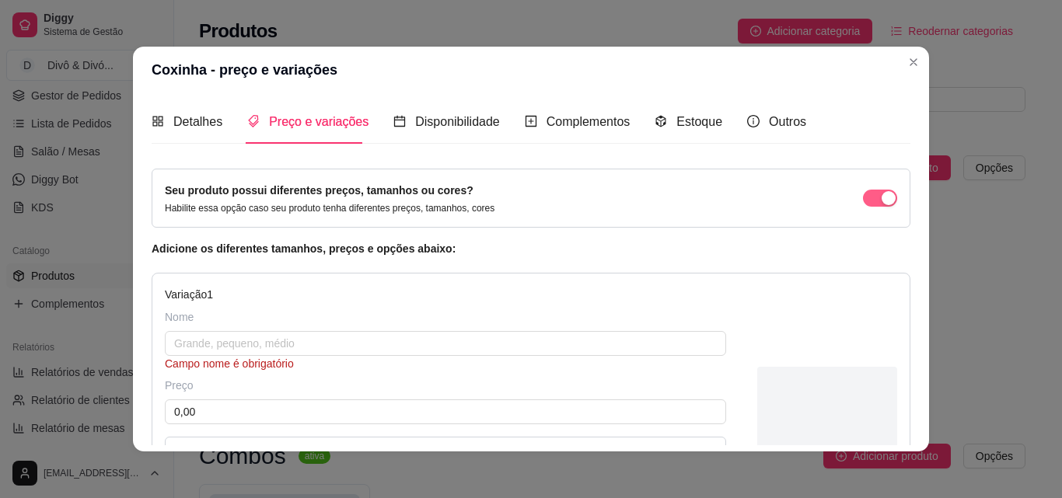
click at [881, 197] on div "button" at bounding box center [888, 198] width 14 height 14
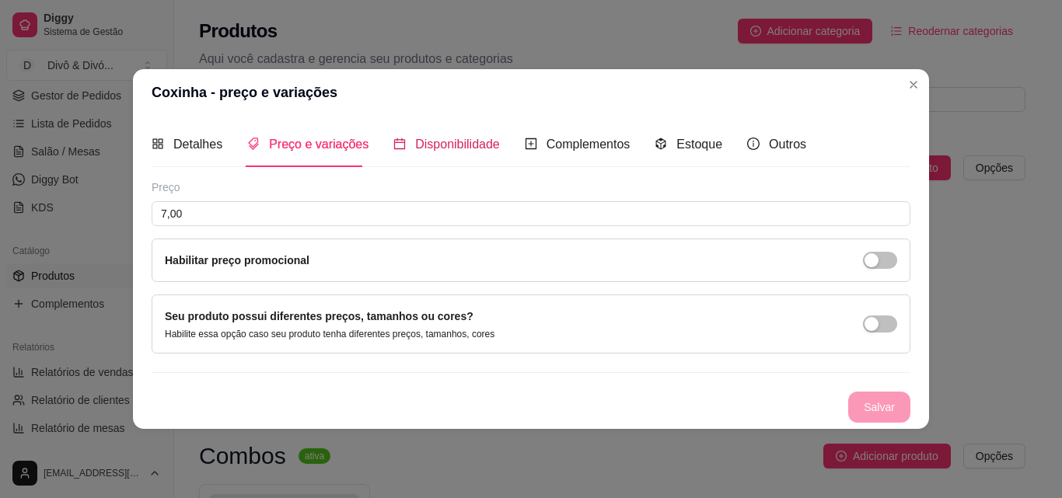
click at [451, 148] on span "Disponibilidade" at bounding box center [457, 144] width 85 height 13
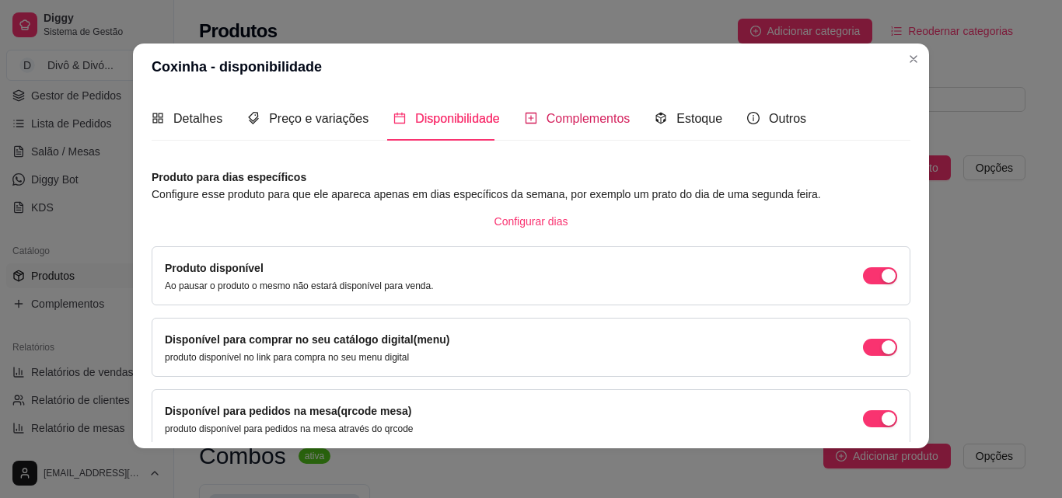
click at [548, 127] on div "Complementos" at bounding box center [578, 118] width 106 height 19
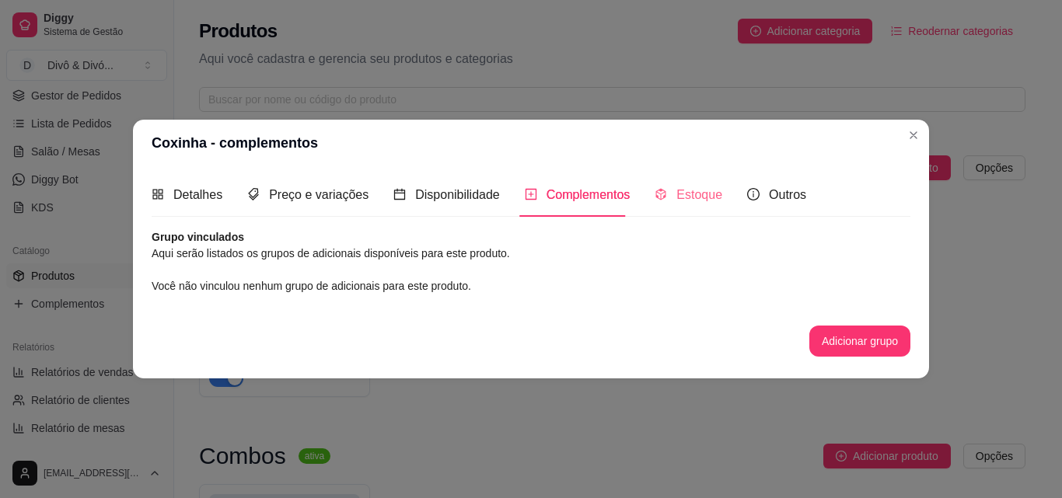
click at [669, 206] on div "Estoque" at bounding box center [688, 195] width 68 height 44
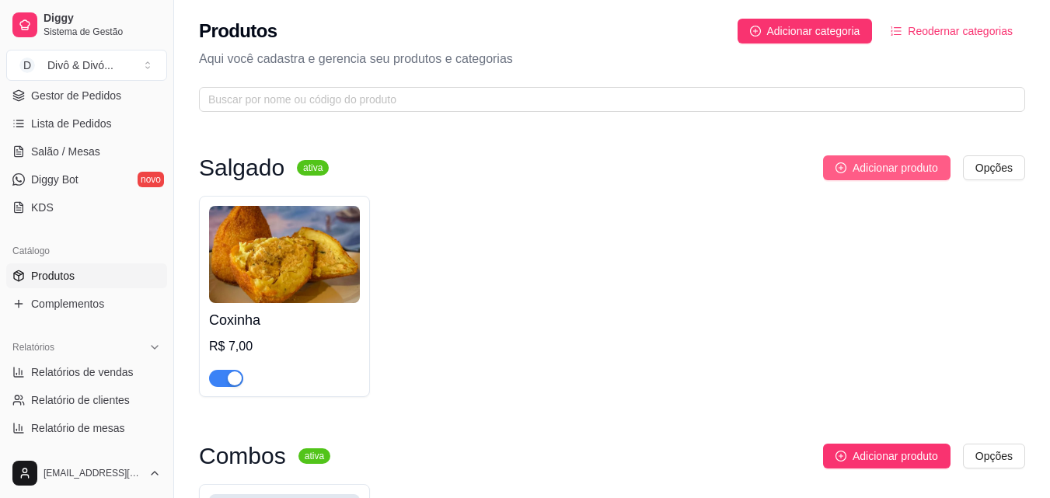
click at [895, 178] on button "Adicionar produto" at bounding box center [886, 167] width 127 height 25
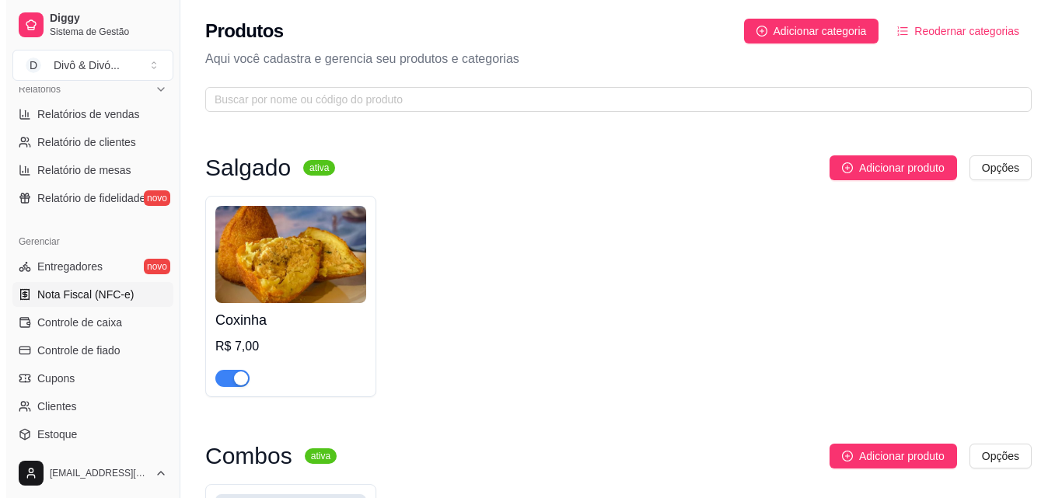
scroll to position [544, 0]
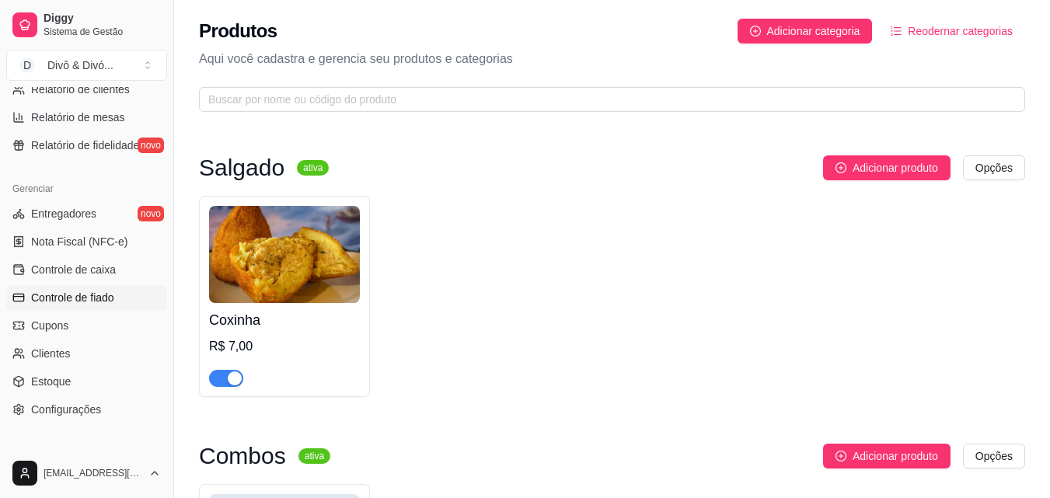
click at [101, 298] on span "Controle de fiado" at bounding box center [72, 298] width 83 height 16
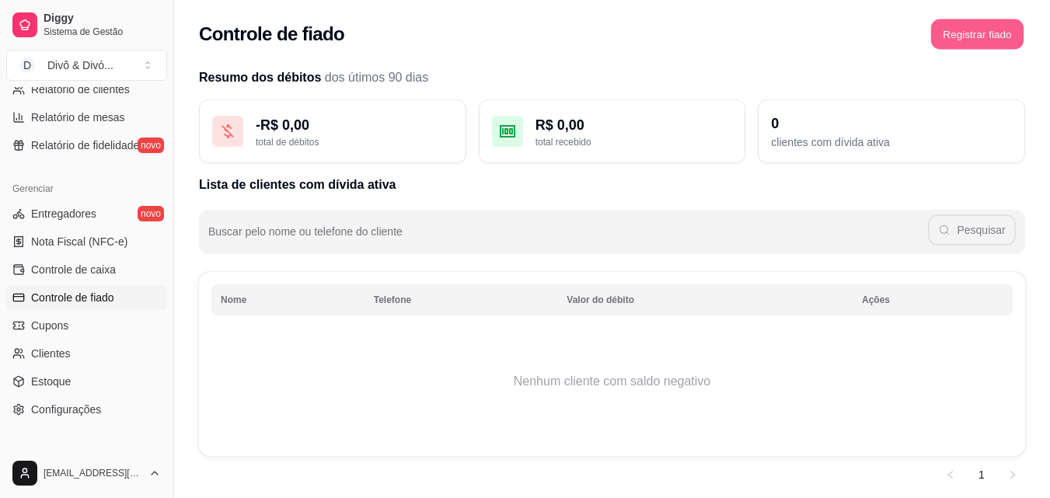
click at [989, 36] on button "Registrar fiado" at bounding box center [977, 34] width 92 height 30
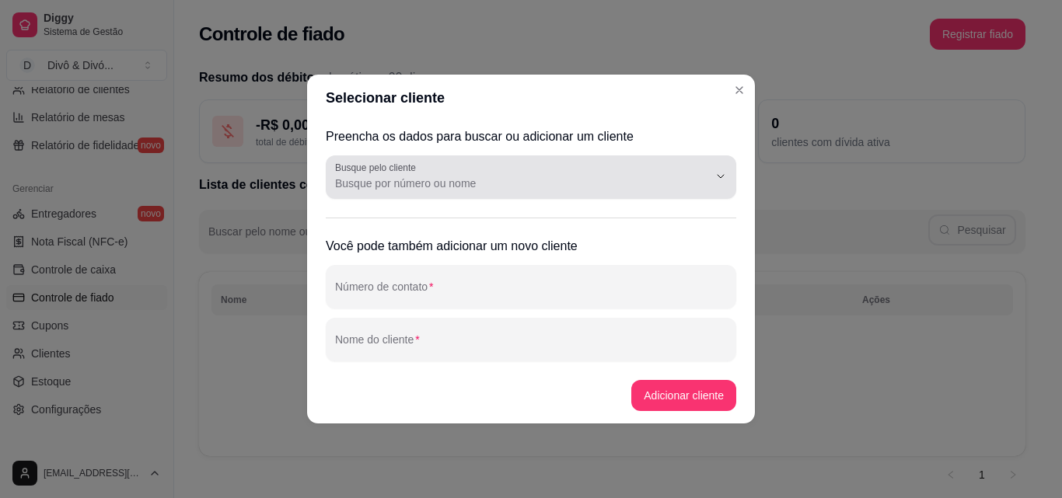
click at [488, 177] on input "Busque pelo cliente" at bounding box center [509, 184] width 348 height 16
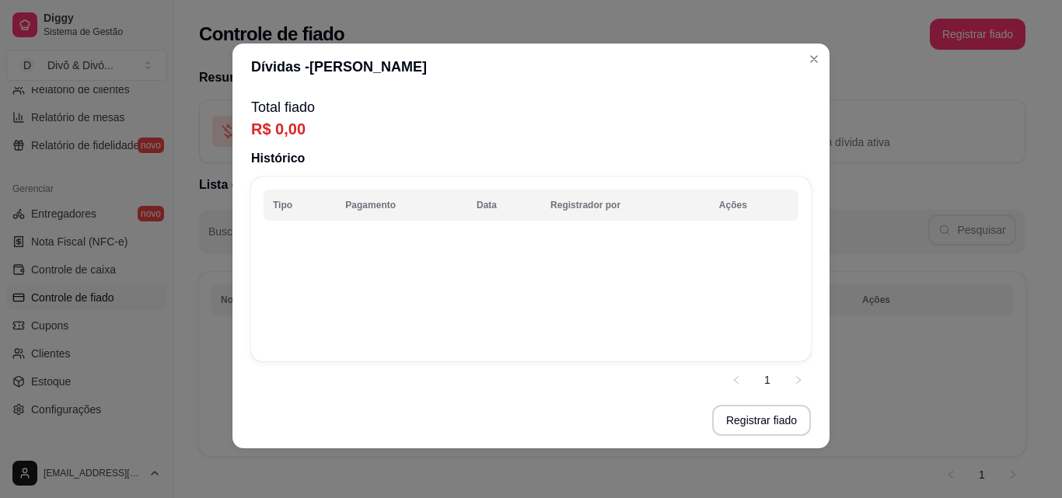
click at [288, 214] on th "Tipo" at bounding box center [299, 205] width 72 height 31
drag, startPoint x: 565, startPoint y: 284, endPoint x: 570, endPoint y: 275, distance: 9.7
click at [570, 275] on td at bounding box center [530, 287] width 535 height 124
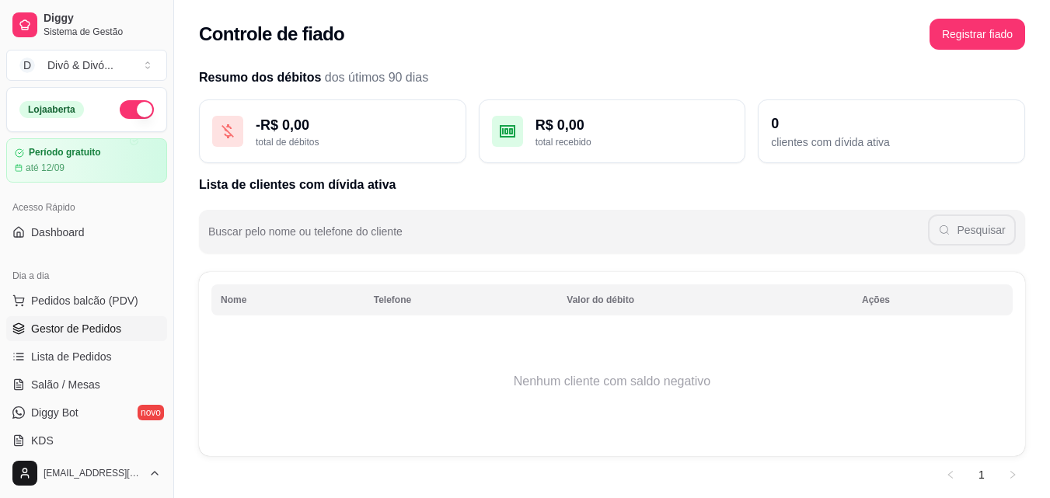
click at [92, 320] on link "Gestor de Pedidos" at bounding box center [86, 328] width 161 height 25
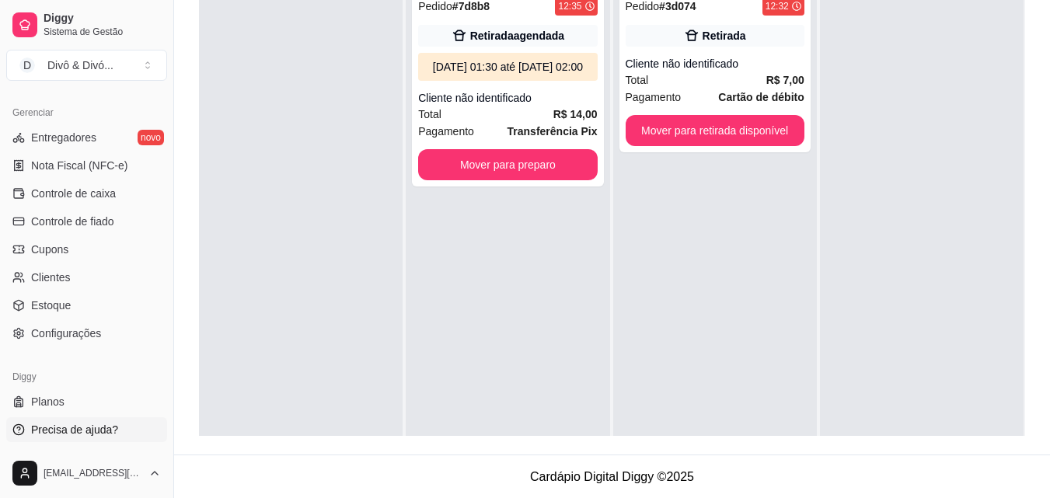
scroll to position [237, 0]
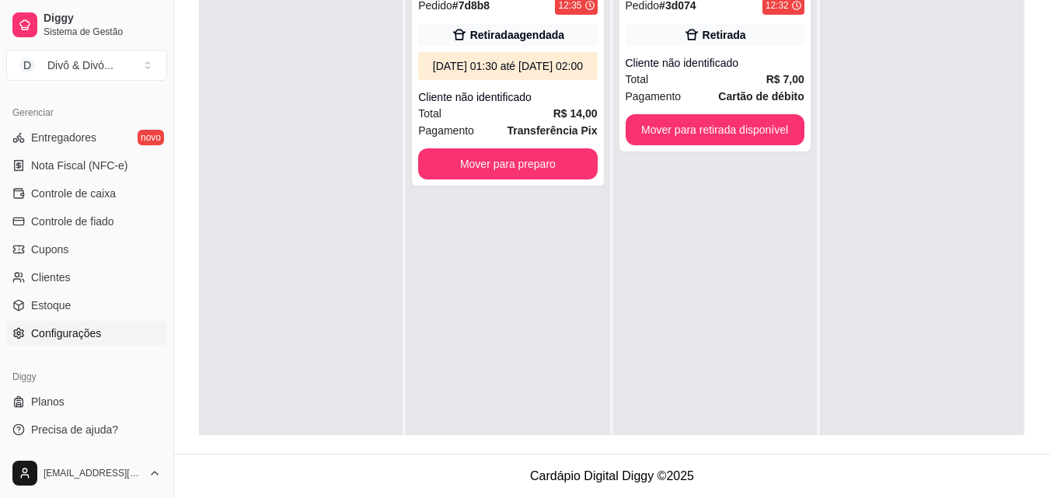
click at [98, 340] on span "Configurações" at bounding box center [66, 334] width 70 height 16
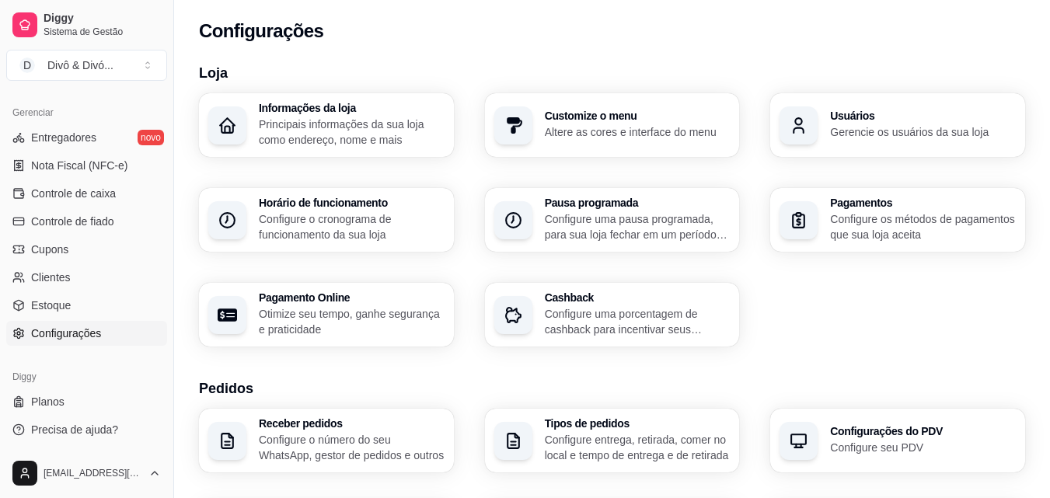
click at [644, 143] on div "Customize o menu Altere as cores e interface do menu" at bounding box center [612, 125] width 255 height 64
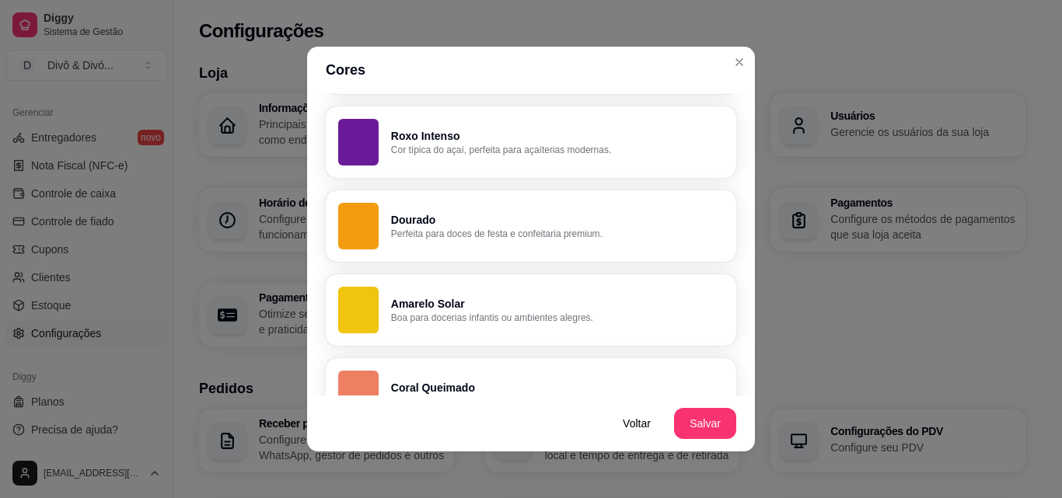
scroll to position [867, 0]
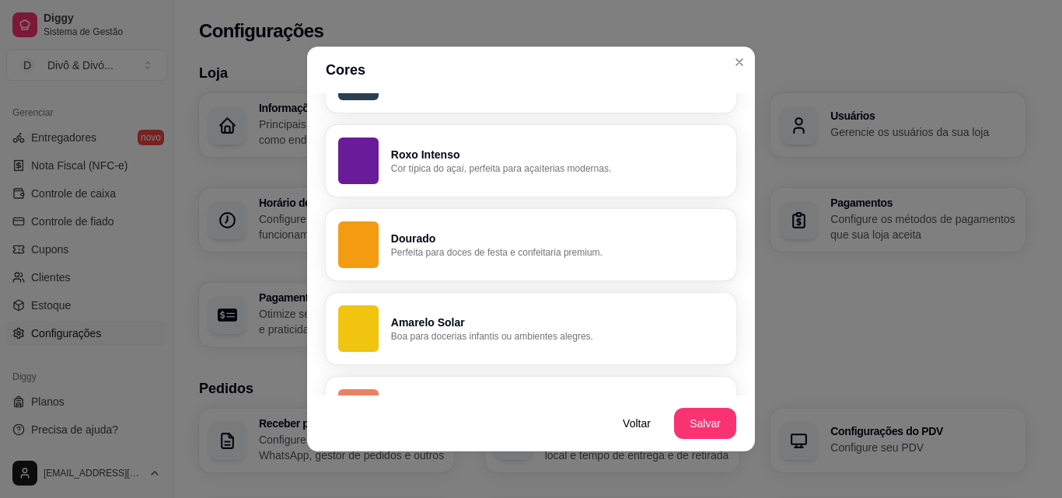
click at [496, 248] on p "Perfeita para doces de festa e confeitaria premium." at bounding box center [557, 252] width 333 height 12
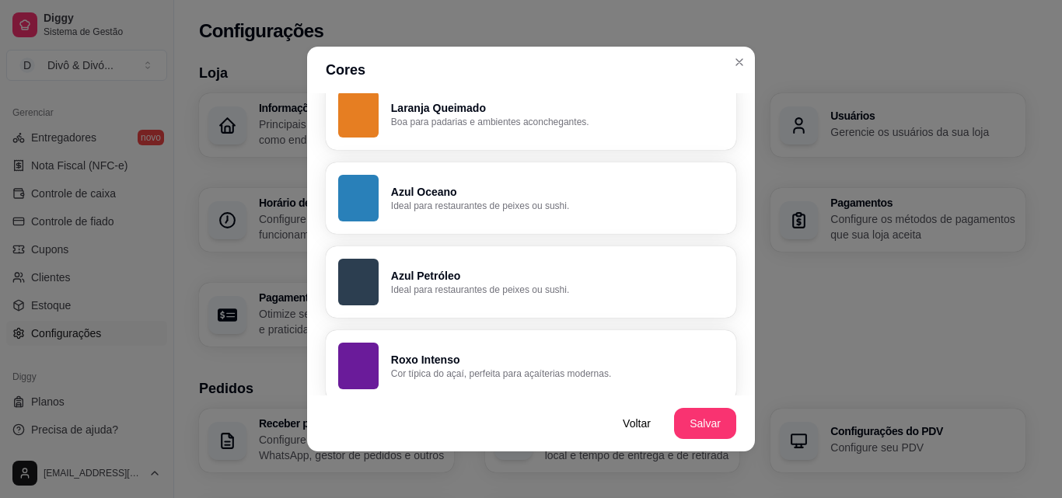
scroll to position [633, 0]
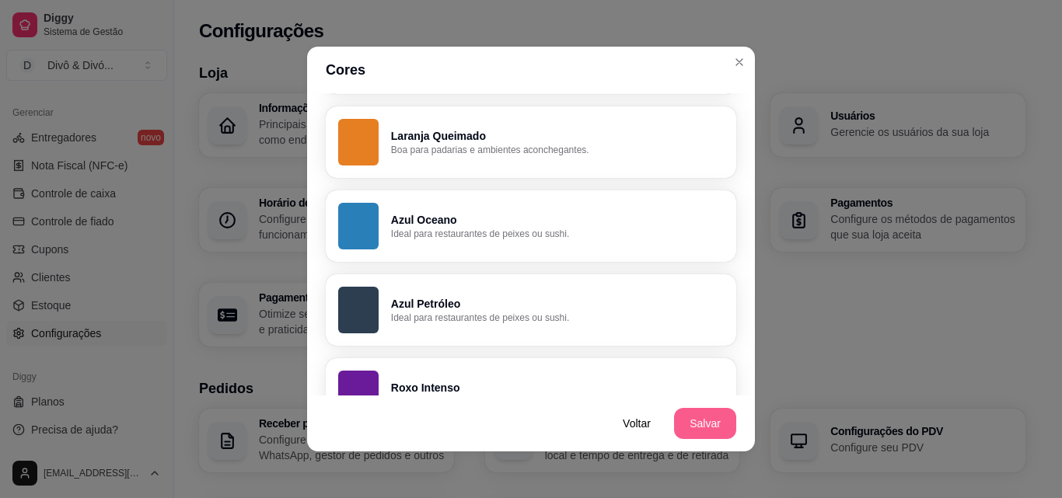
click at [695, 415] on button "Salvar" at bounding box center [705, 423] width 62 height 31
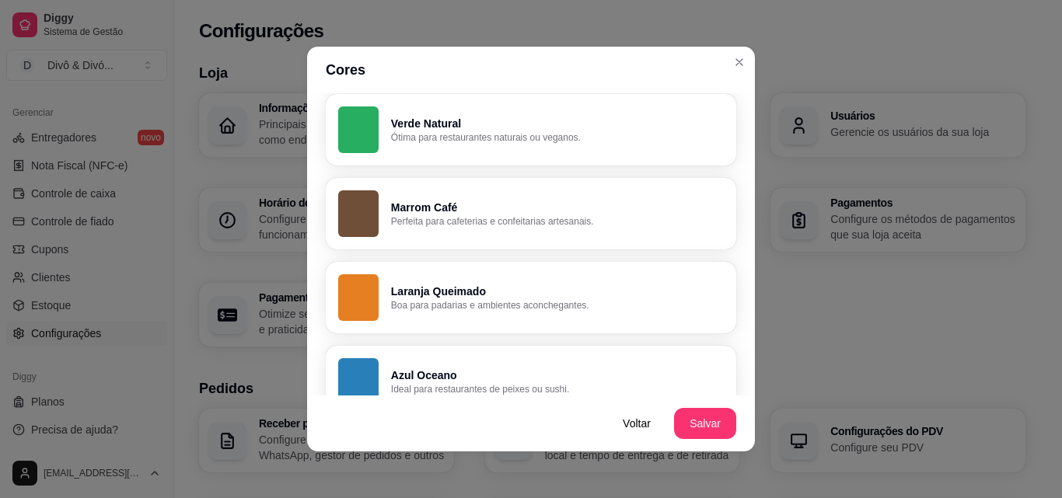
click at [500, 296] on p "Laranja Queimado" at bounding box center [557, 292] width 333 height 16
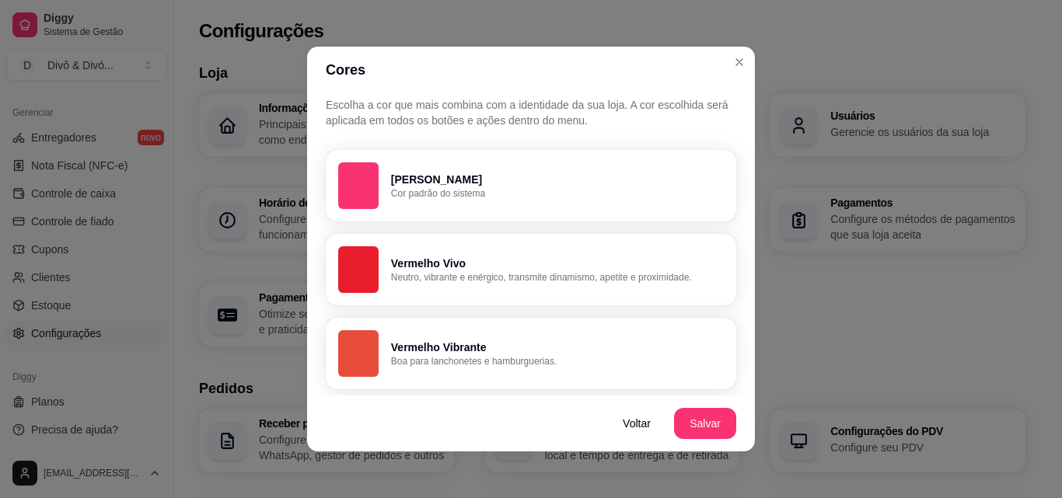
scroll to position [0, 0]
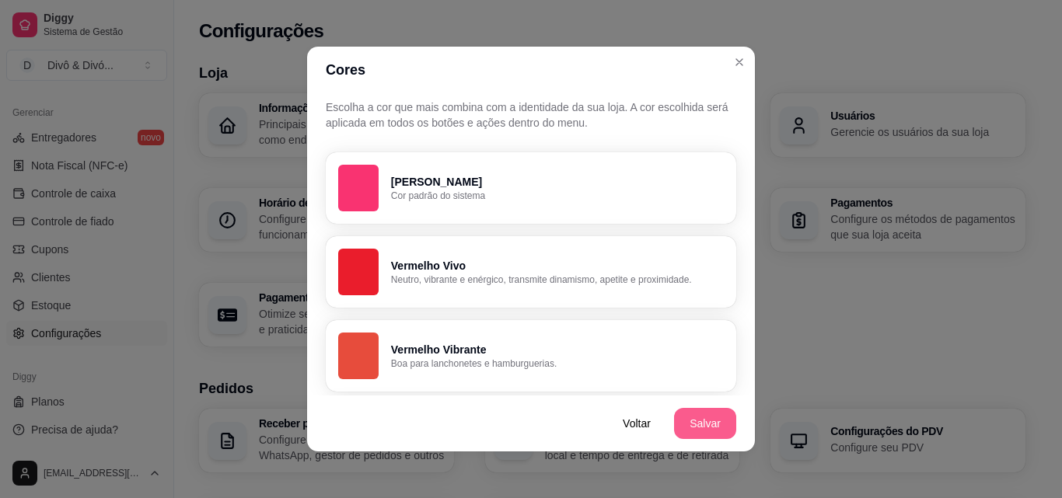
click at [707, 413] on button "Salvar" at bounding box center [705, 423] width 62 height 31
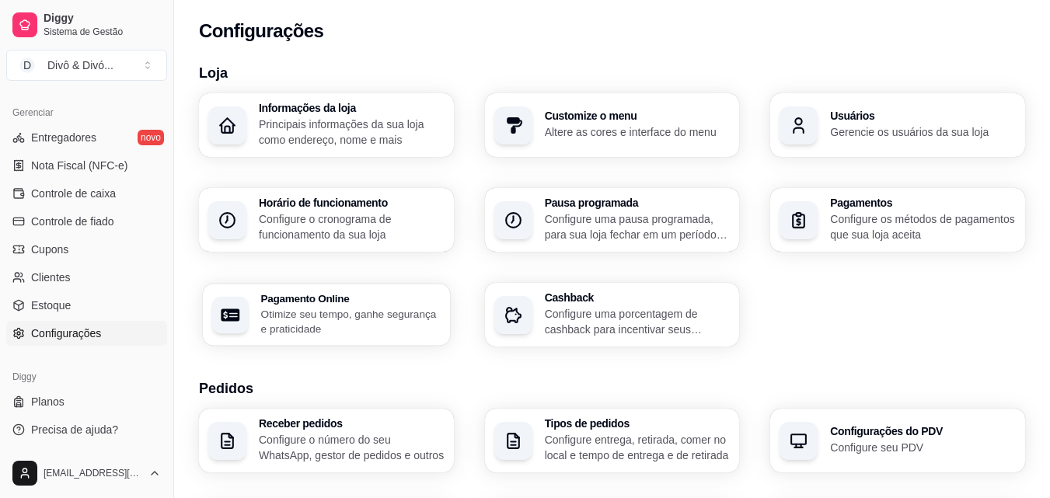
click at [392, 310] on p "Otimize seu tempo, ganhe segurança e praticidade" at bounding box center [351, 321] width 180 height 30
select select "4.98"
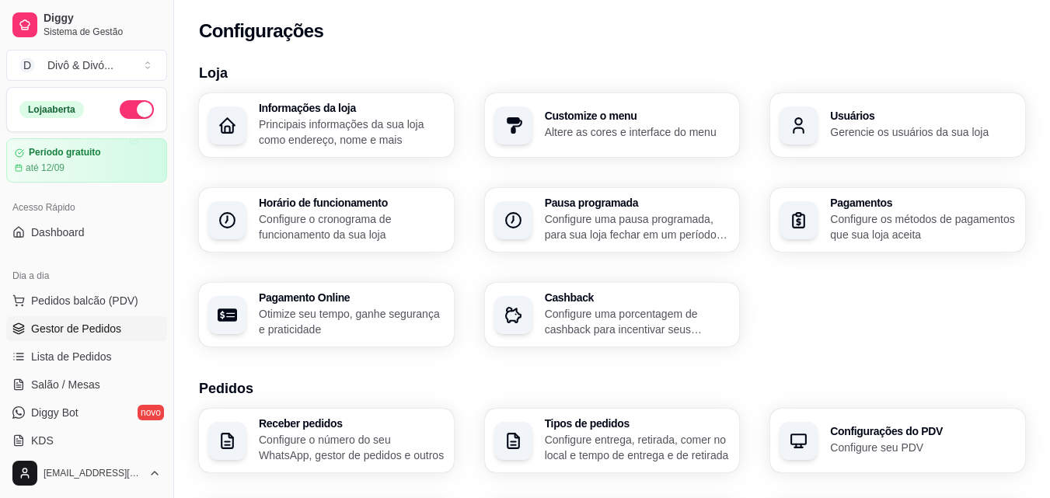
click at [97, 332] on span "Gestor de Pedidos" at bounding box center [76, 329] width 90 height 16
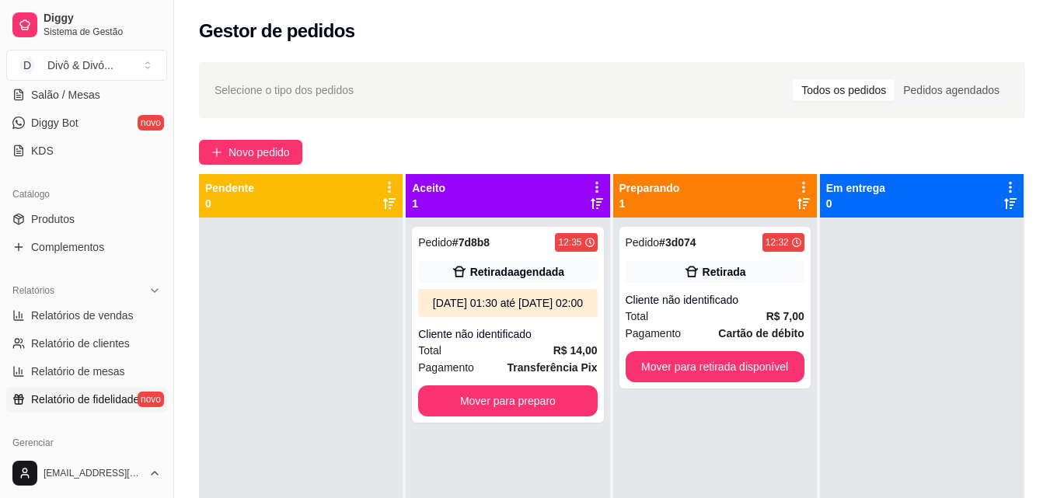
scroll to position [311, 0]
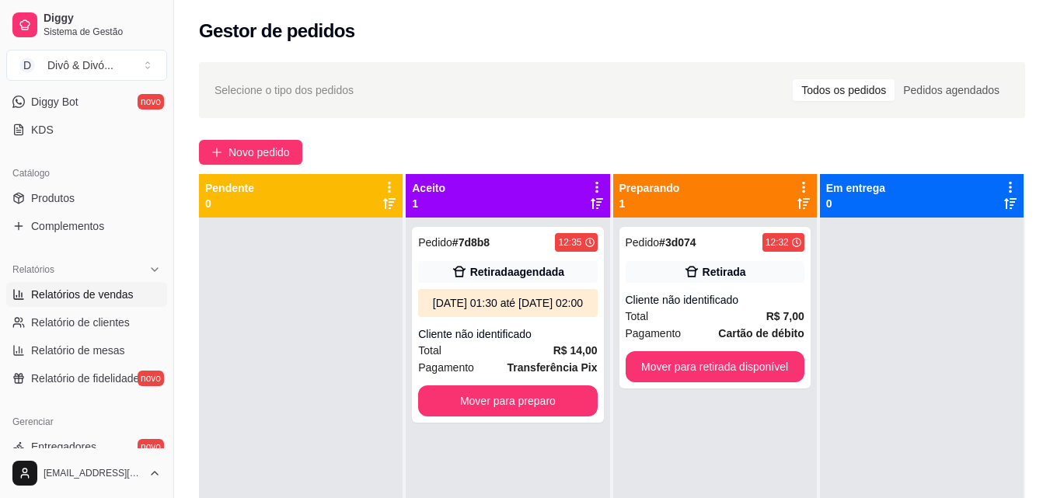
click at [102, 297] on span "Relatórios de vendas" at bounding box center [82, 295] width 103 height 16
select select "ALL"
select select "0"
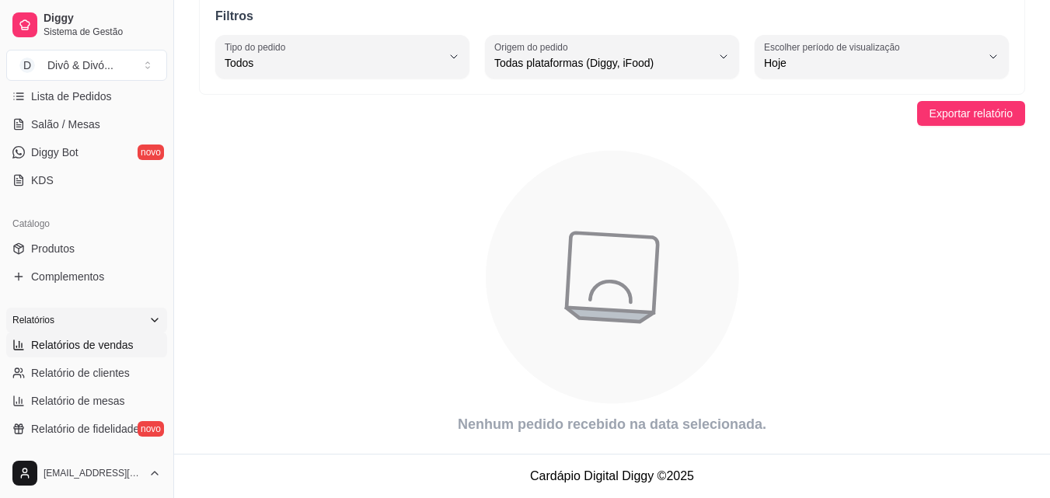
scroll to position [78, 0]
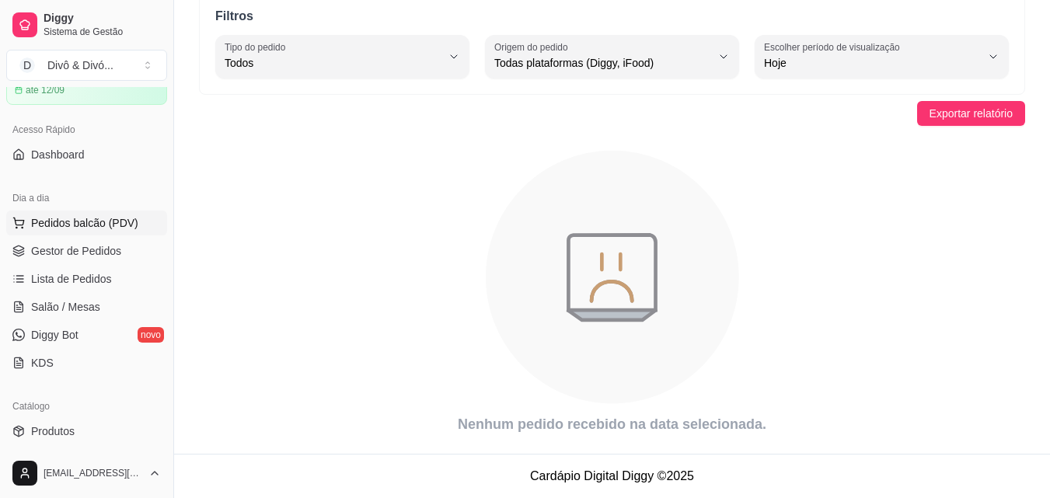
click at [103, 229] on span "Pedidos balcão (PDV)" at bounding box center [84, 223] width 107 height 16
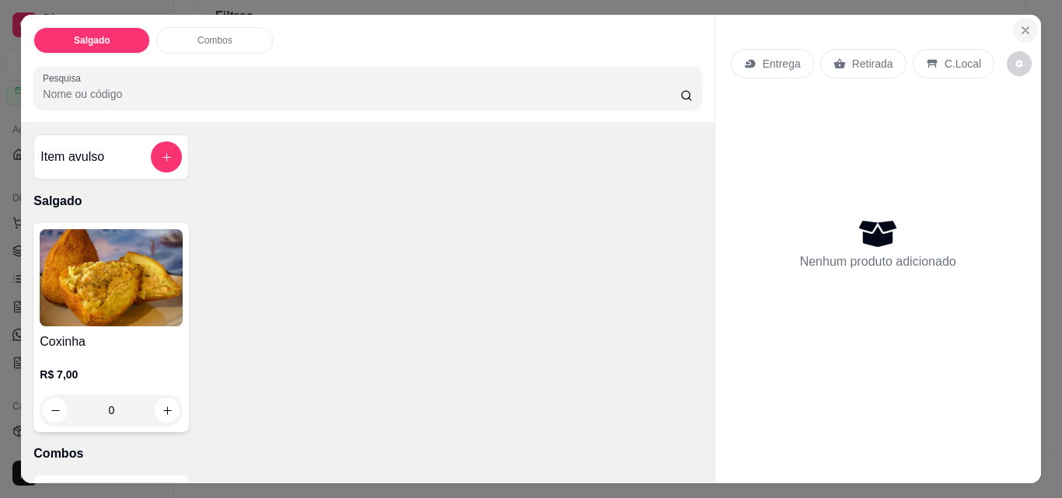
click at [1019, 26] on icon "Close" at bounding box center [1025, 30] width 12 height 12
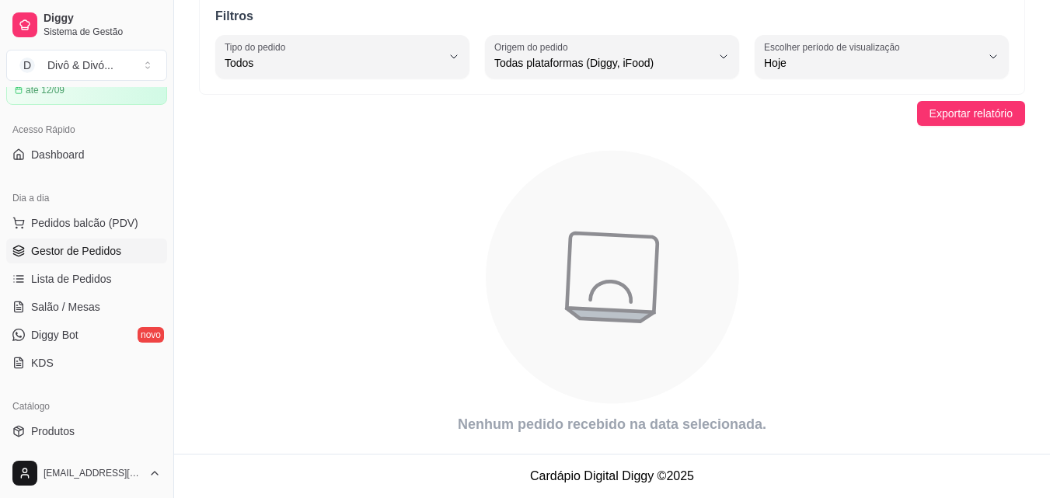
click at [127, 246] on link "Gestor de Pedidos" at bounding box center [86, 251] width 161 height 25
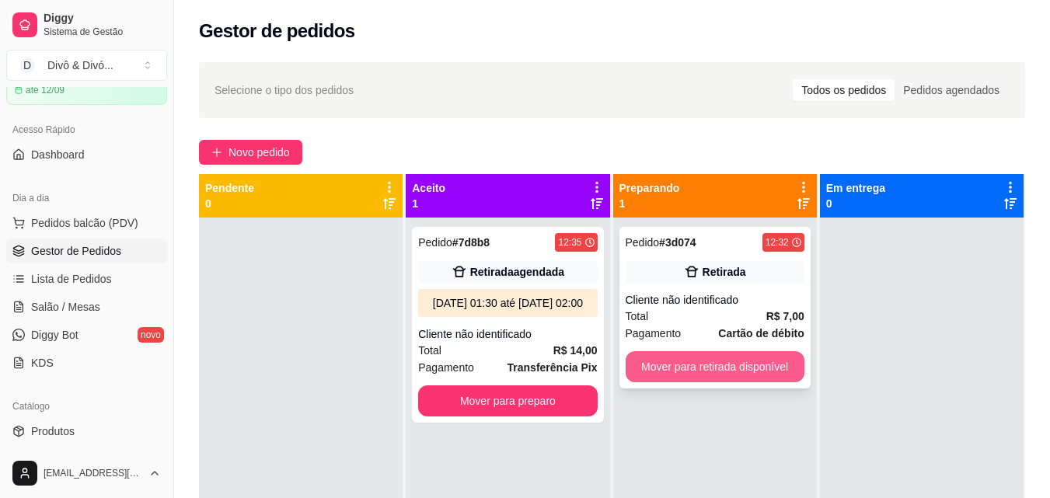
click at [668, 362] on button "Mover para retirada disponível" at bounding box center [715, 366] width 179 height 31
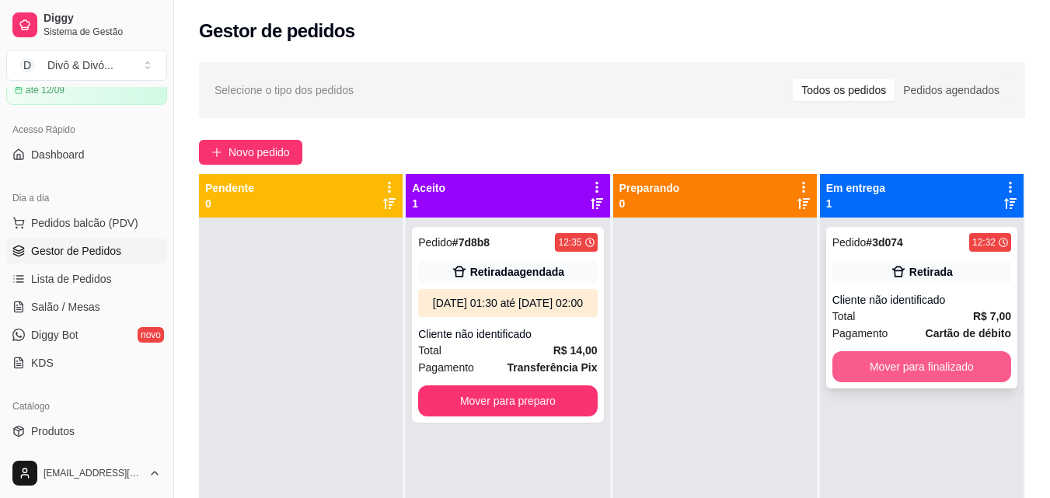
click at [926, 367] on button "Mover para finalizado" at bounding box center [921, 366] width 179 height 31
click at [926, 367] on div "Mover para finalizado" at bounding box center [921, 366] width 179 height 31
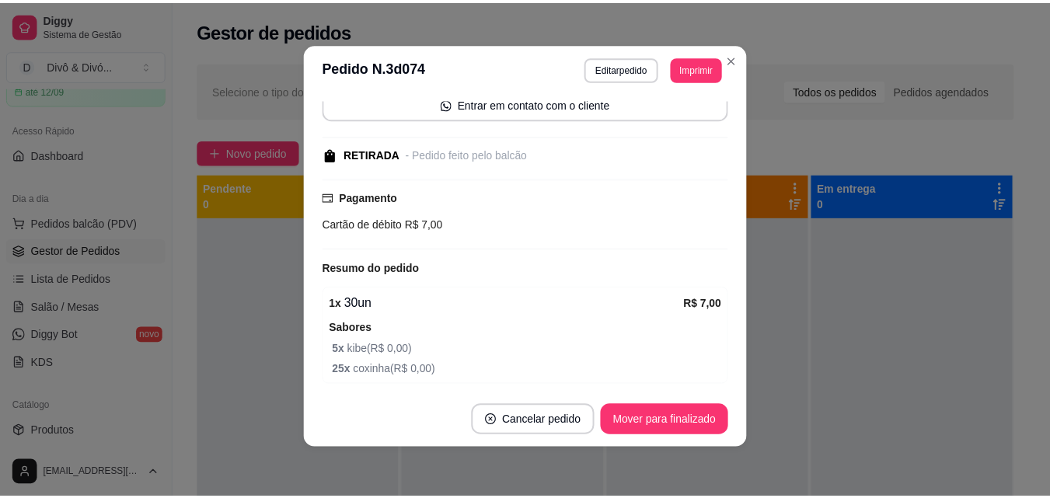
scroll to position [25, 0]
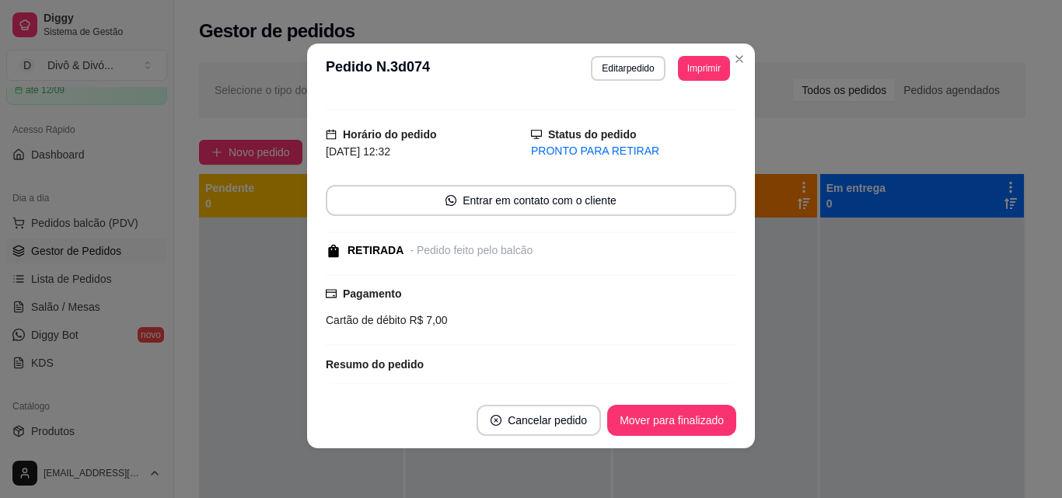
click at [409, 317] on span "R$ 7,00" at bounding box center [427, 320] width 41 height 12
click at [622, 334] on div "Pagamento Cartão de débito R$ 7,00" at bounding box center [531, 310] width 410 height 72
click at [674, 413] on button "Mover para finalizado" at bounding box center [671, 420] width 129 height 31
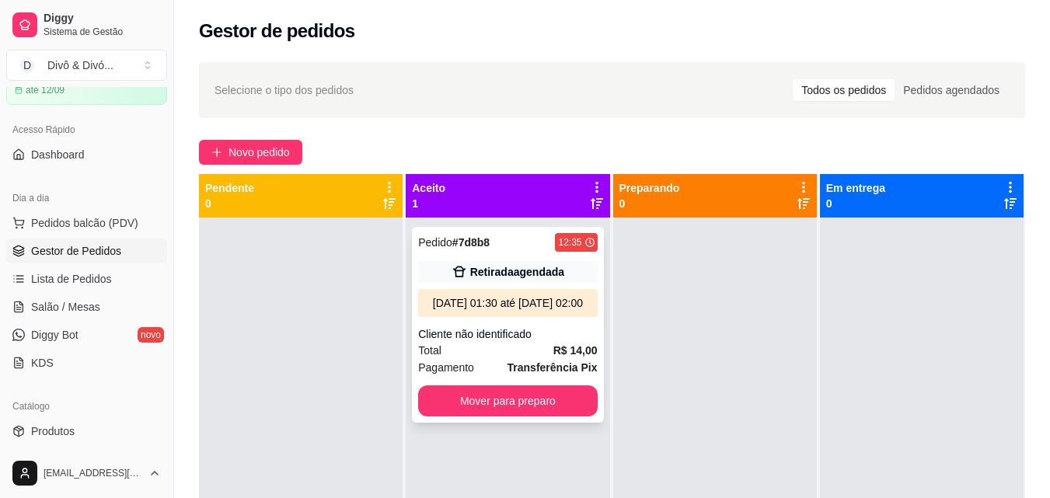
click at [527, 281] on div "Retirada agendada" at bounding box center [507, 272] width 179 height 22
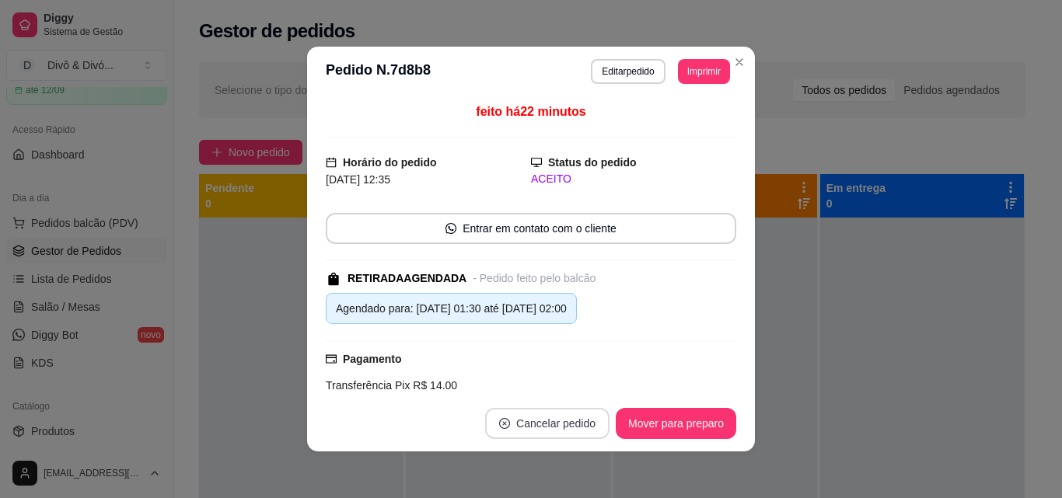
click at [522, 423] on button "Cancelar pedido" at bounding box center [547, 423] width 124 height 31
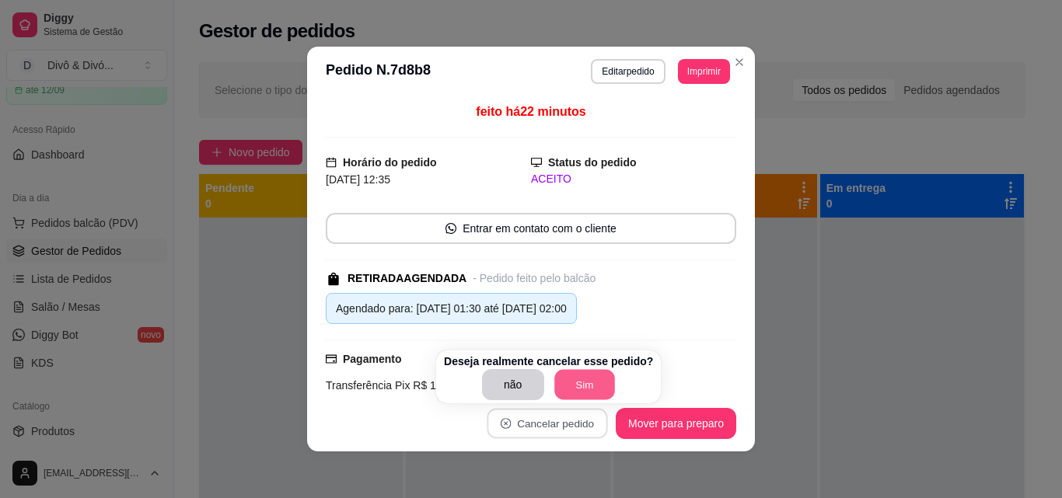
click at [568, 382] on button "Sim" at bounding box center [584, 385] width 61 height 30
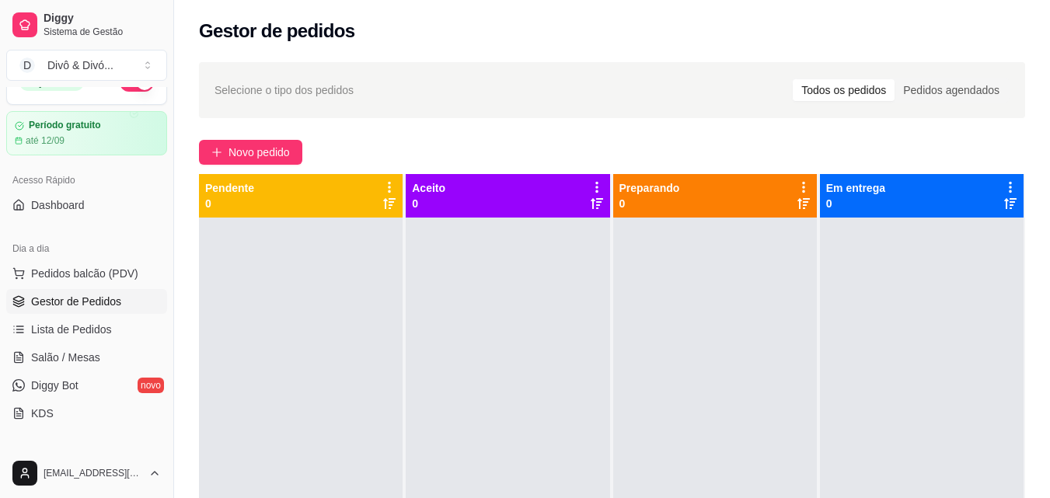
scroll to position [0, 0]
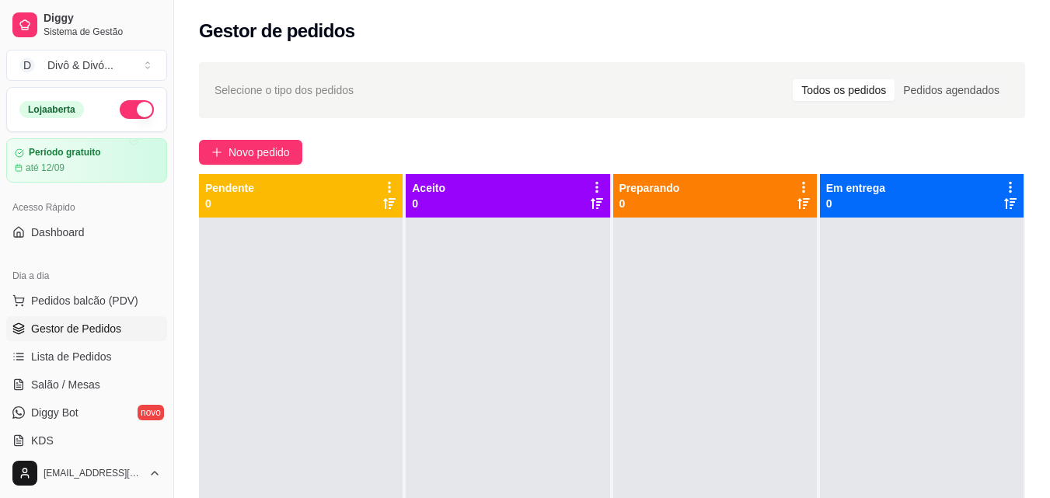
click at [120, 113] on button "button" at bounding box center [137, 109] width 34 height 19
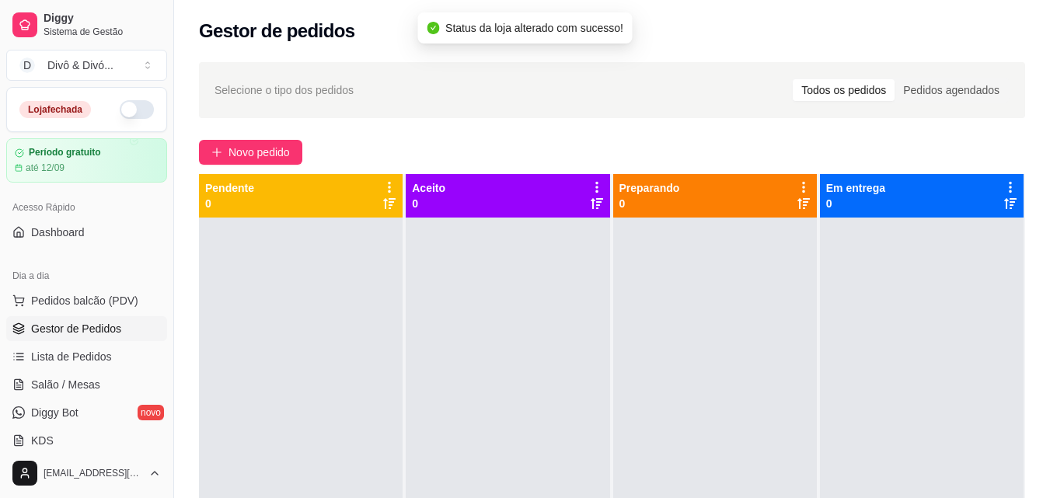
click at [120, 113] on button "button" at bounding box center [137, 109] width 34 height 19
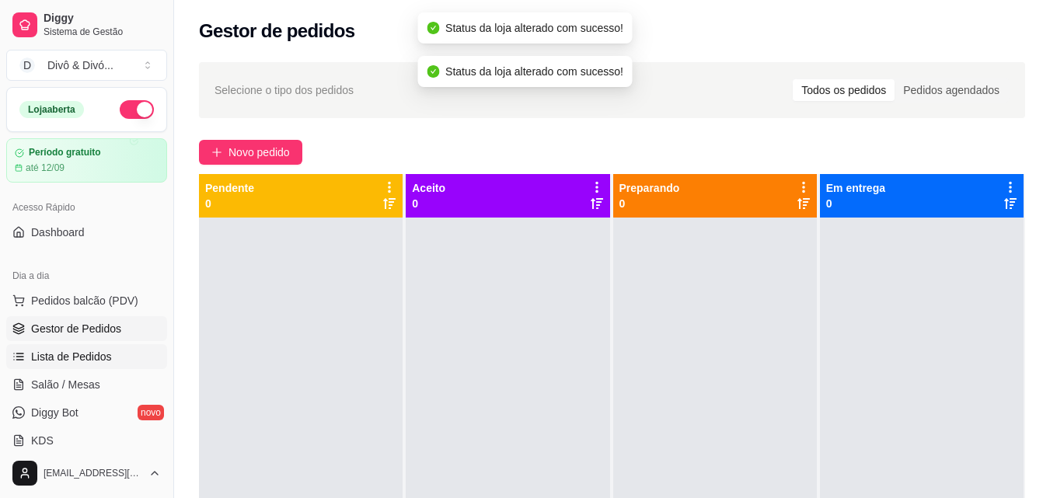
click at [96, 351] on span "Lista de Pedidos" at bounding box center [71, 357] width 81 height 16
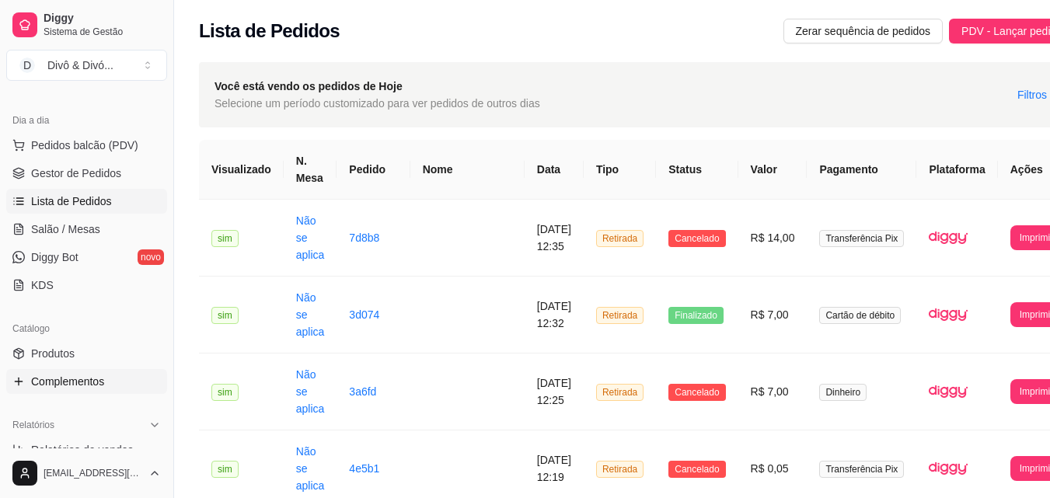
scroll to position [233, 0]
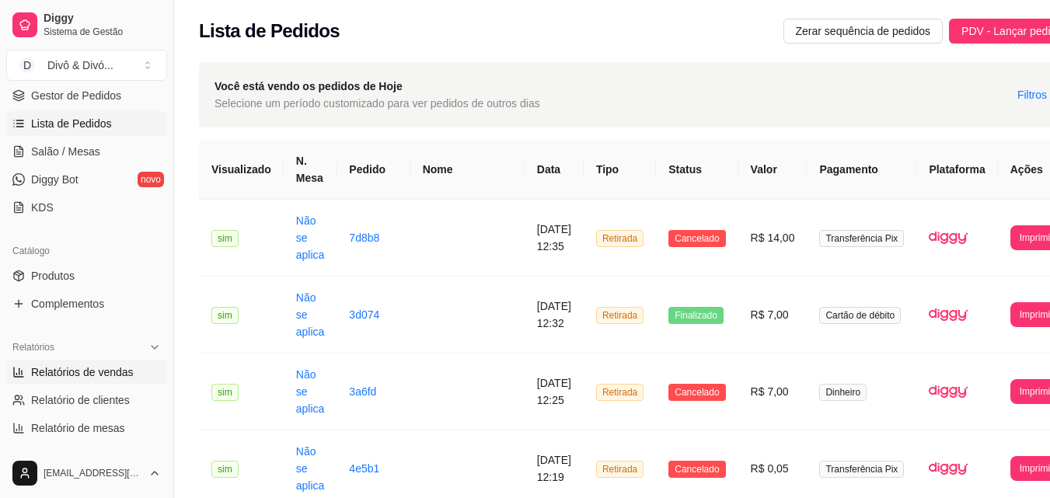
click at [103, 378] on span "Relatórios de vendas" at bounding box center [82, 373] width 103 height 16
select select "ALL"
select select "0"
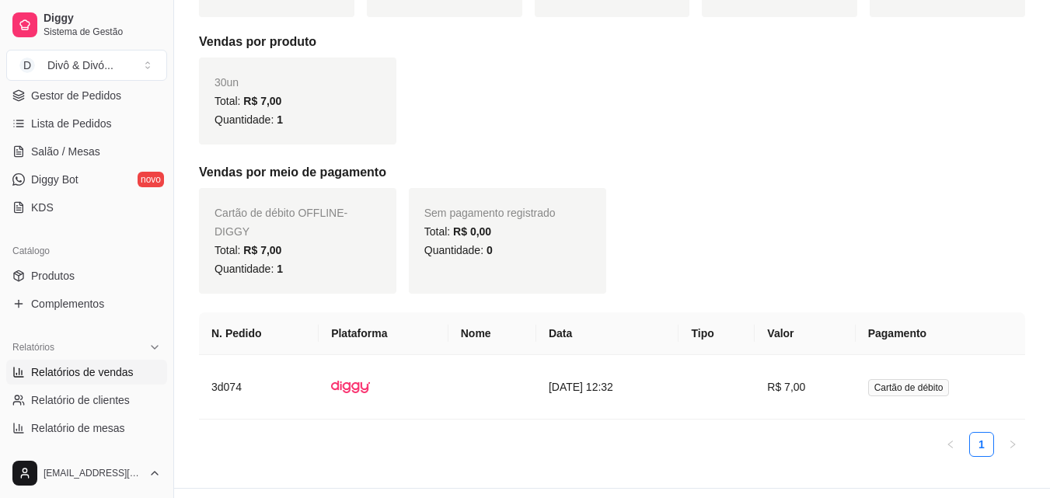
scroll to position [317, 0]
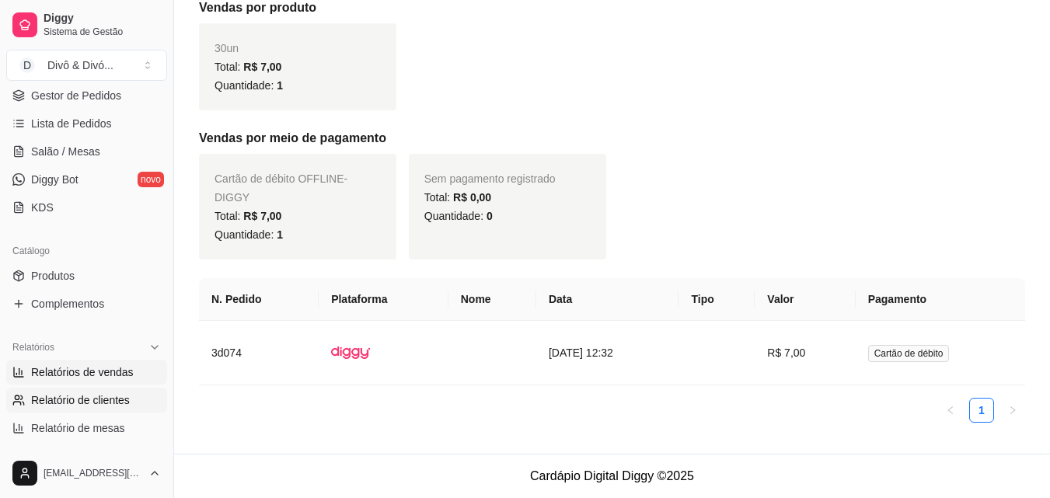
click at [99, 407] on span "Relatório de clientes" at bounding box center [80, 401] width 99 height 16
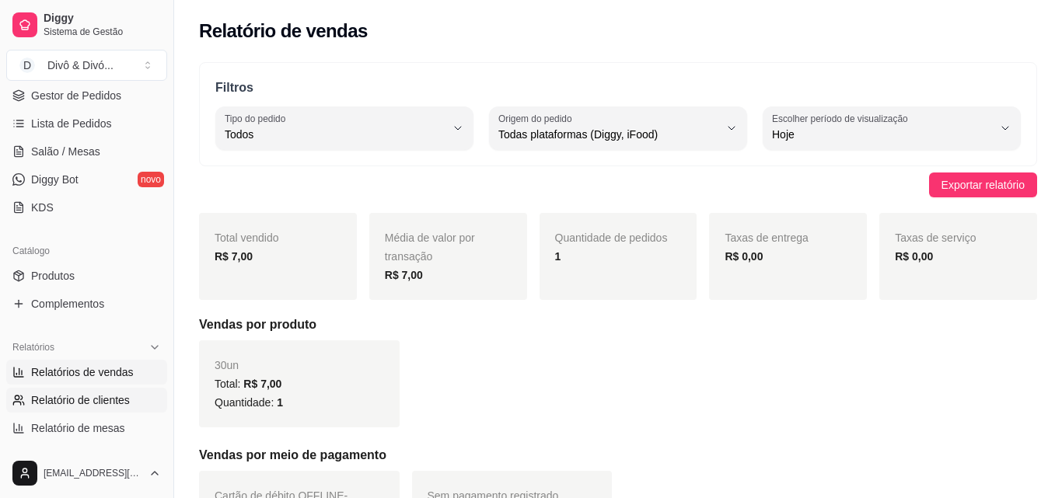
select select "30"
select select "HIGHEST_TOTAL_SPENT_WITH_ORDERS"
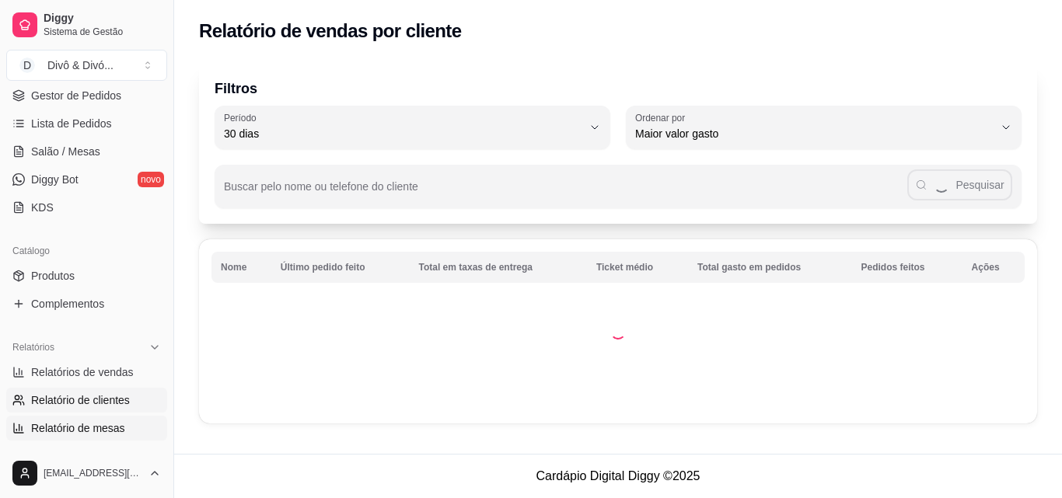
click at [106, 422] on span "Relatório de mesas" at bounding box center [78, 429] width 94 height 16
select select "TOTAL_OF_ORDERS"
select select "7"
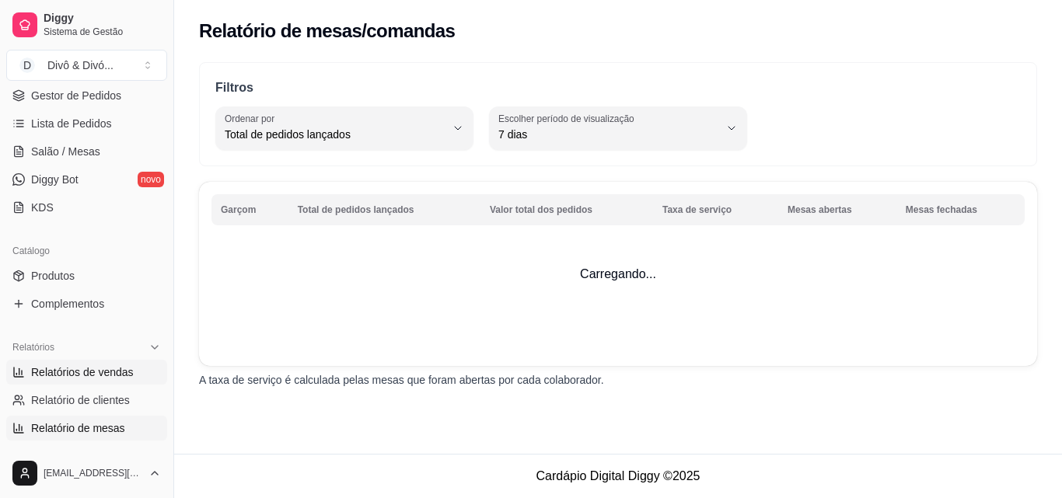
click at [104, 378] on span "Relatórios de vendas" at bounding box center [82, 373] width 103 height 16
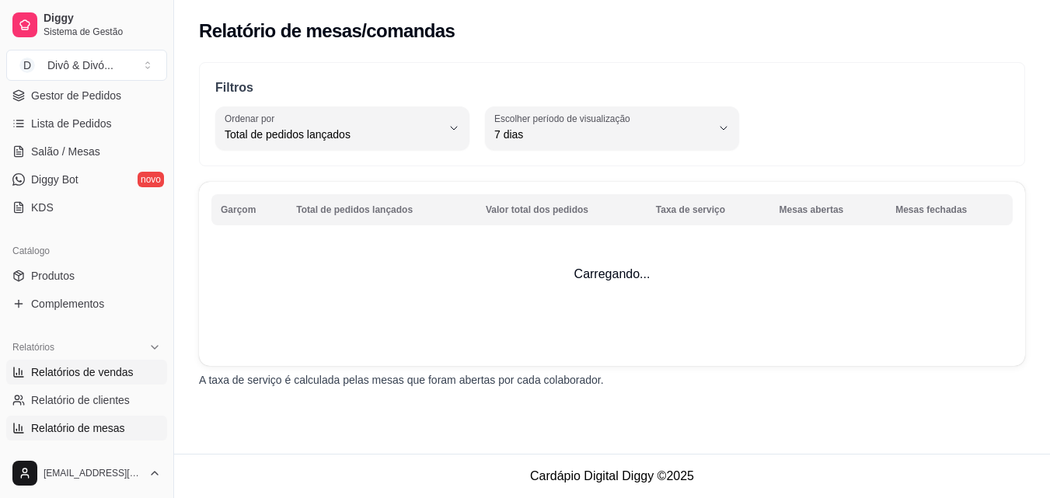
select select "ALL"
select select "0"
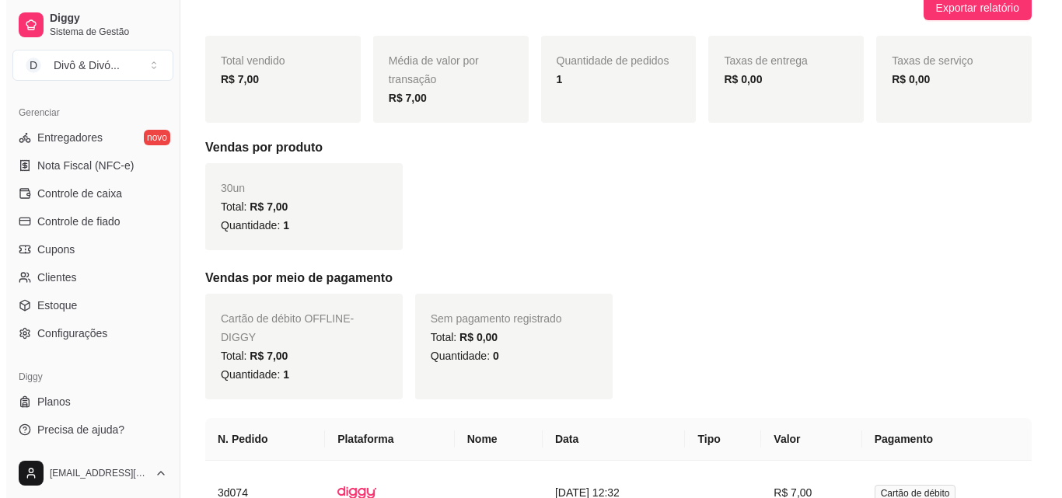
scroll to position [317, 0]
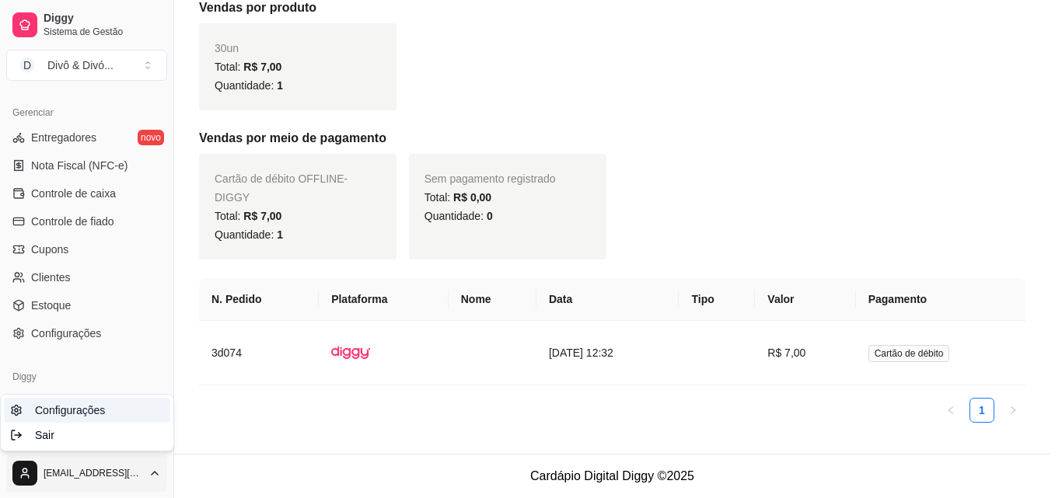
click at [106, 415] on link "Configurações" at bounding box center [87, 410] width 166 height 25
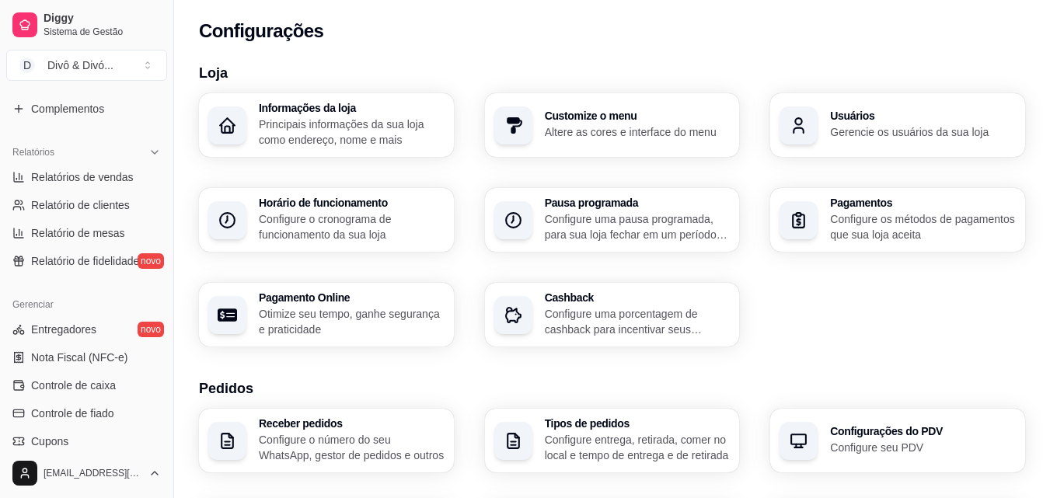
scroll to position [387, 0]
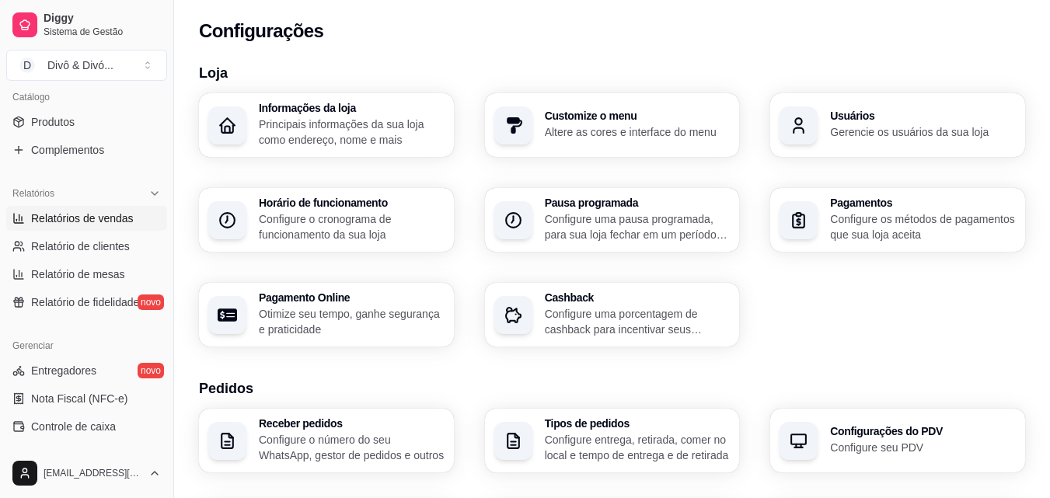
click at [136, 220] on link "Relatórios de vendas" at bounding box center [86, 218] width 161 height 25
select select "ALL"
select select "0"
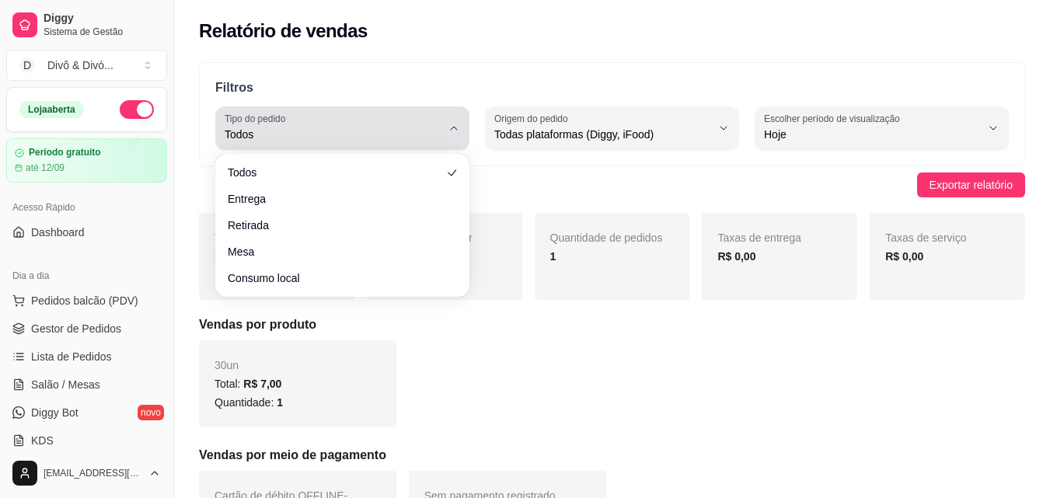
click at [323, 115] on div "Todos" at bounding box center [333, 128] width 217 height 31
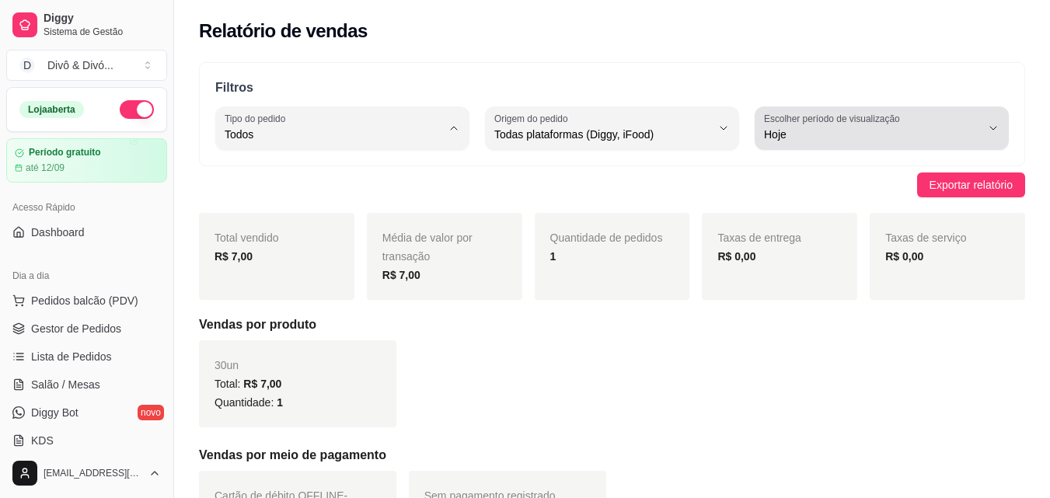
click at [828, 130] on span "Hoje" at bounding box center [872, 135] width 217 height 16
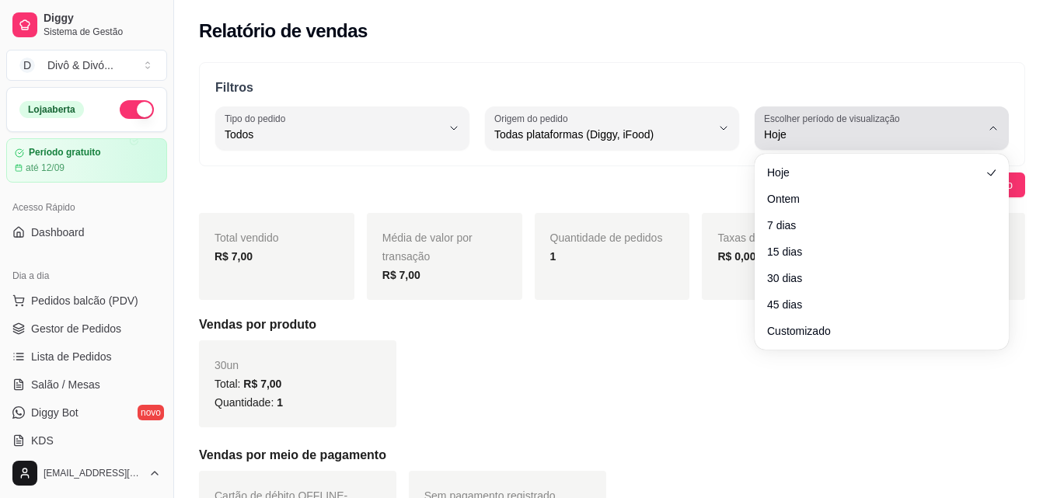
click at [828, 130] on span "Hoje" at bounding box center [872, 135] width 217 height 16
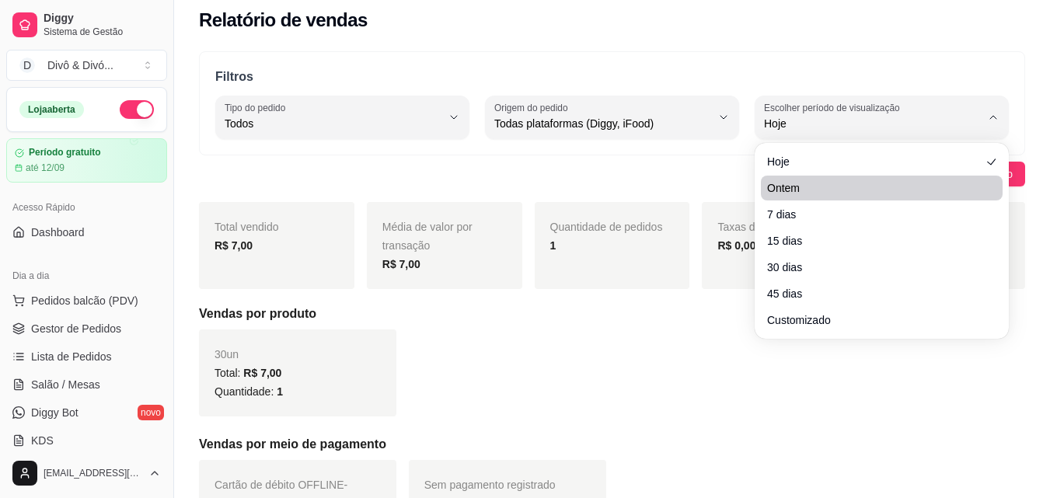
scroll to position [233, 0]
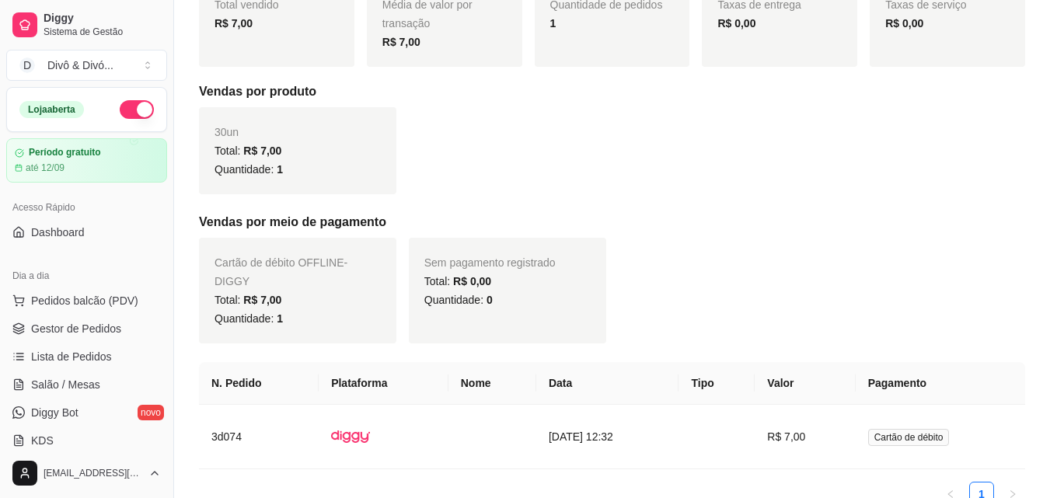
click at [641, 201] on div "Total vendido R$ 7,00 Média de valor por transação R$ 7,00 Quantidade de pedido…" at bounding box center [612, 249] width 826 height 539
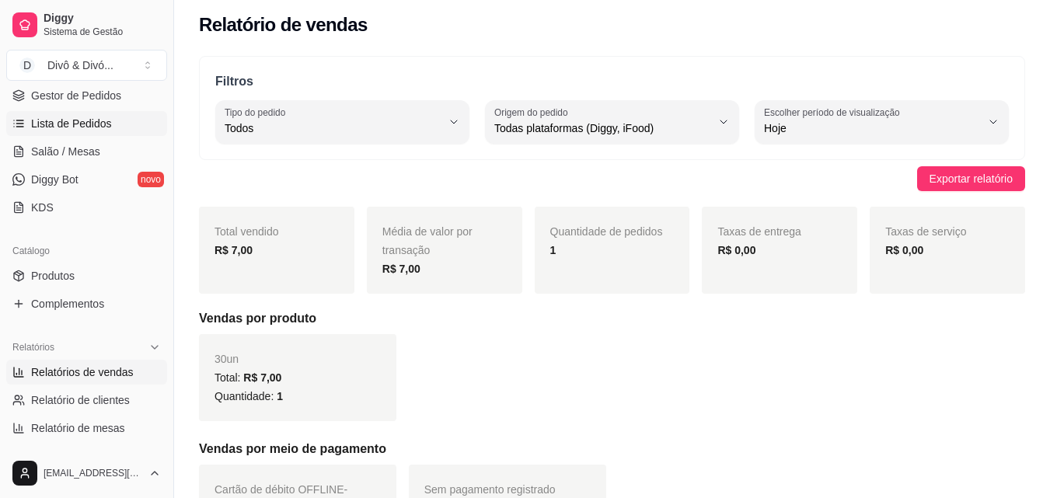
click at [80, 128] on span "Lista de Pedidos" at bounding box center [71, 124] width 81 height 16
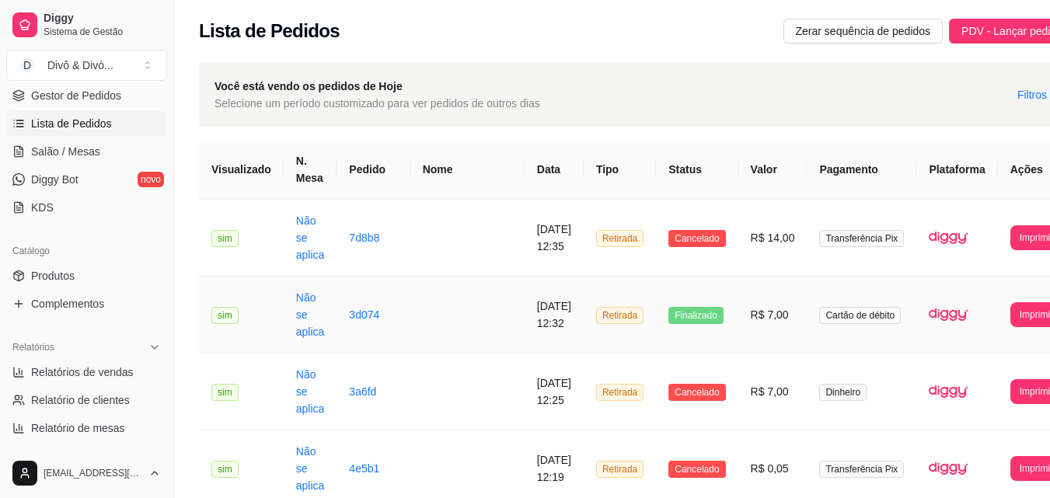
click at [656, 326] on td "Finalizado" at bounding box center [697, 315] width 82 height 77
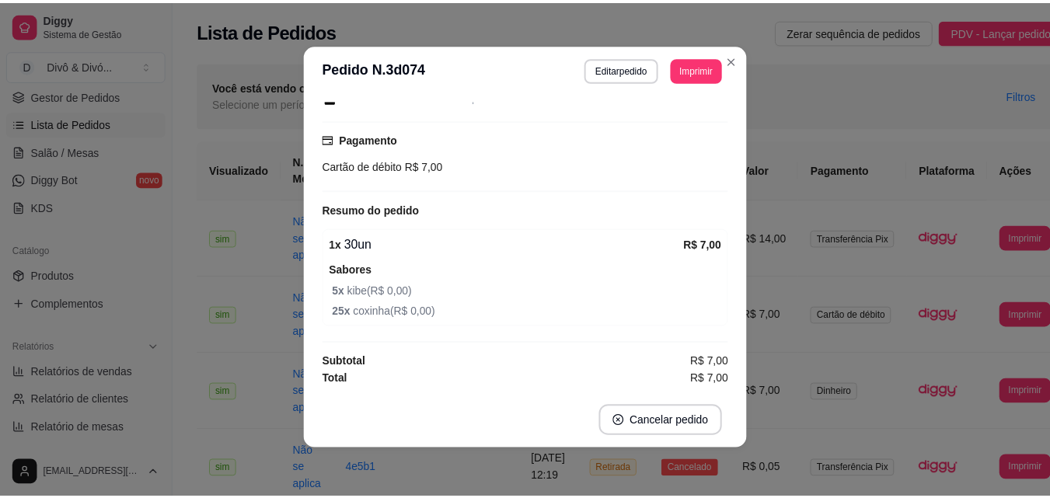
scroll to position [3, 0]
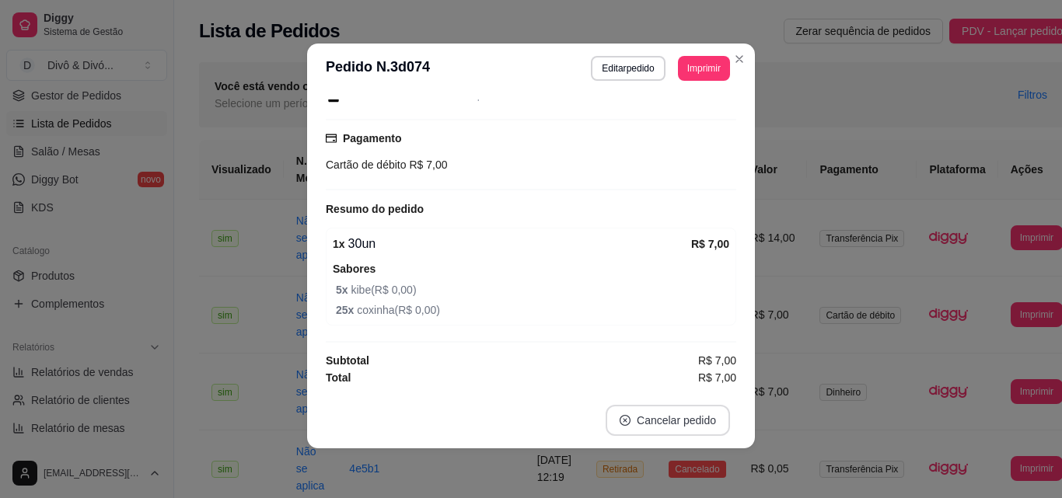
click at [677, 411] on button "Cancelar pedido" at bounding box center [667, 420] width 124 height 31
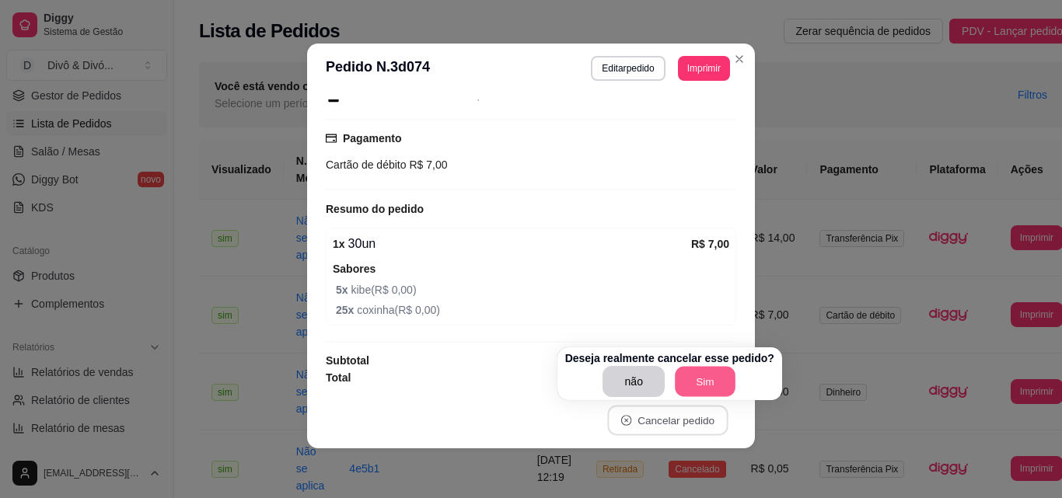
click at [697, 371] on button "Sim" at bounding box center [705, 382] width 61 height 30
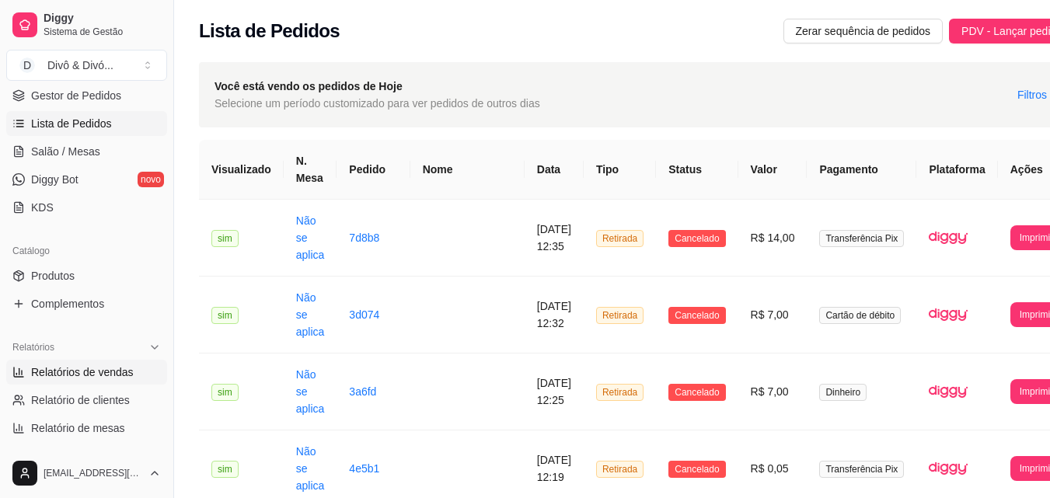
click at [67, 374] on span "Relatórios de vendas" at bounding box center [82, 373] width 103 height 16
select select "ALL"
select select "0"
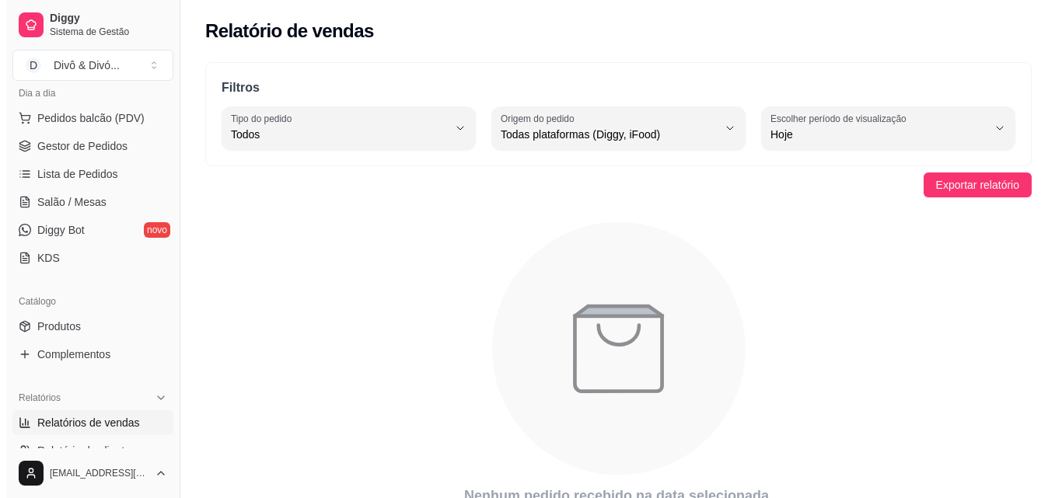
scroll to position [155, 0]
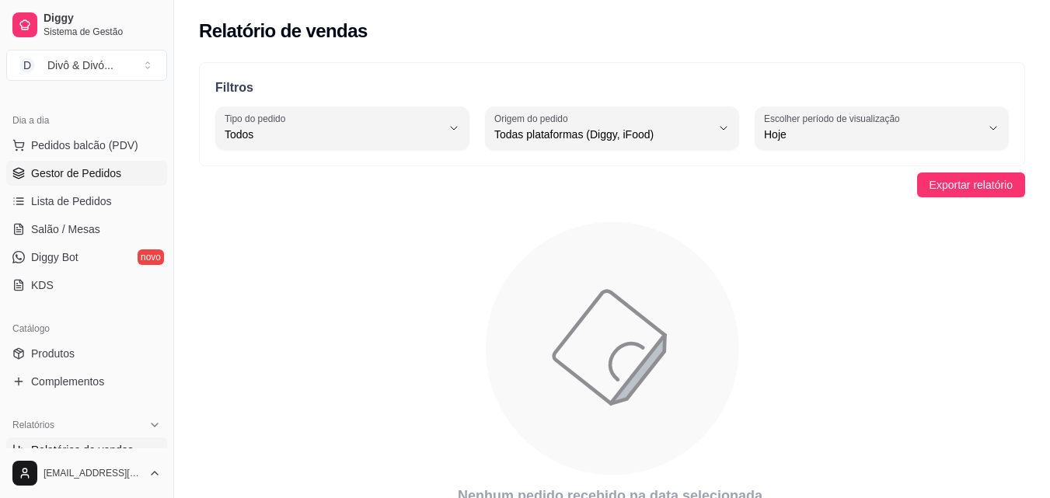
click at [120, 184] on link "Gestor de Pedidos" at bounding box center [86, 173] width 161 height 25
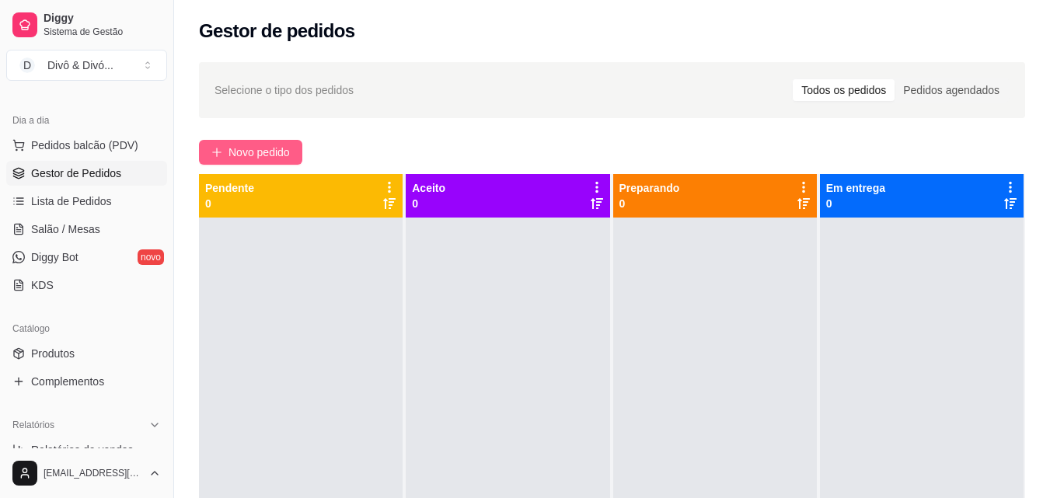
click at [214, 149] on icon "plus" at bounding box center [216, 152] width 11 height 11
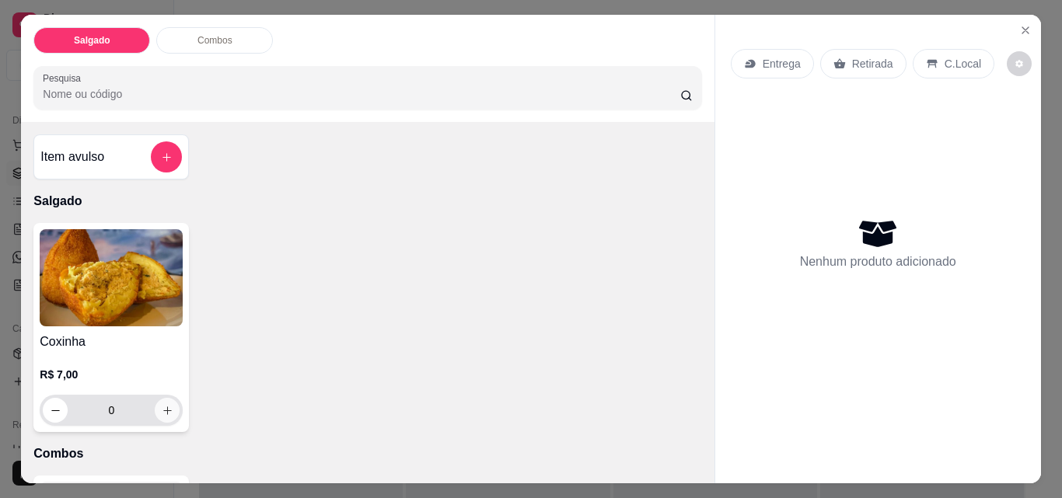
click at [167, 411] on button "increase-product-quantity" at bounding box center [167, 410] width 25 height 25
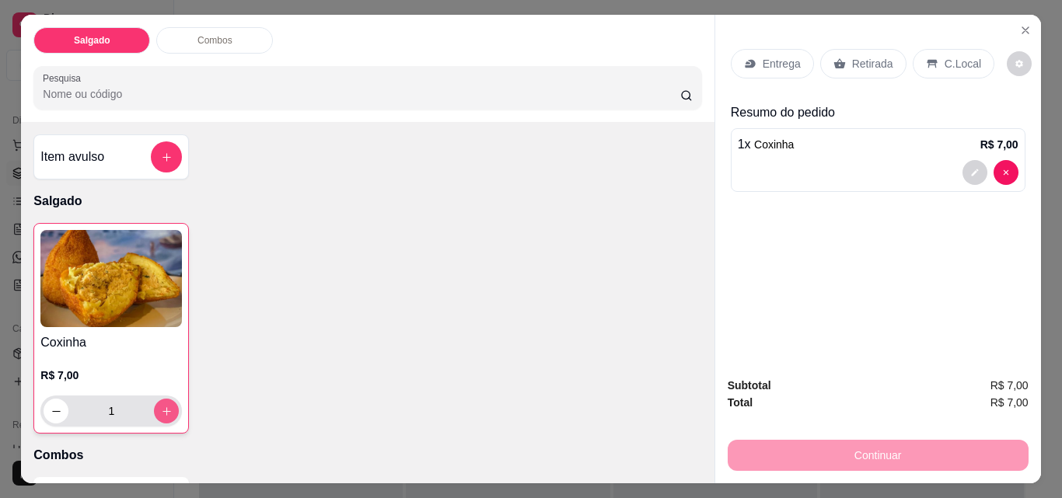
click at [167, 411] on button "increase-product-quantity" at bounding box center [166, 411] width 25 height 25
click at [167, 411] on button "increase-product-quantity" at bounding box center [167, 412] width 24 height 24
click at [867, 71] on div "Retirada" at bounding box center [863, 64] width 86 height 30
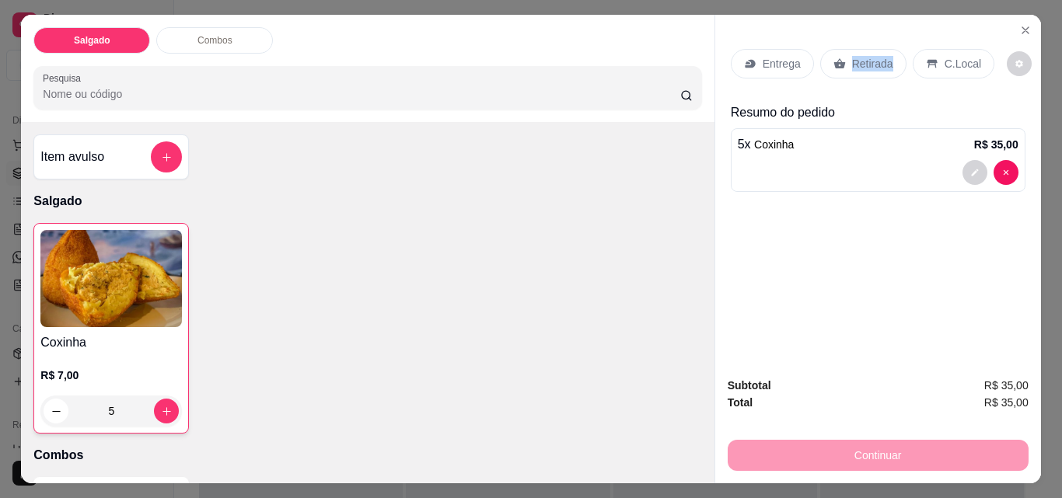
click at [867, 71] on div "Retirada" at bounding box center [863, 64] width 86 height 30
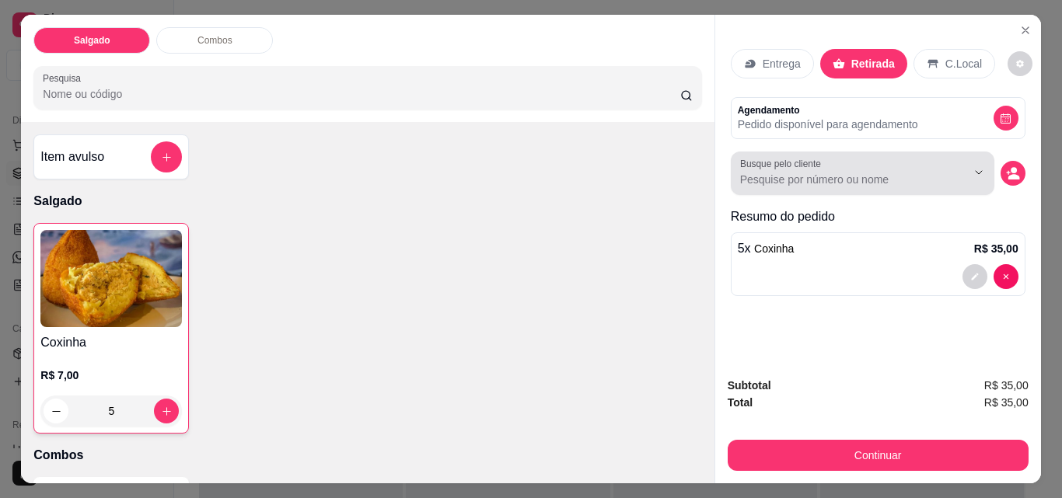
click at [920, 172] on input "Busque pelo cliente" at bounding box center [840, 180] width 201 height 16
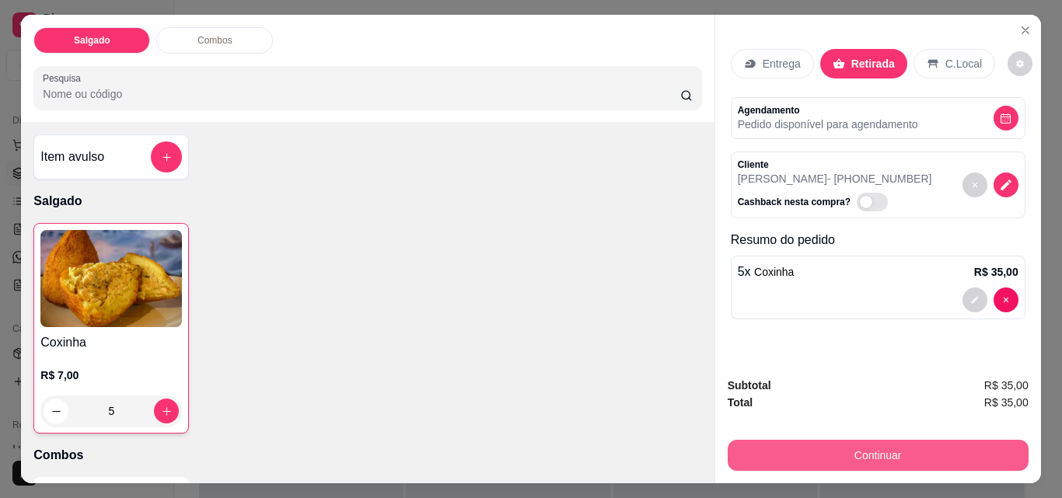
click at [941, 441] on button "Continuar" at bounding box center [878, 455] width 301 height 31
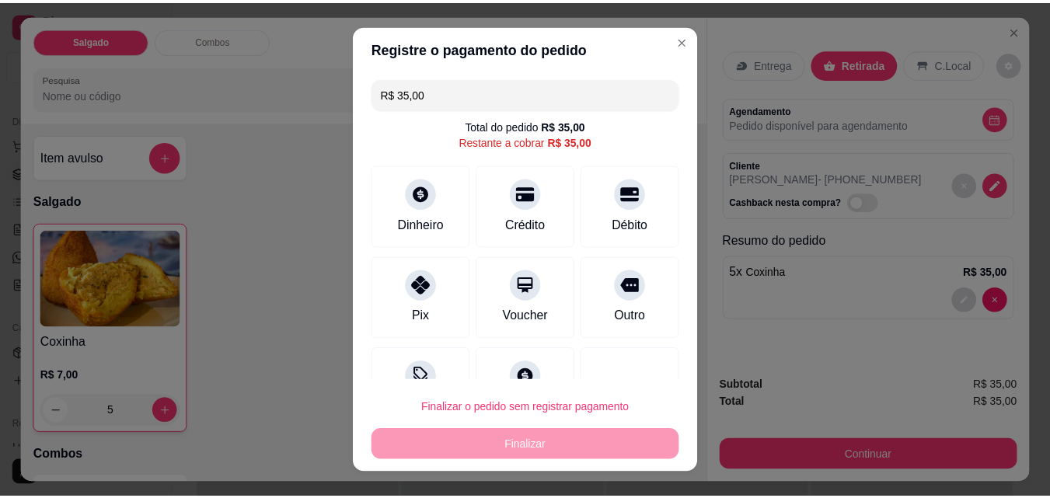
scroll to position [57, 0]
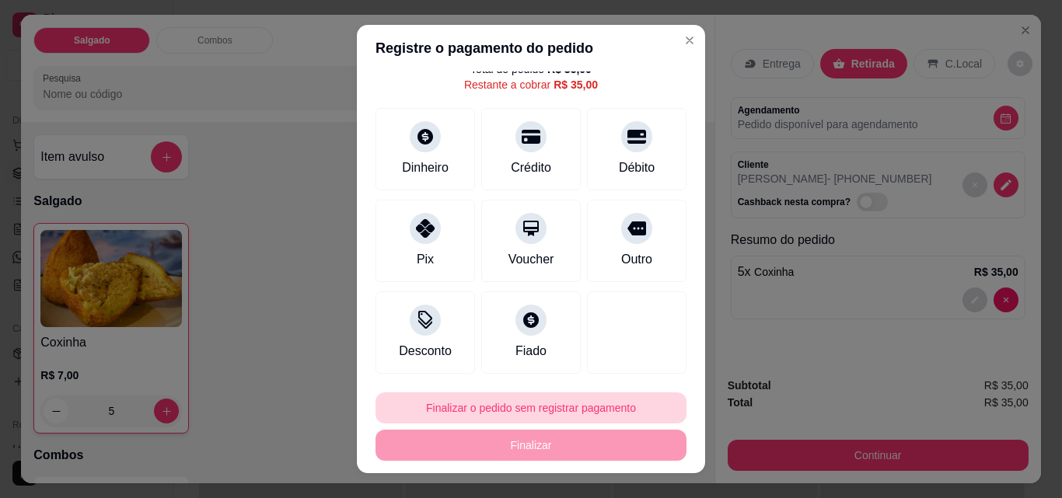
click at [555, 412] on button "Finalizar o pedido sem registrar pagamento" at bounding box center [530, 408] width 311 height 31
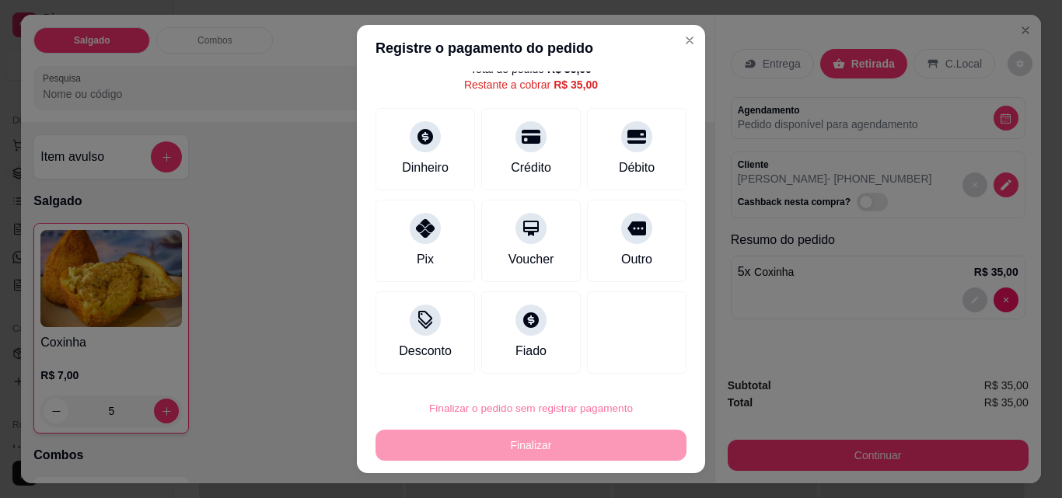
click at [624, 361] on button "Confirmar" at bounding box center [621, 364] width 58 height 24
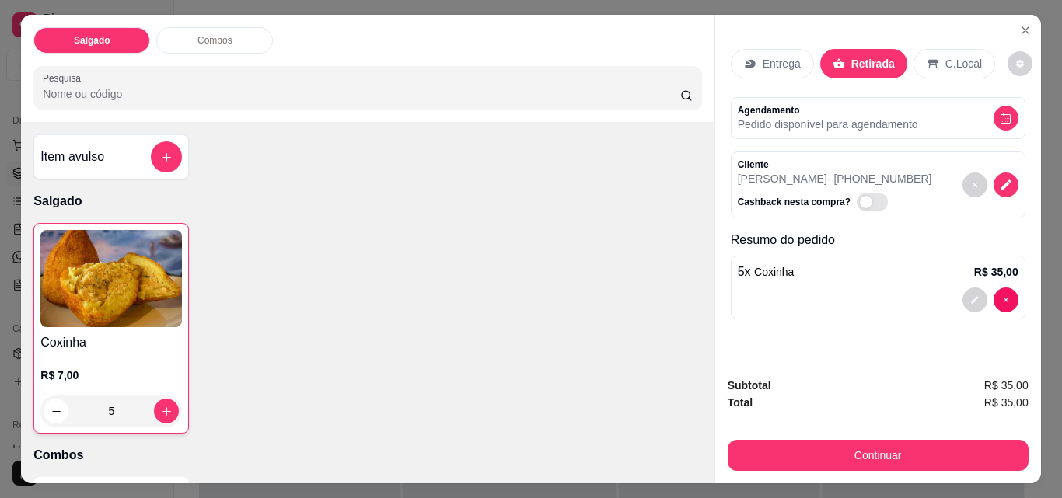
type input "0"
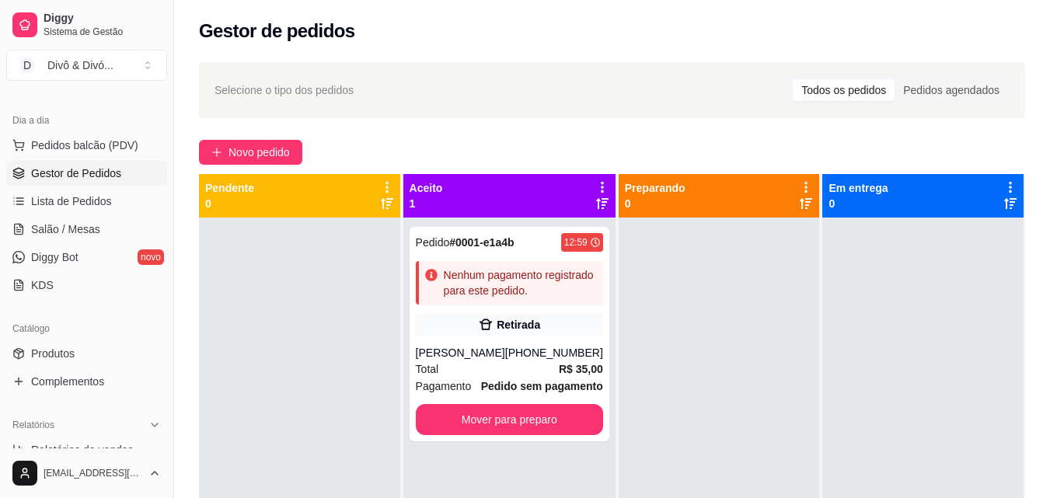
click at [1021, 24] on div "Gestor de pedidos" at bounding box center [612, 31] width 826 height 25
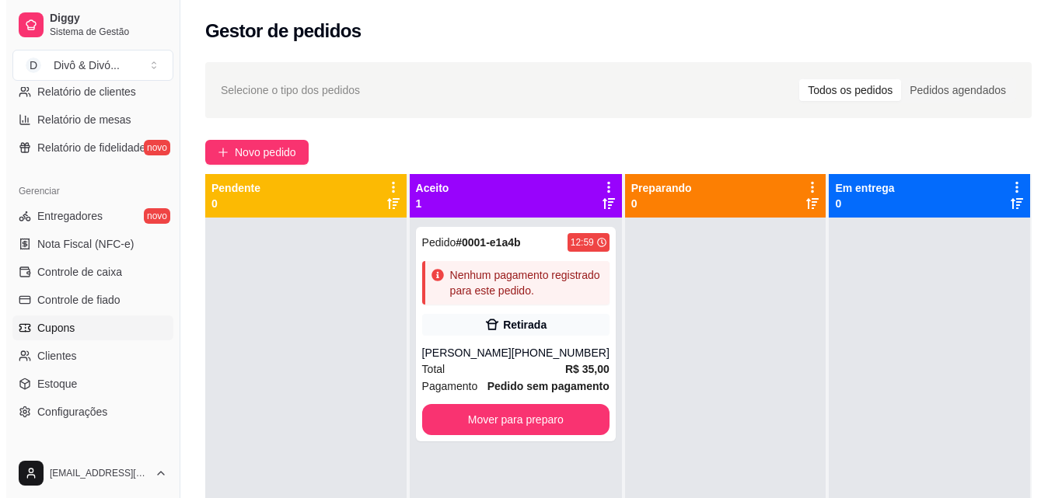
scroll to position [544, 0]
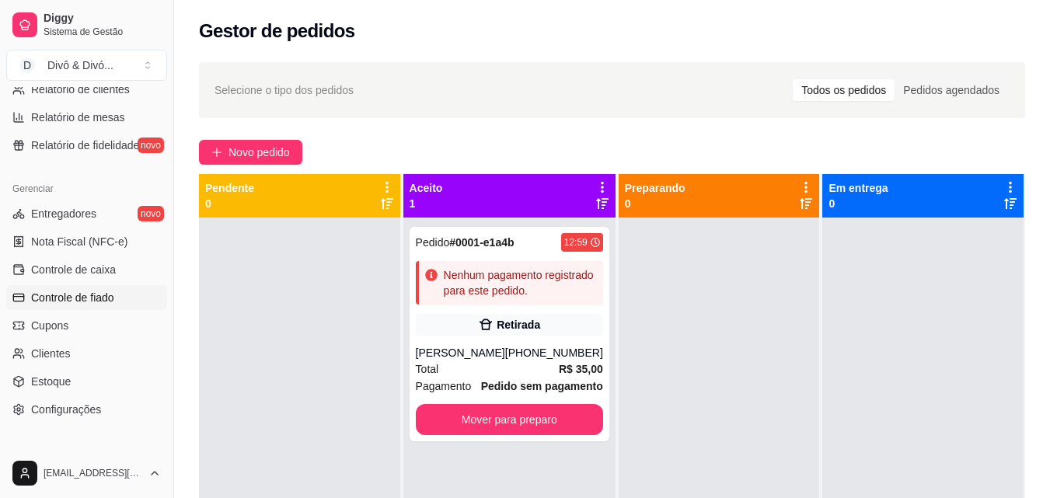
click at [93, 288] on link "Controle de fiado" at bounding box center [86, 297] width 161 height 25
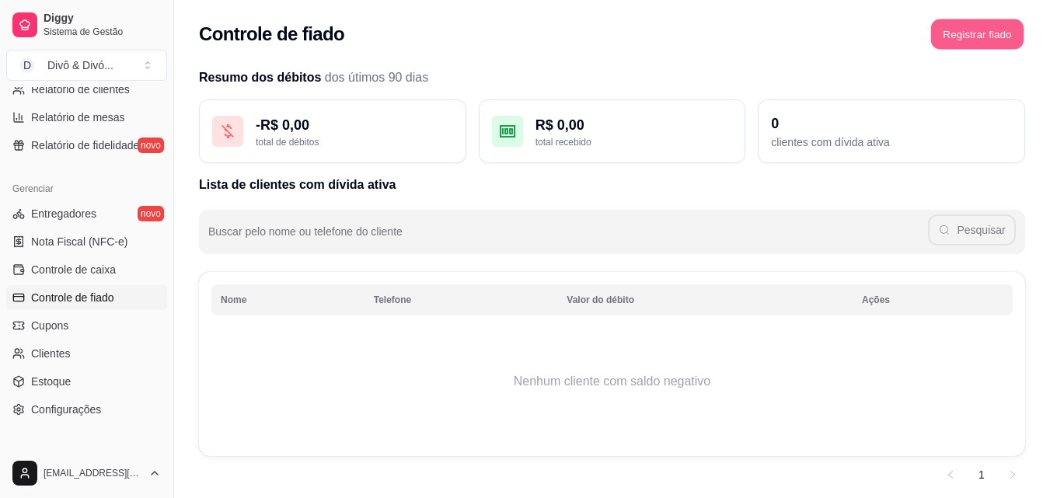
click at [980, 40] on button "Registrar fiado" at bounding box center [977, 34] width 92 height 30
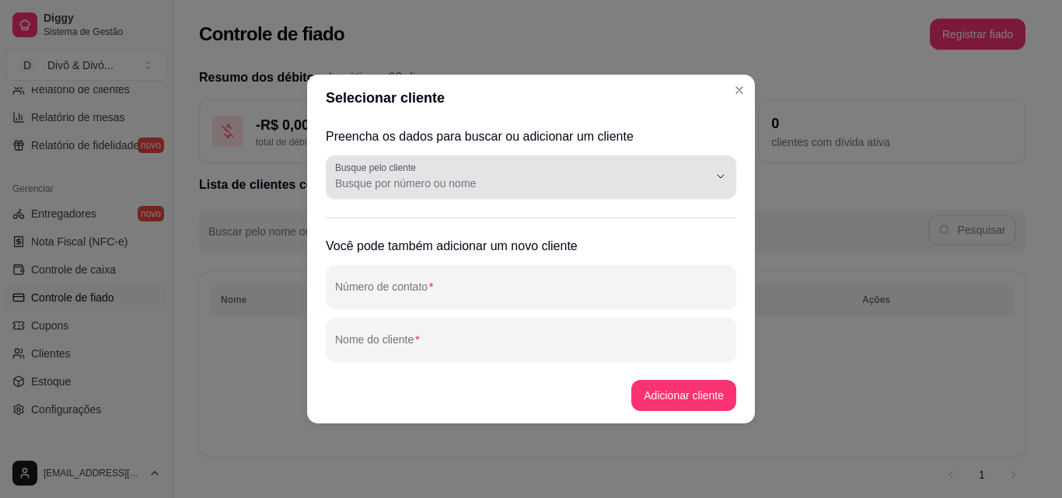
click at [443, 169] on div at bounding box center [531, 177] width 392 height 31
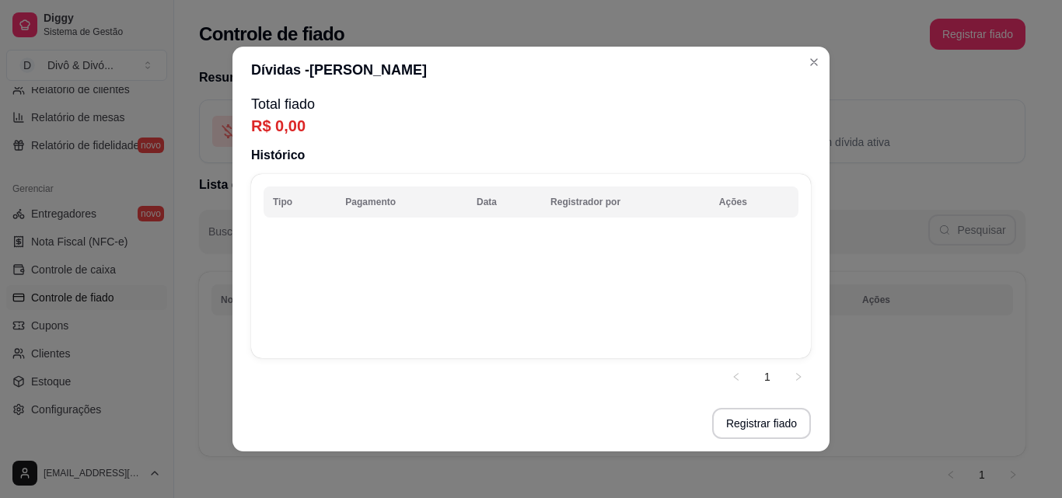
scroll to position [3, 0]
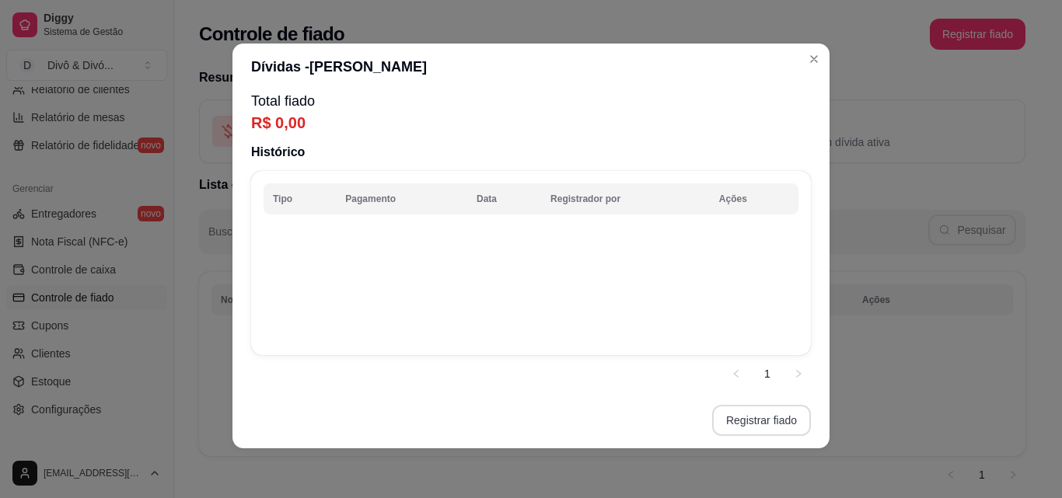
click at [754, 418] on button "Registrar fiado" at bounding box center [761, 420] width 99 height 31
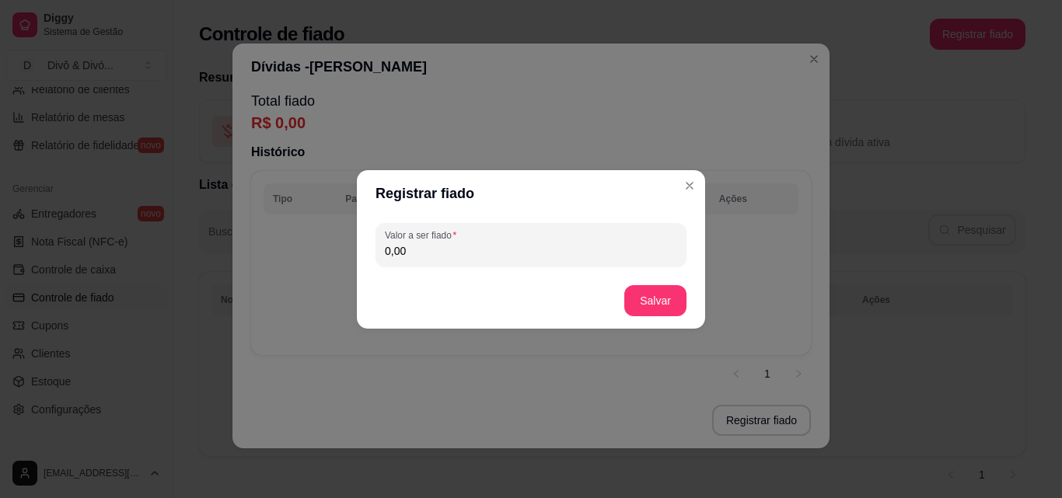
click at [539, 252] on input "0,00" at bounding box center [531, 251] width 292 height 16
type input "35,00"
click at [659, 285] on button "Salvar" at bounding box center [655, 300] width 61 height 30
click at [659, 285] on footer "Salvar" at bounding box center [531, 301] width 348 height 56
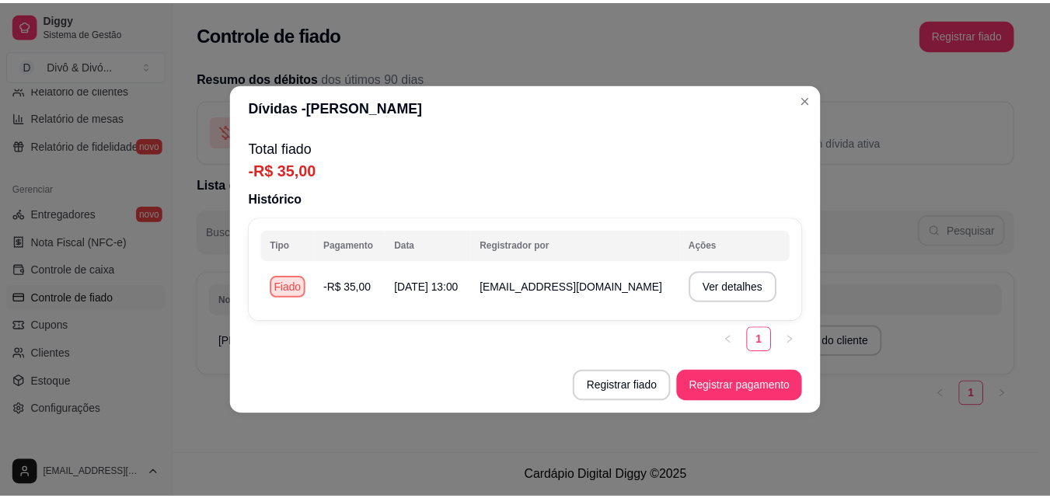
scroll to position [0, 0]
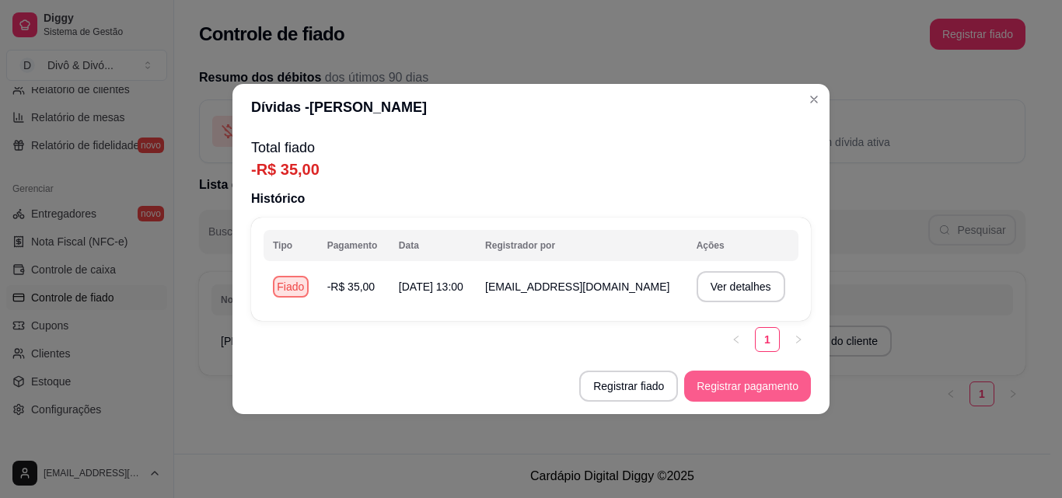
click at [761, 379] on button "Registrar pagamento" at bounding box center [747, 386] width 127 height 31
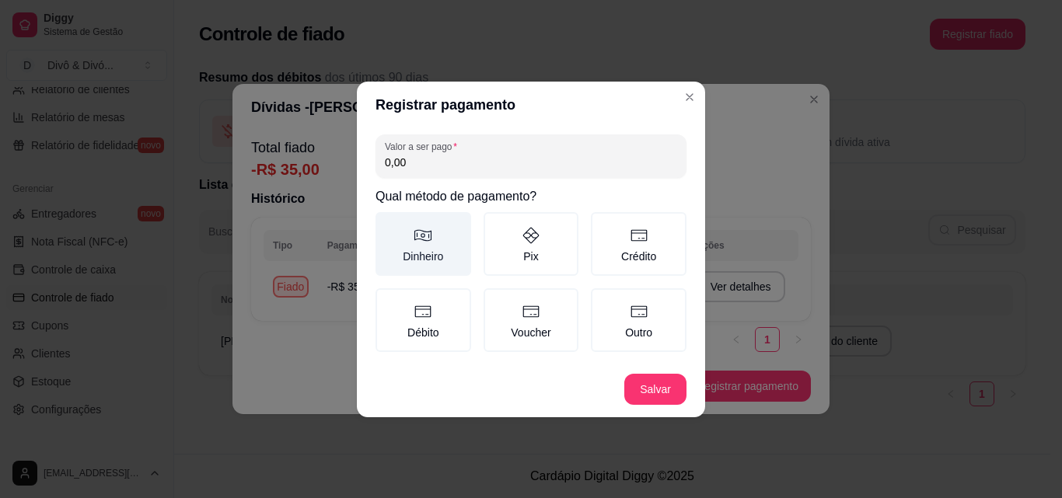
click at [460, 250] on label "Dinheiro" at bounding box center [423, 244] width 96 height 64
click at [387, 224] on button "Dinheiro" at bounding box center [381, 217] width 12 height 12
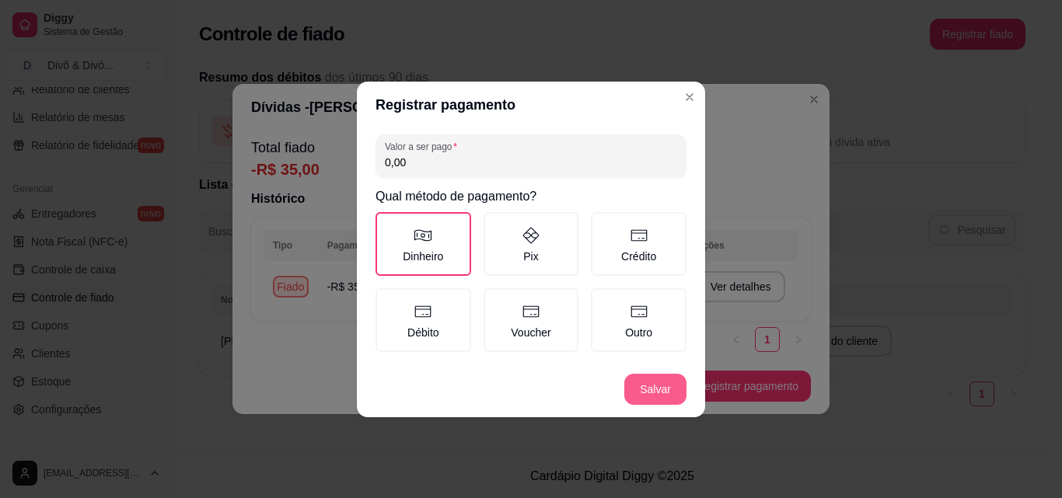
click at [647, 391] on button "Salvar" at bounding box center [655, 389] width 62 height 31
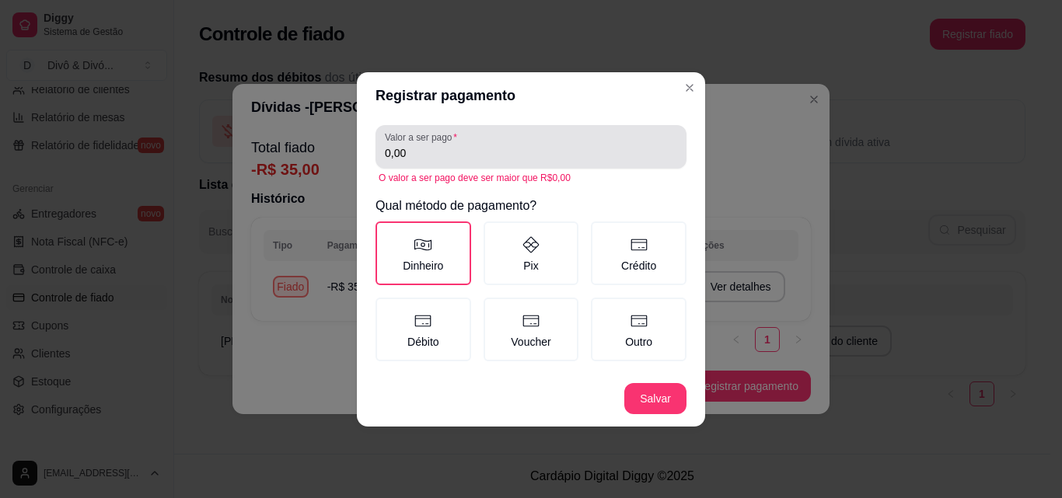
click at [553, 144] on div "0,00" at bounding box center [531, 146] width 292 height 31
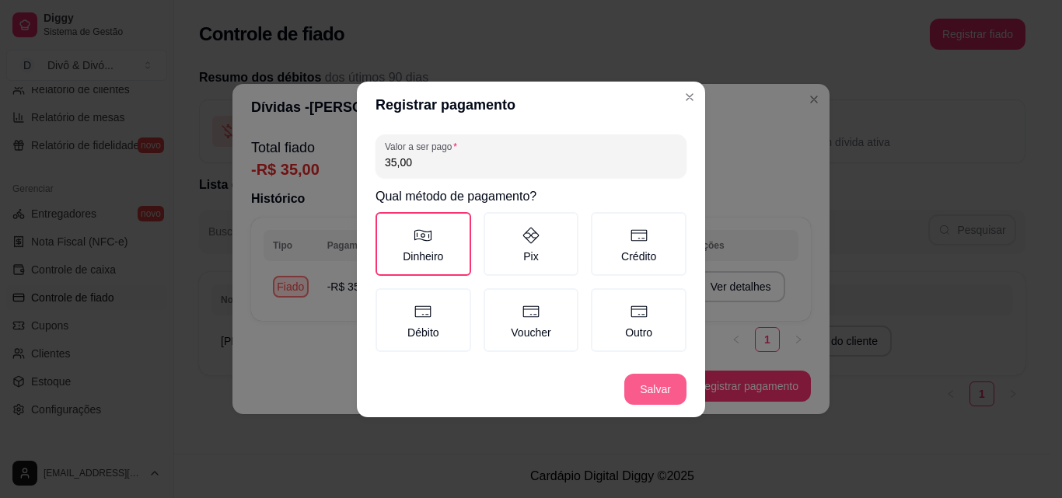
type input "35,00"
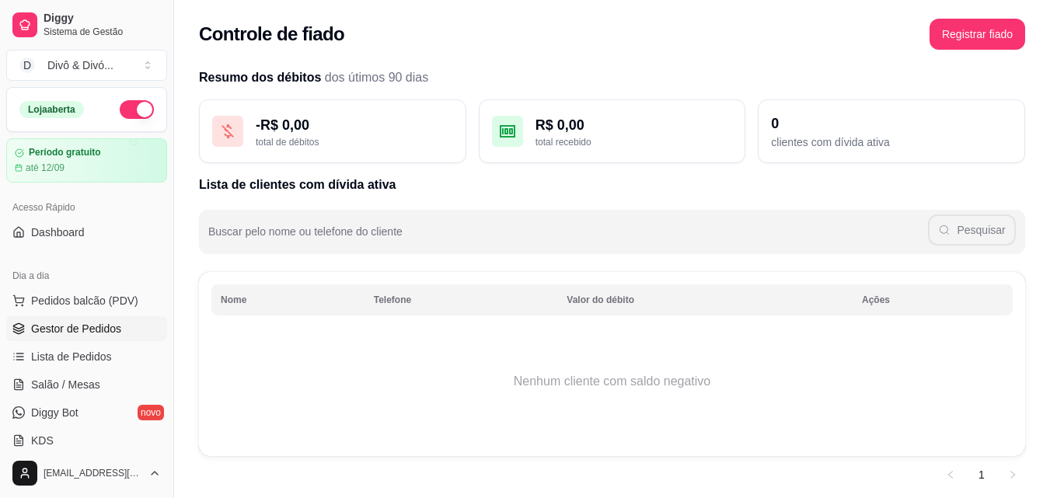
click at [99, 326] on span "Gestor de Pedidos" at bounding box center [76, 329] width 90 height 16
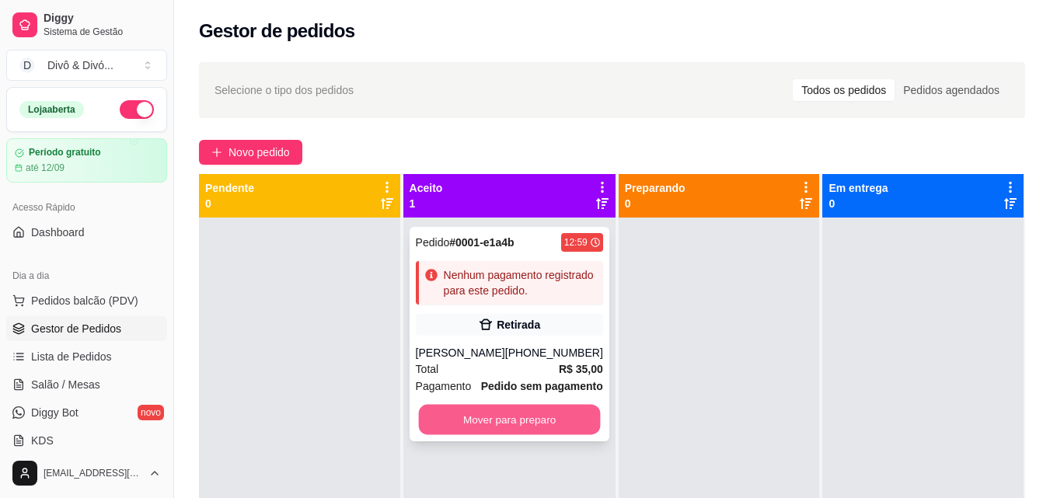
click at [541, 423] on button "Mover para preparo" at bounding box center [509, 420] width 182 height 30
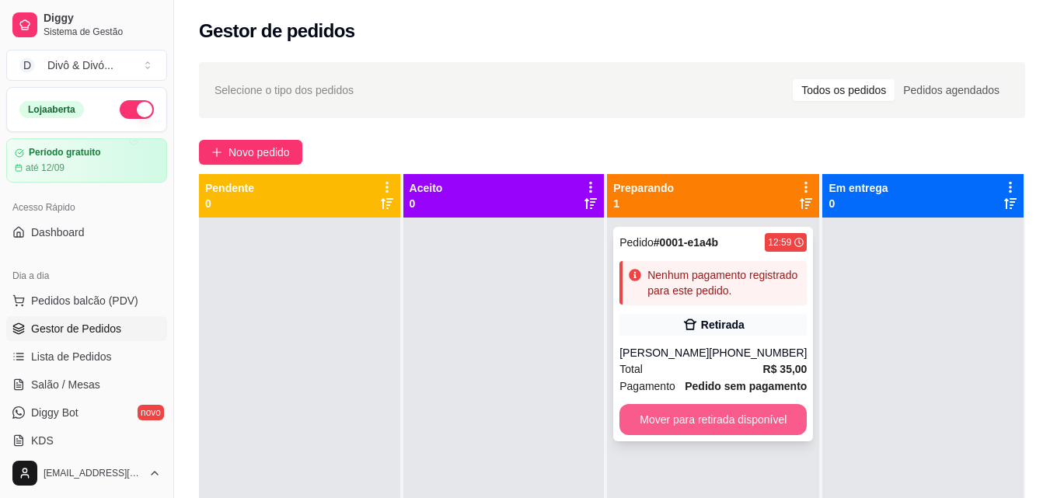
click at [693, 422] on button "Mover para retirada disponível" at bounding box center [712, 419] width 187 height 31
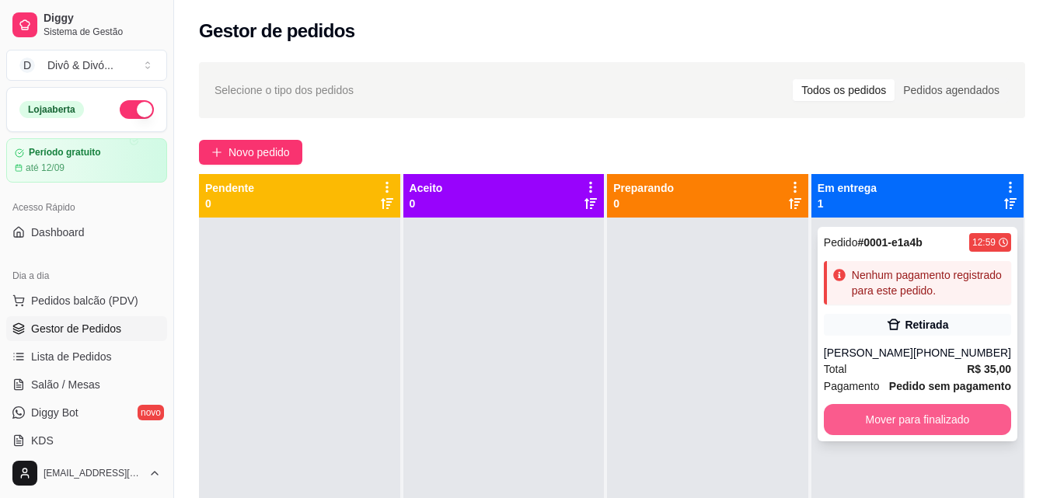
click at [934, 418] on button "Mover para finalizado" at bounding box center [917, 419] width 187 height 31
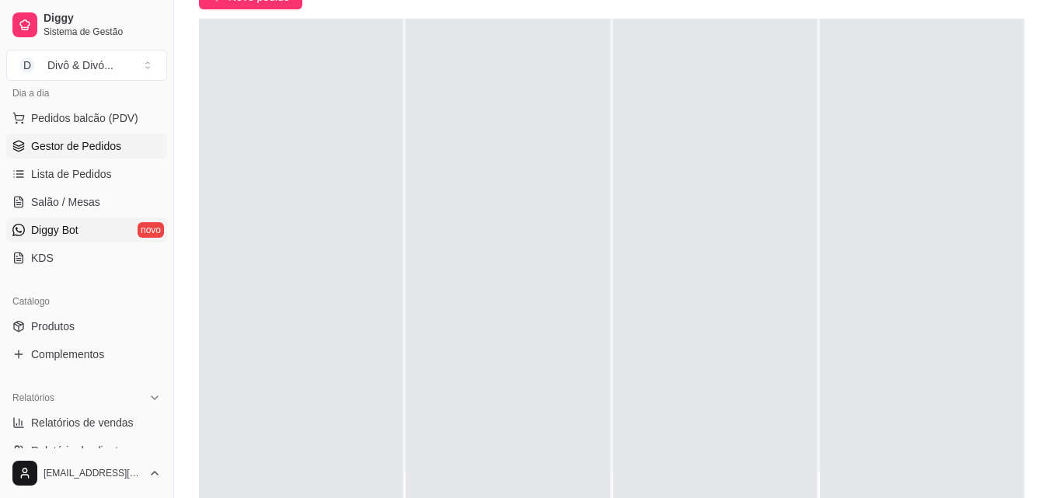
scroll to position [155, 0]
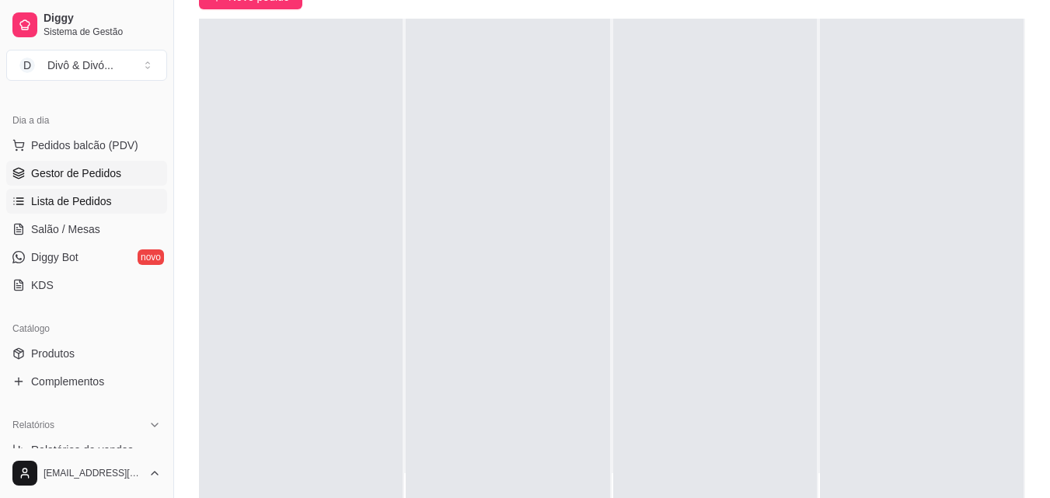
click at [84, 213] on link "Lista de Pedidos" at bounding box center [86, 201] width 161 height 25
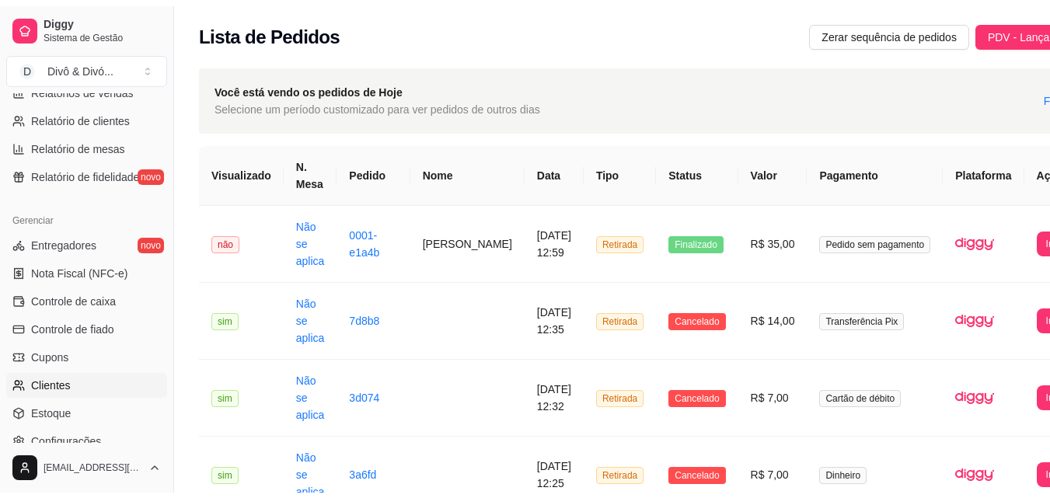
scroll to position [544, 0]
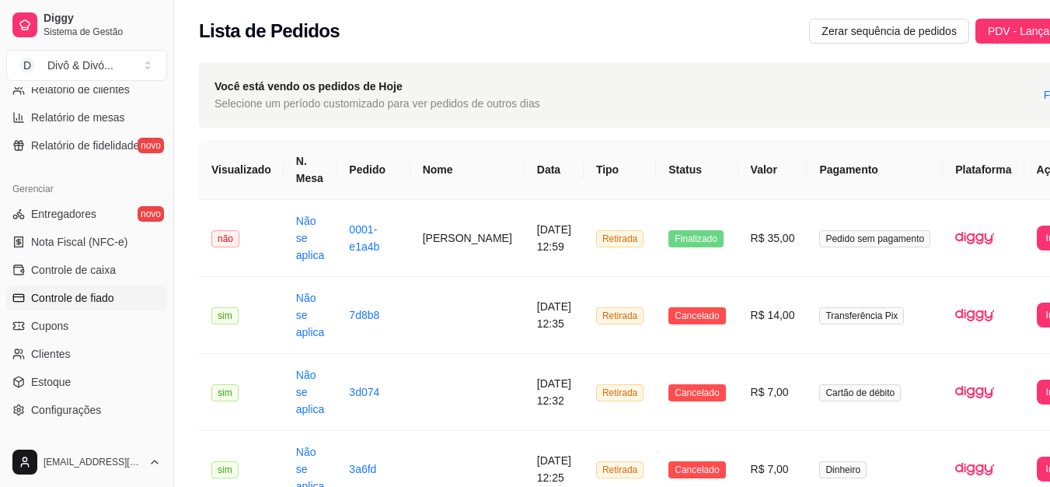
click at [99, 308] on link "Controle de fiado" at bounding box center [86, 297] width 161 height 25
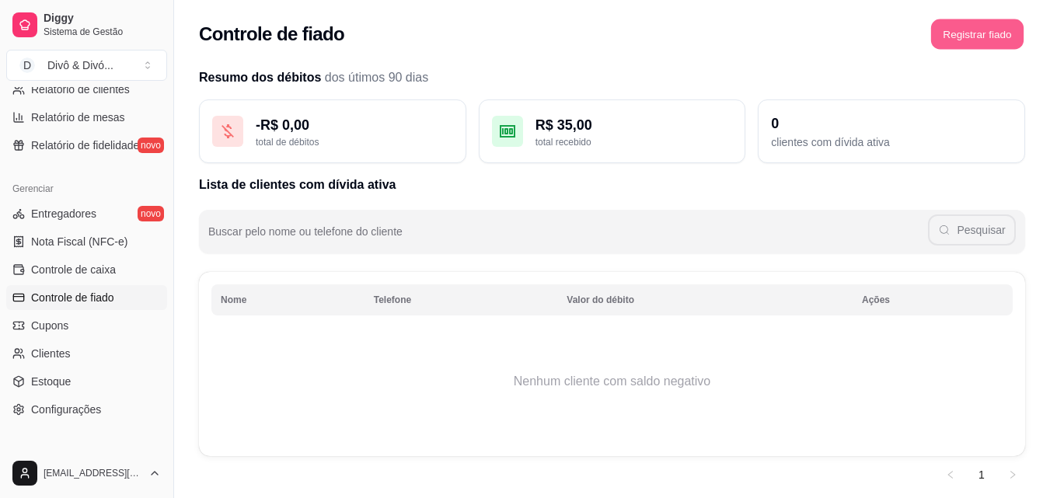
click at [993, 39] on button "Registrar fiado" at bounding box center [977, 34] width 92 height 30
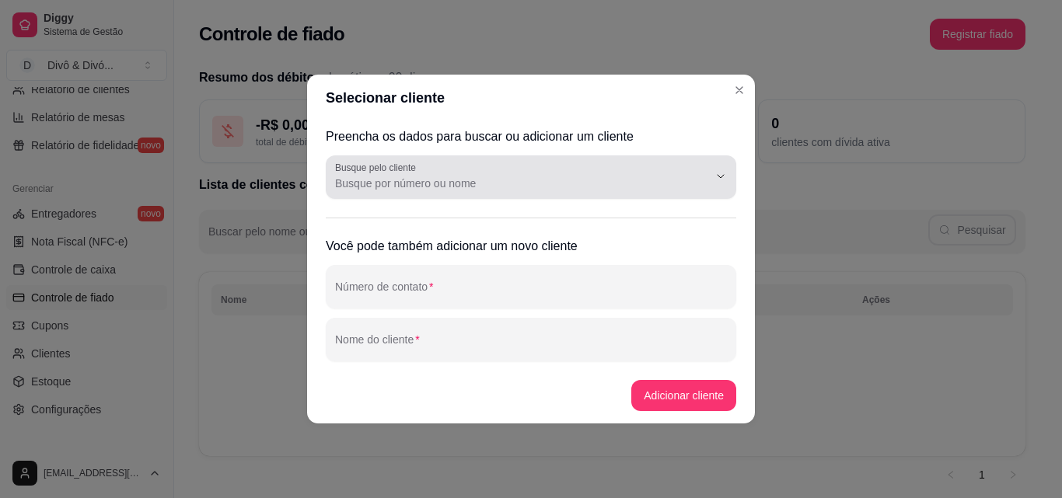
click at [513, 195] on div "Busque pelo cliente" at bounding box center [531, 177] width 410 height 44
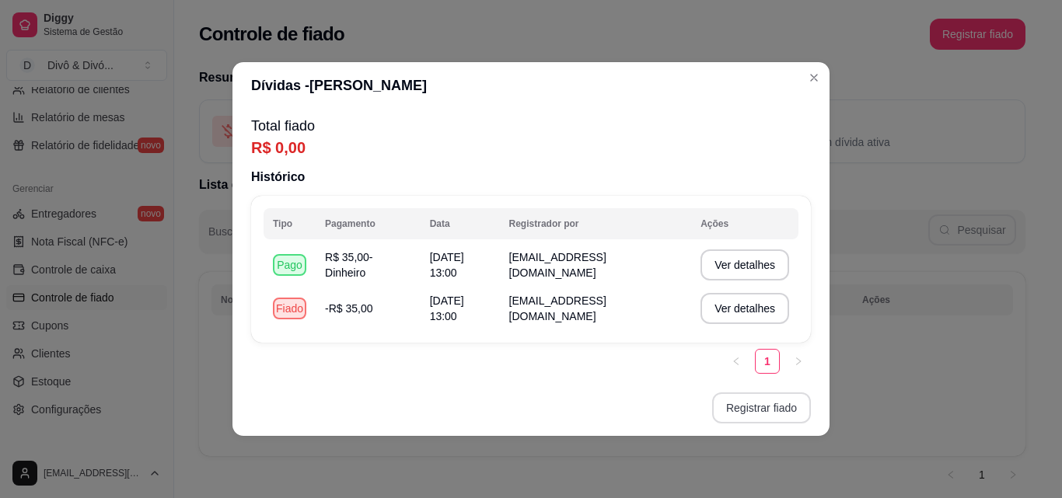
click at [776, 399] on button "Registrar fiado" at bounding box center [761, 408] width 99 height 31
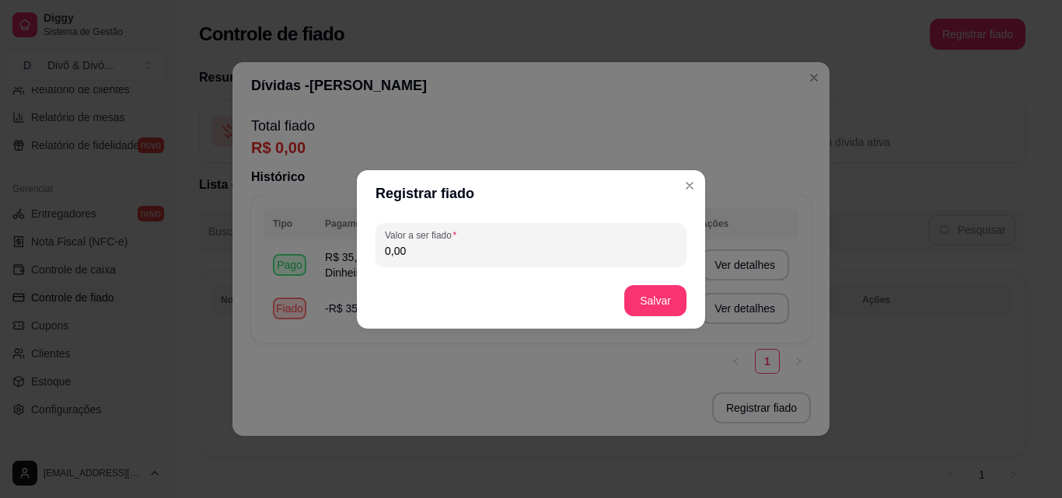
click at [518, 246] on input "0,00" at bounding box center [531, 251] width 292 height 16
type input "35,00"
click at [647, 295] on button "Salvar" at bounding box center [655, 300] width 61 height 30
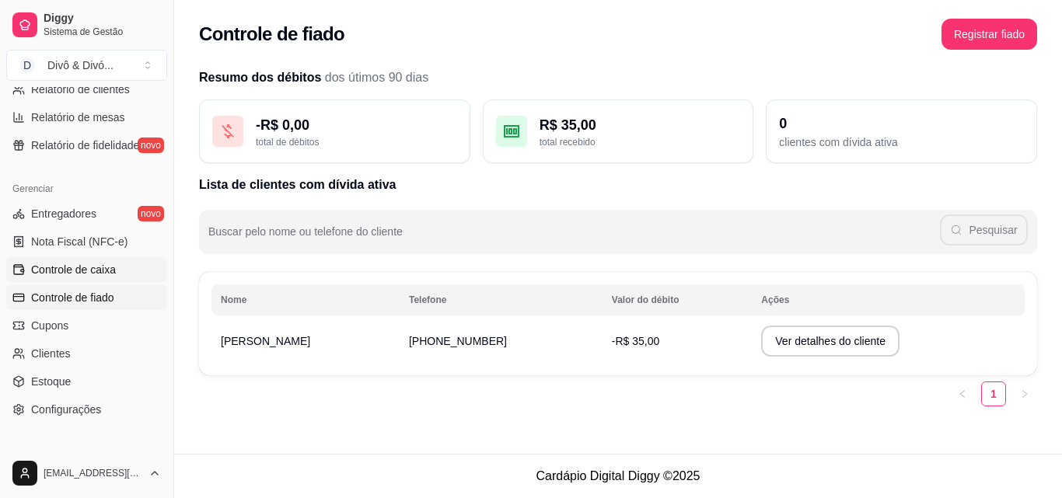
click at [113, 274] on span "Controle de caixa" at bounding box center [73, 270] width 85 height 16
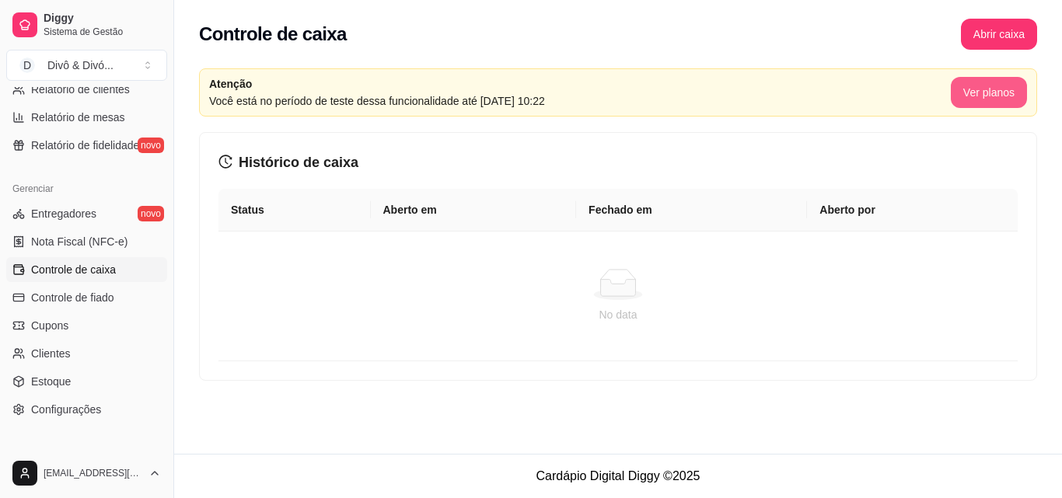
click at [1007, 90] on button "Ver planos" at bounding box center [989, 92] width 76 height 31
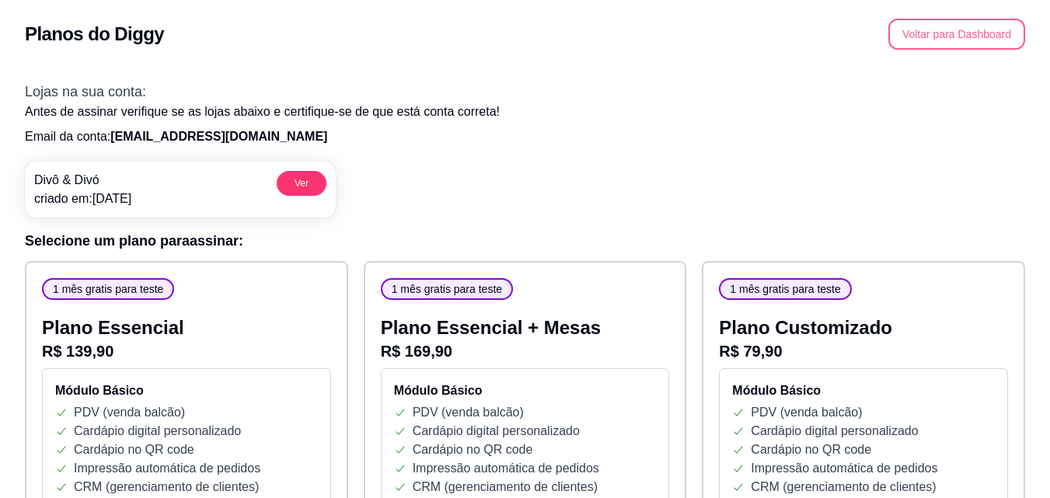
click at [941, 47] on button "Voltar para Dashboard" at bounding box center [956, 34] width 137 height 31
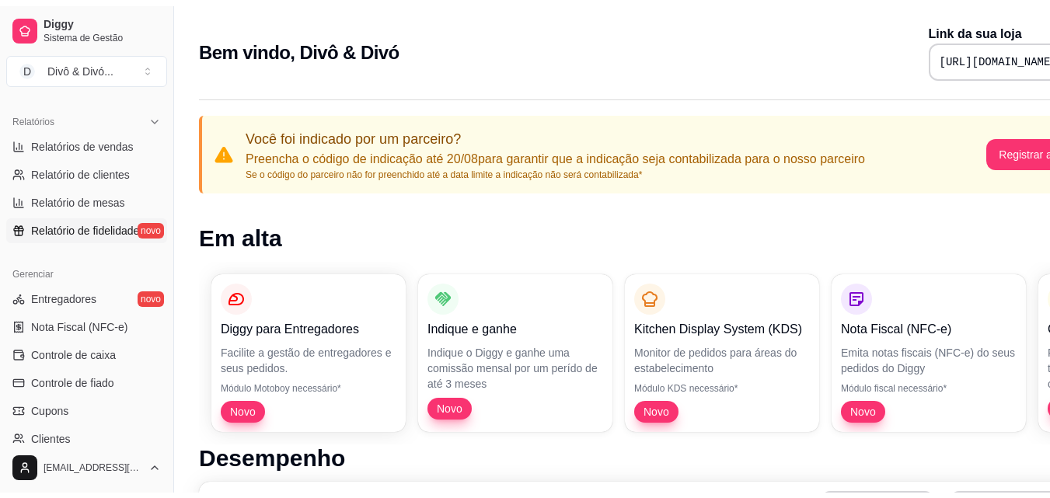
scroll to position [466, 0]
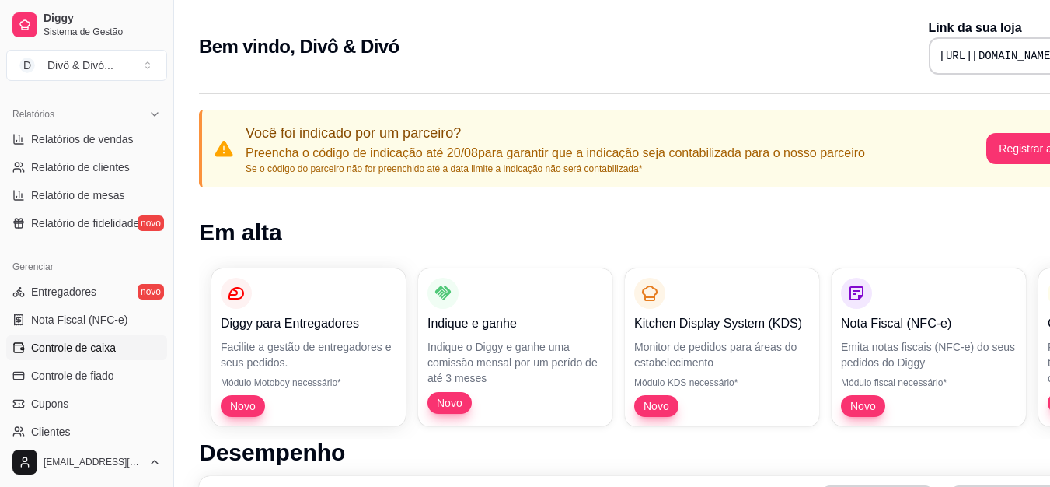
click at [104, 353] on span "Controle de caixa" at bounding box center [73, 348] width 85 height 16
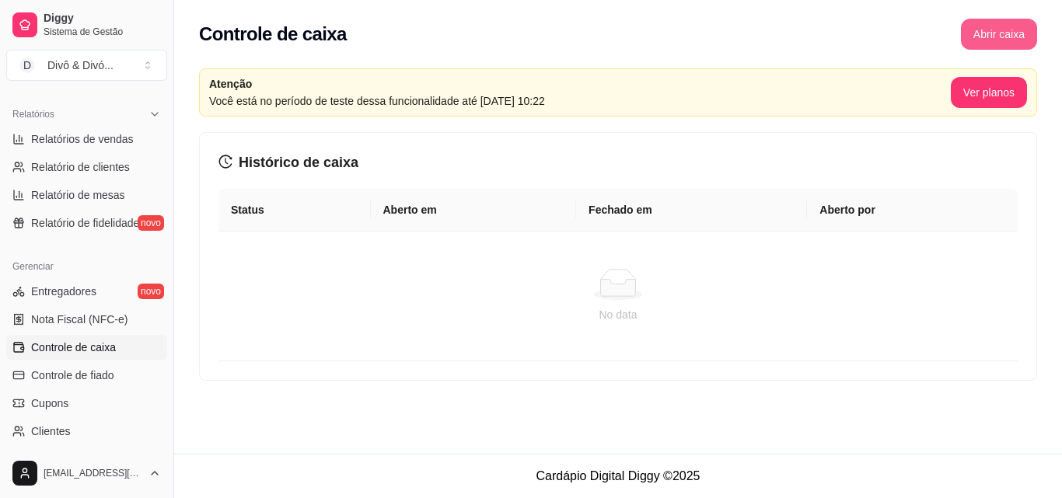
click at [989, 42] on button "Abrir caixa" at bounding box center [999, 34] width 76 height 31
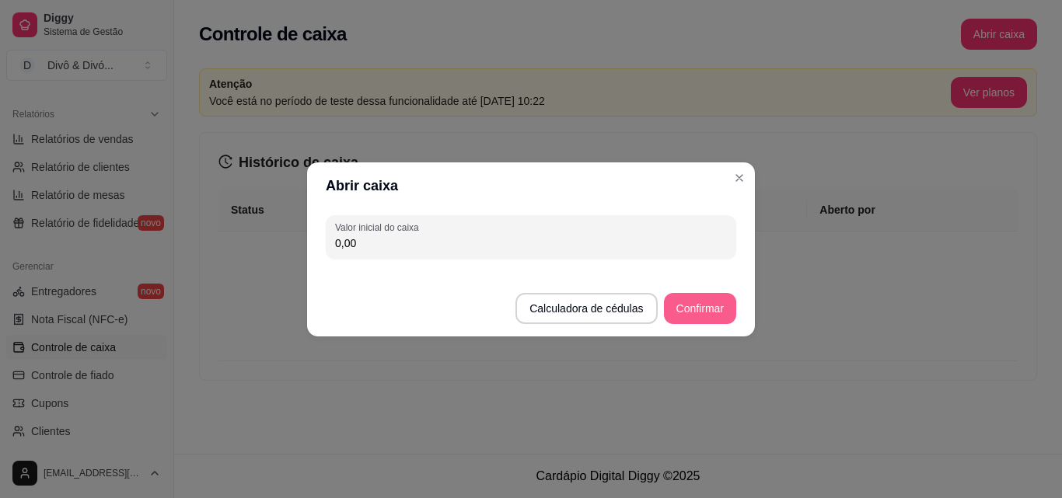
click at [690, 305] on button "Confirmar" at bounding box center [700, 308] width 72 height 31
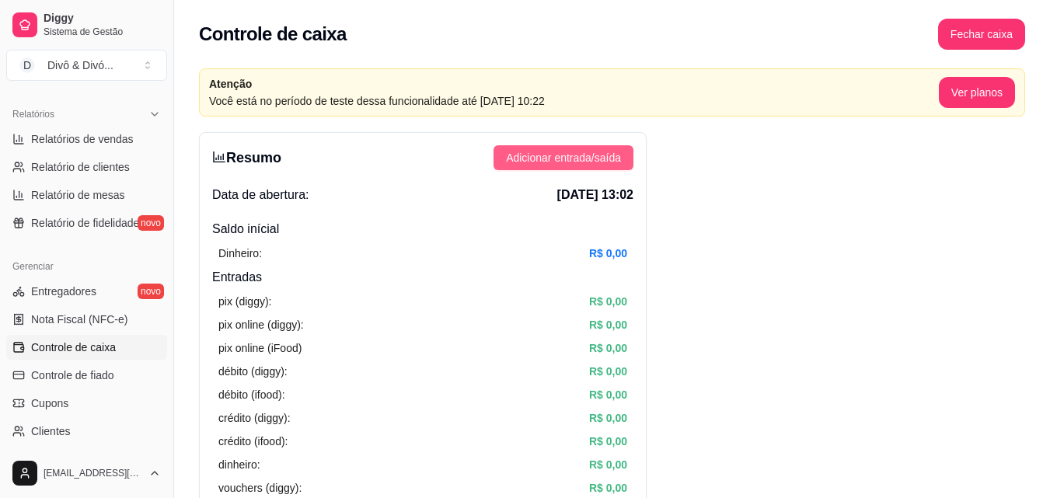
click at [591, 154] on span "Adicionar entrada/saída" at bounding box center [563, 157] width 115 height 17
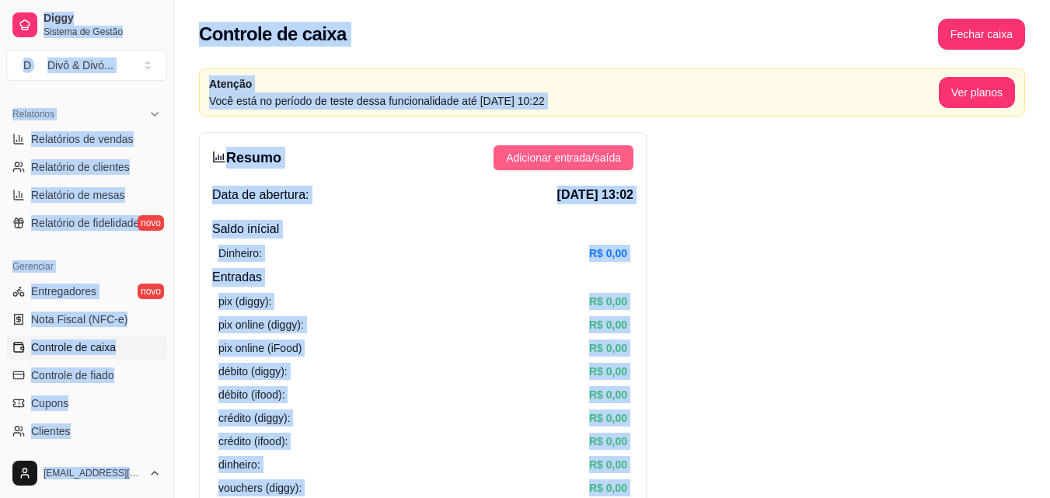
click at [568, 165] on span "Adicionar entrada/saída" at bounding box center [563, 157] width 115 height 17
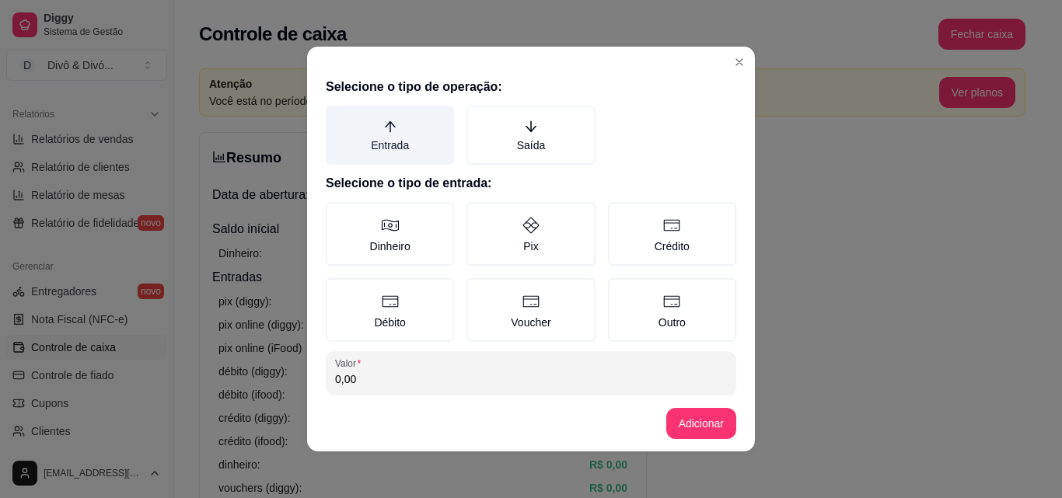
click at [399, 132] on label "Entrada" at bounding box center [390, 135] width 128 height 59
click at [337, 117] on button "Entrada" at bounding box center [331, 111] width 12 height 12
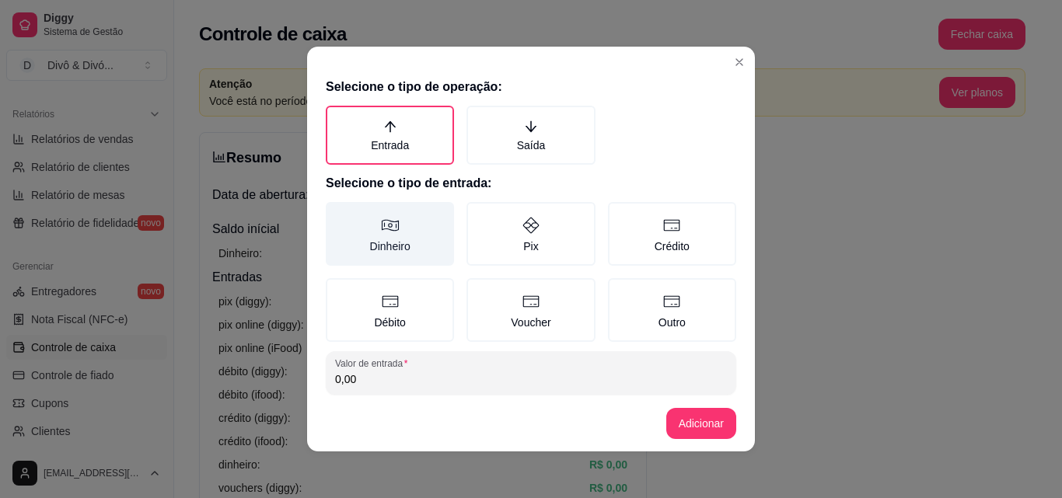
click at [414, 220] on label "Dinheiro" at bounding box center [390, 234] width 128 height 64
click at [337, 214] on button "Dinheiro" at bounding box center [331, 207] width 12 height 12
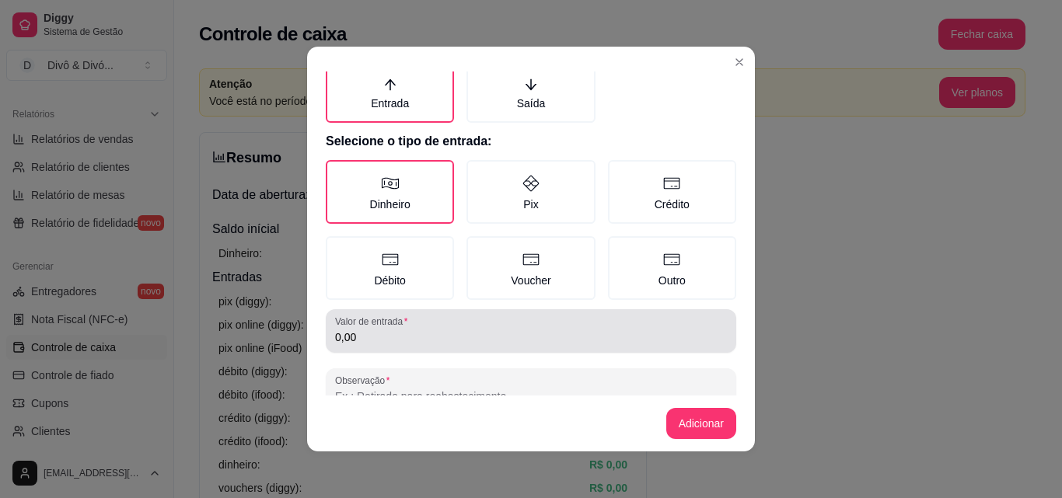
scroll to position [83, 0]
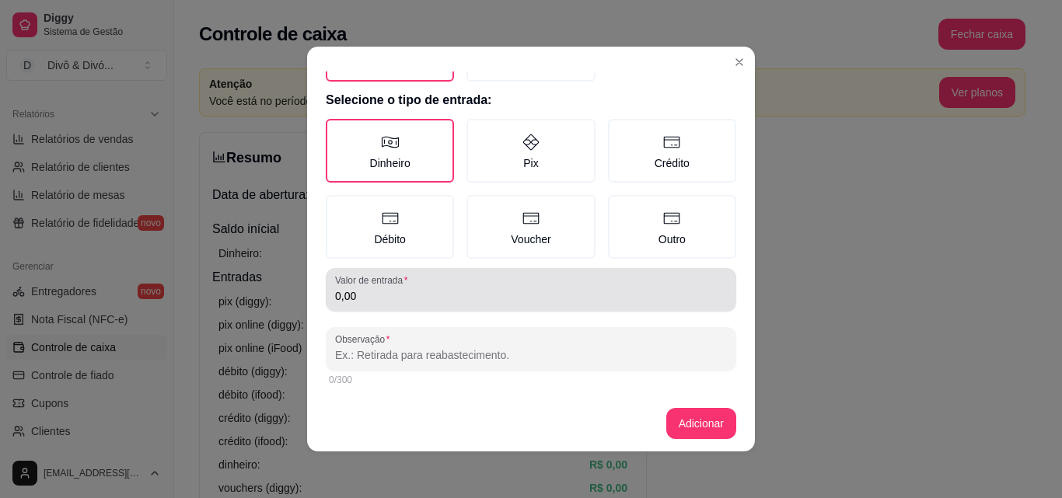
click at [447, 294] on input "0,00" at bounding box center [531, 296] width 392 height 16
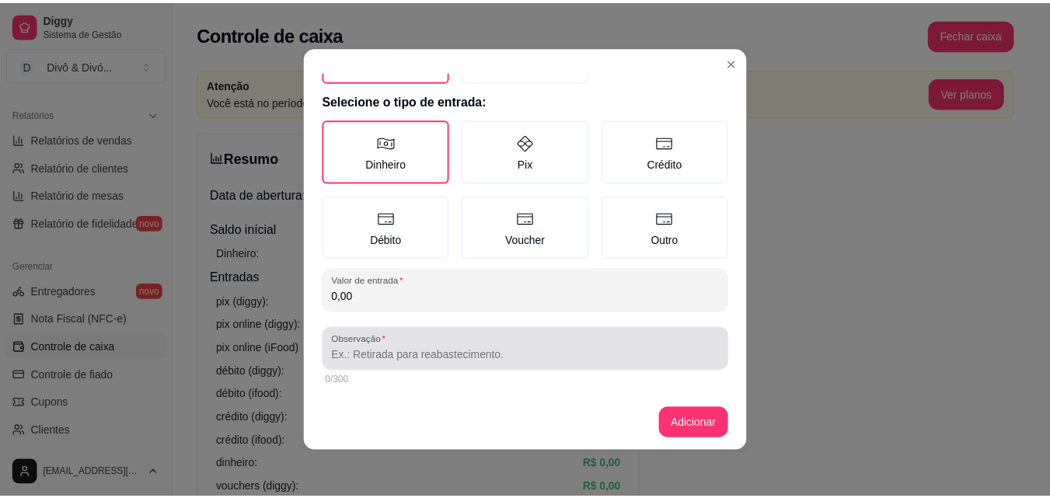
scroll to position [3, 0]
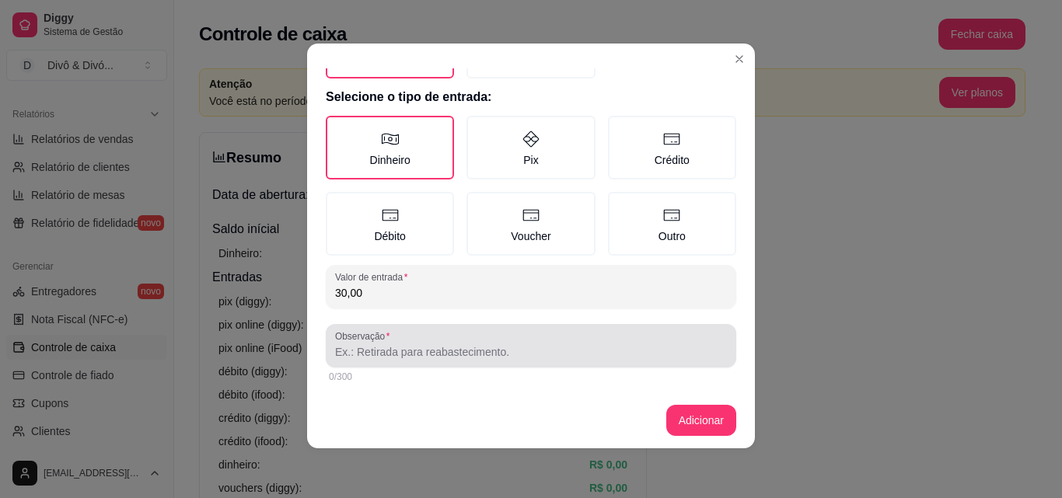
type input "30,00"
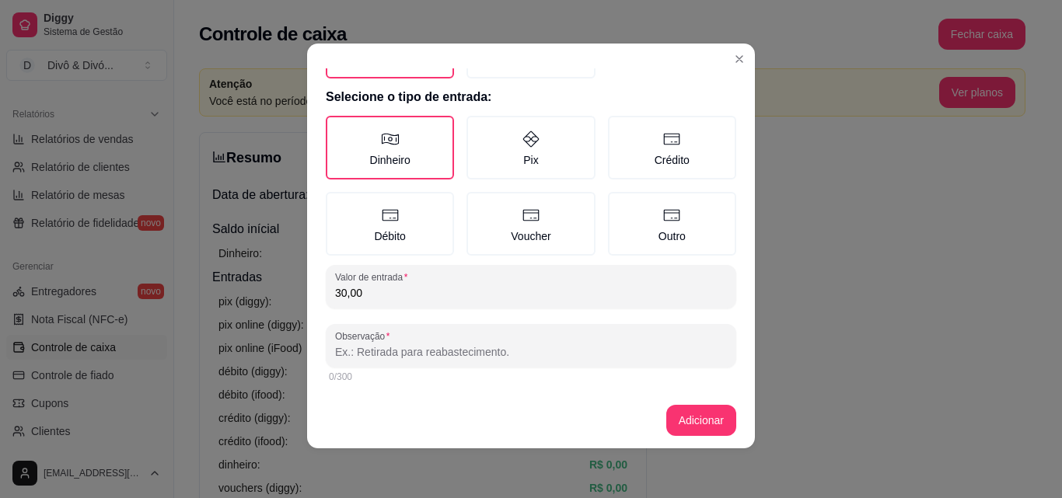
click at [438, 348] on input "Observação" at bounding box center [531, 352] width 392 height 16
type input "C"
type input "Gasolina"
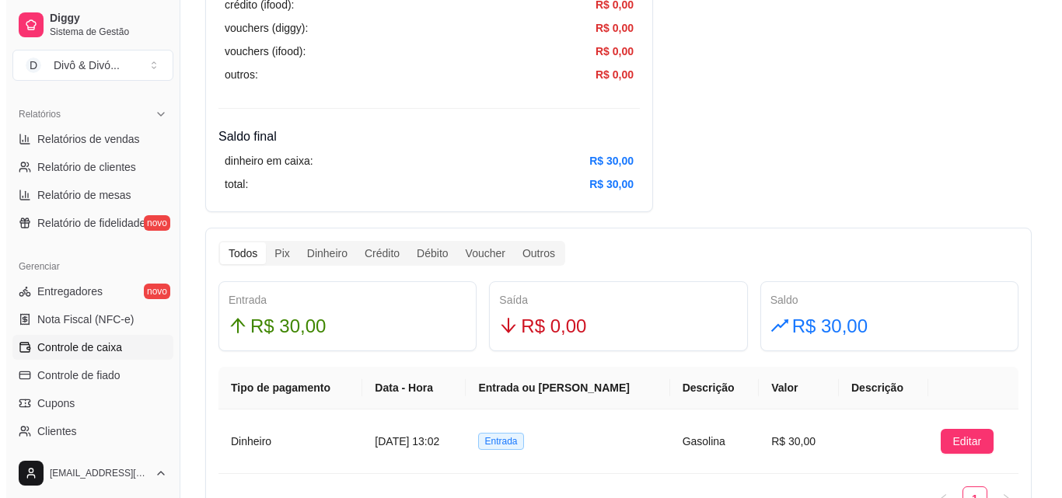
scroll to position [777, 0]
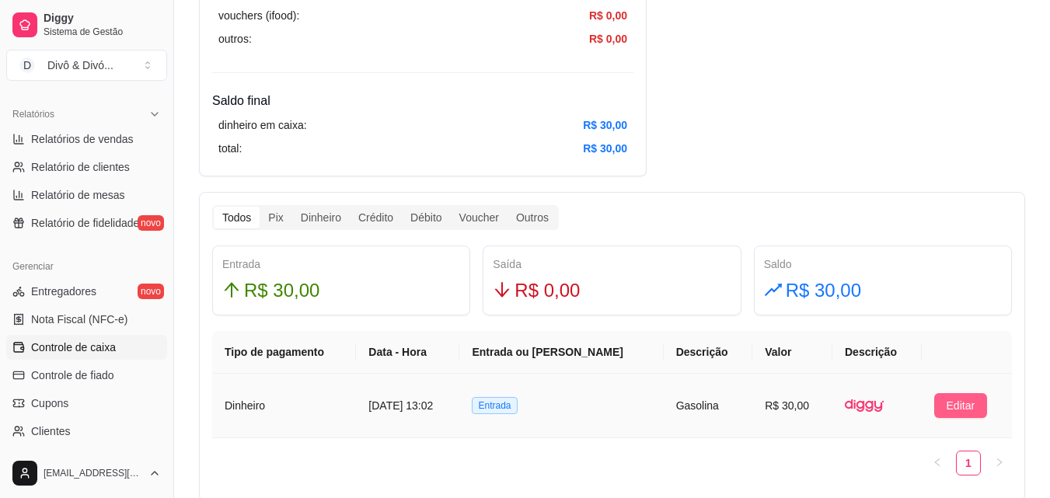
click at [967, 416] on button "Editar" at bounding box center [961, 405] width 54 height 25
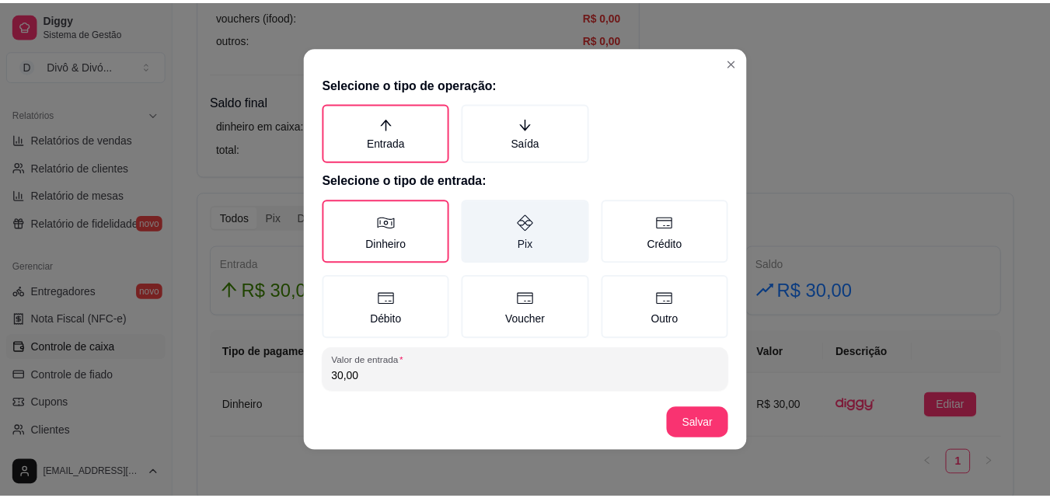
scroll to position [0, 0]
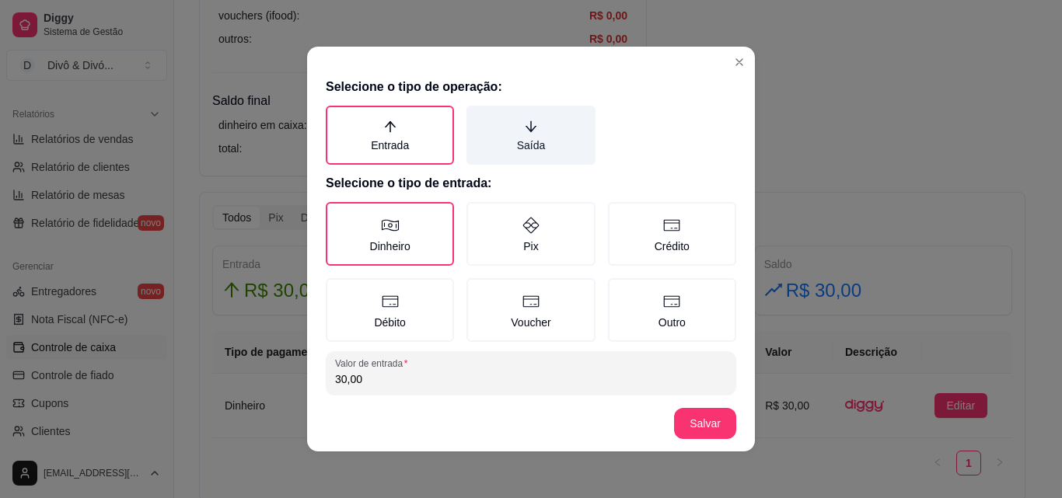
click at [526, 143] on label "Saída" at bounding box center [530, 135] width 128 height 59
click at [478, 117] on button "Saída" at bounding box center [472, 111] width 12 height 12
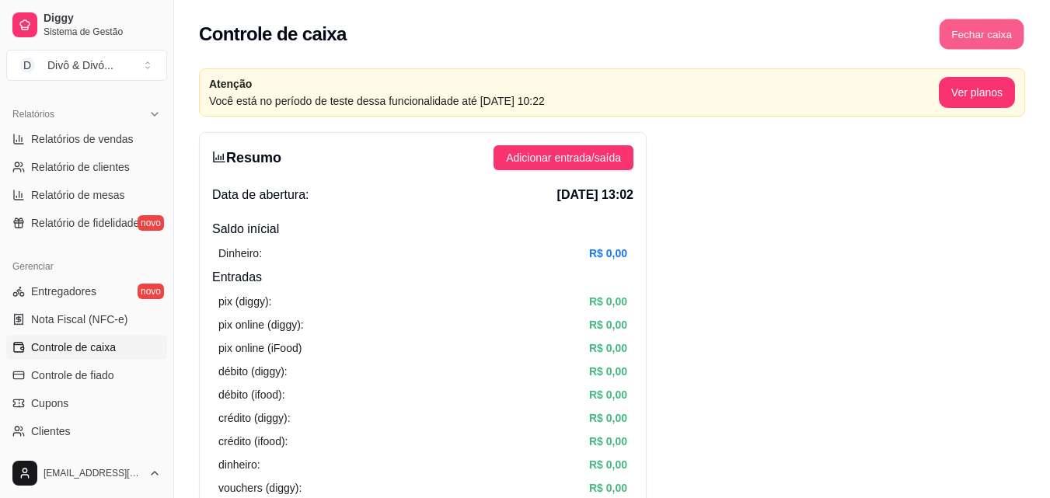
click at [1006, 19] on button "Fechar caixa" at bounding box center [982, 34] width 85 height 30
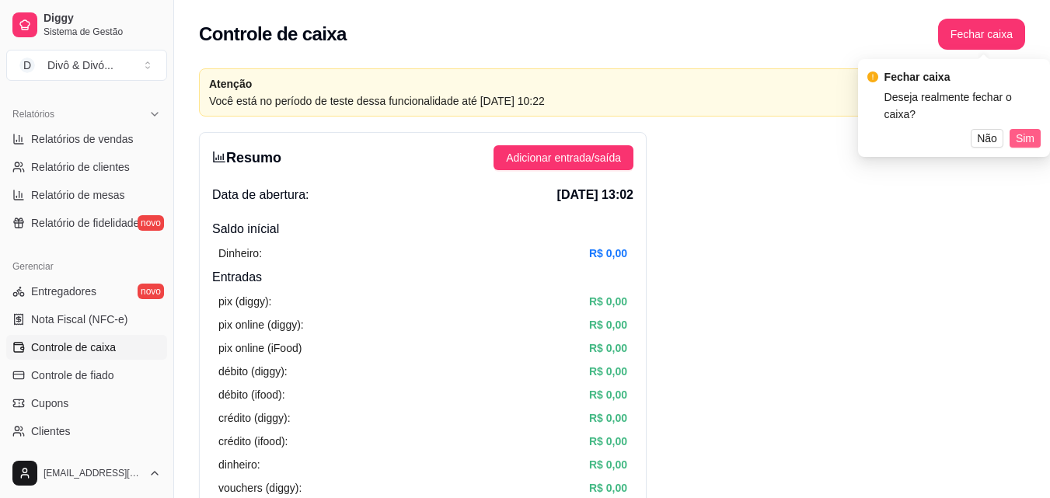
click at [1026, 130] on span "Sim" at bounding box center [1025, 138] width 19 height 17
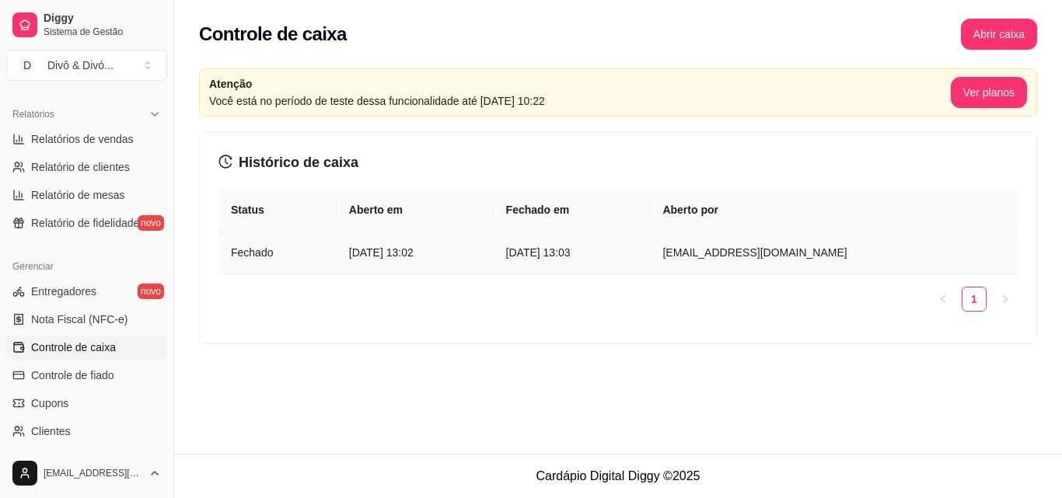
click at [271, 260] on article "Fechado" at bounding box center [277, 252] width 93 height 17
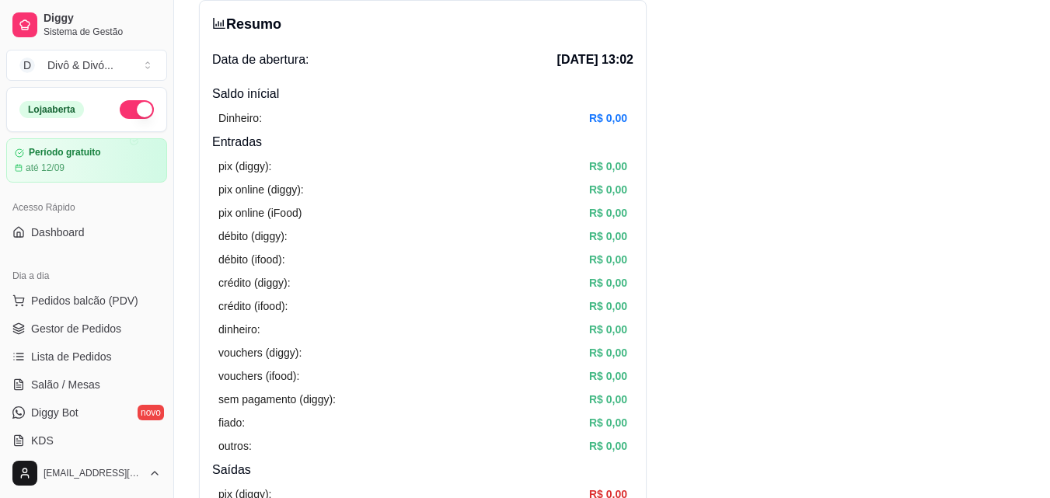
click at [533, 235] on div "débito (diggy): R$ 0,00" at bounding box center [422, 236] width 409 height 17
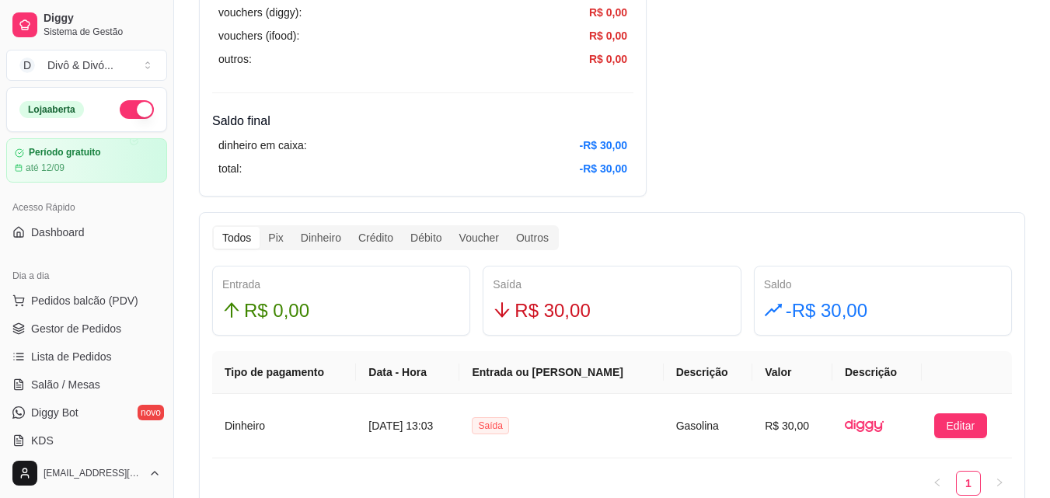
scroll to position [777, 0]
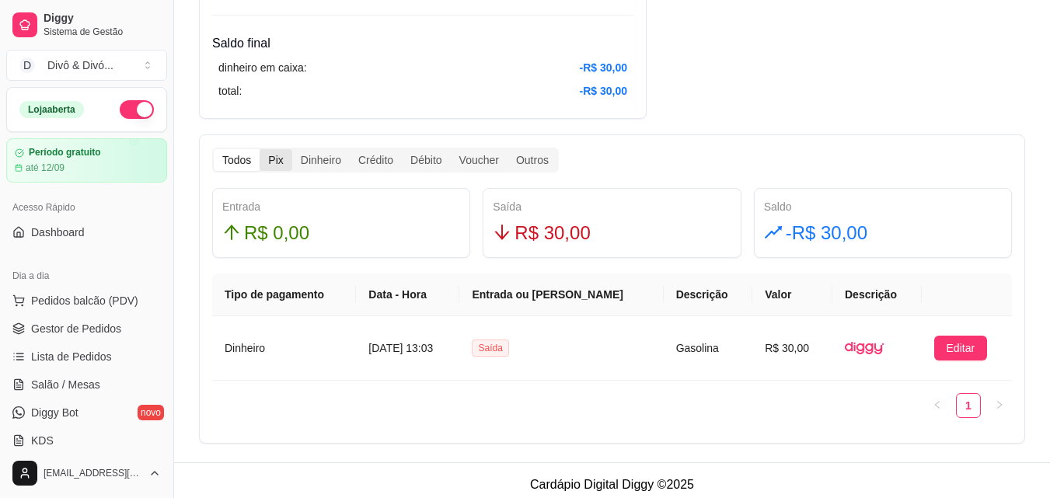
click at [274, 152] on div "Pix" at bounding box center [276, 160] width 32 height 22
click at [260, 149] on input "Pix" at bounding box center [260, 149] width 0 height 0
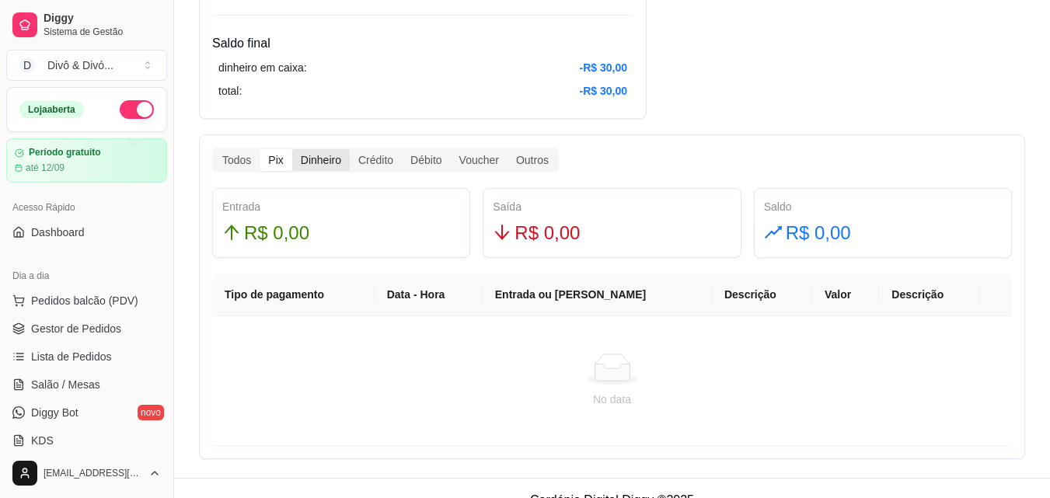
click at [330, 164] on div "Dinheiro" at bounding box center [321, 160] width 58 height 22
click at [292, 149] on input "Dinheiro" at bounding box center [292, 149] width 0 height 0
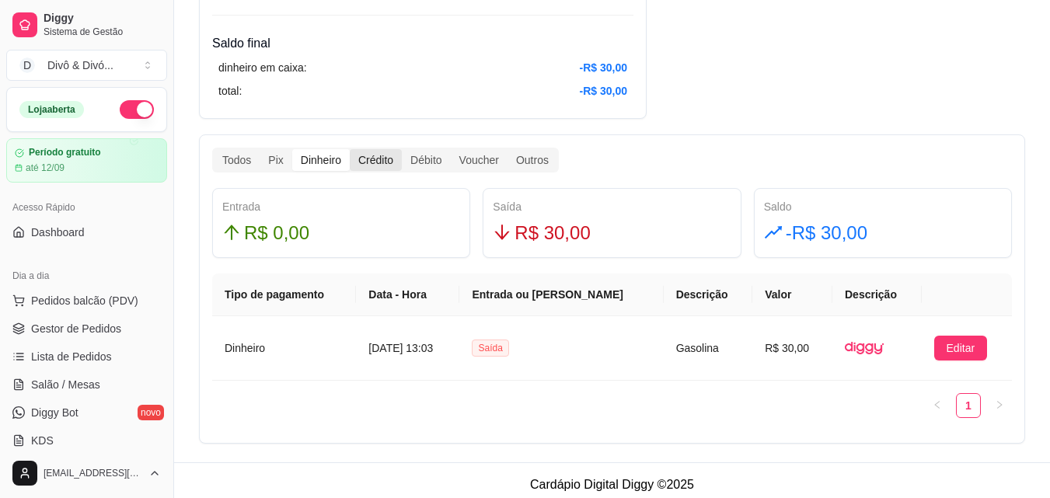
click at [361, 162] on div "Crédito" at bounding box center [376, 160] width 52 height 22
click at [350, 149] on input "Crédito" at bounding box center [350, 149] width 0 height 0
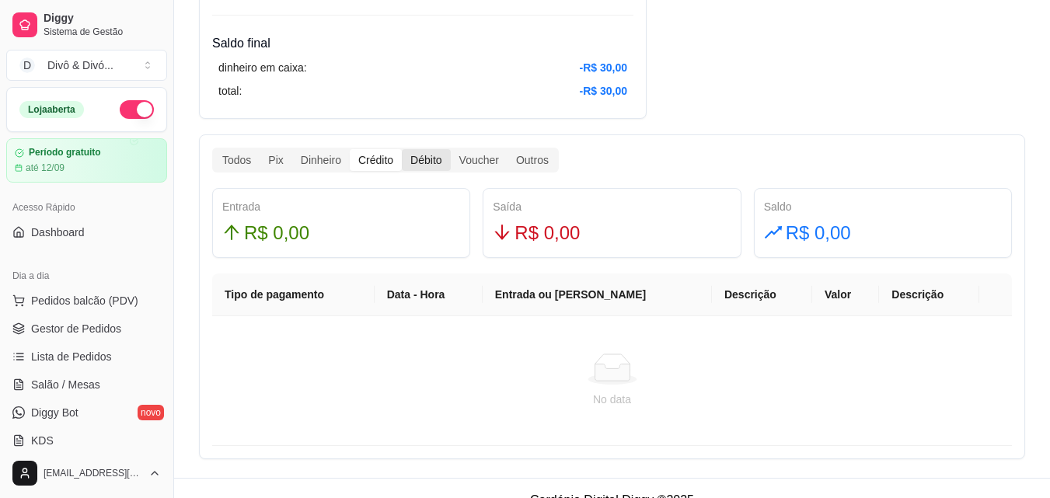
click at [415, 166] on div "Débito" at bounding box center [426, 160] width 48 height 22
click at [402, 149] on input "Débito" at bounding box center [402, 149] width 0 height 0
click at [479, 162] on div "Voucher" at bounding box center [479, 160] width 57 height 22
click at [451, 149] on input "Voucher" at bounding box center [451, 149] width 0 height 0
click at [539, 162] on div "Outros" at bounding box center [533, 160] width 50 height 22
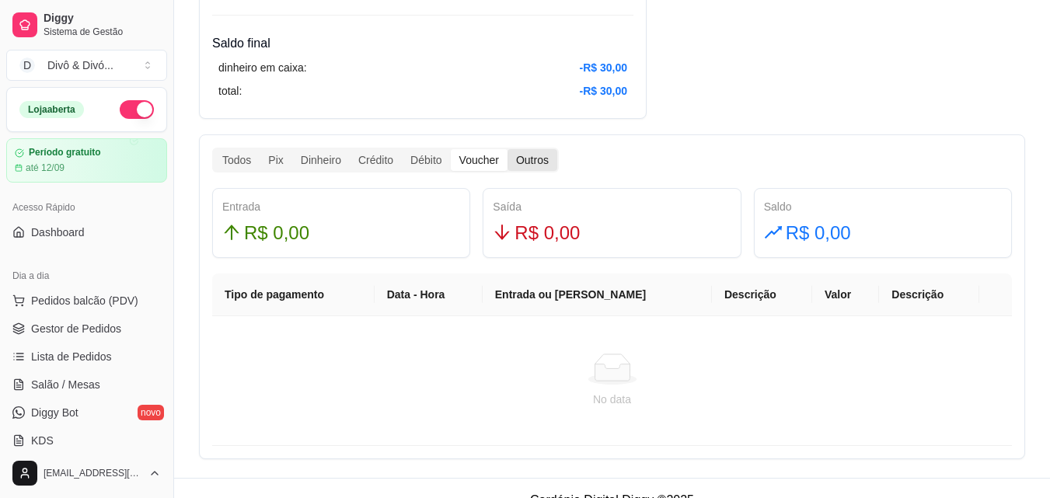
click at [508, 149] on input "Outros" at bounding box center [508, 149] width 0 height 0
click at [245, 157] on div "Todos" at bounding box center [237, 160] width 46 height 22
click at [214, 149] on input "Todos" at bounding box center [214, 149] width 0 height 0
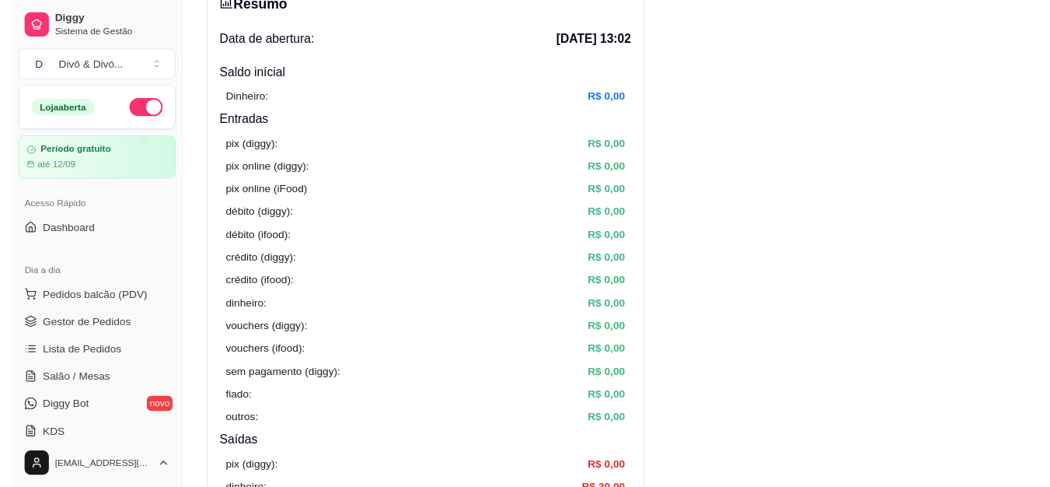
scroll to position [0, 0]
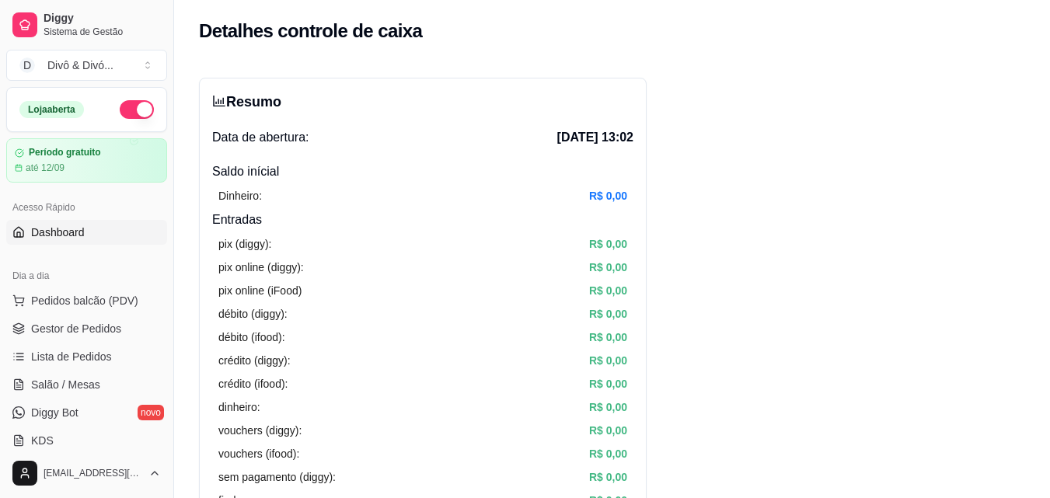
click at [114, 222] on link "Dashboard" at bounding box center [86, 232] width 161 height 25
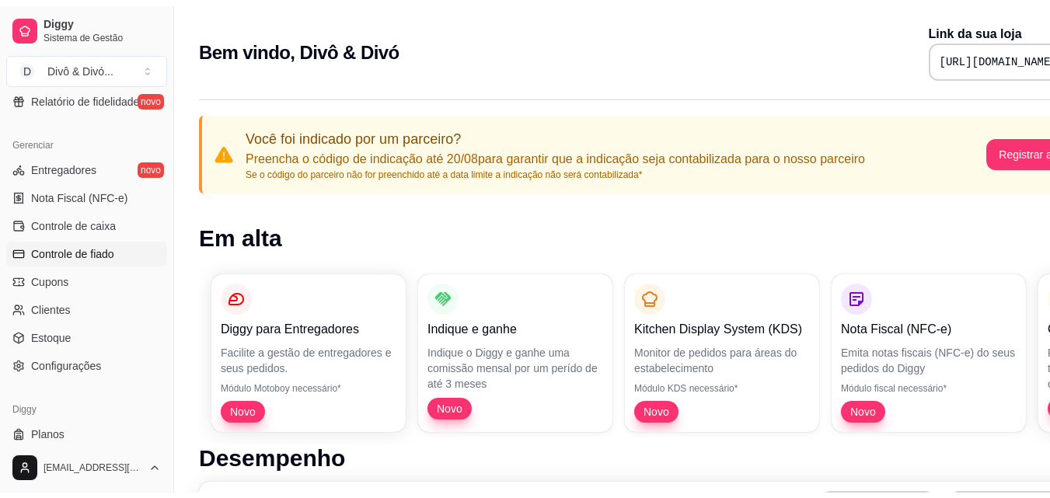
scroll to position [620, 0]
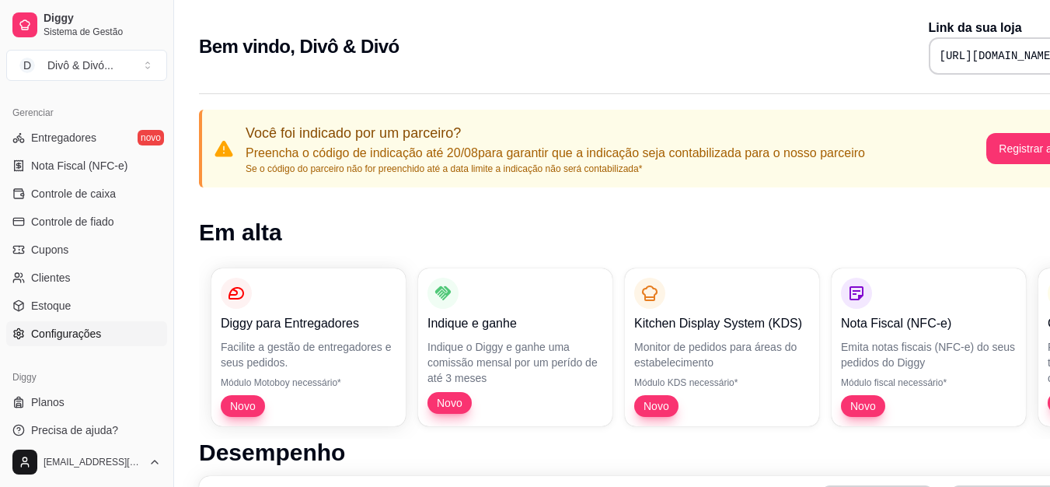
click at [79, 338] on span "Configurações" at bounding box center [66, 334] width 70 height 16
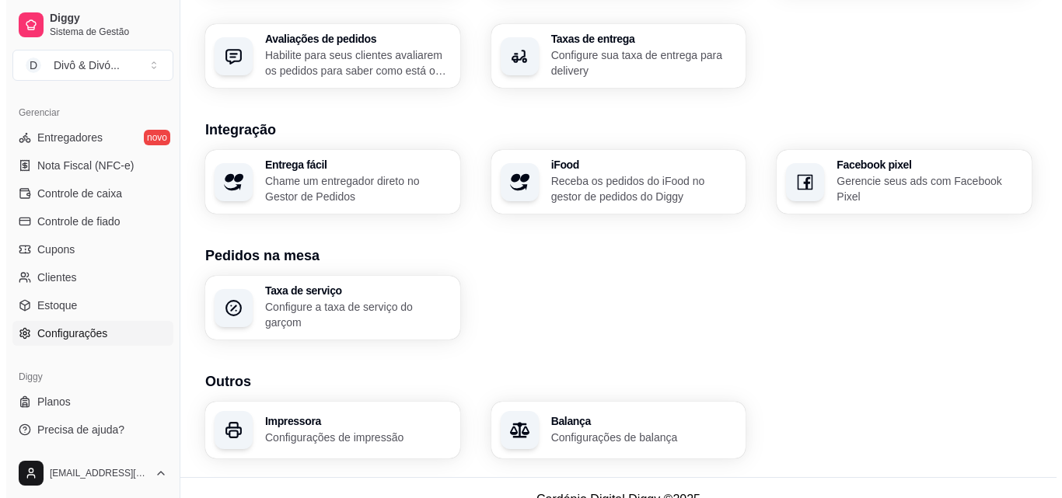
scroll to position [591, 0]
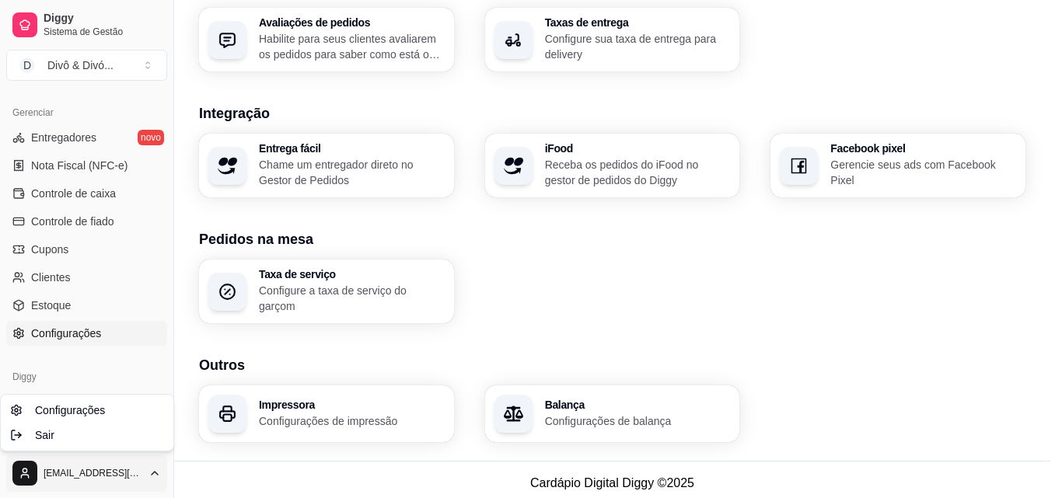
click at [74, 413] on span "Configurações" at bounding box center [70, 411] width 70 height 16
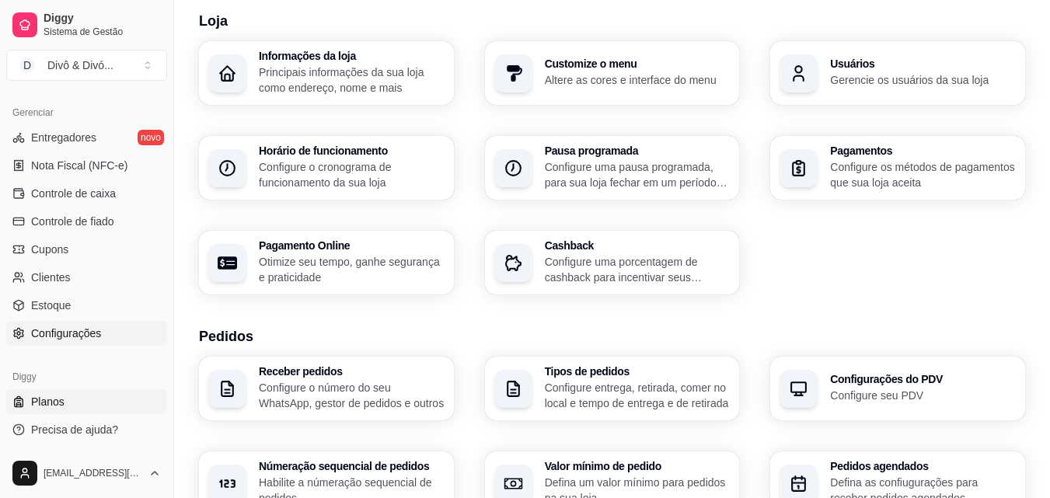
scroll to position [233, 0]
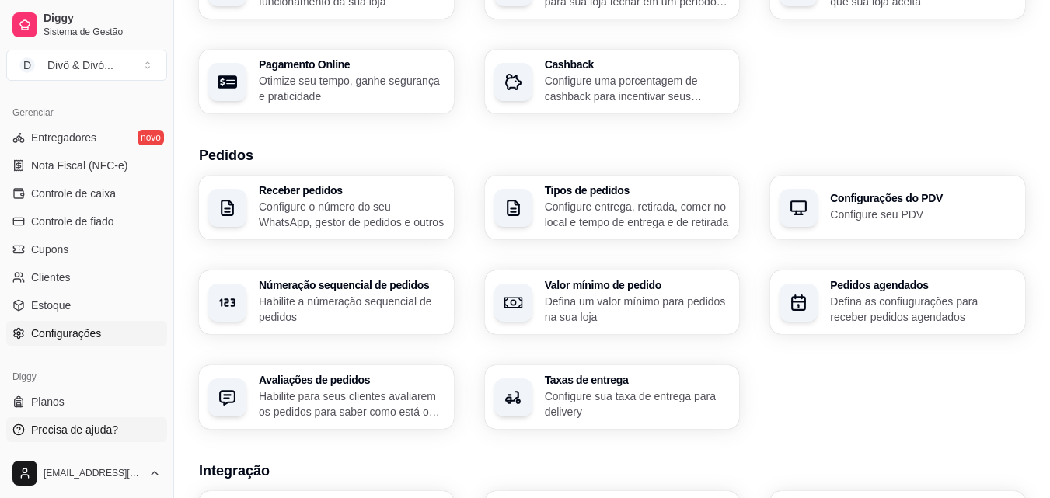
click at [116, 419] on link "Precisa de ajuda?" at bounding box center [86, 429] width 161 height 25
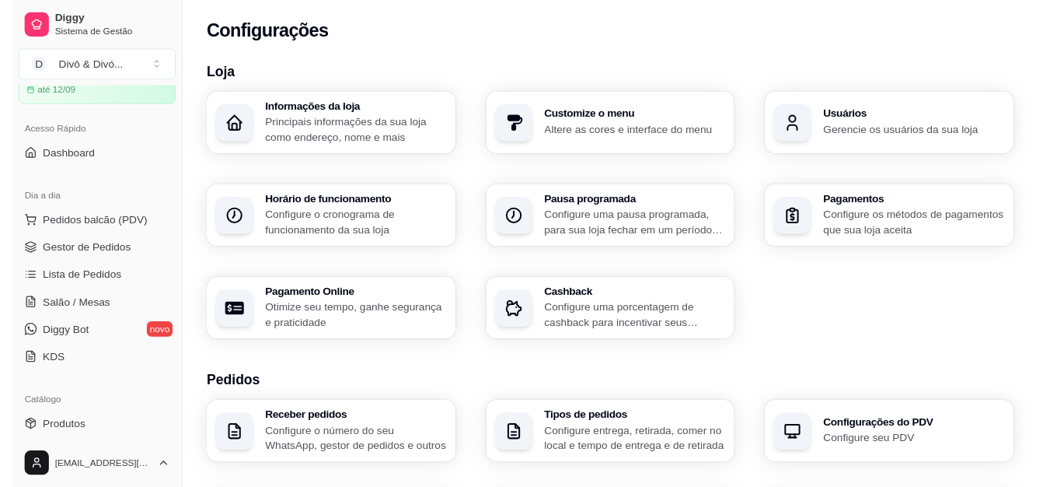
scroll to position [0, 0]
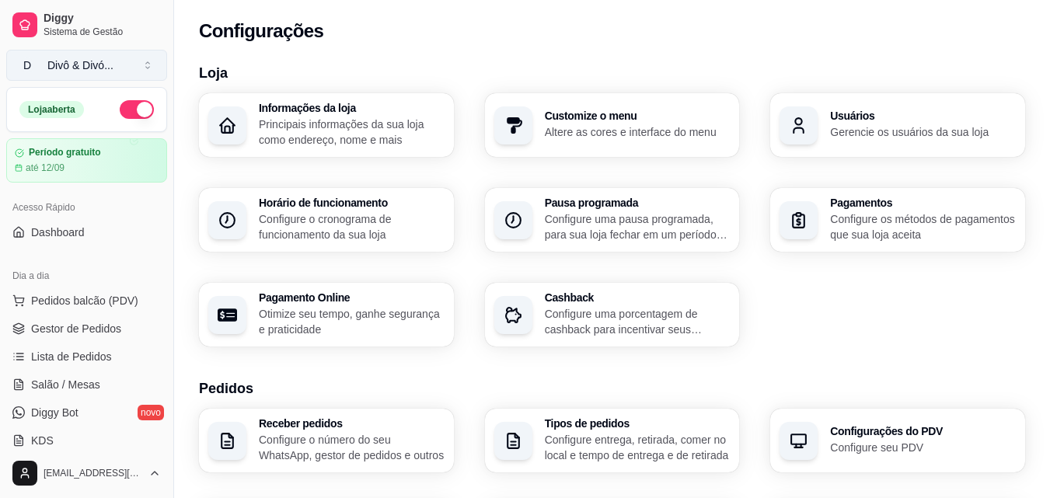
click at [77, 55] on button "D Divô & Divó ..." at bounding box center [86, 65] width 161 height 31
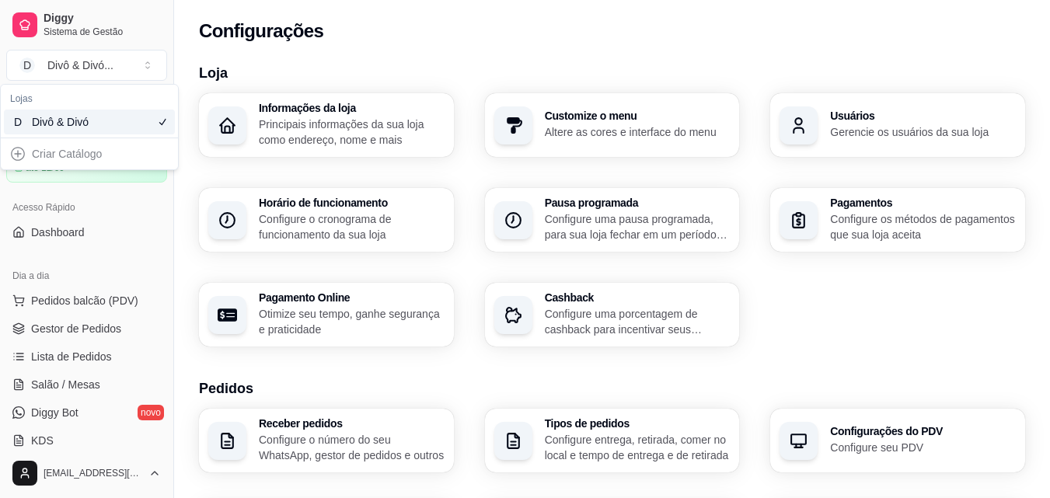
click at [89, 122] on div "Divô & Divó" at bounding box center [67, 122] width 70 height 16
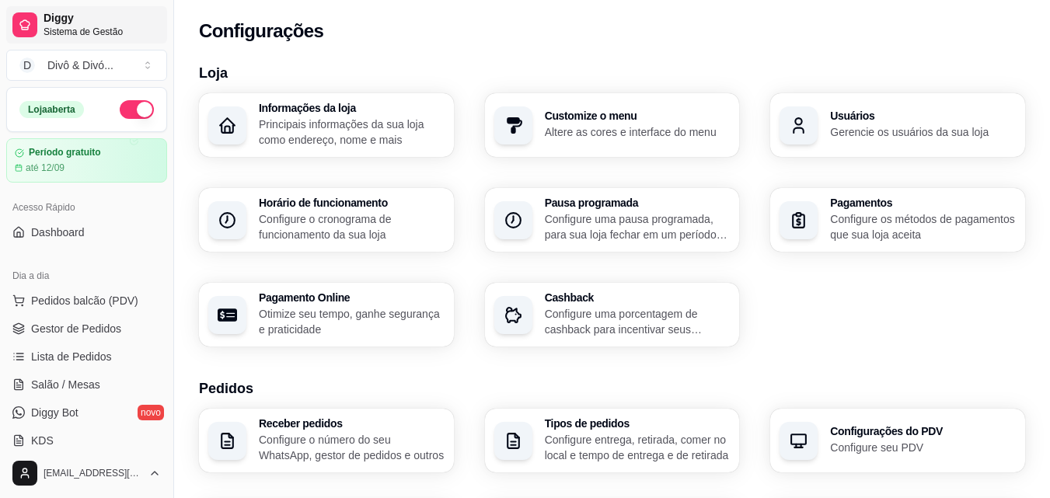
click at [30, 20] on icon at bounding box center [25, 25] width 12 height 12
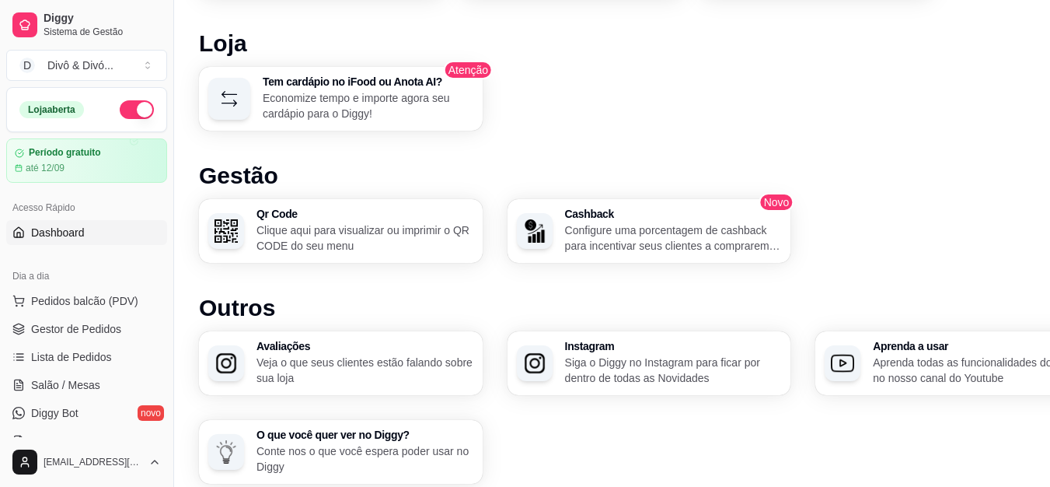
scroll to position [991, 0]
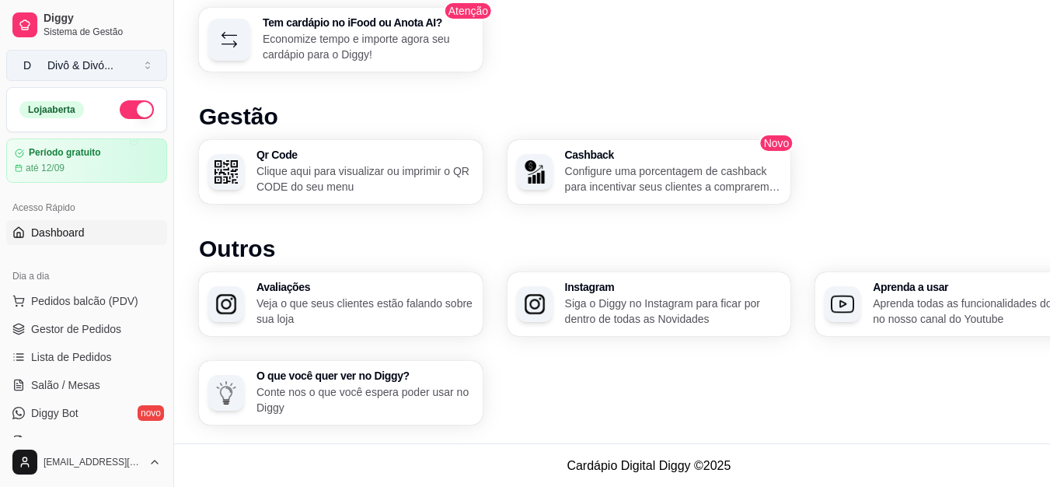
click at [123, 62] on button "D Divô & Divó ..." at bounding box center [86, 65] width 161 height 31
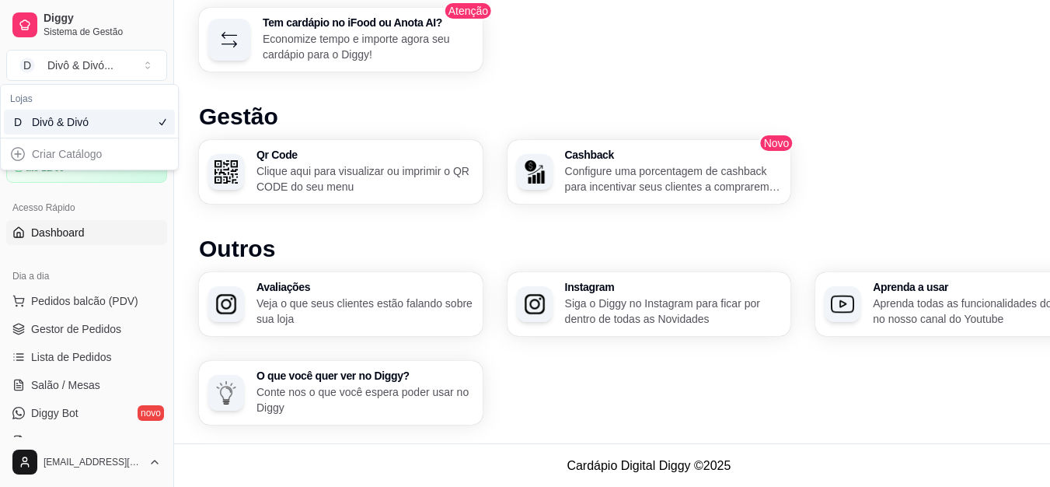
click at [95, 157] on div "Criar Catálogo" at bounding box center [89, 153] width 171 height 25
click at [13, 157] on div "Criar Catálogo" at bounding box center [89, 153] width 171 height 25
click at [37, 118] on div "Divô & Divó" at bounding box center [67, 122] width 70 height 16
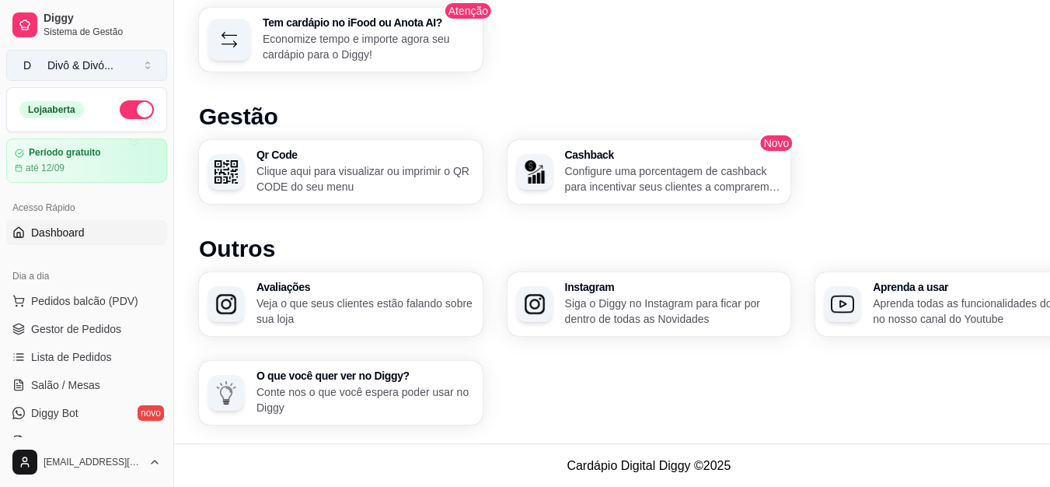
click at [94, 58] on div "Divô & Divó ..." at bounding box center [80, 66] width 66 height 16
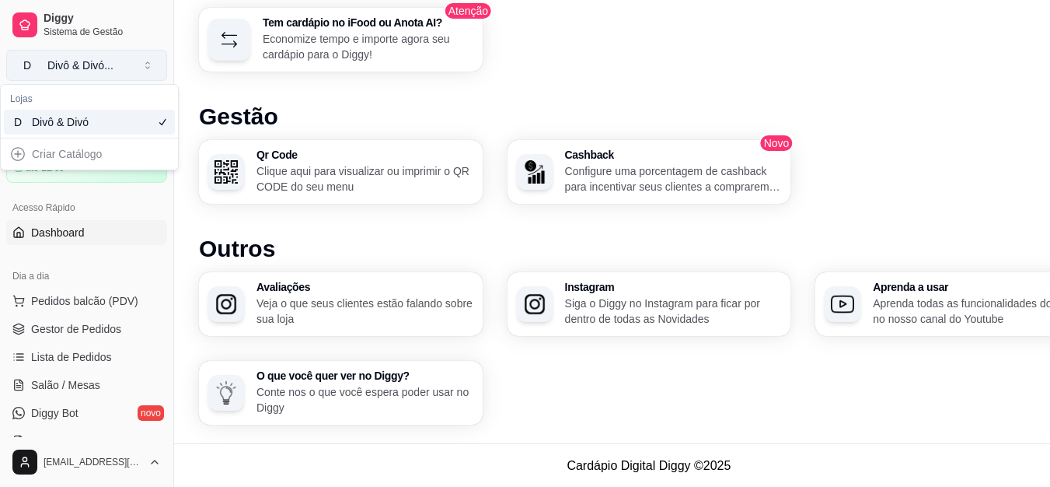
click at [94, 58] on div "Divô & Divó ..." at bounding box center [80, 66] width 66 height 16
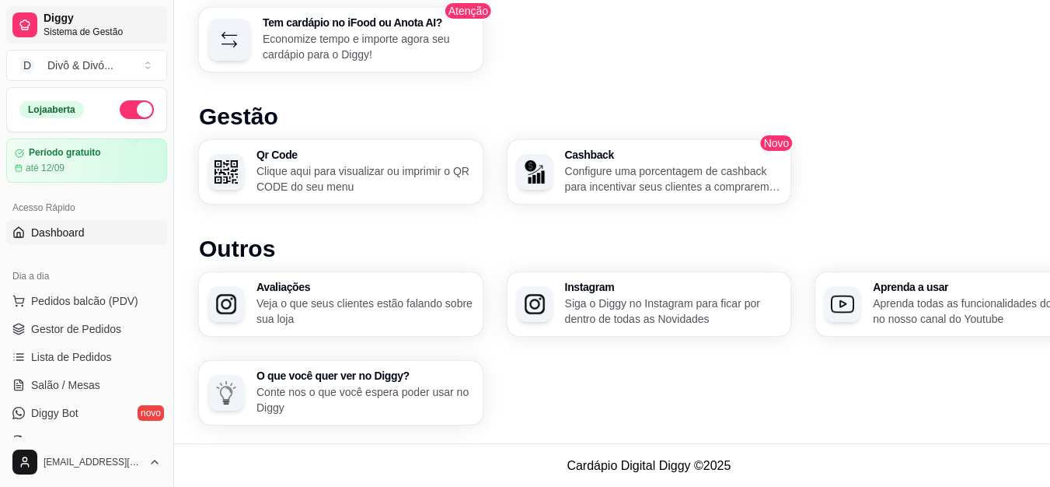
click at [44, 30] on span "Sistema de Gestão" at bounding box center [102, 32] width 117 height 12
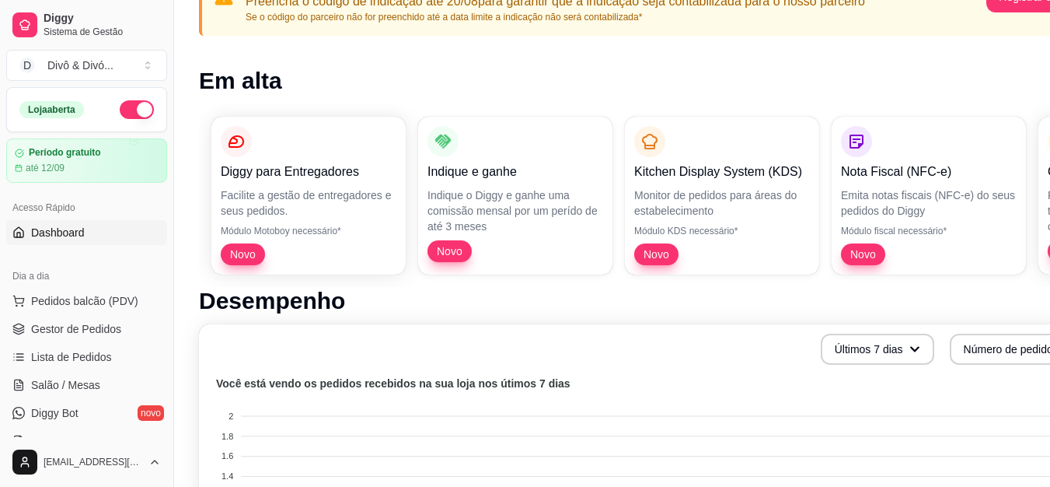
scroll to position [155, 0]
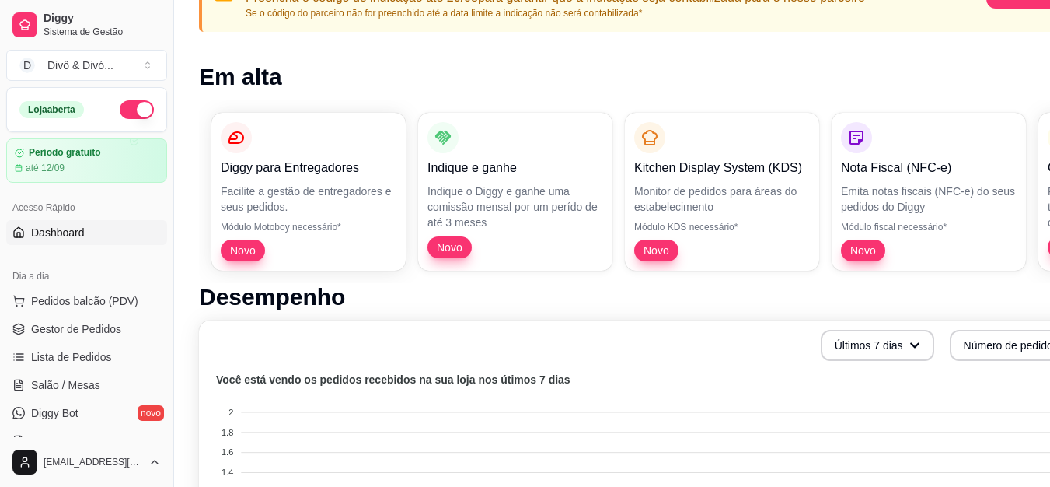
drag, startPoint x: 973, startPoint y: 106, endPoint x: 825, endPoint y: 121, distance: 149.3
click at [830, 121] on div "Diggy para Entregadores Facilite a gestão de entregadores e seus pedidos. Módul…" at bounding box center [649, 191] width 900 height 183
click at [809, 120] on div "Kitchen Display System (KDS) Monitor de pedidos para áreas do estabelecimento M…" at bounding box center [722, 192] width 194 height 158
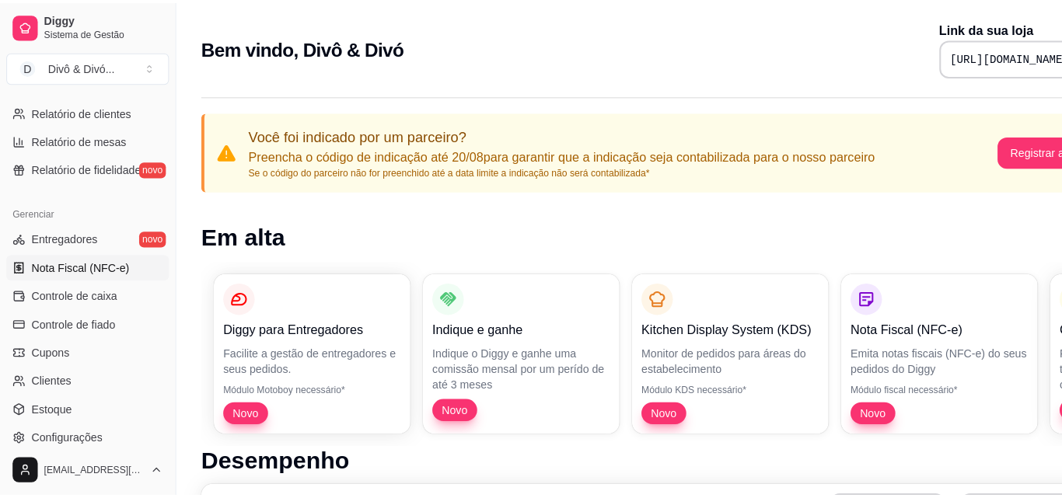
scroll to position [620, 0]
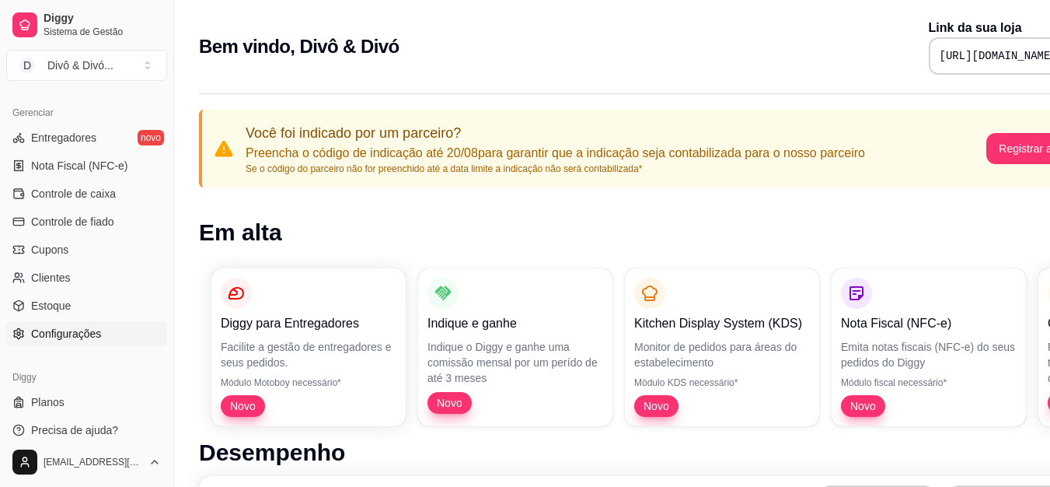
click at [73, 341] on link "Configurações" at bounding box center [86, 333] width 161 height 25
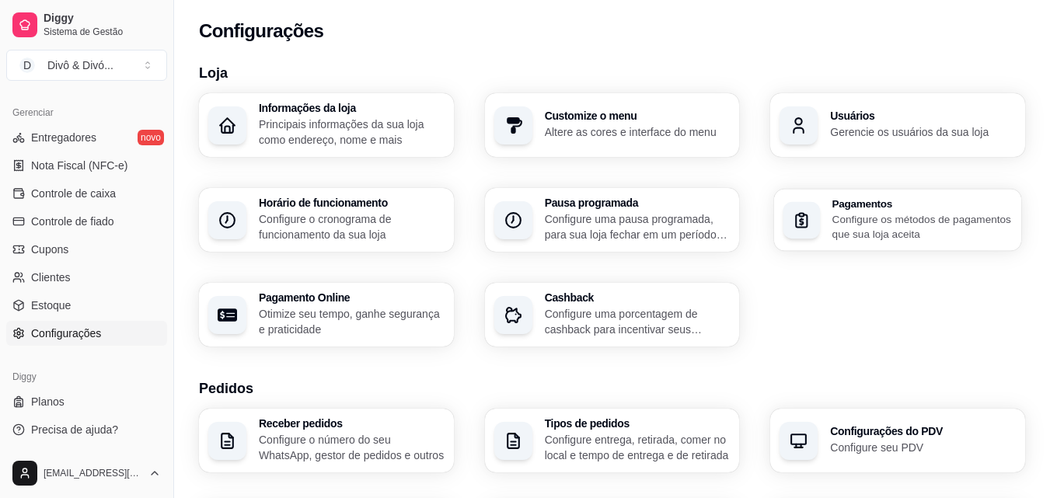
click at [906, 219] on p "Configure os métodos de pagamentos que sua loja aceita" at bounding box center [922, 226] width 180 height 30
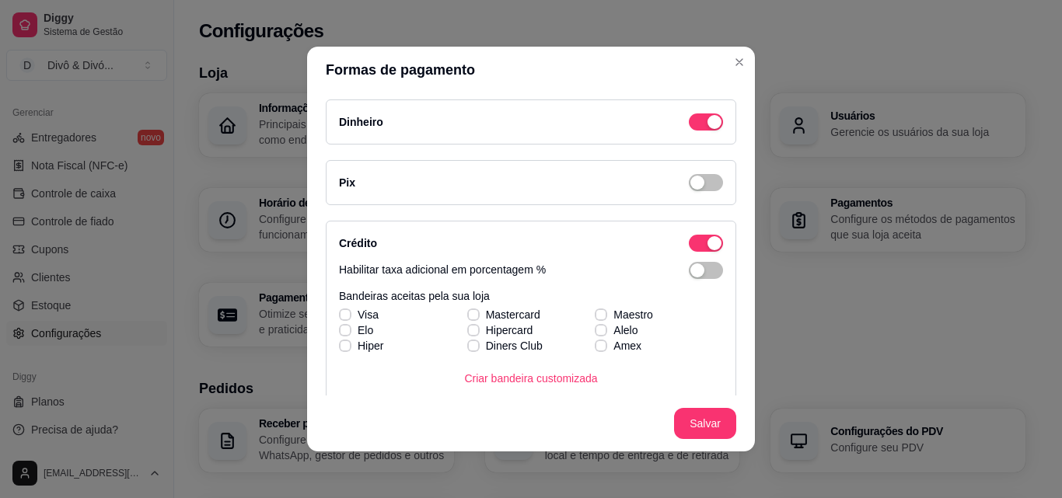
click at [682, 192] on div "Pix" at bounding box center [531, 182] width 410 height 45
click at [693, 131] on span "button" at bounding box center [706, 121] width 34 height 17
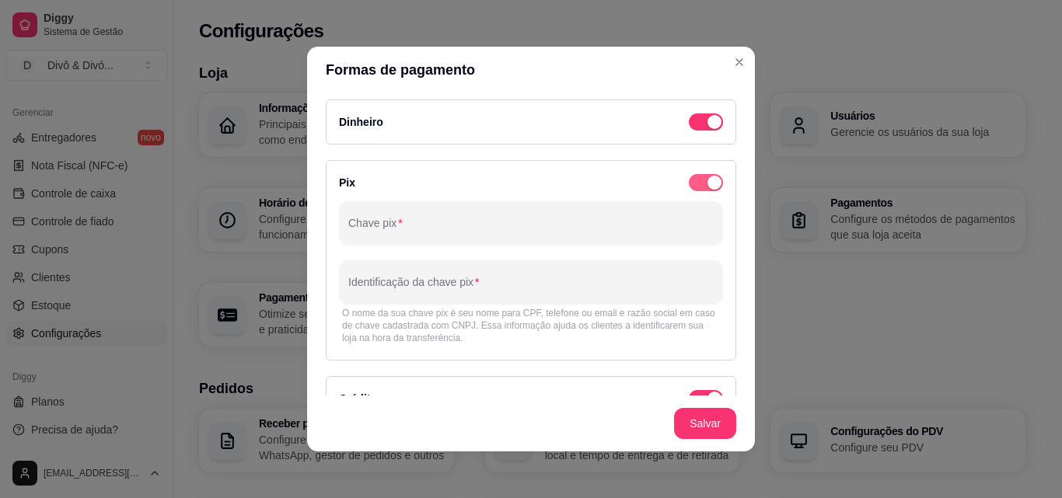
click at [707, 129] on div "button" at bounding box center [714, 122] width 14 height 14
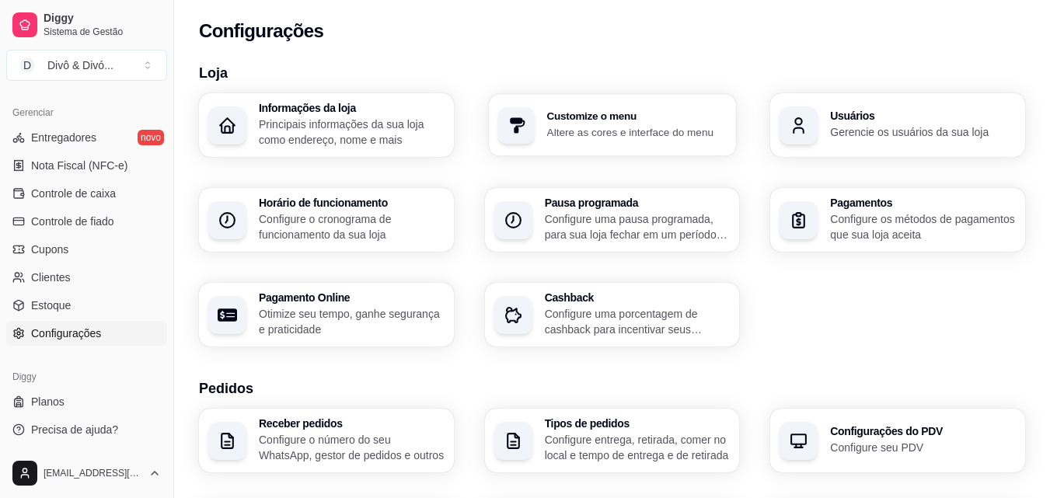
click at [622, 135] on p "Altere as cores e interface do menu" at bounding box center [636, 131] width 180 height 15
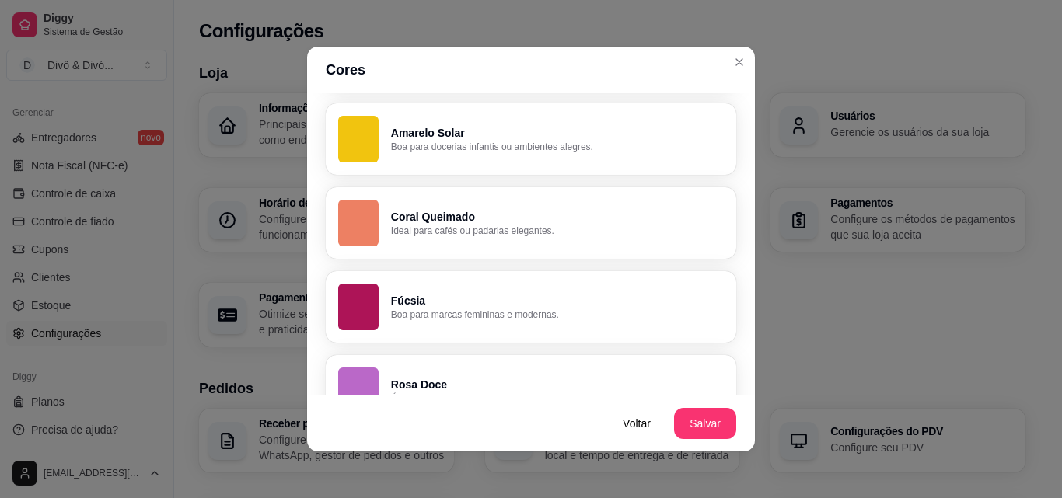
scroll to position [1025, 0]
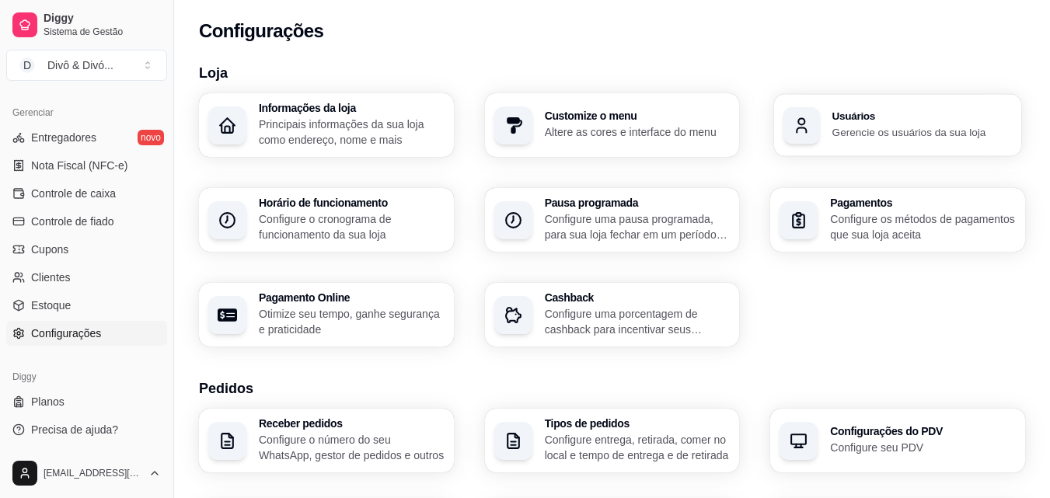
click at [840, 130] on p "Gerencie os usuários da sua loja" at bounding box center [922, 131] width 180 height 15
click at [358, 117] on p "Principais informações da sua loja como endereço, nome e mais" at bounding box center [352, 132] width 186 height 31
click at [857, 72] on h3 "Loja" at bounding box center [612, 73] width 826 height 22
click at [885, 121] on div "Usuários Gerencie os usuários da sua loja" at bounding box center [922, 125] width 180 height 29
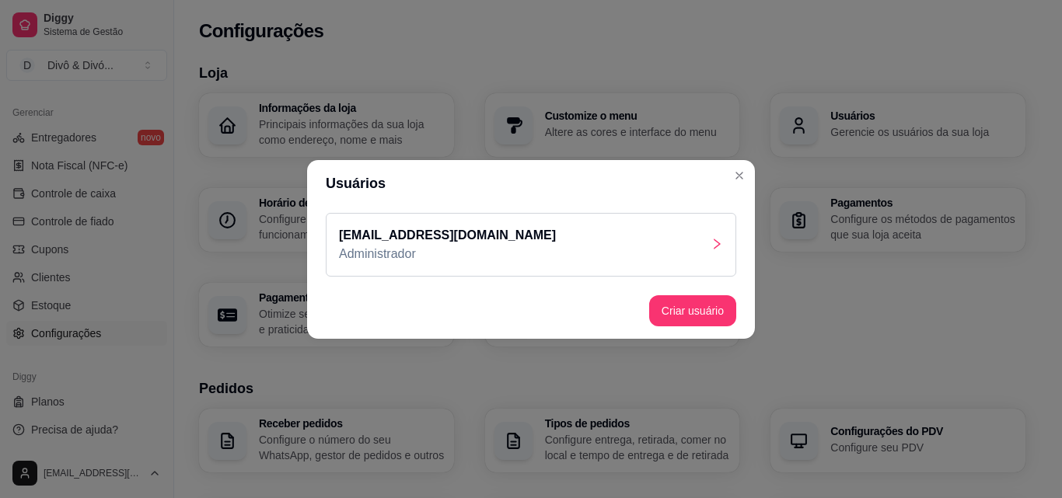
click at [539, 246] on div "[EMAIL_ADDRESS][DOMAIN_NAME] Administrador" at bounding box center [531, 245] width 410 height 64
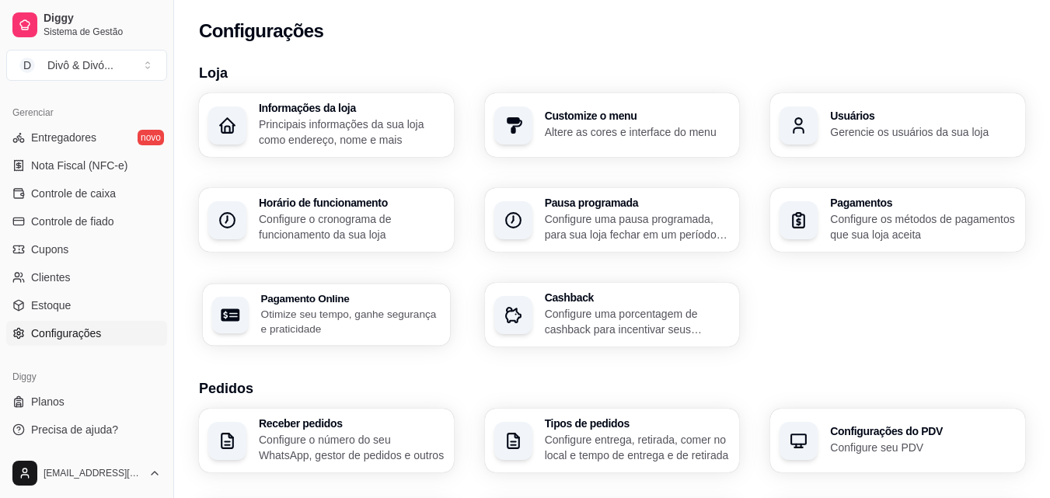
click at [335, 327] on p "Otimize seu tempo, ganhe segurança e praticidade" at bounding box center [351, 321] width 180 height 30
select select "4.98"
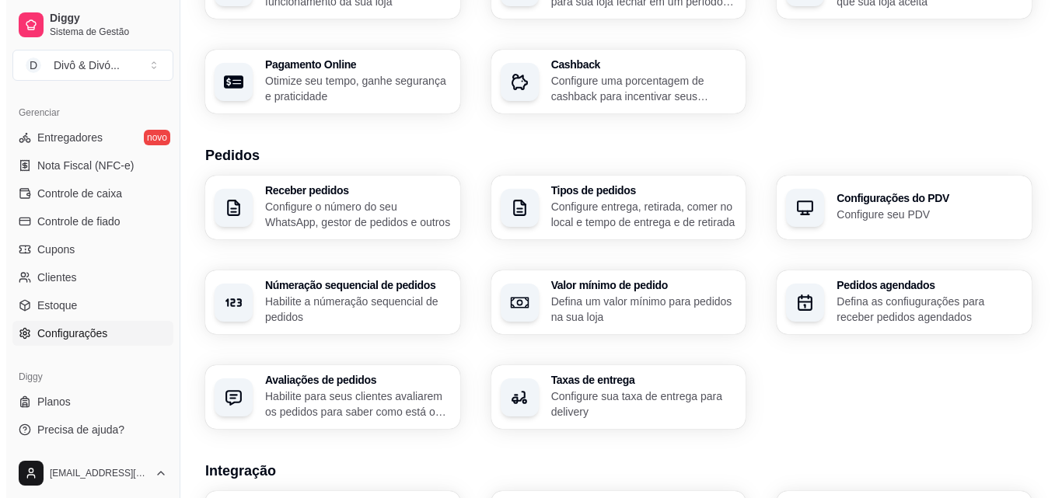
scroll to position [0, 0]
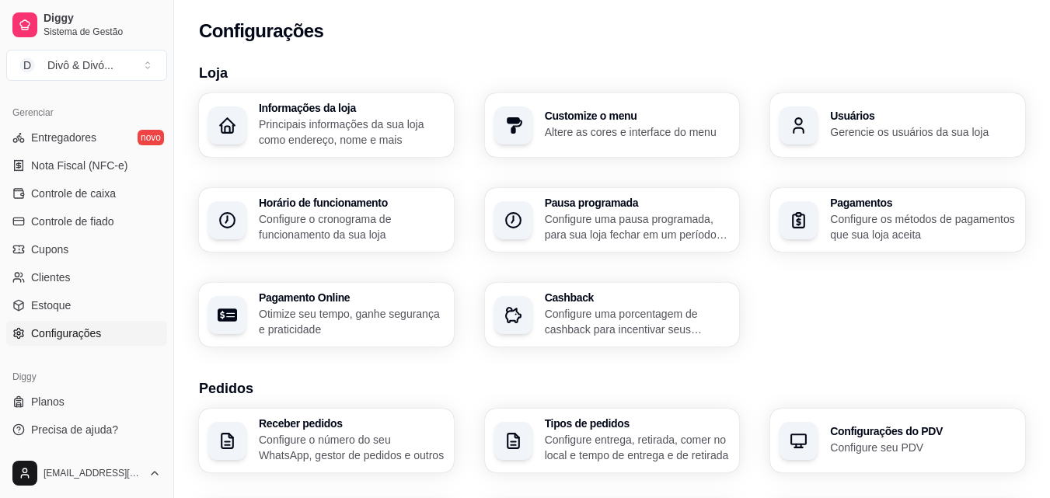
click at [377, 301] on h3 "Pagamento Online" at bounding box center [352, 297] width 186 height 11
select select "4.98"
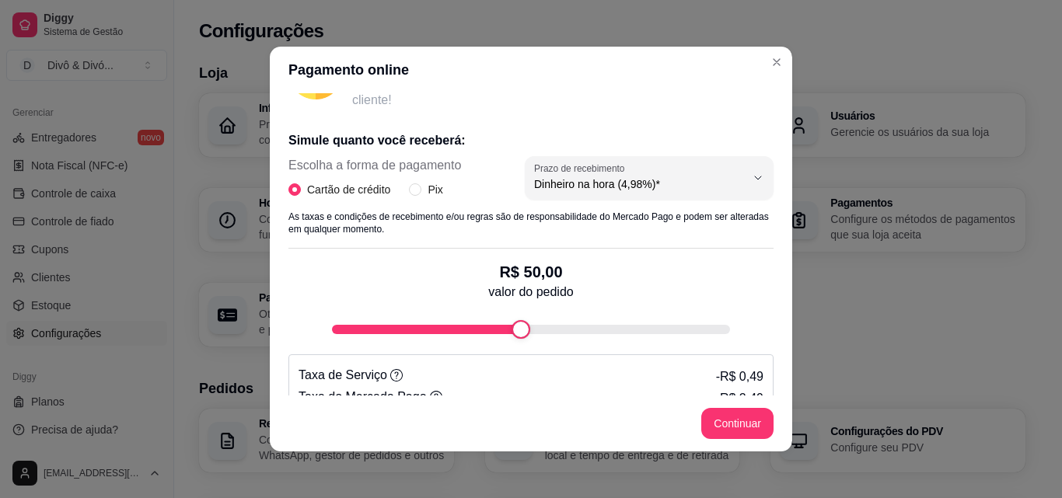
scroll to position [311, 0]
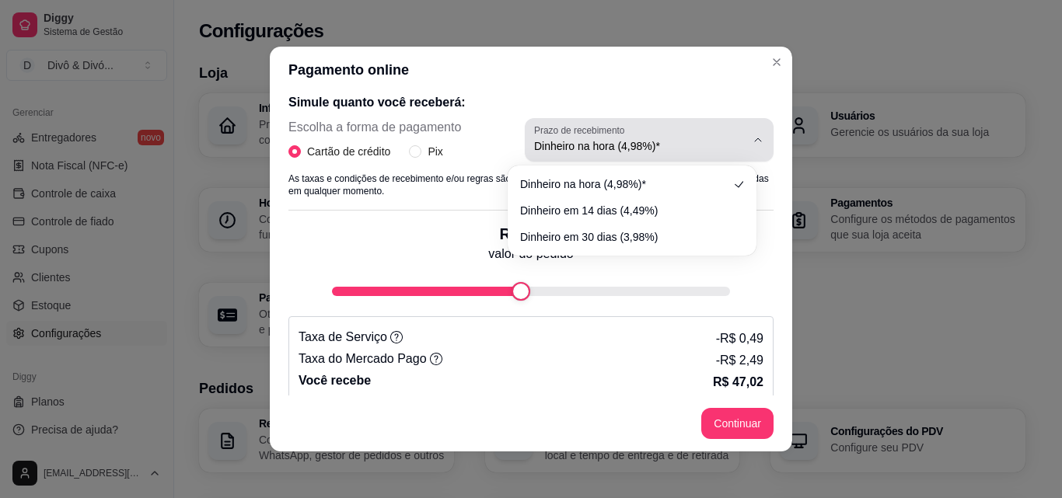
click at [644, 134] on div "Dinheiro na hora (4,98%)*" at bounding box center [639, 139] width 211 height 31
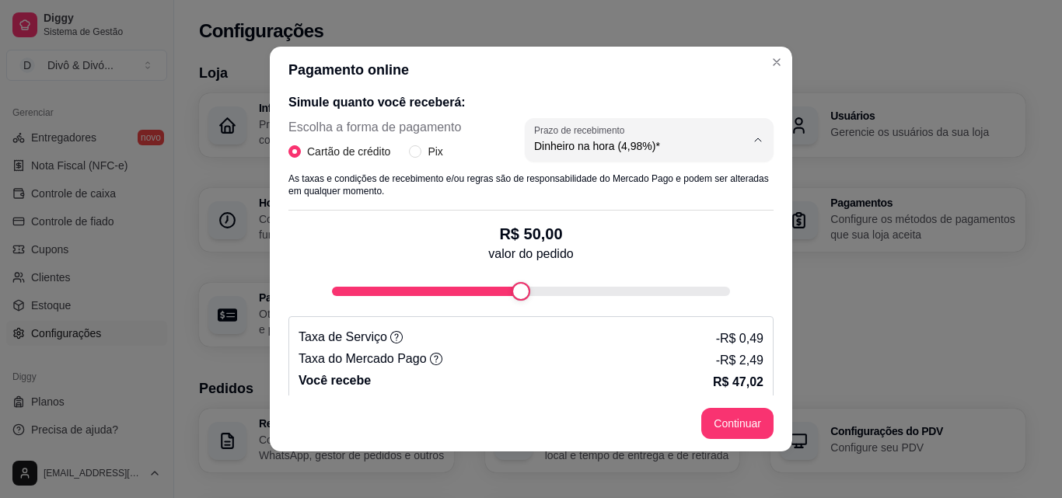
click at [654, 204] on span "Dinheiro em 14 dias (4,49%)" at bounding box center [624, 208] width 200 height 15
type input "4.49"
select select "4.49"
click at [654, 204] on span "Dinheiro em 14 dias (4,49%)" at bounding box center [624, 208] width 200 height 15
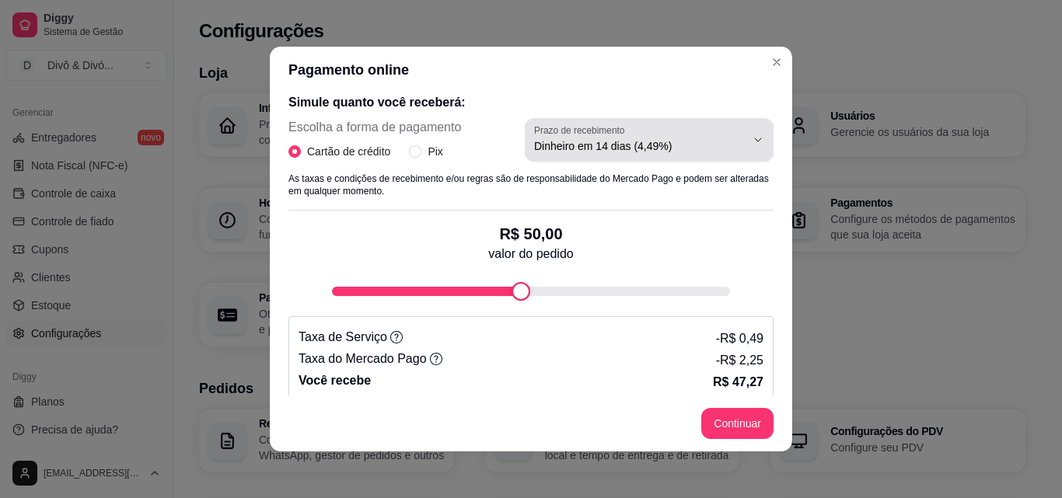
click at [659, 157] on button "Prazo de recebimento Dinheiro em 14 dias (4,49%)" at bounding box center [649, 140] width 249 height 44
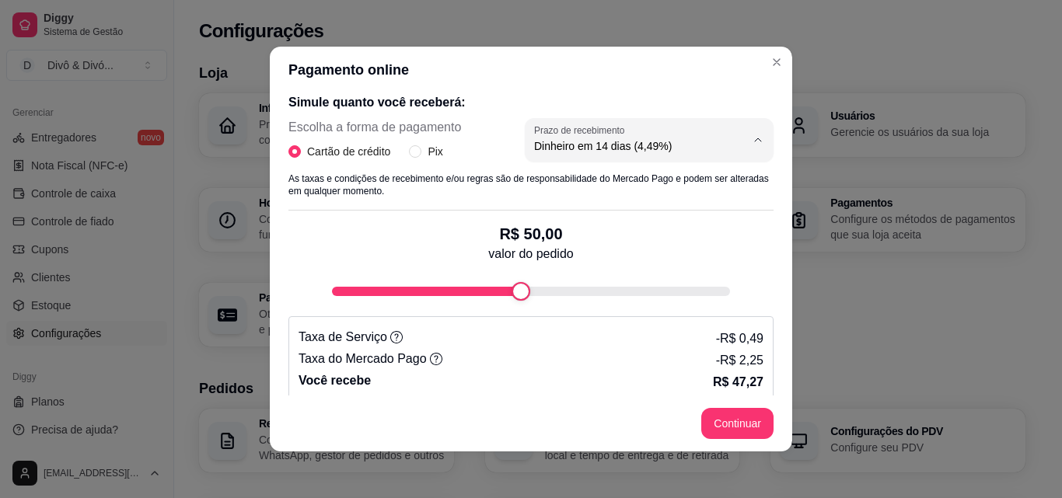
click at [639, 234] on span "Dinheiro em 30 dias (3,98%)" at bounding box center [624, 234] width 200 height 15
type input "3.98"
select select "3.98"
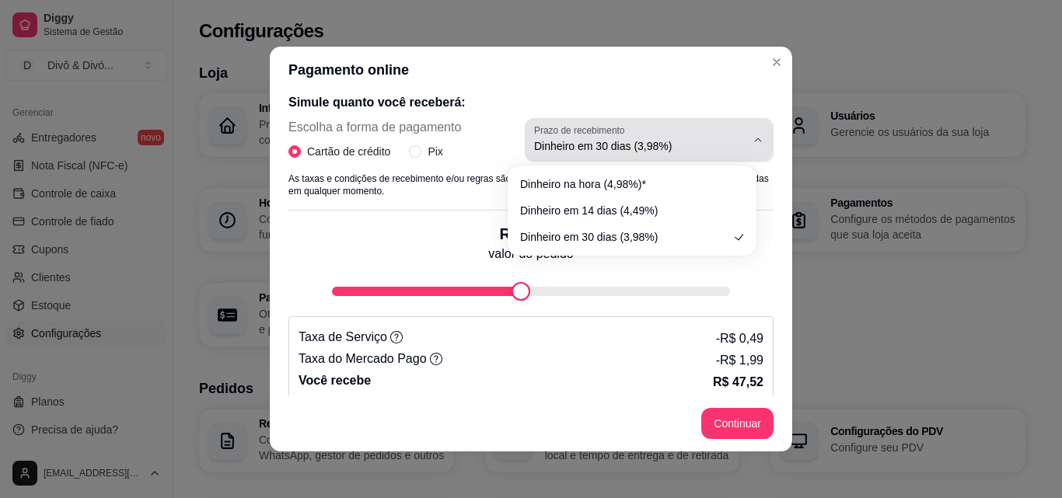
click at [637, 159] on button "Prazo de recebimento Dinheiro em 30 dias (3,98%)" at bounding box center [649, 140] width 249 height 44
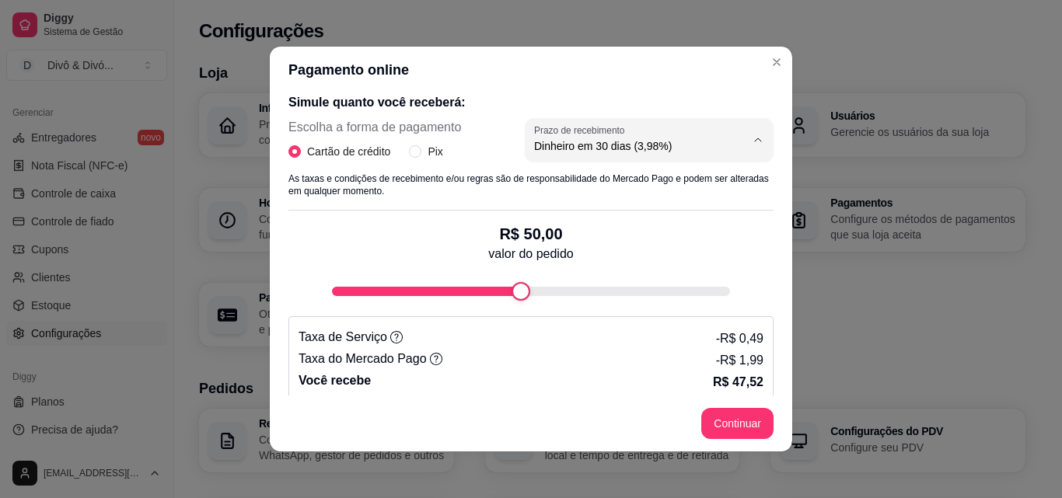
click at [634, 186] on span "Dinheiro na hora (4,98%)*" at bounding box center [624, 183] width 200 height 15
type input "4.98"
select select "4.98"
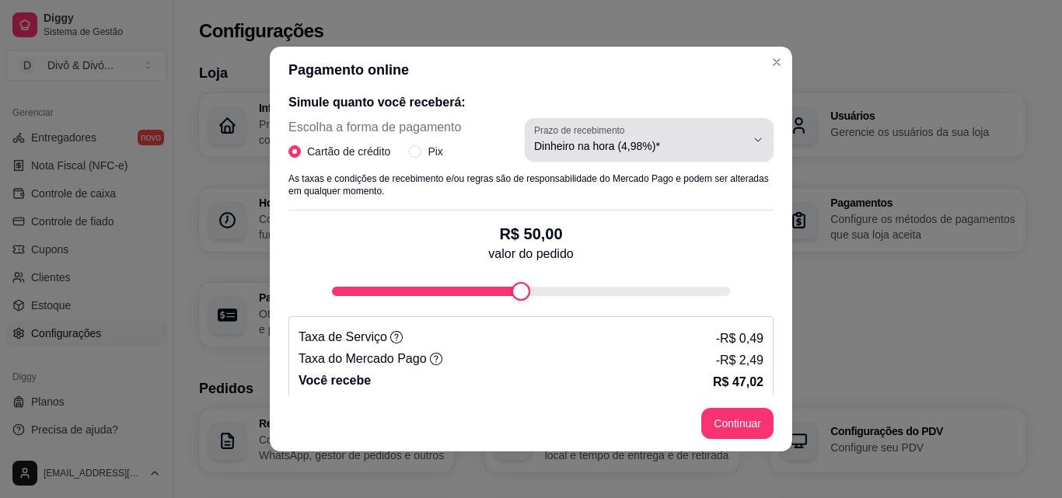
click at [650, 136] on div "Dinheiro na hora (4,98%)*" at bounding box center [639, 139] width 211 height 31
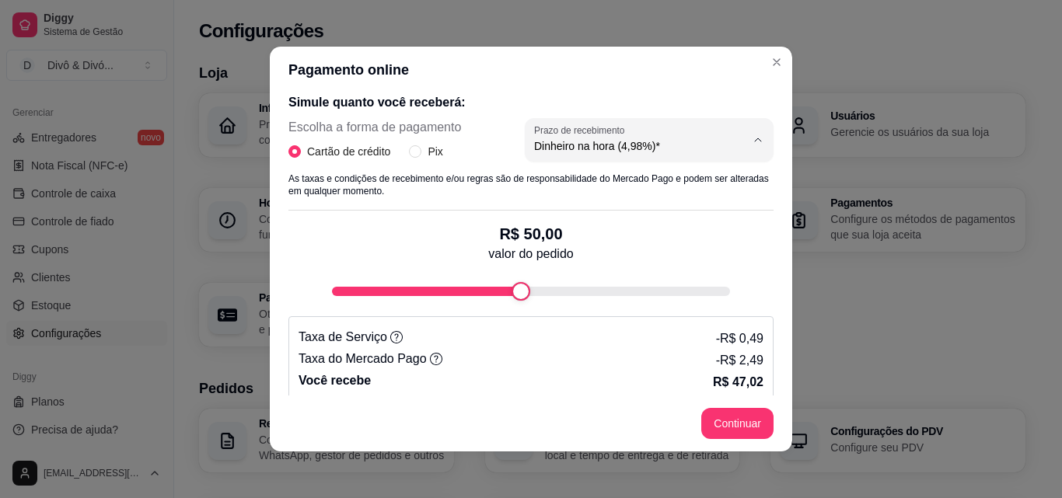
click at [651, 230] on span "Dinheiro em 30 dias (3,98%)" at bounding box center [624, 234] width 200 height 15
type input "3.98"
select select "3.98"
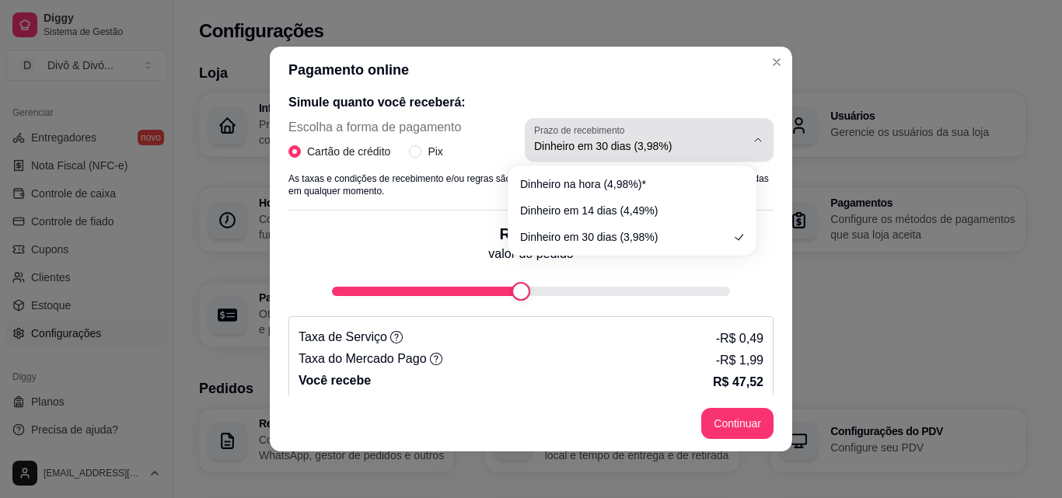
click at [626, 153] on span "Dinheiro em 30 dias (3,98%)" at bounding box center [639, 146] width 211 height 16
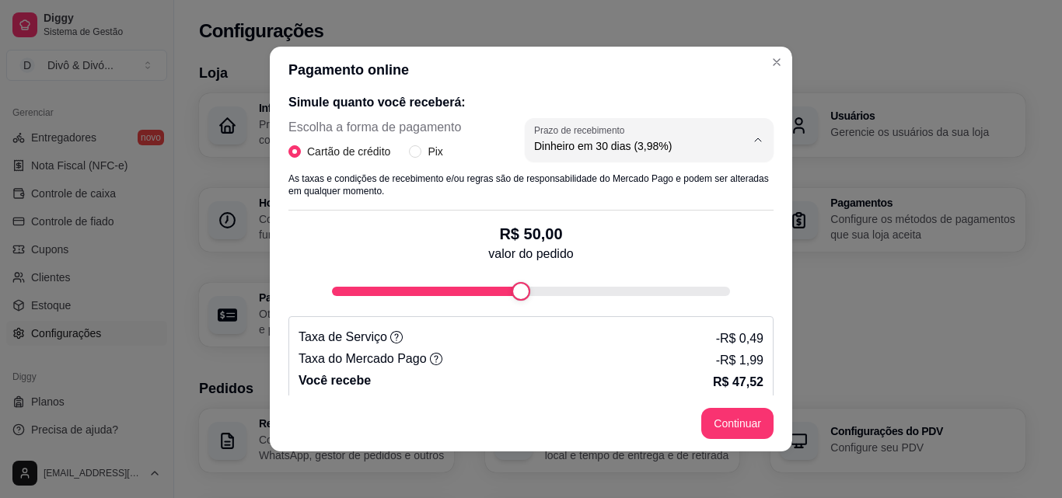
click at [654, 173] on li "Dinheiro na hora (4,98%)*" at bounding box center [631, 184] width 227 height 24
type input "4.98"
select select "4.98"
click at [654, 173] on li "Dinheiro na hora (4,98%)*" at bounding box center [631, 184] width 227 height 24
click at [678, 162] on div "4.98 Prazo de recebimento Dinheiro na hora (4,98%)* Dinheiro em 14 dias (4,49%)…" at bounding box center [649, 145] width 249 height 54
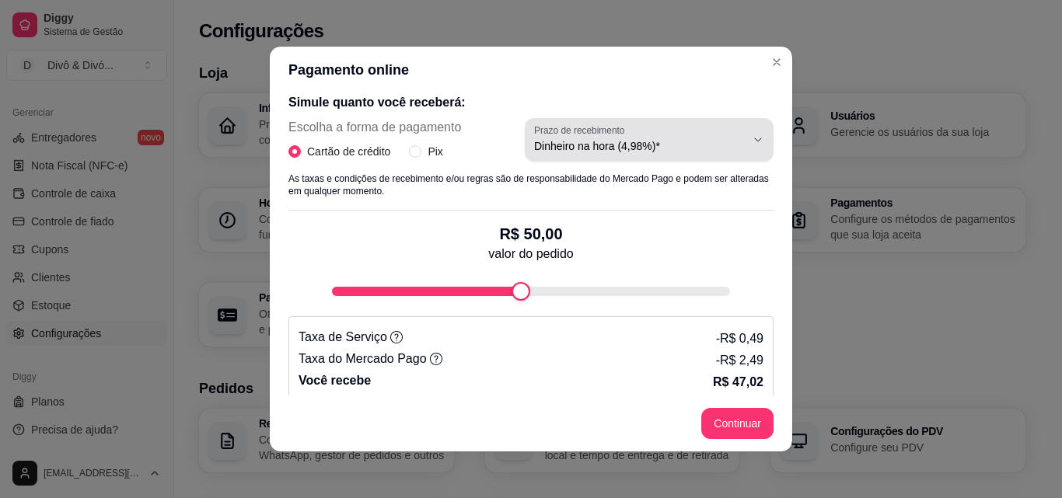
click at [676, 153] on span "Dinheiro na hora (4,98%)*" at bounding box center [639, 146] width 211 height 16
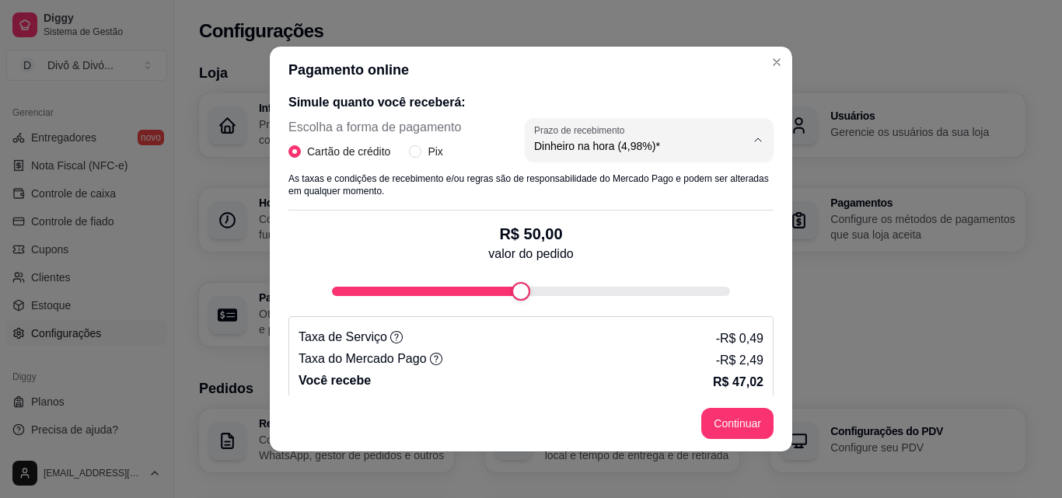
click at [641, 235] on span "Dinheiro em 30 dias (3,98%)" at bounding box center [624, 234] width 200 height 15
type input "3.98"
select select "3.98"
click at [641, 235] on span "Dinheiro em 30 dias (3,98%)" at bounding box center [624, 234] width 200 height 15
click at [401, 155] on div "Cartão de crédito Pix" at bounding box center [374, 151] width 173 height 17
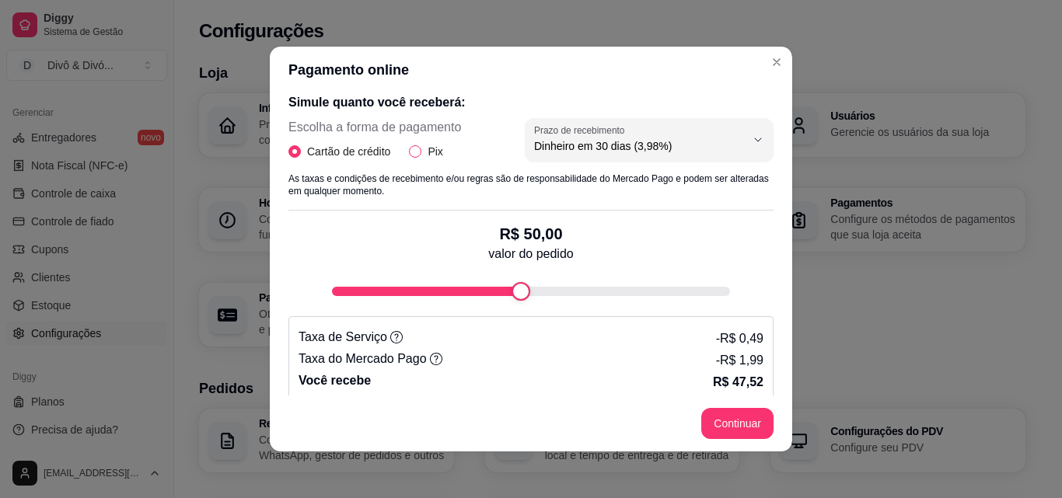
click at [409, 155] on input "Pix" at bounding box center [415, 151] width 12 height 12
radio input "true"
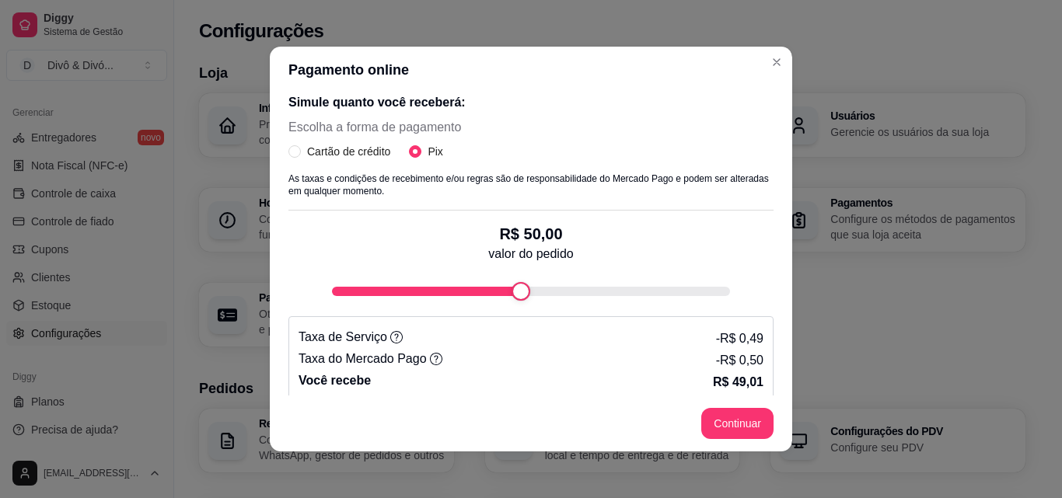
scroll to position [233, 0]
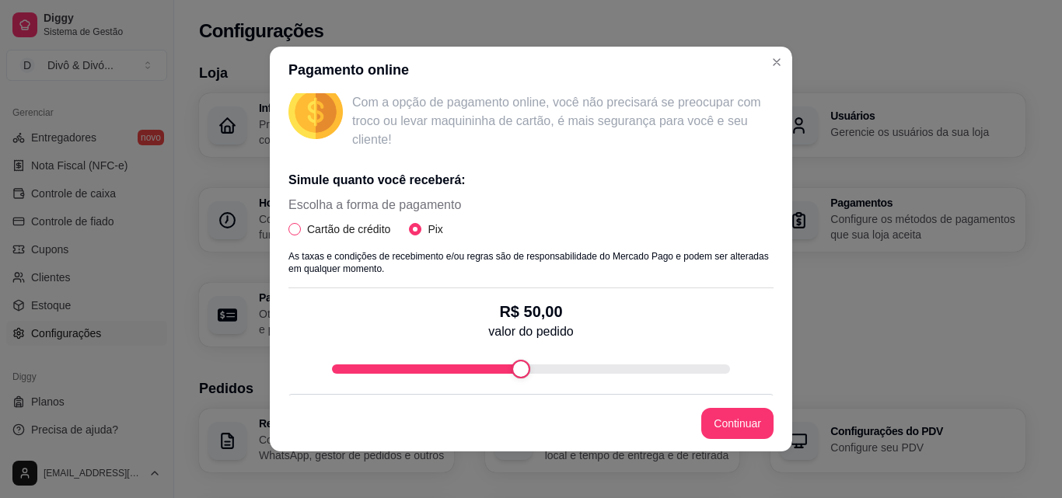
click at [330, 232] on span "Cartão de crédito" at bounding box center [349, 229] width 96 height 17
click at [301, 232] on input "Cartão de crédito" at bounding box center [294, 229] width 12 height 12
radio input "true"
radio input "false"
select select "4.98"
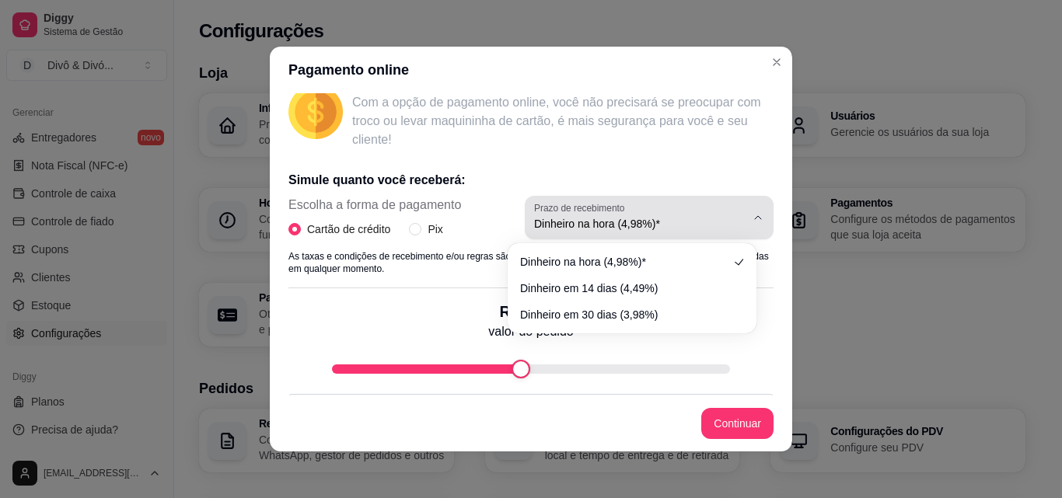
click at [634, 224] on span "Dinheiro na hora (4,98%)*" at bounding box center [639, 224] width 211 height 16
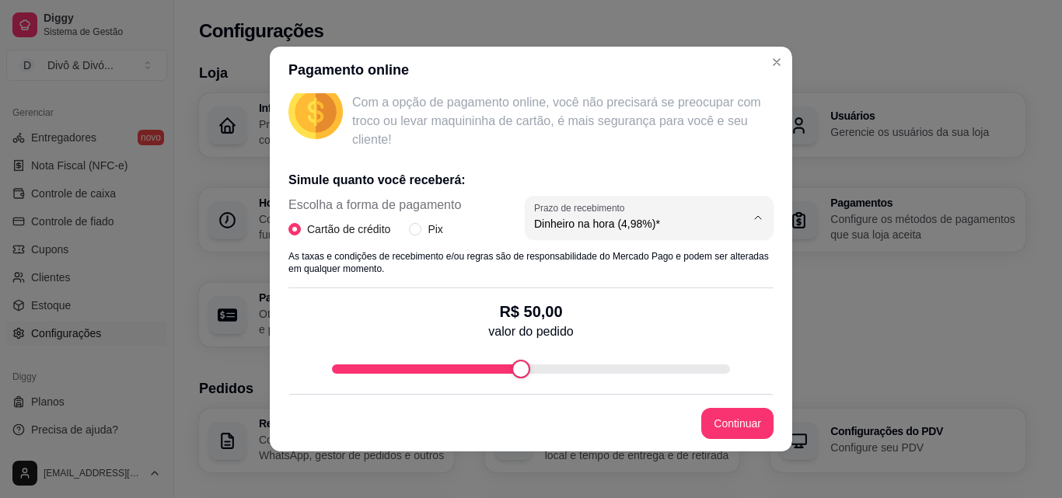
click at [623, 263] on span "Dinheiro na hora (4,98%)*" at bounding box center [624, 260] width 200 height 15
select select
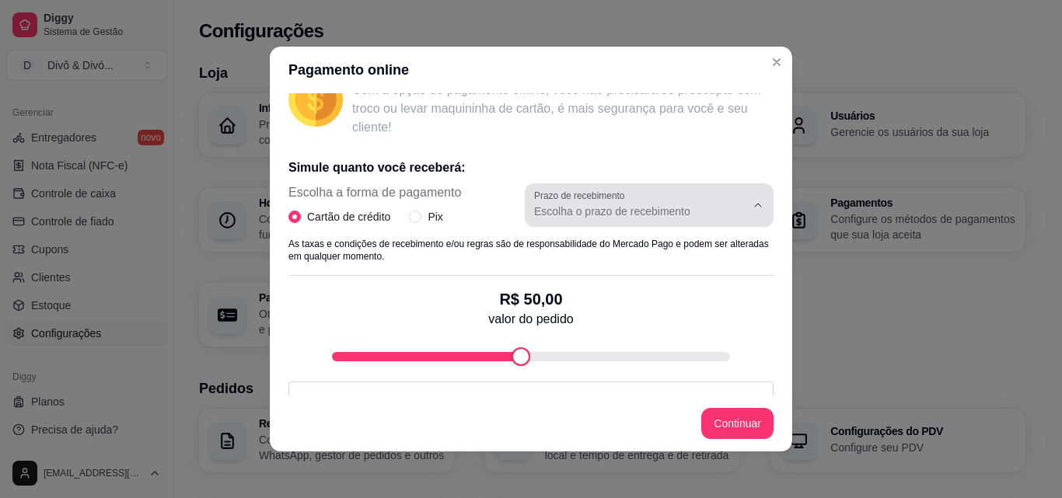
click at [649, 217] on span "Escolha o prazo de recebimento" at bounding box center [639, 212] width 211 height 16
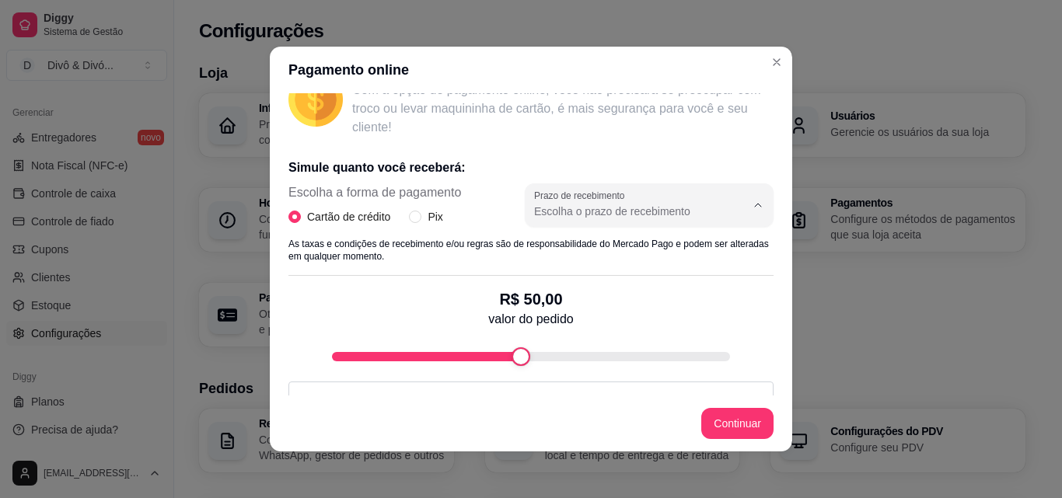
click at [599, 256] on span "Dinheiro na hora (4,98%)*" at bounding box center [624, 248] width 200 height 15
type input "4.98"
select select "4.98"
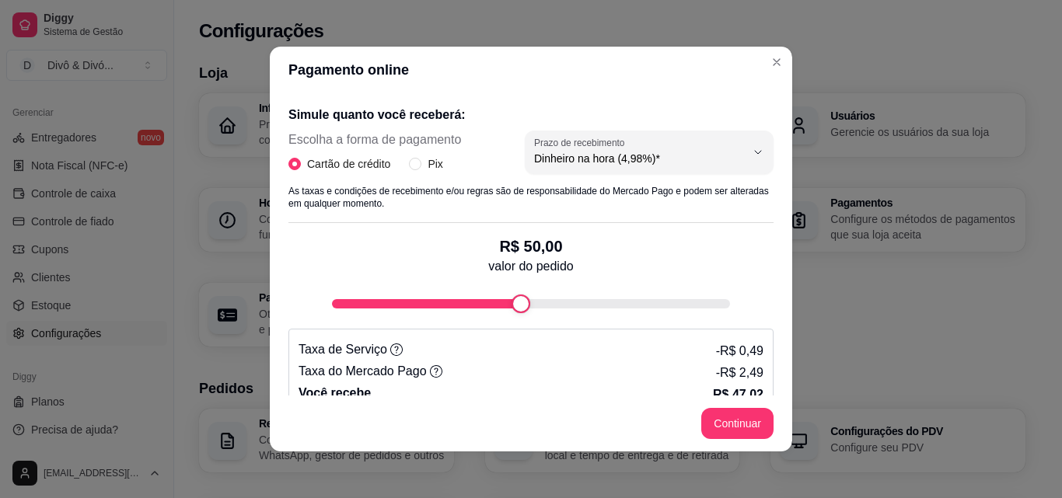
scroll to position [323, 0]
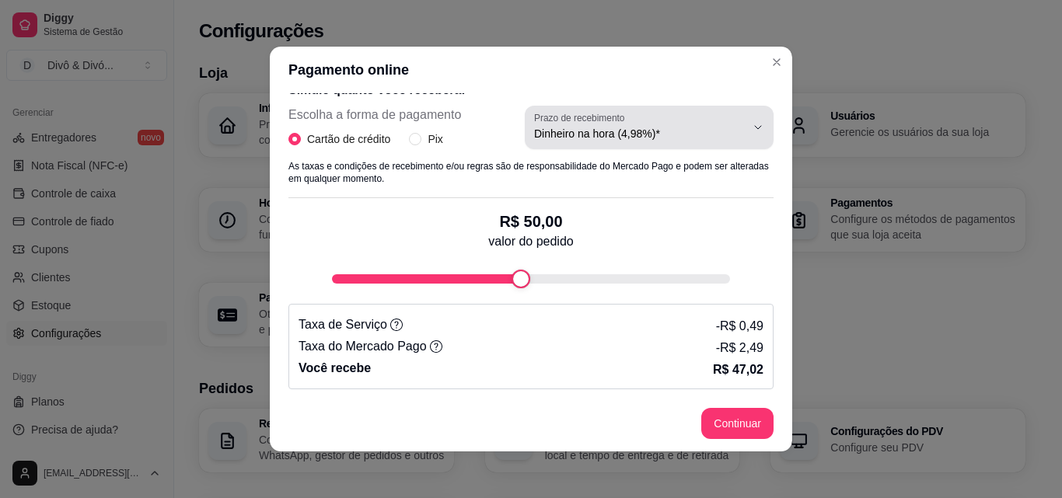
click at [682, 141] on span "Dinheiro na hora (4,98%)*" at bounding box center [639, 134] width 211 height 16
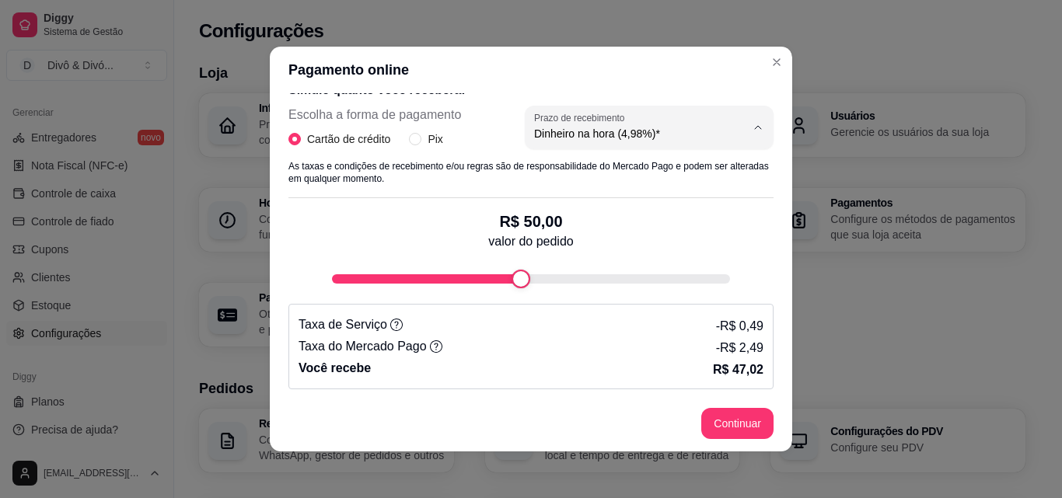
click at [666, 196] on span "Dinheiro em 14 dias (4,49%)" at bounding box center [624, 196] width 200 height 15
type input "4.49"
select select "4.49"
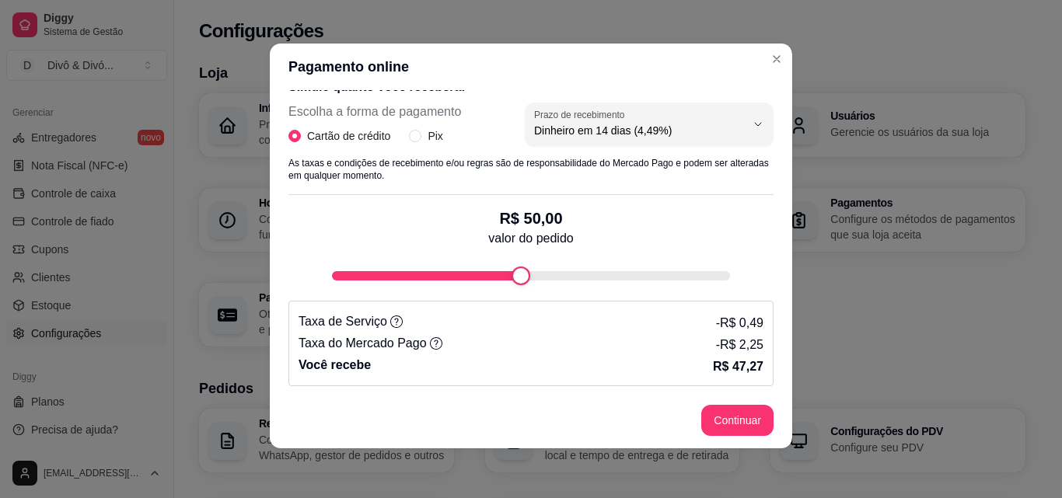
click at [691, 150] on div "4.49 Prazo de recebimento Dinheiro na hora (4,98%)* Dinheiro em 14 dias (4,49%)…" at bounding box center [649, 130] width 249 height 54
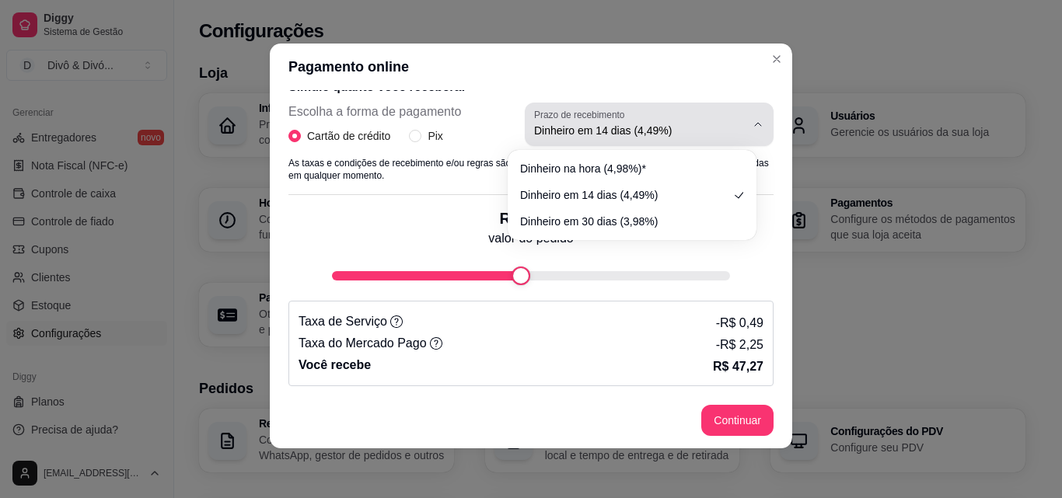
click at [692, 140] on button "Prazo de recebimento Dinheiro em 14 dias (4,49%)" at bounding box center [649, 125] width 249 height 44
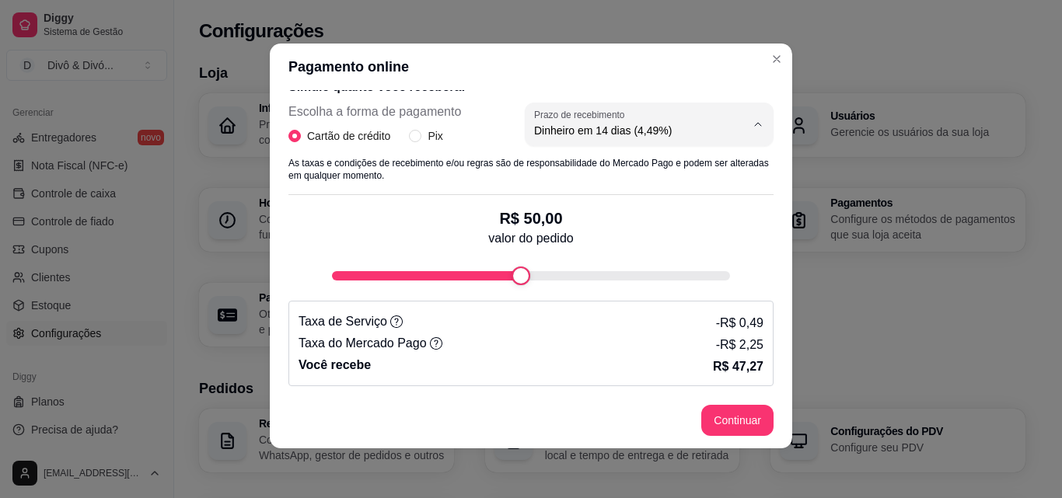
click at [637, 215] on span "Dinheiro em 30 dias (3,98%)" at bounding box center [624, 218] width 200 height 15
type input "3.98"
select select "3.98"
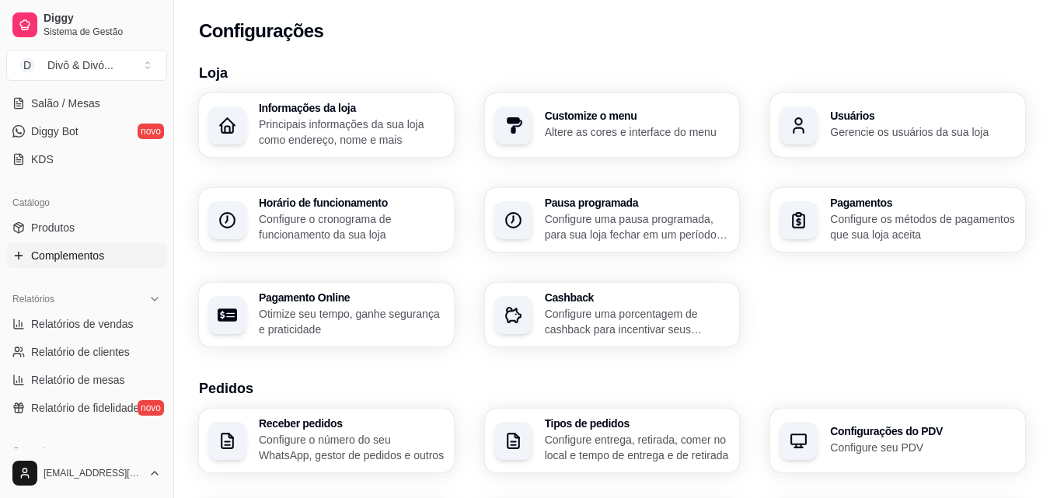
scroll to position [0, 0]
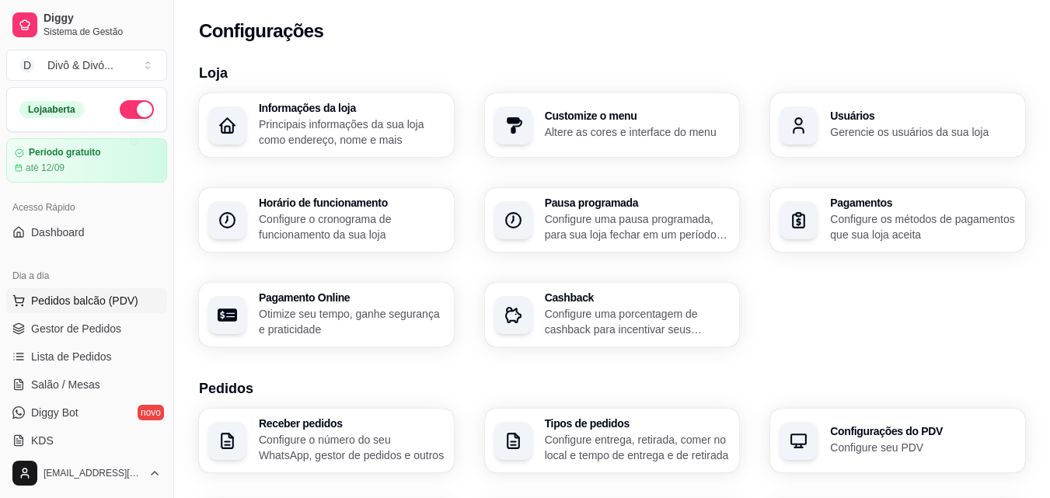
click at [71, 305] on span "Pedidos balcão (PDV)" at bounding box center [84, 301] width 107 height 16
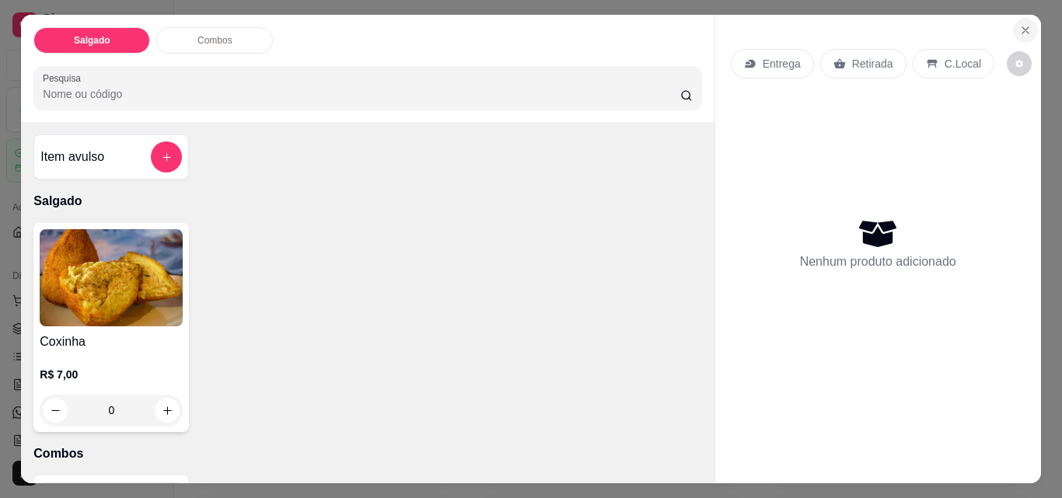
click at [1015, 18] on button "Close" at bounding box center [1025, 30] width 25 height 25
